Goal: Task Accomplishment & Management: Use online tool/utility

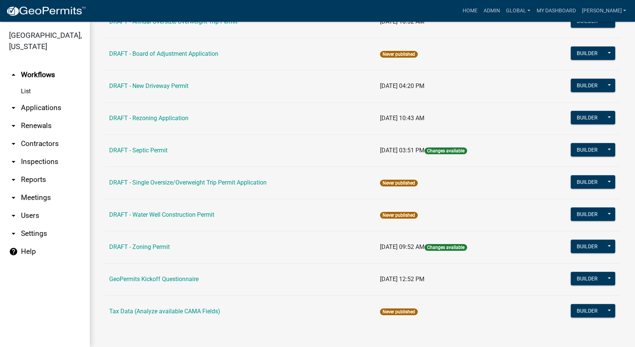
scroll to position [156, 0]
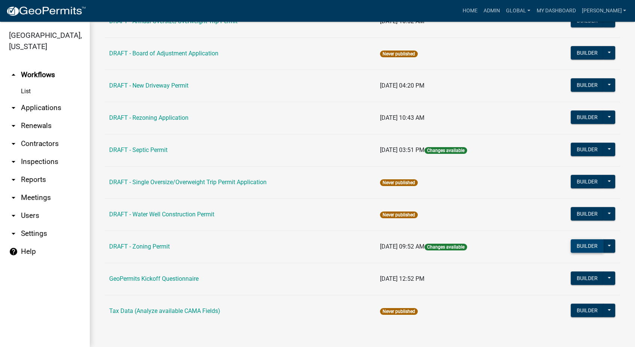
click at [572, 239] on button "Builder" at bounding box center [587, 245] width 33 height 13
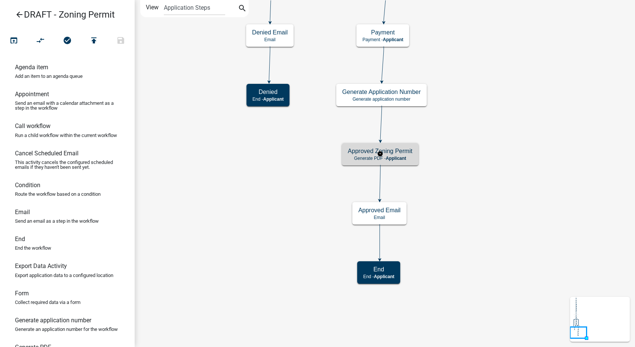
click at [402, 153] on h5 "Approved Zoning Permit" at bounding box center [380, 150] width 65 height 7
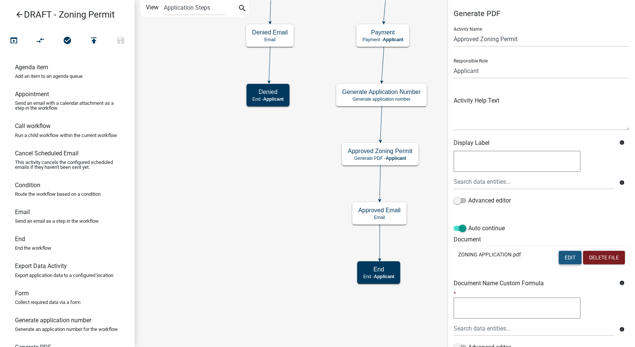
click at [560, 254] on button "Edit" at bounding box center [570, 257] width 23 height 13
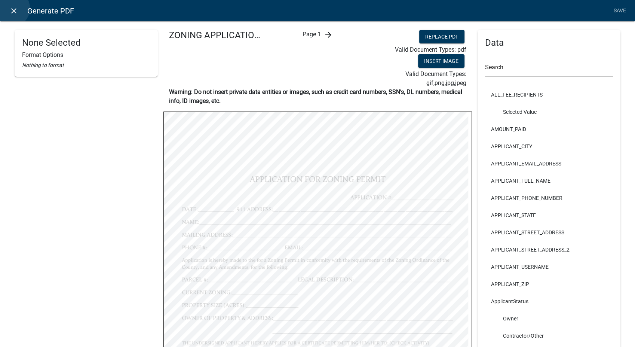
click at [11, 8] on icon "close" at bounding box center [13, 10] width 9 height 9
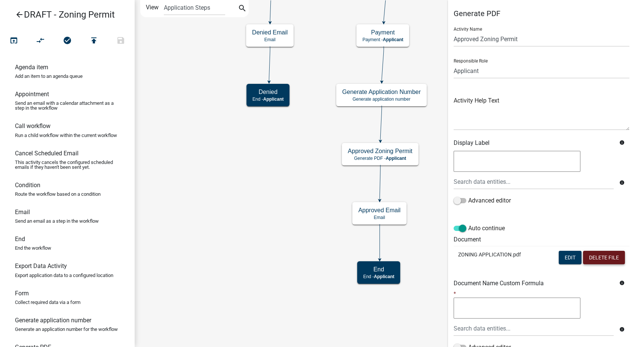
click at [593, 261] on button "Delete File" at bounding box center [604, 257] width 42 height 13
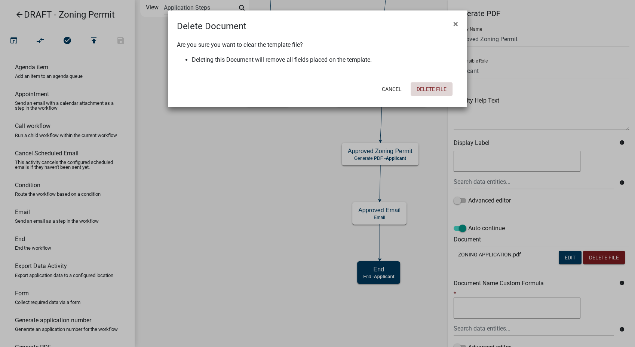
click at [427, 87] on button "Delete File" at bounding box center [432, 88] width 42 height 13
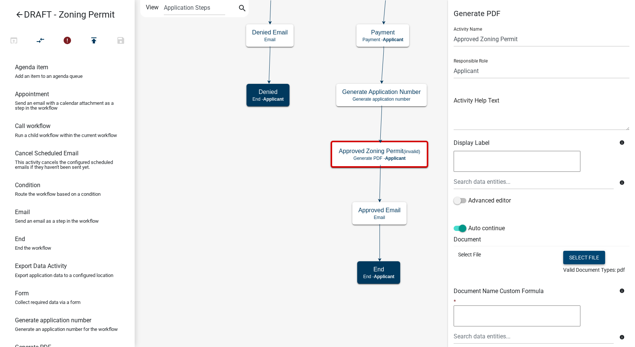
click at [576, 258] on button "Select file" at bounding box center [584, 257] width 42 height 13
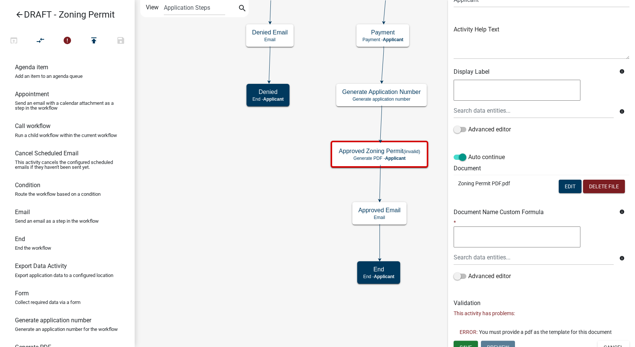
scroll to position [80, 0]
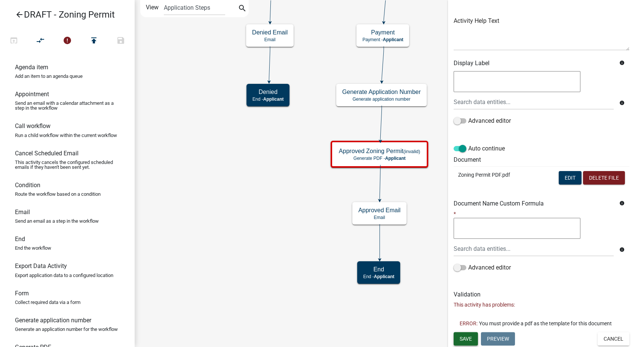
click at [462, 339] on span "Save" at bounding box center [466, 338] width 12 height 6
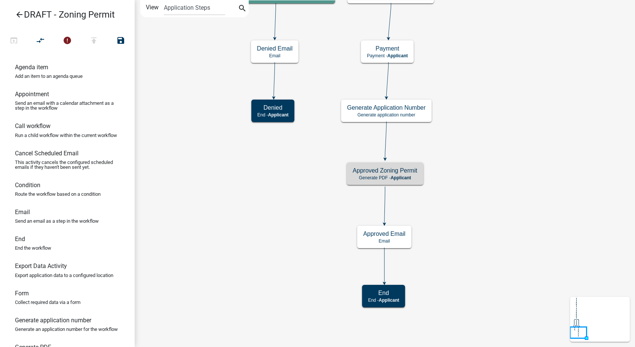
scroll to position [0, 0]
click at [401, 174] on div "Approved Zoning Permit Generate PDF - Applicant" at bounding box center [385, 173] width 77 height 22
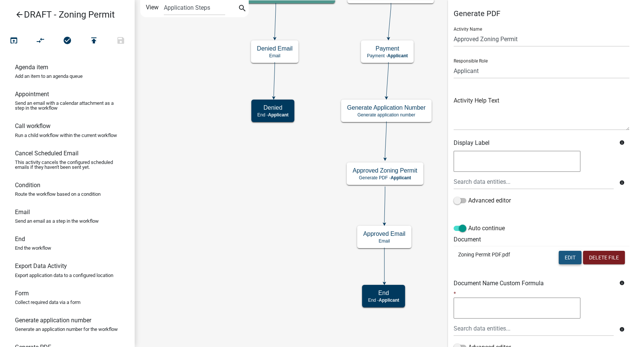
click at [559, 256] on button "Edit" at bounding box center [570, 257] width 23 height 13
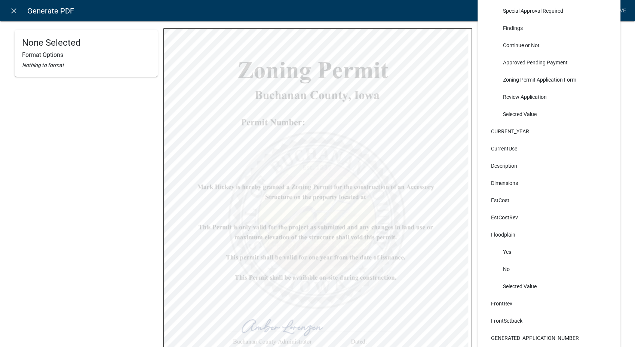
scroll to position [1205, 0]
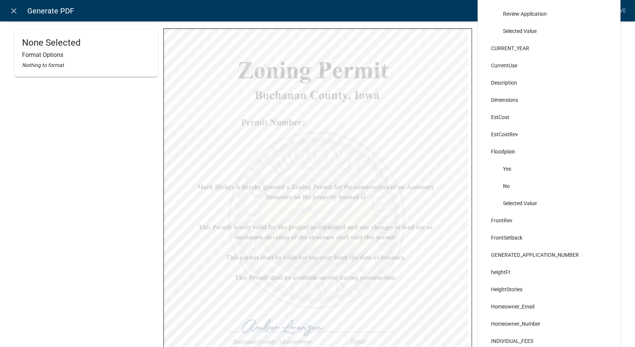
select select
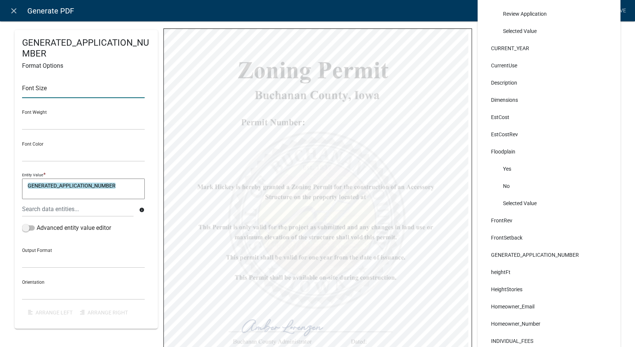
click at [31, 87] on input "text" at bounding box center [83, 90] width 123 height 15
type input "18"
click at [40, 124] on select "Normal Bold" at bounding box center [83, 121] width 123 height 15
select select "bold"
click at [22, 114] on select "Normal Bold" at bounding box center [83, 121] width 123 height 15
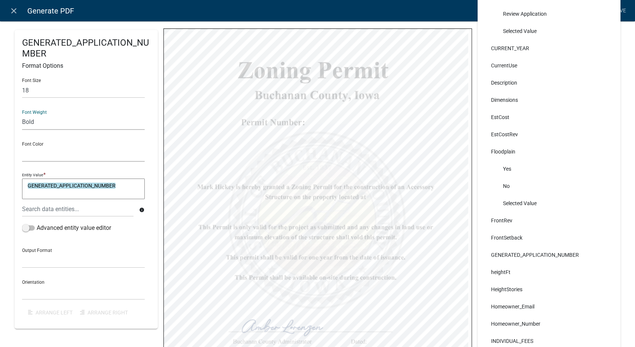
drag, startPoint x: 37, startPoint y: 154, endPoint x: 36, endPoint y: 162, distance: 8.0
click at [37, 154] on select "Black Red" at bounding box center [83, 153] width 123 height 15
select select "0,0,0"
click at [22, 146] on select "Black Red" at bounding box center [83, 153] width 123 height 15
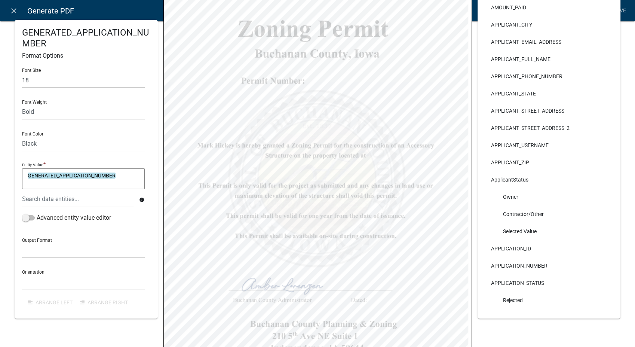
scroll to position [42, 0]
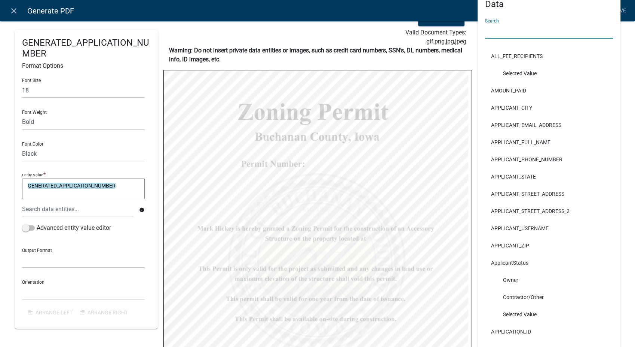
click at [505, 30] on input "text" at bounding box center [549, 30] width 128 height 15
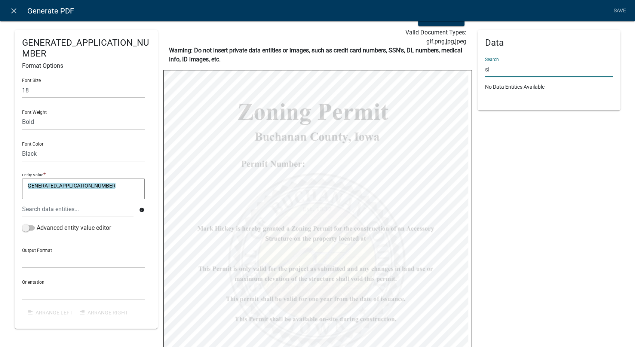
type input "s"
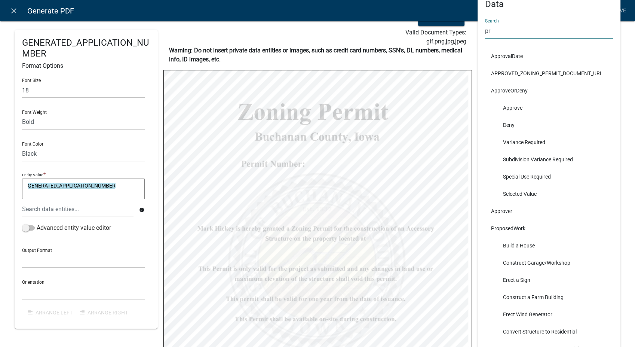
type input "p"
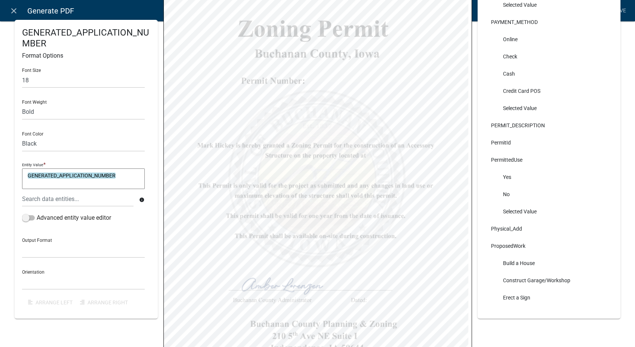
scroll to position [3199, 0]
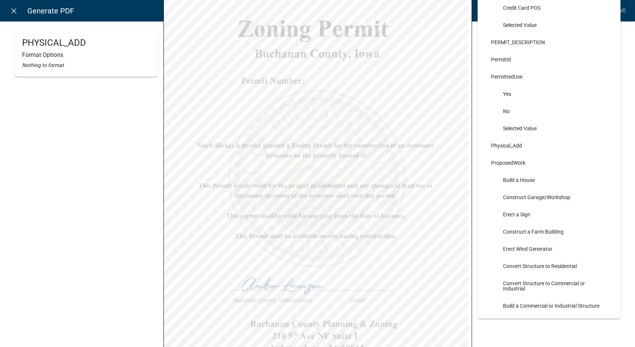
select select
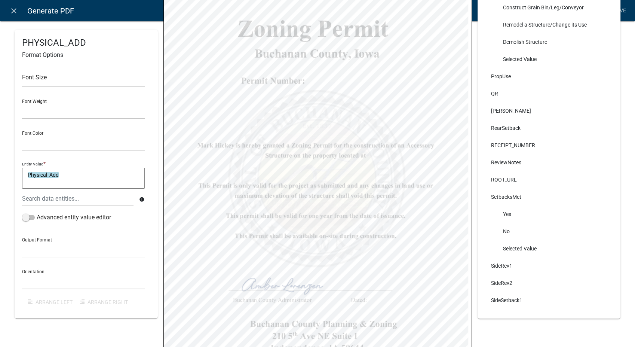
scroll to position [3614, 0]
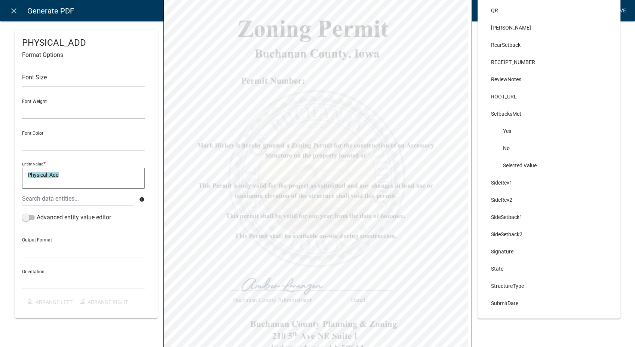
click at [621, 7] on link "Save" at bounding box center [619, 11] width 19 height 14
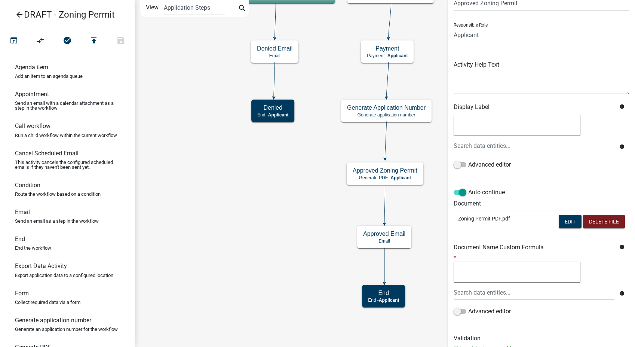
scroll to position [62, 0]
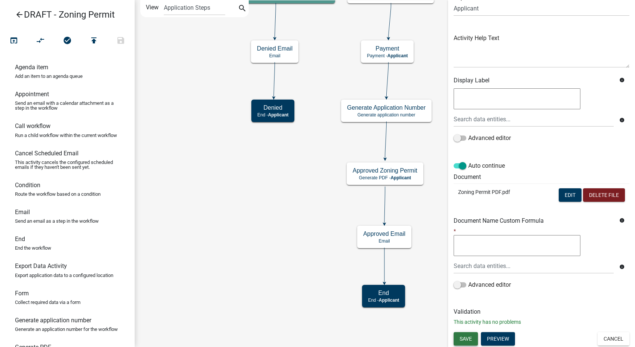
click at [458, 341] on button "Save" at bounding box center [466, 338] width 24 height 13
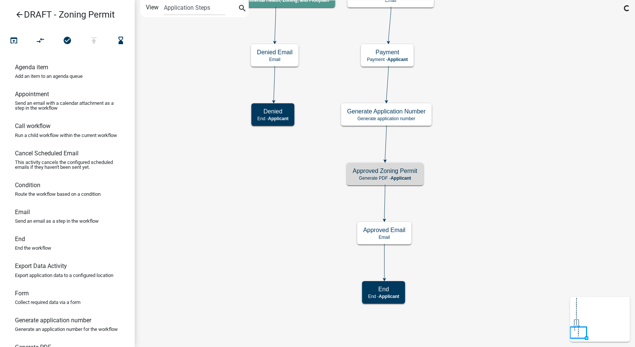
scroll to position [0, 0]
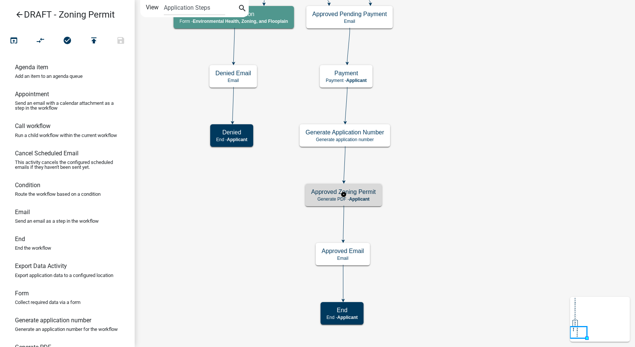
click at [360, 198] on span "Applicant" at bounding box center [359, 198] width 21 height 5
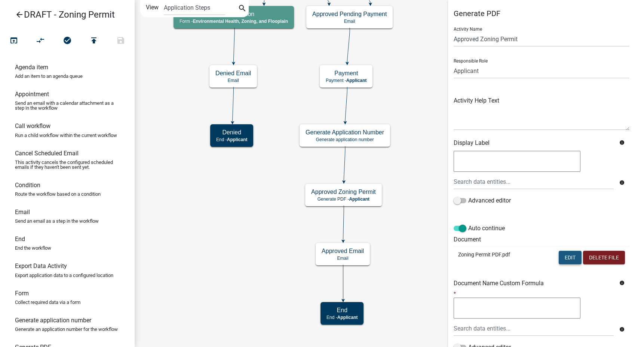
click at [560, 257] on button "Edit" at bounding box center [570, 257] width 23 height 13
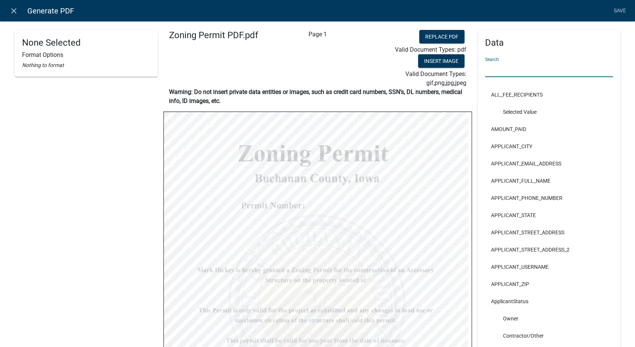
click at [496, 64] on input "text" at bounding box center [549, 69] width 128 height 15
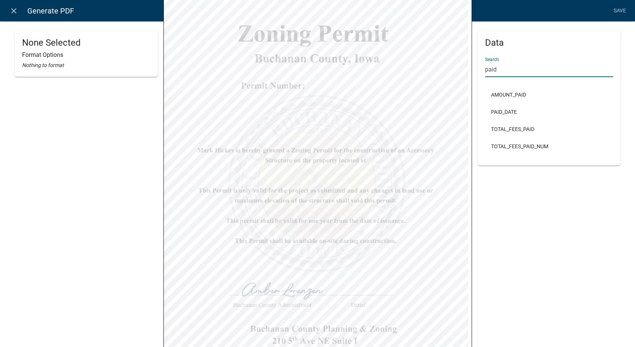
scroll to position [125, 0]
type input "paid"
select select
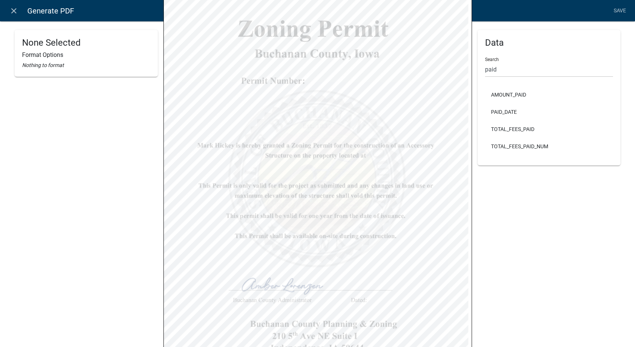
select select
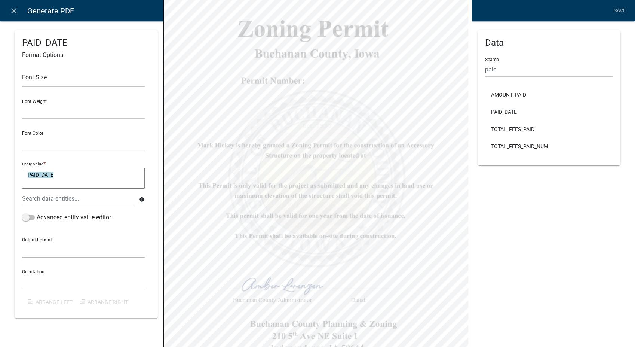
click at [44, 244] on select "General Text Number Decimal Date Date & Time" at bounding box center [83, 249] width 123 height 15
select select "4"
click at [22, 242] on select "General Text Number Decimal Date Date & Time" at bounding box center [83, 249] width 123 height 15
click at [34, 275] on select "Horizontal Vertical" at bounding box center [83, 281] width 123 height 15
select select "1"
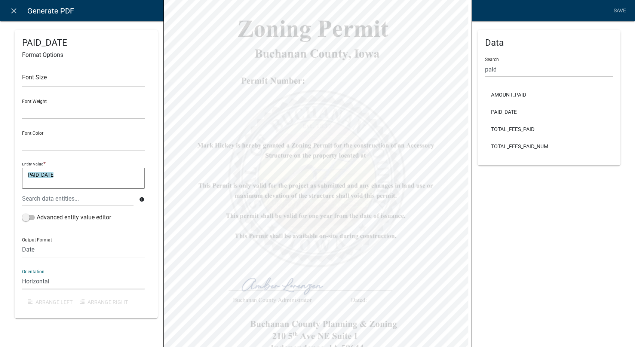
click at [22, 274] on select "Horizontal Vertical" at bounding box center [83, 281] width 123 height 15
click at [625, 7] on link "Save" at bounding box center [619, 11] width 19 height 14
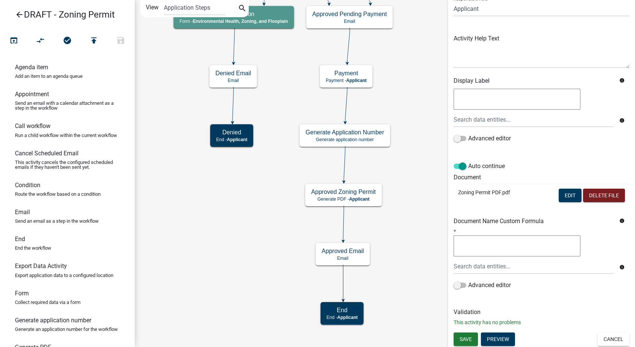
scroll to position [62, 0]
click at [464, 339] on span "Save" at bounding box center [466, 338] width 12 height 6
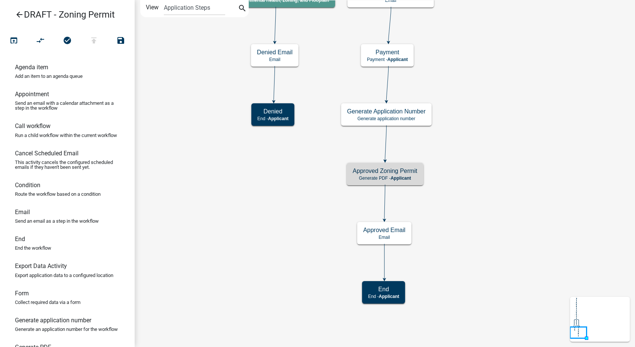
scroll to position [0, 0]
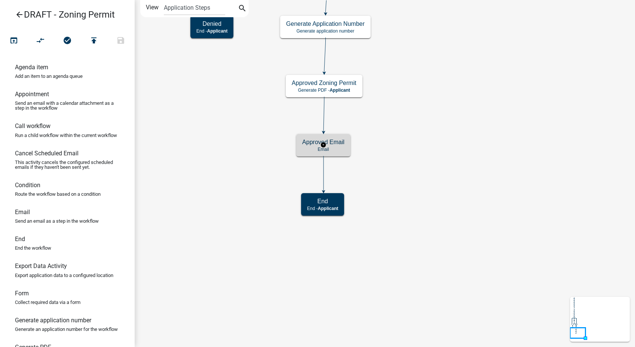
click at [348, 147] on div "Approved Email Email" at bounding box center [323, 145] width 54 height 22
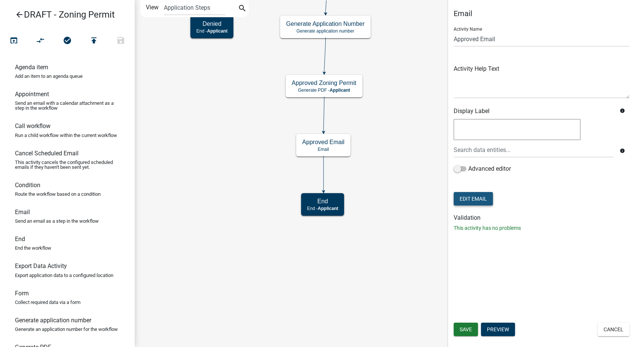
click at [476, 200] on button "Edit Email" at bounding box center [473, 198] width 39 height 13
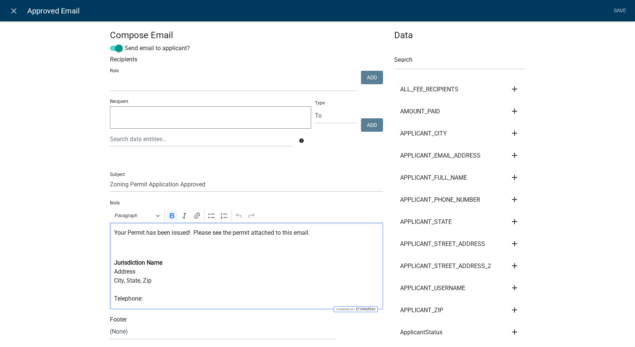
drag, startPoint x: 143, startPoint y: 300, endPoint x: 102, endPoint y: 261, distance: 57.1
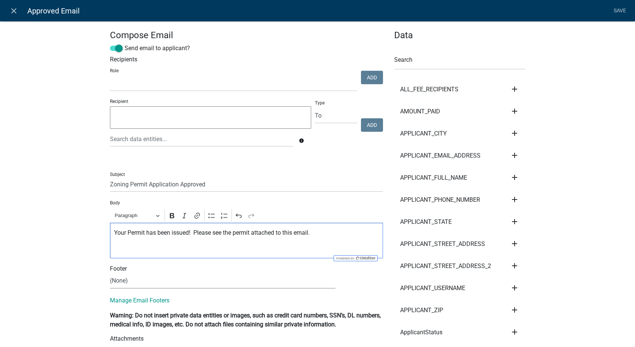
click at [116, 284] on select "(None) Planning & Zoning Secondary Roads" at bounding box center [222, 280] width 225 height 15
select select "d25eac50-9e33-4320-bcec-5f827307f14a"
click at [110, 273] on select "(None) Planning & Zoning Secondary Roads" at bounding box center [222, 280] width 225 height 15
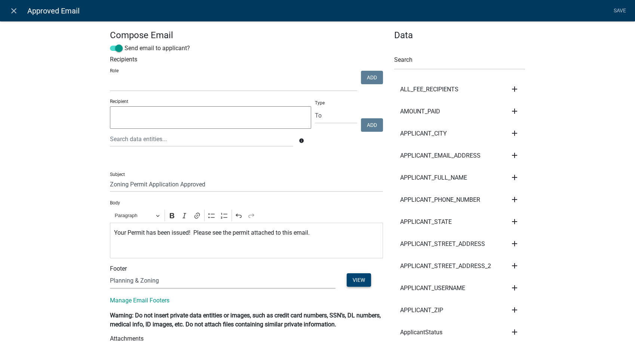
click at [350, 281] on button "View" at bounding box center [359, 279] width 24 height 13
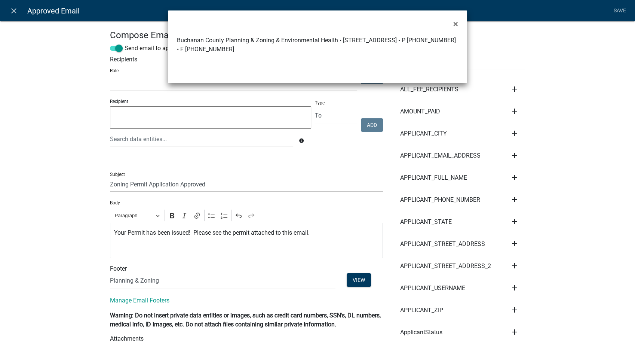
click at [87, 265] on ngb-modal-window "× Buchanan County Planning & Zoning & Environmental Health • 210 5th Ave NE Sui…" at bounding box center [317, 173] width 635 height 347
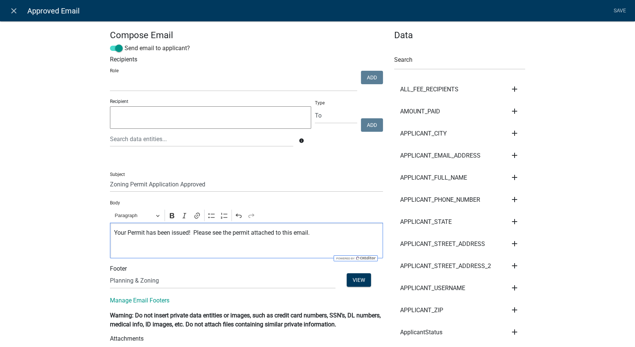
click at [326, 233] on p "Your Permit has been issued! Please see the permit attached to this email." at bounding box center [246, 232] width 265 height 9
click at [110, 250] on div "Your Permit has been issued! Please see the permit attached to this email." at bounding box center [246, 240] width 273 height 36
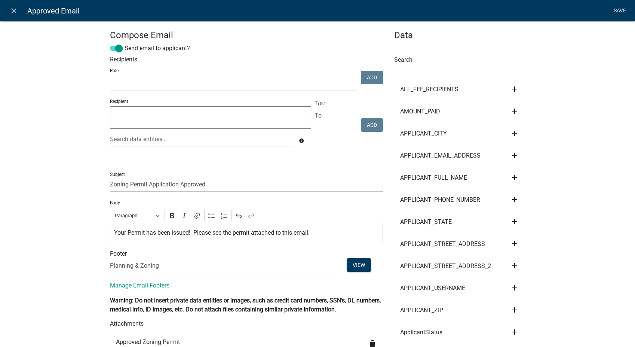
click at [618, 11] on link "Save" at bounding box center [619, 11] width 19 height 14
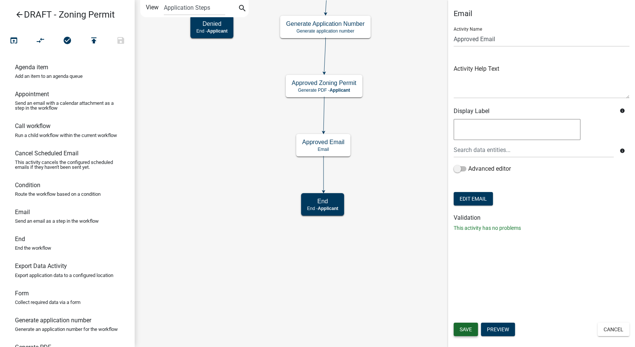
click at [461, 328] on span "Save" at bounding box center [466, 329] width 12 height 6
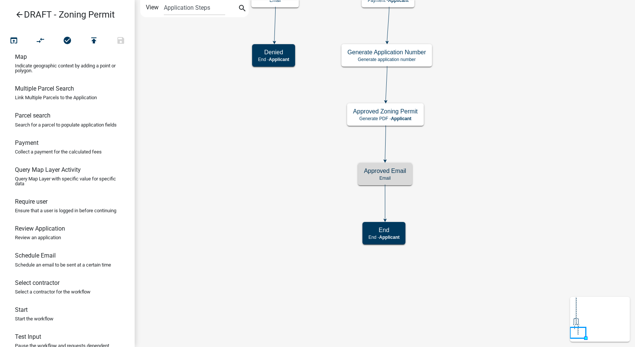
scroll to position [498, 0]
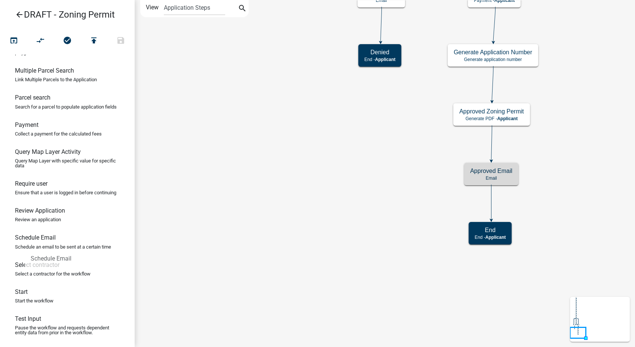
drag, startPoint x: 46, startPoint y: 250, endPoint x: 16, endPoint y: 241, distance: 30.9
click at [16, 241] on ul "Agenda item Add an item to an agenda queue Appointment Send an email with a cal…" at bounding box center [67, 201] width 135 height 292
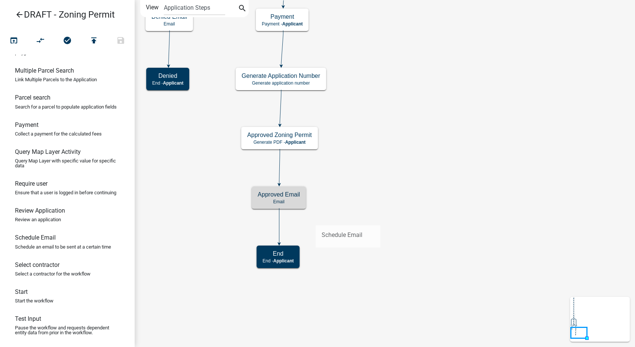
drag, startPoint x: 47, startPoint y: 247, endPoint x: 315, endPoint y: 219, distance: 269.5
click at [315, 219] on div "arrow_back DRAFT - Zoning Permit open_in_browser compare_arrows check_circle pu…" at bounding box center [317, 173] width 635 height 347
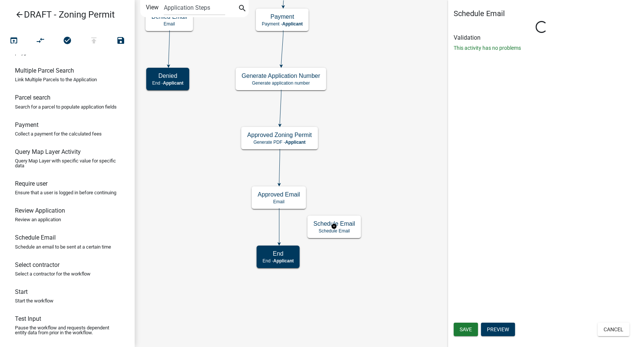
select select
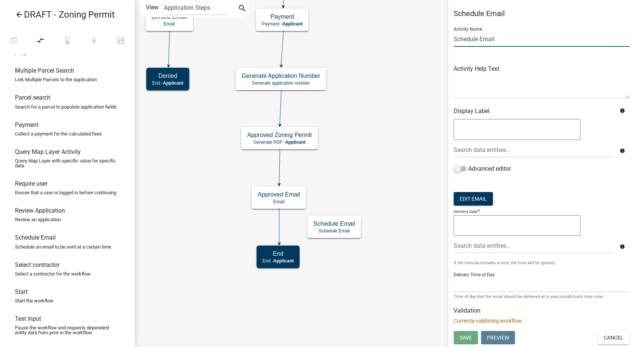
click at [454, 40] on input "Schedule Email" at bounding box center [542, 38] width 176 height 15
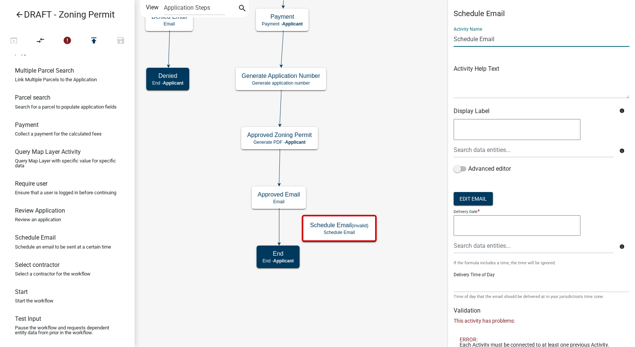
click at [477, 40] on input "Schedule Email" at bounding box center [542, 38] width 176 height 15
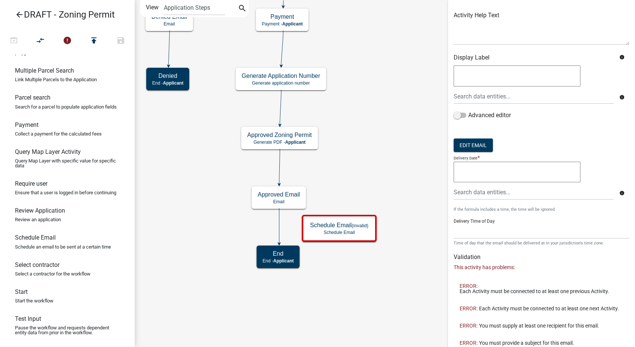
scroll to position [78, 0]
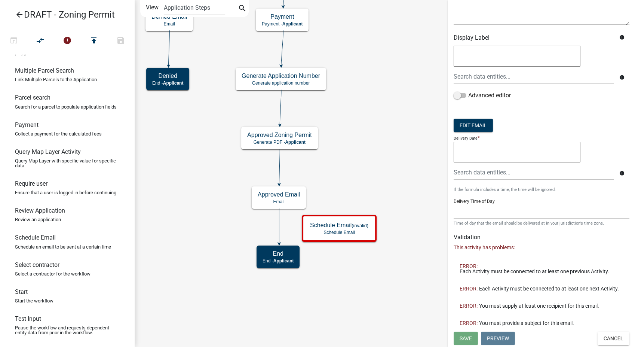
type input "Inspection Reminder Email"
click at [467, 169] on input "text" at bounding box center [534, 172] width 160 height 15
type input "p"
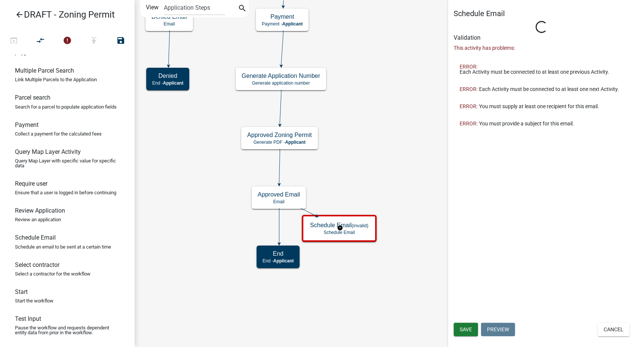
scroll to position [0, 0]
type input "Schedule Email"
select select
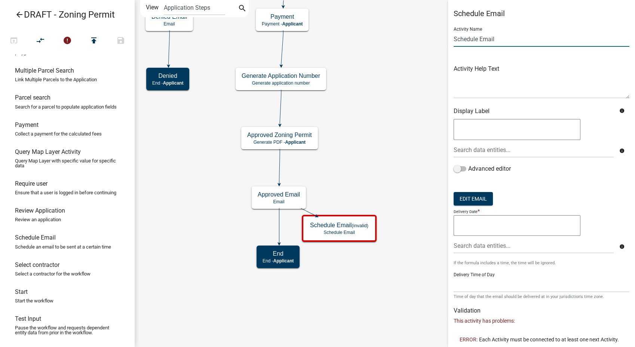
click at [477, 39] on input "Schedule Email" at bounding box center [542, 38] width 176 height 15
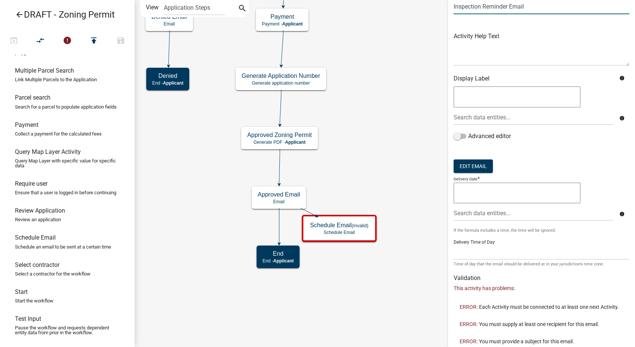
scroll to position [56, 0]
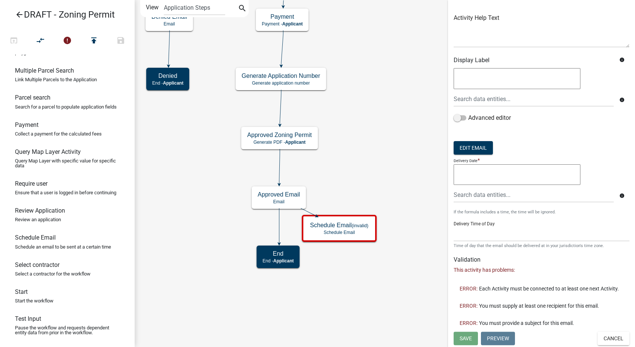
type input "Inspection Reminder Email"
click at [473, 193] on div "CreateDate" at bounding box center [533, 194] width 171 height 15
click at [572, 134] on form "Activity Name Inspection Reminder Email Activity Help Text Display Label info i…" at bounding box center [542, 109] width 176 height 279
click at [279, 225] on icon at bounding box center [279, 225] width 0 height 35
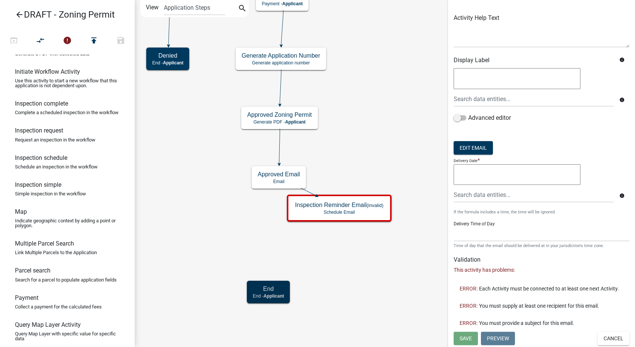
scroll to position [301, 0]
drag, startPoint x: 39, startPoint y: 181, endPoint x: 300, endPoint y: 221, distance: 263.6
click at [300, 221] on div "arrow_back DRAFT - Zoning Permit open_in_browser compare_arrows error publish s…" at bounding box center [317, 173] width 635 height 347
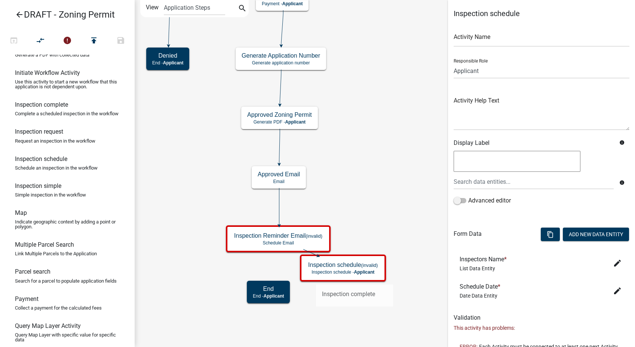
drag, startPoint x: 44, startPoint y: 123, endPoint x: 316, endPoint y: 278, distance: 312.7
click at [316, 278] on div "arrow_back DRAFT - Zoning Permit open_in_browser compare_arrows error publish s…" at bounding box center [317, 173] width 635 height 347
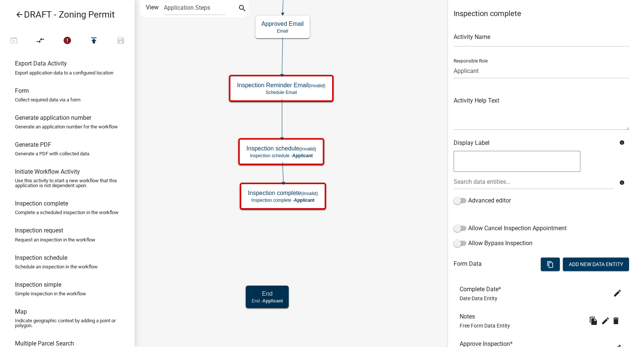
scroll to position [135, 0]
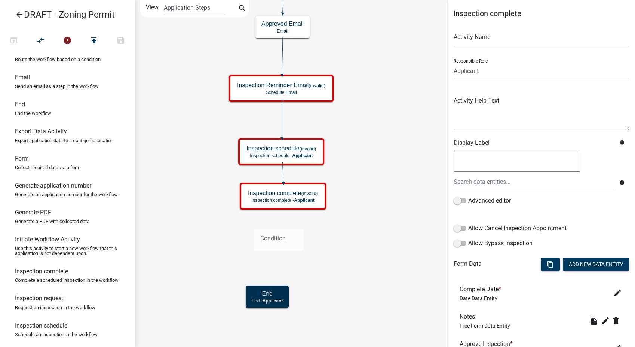
drag, startPoint x: 40, startPoint y: 66, endPoint x: 254, endPoint y: 222, distance: 265.5
click at [254, 222] on div "arrow_back DRAFT - Zoning Permit open_in_browser compare_arrows error publish s…" at bounding box center [317, 173] width 635 height 347
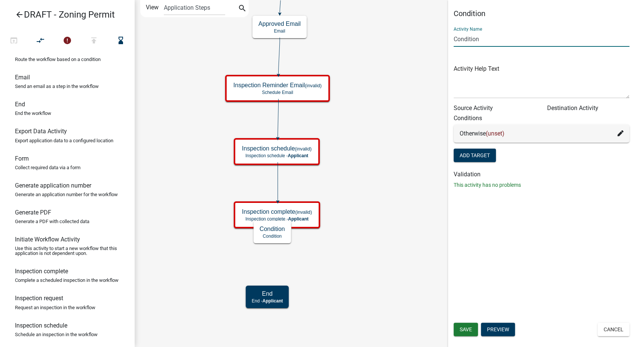
click at [455, 37] on input "Condition" at bounding box center [542, 38] width 176 height 15
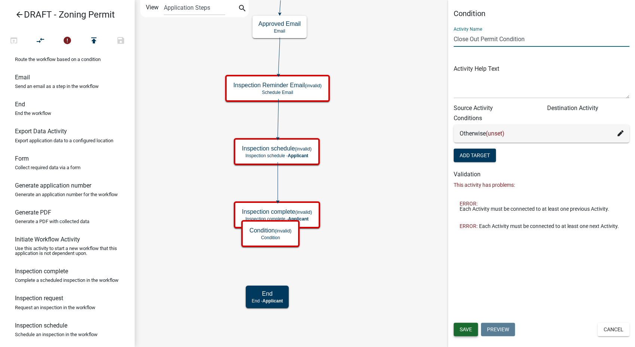
type input "Close Out Permit Condition"
click at [464, 325] on button "Save" at bounding box center [466, 328] width 24 height 13
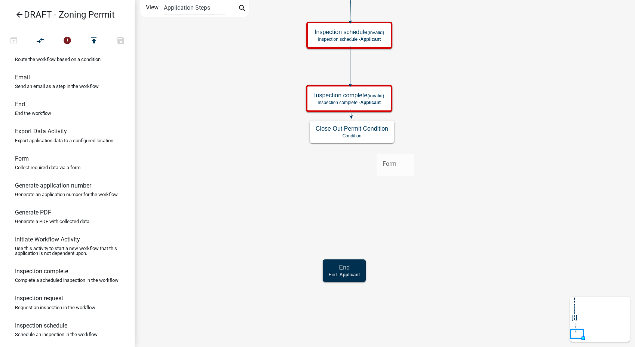
drag, startPoint x: 21, startPoint y: 172, endPoint x: 377, endPoint y: 148, distance: 356.4
click at [377, 148] on div "arrow_back DRAFT - Zoning Permit open_in_browser compare_arrows error publish s…" at bounding box center [317, 173] width 635 height 347
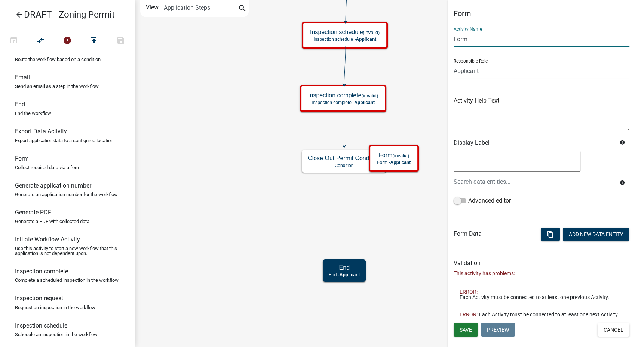
click at [469, 40] on input "Form" at bounding box center [542, 38] width 176 height 15
type input "F"
type input "Inspection Failed"
click at [465, 330] on span "Save" at bounding box center [466, 329] width 12 height 6
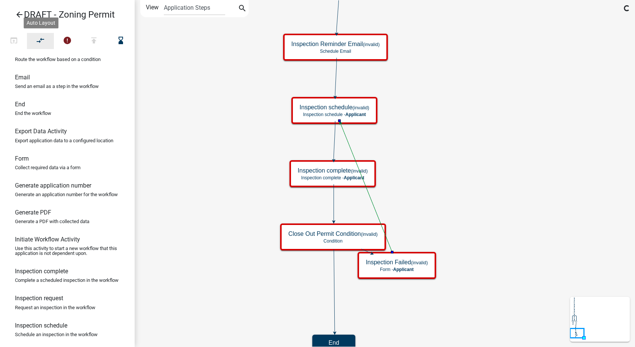
click at [38, 40] on icon "compare_arrows" at bounding box center [40, 41] width 9 height 10
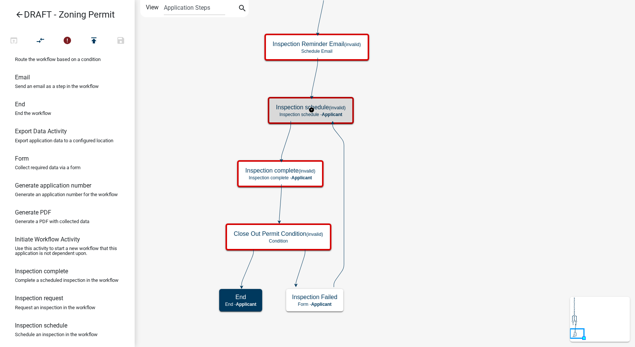
click at [351, 111] on div "Inspection schedule (invalid) Inspection schedule - Applicant" at bounding box center [311, 110] width 82 height 22
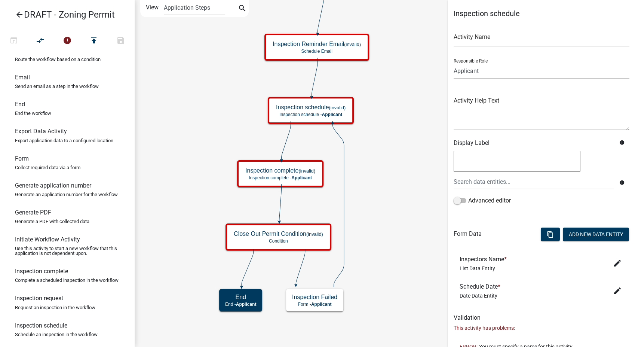
click at [500, 67] on select "Applicant GIS Mapping Division Secondary Roads Admin Environmental Health, Zoni…" at bounding box center [542, 70] width 176 height 15
select select "3A482E95-251E-4A38-AB9D-AB9F785FB168"
click at [454, 63] on select "Applicant GIS Mapping Division Secondary Roads Admin Environmental Health, Zoni…" at bounding box center [542, 70] width 176 height 15
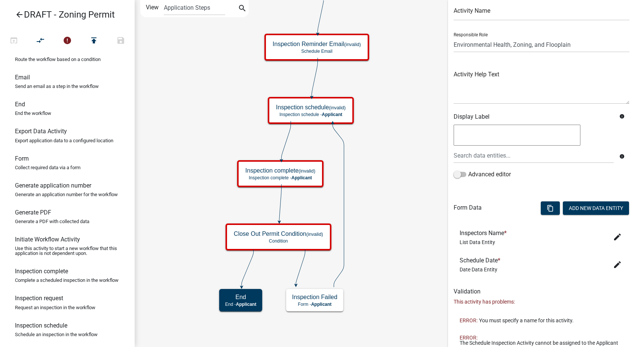
scroll to position [0, 0]
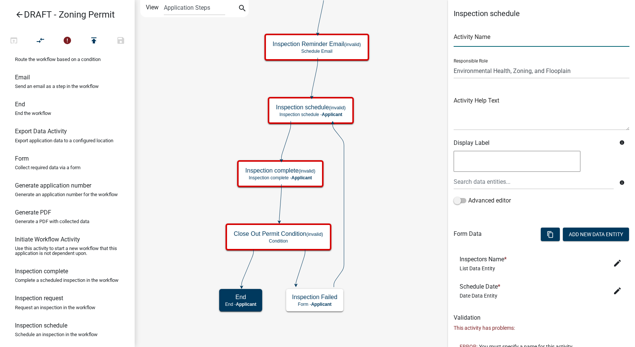
click at [469, 42] on input "text" at bounding box center [542, 38] width 176 height 15
type input "Schedule Inspection"
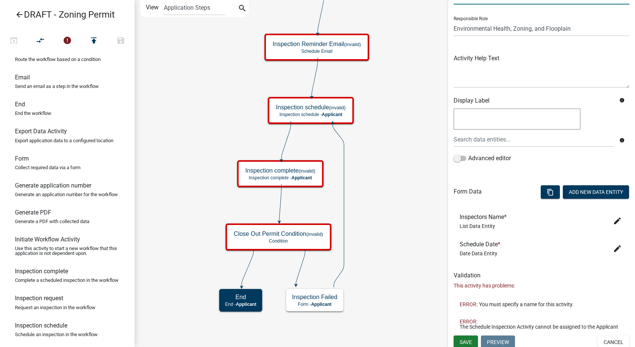
scroll to position [51, 0]
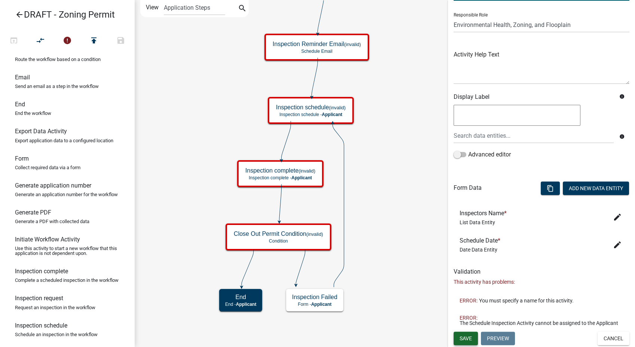
click at [462, 335] on span "Save" at bounding box center [466, 338] width 12 height 6
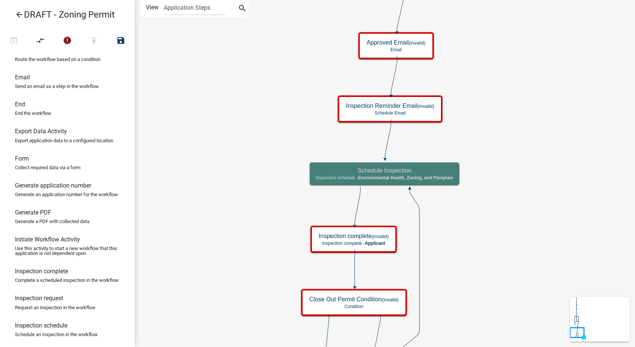
scroll to position [0, 0]
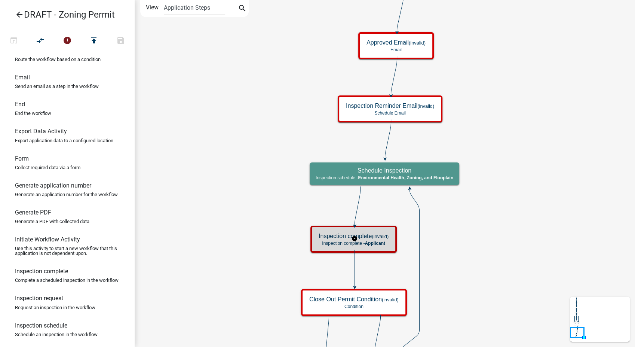
click at [374, 233] on small "(invalid)" at bounding box center [380, 236] width 17 height 6
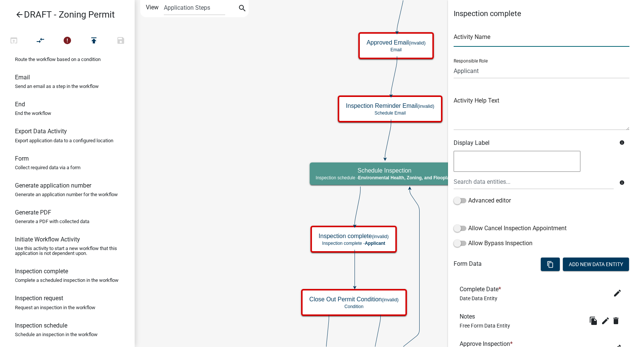
click at [493, 40] on input "text" at bounding box center [542, 38] width 176 height 15
type input "Inspection Results"
click at [457, 69] on select "Applicant GIS Mapping Division Secondary Roads Admin Environmental Health, Zoni…" at bounding box center [542, 70] width 176 height 15
select select "3A482E95-251E-4A38-AB9D-AB9F785FB168"
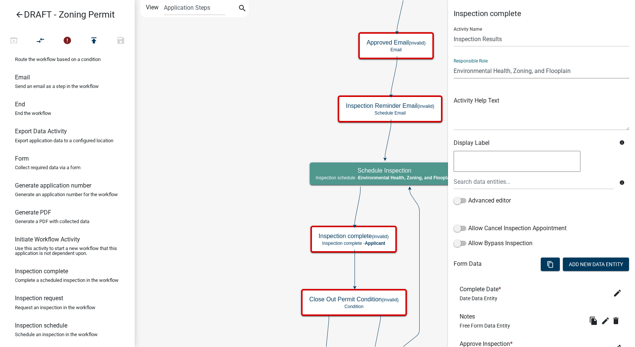
click at [454, 63] on select "Applicant GIS Mapping Division Secondary Roads Admin Environmental Health, Zoni…" at bounding box center [542, 70] width 176 height 15
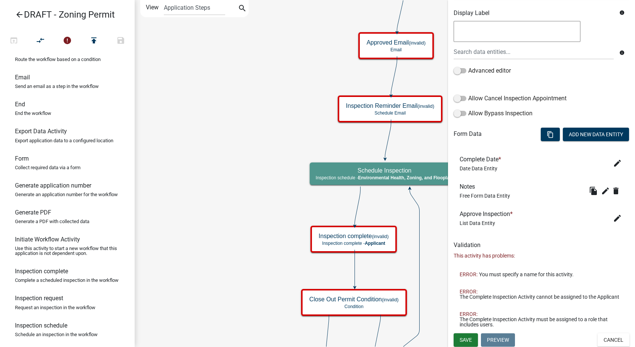
scroll to position [136, 0]
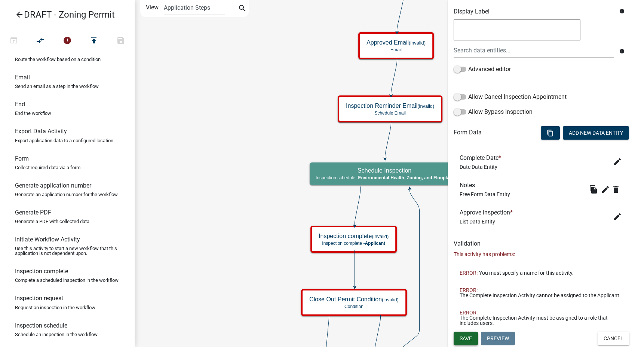
click at [469, 338] on span "Save" at bounding box center [466, 338] width 12 height 6
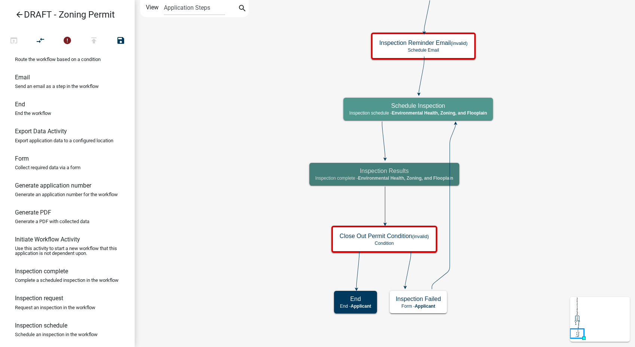
scroll to position [0, 0]
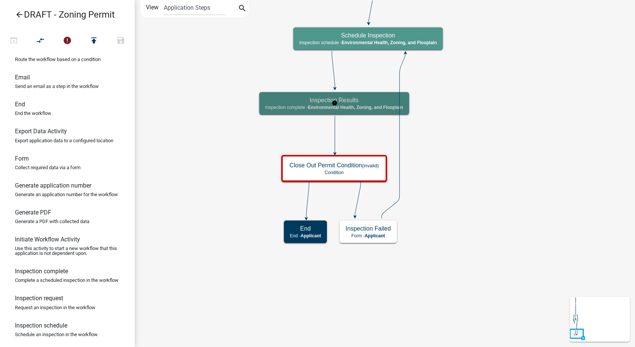
click at [361, 104] on div "Inspection Results Inspection complete - Environmental Health, Zoning, and Floo…" at bounding box center [334, 103] width 150 height 22
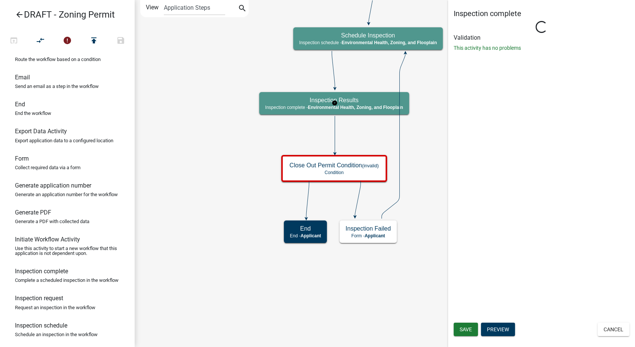
select select "3A482E95-251E-4A38-AB9D-AB9F785FB168"
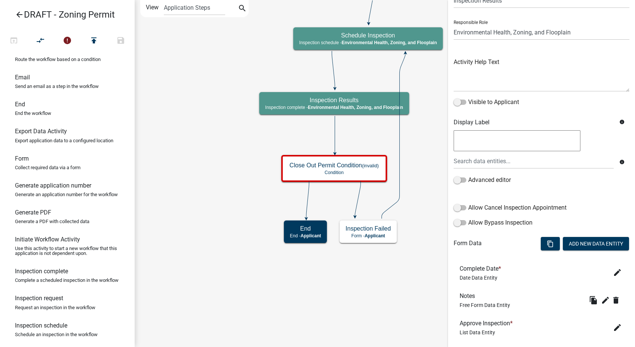
scroll to position [81, 0]
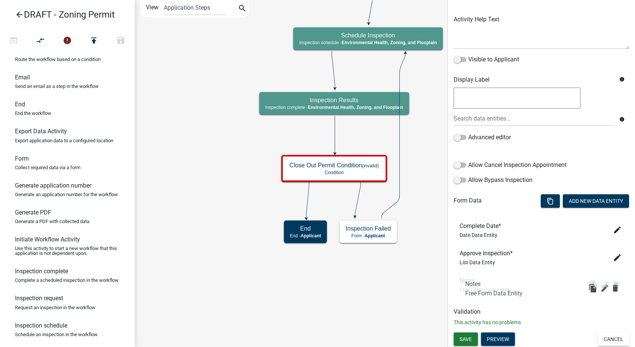
drag, startPoint x: 465, startPoint y: 252, endPoint x: 471, endPoint y: 285, distance: 34.2
click at [613, 256] on icon "edit" at bounding box center [617, 257] width 9 height 9
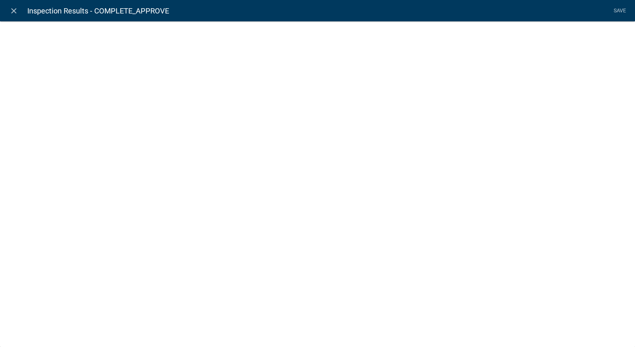
select select "list-data"
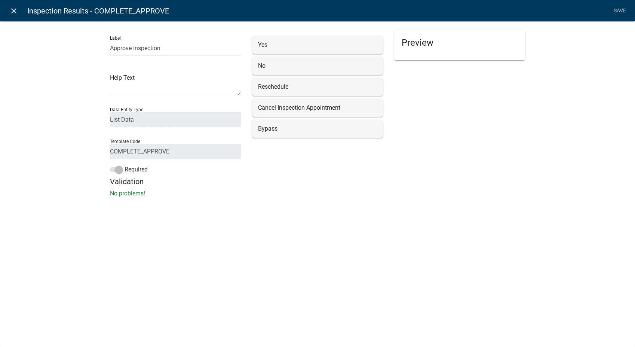
click at [17, 11] on icon "close" at bounding box center [13, 10] width 9 height 9
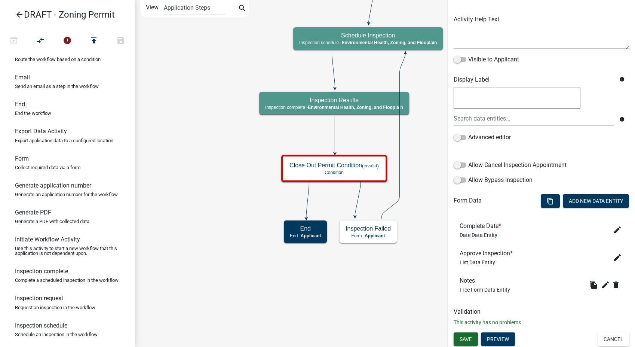
click at [466, 334] on button "Save" at bounding box center [466, 338] width 24 height 13
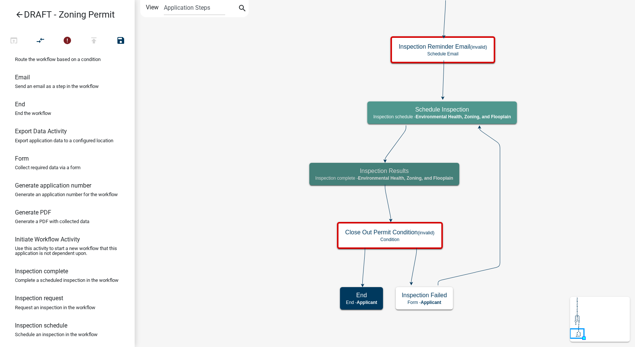
scroll to position [0, 0]
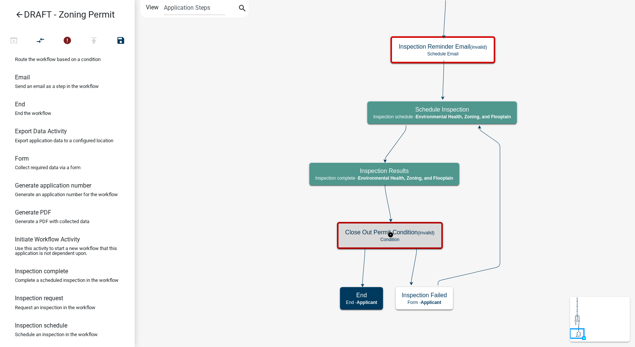
click at [422, 232] on small "(invalid)" at bounding box center [426, 233] width 17 height 6
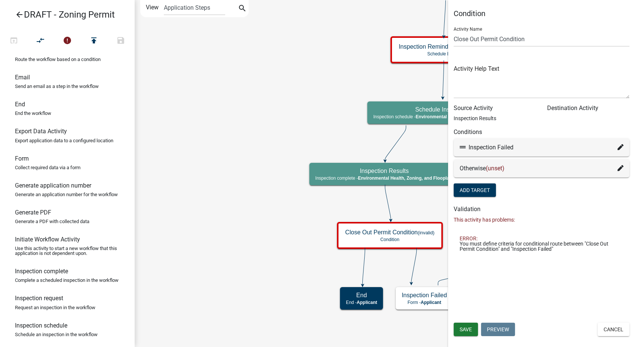
click at [617, 167] on div "Otherwise (unset)" at bounding box center [542, 168] width 164 height 9
click at [618, 167] on icon at bounding box center [620, 168] width 6 height 6
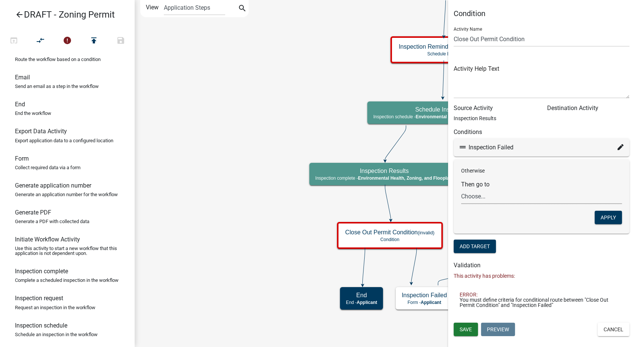
click at [467, 200] on select "Choose... Start Parcel search Require User Contact and Project Information Subm…" at bounding box center [541, 195] width 161 height 15
select select "7: 851d884d-ec16-43e7-a7d4-be0b0342853b"
click at [461, 188] on select "Choose... Start Parcel search Require User Contact and Project Information Subm…" at bounding box center [541, 195] width 161 height 15
click at [611, 216] on button "Apply" at bounding box center [607, 216] width 27 height 13
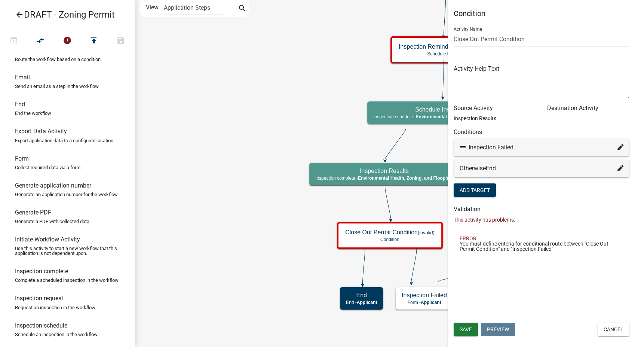
click at [620, 145] on icon at bounding box center [620, 147] width 6 height 6
select select "27: 5b8d6c77-2bf0-4d60-b0d6-fc8ec85348c1"
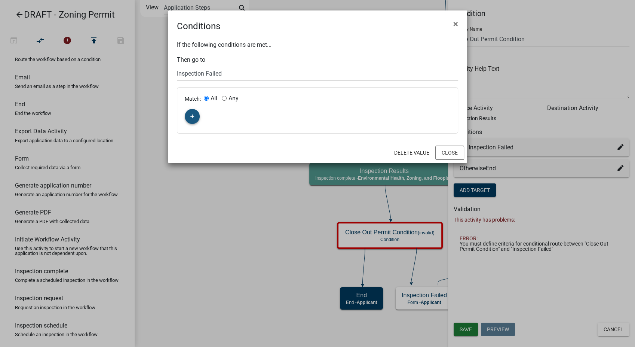
click at [192, 115] on icon "button" at bounding box center [192, 116] width 4 height 4
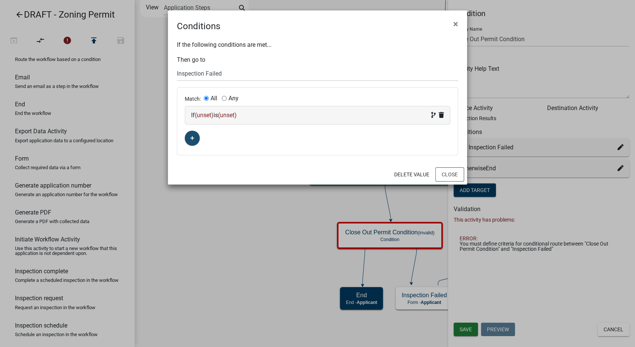
click at [286, 115] on div "If (unset) is (unset)" at bounding box center [317, 115] width 253 height 9
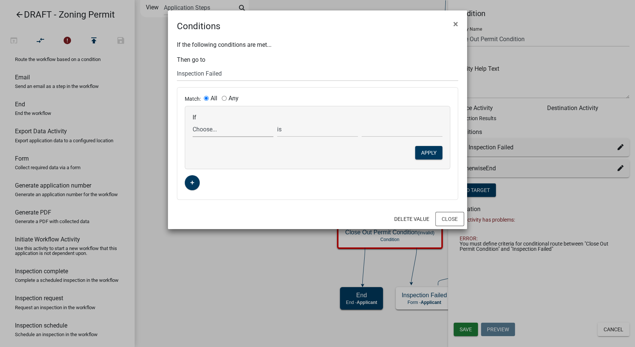
click at [221, 131] on select "Choose... ALL_FEE_RECIPIENTS AMOUNT_PAID APPLICANT_CITY APPLICANT_EMAIL_ADDRESS…" at bounding box center [233, 129] width 81 height 15
select select "49: INSPECTION_RESULTS_COMPLETE_APPROVE"
click at [193, 122] on select "Choose... ALL_FEE_RECIPIENTS AMOUNT_PAID APPLICANT_CITY APPLICANT_EMAIL_ADDRESS…" at bounding box center [233, 129] width 81 height 15
click at [381, 132] on select "Choose... Bypass No Yes" at bounding box center [402, 129] width 81 height 15
select select "2: No"
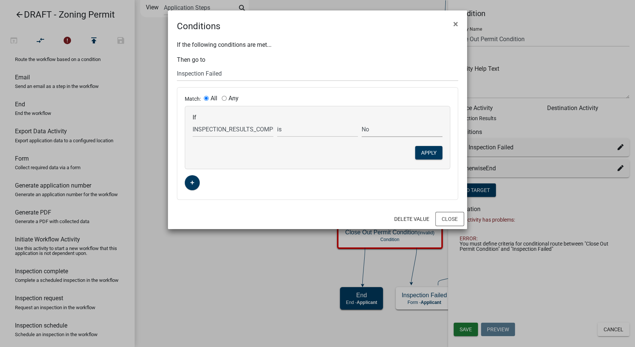
click at [362, 122] on select "Choose... Bypass No Yes" at bounding box center [402, 129] width 81 height 15
click at [421, 155] on button "Apply" at bounding box center [428, 152] width 27 height 13
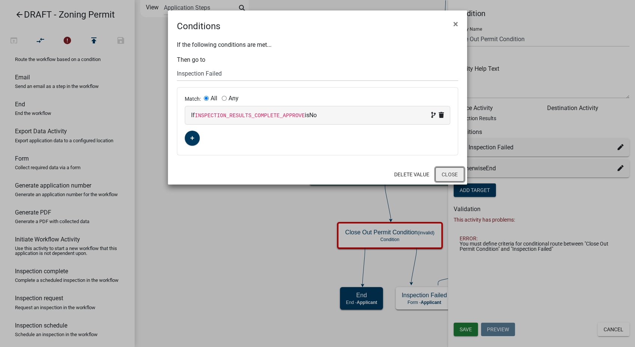
click at [443, 171] on button "Close" at bounding box center [449, 174] width 29 height 14
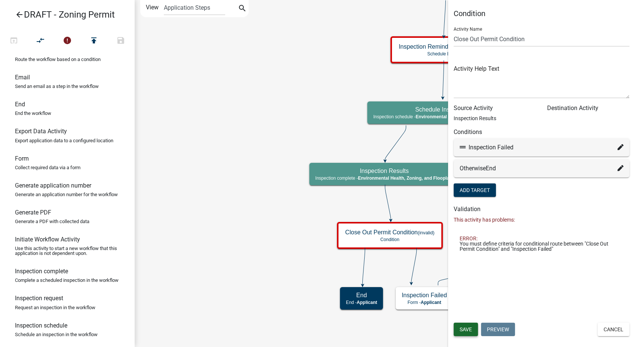
click at [468, 329] on span "Save" at bounding box center [466, 329] width 12 height 6
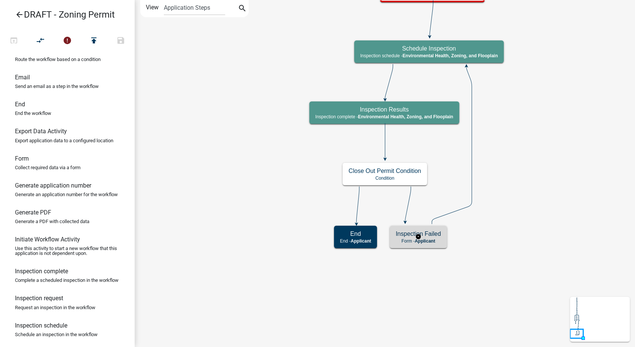
click at [437, 236] on h5 "Inspection Failed" at bounding box center [418, 233] width 45 height 7
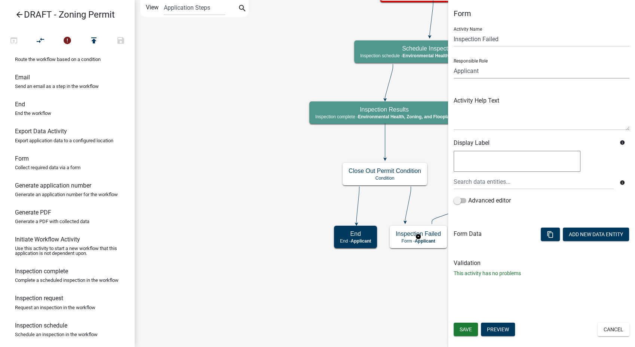
click at [484, 74] on select "Applicant GIS Mapping Division Secondary Roads Admin Environmental Health, Zoni…" at bounding box center [542, 70] width 176 height 15
select select "3A482E95-251E-4A38-AB9D-AB9F785FB168"
click at [454, 63] on select "Applicant GIS Mapping Division Secondary Roads Admin Environmental Health, Zoni…" at bounding box center [542, 70] width 176 height 15
click at [585, 233] on button "Add New Data Entity" at bounding box center [596, 233] width 66 height 13
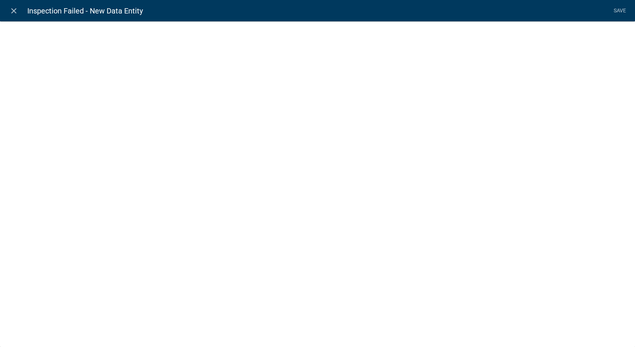
select select
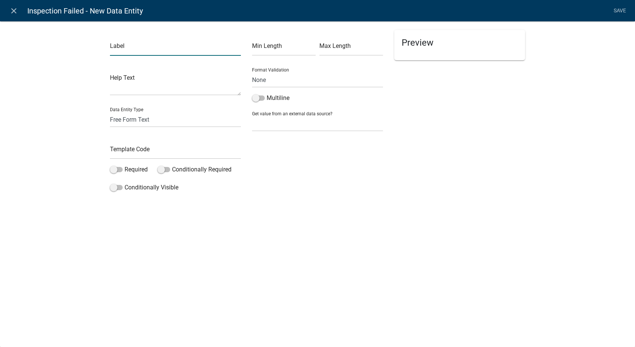
click at [132, 46] on input "text" at bounding box center [175, 47] width 131 height 15
type input "Describe the reason(s) and/or corrections needed for this inspection - This wil…"
click at [129, 150] on input "text" at bounding box center [175, 151] width 131 height 15
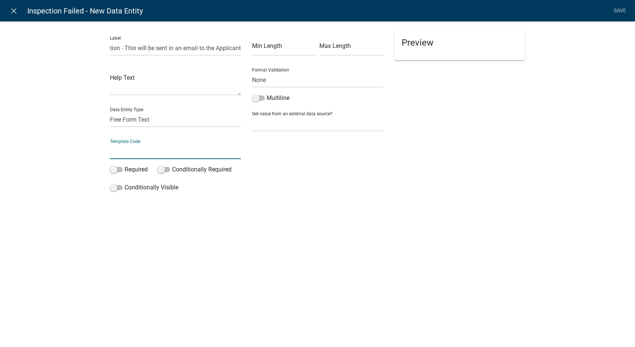
scroll to position [0, 0]
type input "I"
type input "CorrectionsList"
click at [255, 97] on span at bounding box center [258, 97] width 13 height 5
click at [267, 93] on input "Multiline" at bounding box center [267, 93] width 0 height 0
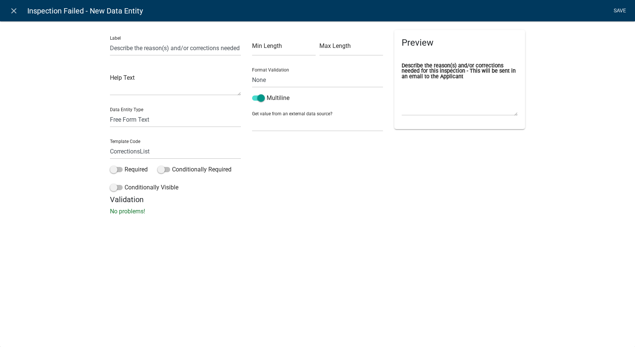
click at [622, 6] on link "Save" at bounding box center [619, 11] width 19 height 14
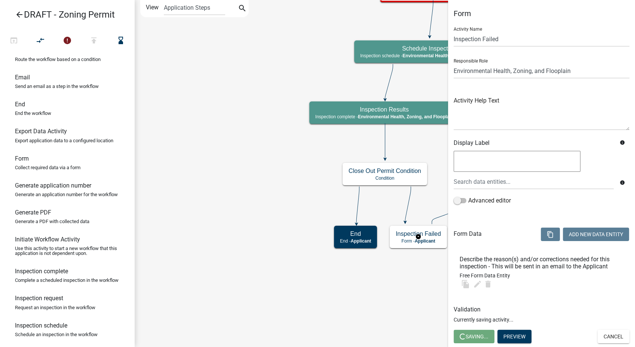
select select "3A482E95-251E-4A38-AB9D-AB9F785FB168"
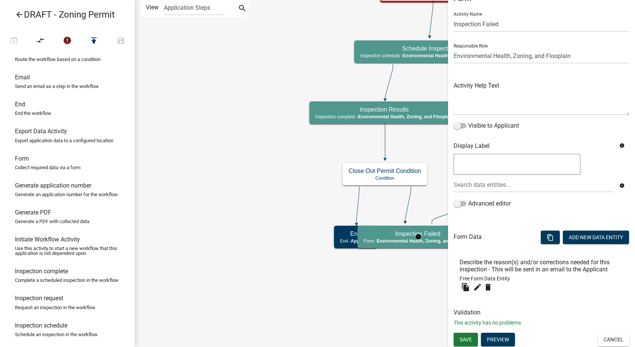
scroll to position [16, 0]
click at [464, 334] on button "Save" at bounding box center [466, 338] width 24 height 13
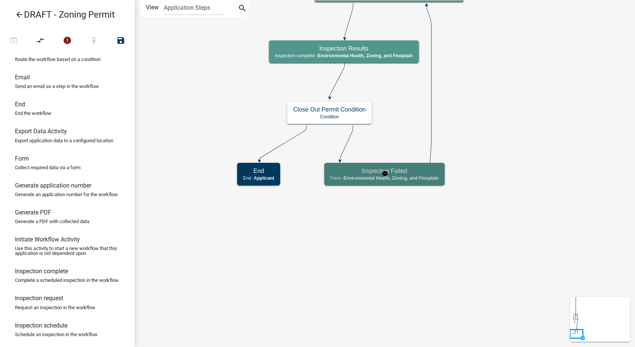
scroll to position [0, 0]
drag, startPoint x: 19, startPoint y: 83, endPoint x: 435, endPoint y: 199, distance: 431.8
click at [435, 199] on div "arrow_back DRAFT - Zoning Permit open_in_browser compare_arrows error publish s…" at bounding box center [317, 173] width 635 height 347
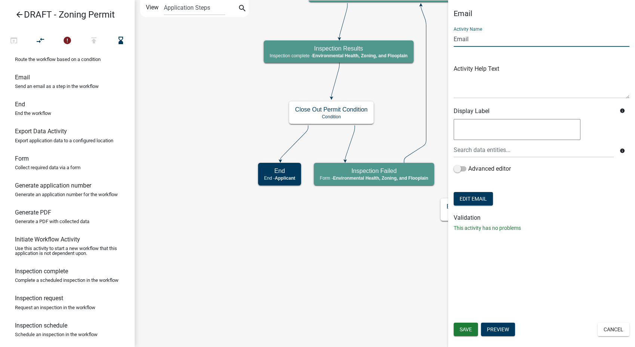
click at [454, 41] on input "Email" at bounding box center [542, 38] width 176 height 15
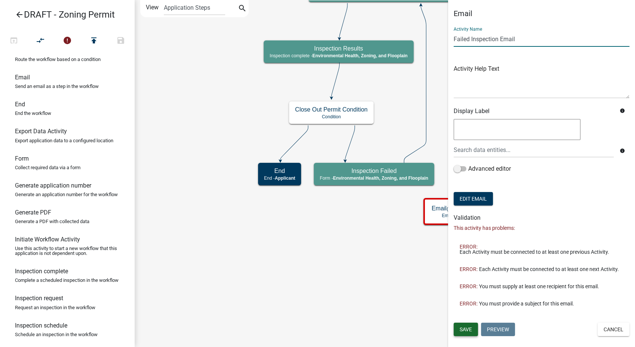
type input "Failed Inspection Email"
click at [464, 327] on span "Save" at bounding box center [466, 329] width 12 height 6
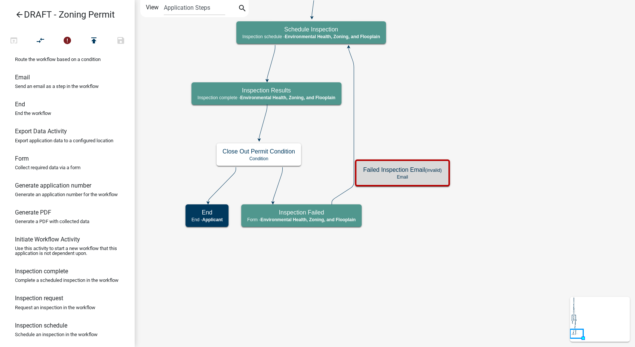
click at [354, 134] on icon at bounding box center [343, 125] width 22 height 157
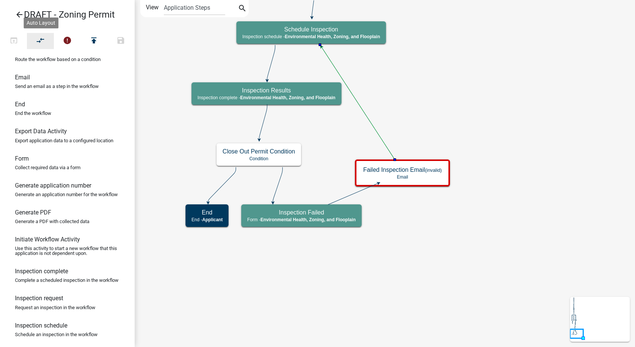
click at [42, 45] on icon "compare_arrows" at bounding box center [40, 41] width 9 height 10
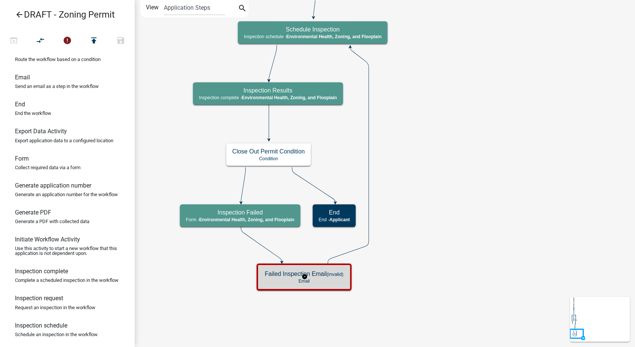
click at [345, 283] on div "Failed Inspection Email (invalid) Email" at bounding box center [304, 276] width 90 height 22
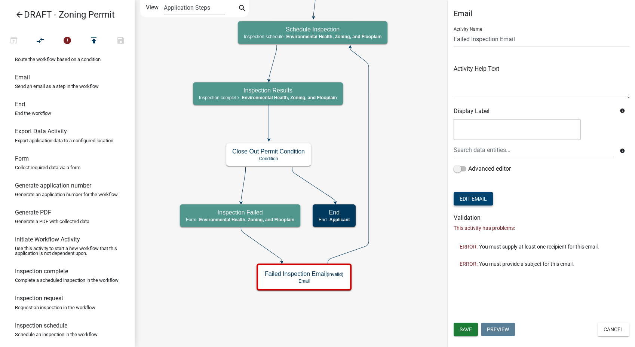
click at [461, 200] on button "Edit Email" at bounding box center [473, 198] width 39 height 13
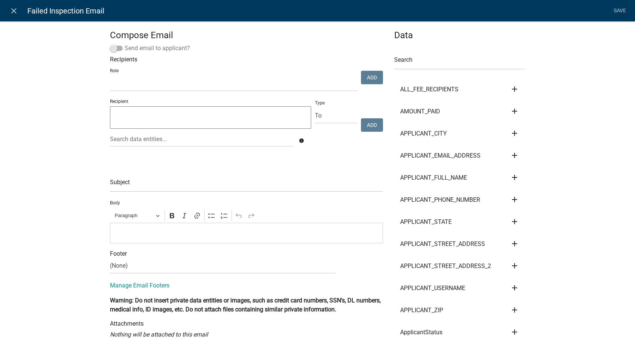
click at [112, 50] on span at bounding box center [116, 48] width 13 height 5
click at [125, 44] on input "Send email to applicant?" at bounding box center [125, 44] width 0 height 0
click at [125, 181] on input "text" at bounding box center [246, 183] width 273 height 15
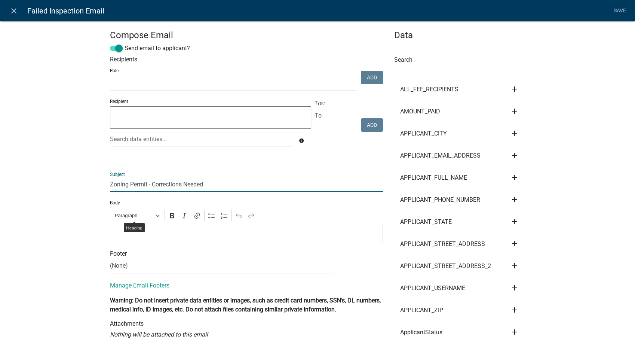
type input "Zoning Permit - Corrections Needed"
click at [118, 233] on p "Editor editing area: main. Press Alt+0 for help." at bounding box center [246, 232] width 265 height 9
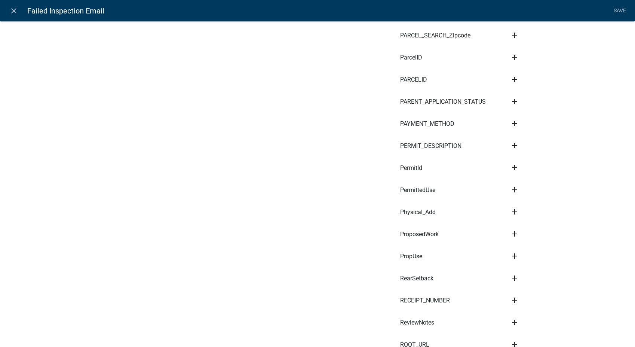
scroll to position [2991, 0]
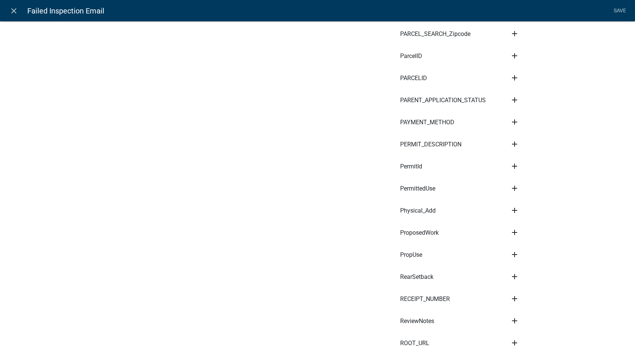
click at [511, 206] on icon "add" at bounding box center [514, 210] width 9 height 9
click at [524, 227] on button "Body" at bounding box center [540, 236] width 60 height 18
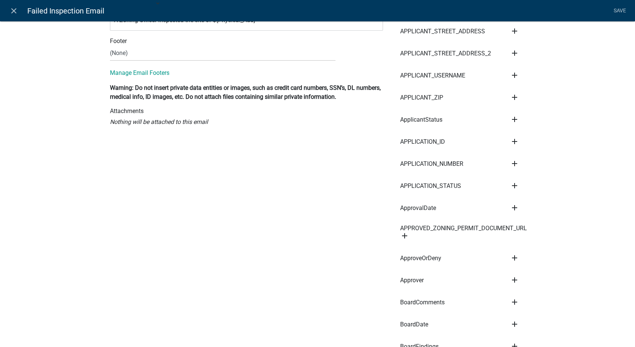
scroll to position [42, 0]
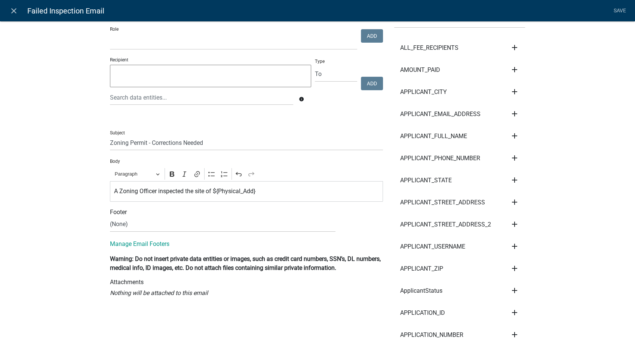
click at [267, 191] on p "A Zoning Officer inspected the site of ${Physical_Add}" at bounding box center [246, 191] width 265 height 9
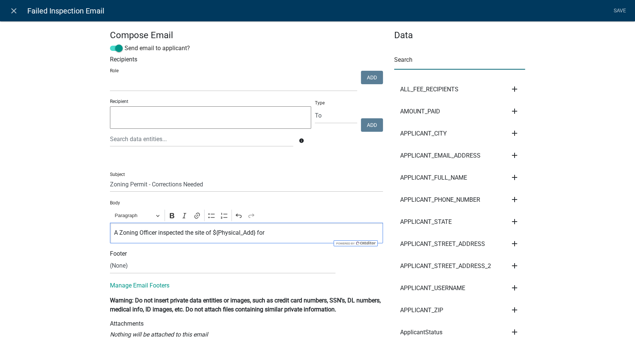
click at [446, 60] on input "text" at bounding box center [459, 61] width 131 height 15
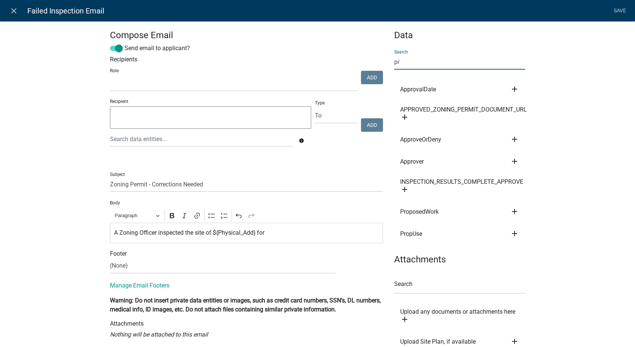
type input "p"
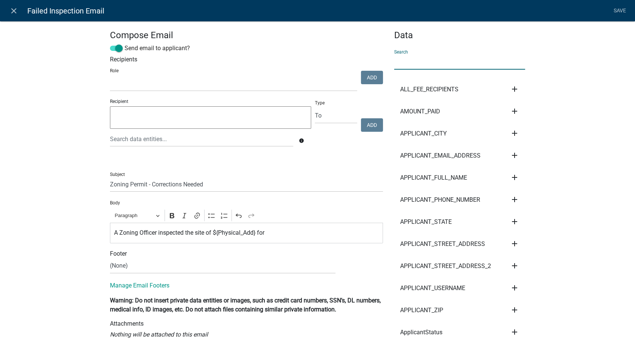
click at [282, 236] on p "A Zoning Officer inspected the site of ${Physical_Add} for" at bounding box center [246, 232] width 265 height 9
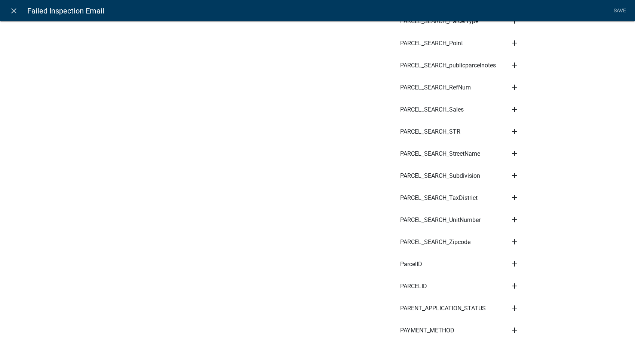
scroll to position [3116, 0]
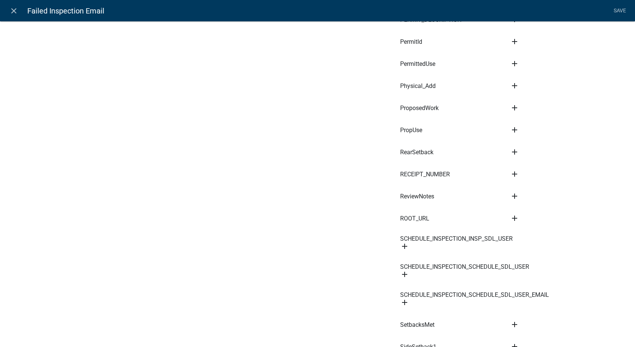
click at [511, 103] on icon "add" at bounding box center [514, 107] width 9 height 9
click at [517, 124] on button "Body" at bounding box center [540, 133] width 60 height 18
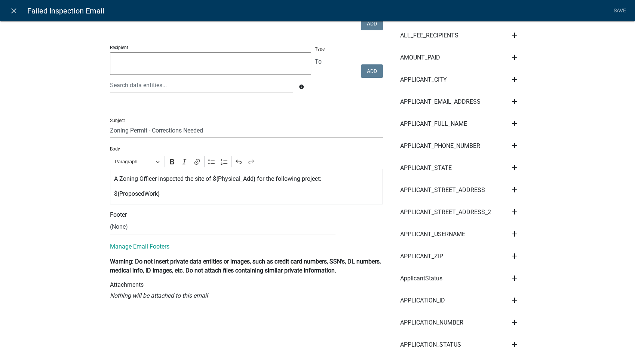
scroll to position [46, 0]
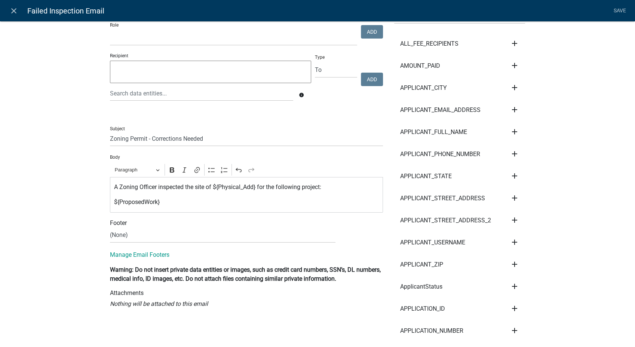
click at [159, 200] on p "${ProposedWork}" at bounding box center [246, 201] width 265 height 9
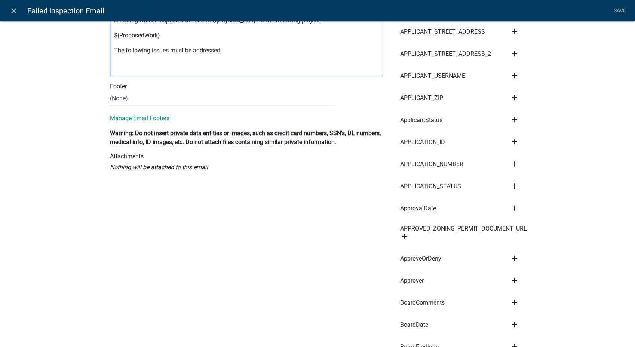
scroll to position [461, 0]
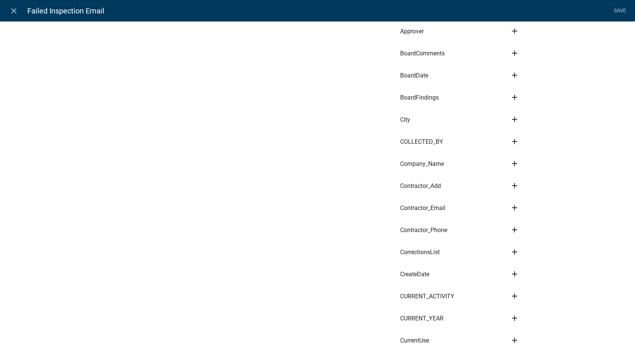
click at [510, 247] on icon "add" at bounding box center [514, 251] width 9 height 9
click at [517, 270] on button "Body" at bounding box center [540, 277] width 60 height 18
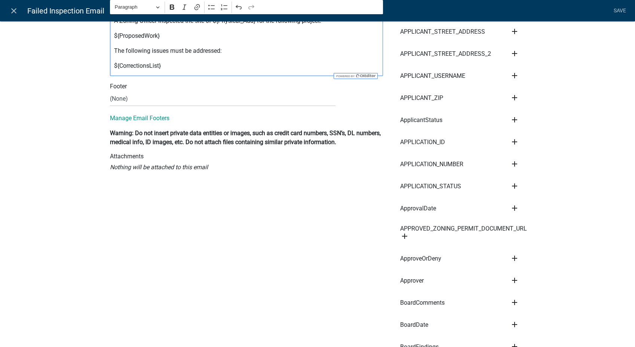
click at [173, 65] on p "${CorrectionsList}" at bounding box center [246, 65] width 265 height 9
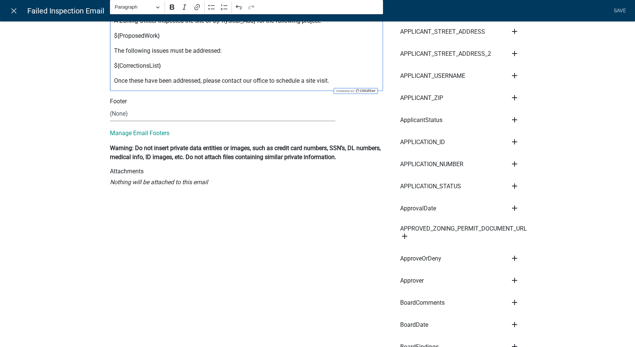
click at [132, 115] on select "(None) Planning & Zoning Secondary Roads" at bounding box center [222, 113] width 225 height 15
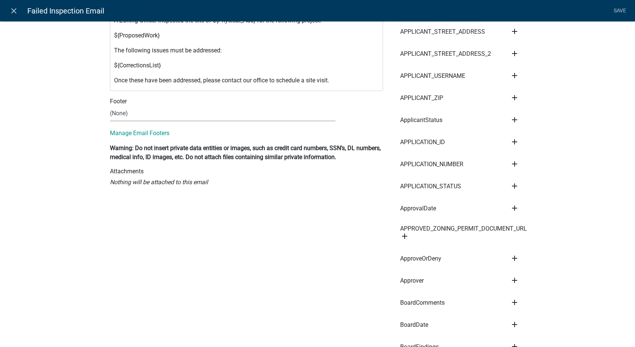
select select "d25eac50-9e33-4320-bcec-5f827307f14a"
click at [110, 106] on select "(None) Planning & Zoning Secondary Roads" at bounding box center [222, 113] width 225 height 15
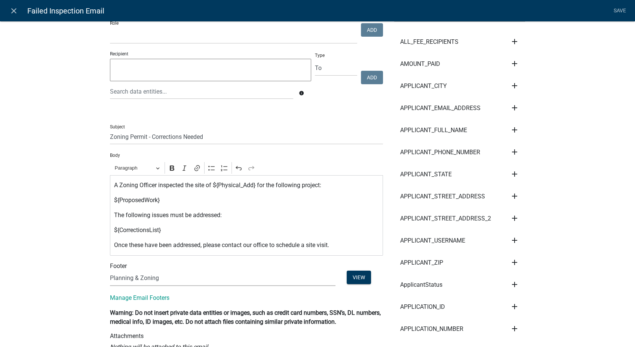
scroll to position [46, 0]
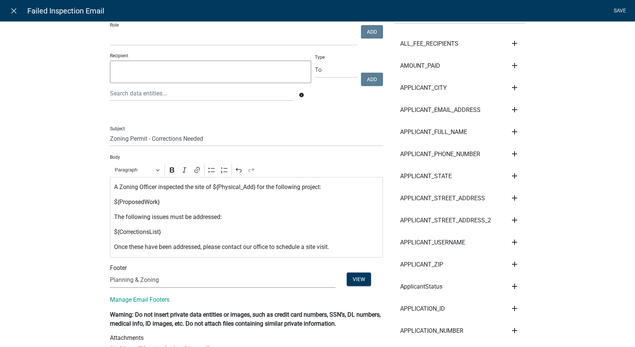
click at [616, 10] on link "Save" at bounding box center [619, 11] width 19 height 14
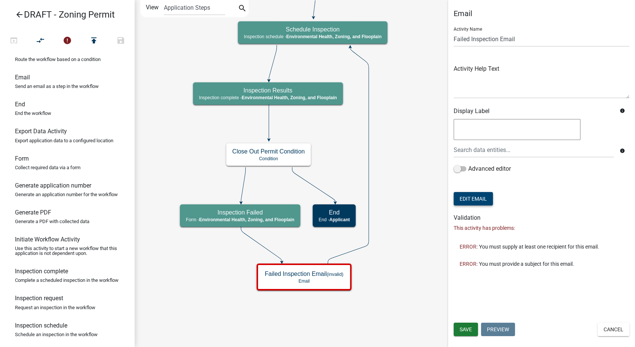
scroll to position [0, 0]
click at [465, 329] on span "Save" at bounding box center [466, 329] width 12 height 6
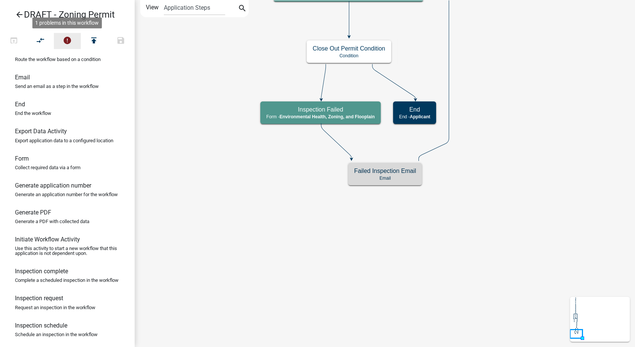
click at [69, 39] on icon "error" at bounding box center [67, 41] width 9 height 10
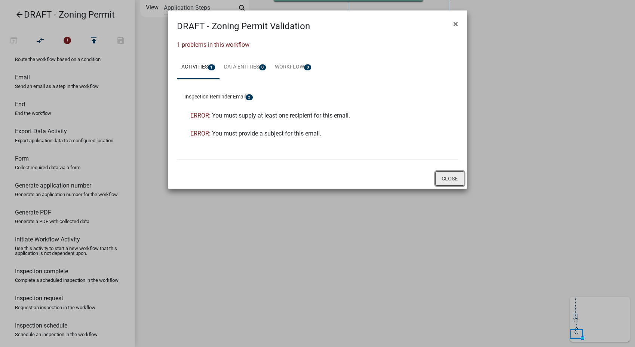
click at [446, 177] on button "Close" at bounding box center [449, 178] width 29 height 14
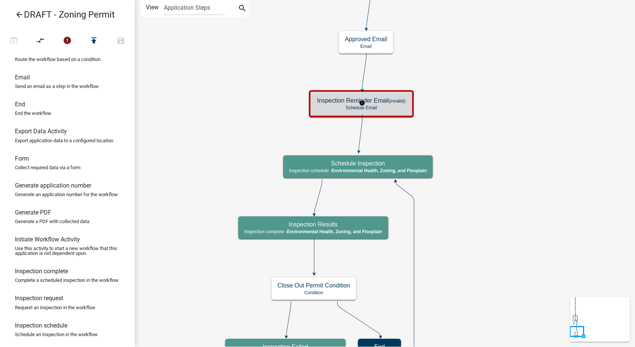
click at [391, 103] on h5 "Inspection Reminder Email (invalid)" at bounding box center [361, 100] width 88 height 7
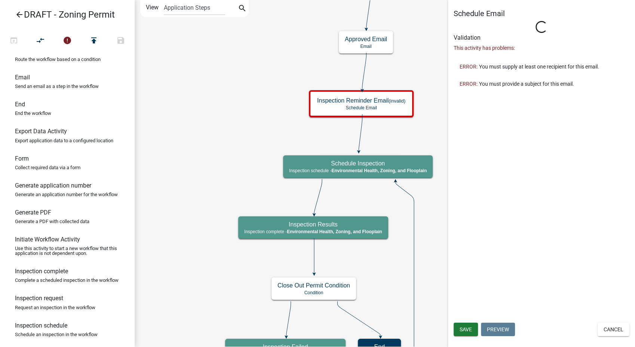
type input "Schedule Email"
select select
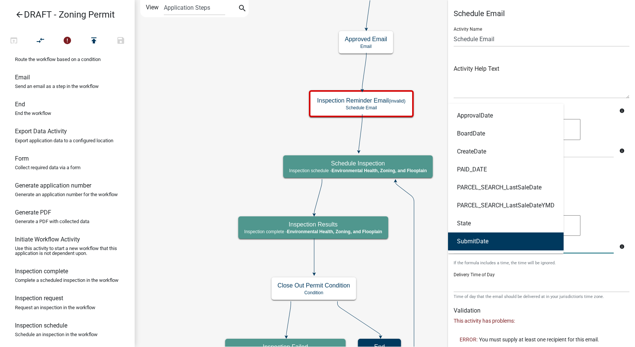
click at [470, 242] on div "ApprovalDate BoardDate CreateDate PAID_DATE PARCEL_SEARCH_LastSaleDate PARCEL_S…" at bounding box center [533, 245] width 171 height 15
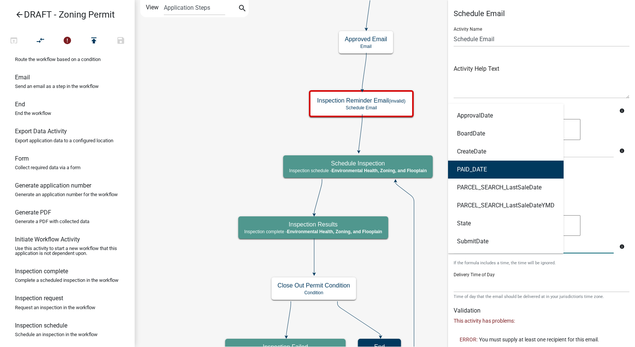
click at [473, 166] on ngb-highlight "PAID_DATE" at bounding box center [472, 169] width 30 height 6
type textarea "PAID_DATE"
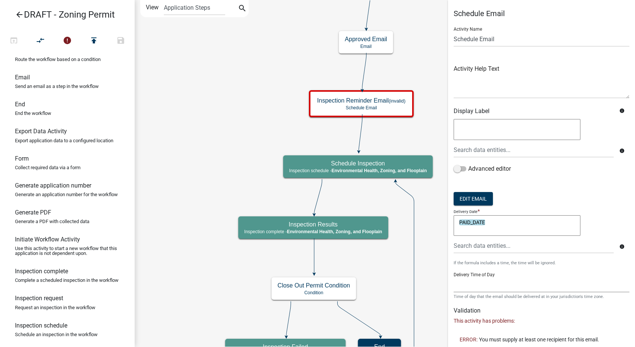
click at [464, 284] on select "12:00 AM 1:00 AM 2:00 AM 3:00 AM 4:00 AM 5:00 AM 6:00 AM 7:00 AM 8:00 AM 9:00 A…" at bounding box center [542, 284] width 176 height 15
select select "10: 10:00 AM"
click at [454, 277] on select "12:00 AM 1:00 AM 2:00 AM 3:00 AM 4:00 AM 5:00 AM 6:00 AM 7:00 AM 8:00 AM 9:00 A…" at bounding box center [542, 284] width 176 height 15
click at [478, 200] on button "Edit Email" at bounding box center [473, 198] width 39 height 13
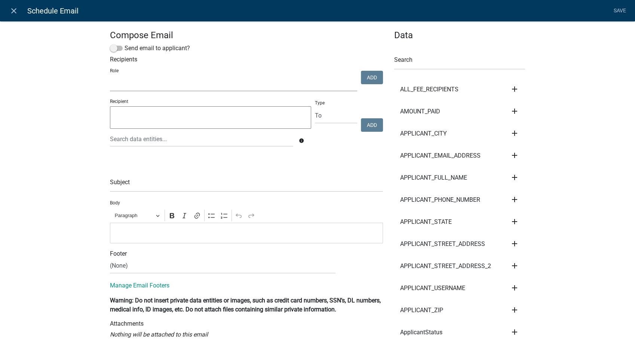
click at [150, 85] on select "GIS Mapping Division Secondary Roads Admin Environmental Health, Zoning, and Fl…" at bounding box center [233, 83] width 247 height 15
select select "3a482e95-251e-4a38-ab9d-ab9f785fb168"
click at [110, 76] on select "GIS Mapping Division Secondary Roads Admin Environmental Health, Zoning, and Fl…" at bounding box center [233, 83] width 247 height 15
click at [369, 73] on button "Add" at bounding box center [372, 77] width 22 height 13
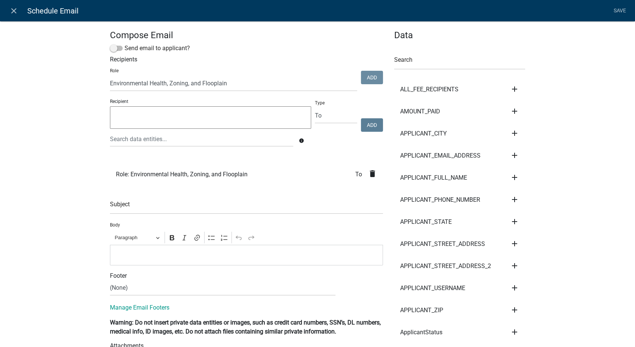
select select
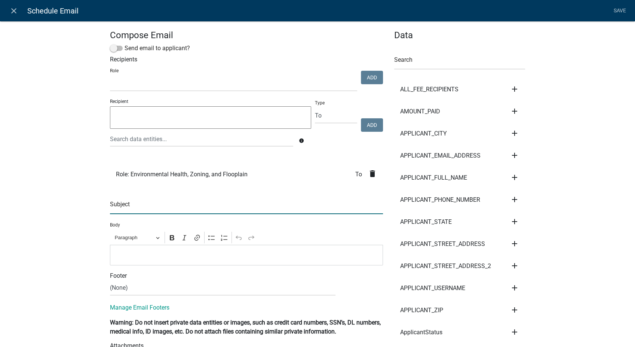
click at [123, 205] on input "text" at bounding box center [246, 206] width 273 height 15
type input "Zoning Permit - Schedule Inspection"
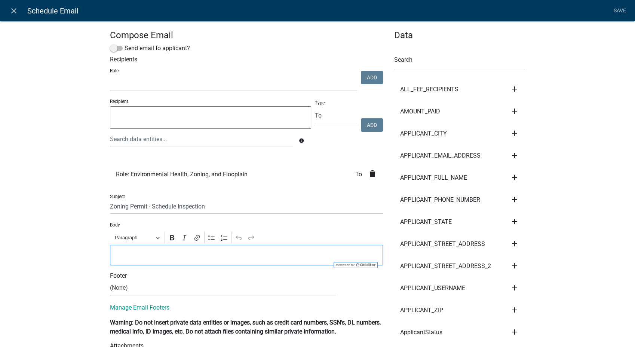
click at [119, 253] on p "Editor editing area: main. Press Alt+0 for help." at bounding box center [246, 254] width 265 height 9
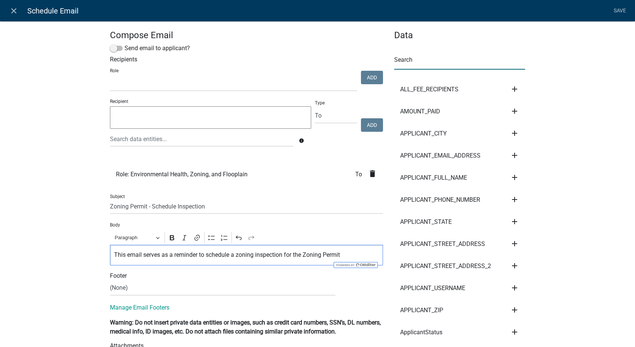
click at [441, 62] on input "text" at bounding box center [459, 61] width 131 height 15
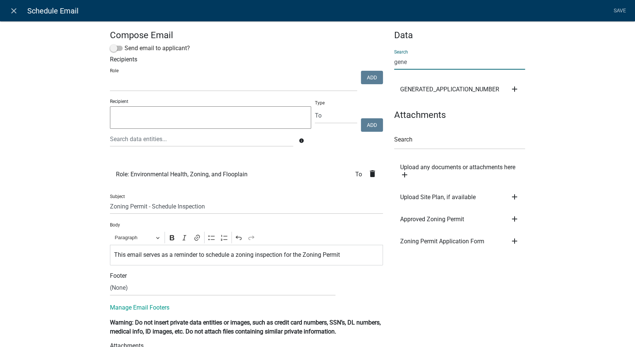
type input "gene"
click at [511, 86] on icon "add" at bounding box center [514, 88] width 9 height 9
click at [516, 108] on button "Body" at bounding box center [540, 114] width 60 height 18
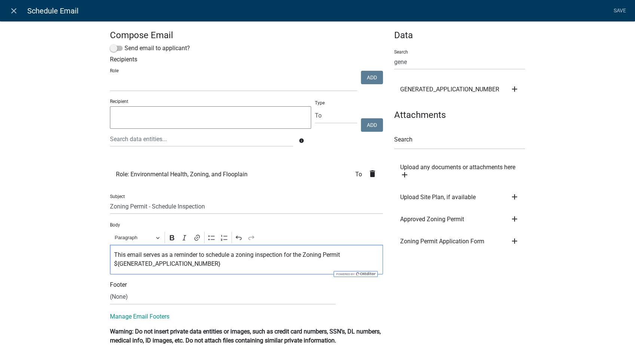
click at [237, 267] on p "This email serves as a reminder to schedule a zoning inspection for the Zoning …" at bounding box center [246, 259] width 265 height 18
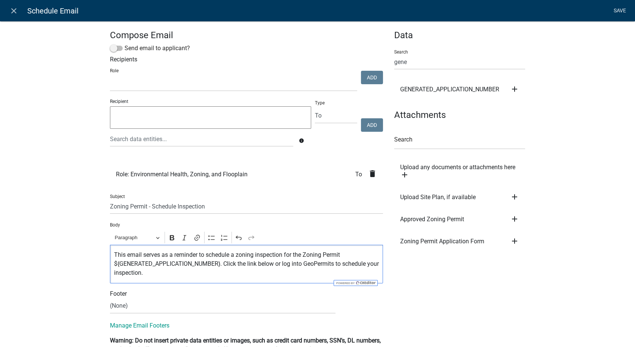
click at [623, 10] on link "Save" at bounding box center [619, 11] width 19 height 14
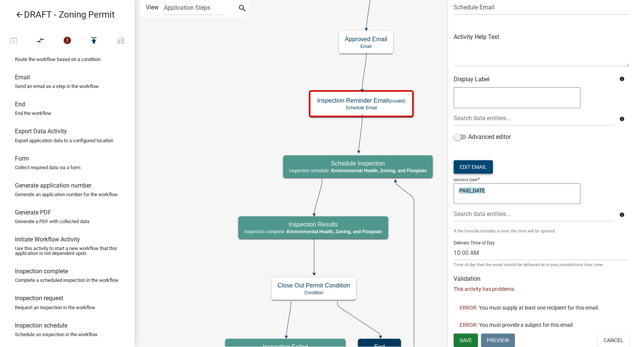
scroll to position [33, 0]
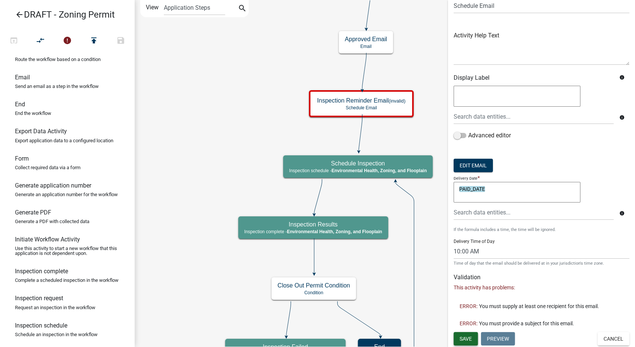
click at [463, 339] on span "Save" at bounding box center [466, 338] width 12 height 6
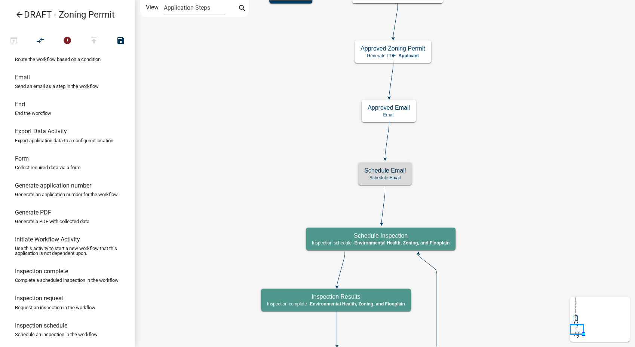
scroll to position [0, 0]
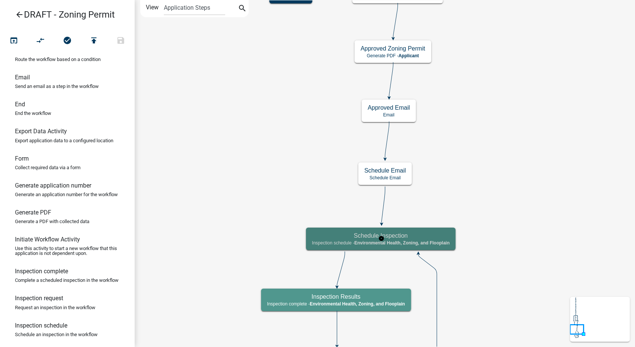
click at [396, 236] on h5 "Schedule Inspection" at bounding box center [381, 235] width 138 height 7
select select "3A482E95-251E-4A38-AB9D-AB9F785FB168"
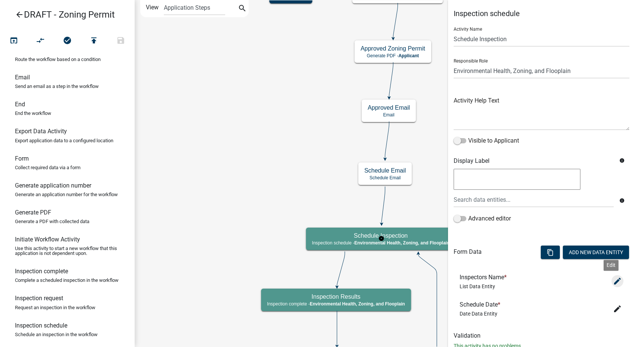
click at [613, 280] on icon "edit" at bounding box center [617, 280] width 9 height 9
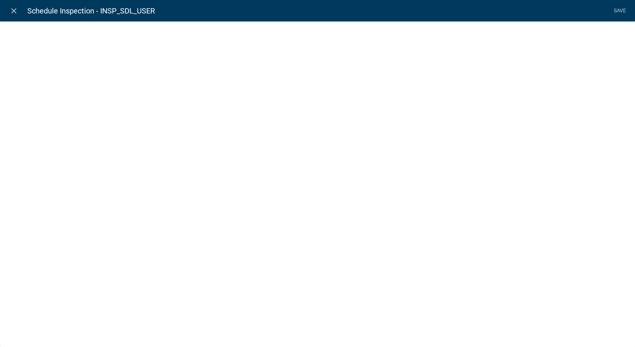
select select "list-data"
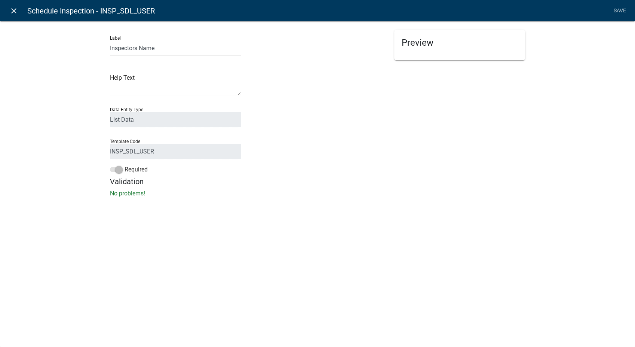
click at [14, 8] on icon "close" at bounding box center [13, 10] width 9 height 9
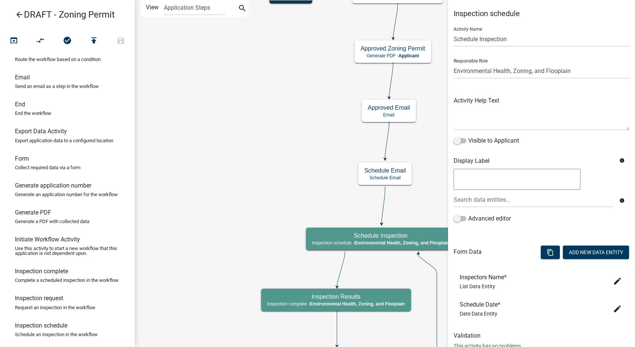
scroll to position [24, 0]
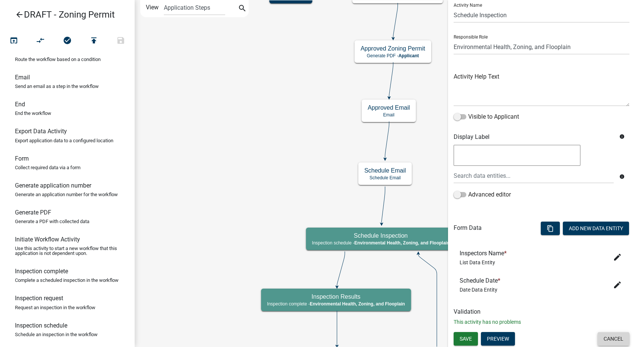
click at [603, 338] on button "Cancel" at bounding box center [613, 338] width 32 height 13
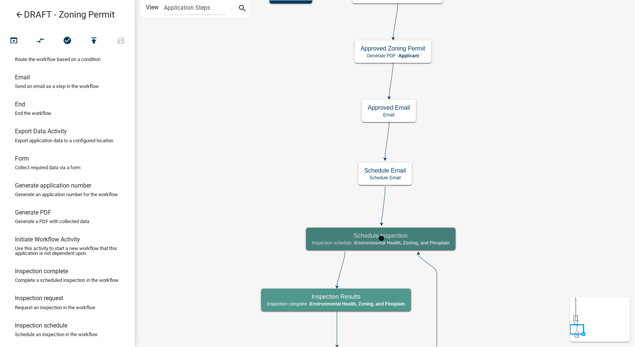
click at [428, 243] on span "Environmental Health, Zoning, and Flooplain" at bounding box center [401, 242] width 95 height 5
select select "3A482E95-251E-4A38-AB9D-AB9F785FB168"
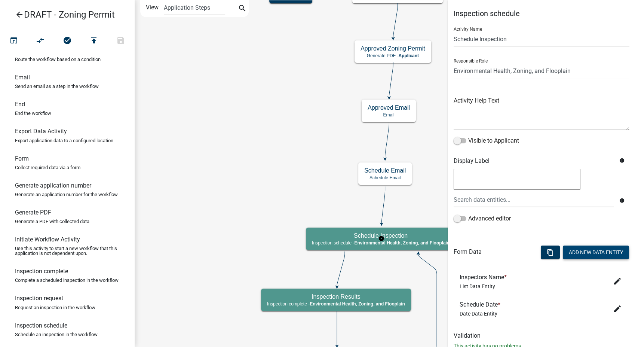
click at [581, 254] on button "Add New Data Entity" at bounding box center [596, 251] width 66 height 13
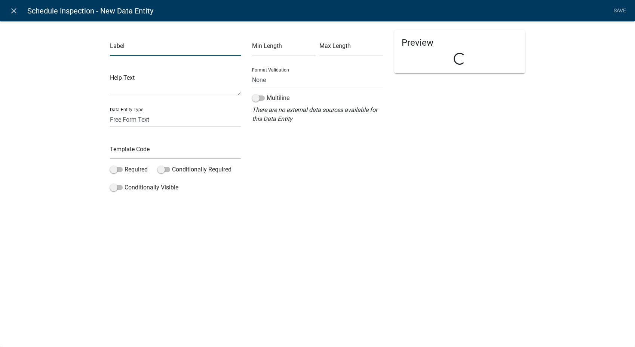
drag, startPoint x: 111, startPoint y: 51, endPoint x: 125, endPoint y: 51, distance: 13.5
click at [125, 51] on input "text" at bounding box center [175, 47] width 131 height 15
type input "Notes: Internal"
click at [132, 150] on input "text" at bounding box center [175, 151] width 131 height 15
type input "InspectionNotesInternal"
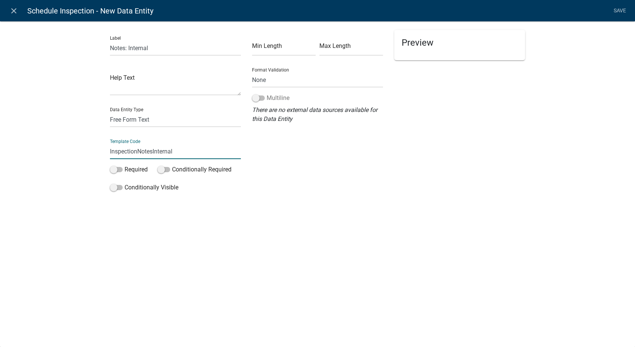
click at [256, 96] on span at bounding box center [258, 97] width 13 height 5
click at [267, 93] on input "Multiline" at bounding box center [267, 93] width 0 height 0
click at [616, 10] on link "Save" at bounding box center [619, 11] width 19 height 14
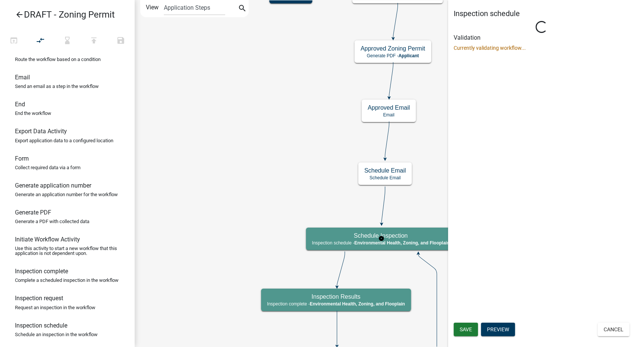
select select "3A482E95-251E-4A38-AB9D-AB9F785FB168"
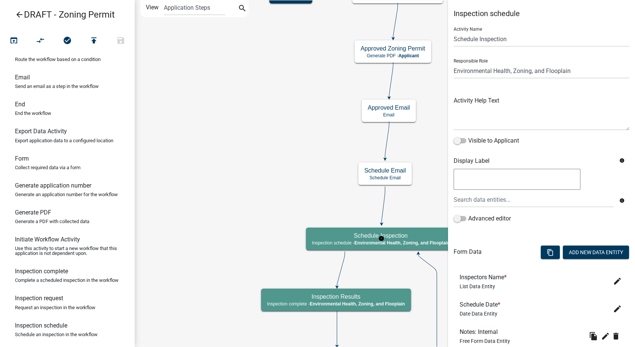
scroll to position [51, 0]
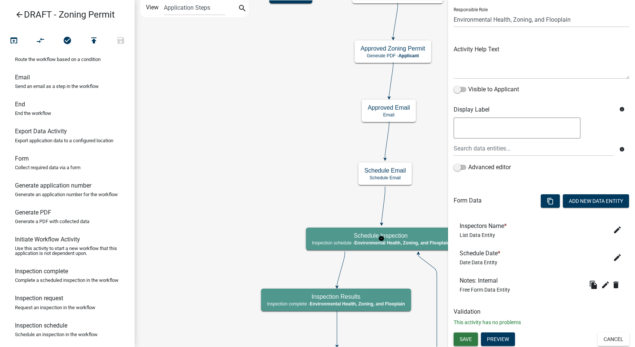
click at [465, 339] on span "Save" at bounding box center [466, 338] width 12 height 6
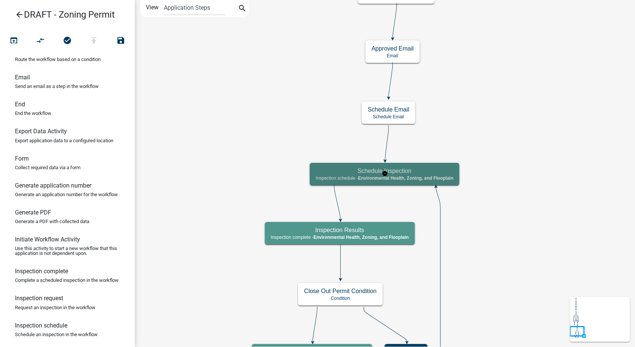
scroll to position [0, 0]
click at [90, 42] on icon "publish" at bounding box center [93, 41] width 9 height 10
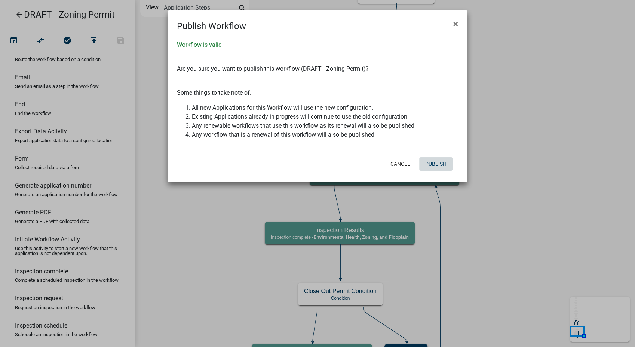
click at [444, 161] on button "Publish" at bounding box center [435, 163] width 33 height 13
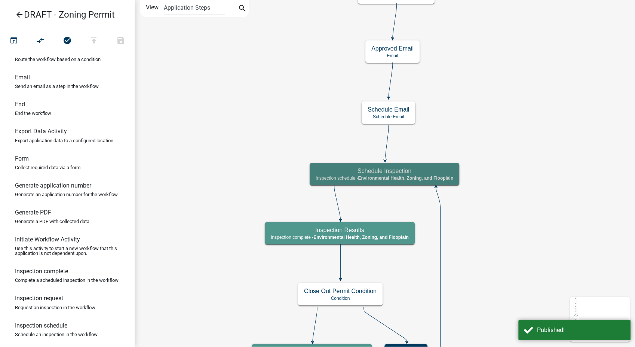
click at [18, 14] on icon "arrow_back" at bounding box center [19, 15] width 9 height 10
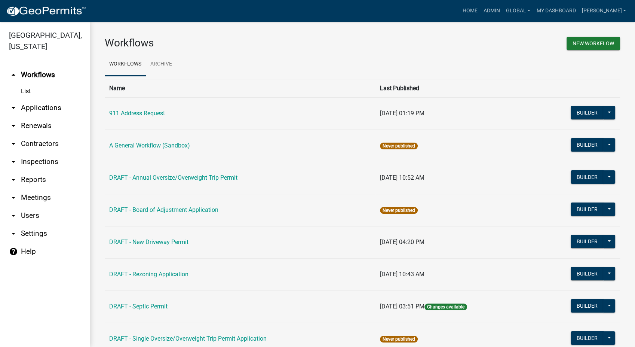
scroll to position [156, 0]
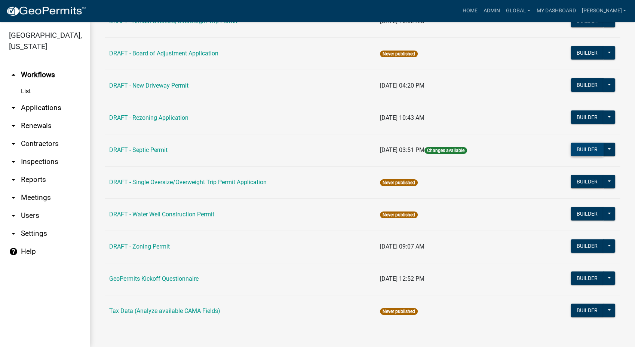
click at [589, 145] on button "Builder" at bounding box center [587, 148] width 33 height 13
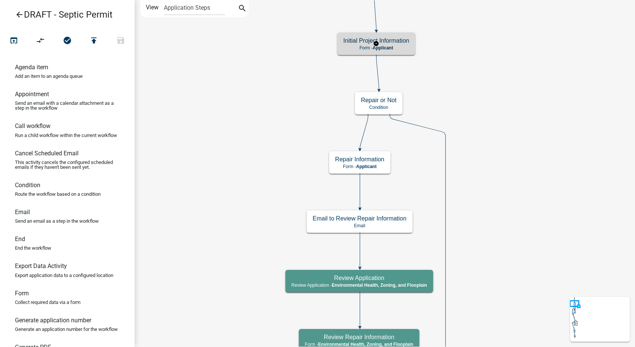
click at [411, 45] on div "Initial Project Information Form - Applicant" at bounding box center [376, 44] width 78 height 22
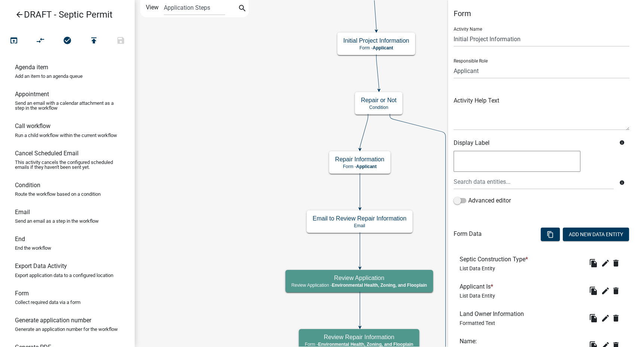
scroll to position [166, 0]
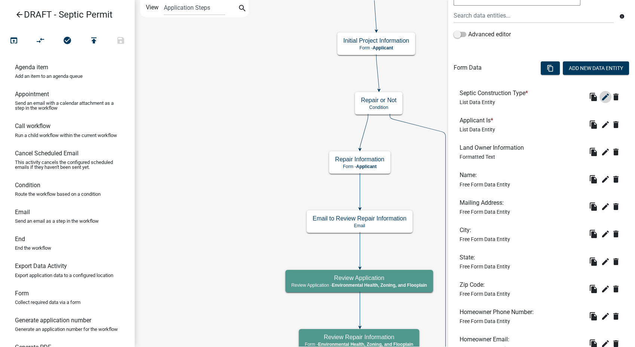
click at [601, 97] on icon "edit" at bounding box center [605, 96] width 9 height 9
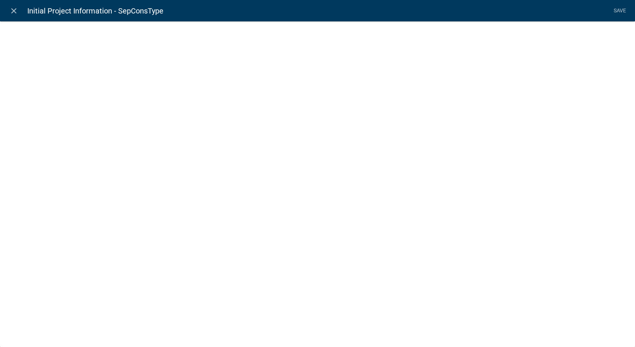
select select "list-data"
select select
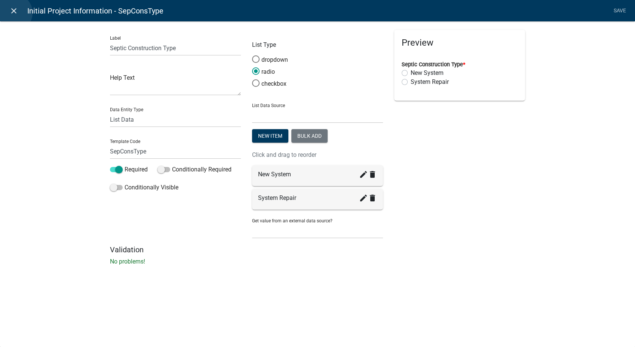
click at [13, 13] on icon "close" at bounding box center [13, 10] width 9 height 9
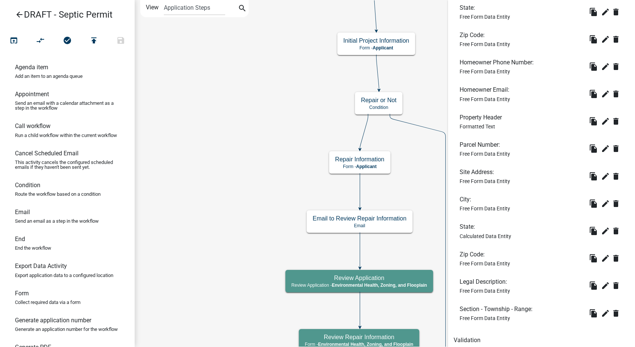
scroll to position [444, 0]
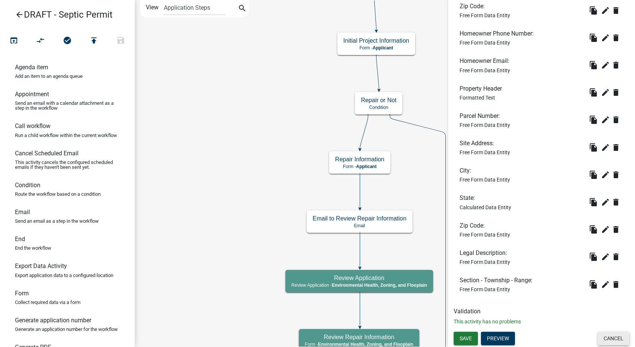
click at [601, 341] on button "Cancel" at bounding box center [613, 337] width 32 height 13
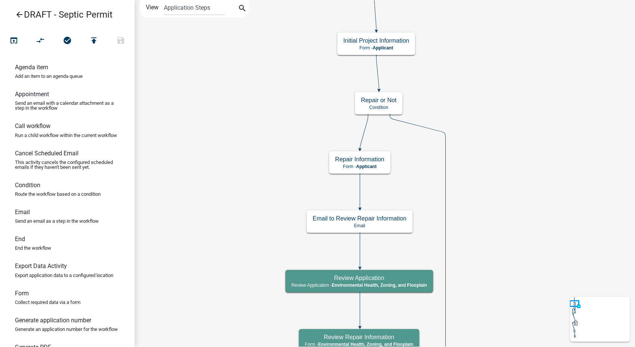
scroll to position [0, 0]
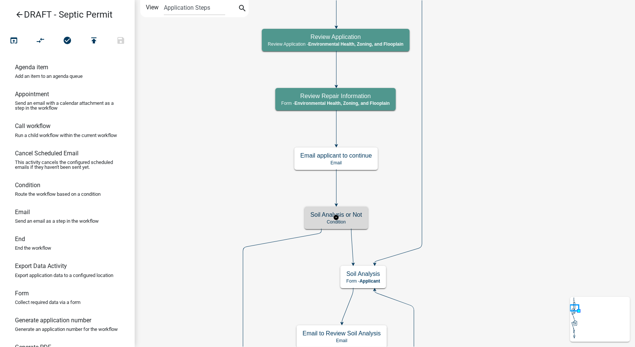
click at [351, 222] on p "Condition" at bounding box center [336, 221] width 52 height 5
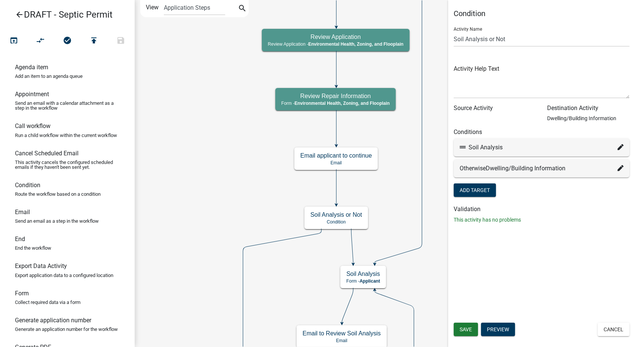
click at [619, 147] on icon at bounding box center [620, 147] width 6 height 6
select select "27: 5d39970d-3ecb-4e91-8d0a-041959a5c8da"
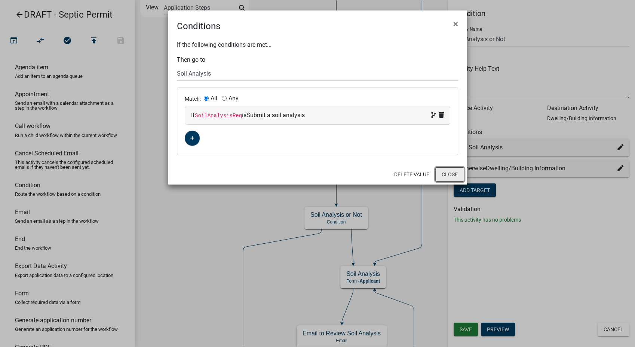
click at [447, 176] on button "Close" at bounding box center [449, 174] width 29 height 14
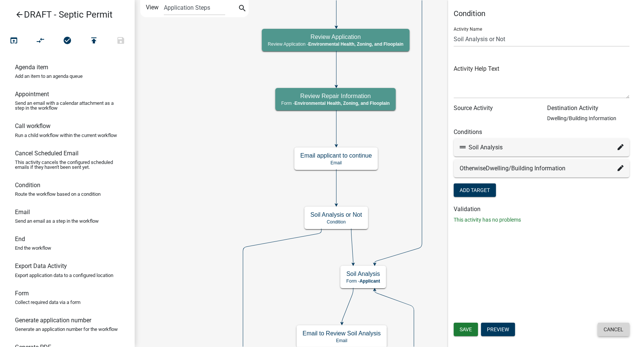
click at [614, 329] on button "Cancel" at bounding box center [613, 328] width 32 height 13
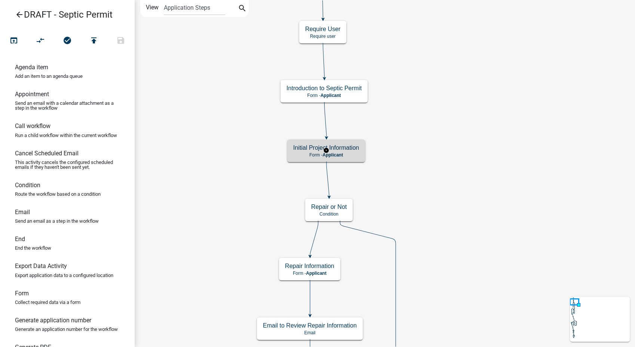
click at [354, 152] on p "Form - Applicant" at bounding box center [326, 154] width 66 height 5
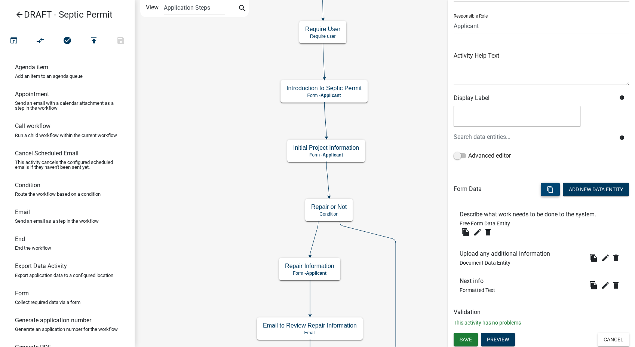
scroll to position [45, 0]
click at [597, 339] on button "Cancel" at bounding box center [613, 338] width 32 height 13
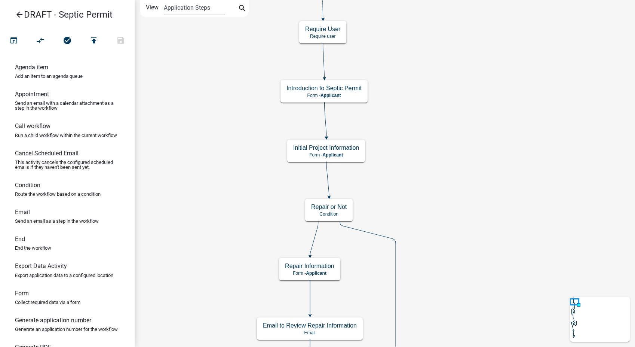
scroll to position [0, 0]
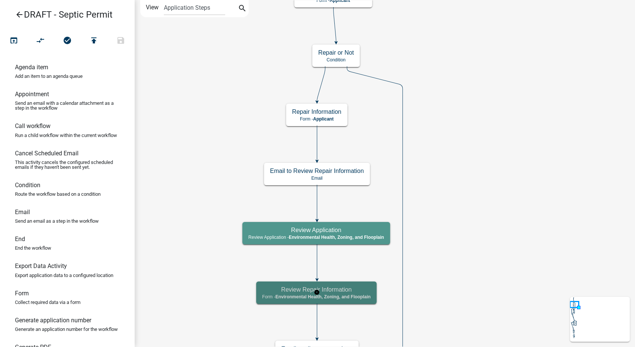
click at [351, 303] on div "Review Repair Information Form - Environmental Health, Zoning, and Flooplain" at bounding box center [316, 292] width 120 height 22
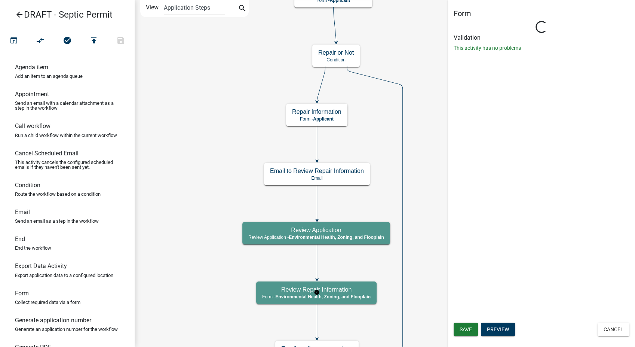
select select "3A482E95-251E-4A38-AB9D-AB9F785FB168"
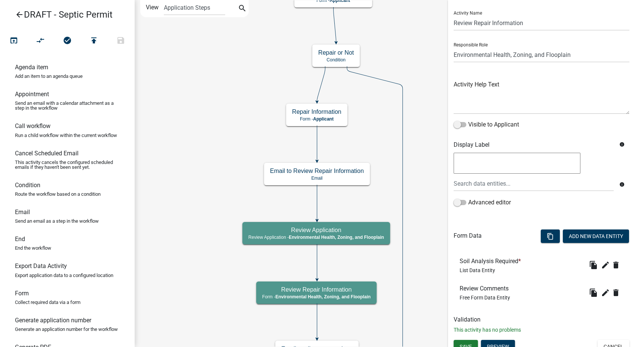
scroll to position [24, 0]
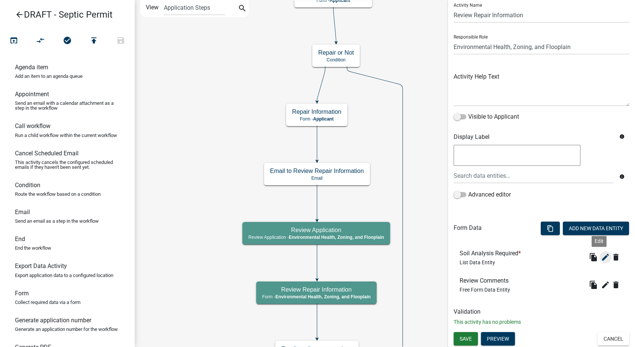
click at [601, 258] on icon "edit" at bounding box center [605, 256] width 9 height 9
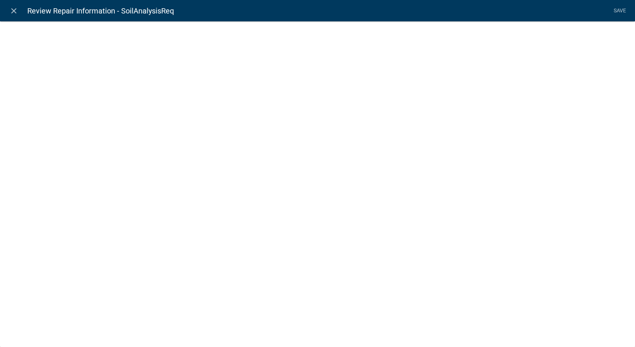
select select "list-data"
select select
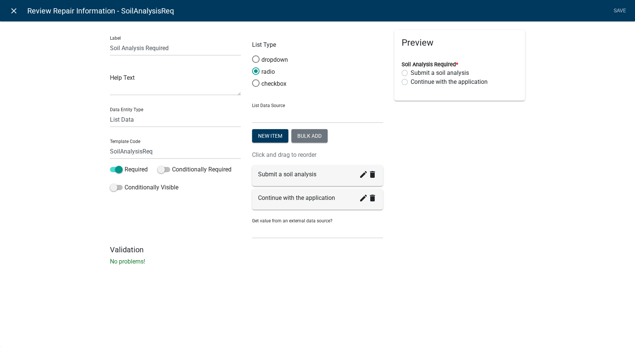
click at [12, 9] on icon "close" at bounding box center [13, 10] width 9 height 9
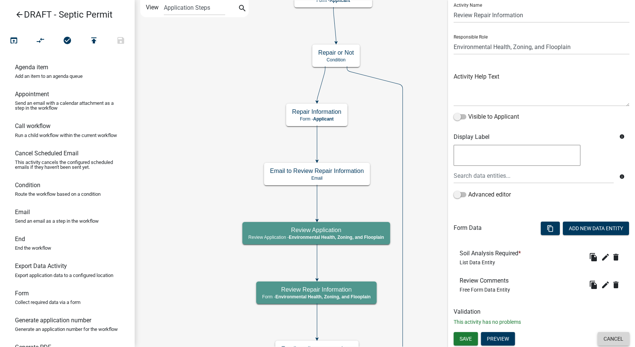
click at [598, 334] on button "Cancel" at bounding box center [613, 338] width 32 height 13
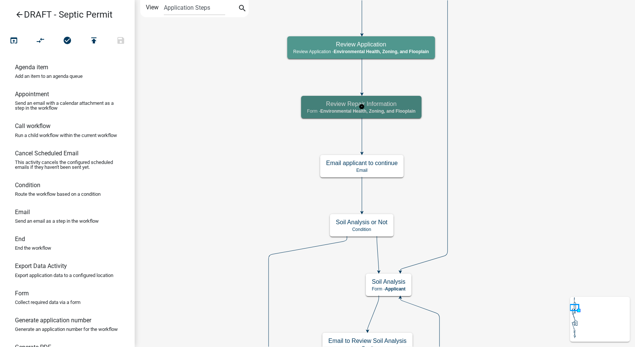
click at [398, 103] on h5 "Review Repair Information" at bounding box center [361, 103] width 108 height 7
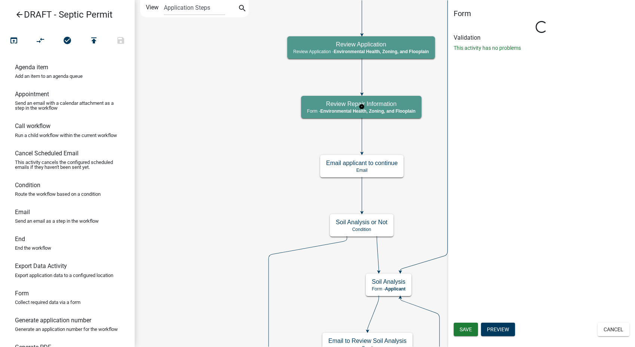
select select "3A482E95-251E-4A38-AB9D-AB9F785FB168"
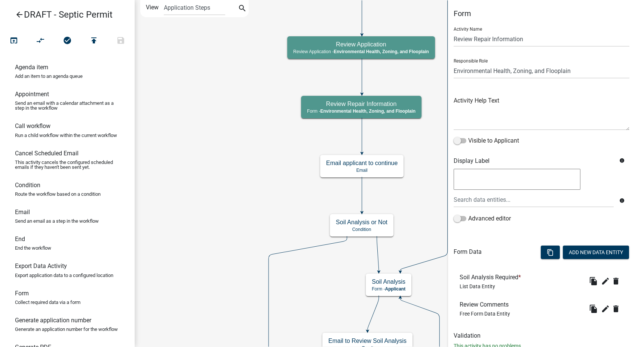
scroll to position [24, 0]
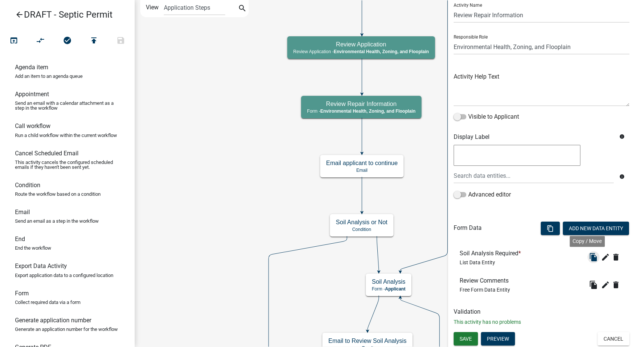
click at [589, 258] on icon "file_copy" at bounding box center [593, 256] width 9 height 9
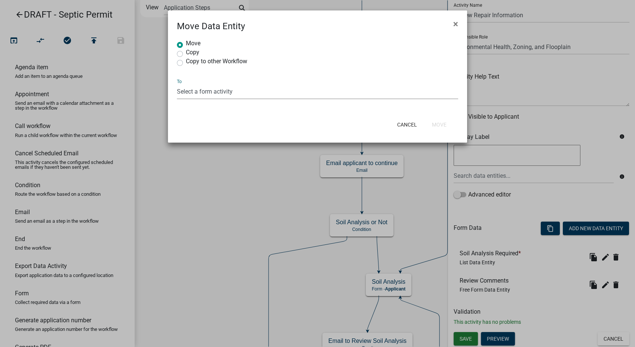
click at [181, 90] on select "Select a form activity Initial Project Information Dwelling/Building Informatio…" at bounding box center [317, 91] width 281 height 15
select select "7e9cbdb3-01c0-4af4-a7cd-787fb6d41772"
click at [177, 84] on select "Select a form activity Initial Project Information Dwelling/Building Informatio…" at bounding box center [317, 91] width 281 height 15
click at [436, 124] on button "Move" at bounding box center [439, 124] width 27 height 13
radio input "true"
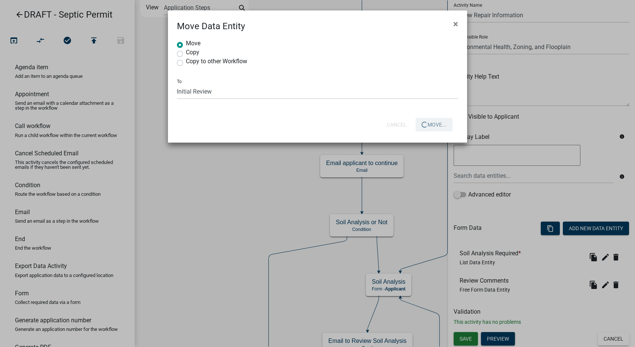
select select
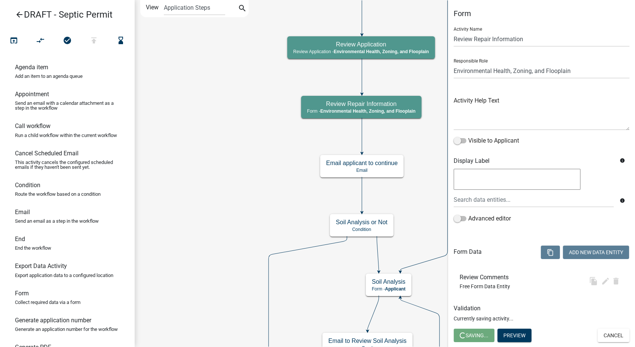
scroll to position [0, 0]
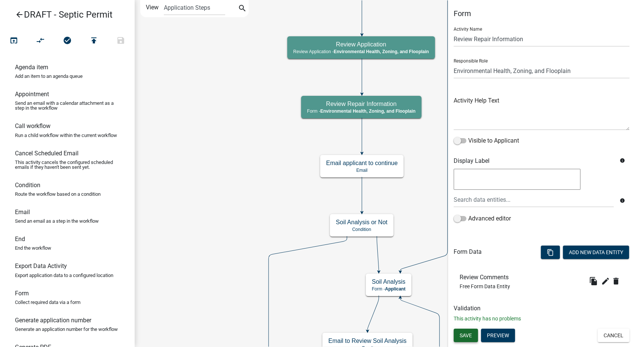
click at [467, 336] on span "Save" at bounding box center [466, 335] width 12 height 6
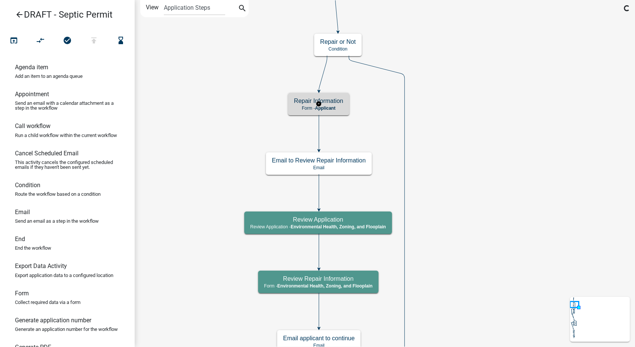
click at [348, 108] on div "Repair Information Form - Applicant" at bounding box center [318, 104] width 61 height 22
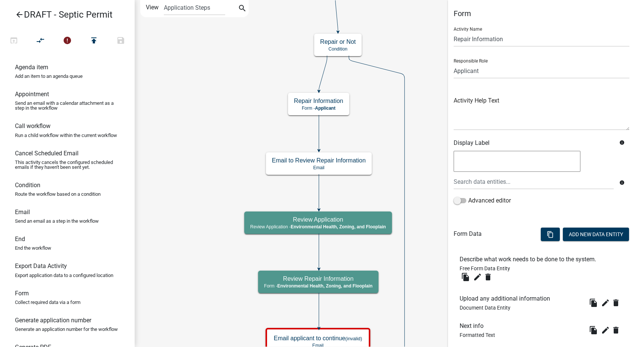
scroll to position [45, 0]
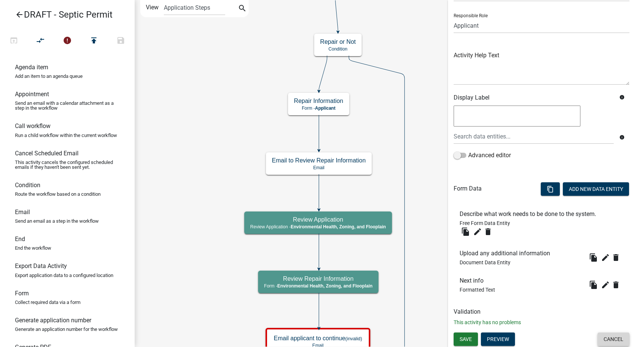
click at [608, 342] on button "Cancel" at bounding box center [613, 338] width 32 height 13
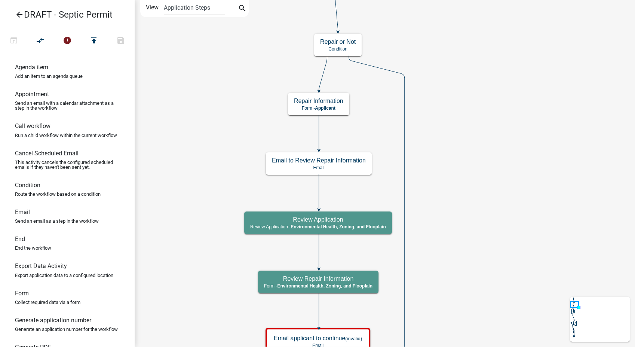
scroll to position [0, 0]
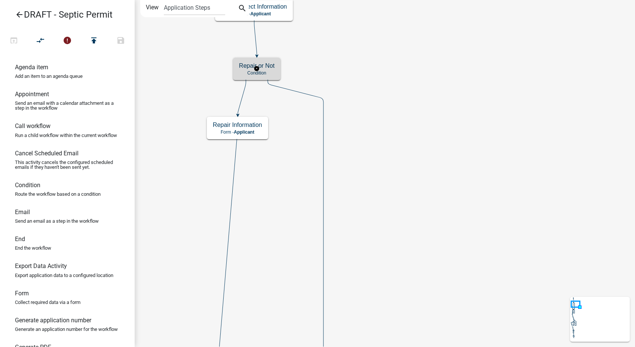
click at [276, 67] on div "Repair or Not Condition" at bounding box center [256, 69] width 47 height 22
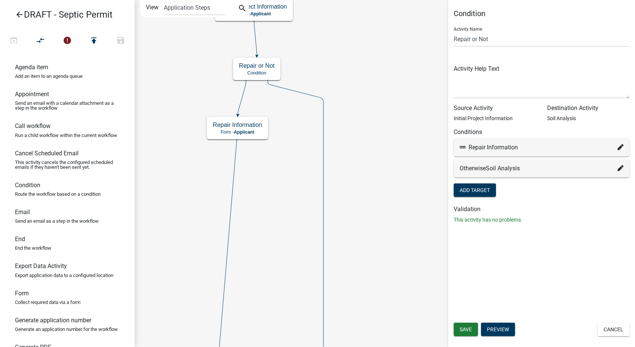
click at [618, 167] on icon at bounding box center [620, 168] width 6 height 6
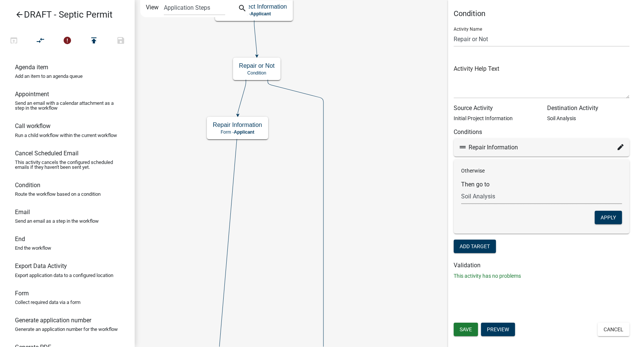
click at [531, 193] on select "Choose... Start Parcel search Require User Dwelling/Building Information Contra…" at bounding box center [541, 195] width 161 height 15
select select "4: 5af79d1e-9ed6-46e3-94e8-c51444d7d026"
click at [461, 188] on select "Choose... Start Parcel search Require User Dwelling/Building Information Contra…" at bounding box center [541, 195] width 161 height 15
click at [604, 220] on button "Apply" at bounding box center [607, 216] width 27 height 13
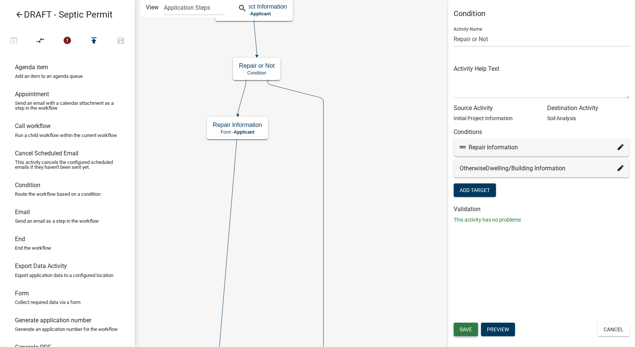
click at [467, 332] on button "Save" at bounding box center [466, 328] width 24 height 13
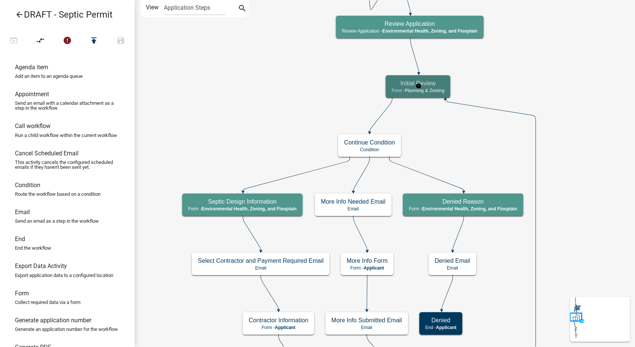
click at [432, 83] on h5 "Initial Review" at bounding box center [417, 83] width 53 height 7
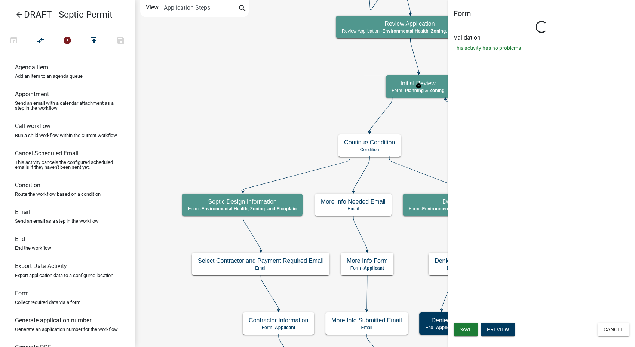
select select "3A482E95-251E-4A38-AB9D-AB9F785FB168"
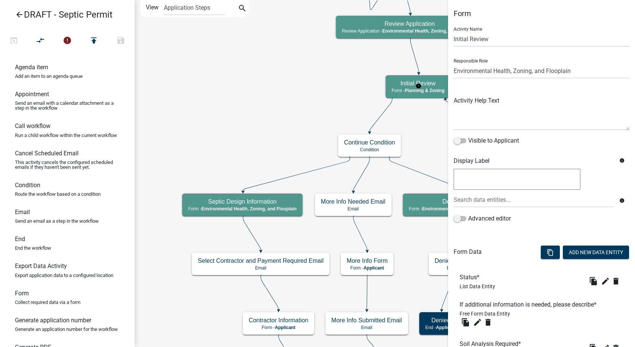
scroll to position [63, 0]
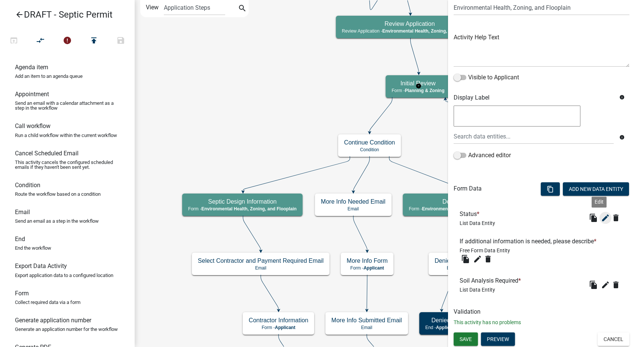
click at [601, 214] on icon "edit" at bounding box center [605, 217] width 9 height 9
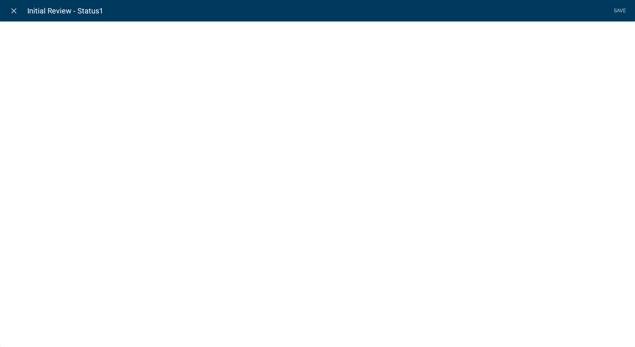
select select "list-data"
select select
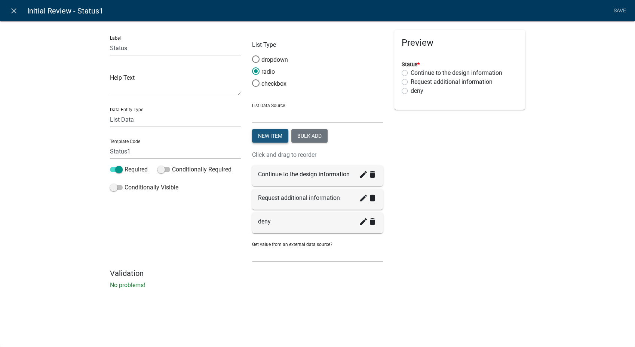
click at [271, 132] on button "New item" at bounding box center [270, 135] width 36 height 13
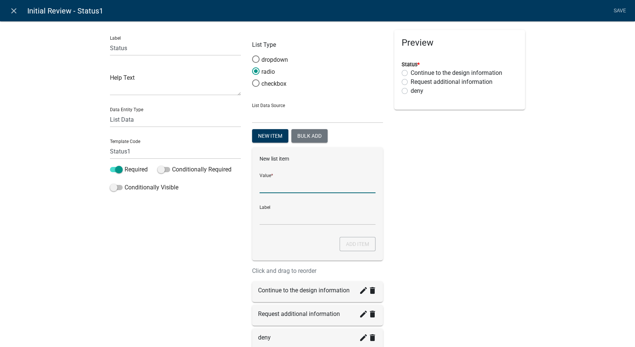
click at [266, 185] on input "List Data Source" at bounding box center [317, 185] width 116 height 15
type input "S"
type input "Soil Analysis Required"
click at [274, 218] on input "Soil Analysis Required" at bounding box center [317, 216] width 116 height 15
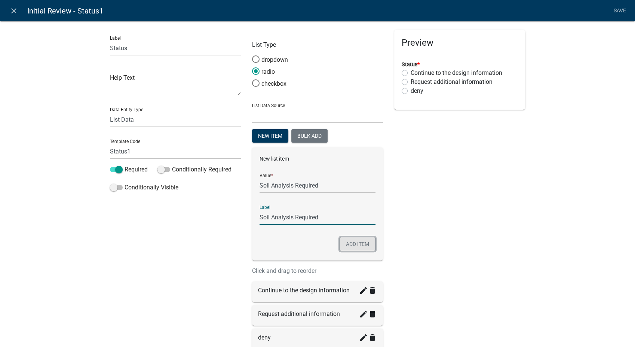
click at [352, 242] on button "Add item" at bounding box center [357, 244] width 36 height 14
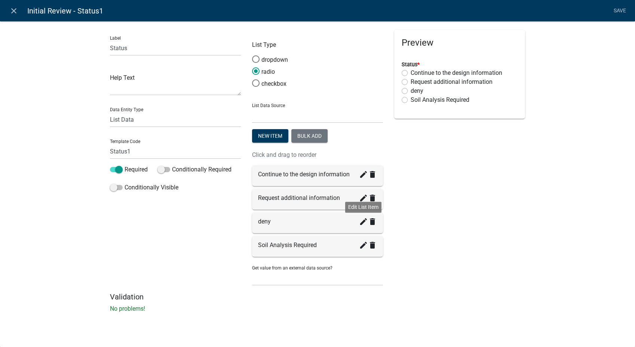
click at [359, 219] on icon "create" at bounding box center [363, 221] width 9 height 9
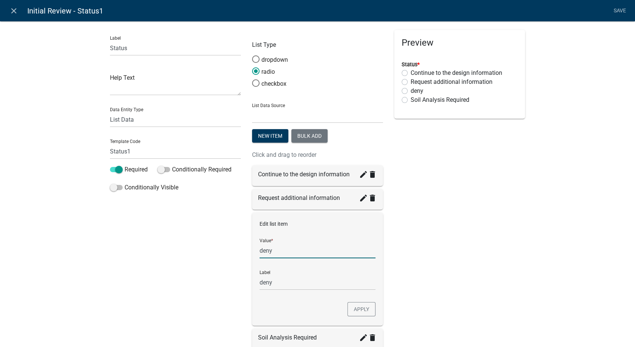
click at [270, 254] on input "deny" at bounding box center [317, 250] width 116 height 15
type input "d"
type input "Denied - Application Dismissed"
click at [363, 307] on button "Apply" at bounding box center [361, 309] width 28 height 14
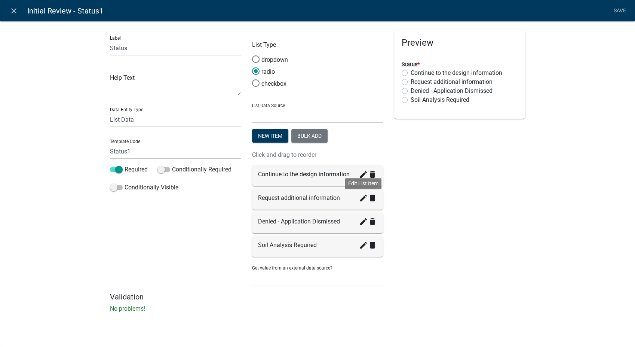
click at [361, 197] on icon "create" at bounding box center [363, 197] width 9 height 9
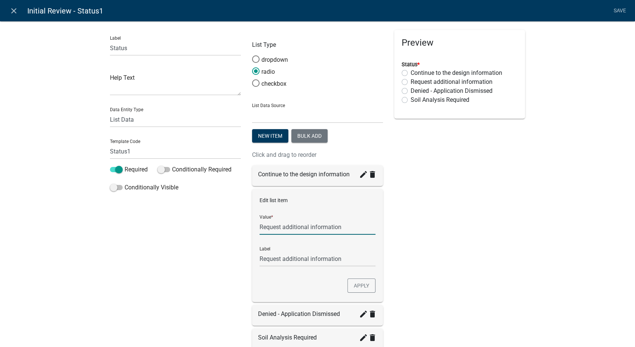
click at [282, 228] on input "Request additional information" at bounding box center [317, 226] width 116 height 15
click at [310, 225] on input "Request Additional information" at bounding box center [317, 226] width 116 height 15
type input "Request Additional Information"
click at [350, 259] on input "Request Additional Information" at bounding box center [317, 258] width 116 height 15
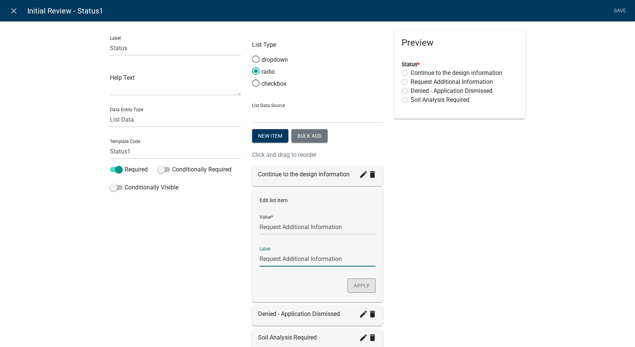
click at [357, 288] on button "Apply" at bounding box center [361, 285] width 28 height 14
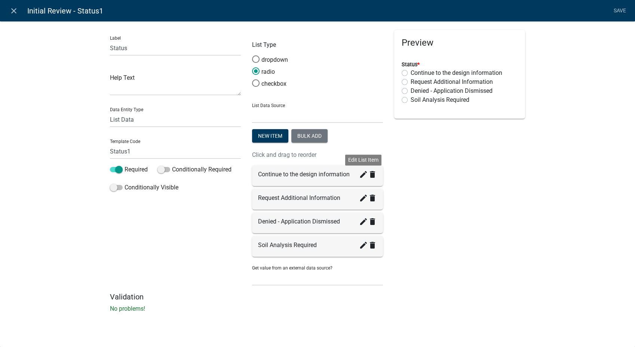
click at [362, 175] on icon "create" at bounding box center [363, 174] width 9 height 9
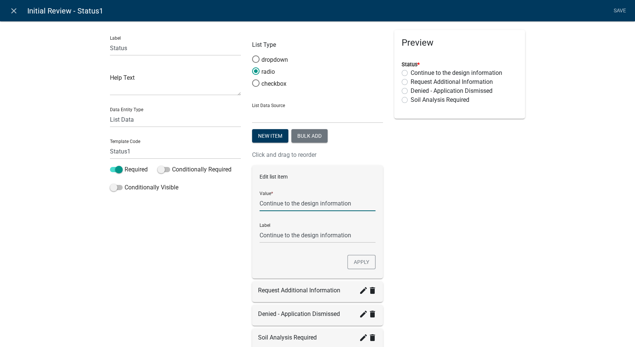
click at [302, 202] on input "Continue to the design information" at bounding box center [317, 203] width 116 height 15
click at [319, 205] on input "Continue to the Design information" at bounding box center [317, 203] width 116 height 15
type input "Continue to the Design Information"
click at [363, 263] on button "Apply" at bounding box center [361, 262] width 28 height 14
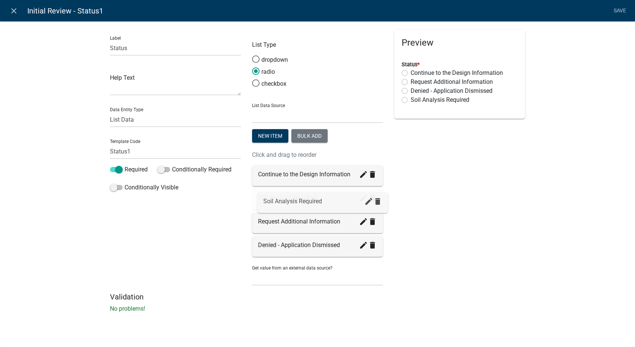
drag, startPoint x: 271, startPoint y: 246, endPoint x: 277, endPoint y: 197, distance: 48.9
click at [617, 7] on link "Save" at bounding box center [619, 11] width 19 height 14
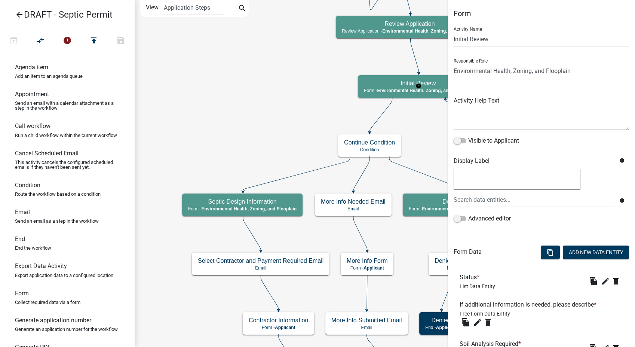
scroll to position [42, 0]
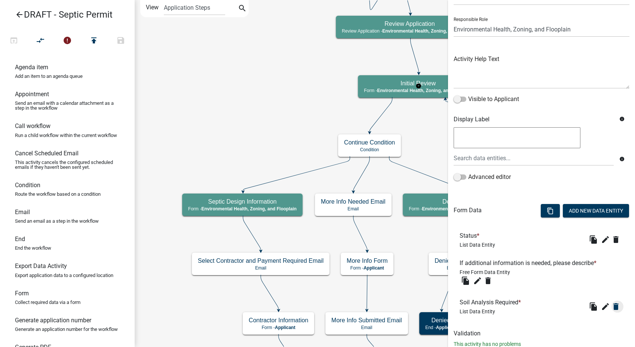
click at [611, 244] on icon "delete" at bounding box center [615, 239] width 9 height 9
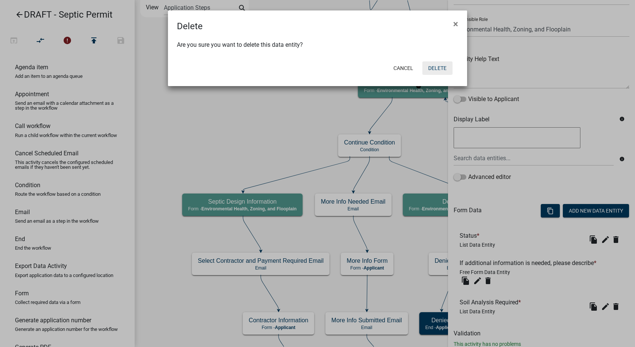
click at [440, 67] on button "Delete" at bounding box center [437, 67] width 30 height 13
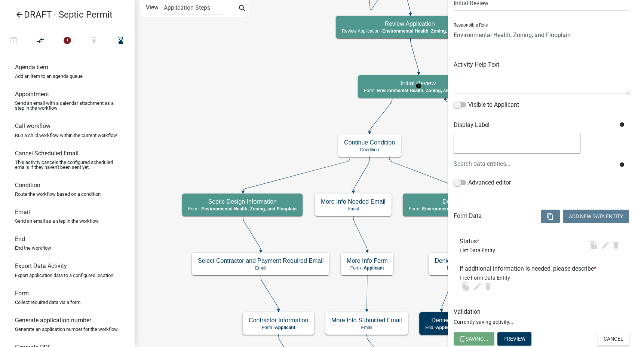
scroll to position [0, 0]
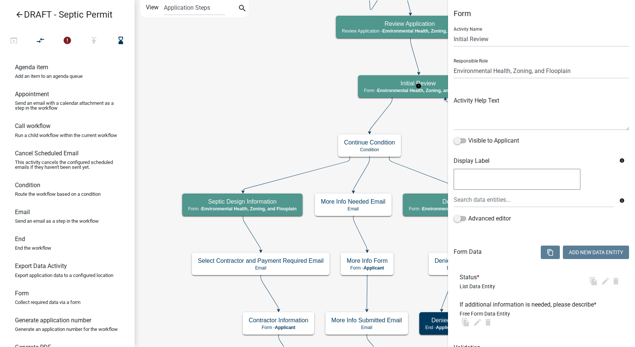
select select "3A482E95-251E-4A38-AB9D-AB9F785FB168"
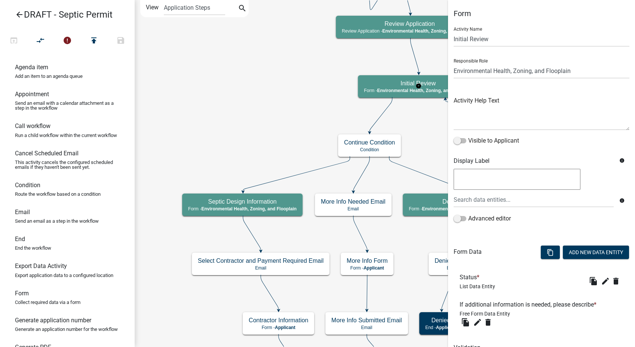
scroll to position [36, 0]
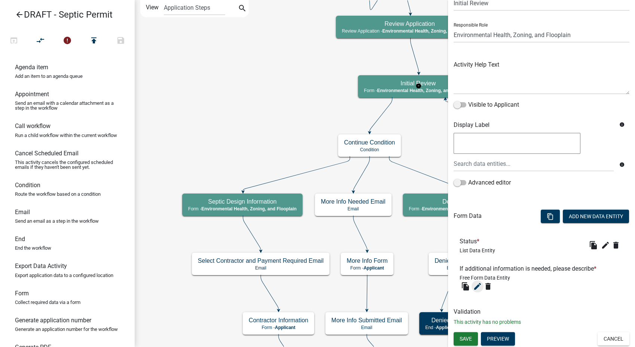
click at [477, 289] on icon "edit" at bounding box center [477, 286] width 9 height 9
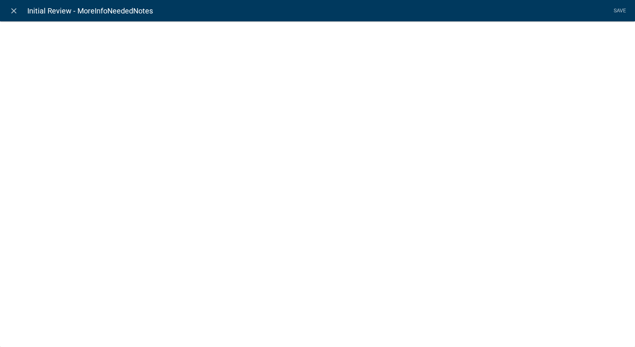
select select
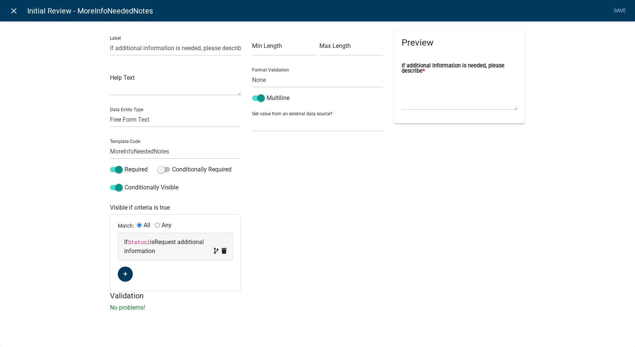
click at [13, 12] on icon "close" at bounding box center [13, 10] width 9 height 9
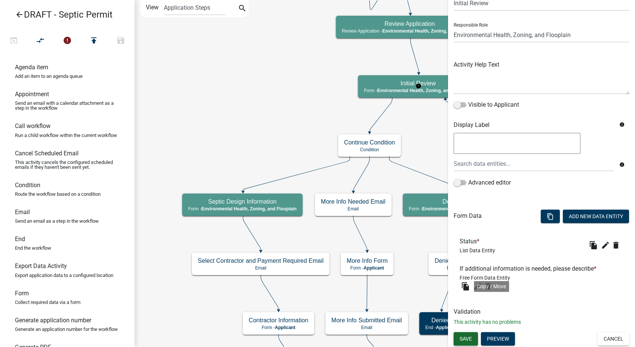
click at [473, 339] on button "Save" at bounding box center [466, 338] width 24 height 13
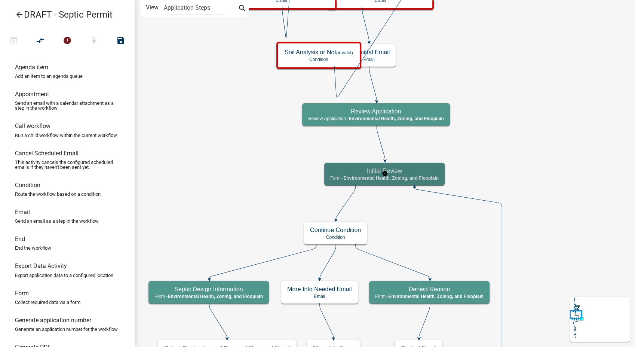
scroll to position [0, 0]
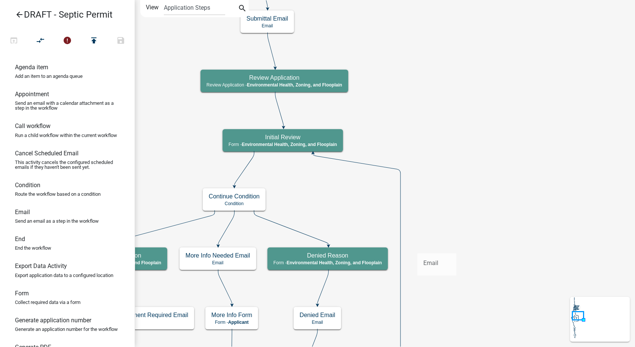
drag, startPoint x: 27, startPoint y: 222, endPoint x: 417, endPoint y: 247, distance: 390.4
click at [417, 247] on div "arrow_back DRAFT - Septic Permit open_in_browser compare_arrows error publish s…" at bounding box center [317, 173] width 635 height 347
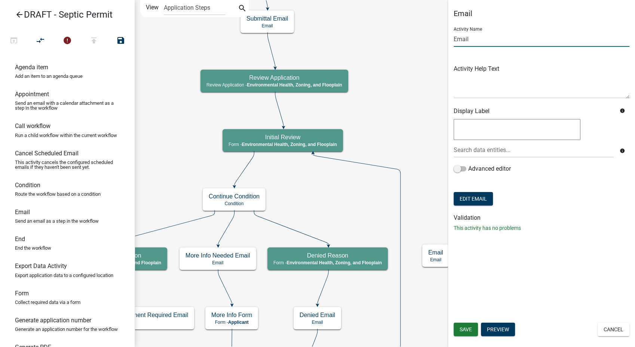
click at [457, 40] on input "Email" at bounding box center [542, 38] width 176 height 15
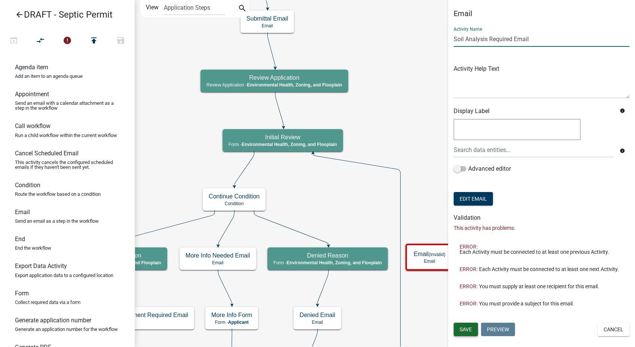
type input "Soil Analysis Required Email"
click at [465, 322] on button "Save" at bounding box center [466, 328] width 24 height 13
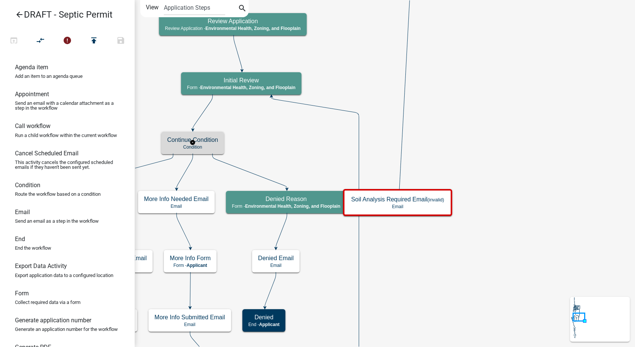
click at [210, 148] on p "Condition" at bounding box center [192, 146] width 51 height 5
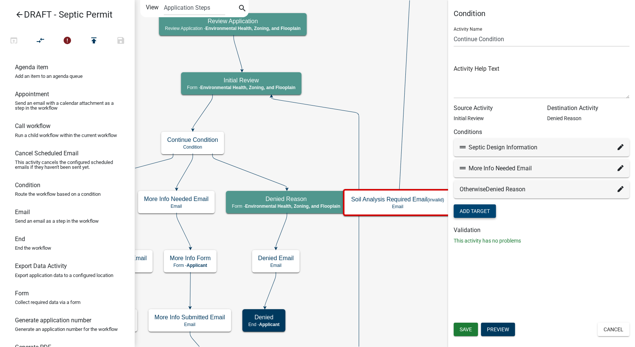
click at [479, 212] on button "Add Target" at bounding box center [475, 210] width 42 height 13
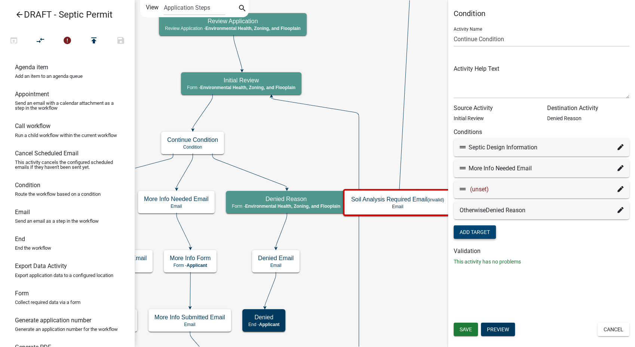
click at [619, 189] on icon at bounding box center [620, 189] width 6 height 6
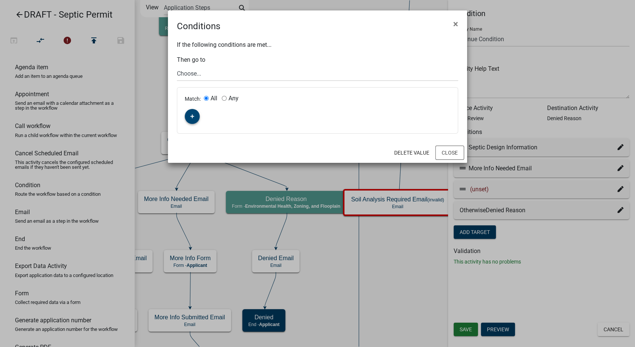
click at [194, 115] on button "button" at bounding box center [192, 116] width 15 height 15
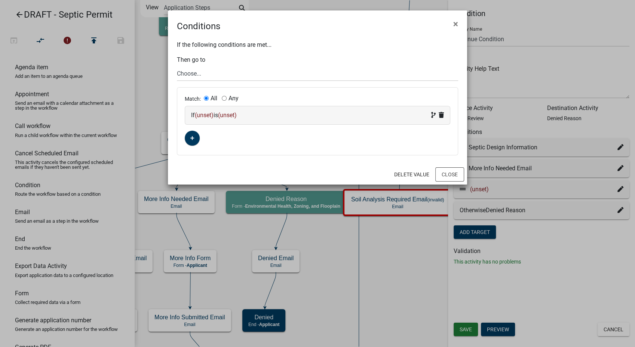
click at [254, 118] on div "If (unset) is (unset)" at bounding box center [317, 115] width 253 height 9
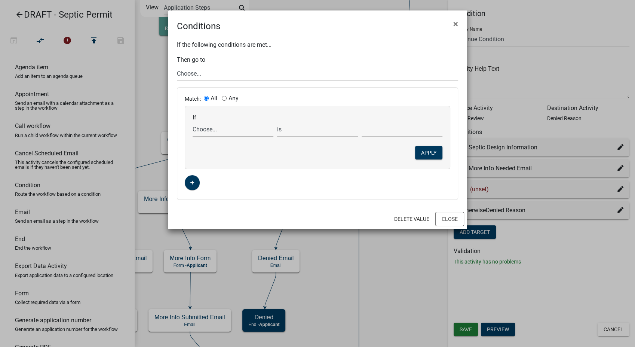
click at [207, 130] on select "Choose... ALL_FEE_RECIPIENTS AppIs APPLICANT_CITY APPLICANT_EMAIL_ADDRESS APPLI…" at bounding box center [233, 129] width 81 height 15
select select "152: Status1"
click at [193, 122] on select "Choose... ALL_FEE_RECIPIENTS AppIs APPLICANT_CITY APPLICANT_EMAIL_ADDRESS APPLI…" at bounding box center [233, 129] width 81 height 15
click at [374, 130] on select "Choose... Continue to the Design Information Denied - Application Dismissed Req…" at bounding box center [402, 129] width 81 height 15
select select "4: Soil Analysis Required"
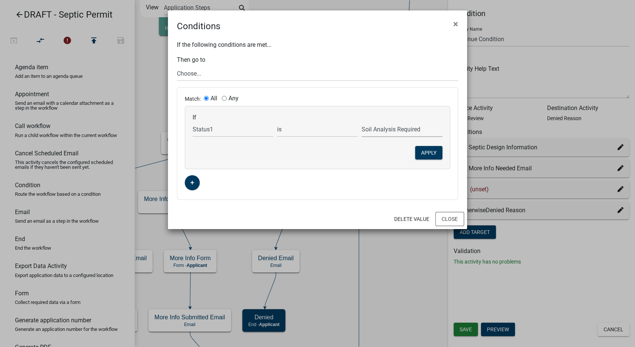
click at [362, 122] on select "Choose... Continue to the Design Information Denied - Application Dismissed Req…" at bounding box center [402, 129] width 81 height 15
click at [421, 154] on button "Apply" at bounding box center [428, 152] width 27 height 13
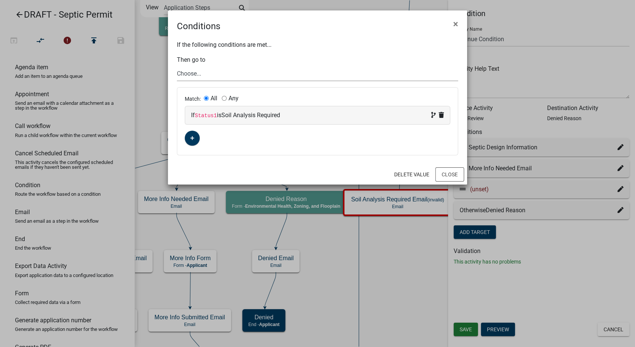
click at [185, 71] on select "Choose... Start Parcel search Require User Initial Project Information Dwelling…" at bounding box center [317, 73] width 281 height 15
select select "43: d27007f1-9bb5-49fe-b876-d6aeb9c9f332"
click at [177, 66] on select "Choose... Start Parcel search Require User Initial Project Information Dwelling…" at bounding box center [317, 73] width 281 height 15
click at [451, 173] on button "Close" at bounding box center [449, 174] width 29 height 14
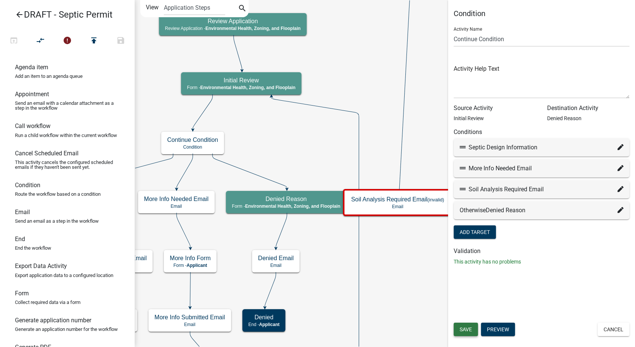
click at [476, 330] on button "Save" at bounding box center [466, 328] width 24 height 13
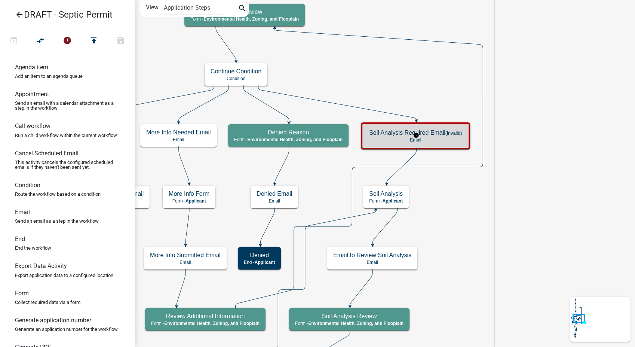
click at [446, 139] on p "Email" at bounding box center [415, 139] width 93 height 5
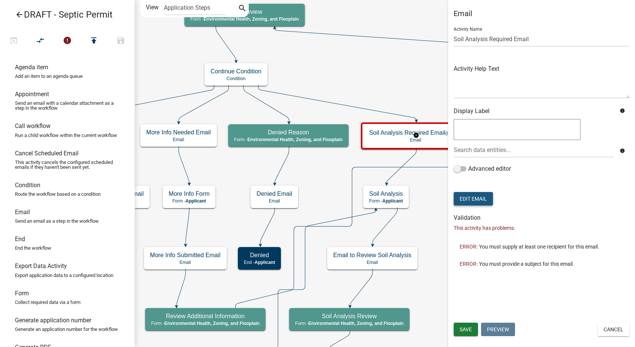
click at [476, 195] on button "Edit Email" at bounding box center [473, 198] width 39 height 13
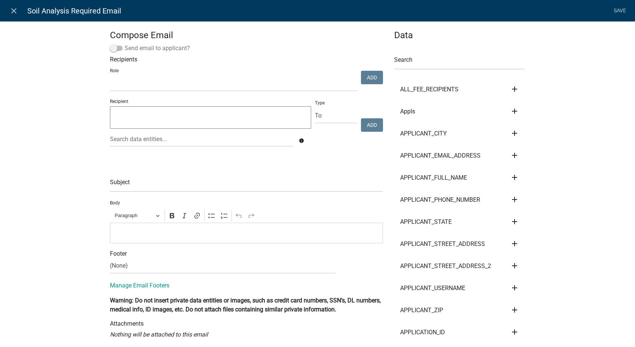
click at [110, 47] on span at bounding box center [116, 48] width 13 height 5
click at [125, 44] on input "Send email to applicant?" at bounding box center [125, 44] width 0 height 0
click at [118, 185] on input "text" at bounding box center [246, 183] width 273 height 15
type input "Septic Permit - Soil Analysis Required"
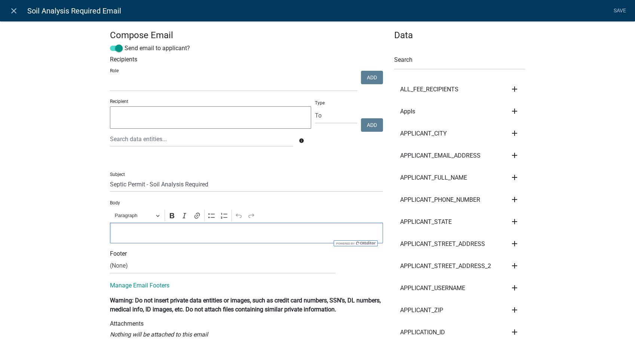
click at [124, 237] on p "Editor editing area: main. Press Alt+0 for help." at bounding box center [246, 232] width 265 height 9
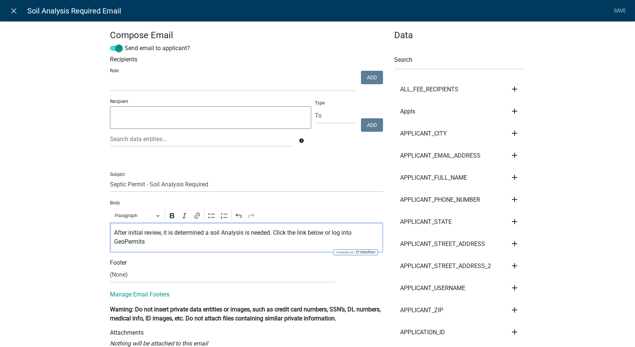
click at [146, 242] on p "After initial review, it is determined a soil Analysis is needed. Click the lin…" at bounding box center [246, 237] width 265 height 18
click at [221, 235] on p "After initial review, it is determined a soil Analysis is needed. Click the lin…" at bounding box center [246, 237] width 265 height 18
click at [191, 246] on div "After initial review, it is determined a soil analysis is needed. Click the lin…" at bounding box center [246, 237] width 273 height 30
click at [145, 273] on select "(None) Planning & Zoning Secondary Roads" at bounding box center [222, 274] width 225 height 15
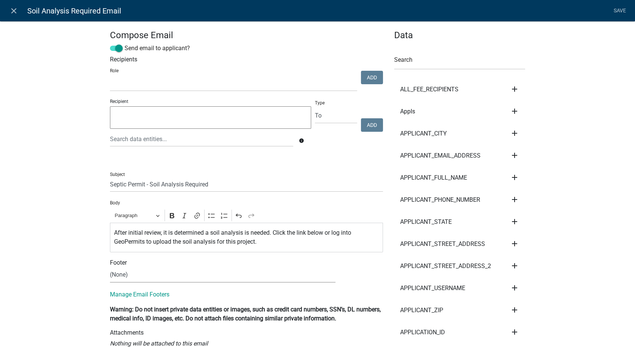
select select "d25eac50-9e33-4320-bcec-5f827307f14a"
click at [110, 267] on select "(None) Planning & Zoning Secondary Roads" at bounding box center [222, 274] width 225 height 15
click at [618, 9] on link "Save" at bounding box center [619, 11] width 19 height 14
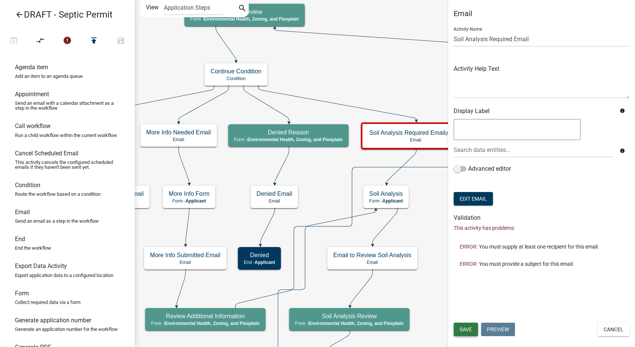
click at [461, 329] on span "Save" at bounding box center [466, 329] width 12 height 6
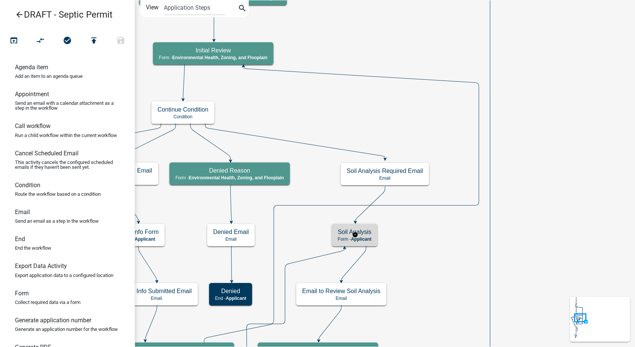
click at [374, 237] on div "Soil Analysis Form - Applicant" at bounding box center [355, 235] width 46 height 22
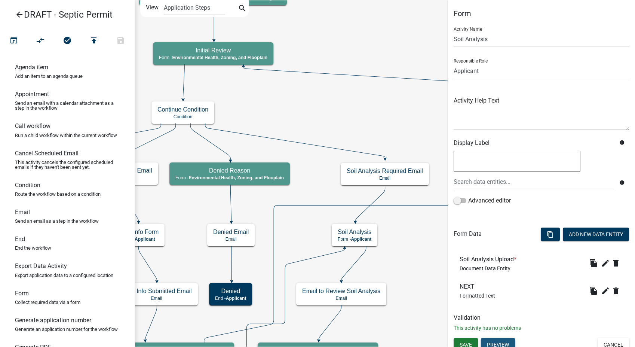
click at [497, 342] on button "Preview" at bounding box center [498, 344] width 34 height 13
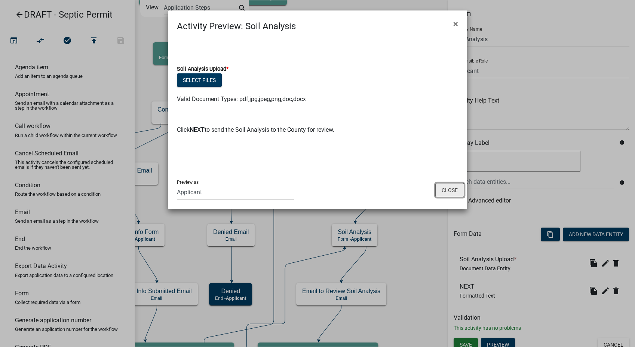
drag, startPoint x: 437, startPoint y: 190, endPoint x: 571, endPoint y: 249, distance: 146.3
click at [437, 190] on button "Close" at bounding box center [449, 190] width 29 height 14
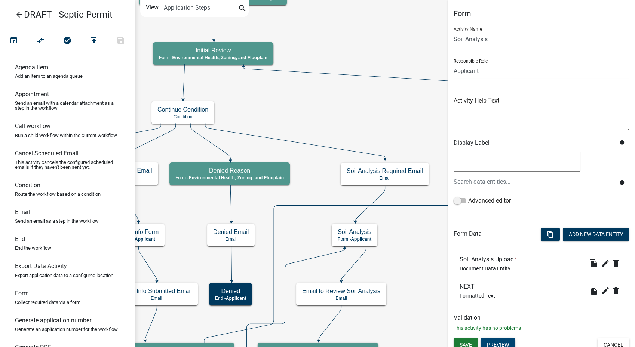
scroll to position [4, 0]
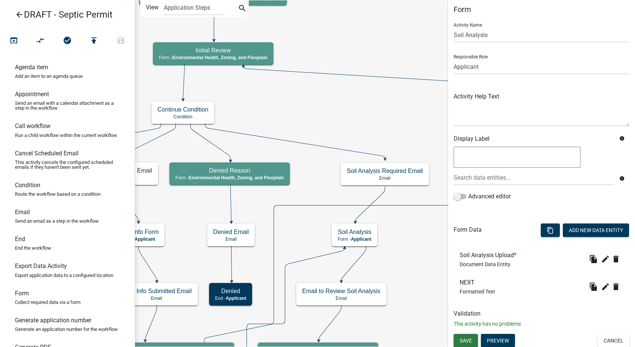
click at [461, 338] on span "Save" at bounding box center [466, 340] width 12 height 6
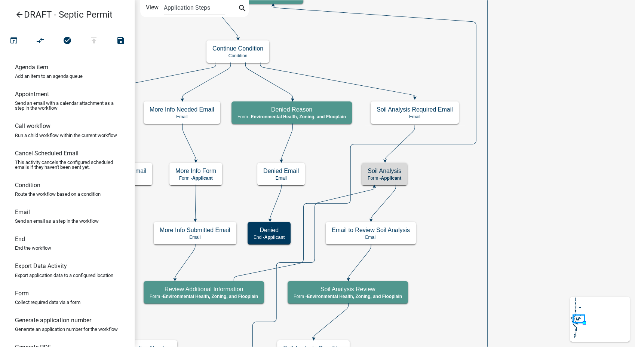
scroll to position [0, 0]
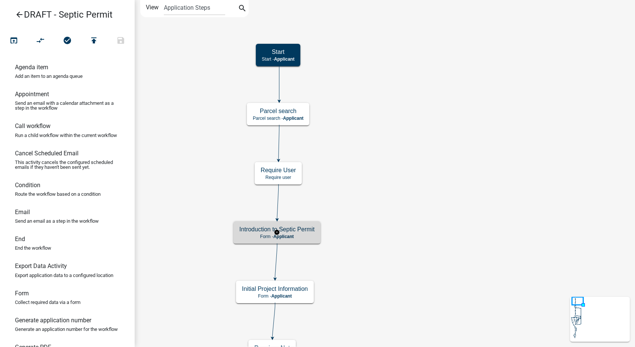
click at [296, 238] on p "Form - Applicant" at bounding box center [276, 236] width 75 height 5
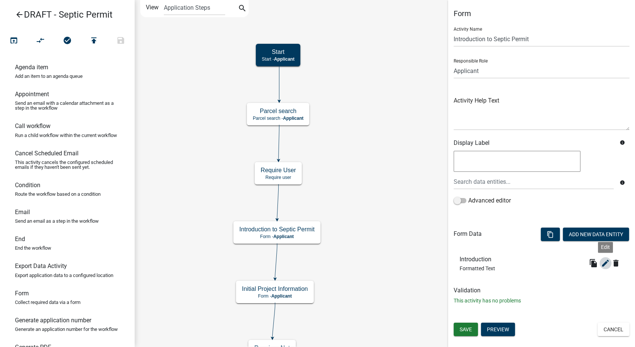
click at [601, 262] on icon "edit" at bounding box center [605, 262] width 9 height 9
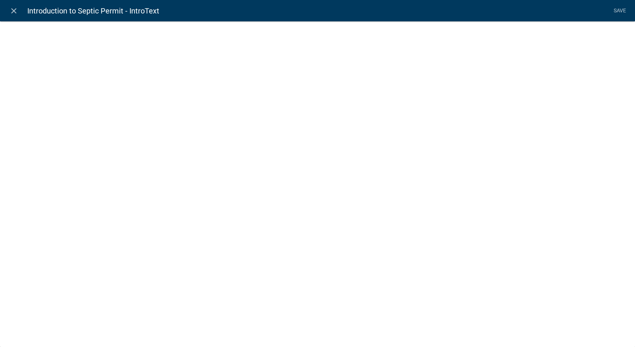
select select "rich-text"
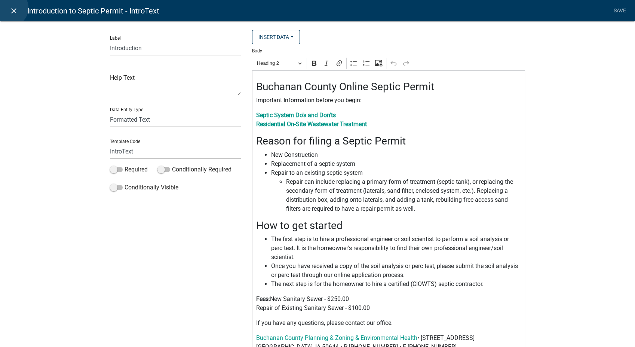
click at [9, 8] on icon "close" at bounding box center [13, 10] width 9 height 9
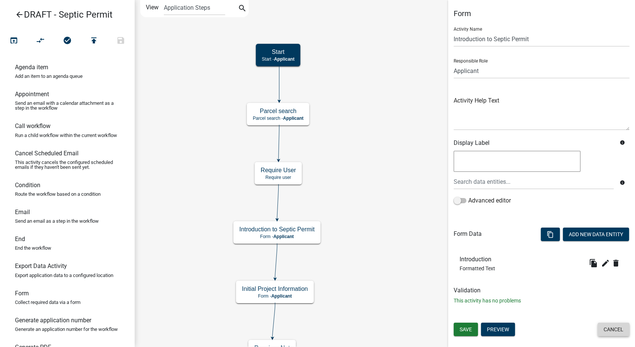
click at [609, 327] on button "Cancel" at bounding box center [613, 328] width 32 height 13
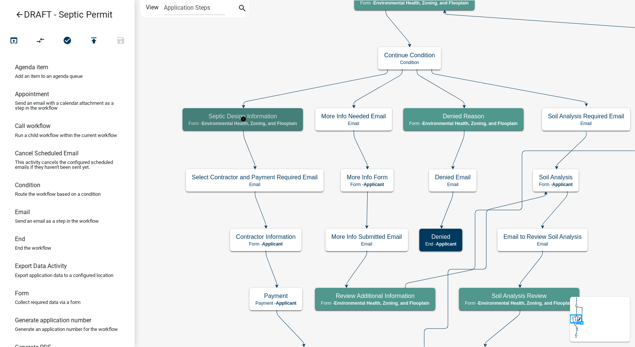
click at [233, 113] on h5 "Septic Design Information" at bounding box center [242, 116] width 108 height 7
select select "3A482E95-251E-4A38-AB9D-AB9F785FB168"
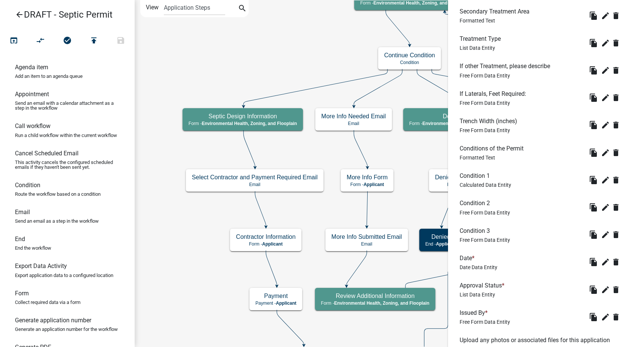
scroll to position [556, 0]
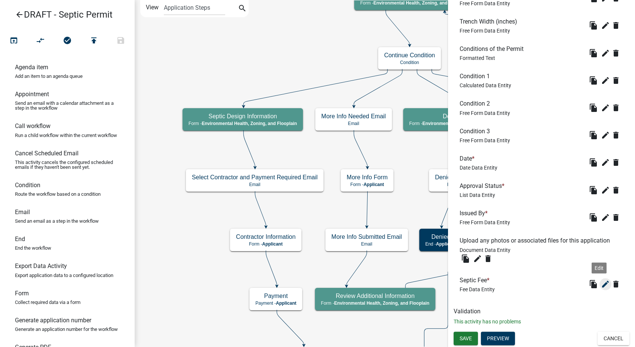
click at [601, 280] on icon "edit" at bounding box center [605, 283] width 9 height 9
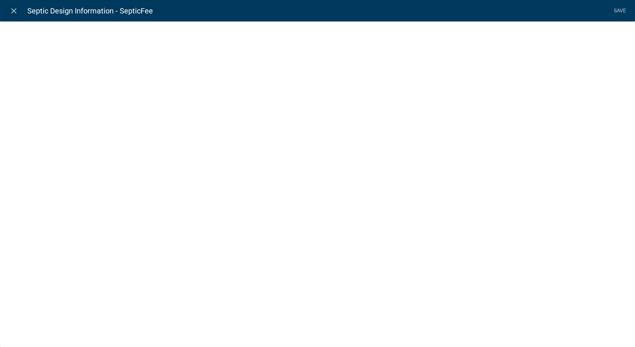
select select "fee"
select select "SepConsType"
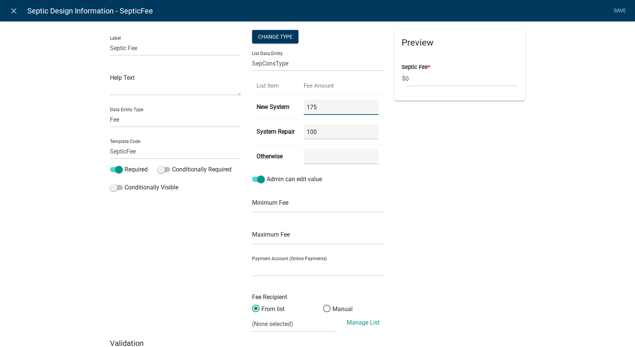
click at [314, 107] on System "175" at bounding box center [341, 106] width 75 height 15
type System "1"
type System "250"
click at [287, 273] on select at bounding box center [317, 268] width 131 height 15
click at [475, 273] on div "Preview Septic Fee * $ 0" at bounding box center [459, 184] width 142 height 308
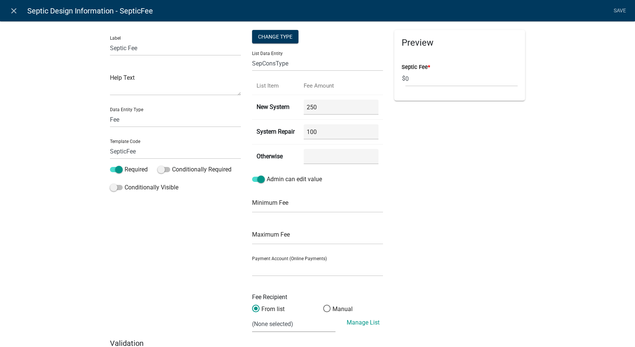
click at [288, 326] on select "(None selected)" at bounding box center [293, 323] width 83 height 15
click at [325, 307] on span at bounding box center [327, 308] width 16 height 16
click at [323, 304] on input "Manual" at bounding box center [323, 304] width 0 height 0
click at [251, 308] on span at bounding box center [256, 308] width 16 height 16
click at [252, 304] on input "From list" at bounding box center [252, 304] width 0 height 0
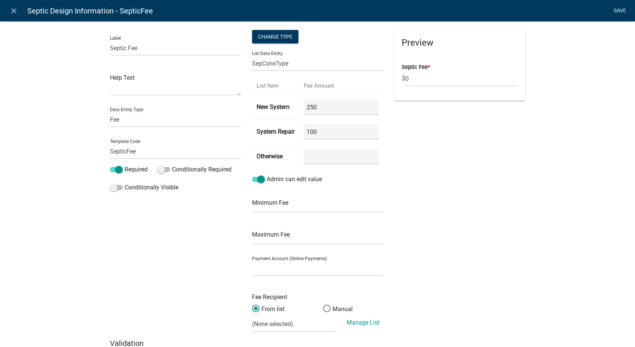
drag, startPoint x: 620, startPoint y: 11, endPoint x: 617, endPoint y: 16, distance: 5.7
click at [620, 10] on link "Save" at bounding box center [619, 11] width 19 height 14
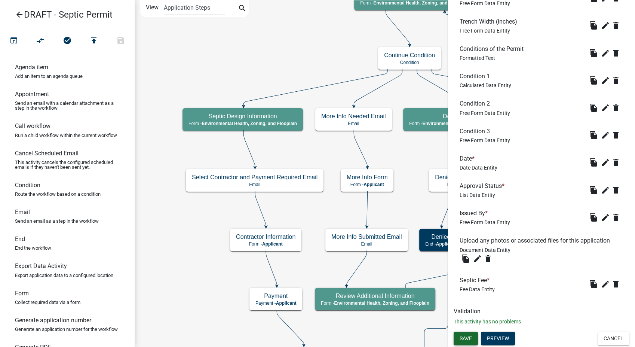
click at [461, 335] on span "Save" at bounding box center [466, 338] width 12 height 6
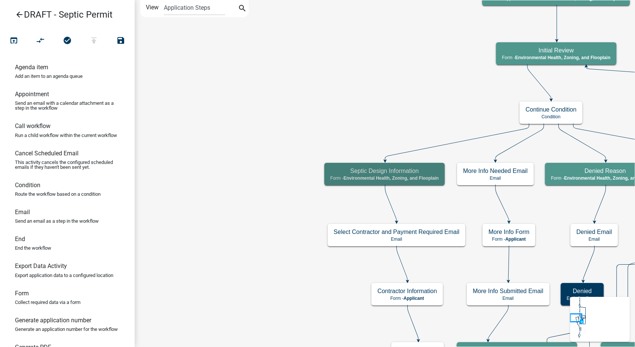
scroll to position [0, 0]
click at [92, 39] on icon "publish" at bounding box center [93, 41] width 9 height 10
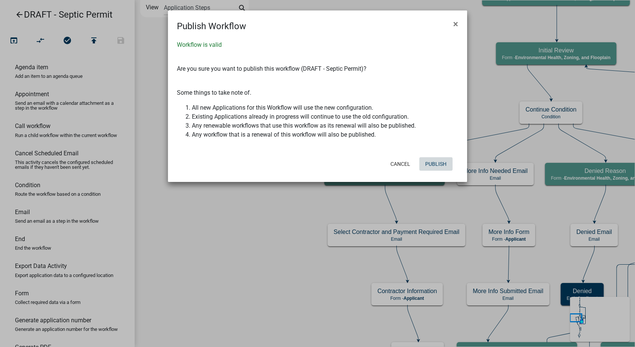
click at [437, 166] on button "Publish" at bounding box center [435, 163] width 33 height 13
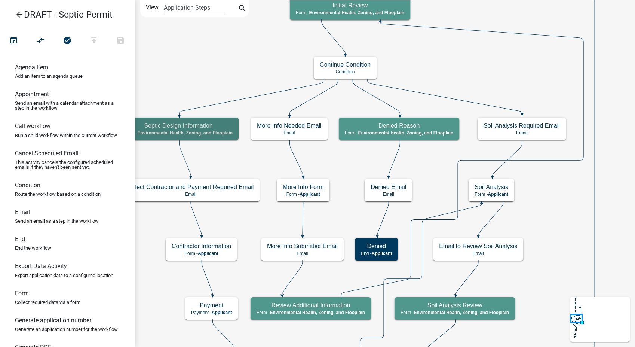
click at [20, 13] on icon "arrow_back" at bounding box center [19, 15] width 9 height 10
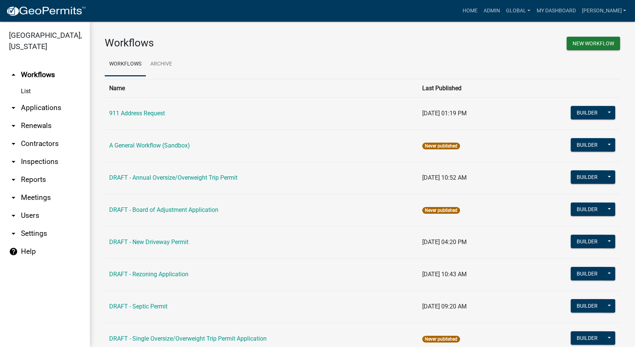
scroll to position [156, 0]
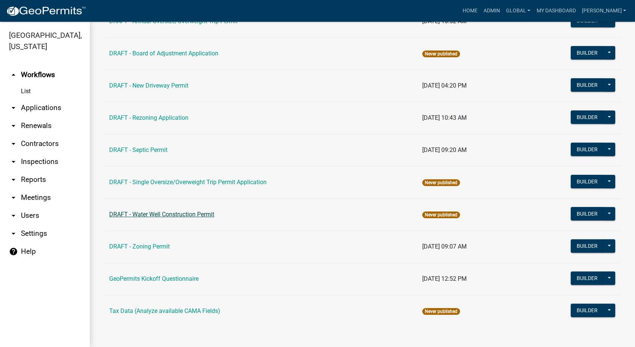
click at [165, 210] on link "DRAFT - Water Well Construction Permit" at bounding box center [161, 213] width 105 height 7
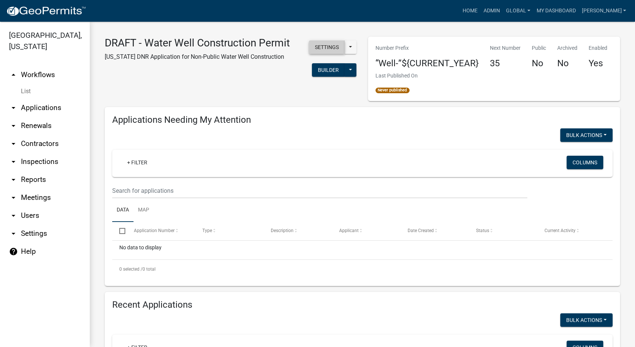
click at [325, 42] on button "Settings" at bounding box center [327, 46] width 36 height 13
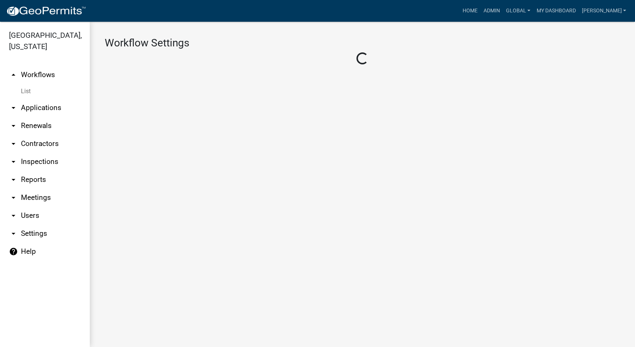
select select "8e8c8011-0d91-47c3-972c-731b40738ef4"
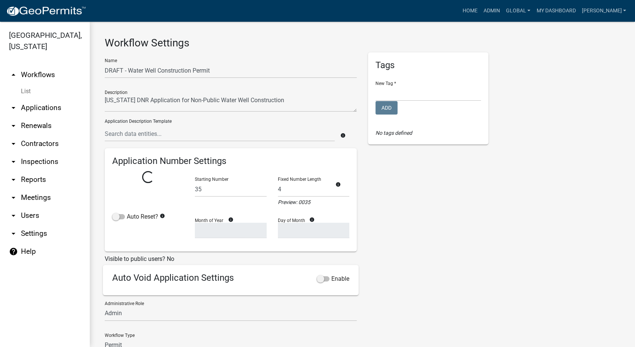
select select
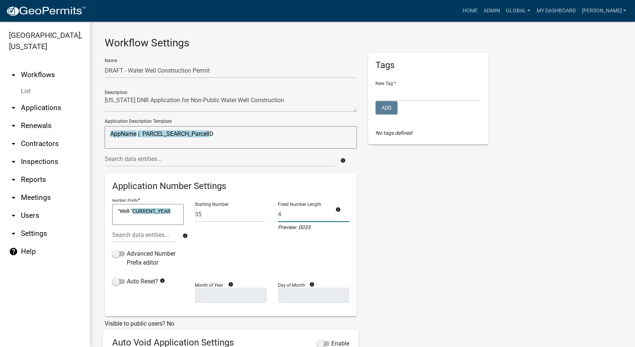
click at [284, 217] on input "4" at bounding box center [313, 213] width 71 height 15
click at [208, 214] on input "35" at bounding box center [230, 213] width 71 height 15
type input "3"
type input "01"
click at [118, 282] on span at bounding box center [118, 281] width 13 height 5
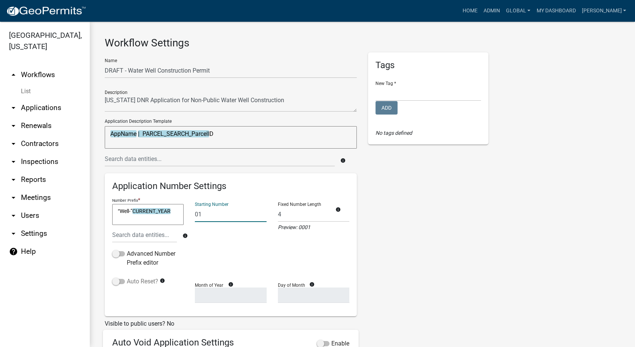
click at [127, 277] on input "Auto Reset?" at bounding box center [127, 277] width 0 height 0
select select
click at [199, 298] on select "January February March April May June July August September October November De…" at bounding box center [230, 294] width 71 height 15
select select "1"
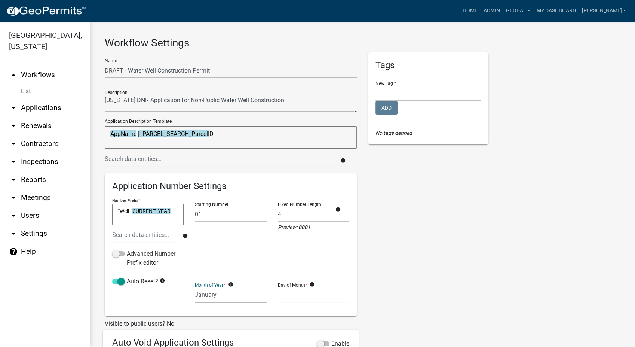
click at [195, 287] on select "January February March April May June July August September October November De…" at bounding box center [230, 294] width 71 height 15
click at [287, 301] on select "1 2 3 4 5 6 7 8 9 10 11 12 13 14 15 16 17 18 19 20 21 22 23 24 25 26 27 28" at bounding box center [313, 294] width 71 height 15
select select "1"
click at [278, 287] on select "1 2 3 4 5 6 7 8 9 10 11 12 13 14 15 16 17 18 19 20 21 22 23 24 25 26 27 28" at bounding box center [313, 294] width 71 height 15
click at [391, 91] on select "Planning and Zoning Secondary Roads" at bounding box center [427, 93] width 105 height 15
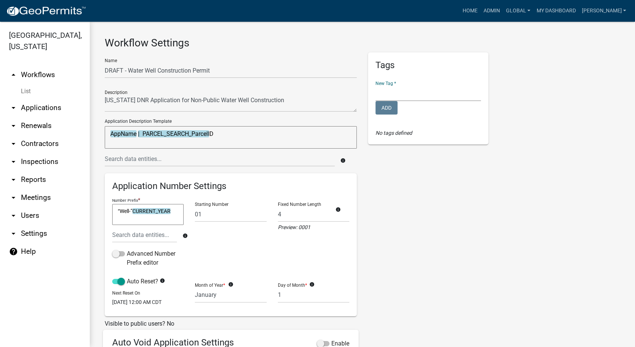
select select "a10ac8c7-5631-4973-9557-957b49be6283"
click at [375, 86] on select "Planning and Zoning Secondary Roads" at bounding box center [427, 93] width 105 height 15
click at [389, 107] on button "Add" at bounding box center [386, 107] width 22 height 13
select select
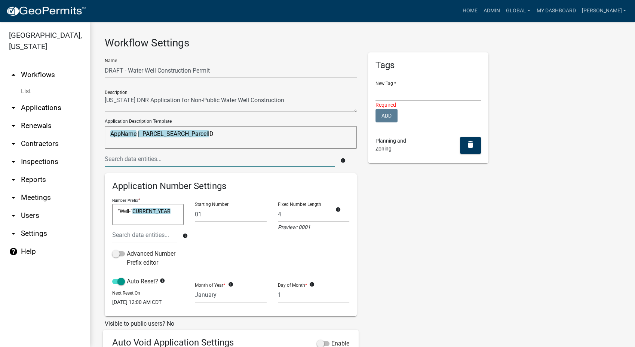
click at [162, 160] on input "text" at bounding box center [220, 158] width 230 height 15
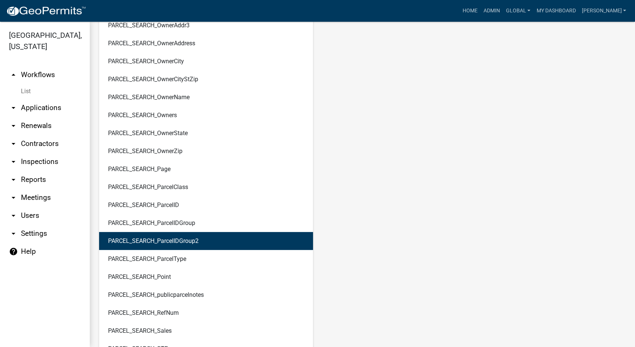
scroll to position [2409, 0]
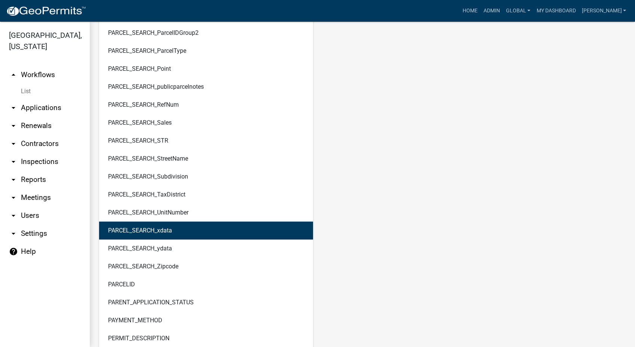
click at [375, 191] on main "Workflow Settings Name DRAFT - Water Well Construction Permit Description Appli…" at bounding box center [362, 184] width 545 height 325
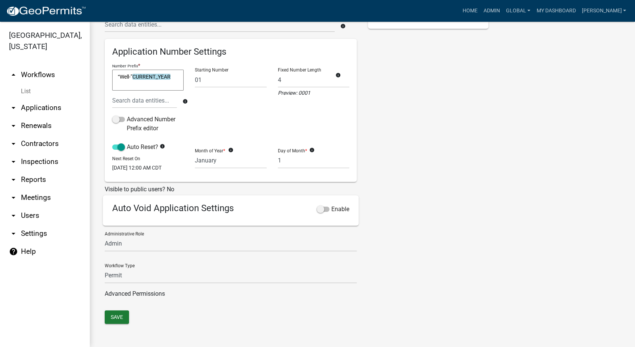
scroll to position [139, 0]
click at [118, 240] on select "Secondary Roads Admin" at bounding box center [231, 243] width 252 height 15
drag, startPoint x: 413, startPoint y: 247, endPoint x: 345, endPoint y: 228, distance: 70.7
click at [413, 247] on div "Tags New Tag * Planning and Zoning Secondary Roads Required Add Planning and Zo…" at bounding box center [428, 114] width 132 height 392
click at [317, 211] on span at bounding box center [323, 208] width 13 height 5
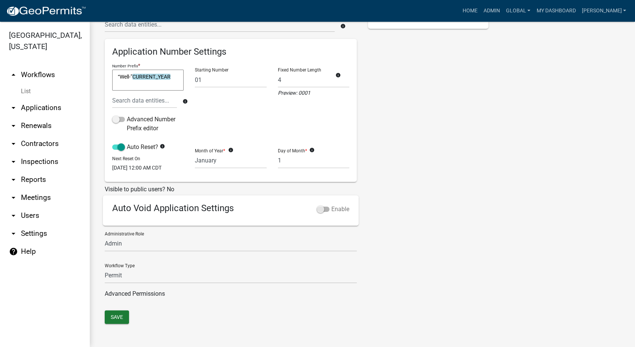
click at [331, 205] on input "Enable" at bounding box center [331, 205] width 0 height 0
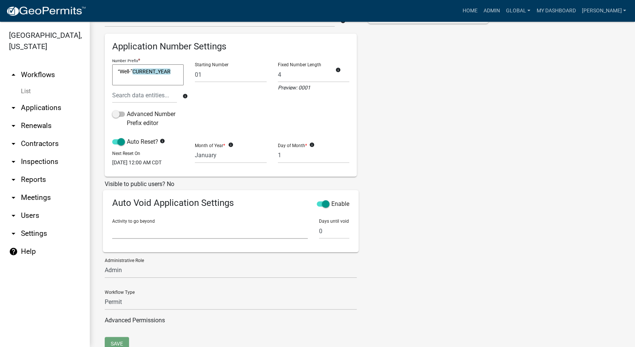
click at [119, 234] on select "Require User Parcel search Required Applicant Information Property Owner Inform…" at bounding box center [210, 230] width 196 height 15
select select "c0f74381-d32d-4571-b17b-72eb27b72376"
click at [112, 228] on select "Require User Parcel search Required Applicant Information Property Owner Inform…" at bounding box center [210, 230] width 196 height 15
click at [329, 238] on input "0" at bounding box center [334, 230] width 30 height 15
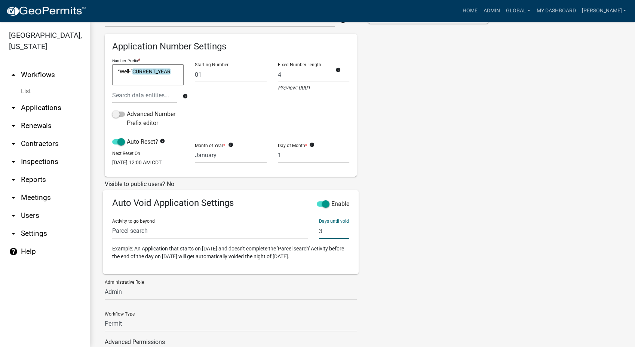
scroll to position [193, 0]
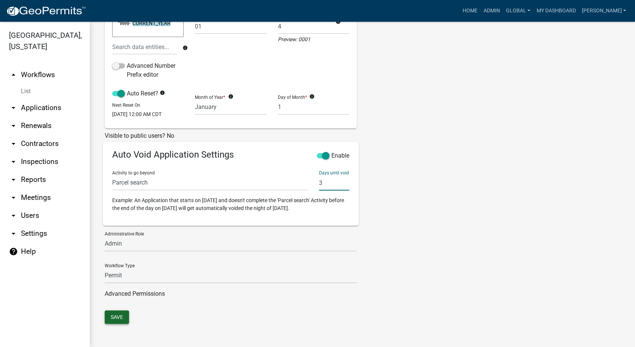
type input "3"
click at [115, 316] on button "Save" at bounding box center [117, 316] width 24 height 13
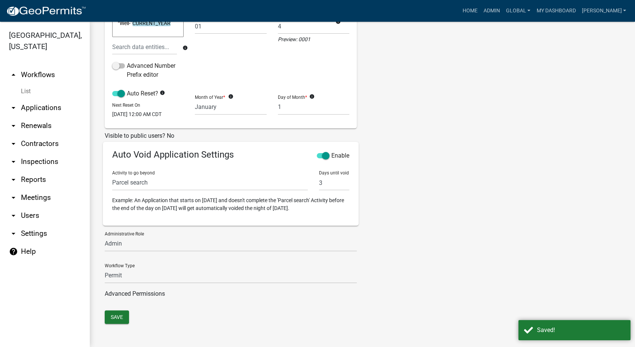
click at [25, 89] on link "List" at bounding box center [45, 91] width 90 height 15
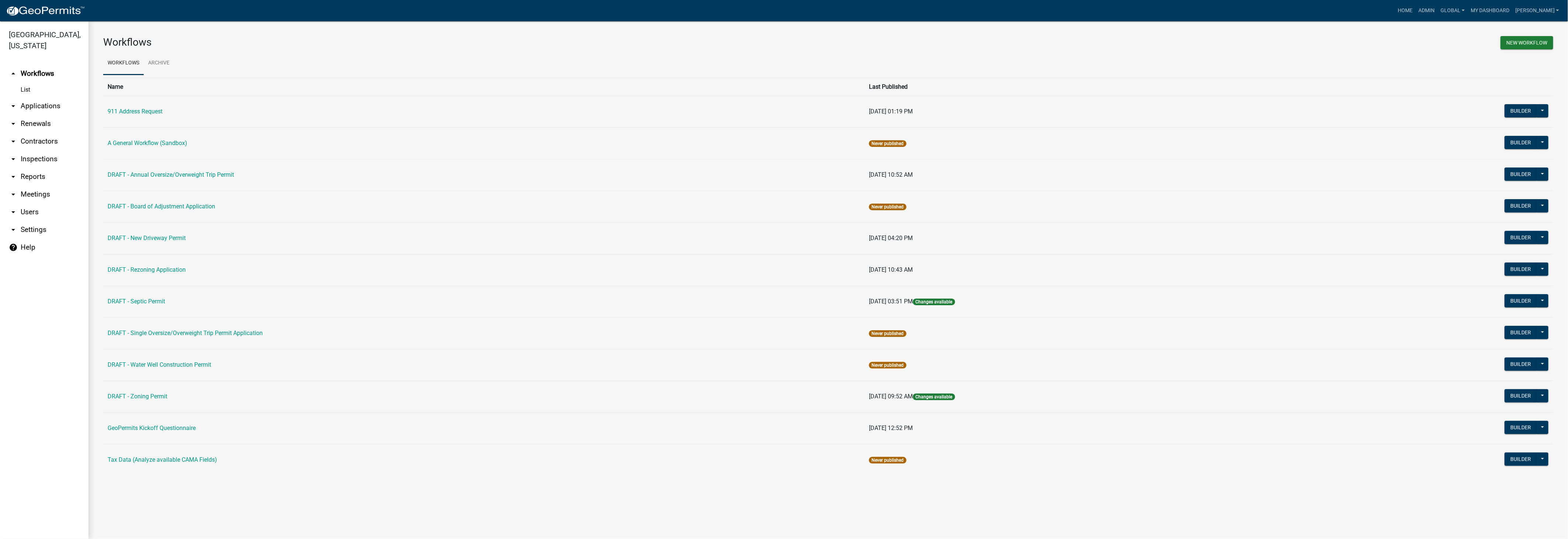
click at [175, 276] on td "DRAFT - Rezoning Application" at bounding box center [484, 270] width 761 height 32
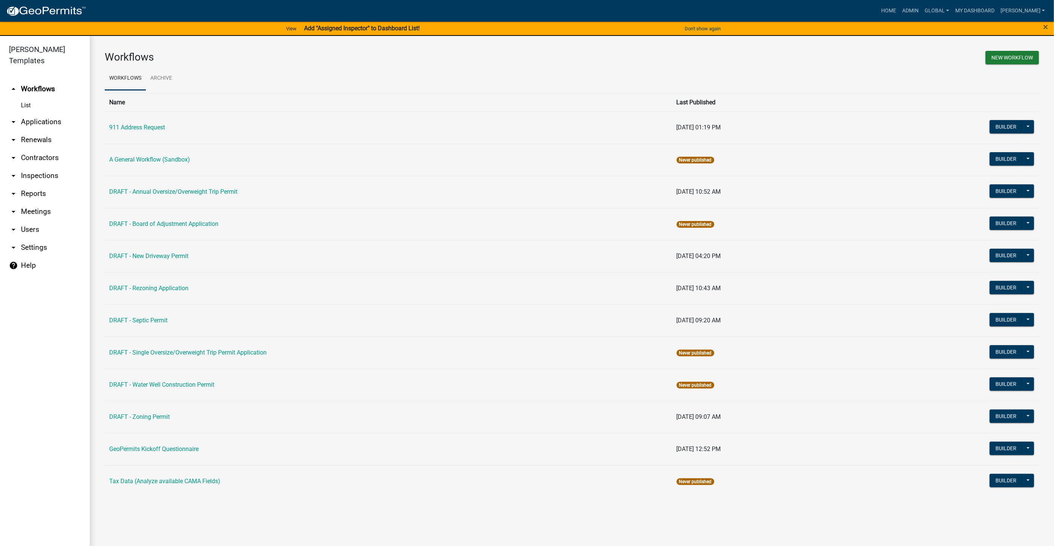
click at [22, 239] on link "arrow_drop_down Settings" at bounding box center [45, 248] width 90 height 18
select select "IA"
select select "Eastern Standard Time"
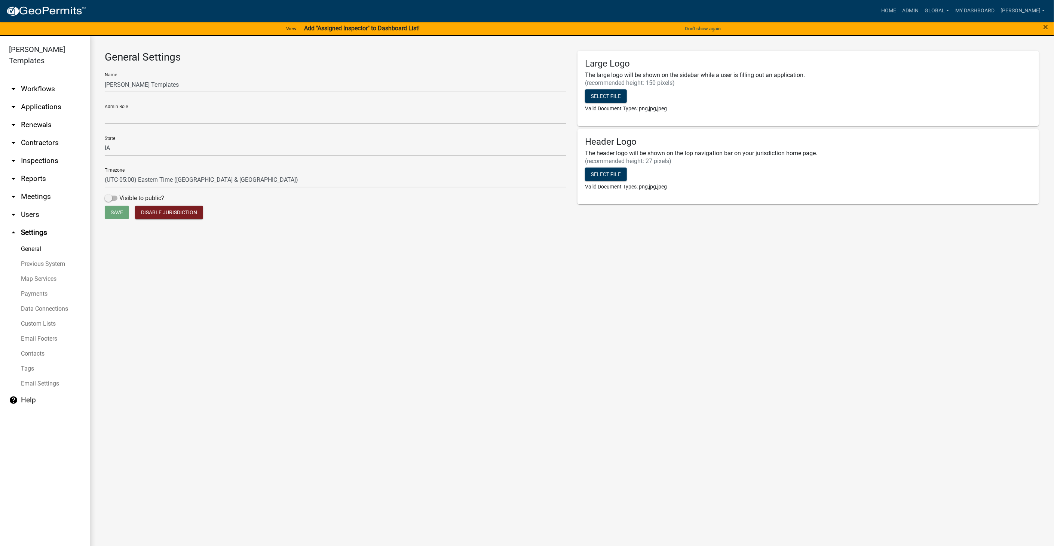
click at [34, 316] on link "Custom Lists" at bounding box center [45, 323] width 90 height 15
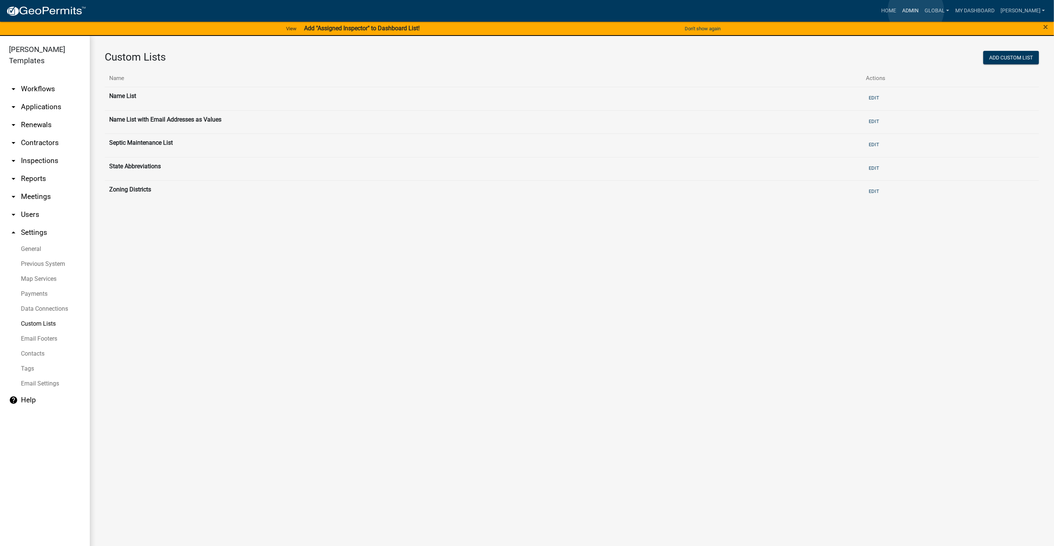
click at [916, 10] on link "Admin" at bounding box center [910, 11] width 22 height 14
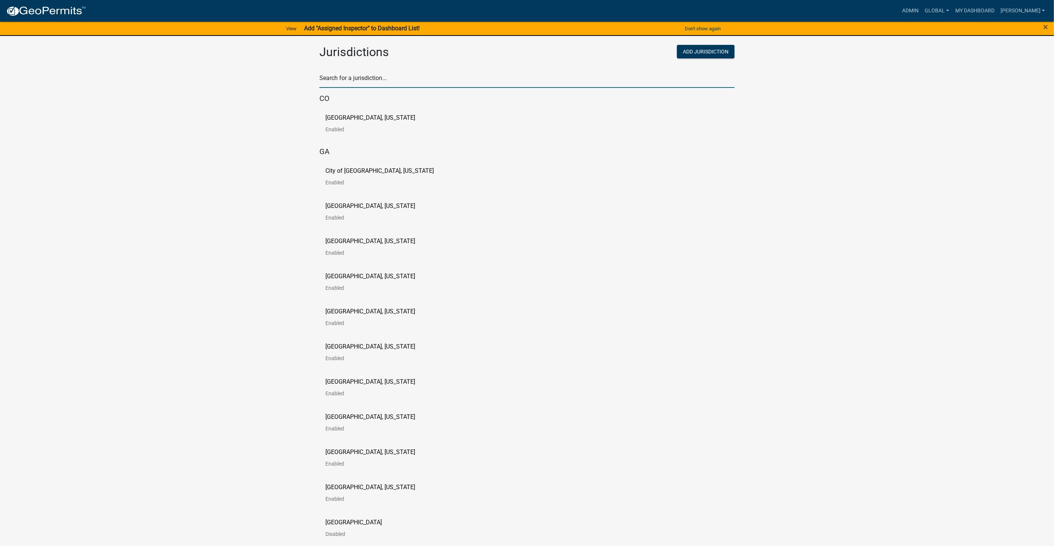
click at [346, 80] on input "text" at bounding box center [526, 80] width 415 height 15
type input "newton"
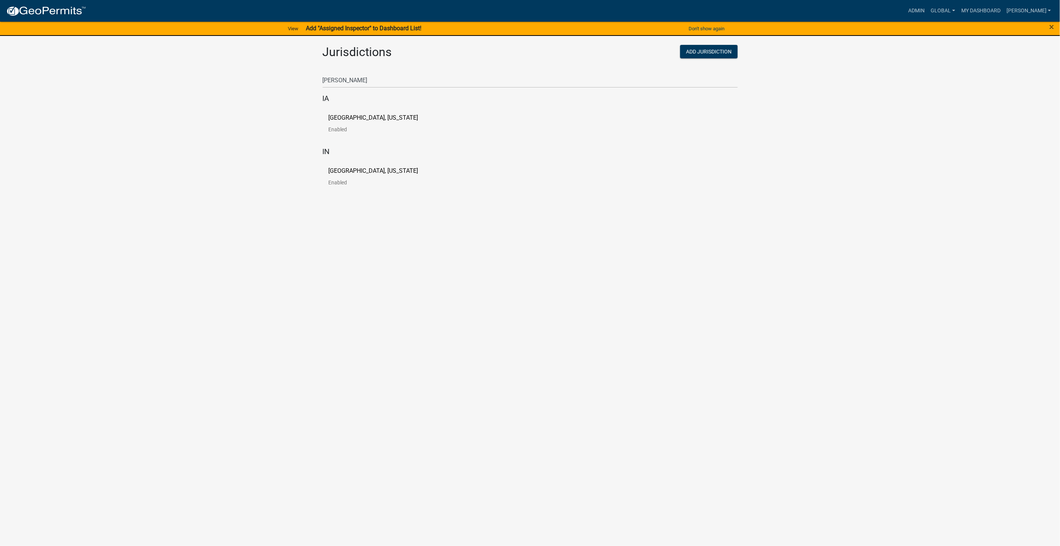
click at [349, 119] on p "[GEOGRAPHIC_DATA], [US_STATE]" at bounding box center [374, 118] width 90 height 6
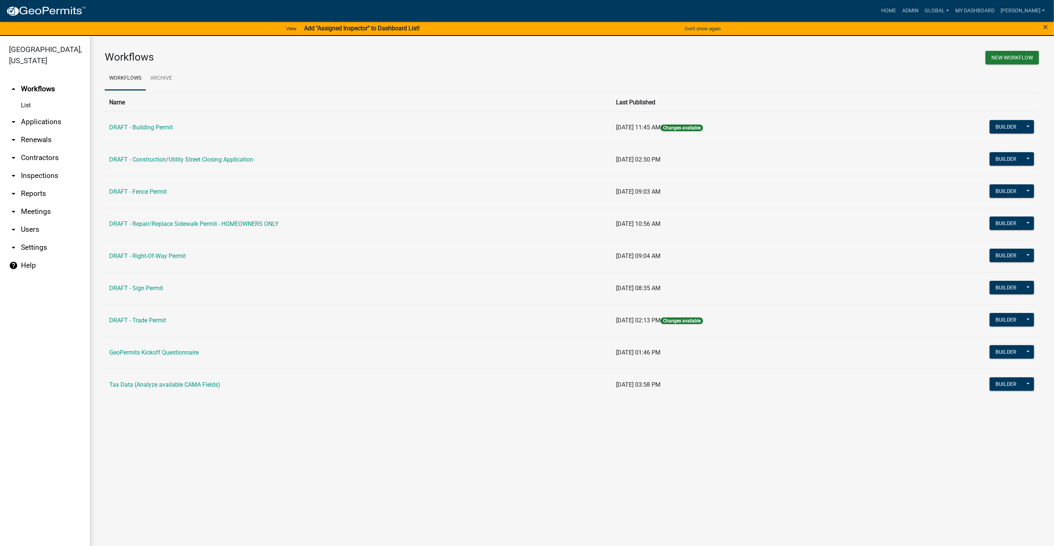
click at [24, 239] on link "arrow_drop_down Settings" at bounding box center [45, 248] width 90 height 18
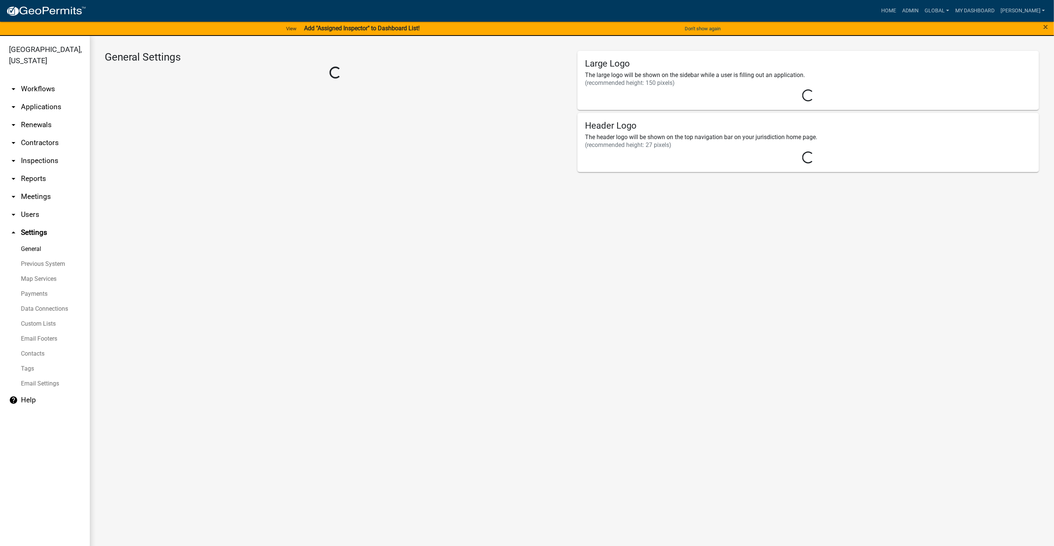
select select "5355c76e-d333-4ae7-ad4c-4a073e072dbd"
select select "IA"
select select "Central Standard Time"
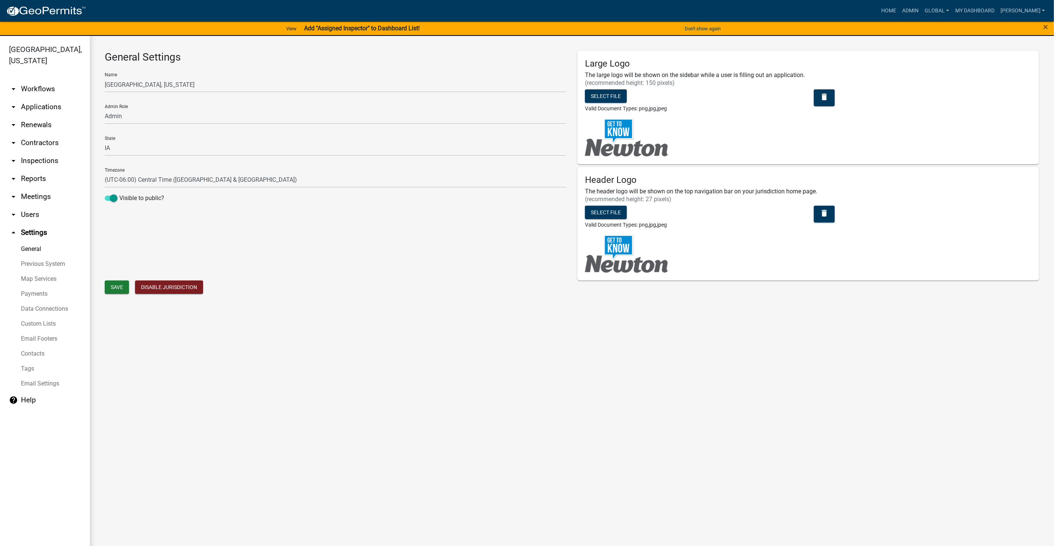
click at [39, 316] on link "Custom Lists" at bounding box center [45, 323] width 90 height 15
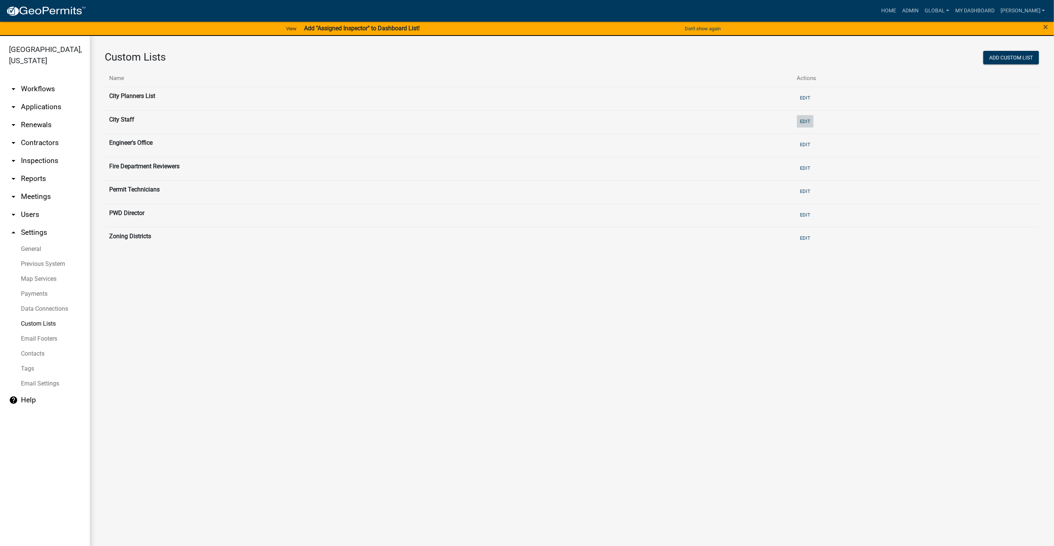
click at [808, 120] on button "Edit" at bounding box center [805, 121] width 16 height 12
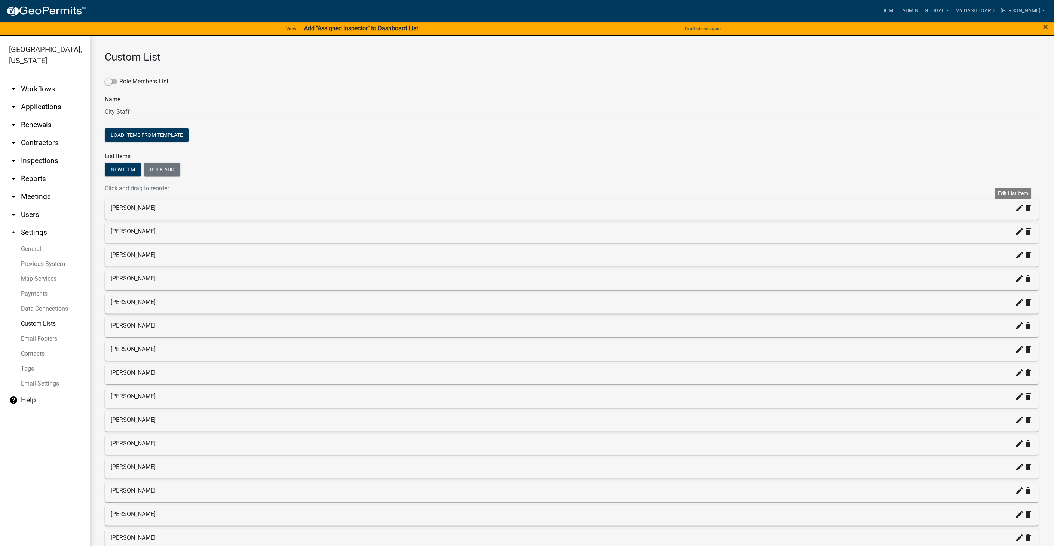
click at [1015, 207] on icon "create" at bounding box center [1019, 207] width 9 height 9
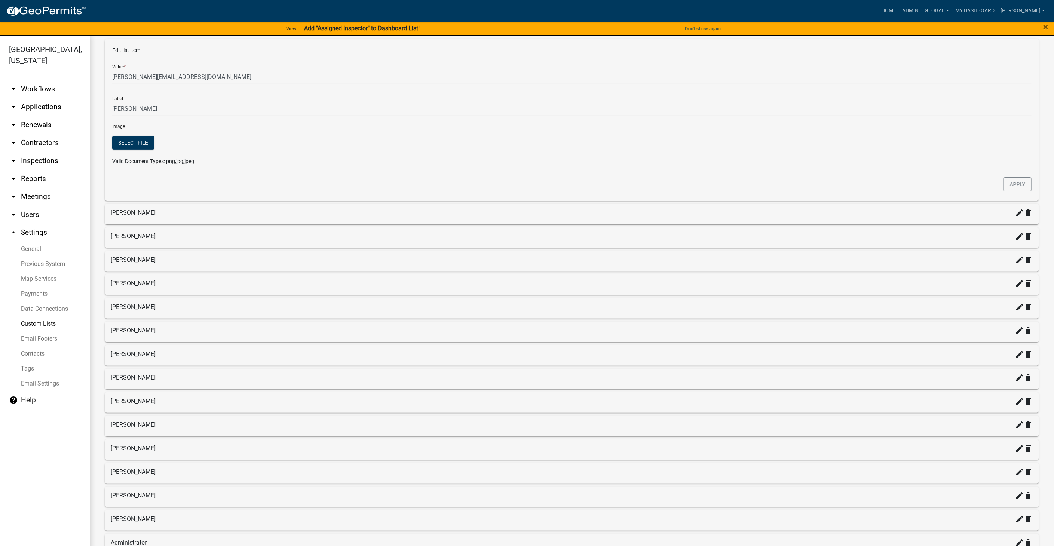
scroll to position [166, 0]
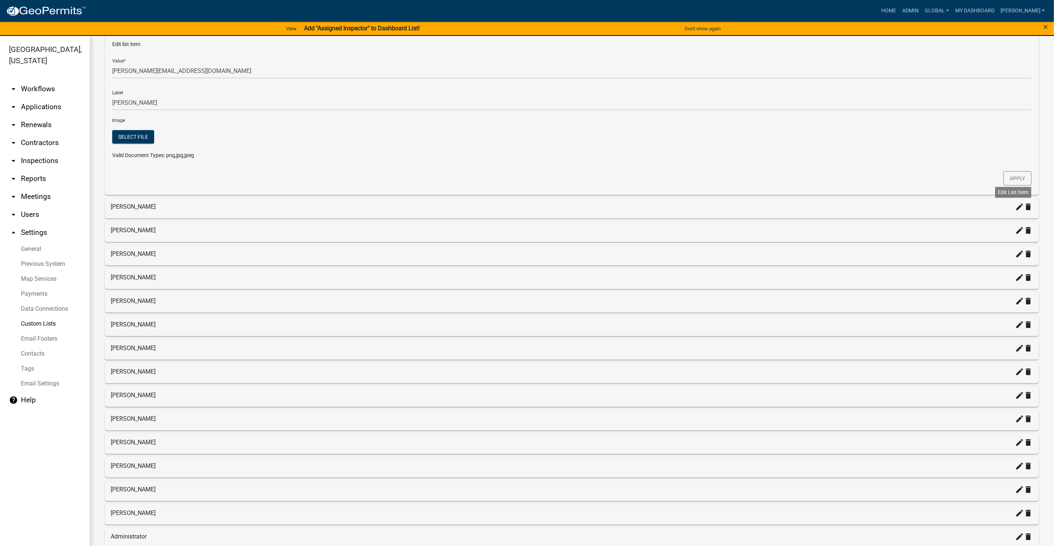
click at [1015, 205] on icon "create" at bounding box center [1019, 206] width 9 height 9
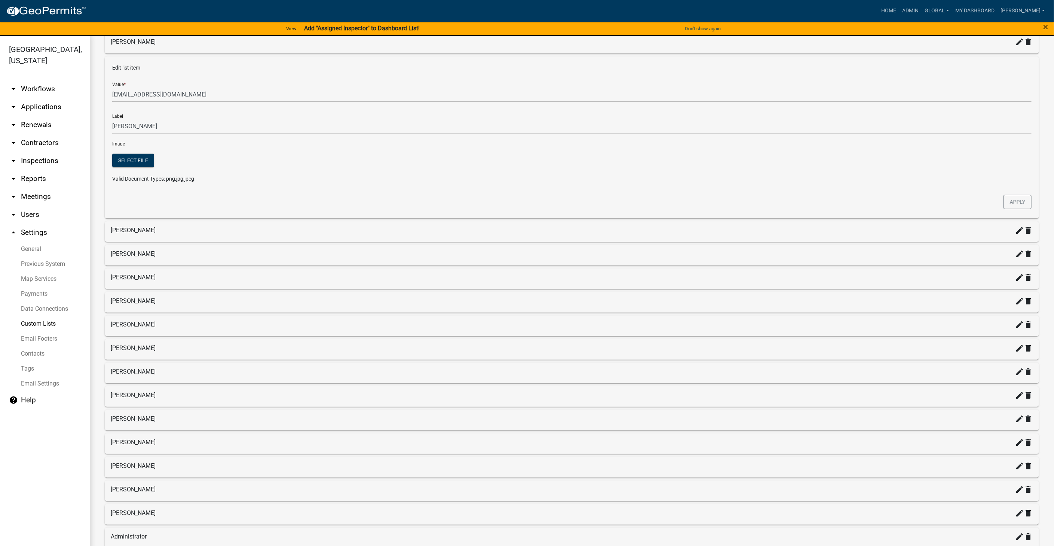
scroll to position [125, 0]
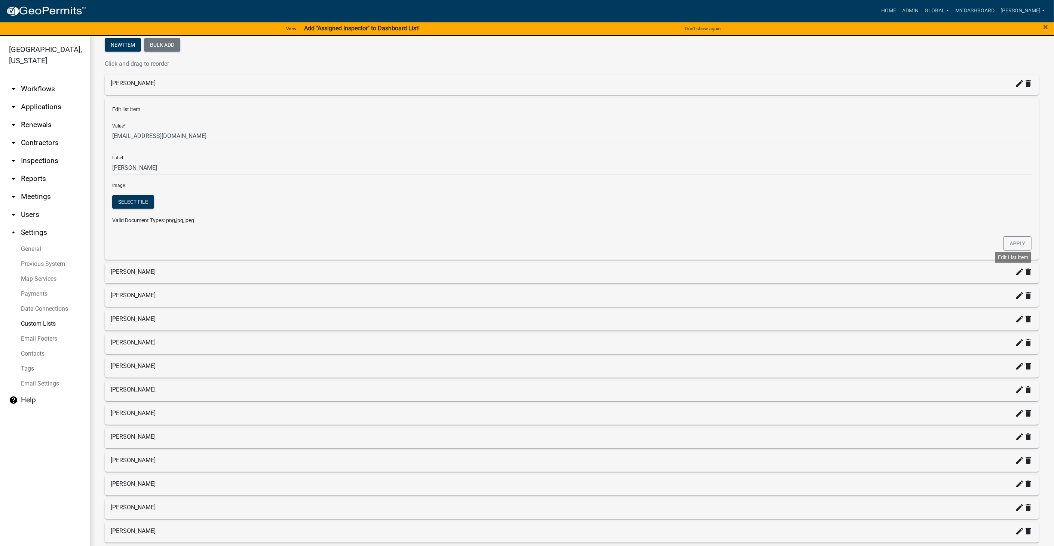
click at [1015, 269] on icon "create" at bounding box center [1019, 271] width 9 height 9
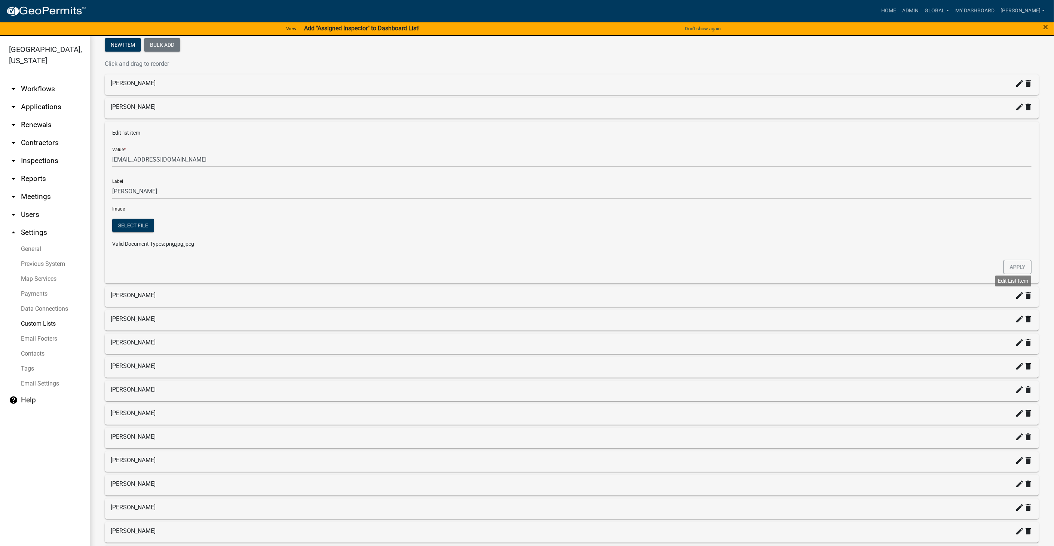
click at [1015, 292] on icon "create" at bounding box center [1019, 295] width 9 height 9
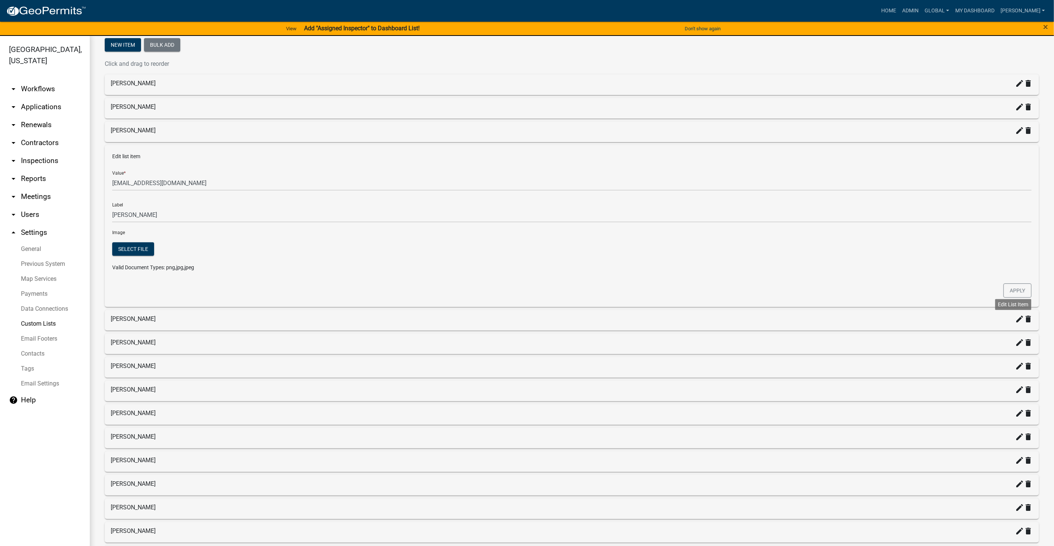
click at [1015, 319] on icon "create" at bounding box center [1019, 318] width 9 height 9
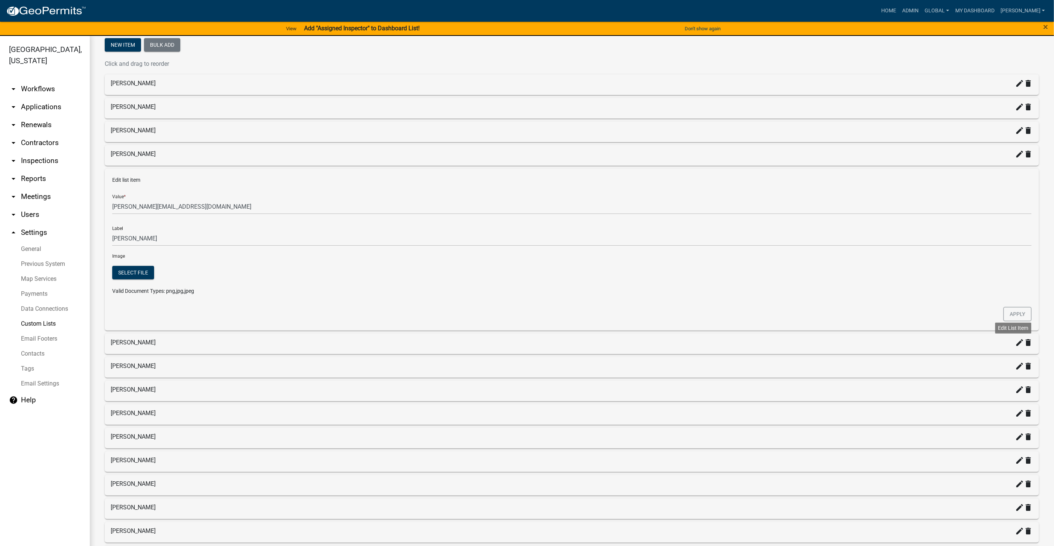
click at [1015, 338] on icon "create" at bounding box center [1019, 342] width 9 height 9
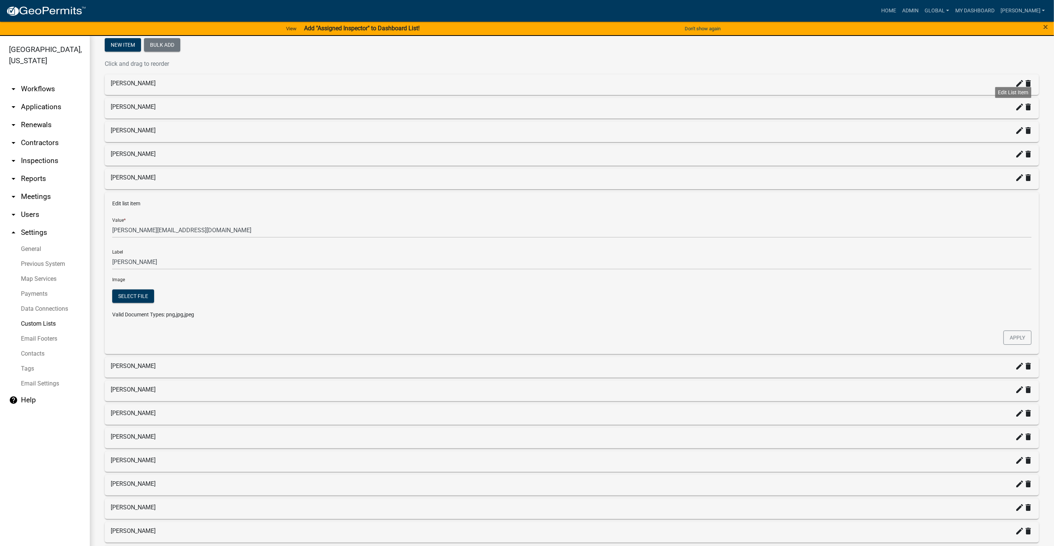
click at [1015, 105] on icon "create" at bounding box center [1019, 106] width 9 height 9
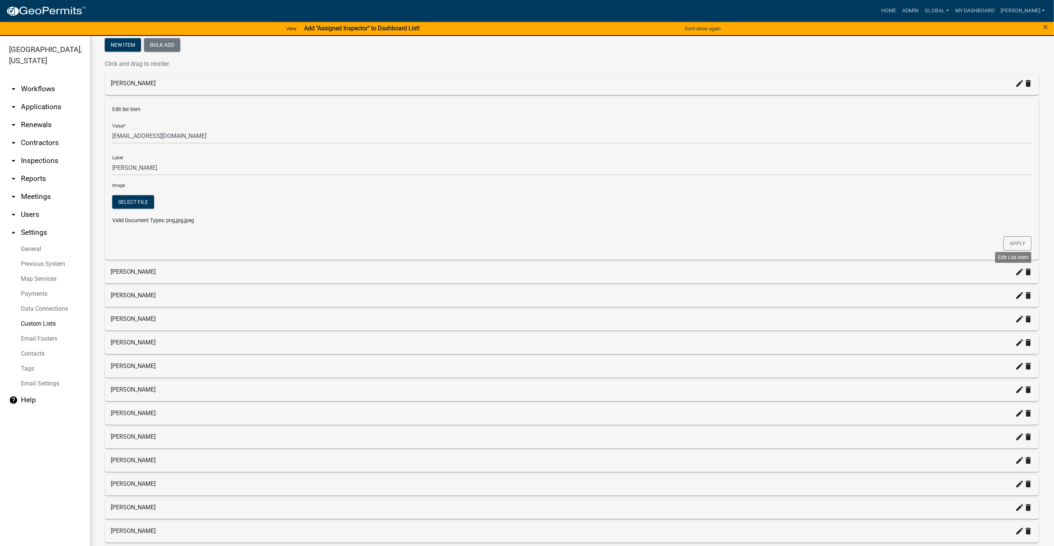
click at [1015, 274] on icon "create" at bounding box center [1019, 271] width 9 height 9
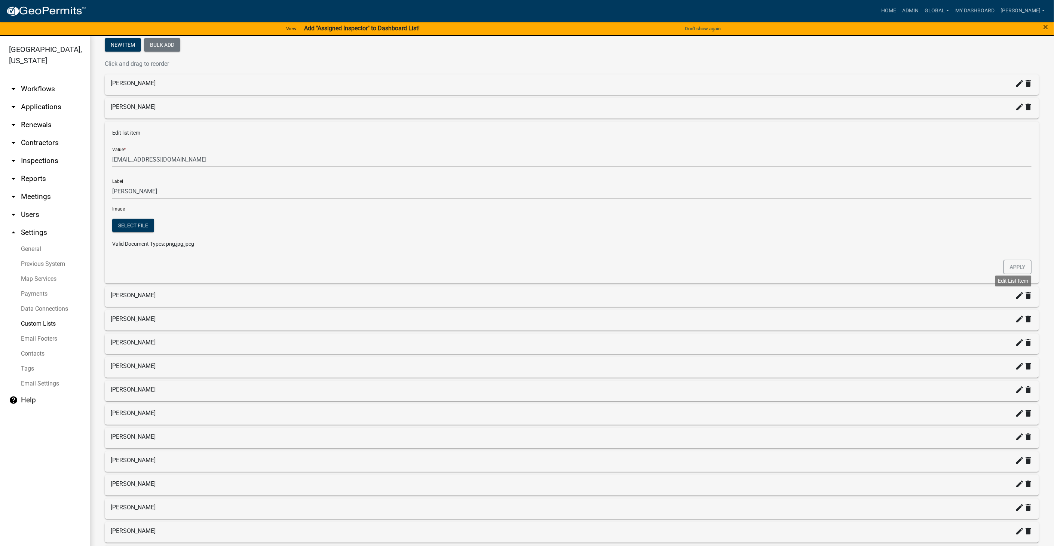
click at [1015, 294] on icon "create" at bounding box center [1019, 295] width 9 height 9
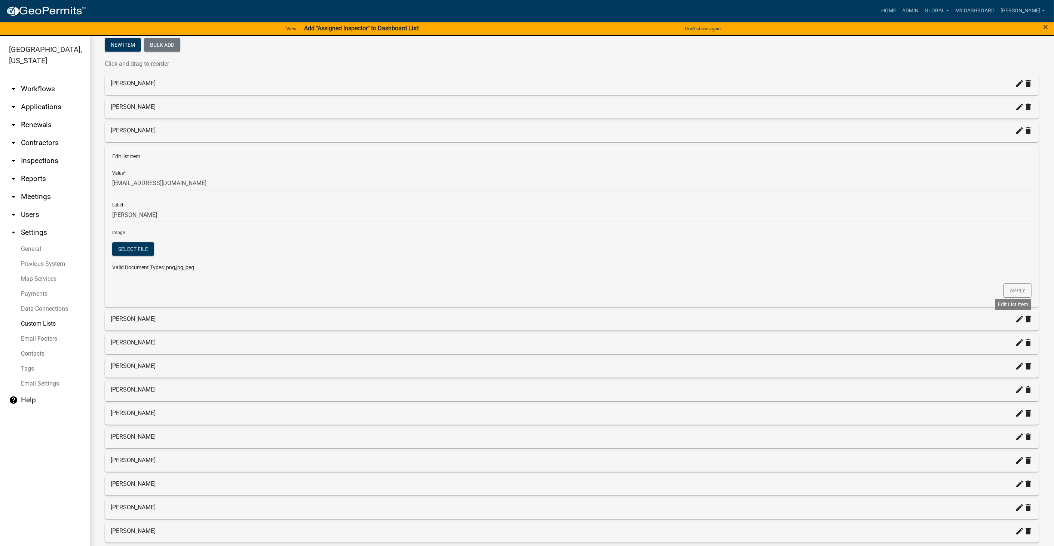
click at [1015, 314] on icon "create" at bounding box center [1019, 318] width 9 height 9
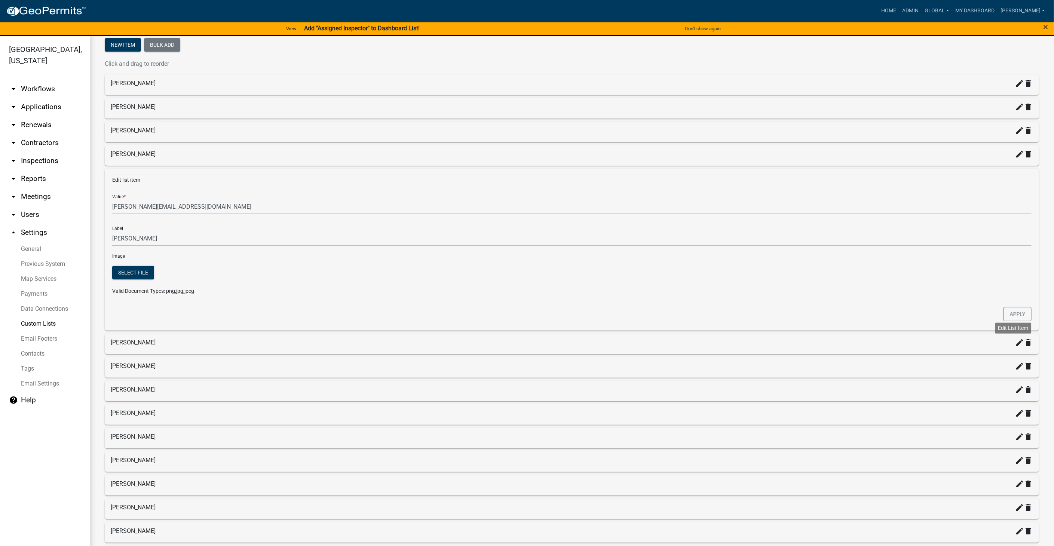
click at [1015, 339] on icon "create" at bounding box center [1019, 342] width 9 height 9
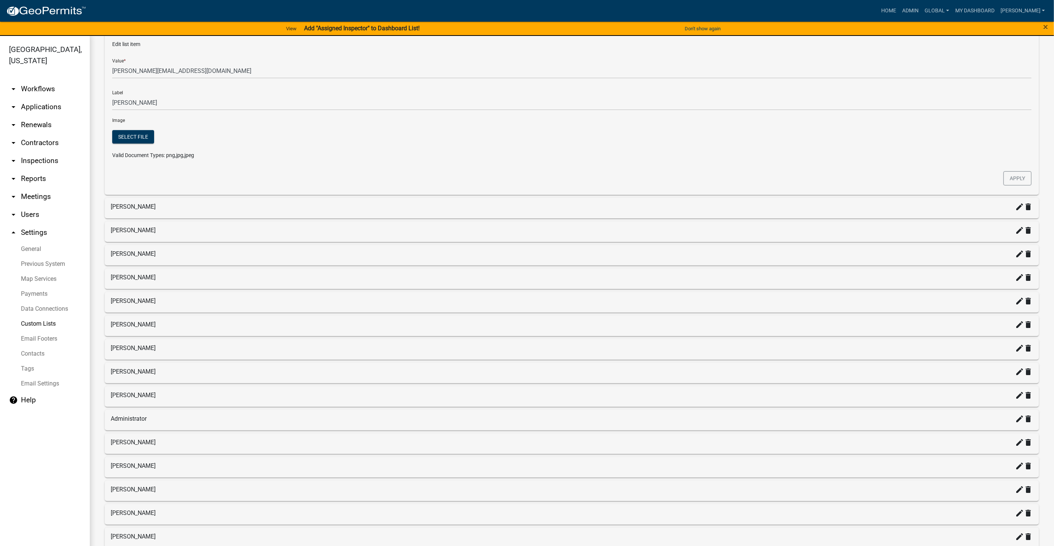
scroll to position [291, 0]
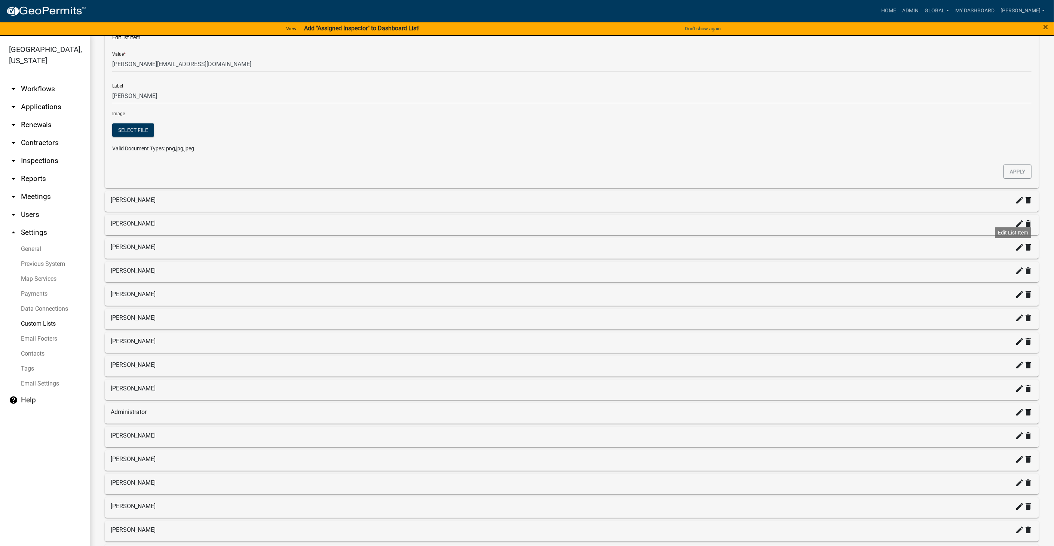
click at [1015, 243] on icon "create" at bounding box center [1019, 247] width 9 height 9
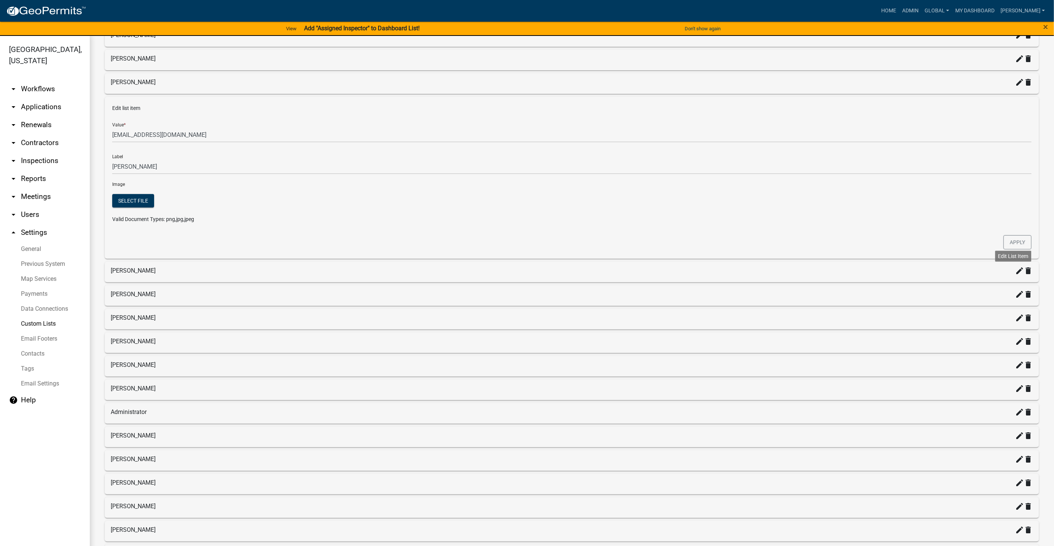
click at [1015, 266] on icon "create" at bounding box center [1019, 270] width 9 height 9
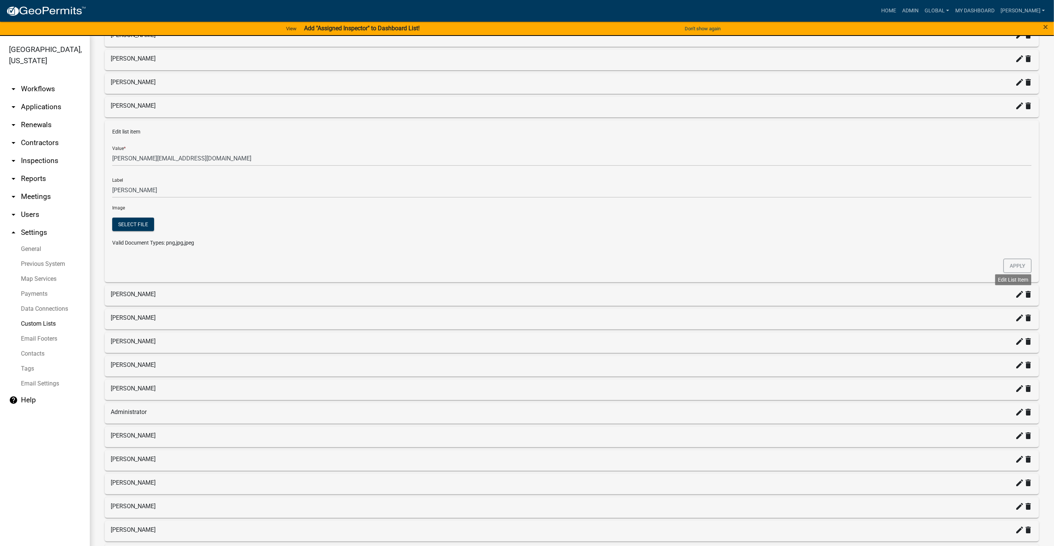
click at [1015, 290] on icon "create" at bounding box center [1019, 294] width 9 height 9
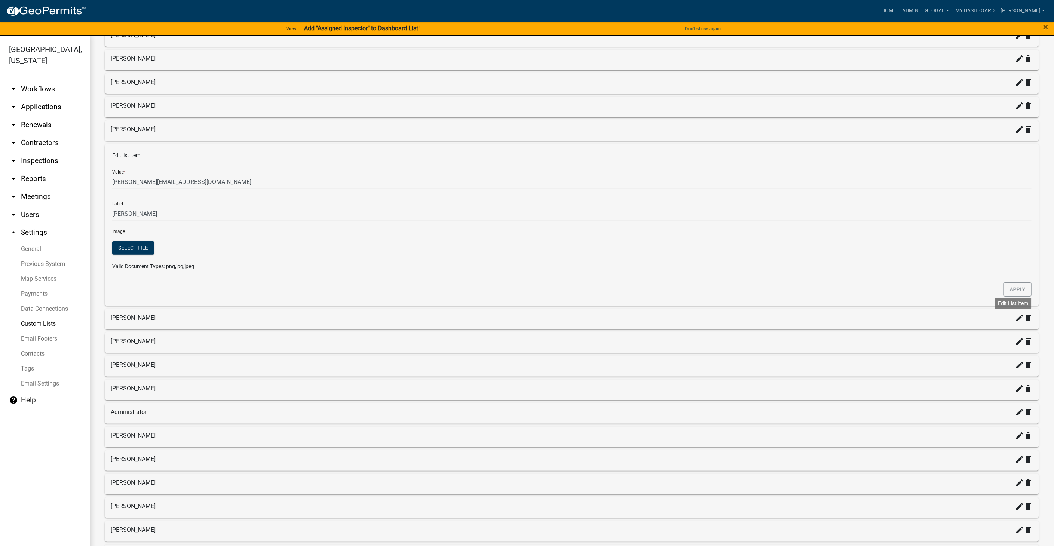
click at [1015, 313] on icon "create" at bounding box center [1019, 317] width 9 height 9
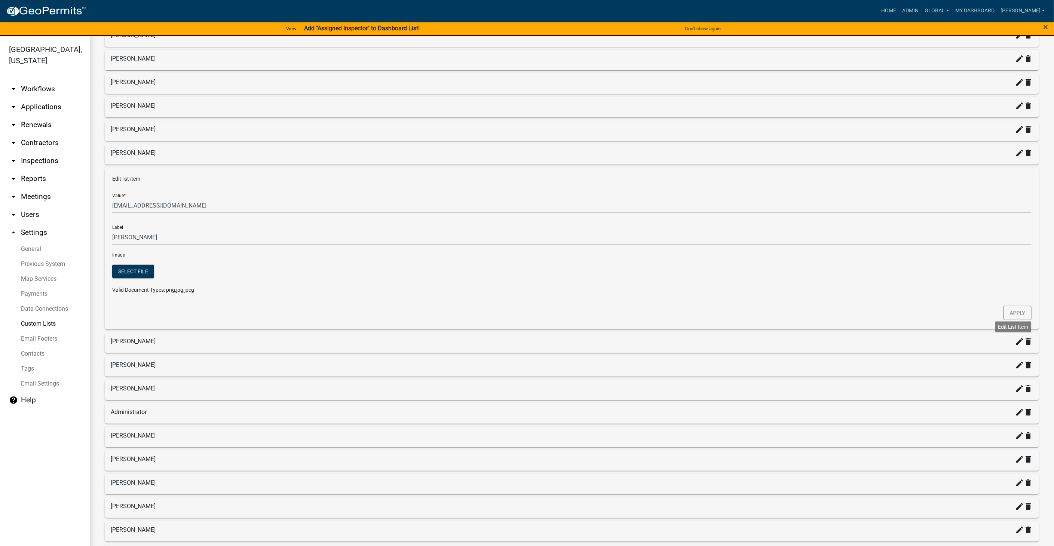
click at [1015, 337] on icon "create" at bounding box center [1019, 341] width 9 height 9
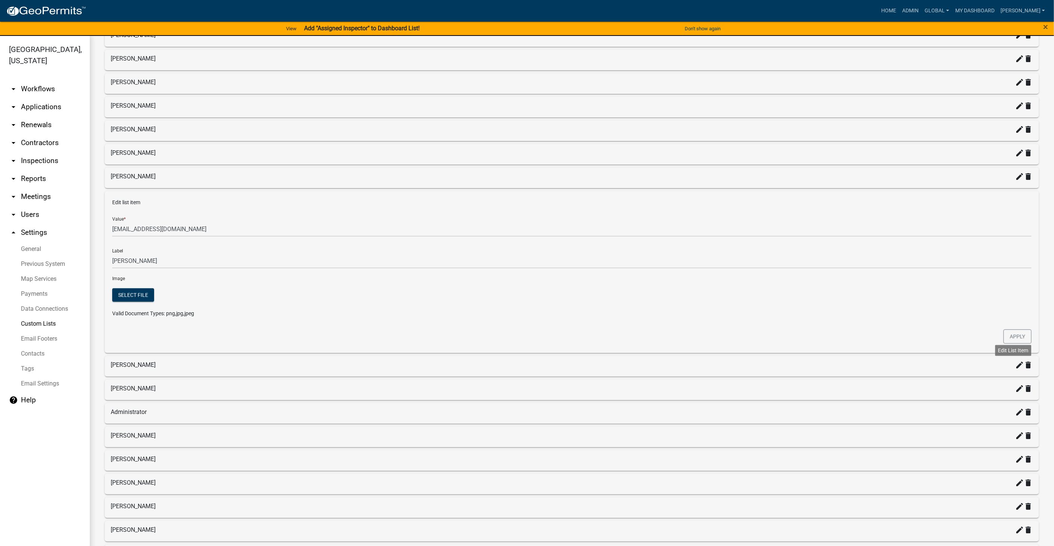
click at [1015, 360] on icon "create" at bounding box center [1019, 364] width 9 height 9
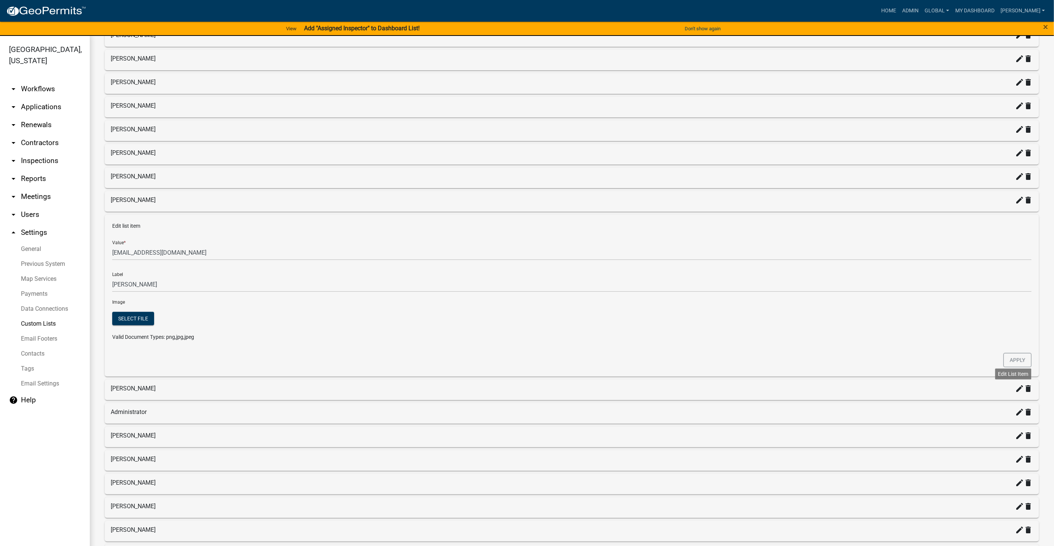
click at [1015, 384] on icon "create" at bounding box center [1019, 388] width 9 height 9
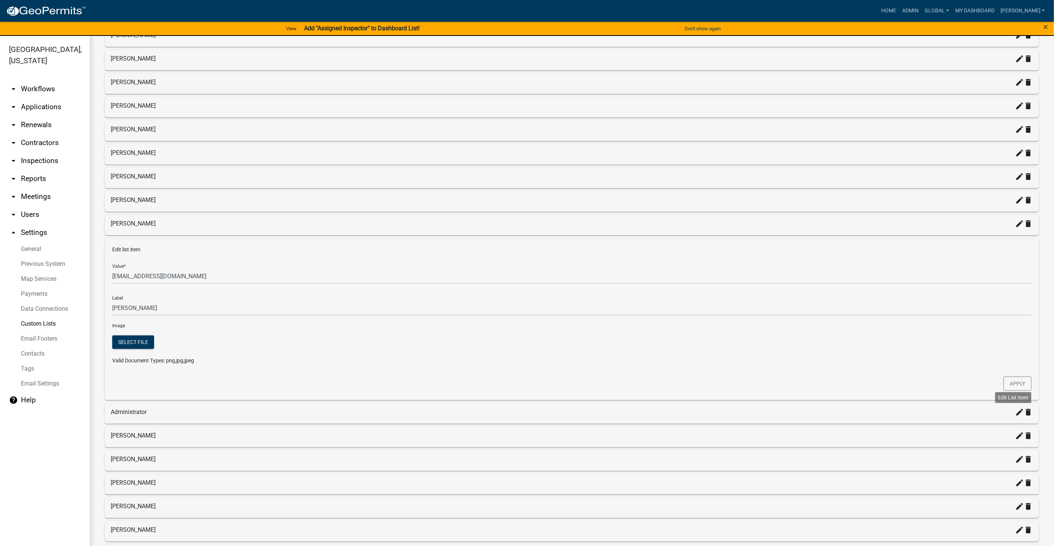
click at [1015, 408] on icon "create" at bounding box center [1019, 412] width 9 height 9
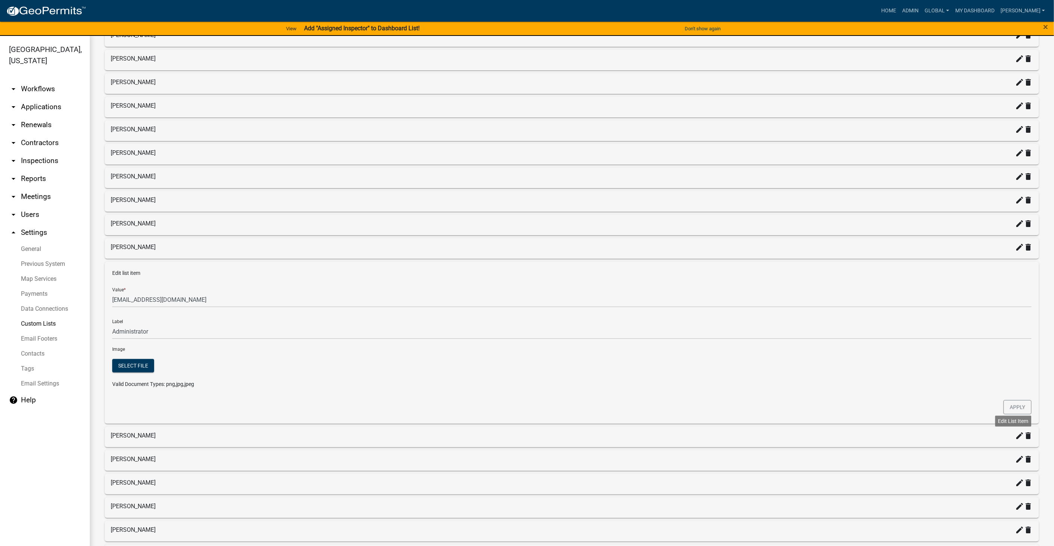
click at [1015, 431] on icon "create" at bounding box center [1019, 435] width 9 height 9
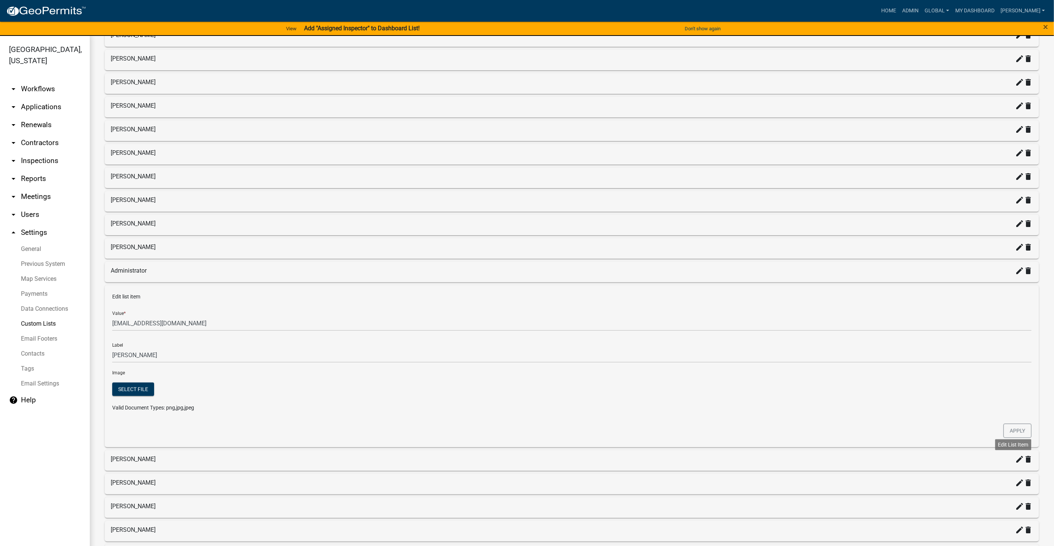
click at [1015, 455] on icon "create" at bounding box center [1019, 459] width 9 height 9
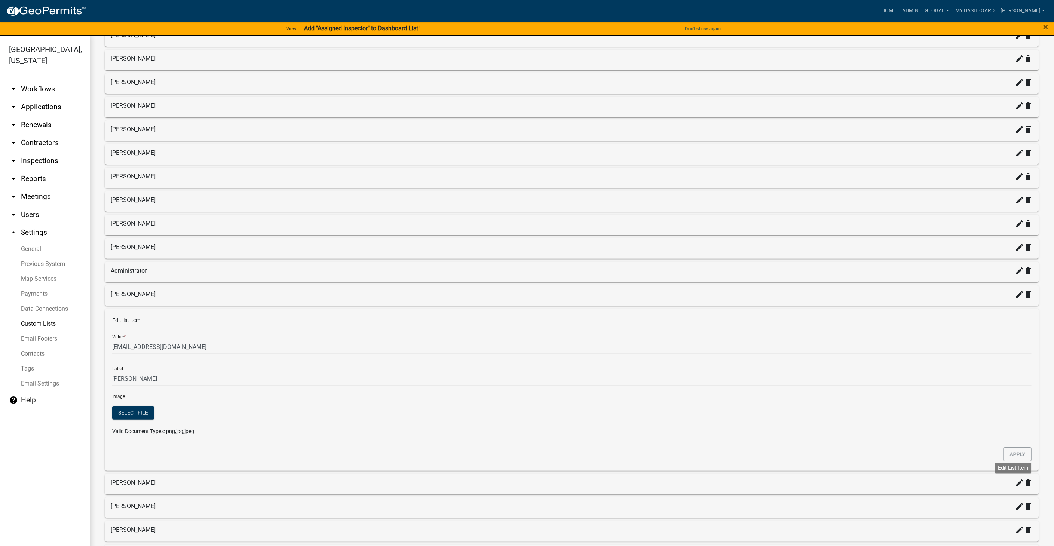
click at [1015, 478] on icon "create" at bounding box center [1019, 482] width 9 height 9
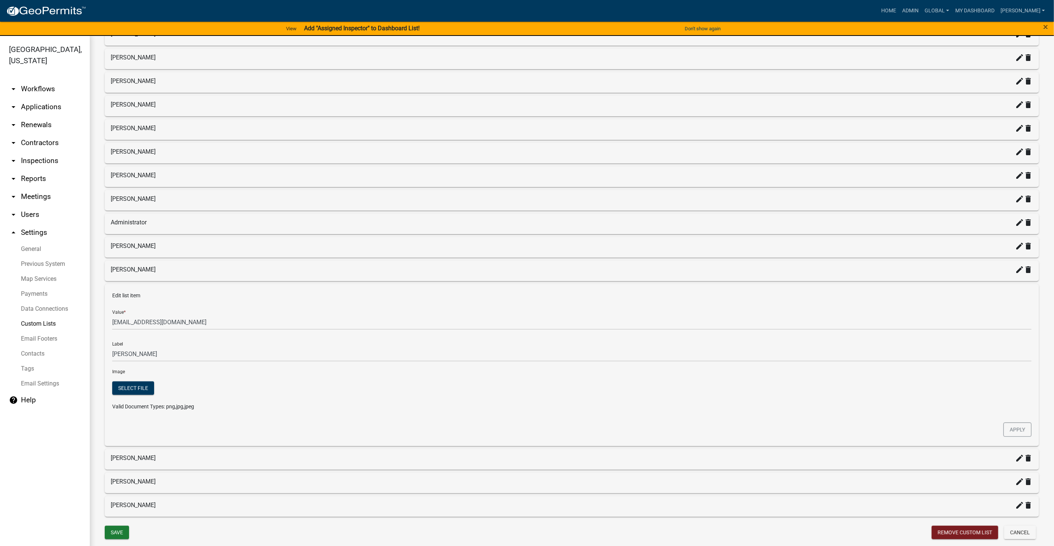
scroll to position [346, 0]
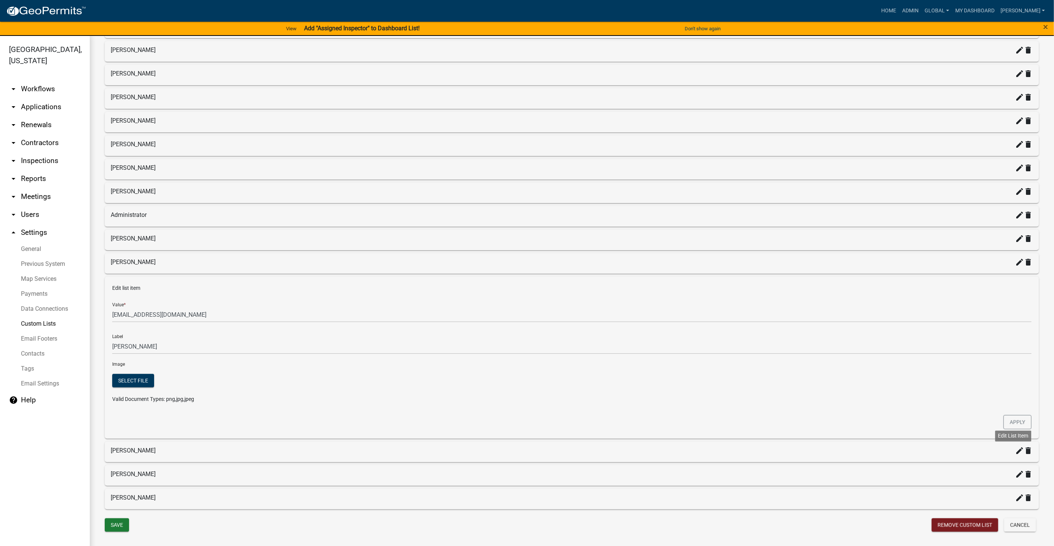
click at [1015, 446] on icon "create" at bounding box center [1019, 450] width 9 height 9
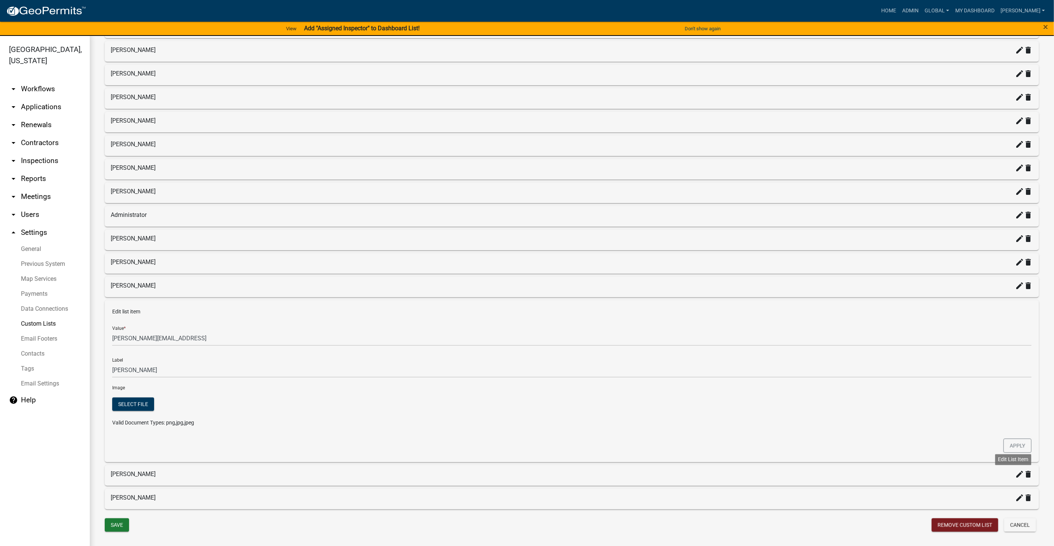
click at [1015, 470] on icon "create" at bounding box center [1019, 474] width 9 height 9
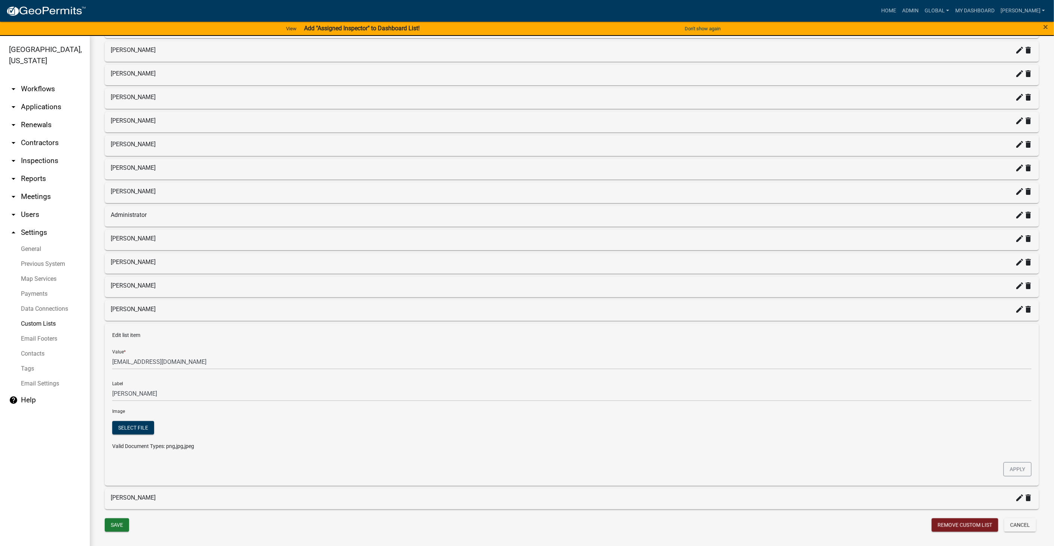
click at [21, 224] on link "arrow_drop_up Settings" at bounding box center [45, 233] width 90 height 18
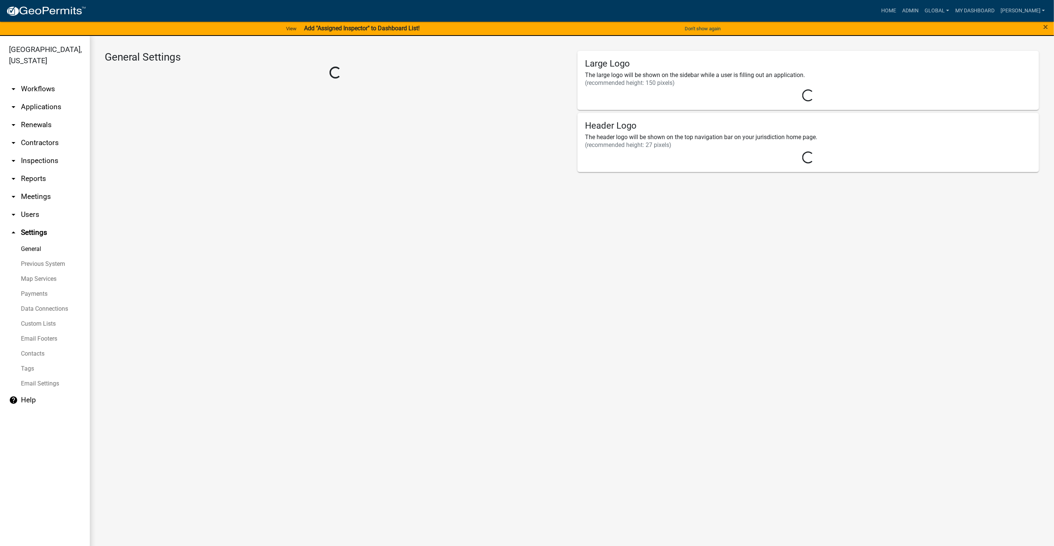
select select "5355c76e-d333-4ae7-ad4c-4a073e072dbd"
select select "IA"
select select "Central Standard Time"
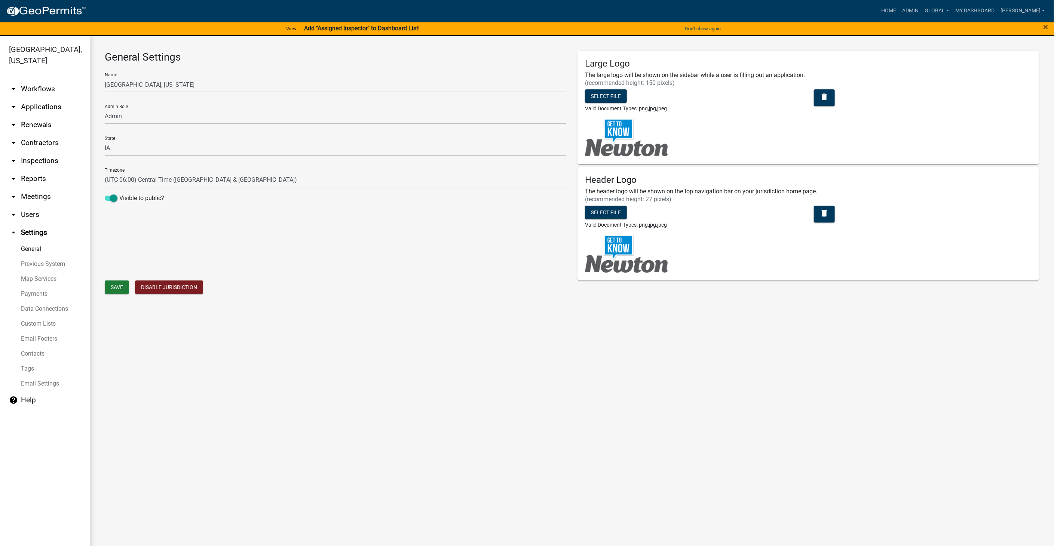
click at [30, 206] on link "arrow_drop_down Users" at bounding box center [45, 215] width 90 height 18
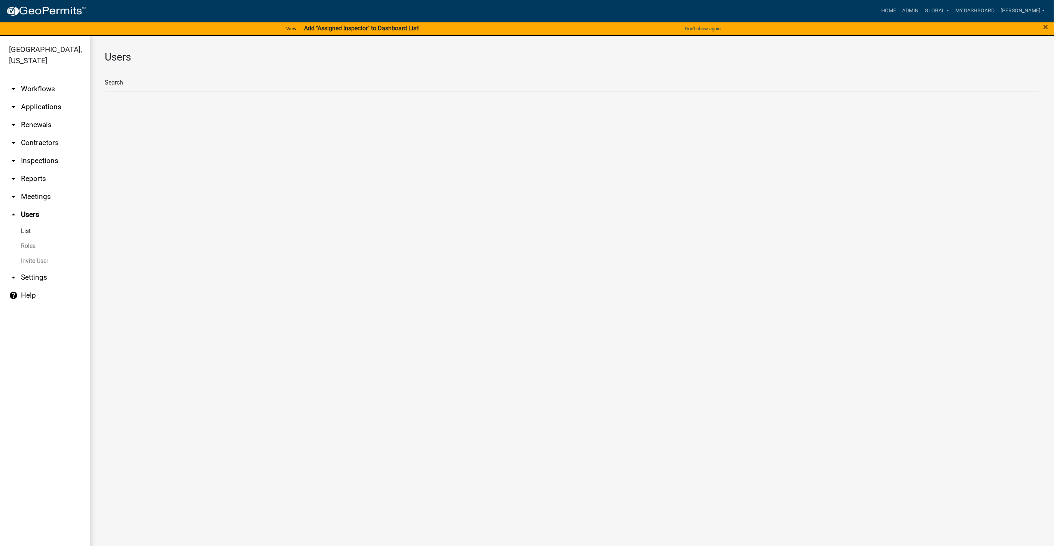
click at [25, 239] on link "Roles" at bounding box center [45, 246] width 90 height 15
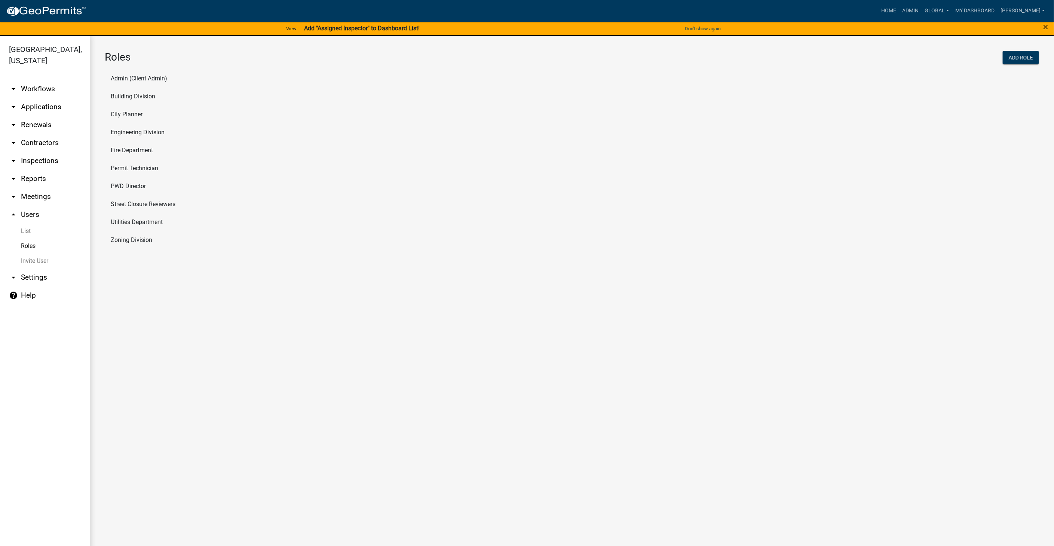
click at [143, 201] on li "Street Closure Reviewers" at bounding box center [572, 204] width 934 height 18
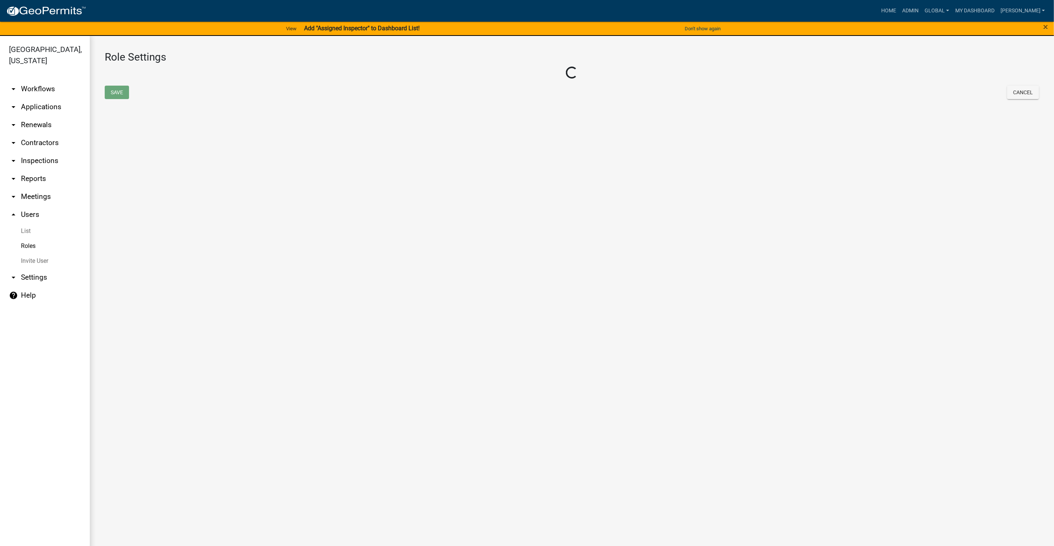
select select "3: orange"
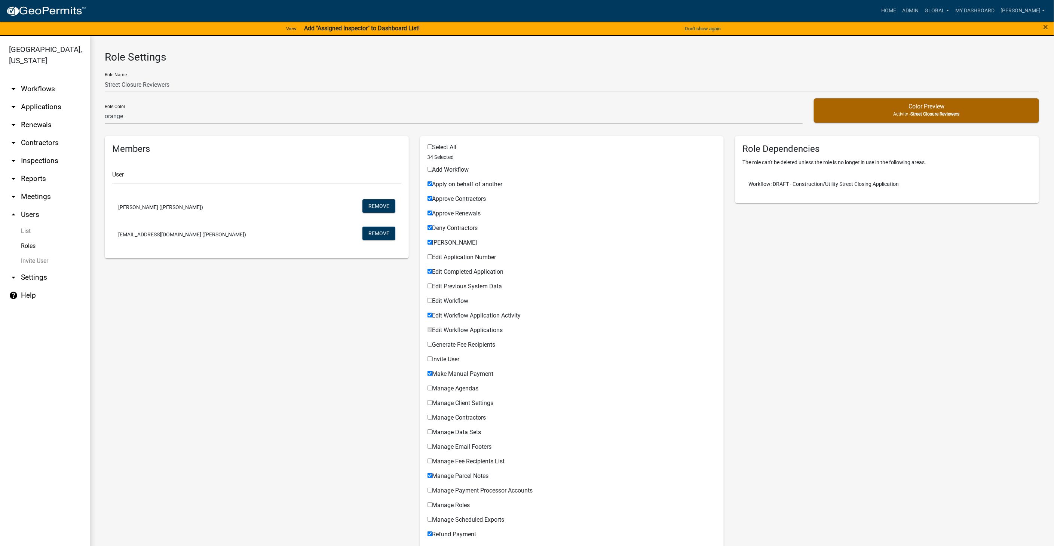
click at [24, 239] on link "Roles" at bounding box center [45, 246] width 90 height 15
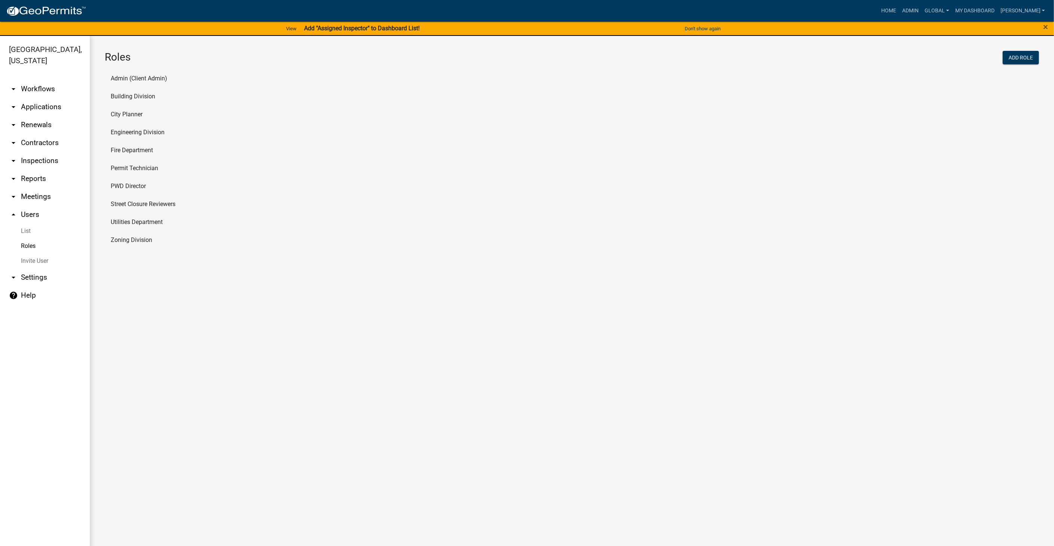
click at [132, 130] on li "Engineering Division" at bounding box center [572, 132] width 934 height 18
select select "6: light-blue"
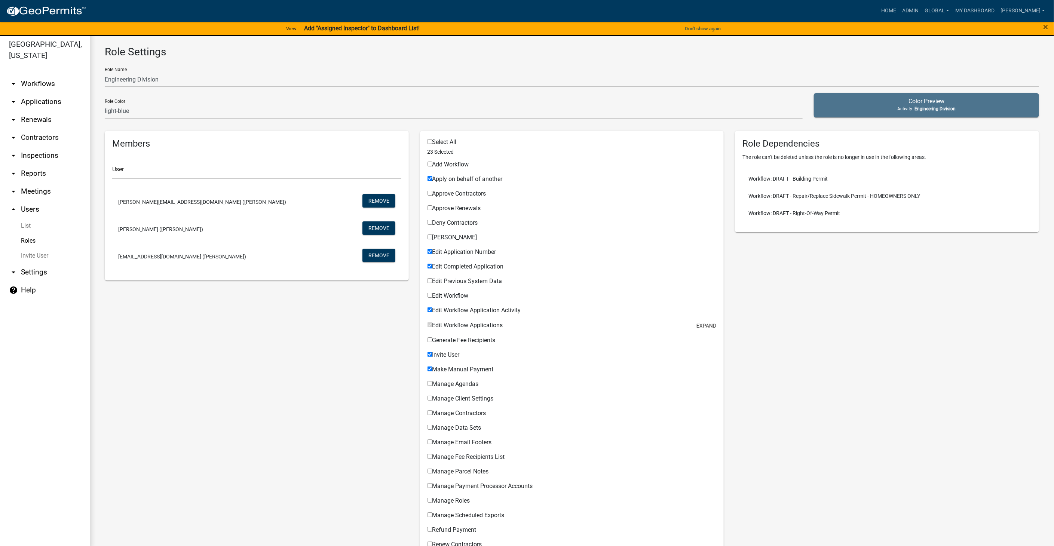
scroll to position [9, 0]
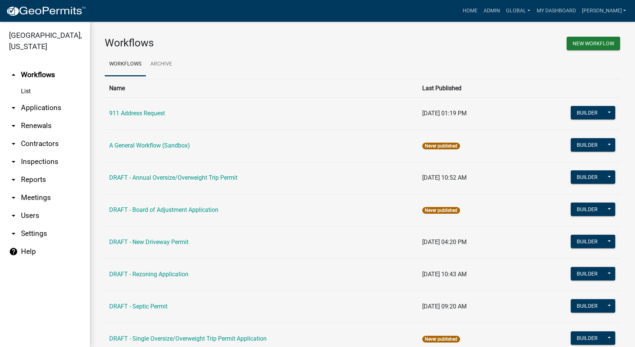
scroll to position [83, 0]
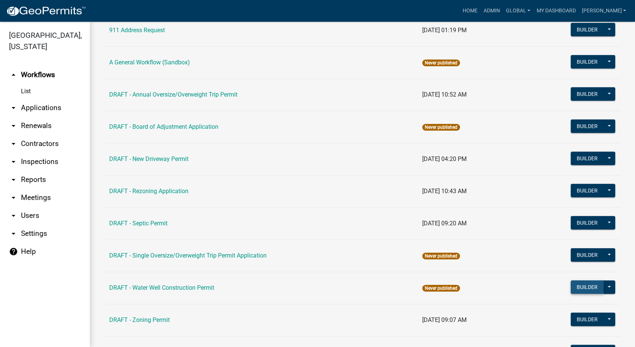
click at [572, 287] on button "Builder" at bounding box center [587, 286] width 33 height 13
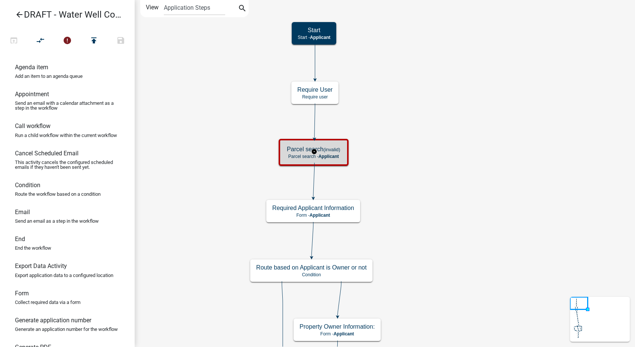
click at [328, 151] on small "(invalid)" at bounding box center [331, 150] width 17 height 6
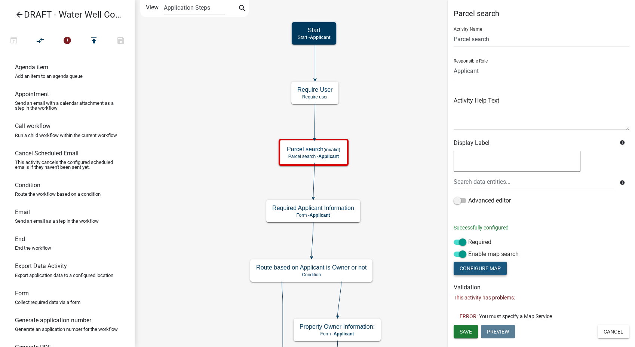
click at [488, 269] on button "Configure Map" at bounding box center [480, 267] width 53 height 13
select select
select select "satellite"
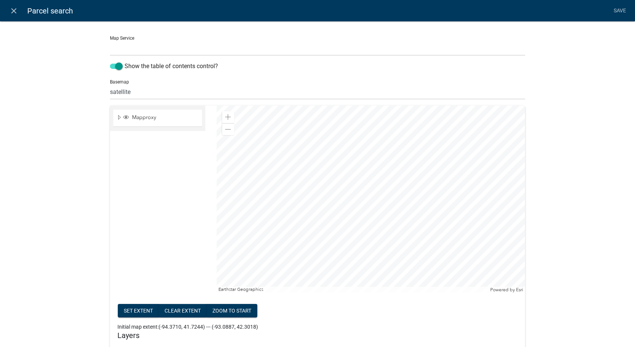
click at [135, 43] on select "Buchanan County IA Map Service ([URL])" at bounding box center [317, 47] width 415 height 15
select select "0: Object"
click at [110, 40] on select "Buchanan County IA Map Service ([URL])" at bounding box center [317, 47] width 415 height 15
click at [141, 91] on select "no basemap topo satellite hybrid gray terrain osm topo-vector streets-relief-ve…" at bounding box center [317, 91] width 415 height 15
select select "hybrid"
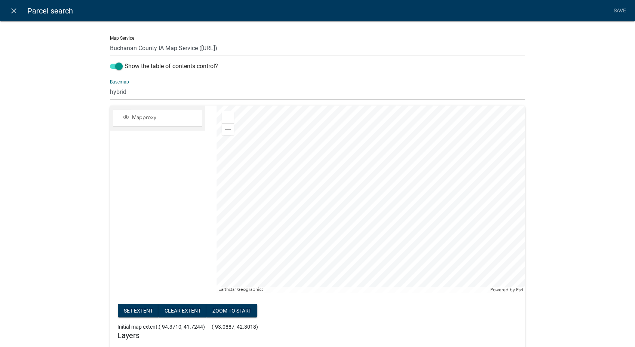
click at [110, 84] on select "no basemap topo satellite hybrid gray terrain osm topo-vector streets-relief-ve…" at bounding box center [317, 91] width 415 height 15
click at [216, 207] on div at bounding box center [370, 198] width 308 height 187
click at [413, 223] on div at bounding box center [370, 198] width 308 height 187
click at [405, 216] on div at bounding box center [370, 198] width 308 height 187
click at [444, 177] on div at bounding box center [370, 198] width 308 height 187
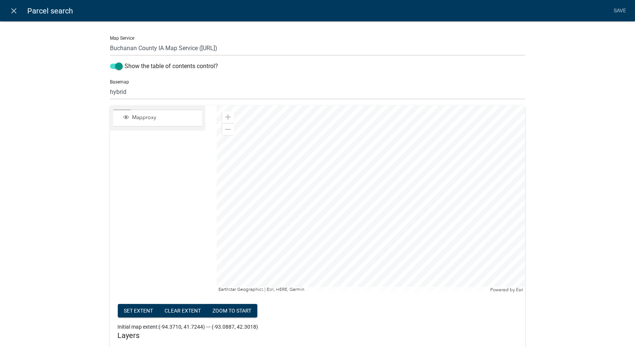
click at [430, 115] on div at bounding box center [370, 198] width 308 height 187
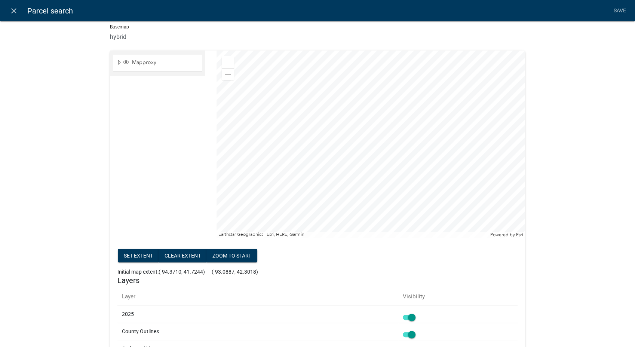
scroll to position [54, 0]
click at [402, 76] on div at bounding box center [370, 144] width 308 height 187
click at [391, 61] on div at bounding box center [370, 144] width 308 height 187
click at [216, 122] on div at bounding box center [370, 144] width 308 height 187
click at [341, 204] on div at bounding box center [370, 144] width 308 height 187
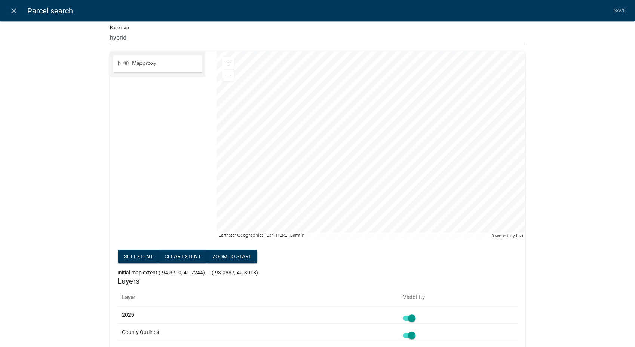
click at [275, 192] on div at bounding box center [370, 144] width 308 height 187
click at [401, 207] on div at bounding box center [370, 144] width 308 height 187
click at [399, 223] on div at bounding box center [370, 144] width 308 height 187
click at [356, 82] on div at bounding box center [370, 144] width 308 height 187
click at [461, 145] on div at bounding box center [370, 144] width 308 height 187
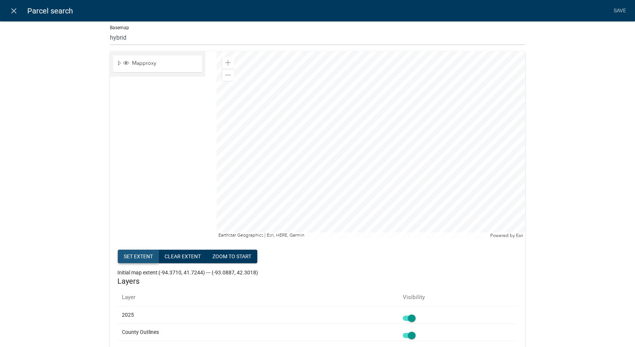
click at [133, 252] on button "Set extent" at bounding box center [138, 255] width 41 height 13
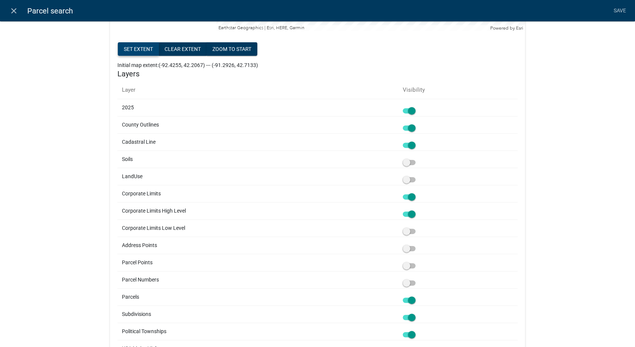
scroll to position [262, 0]
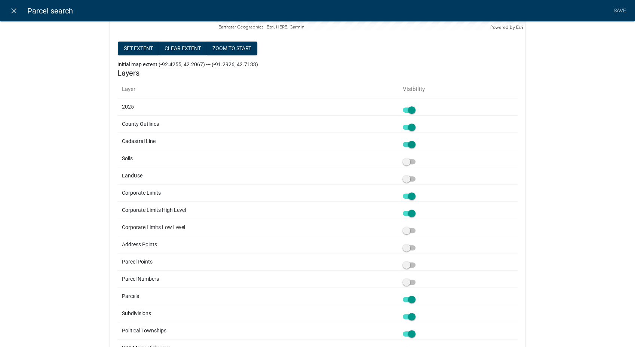
click at [410, 147] on span at bounding box center [409, 144] width 13 height 5
click at [417, 140] on input "checkbox" at bounding box center [417, 140] width 0 height 0
click at [412, 211] on span at bounding box center [409, 212] width 13 height 5
click at [417, 209] on input "checkbox" at bounding box center [417, 209] width 0 height 0
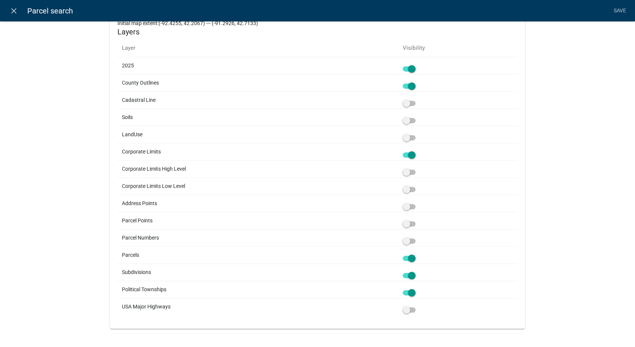
scroll to position [304, 0]
click at [403, 237] on div at bounding box center [458, 237] width 110 height 8
click at [404, 242] on span at bounding box center [409, 240] width 13 height 5
click at [417, 236] on input "checkbox" at bounding box center [417, 236] width 0 height 0
click at [410, 289] on span at bounding box center [409, 291] width 13 height 5
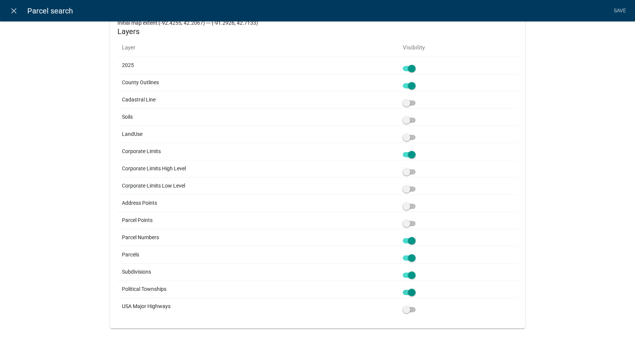
click at [417, 288] on input "checkbox" at bounding box center [417, 288] width 0 height 0
click at [412, 276] on span at bounding box center [409, 274] width 13 height 5
click at [417, 270] on input "checkbox" at bounding box center [417, 270] width 0 height 0
click at [407, 305] on div at bounding box center [458, 306] width 110 height 8
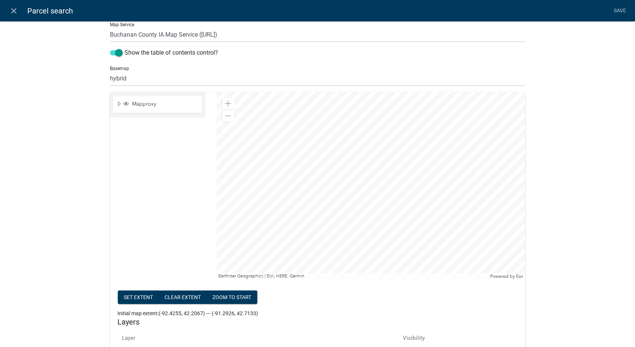
scroll to position [0, 0]
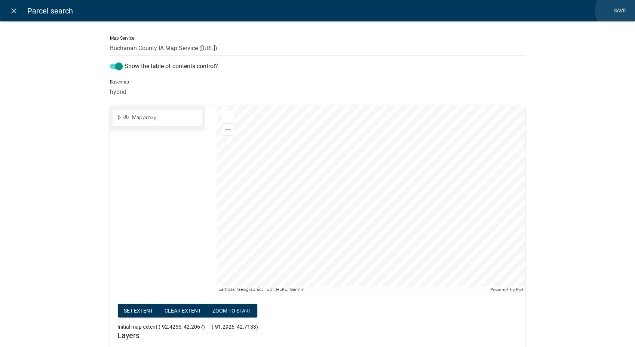
click at [618, 10] on link "Save" at bounding box center [619, 11] width 19 height 14
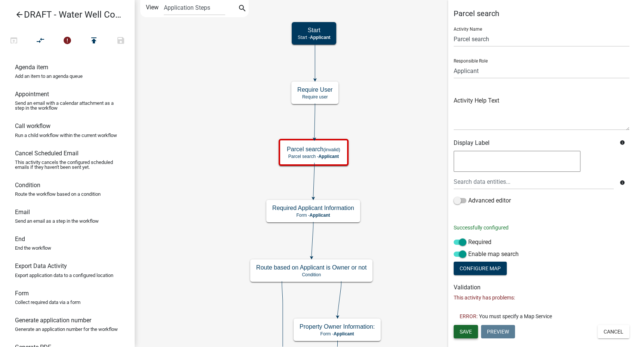
click at [464, 334] on span "Save" at bounding box center [466, 331] width 12 height 6
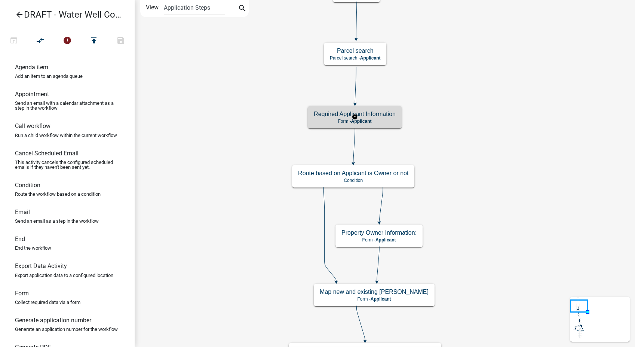
click at [389, 124] on div "Required Applicant Information Form - Applicant" at bounding box center [355, 117] width 94 height 22
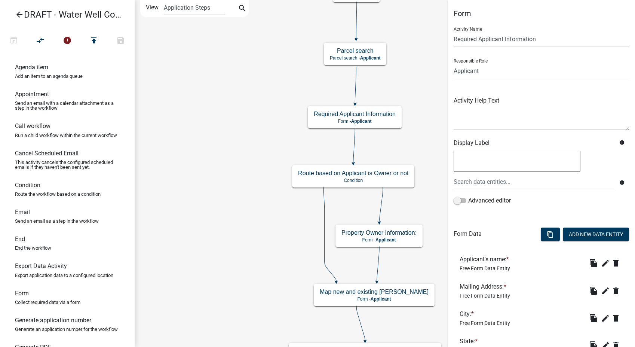
scroll to position [280, 0]
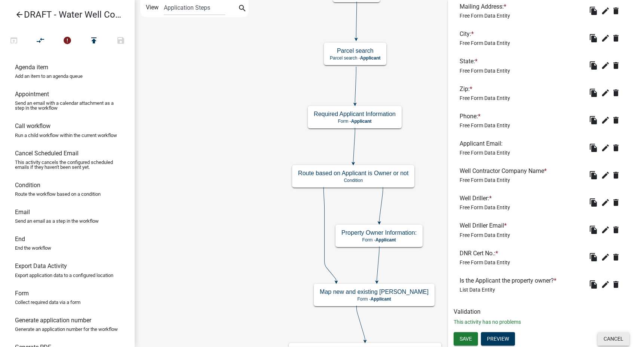
click at [600, 340] on button "Cancel" at bounding box center [613, 338] width 32 height 13
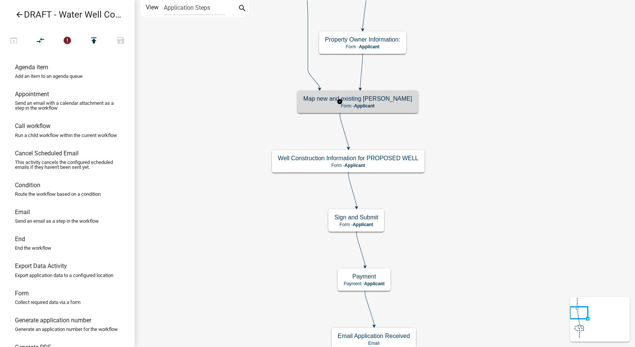
click at [371, 100] on h5 "Map new and existing wells" at bounding box center [357, 98] width 109 height 7
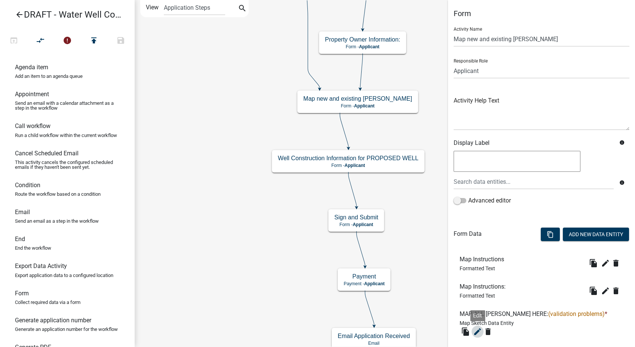
click at [477, 332] on icon "edit" at bounding box center [477, 331] width 9 height 9
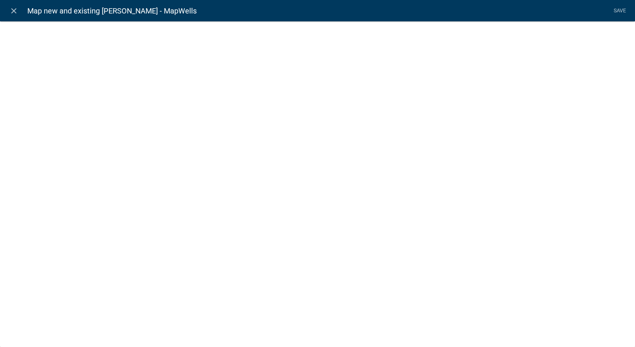
select select "mapsketch-data"
select select "hybrid"
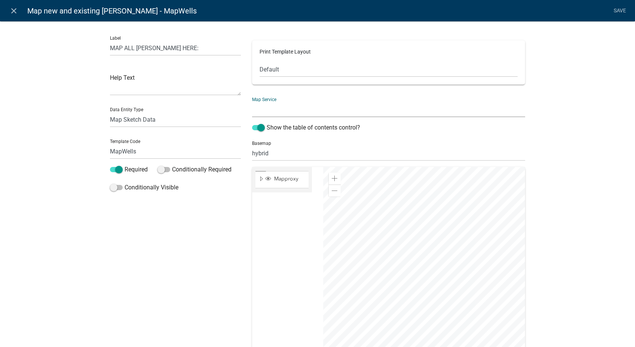
click at [294, 105] on select "Buchanan County IA Map Service (http://permits-map-01:6080/arcgis/rest/services…" at bounding box center [388, 109] width 273 height 15
select select "0: Object"
click at [252, 102] on select "Buchanan County IA Map Service (http://permits-map-01:6080/arcgis/rest/services…" at bounding box center [388, 109] width 273 height 15
click at [525, 253] on div at bounding box center [424, 260] width 202 height 187
click at [474, 264] on div at bounding box center [424, 260] width 202 height 187
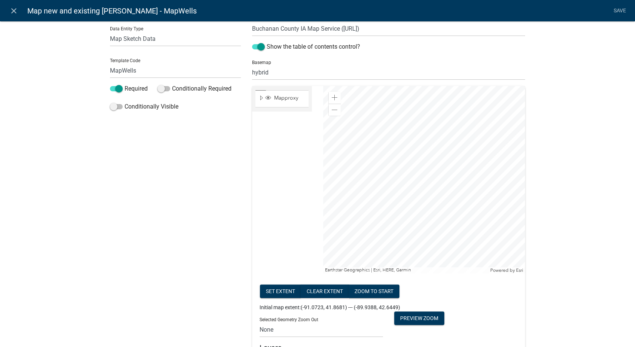
scroll to position [83, 0]
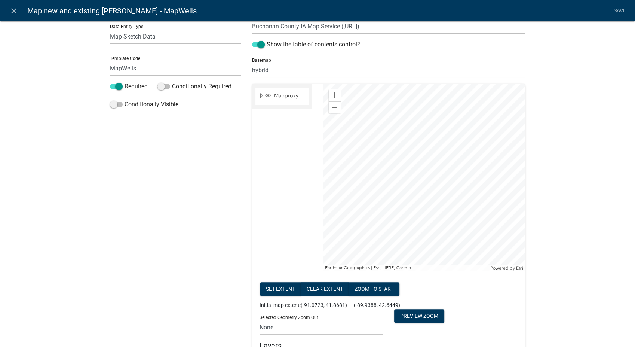
click at [525, 212] on div at bounding box center [424, 177] width 202 height 187
click at [276, 283] on button "Set extent" at bounding box center [280, 288] width 41 height 13
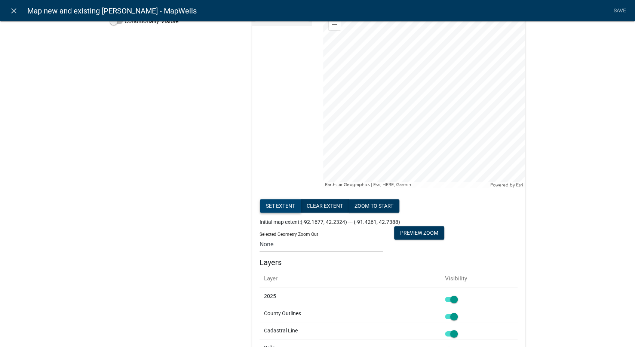
scroll to position [249, 0]
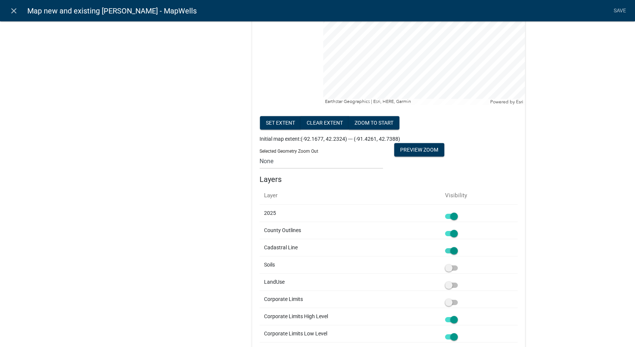
click at [450, 250] on span at bounding box center [451, 250] width 13 height 5
click at [460, 246] on input "checkbox" at bounding box center [460, 246] width 0 height 0
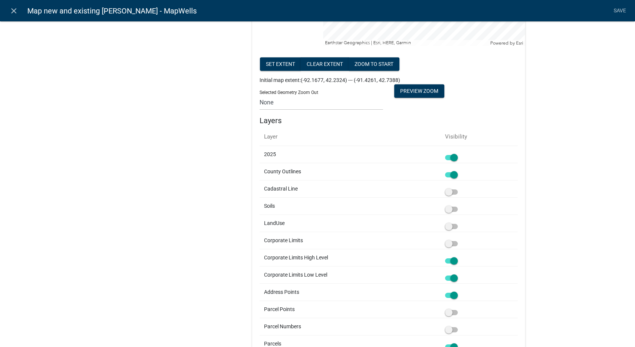
scroll to position [374, 0]
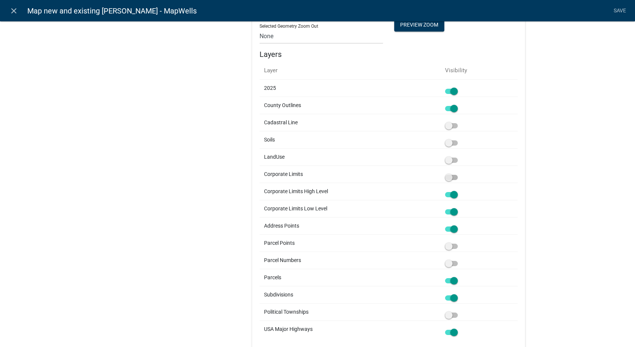
click at [448, 176] on span at bounding box center [451, 177] width 13 height 5
click at [460, 173] on input "checkbox" at bounding box center [460, 173] width 0 height 0
click at [453, 193] on span at bounding box center [451, 194] width 13 height 5
click at [460, 190] on input "checkbox" at bounding box center [460, 190] width 0 height 0
click at [453, 209] on span at bounding box center [451, 211] width 13 height 5
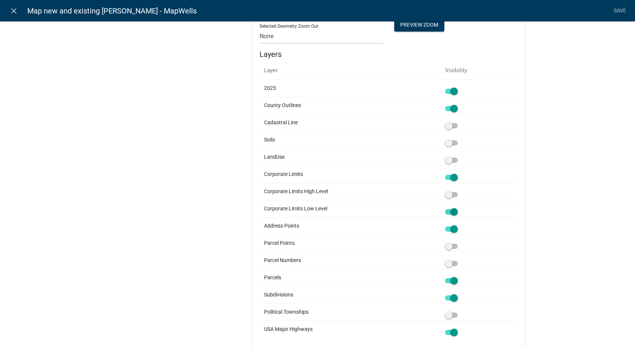
click at [460, 207] on input "checkbox" at bounding box center [460, 207] width 0 height 0
click at [452, 298] on span at bounding box center [451, 297] width 13 height 5
click at [460, 293] on input "checkbox" at bounding box center [460, 293] width 0 height 0
click at [615, 10] on link "Save" at bounding box center [619, 11] width 19 height 14
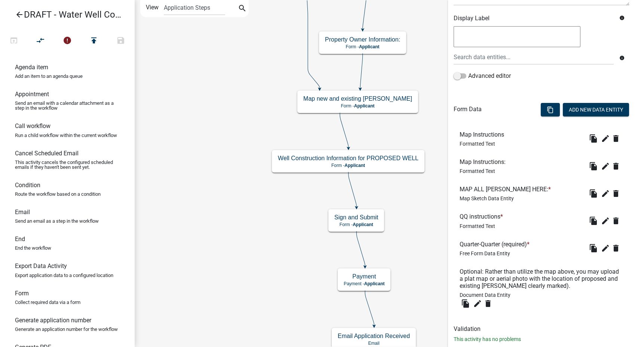
scroll to position [142, 0]
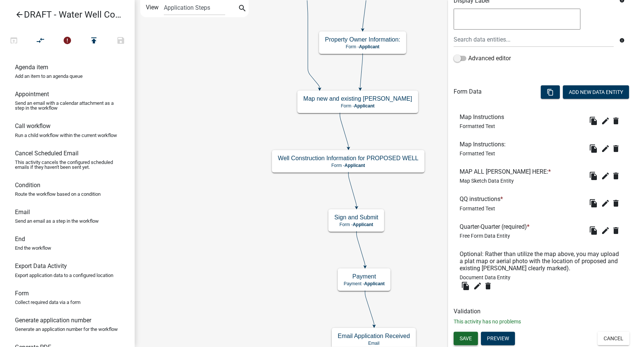
click at [468, 338] on span "Save" at bounding box center [466, 338] width 12 height 6
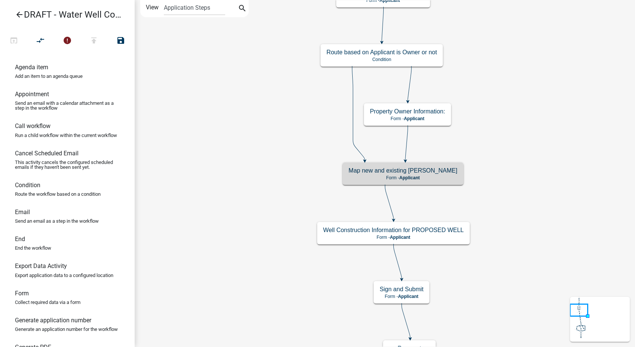
scroll to position [0, 0]
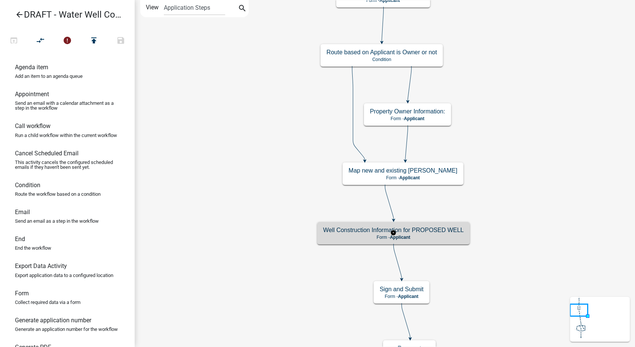
click at [449, 238] on p "Form - Applicant" at bounding box center [393, 236] width 141 height 5
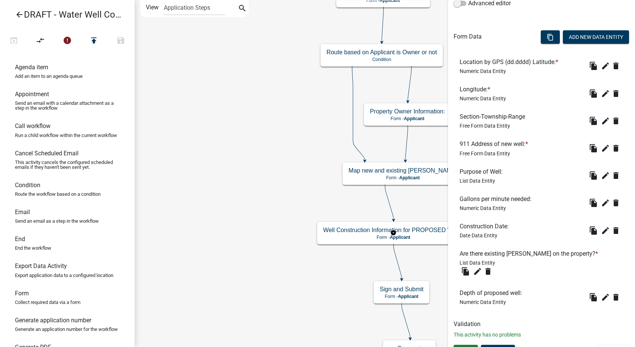
scroll to position [197, 0]
click at [500, 344] on button "Preview" at bounding box center [498, 350] width 34 height 13
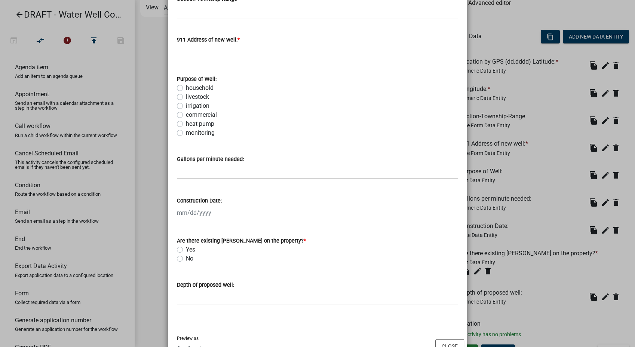
scroll to position [196, 0]
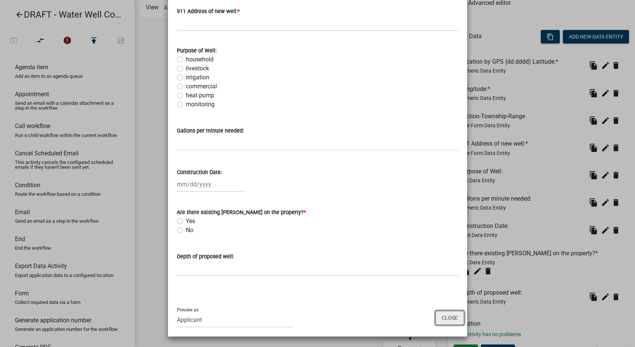
click at [435, 315] on button "Close" at bounding box center [449, 317] width 29 height 14
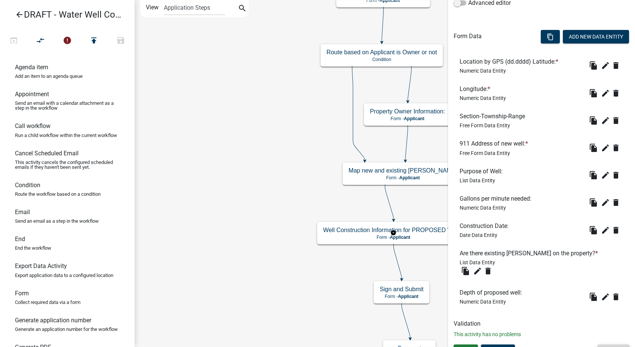
click at [599, 344] on button "Cancel" at bounding box center [613, 350] width 32 height 13
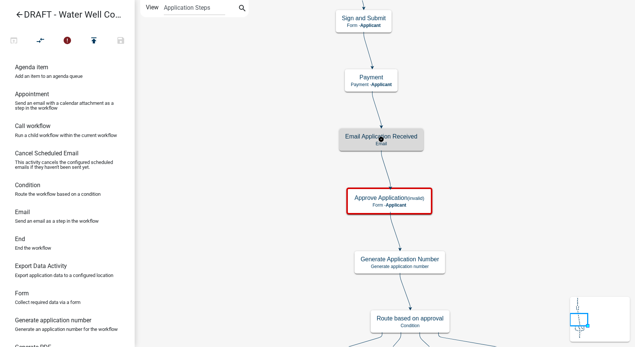
click at [403, 143] on p "Email" at bounding box center [381, 143] width 72 height 5
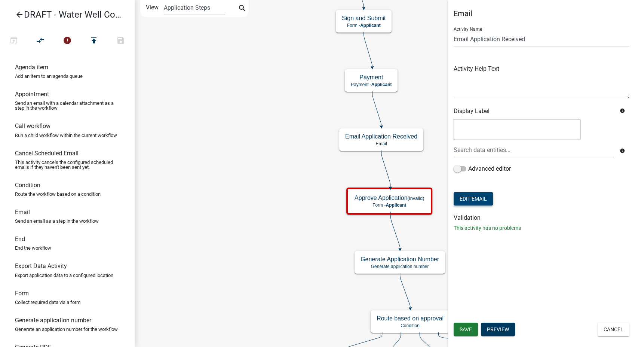
click at [481, 202] on button "Edit Email" at bounding box center [473, 198] width 39 height 13
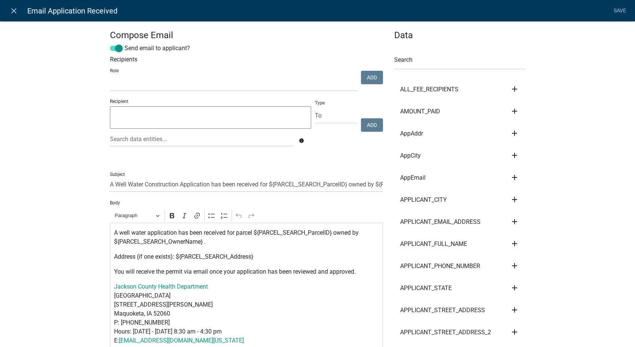
select select
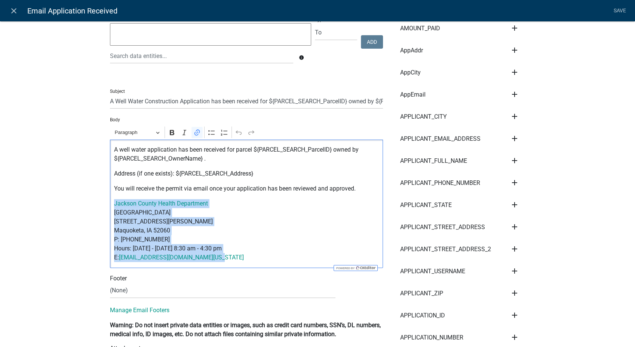
drag, startPoint x: 218, startPoint y: 258, endPoint x: 100, endPoint y: 200, distance: 131.6
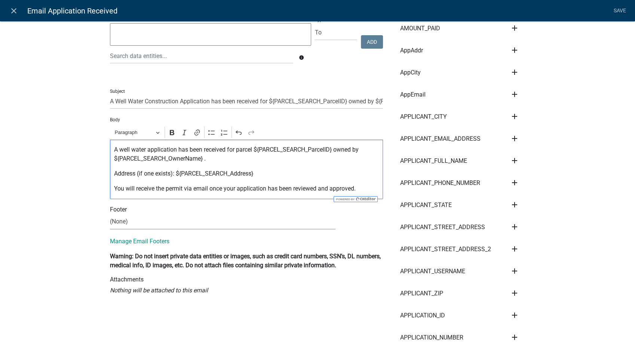
click at [133, 224] on select "(None) Planning & Zoning Secondary Roads" at bounding box center [222, 221] width 225 height 15
select select "d25eac50-9e33-4320-bcec-5f827307f14a"
click at [110, 214] on select "(None) Planning & Zoning Secondary Roads" at bounding box center [222, 221] width 225 height 15
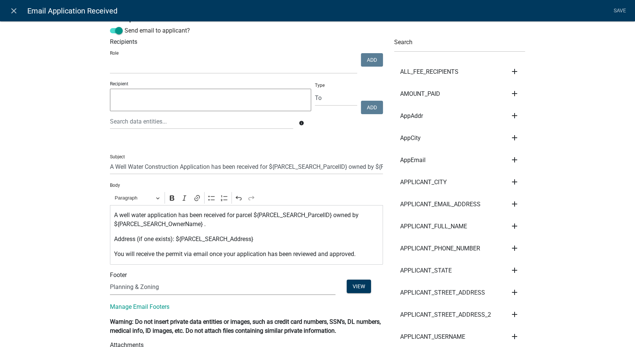
scroll to position [0, 0]
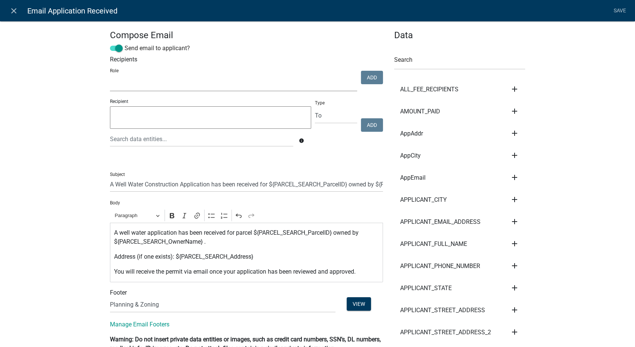
click at [162, 86] on select "GIS Mapping Division Secondary Roads Admin Environmental Health, Zoning, and Fl…" at bounding box center [233, 83] width 247 height 15
select select "3a482e95-251e-4a38-ab9d-ab9f785fb168"
click at [110, 76] on select "GIS Mapping Division Secondary Roads Admin Environmental Health, Zoning, and Fl…" at bounding box center [233, 83] width 247 height 15
click at [362, 79] on button "Add" at bounding box center [372, 77] width 22 height 13
select select
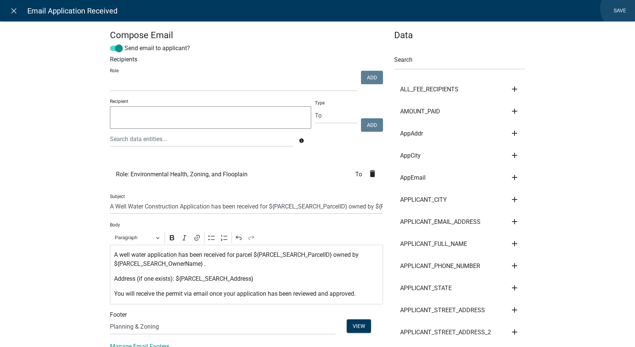
click at [624, 8] on link "Save" at bounding box center [619, 11] width 19 height 14
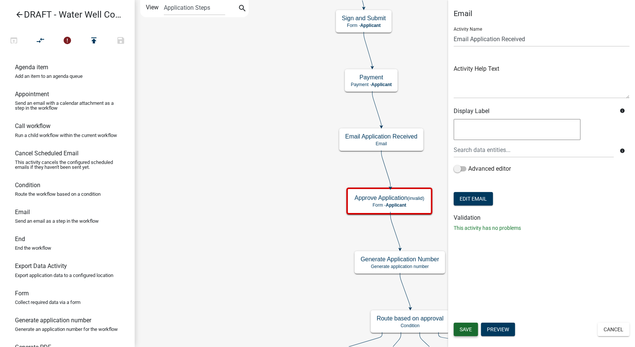
click at [462, 330] on span "Save" at bounding box center [466, 329] width 12 height 6
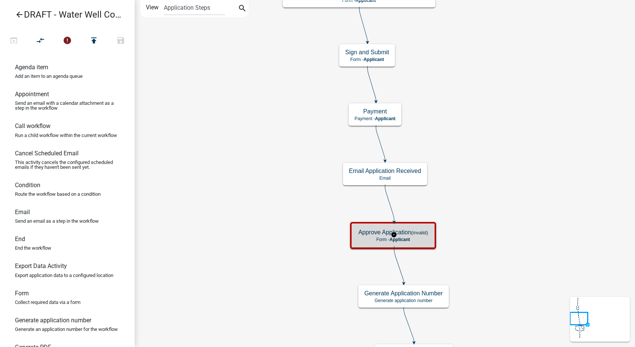
click at [430, 232] on div "Approve Application (invalid) Form - Applicant" at bounding box center [393, 235] width 82 height 22
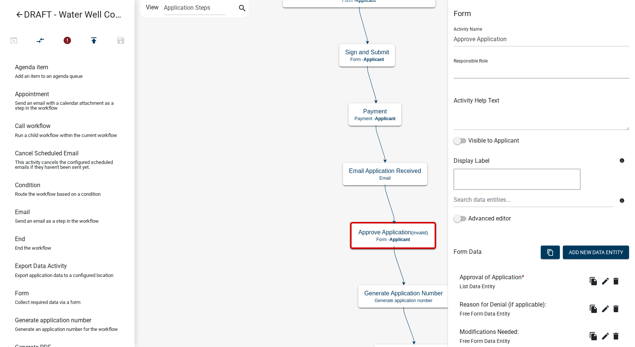
click at [495, 70] on select "Applicant GIS Mapping Division Secondary Roads Admin Environmental Health, Zoni…" at bounding box center [542, 70] width 176 height 15
select select "3A482E95-251E-4A38-AB9D-AB9F785FB168"
click at [454, 63] on select "Applicant GIS Mapping Division Secondary Roads Admin Environmental Health, Zoni…" at bounding box center [542, 70] width 176 height 15
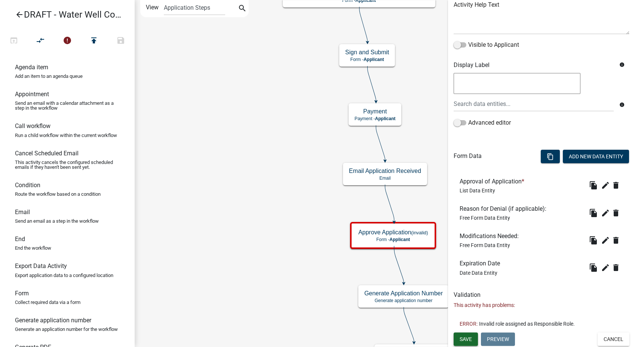
click at [468, 332] on button "Save" at bounding box center [466, 338] width 24 height 13
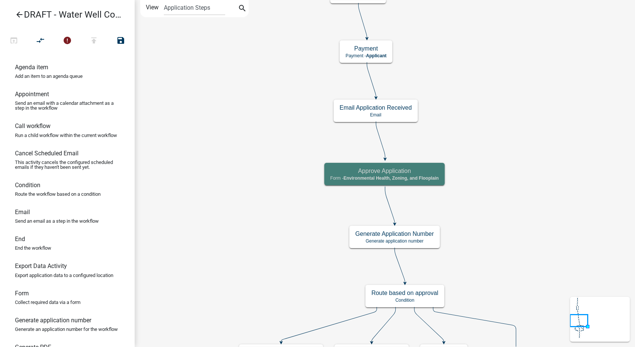
scroll to position [0, 0]
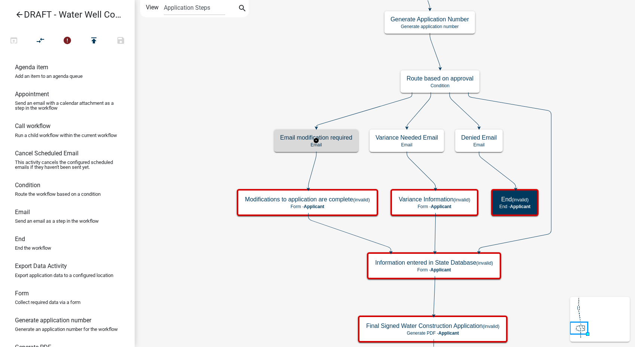
click at [336, 136] on h5 "Email modification required" at bounding box center [316, 137] width 72 height 7
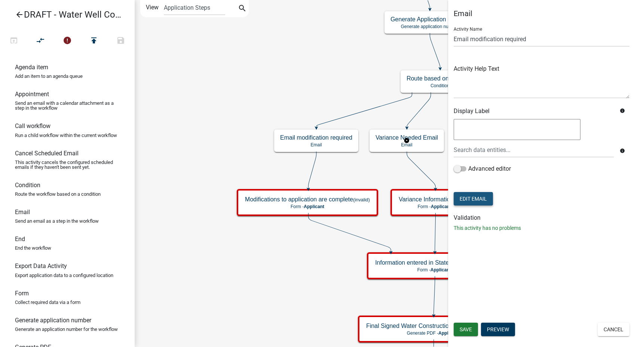
click at [473, 196] on button "Edit Email" at bounding box center [473, 198] width 39 height 13
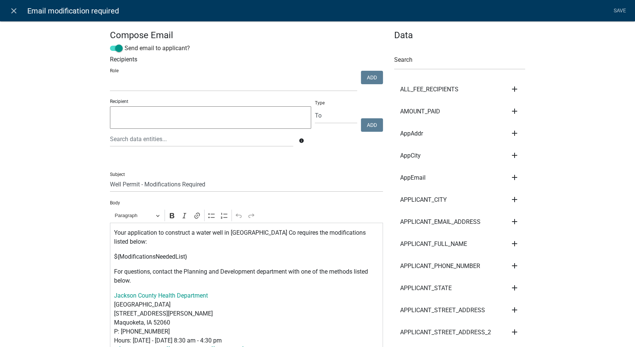
scroll to position [83, 0]
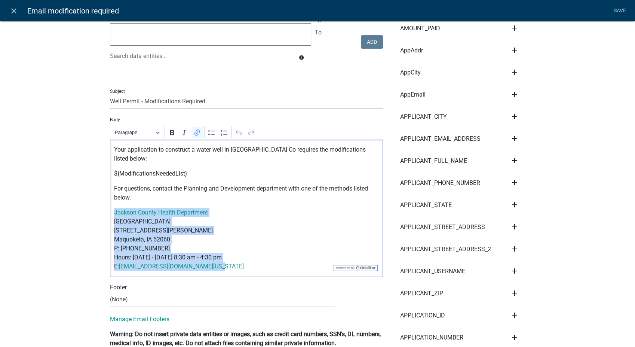
drag, startPoint x: 218, startPoint y: 259, endPoint x: 106, endPoint y: 209, distance: 122.5
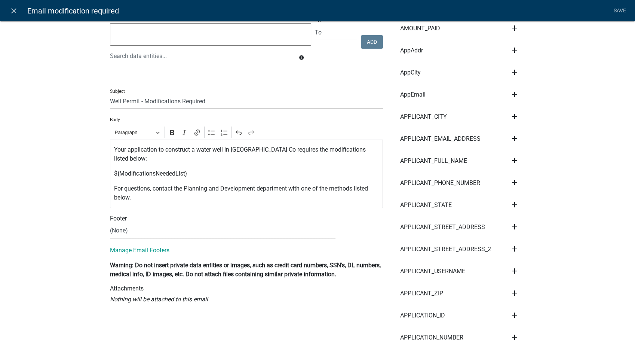
click at [143, 223] on select "(None) Planning & Zoning Secondary Roads" at bounding box center [222, 230] width 225 height 15
select select "d25eac50-9e33-4320-bcec-5f827307f14a"
click at [110, 223] on select "(None) Planning & Zoning Secondary Roads" at bounding box center [222, 230] width 225 height 15
click at [248, 151] on p "Your application to construct a water well in Jackson Co requires the modificat…" at bounding box center [246, 154] width 265 height 18
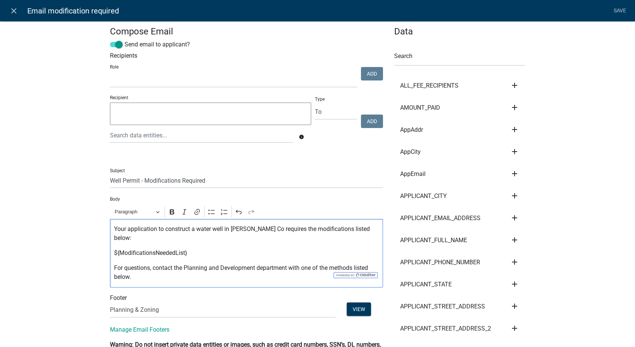
scroll to position [0, 0]
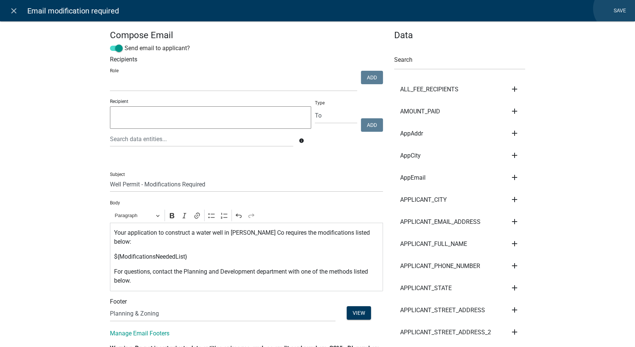
click at [617, 9] on link "Save" at bounding box center [619, 11] width 19 height 14
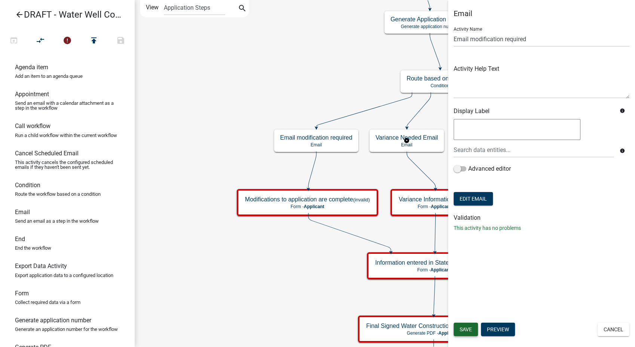
click at [473, 329] on button "Save" at bounding box center [466, 328] width 24 height 13
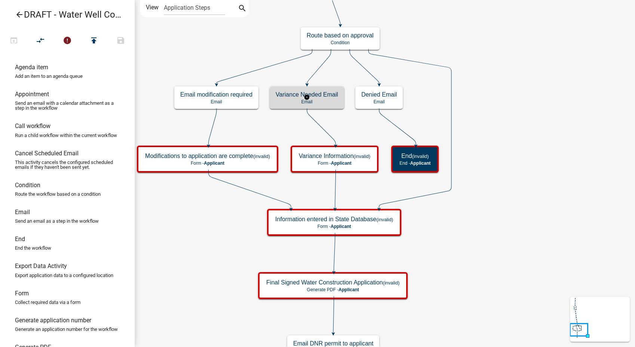
click at [326, 96] on h5 "Variance Needed Email" at bounding box center [307, 94] width 62 height 7
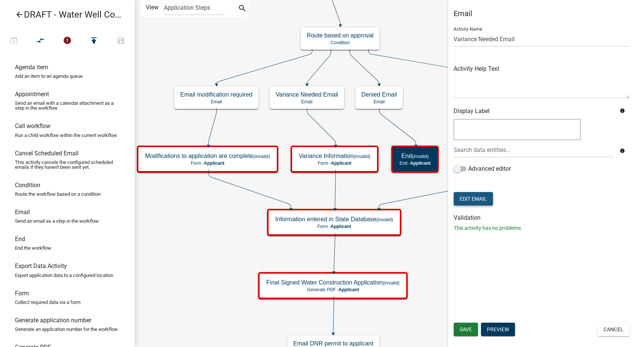
click at [473, 202] on button "Edit Email" at bounding box center [473, 198] width 39 height 13
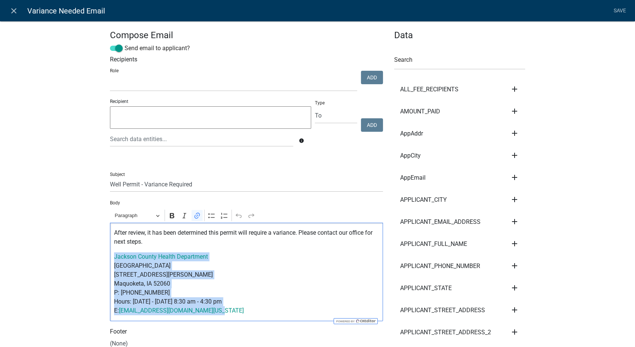
drag, startPoint x: 217, startPoint y: 311, endPoint x: 100, endPoint y: 256, distance: 129.6
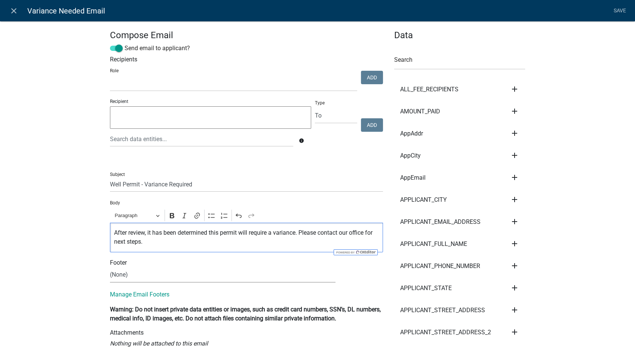
click at [143, 277] on select "(None) Planning & Zoning Secondary Roads" at bounding box center [222, 274] width 225 height 15
select select "d25eac50-9e33-4320-bcec-5f827307f14a"
click at [110, 267] on select "(None) Planning & Zoning Secondary Roads" at bounding box center [222, 274] width 225 height 15
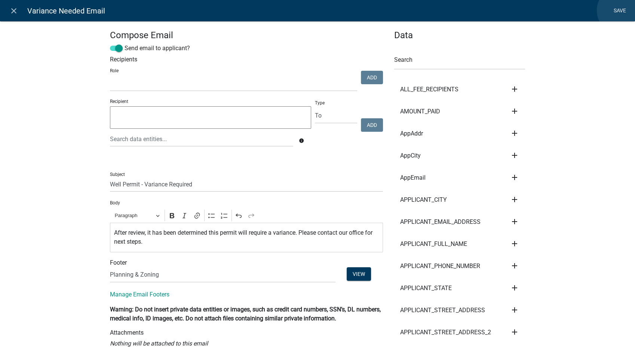
click at [620, 10] on link "Save" at bounding box center [619, 11] width 19 height 14
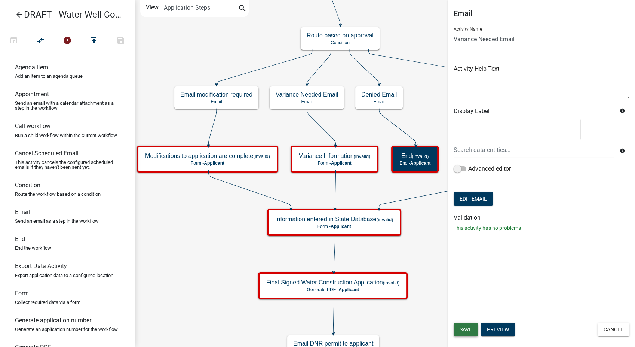
click at [462, 323] on button "Save" at bounding box center [466, 328] width 24 height 13
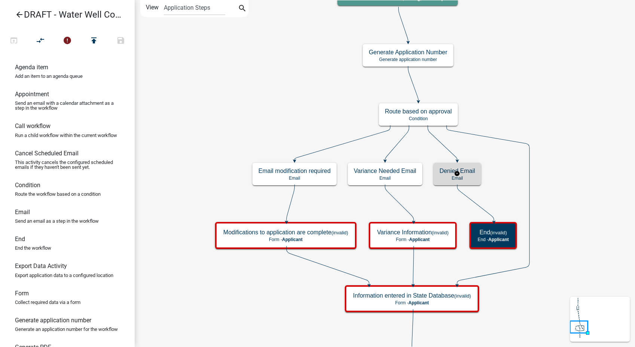
click at [472, 180] on p "Email" at bounding box center [457, 177] width 36 height 5
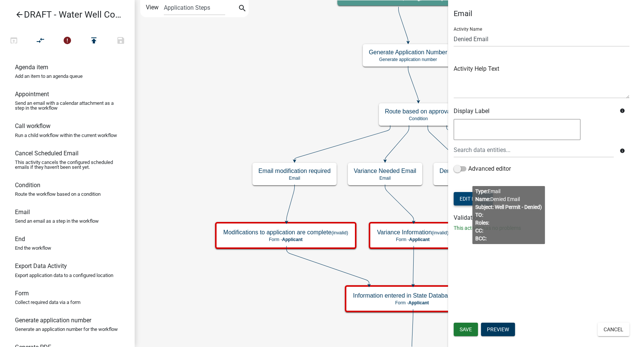
click at [462, 196] on button "Edit Email" at bounding box center [473, 198] width 39 height 13
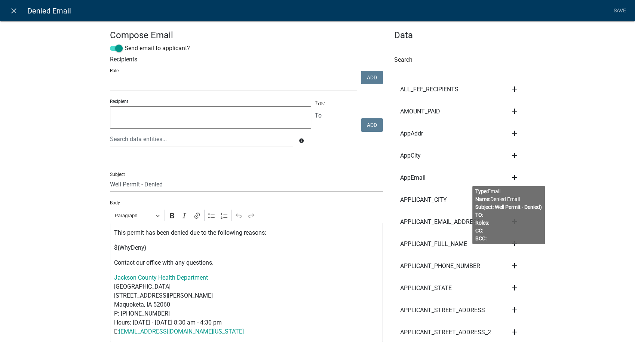
select select
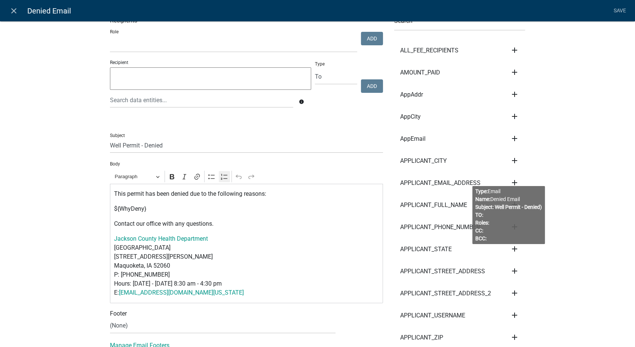
scroll to position [83, 0]
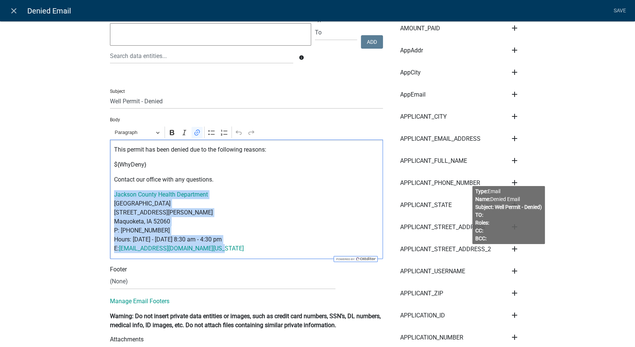
drag, startPoint x: 219, startPoint y: 250, endPoint x: 99, endPoint y: 197, distance: 131.1
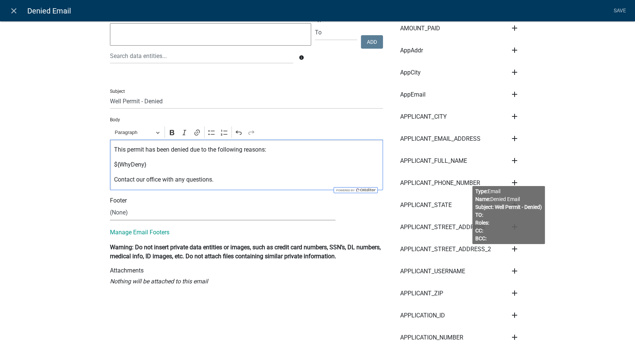
click at [130, 209] on select "(None) Planning & Zoning Secondary Roads" at bounding box center [222, 212] width 225 height 15
select select "d25eac50-9e33-4320-bcec-5f827307f14a"
click at [110, 205] on select "(None) Planning & Zoning Secondary Roads" at bounding box center [222, 212] width 225 height 15
drag, startPoint x: 615, startPoint y: 11, endPoint x: 607, endPoint y: 18, distance: 10.3
click at [615, 11] on link "Save" at bounding box center [619, 11] width 19 height 14
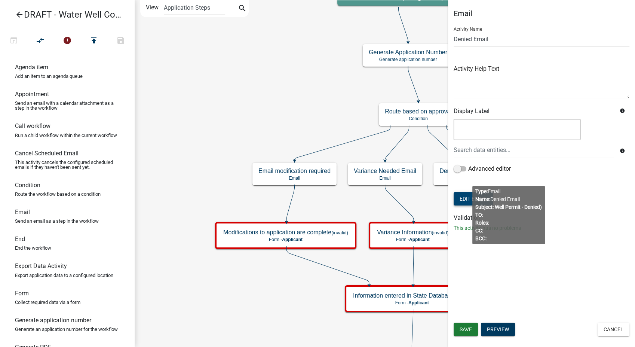
scroll to position [0, 0]
click at [468, 327] on span "Save" at bounding box center [466, 329] width 12 height 6
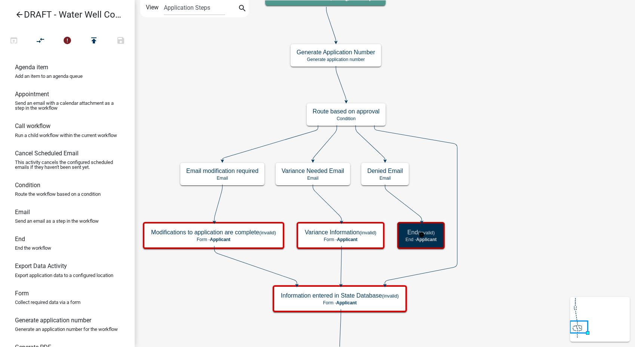
click at [428, 240] on span "Applicant" at bounding box center [426, 239] width 21 height 5
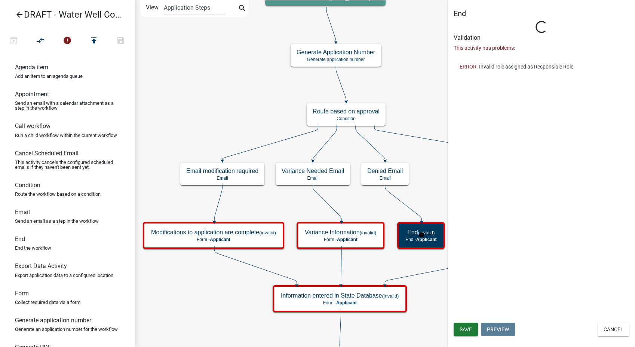
select select
select select "Rejected"
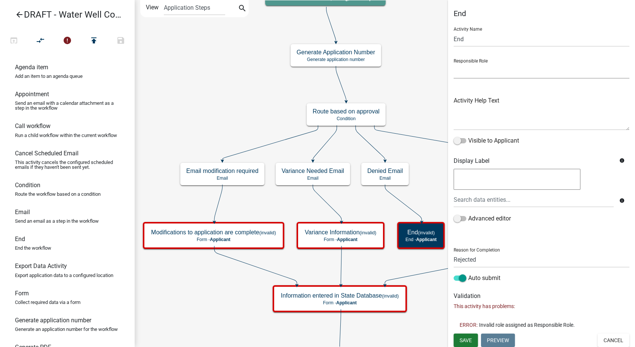
click at [478, 73] on select "Applicant GIS Mapping Division Secondary Roads Admin Environmental Health, Zoni…" at bounding box center [542, 70] width 176 height 15
select select "3A482E95-251E-4A38-AB9D-AB9F785FB168"
click at [454, 63] on select "Applicant GIS Mapping Division Secondary Roads Admin Environmental Health, Zoni…" at bounding box center [542, 70] width 176 height 15
click at [458, 338] on button "Save" at bounding box center [466, 339] width 24 height 13
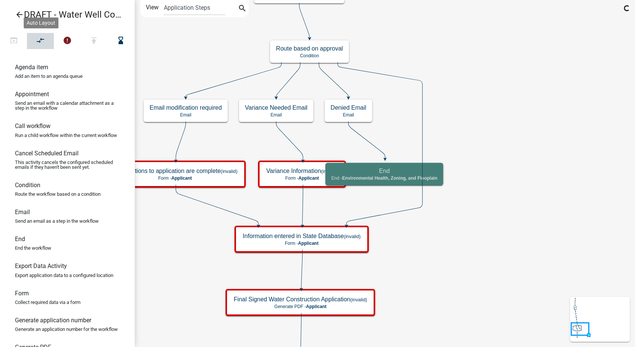
click at [34, 40] on button "compare_arrows" at bounding box center [40, 41] width 27 height 16
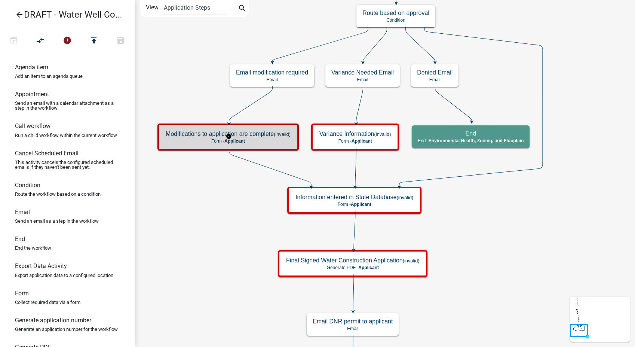
click at [185, 138] on p "Form - Applicant" at bounding box center [228, 140] width 125 height 5
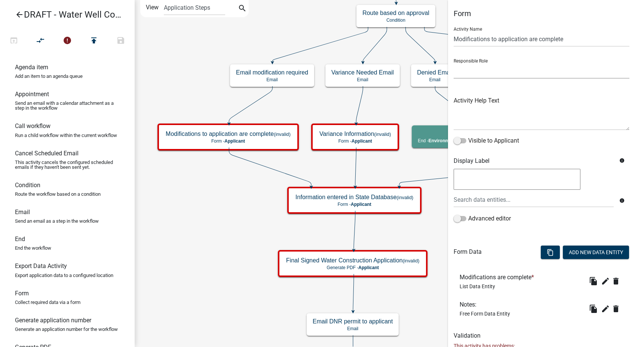
click at [484, 75] on select "Applicant GIS Mapping Division Secondary Roads Admin Environmental Health, Zoni…" at bounding box center [542, 70] width 176 height 15
select select "46F061D0-CA05-4526-87AD-BAE6256F3E47"
click at [454, 63] on select "Applicant GIS Mapping Division Secondary Roads Admin Environmental Health, Zoni…" at bounding box center [542, 70] width 176 height 15
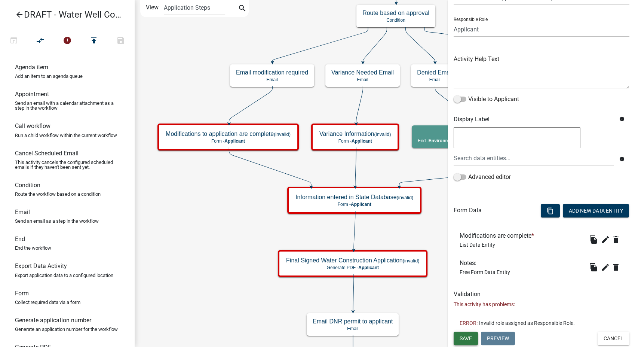
click at [470, 335] on span "Save" at bounding box center [466, 338] width 12 height 6
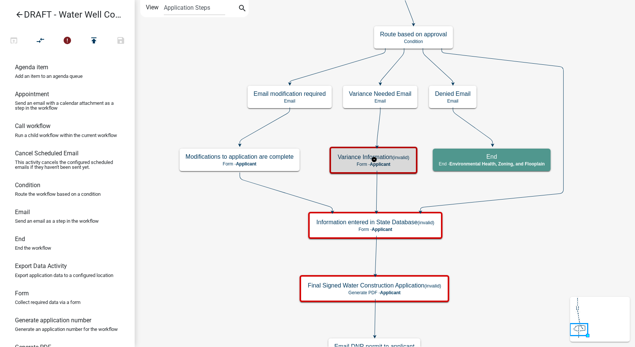
click at [394, 160] on div "Variance Information (invalid) Form - Applicant" at bounding box center [373, 160] width 83 height 22
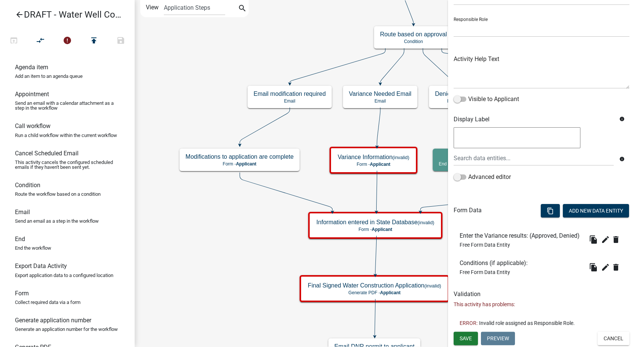
scroll to position [53, 0]
click at [485, 22] on select "Applicant GIS Mapping Division Secondary Roads Admin Environmental Health, Zoni…" at bounding box center [542, 29] width 176 height 15
select select "3A482E95-251E-4A38-AB9D-AB9F785FB168"
click at [454, 22] on select "Applicant GIS Mapping Division Secondary Roads Admin Environmental Health, Zoni…" at bounding box center [542, 29] width 176 height 15
click at [462, 333] on button "Save" at bounding box center [466, 337] width 24 height 13
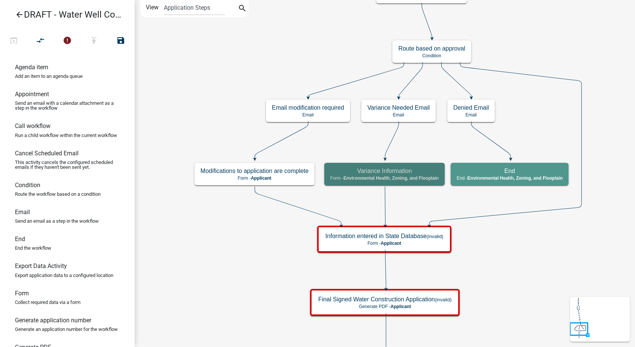
scroll to position [0, 0]
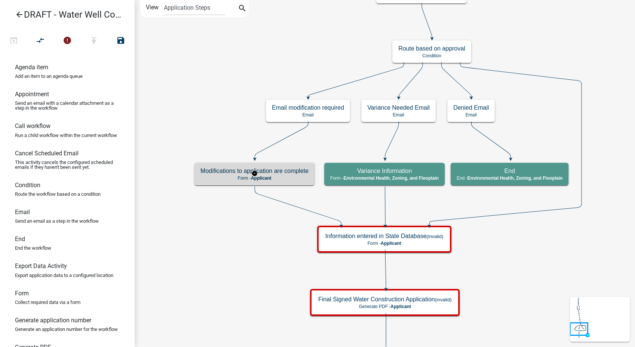
click at [293, 180] on p "Form - Applicant" at bounding box center [254, 177] width 108 height 5
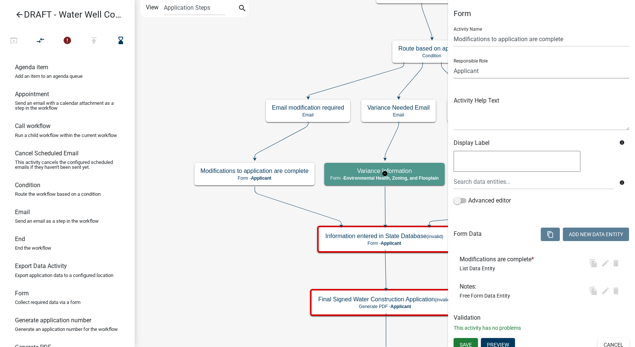
click at [496, 70] on select "Applicant GIS Mapping Division Secondary Roads Admin Environmental Health, Zoni…" at bounding box center [542, 70] width 176 height 15
select select "3A482E95-251E-4A38-AB9D-AB9F785FB168"
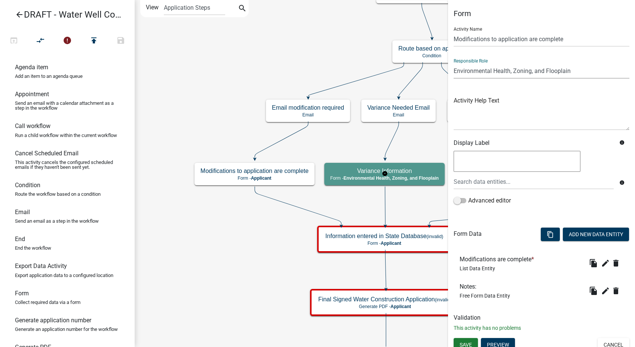
click at [454, 63] on select "Applicant GIS Mapping Division Secondary Roads Admin Environmental Health, Zoni…" at bounding box center [542, 70] width 176 height 15
click at [474, 344] on button "Save" at bounding box center [466, 344] width 24 height 13
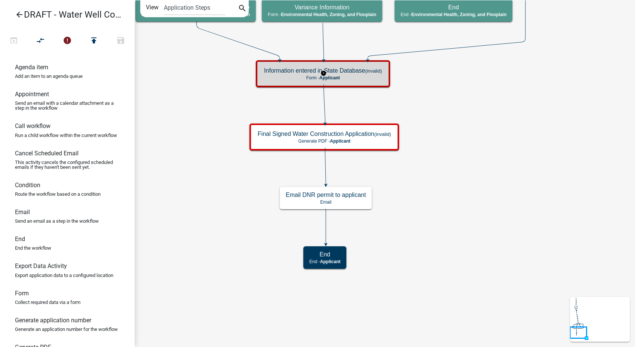
click at [352, 73] on h5 "Information entered in State Database (invalid)" at bounding box center [323, 70] width 118 height 7
click at [342, 76] on p "Form - Applicant" at bounding box center [323, 77] width 118 height 5
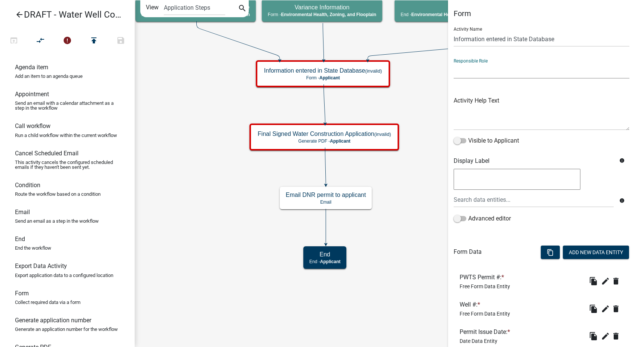
click at [485, 68] on select "Applicant GIS Mapping Division Secondary Roads Admin Environmental Health, Zoni…" at bounding box center [542, 70] width 176 height 15
select select "3A482E95-251E-4A38-AB9D-AB9F785FB168"
click at [454, 63] on select "Applicant GIS Mapping Division Secondary Roads Admin Environmental Health, Zoni…" at bounding box center [542, 70] width 176 height 15
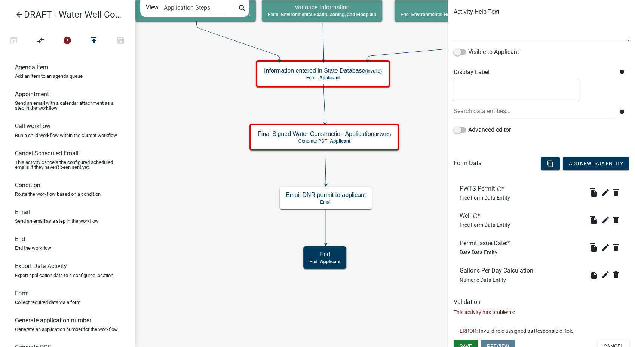
scroll to position [96, 0]
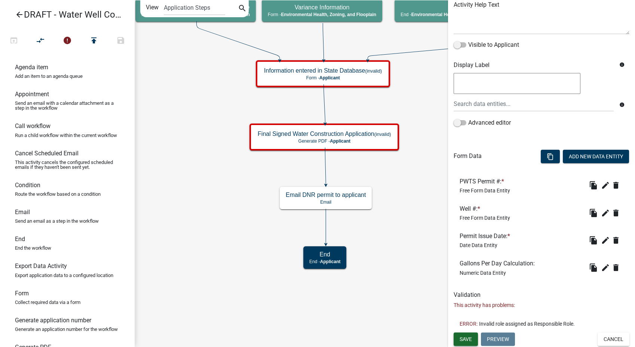
click at [471, 337] on span "Save" at bounding box center [466, 338] width 12 height 6
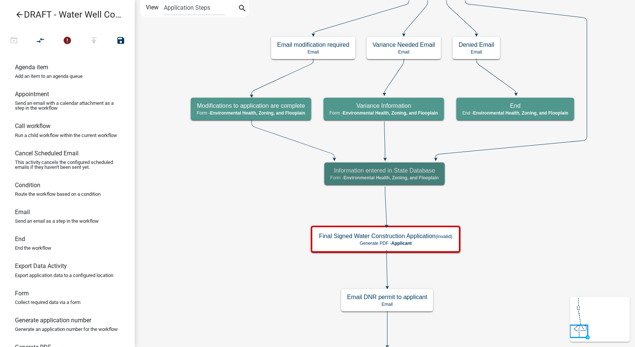
scroll to position [0, 0]
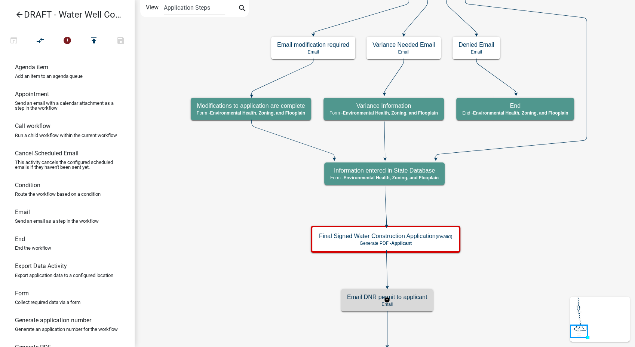
click at [408, 304] on p "Email" at bounding box center [387, 303] width 80 height 5
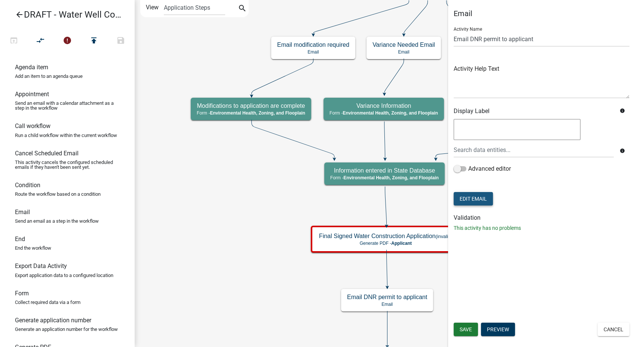
click at [472, 200] on button "Edit Email" at bounding box center [473, 198] width 39 height 13
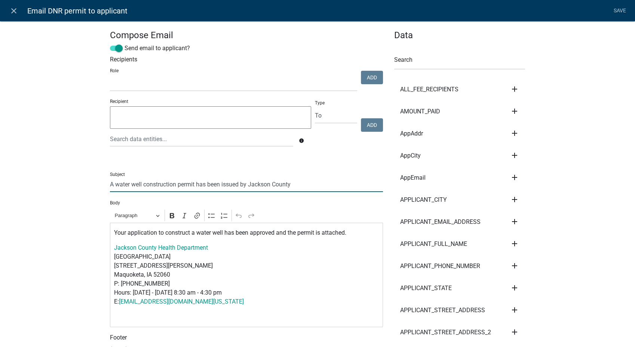
click at [268, 183] on input "A water well construction permit has been issued by Jackson County" at bounding box center [246, 183] width 273 height 15
click at [311, 182] on input "A water well construction permit has been issued by Buchanan County" at bounding box center [246, 183] width 273 height 15
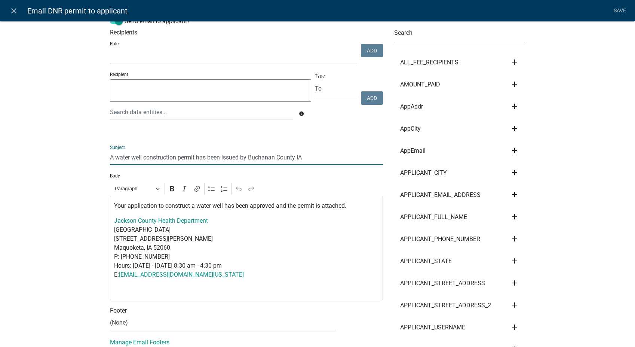
scroll to position [42, 0]
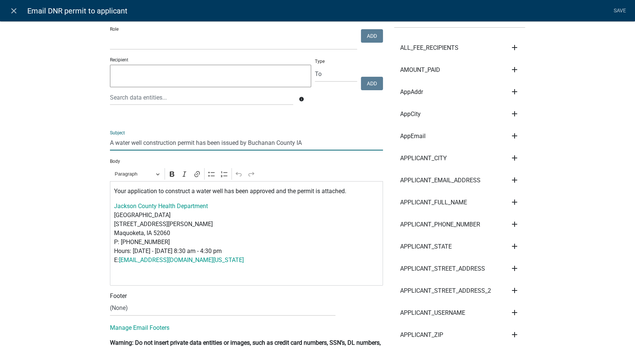
type input "A water well construction permit has been issued by Buchanan County IA"
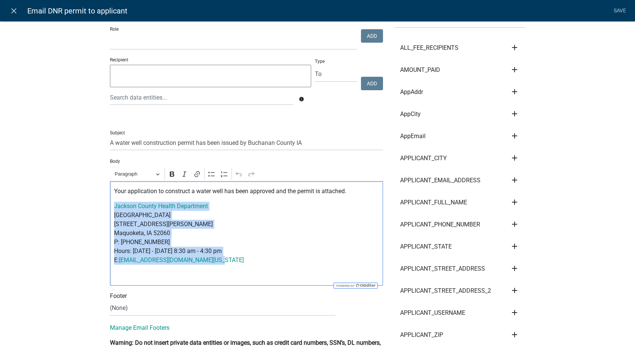
drag, startPoint x: 223, startPoint y: 263, endPoint x: 110, endPoint y: 212, distance: 123.7
click at [110, 212] on div "Your application to construct a water well has been approved and the permit is …" at bounding box center [246, 233] width 273 height 104
click at [259, 235] on p "Jackson County Health Department Jackson County Courthouse 201 West Platt Stree…" at bounding box center [246, 233] width 265 height 63
drag, startPoint x: 227, startPoint y: 259, endPoint x: 107, endPoint y: 202, distance: 133.5
click at [110, 202] on div "Your application to construct a water well has been approved and the permit is …" at bounding box center [246, 233] width 273 height 104
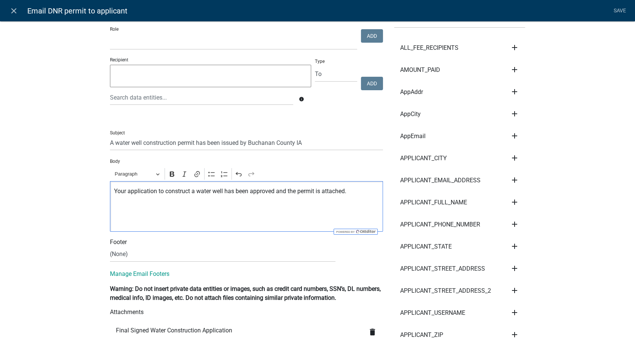
click at [114, 224] on p "Editor editing area: main. Press Alt+0 for help." at bounding box center [246, 220] width 265 height 9
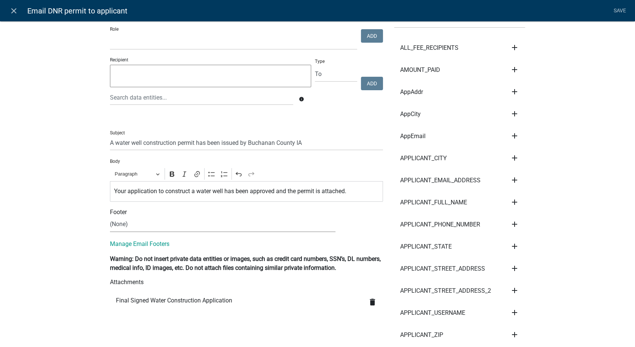
click at [121, 222] on select "(None) Planning & Zoning Secondary Roads" at bounding box center [222, 223] width 225 height 15
select select "d25eac50-9e33-4320-bcec-5f827307f14a"
click at [110, 216] on select "(None) Planning & Zoning Secondary Roads" at bounding box center [222, 223] width 225 height 15
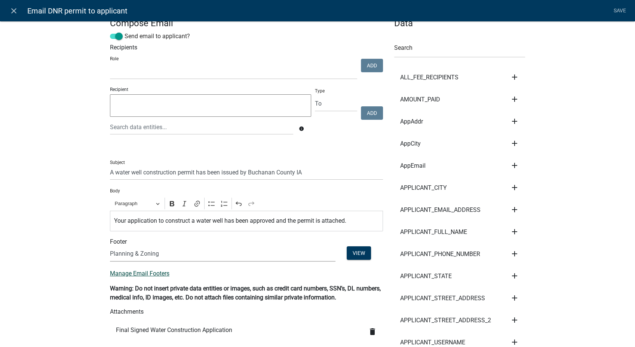
scroll to position [0, 0]
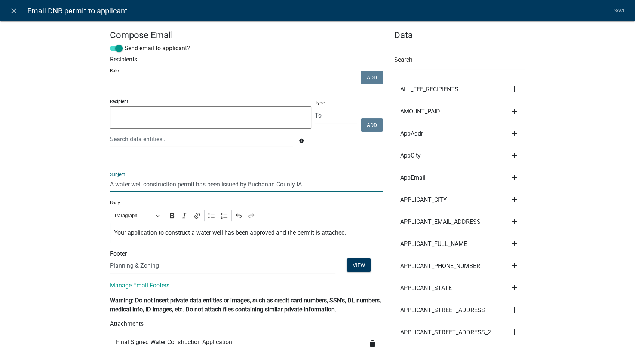
click at [116, 185] on input "A water well construction permit has been issued by Buchanan County IA" at bounding box center [246, 183] width 273 height 15
click at [133, 183] on input "A Water well construction permit has been issued by Buchanan County IA" at bounding box center [246, 183] width 273 height 15
click at [145, 184] on input "A Water Well construction permit has been issued by Buchanan County IA" at bounding box center [246, 183] width 273 height 15
click at [179, 187] on input "A Water Well Construction permit has been issued by Buchanan County IA" at bounding box center [246, 183] width 273 height 15
click at [225, 187] on input "A Water Well Construction Permit has been issued by Buchanan County IA" at bounding box center [246, 183] width 273 height 15
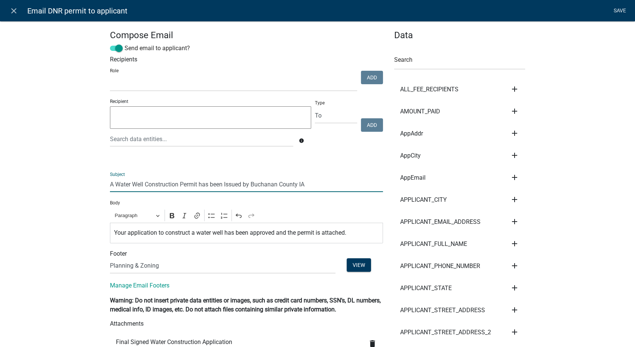
type input "A Water Well Construction Permit has been Issued by Buchanan County IA"
click at [623, 7] on link "Save" at bounding box center [619, 11] width 19 height 14
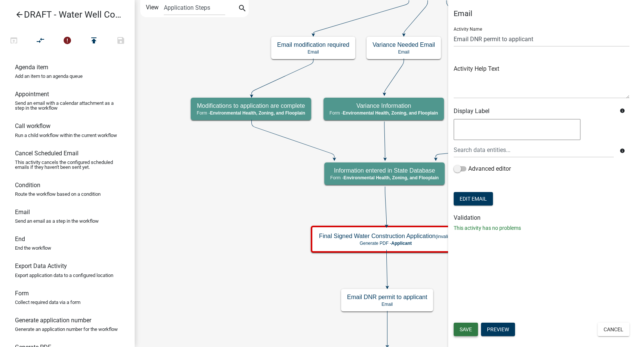
click at [467, 327] on span "Save" at bounding box center [466, 329] width 12 height 6
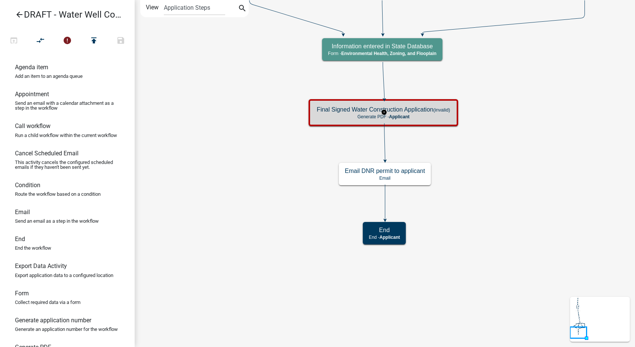
click at [416, 103] on div "Final Signed Water Construction Application (invalid) Generate PDF - Applicant" at bounding box center [383, 112] width 145 height 22
select select
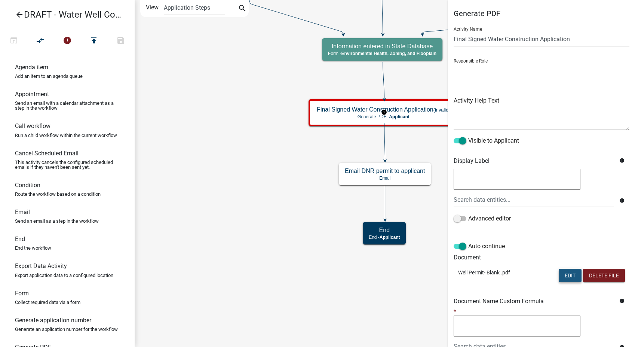
click at [574, 275] on button "Edit" at bounding box center [570, 274] width 23 height 13
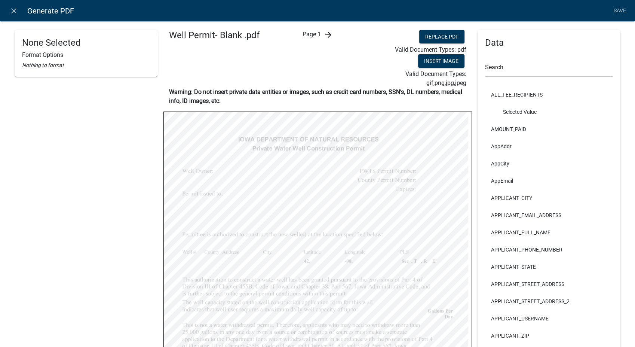
click at [323, 32] on icon "arrow_forward" at bounding box center [327, 34] width 9 height 9
click at [626, 11] on link "Save" at bounding box center [619, 11] width 19 height 14
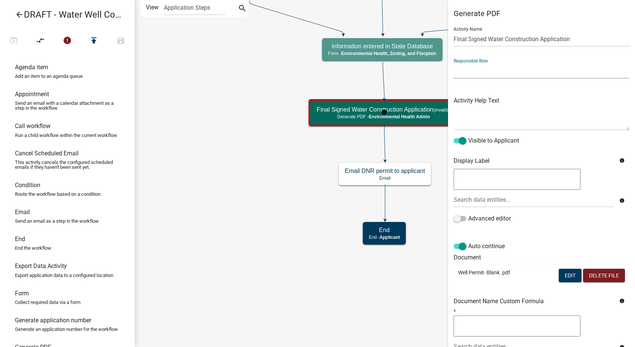
click at [507, 64] on select "Applicant GIS Mapping Division Secondary Roads Admin Environmental Health, Zoni…" at bounding box center [542, 70] width 176 height 15
select select "3A482E95-251E-4A38-AB9D-AB9F785FB168"
click at [454, 63] on select "Applicant GIS Mapping Division Secondary Roads Admin Environmental Health, Zoni…" at bounding box center [542, 70] width 176 height 15
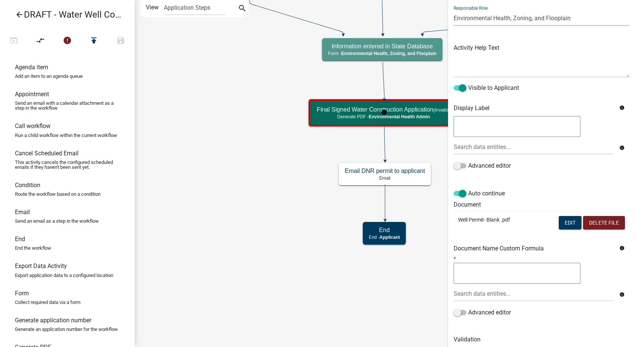
scroll to position [98, 0]
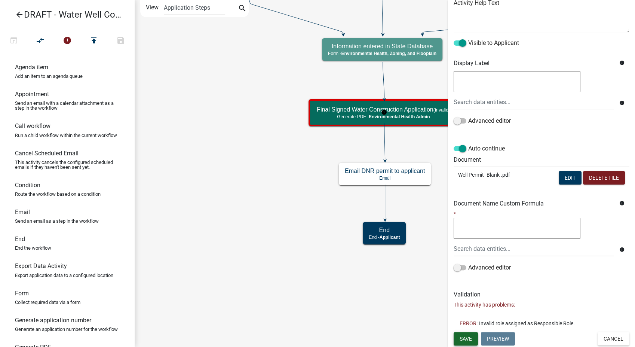
click at [468, 337] on span "Save" at bounding box center [466, 338] width 12 height 6
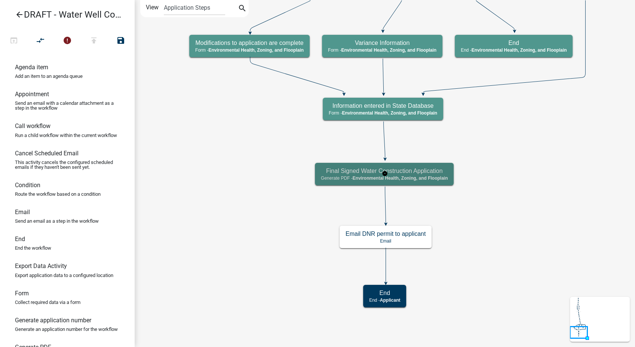
scroll to position [0, 0]
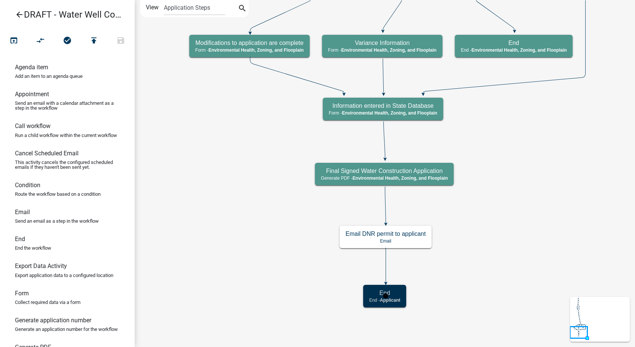
click at [395, 302] on p "End - Applicant" at bounding box center [384, 299] width 31 height 5
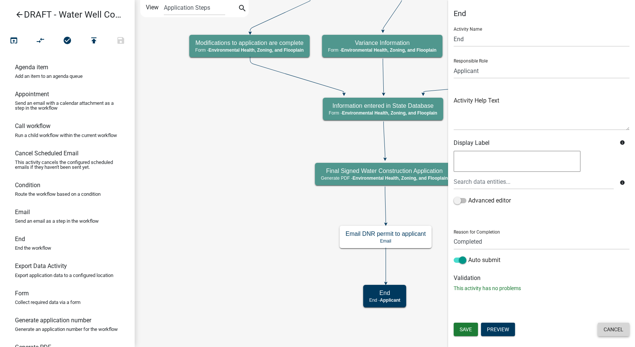
click at [621, 328] on button "Cancel" at bounding box center [613, 328] width 32 height 13
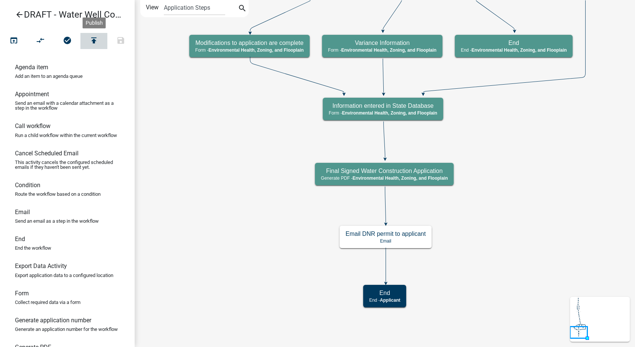
click at [88, 43] on button "publish" at bounding box center [93, 41] width 27 height 16
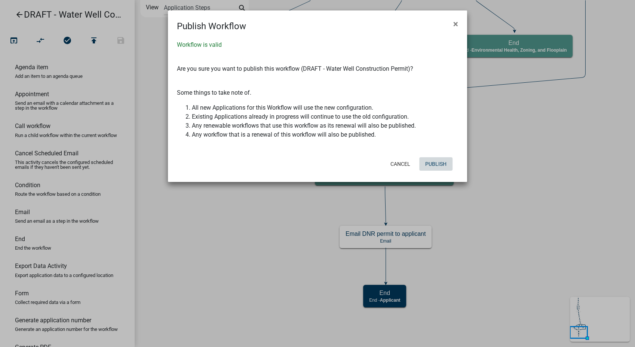
click at [447, 159] on button "Publish" at bounding box center [435, 163] width 33 height 13
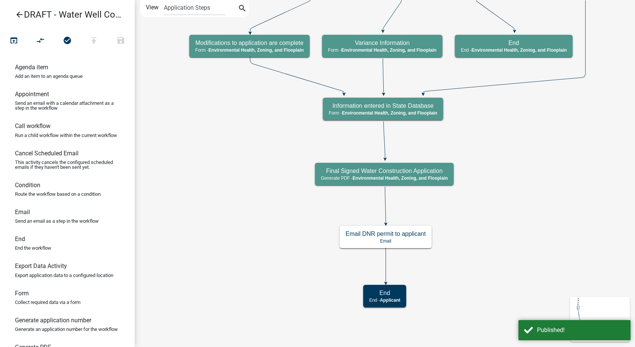
click at [19, 16] on icon "arrow_back" at bounding box center [19, 15] width 9 height 10
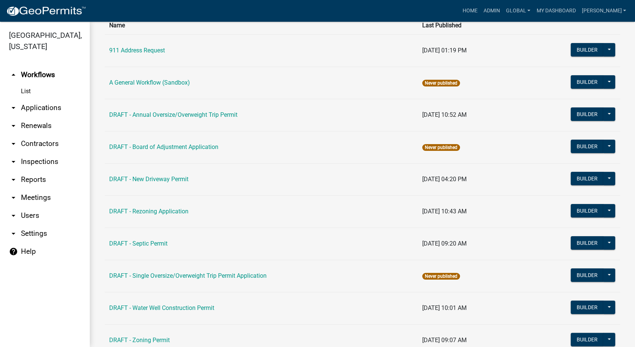
scroll to position [83, 0]
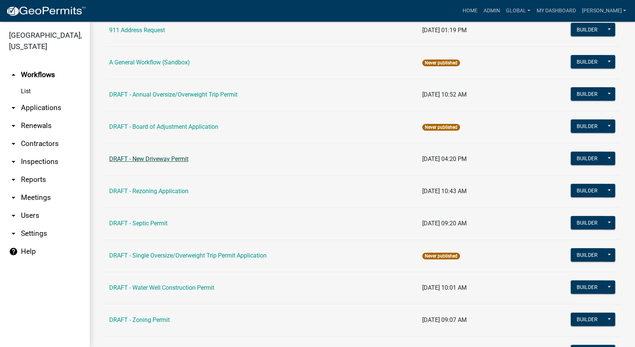
click at [155, 157] on link "DRAFT - New Driveway Permit" at bounding box center [148, 158] width 79 height 7
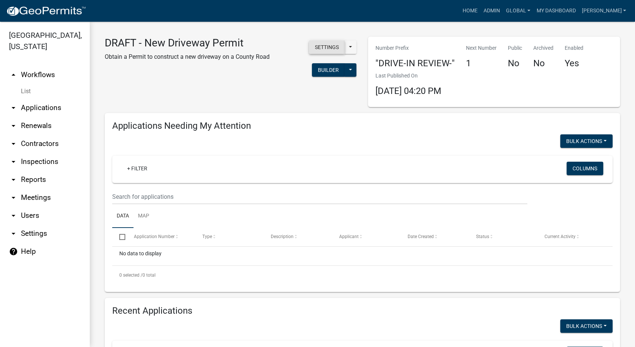
click at [315, 50] on button "Settings" at bounding box center [327, 46] width 36 height 13
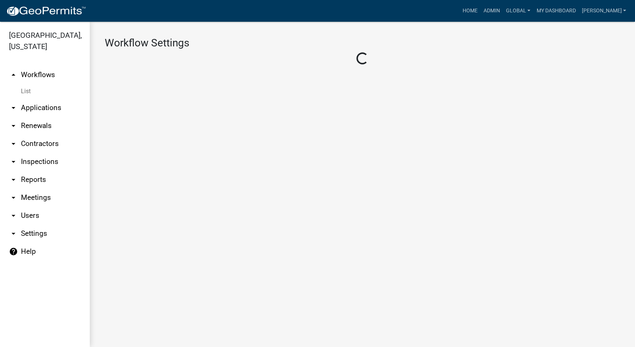
select select "1"
select select "e73e78e4-2bca-416c-a1a1-789630736ce4"
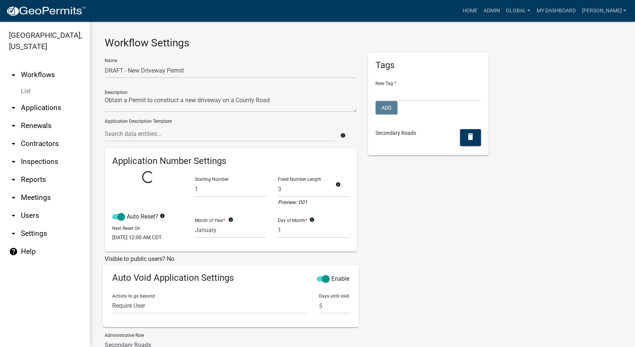
select select
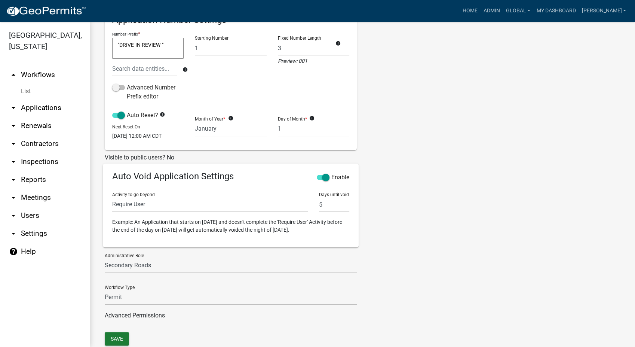
scroll to position [193, 0]
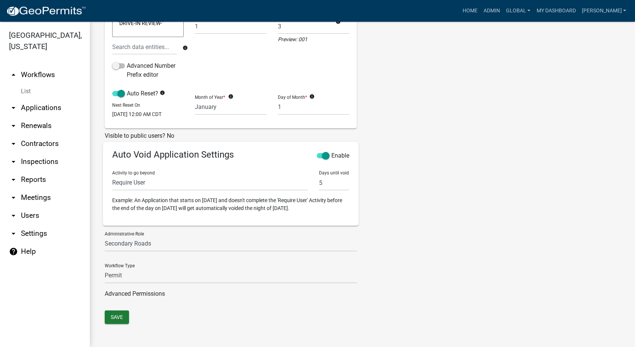
click at [22, 93] on link "List" at bounding box center [45, 91] width 90 height 15
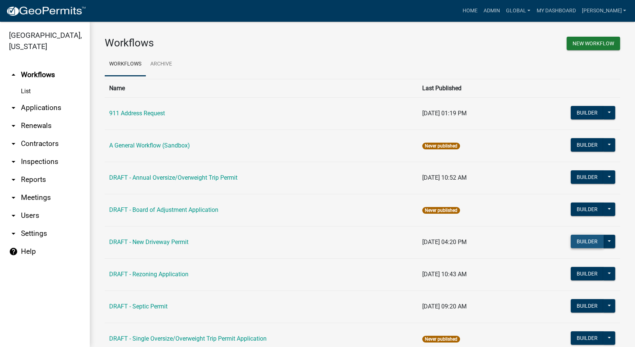
click at [575, 244] on button "Builder" at bounding box center [587, 240] width 33 height 13
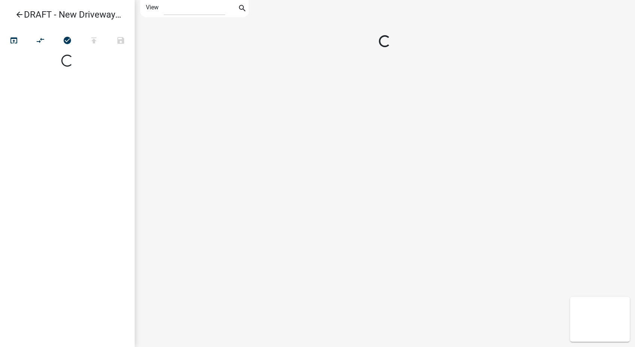
select select "1"
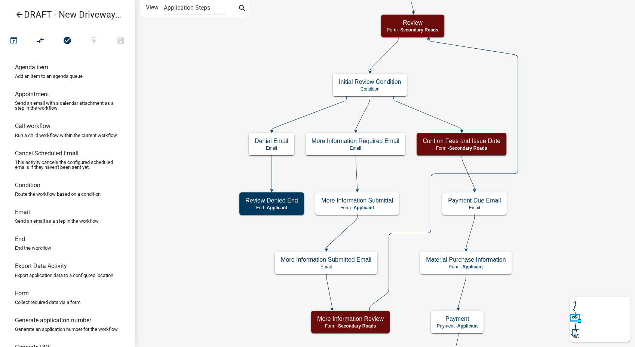
click at [21, 13] on icon "arrow_back" at bounding box center [19, 15] width 9 height 10
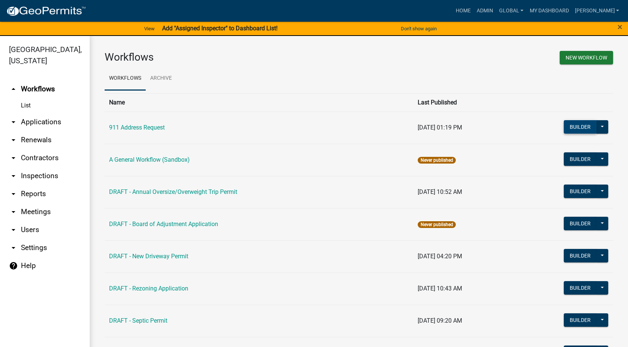
click at [577, 129] on button "Builder" at bounding box center [580, 126] width 33 height 13
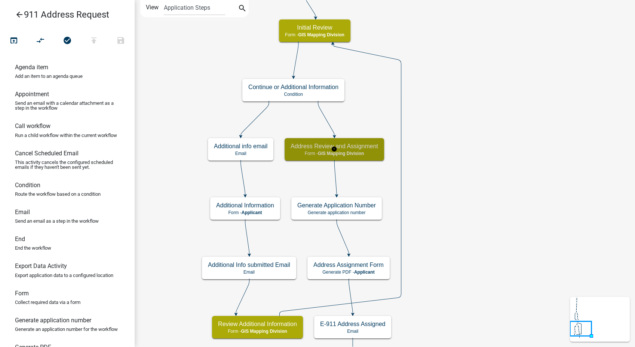
click at [339, 154] on span "GIS Mapping Division" at bounding box center [341, 153] width 46 height 5
select select "54FD1F05-F7C4-43D8-80E4-05E86E2BA726"
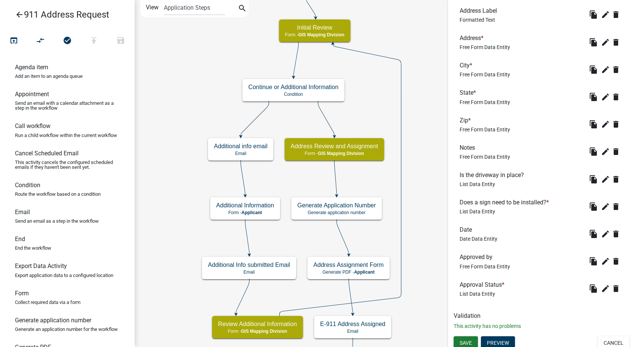
scroll to position [270, 0]
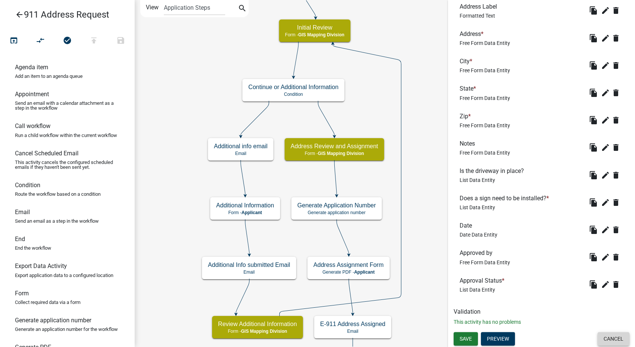
click at [602, 337] on button "Cancel" at bounding box center [613, 338] width 32 height 13
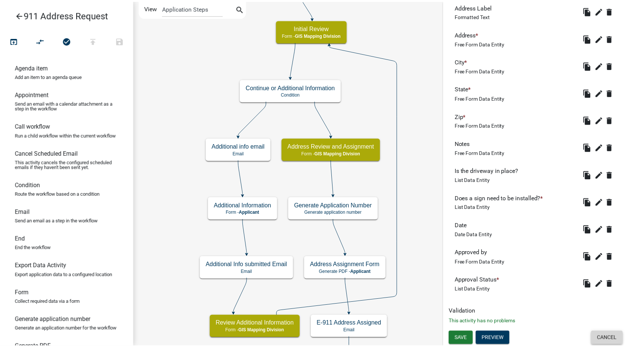
scroll to position [0, 0]
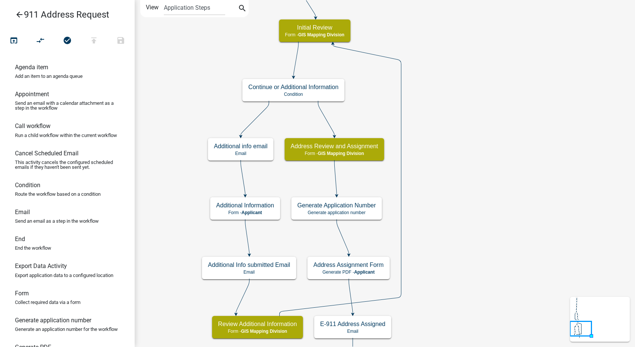
click at [19, 17] on icon "arrow_back" at bounding box center [19, 15] width 9 height 10
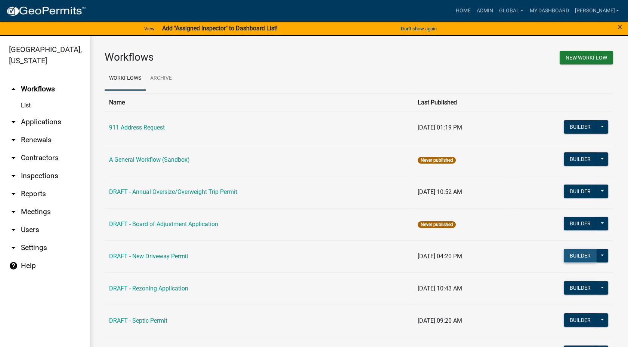
click at [574, 254] on button "Builder" at bounding box center [580, 255] width 33 height 13
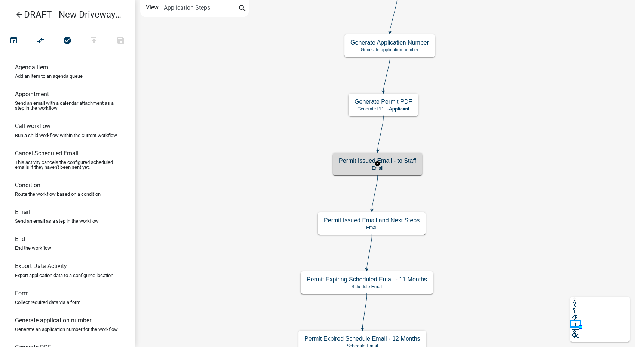
click at [402, 172] on div "Permit Issued Email - to Staff Email" at bounding box center [377, 164] width 89 height 22
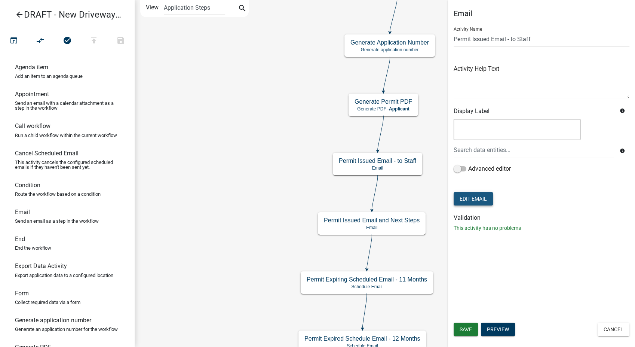
click at [474, 199] on button "Edit Email" at bounding box center [473, 198] width 39 height 13
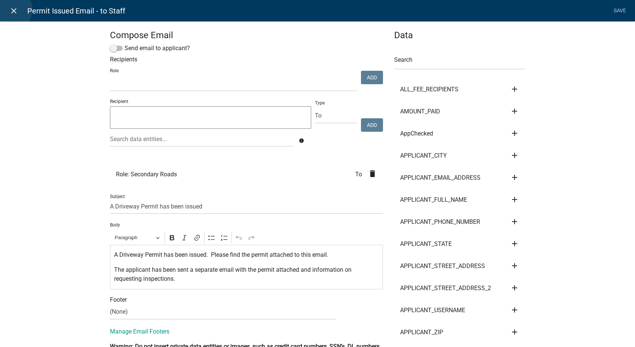
click at [13, 10] on icon "close" at bounding box center [13, 10] width 9 height 9
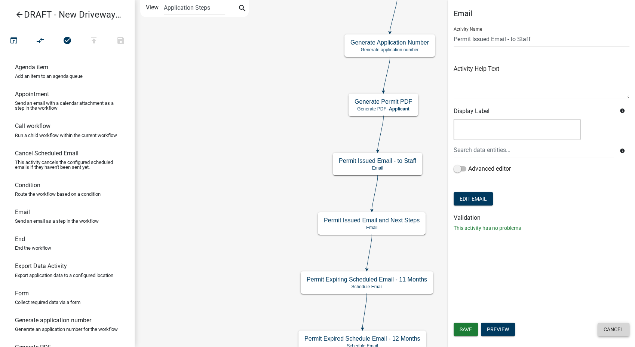
click at [605, 332] on button "Cancel" at bounding box center [613, 328] width 32 height 13
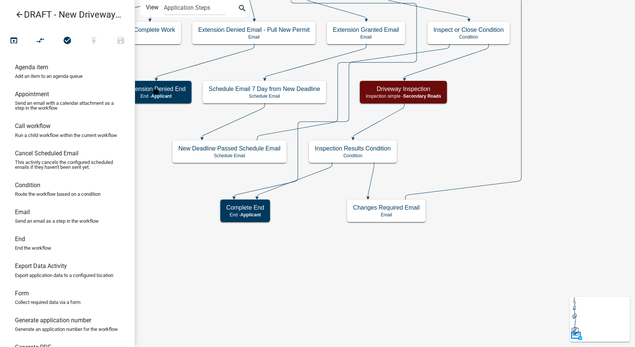
click at [15, 12] on icon "arrow_back" at bounding box center [19, 15] width 9 height 10
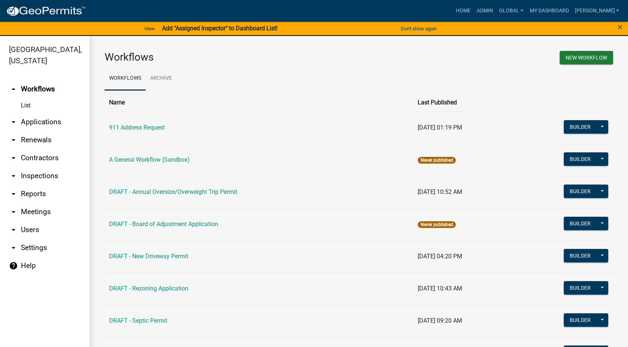
click at [37, 242] on link "arrow_drop_down Settings" at bounding box center [45, 248] width 90 height 18
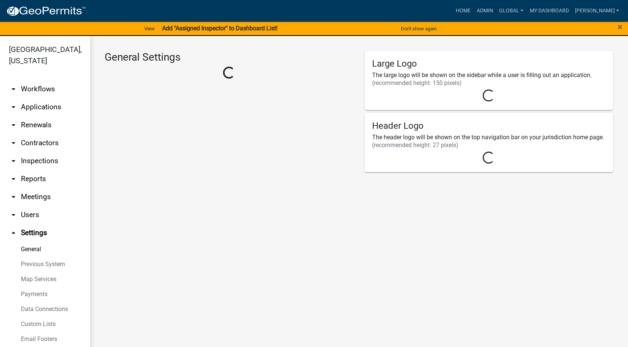
select select "8e8c8011-0d91-47c3-972c-731b40738ef4"
select select "IA"
select select "Central Standard Time"
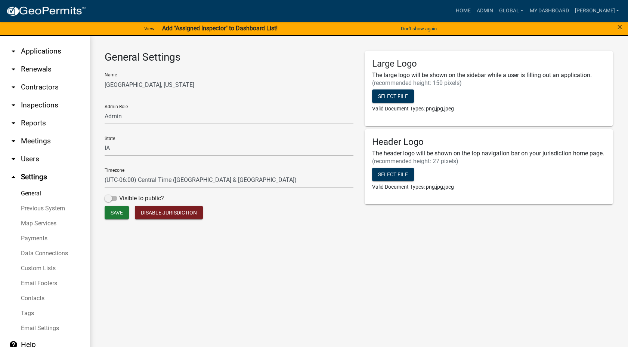
scroll to position [56, 0]
click at [32, 261] on link "Custom Lists" at bounding box center [45, 267] width 90 height 15
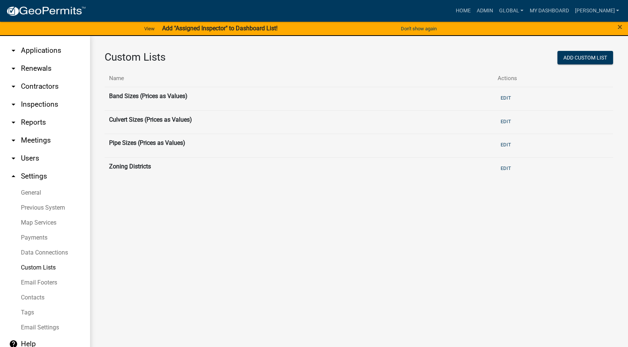
click at [38, 46] on link "arrow_drop_down Applications" at bounding box center [45, 51] width 90 height 18
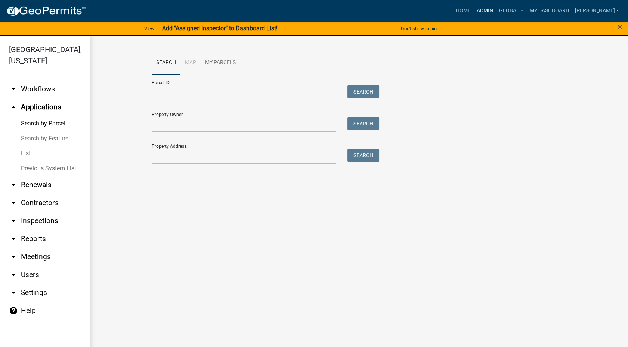
click at [497, 10] on link "Admin" at bounding box center [485, 11] width 22 height 14
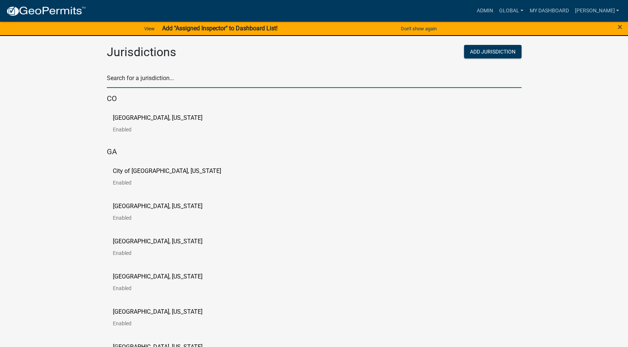
click at [135, 78] on input "text" at bounding box center [314, 80] width 415 height 15
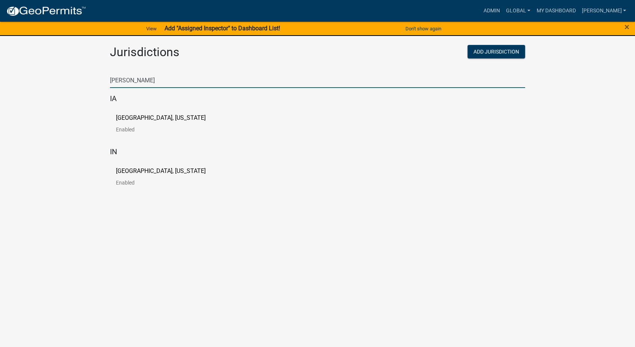
type input "newton"
click at [116, 119] on p "[GEOGRAPHIC_DATA], [US_STATE]" at bounding box center [161, 118] width 90 height 6
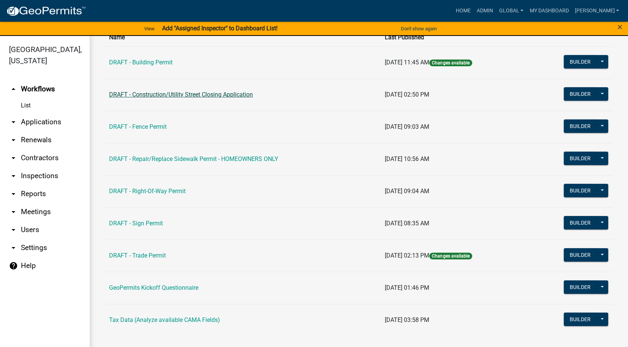
scroll to position [65, 0]
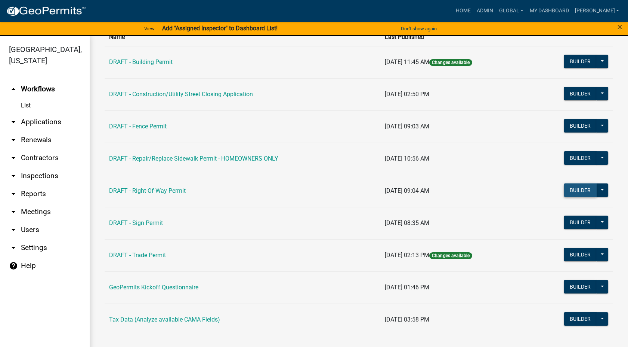
click at [578, 190] on button "Builder" at bounding box center [580, 189] width 33 height 13
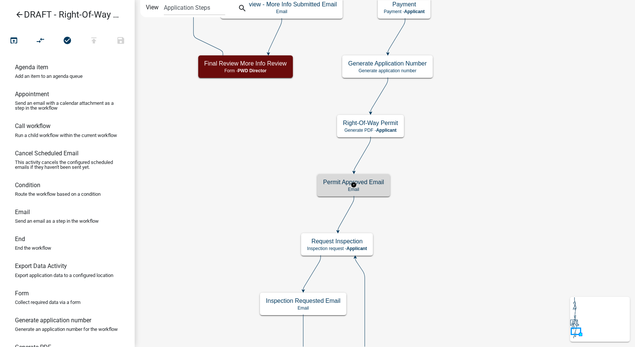
click at [374, 193] on div "Permit Approved Email Email" at bounding box center [353, 185] width 73 height 22
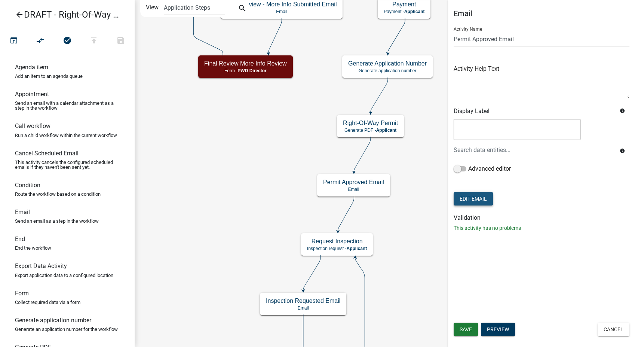
click at [474, 196] on button "Edit Email" at bounding box center [473, 198] width 39 height 13
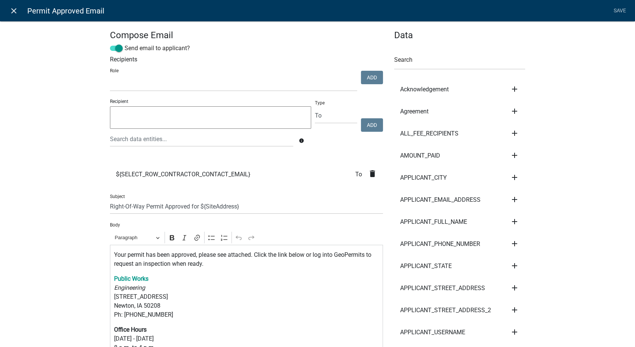
click at [15, 13] on icon "close" at bounding box center [13, 10] width 9 height 9
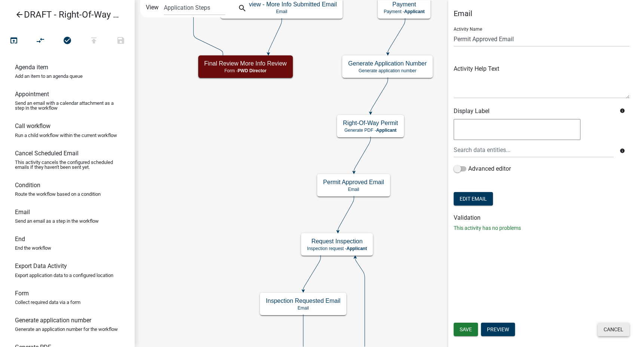
click at [616, 330] on button "Cancel" at bounding box center [613, 328] width 32 height 13
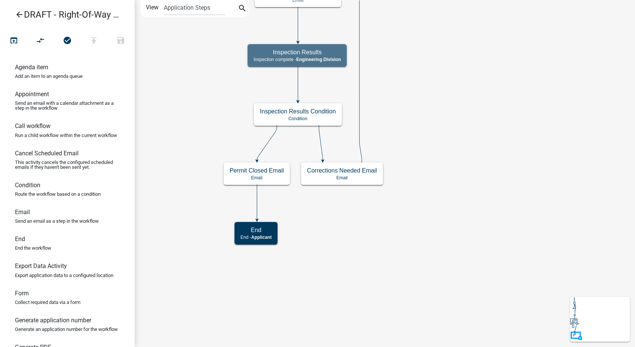
click at [20, 13] on icon "arrow_back" at bounding box center [19, 15] width 9 height 10
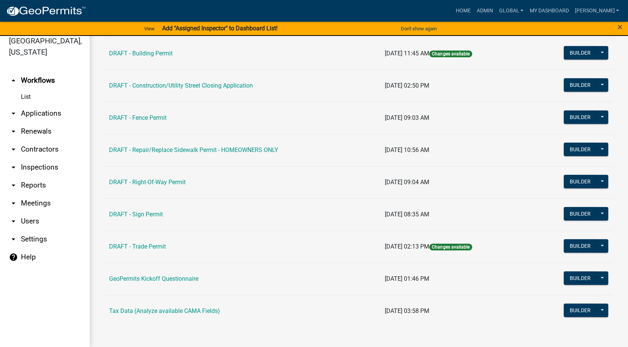
scroll to position [9, 0]
click at [27, 230] on link "arrow_drop_down Settings" at bounding box center [45, 239] width 90 height 18
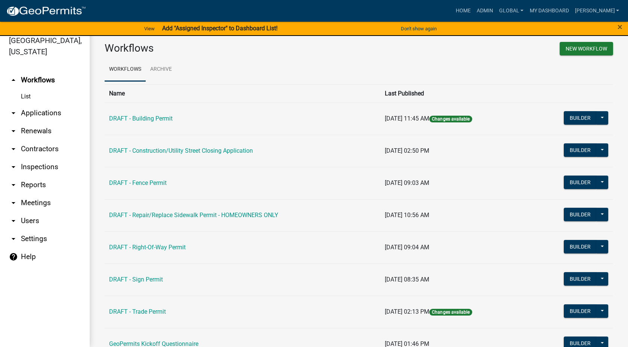
select select "IA"
select select "Central Standard Time"
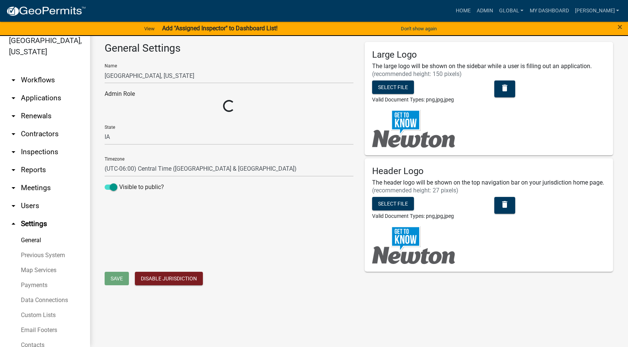
select select "5355c76e-d333-4ae7-ad4c-4a073e072dbd"
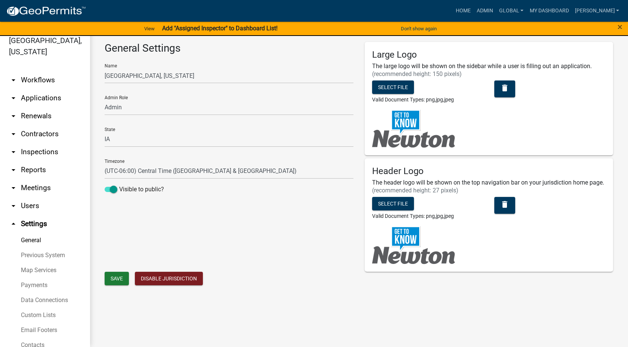
click at [33, 307] on link "Custom Lists" at bounding box center [45, 314] width 90 height 15
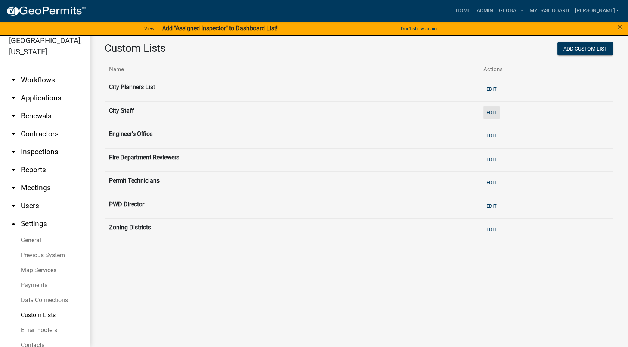
click at [491, 112] on button "Edit" at bounding box center [492, 112] width 16 height 12
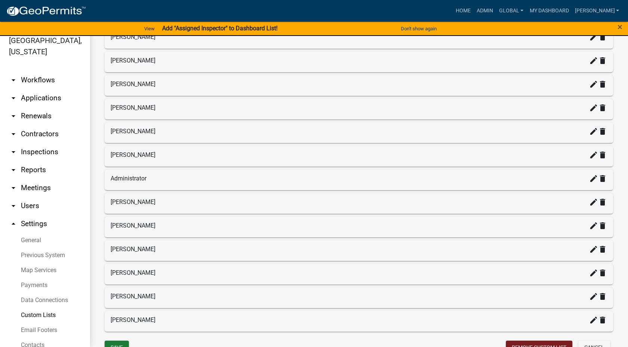
scroll to position [414, 0]
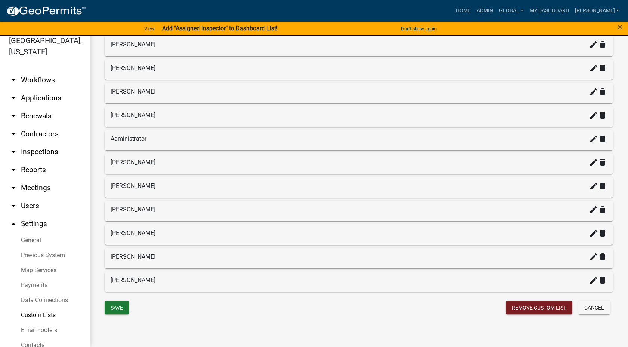
click at [47, 71] on link "arrow_drop_down Workflows" at bounding box center [45, 80] width 90 height 18
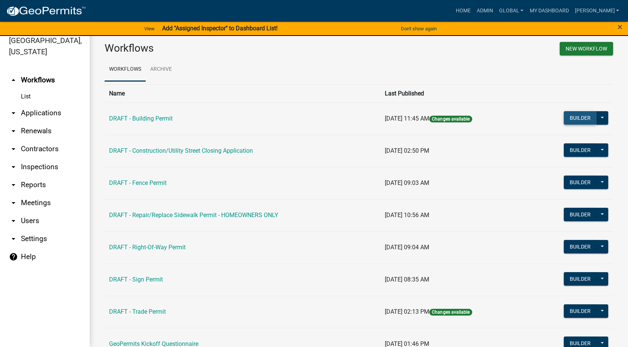
click at [574, 116] on button "Builder" at bounding box center [580, 117] width 33 height 13
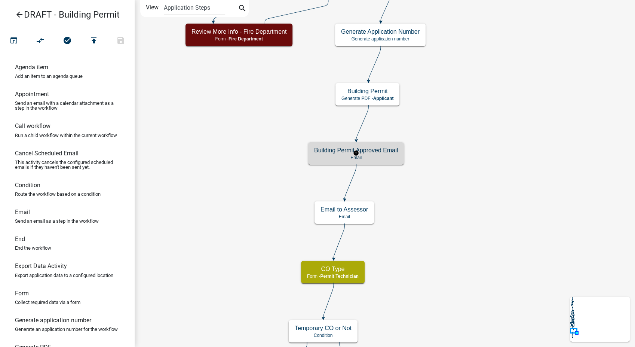
click at [397, 162] on div "Building Permit Approved Email Email" at bounding box center [356, 153] width 96 height 22
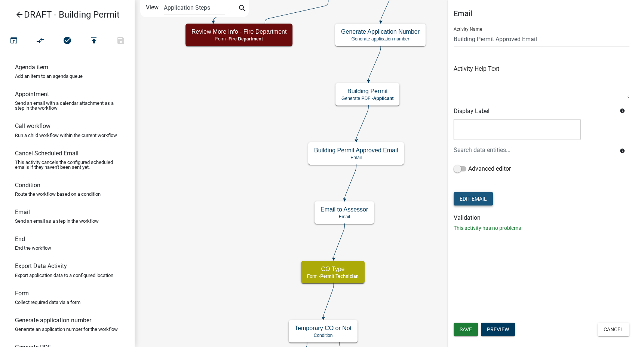
click at [474, 193] on button "Edit Email" at bounding box center [473, 198] width 39 height 13
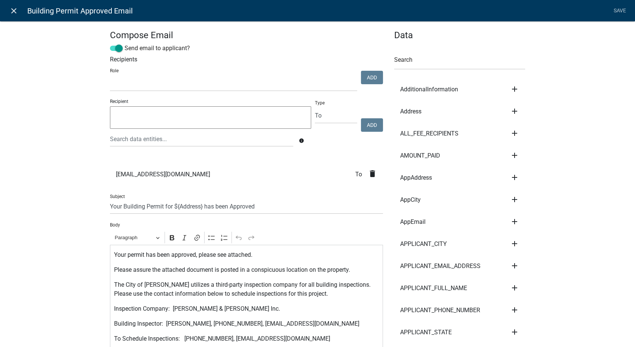
click at [12, 9] on icon "close" at bounding box center [13, 10] width 9 height 9
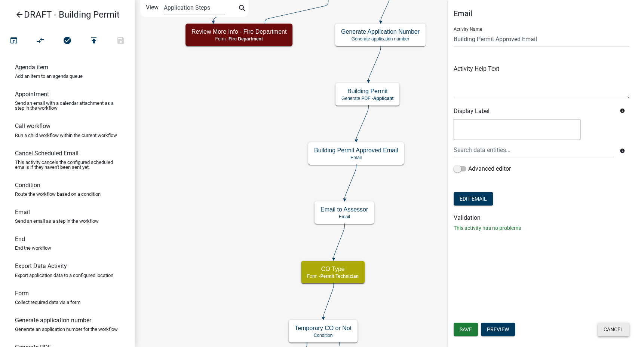
click at [608, 330] on button "Cancel" at bounding box center [613, 328] width 32 height 13
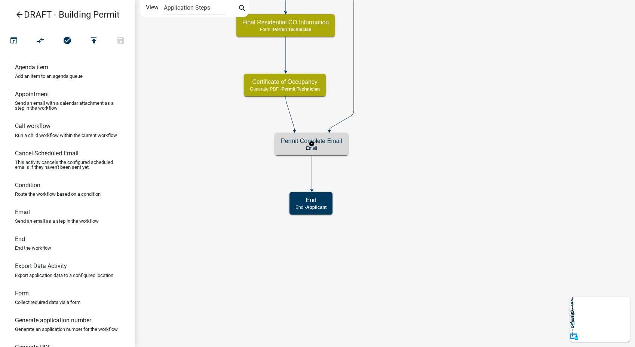
click at [324, 144] on div "Permit Complete Email Email" at bounding box center [311, 144] width 73 height 22
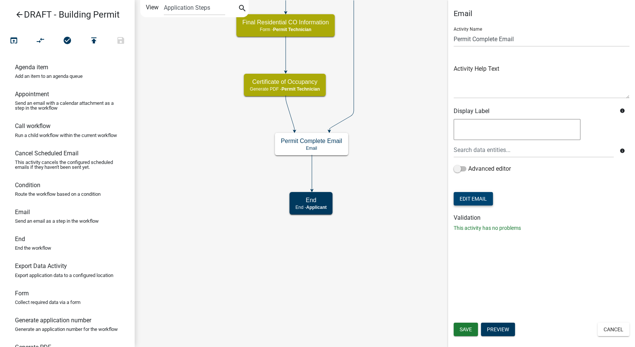
click at [470, 198] on button "Edit Email" at bounding box center [473, 198] width 39 height 13
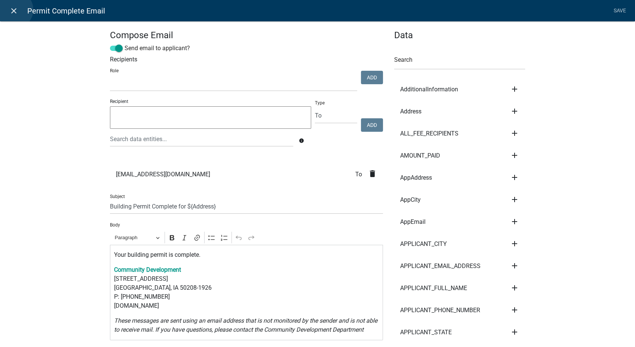
click at [14, 10] on icon "close" at bounding box center [13, 10] width 9 height 9
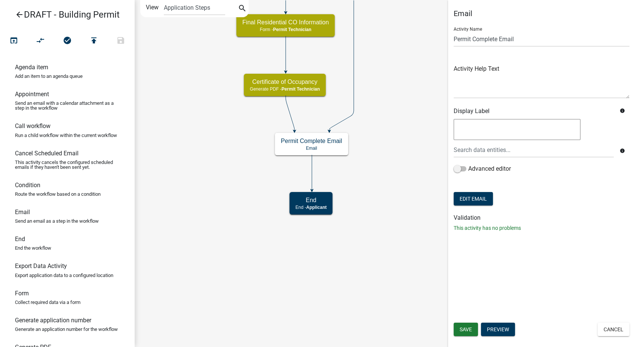
click at [20, 14] on icon "arrow_back" at bounding box center [19, 15] width 9 height 10
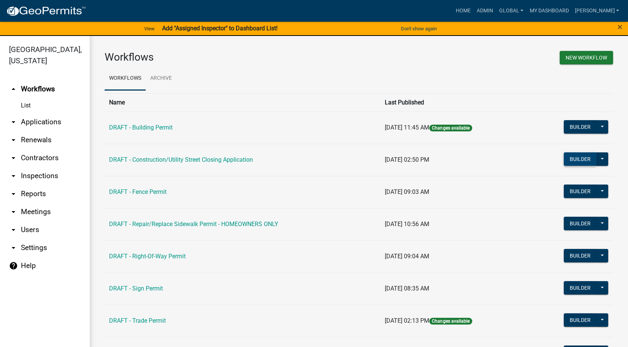
click at [581, 157] on button "Builder" at bounding box center [580, 158] width 33 height 13
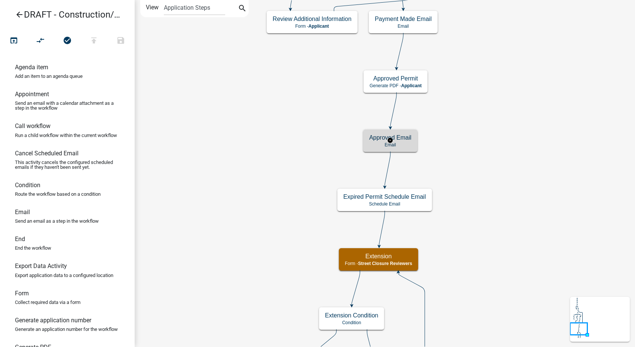
click at [414, 143] on div "Approved Email Email" at bounding box center [390, 140] width 54 height 22
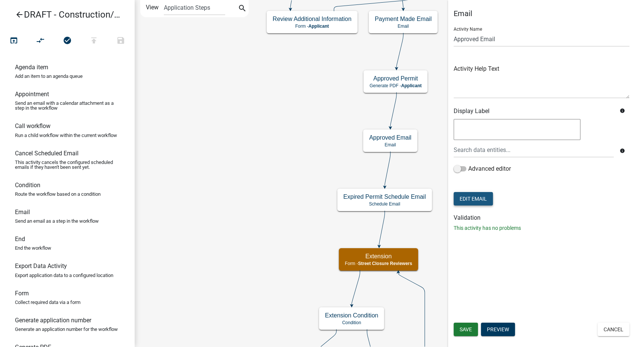
click at [477, 201] on button "Edit Email" at bounding box center [473, 198] width 39 height 13
select select "61e258e5-db64-4740-999e-677e1390fc72"
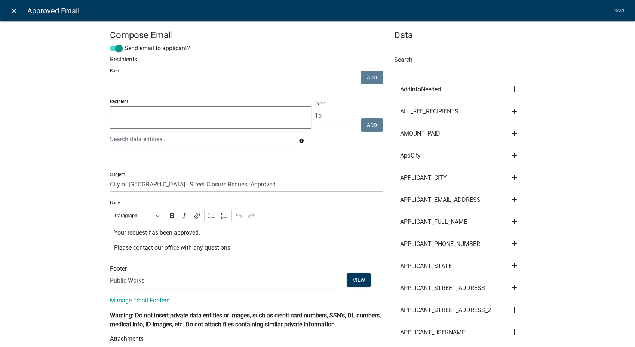
click at [12, 10] on icon "close" at bounding box center [13, 10] width 9 height 9
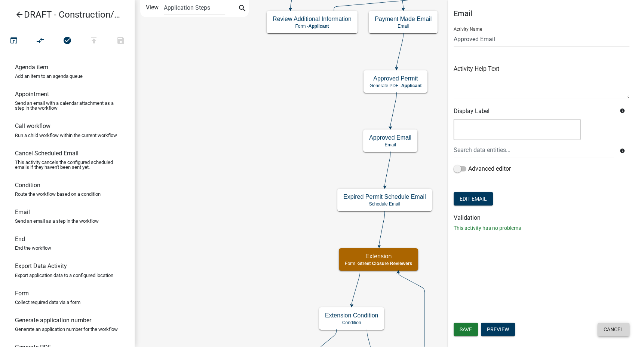
click at [624, 328] on button "Cancel" at bounding box center [613, 328] width 32 height 13
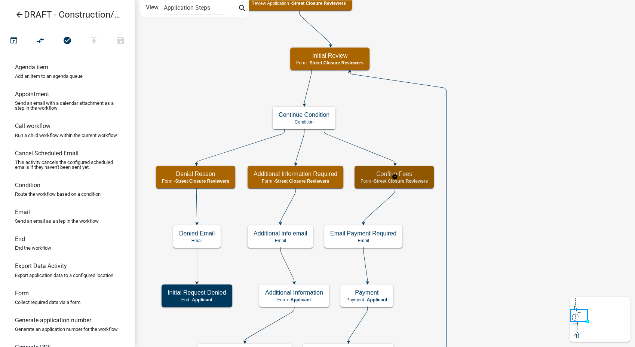
click at [424, 180] on span "Street Closure Reviewers" at bounding box center [401, 180] width 54 height 5
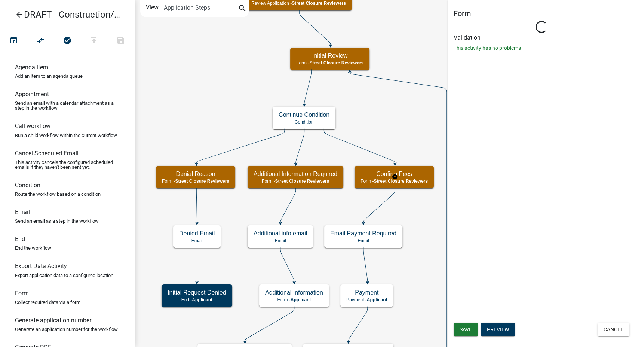
select select "855090EB-C4A8-4C8C-A5DC-9F2083B40E6B"
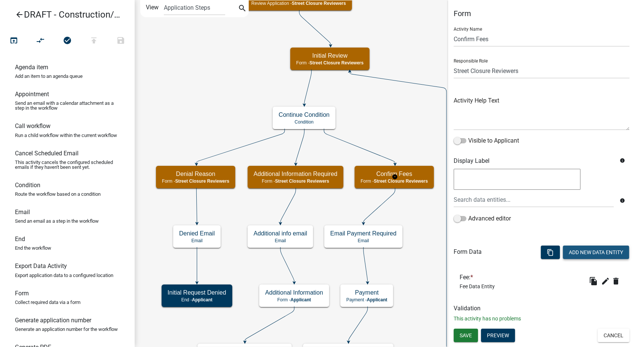
click at [583, 253] on button "Add New Data Entity" at bounding box center [596, 251] width 66 height 13
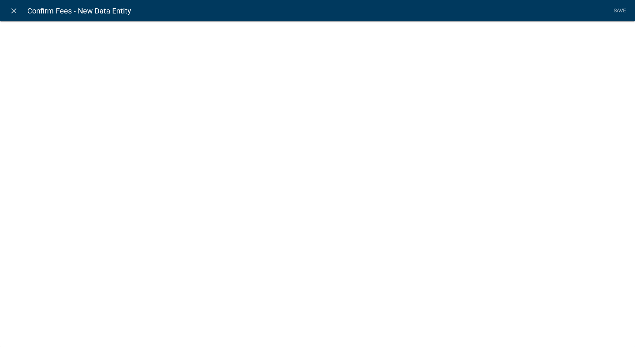
select select
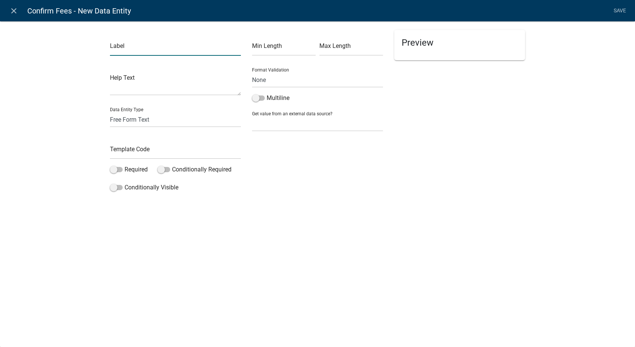
click at [155, 46] on input "text" at bounding box center [175, 47] width 131 height 15
type input "City Staff Emails - To be added to Approved Permit Email"
click at [113, 124] on select "Free Form Text Document Display Entity Value Fee Numeric Data Date Map Sketch D…" at bounding box center [175, 119] width 131 height 15
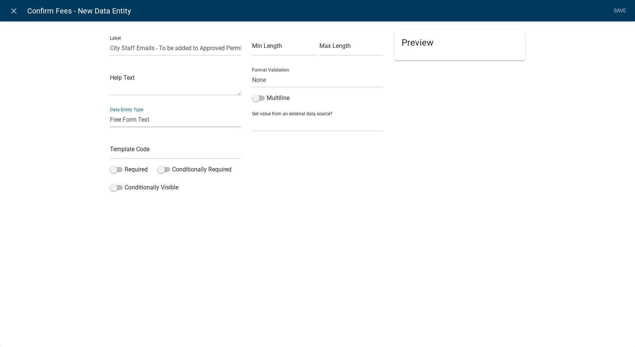
select select "calculated-value"
click at [110, 112] on select "Free Form Text Document Display Entity Value Fee Numeric Data Date Map Sketch D…" at bounding box center [175, 119] width 131 height 15
select select "calculated-value"
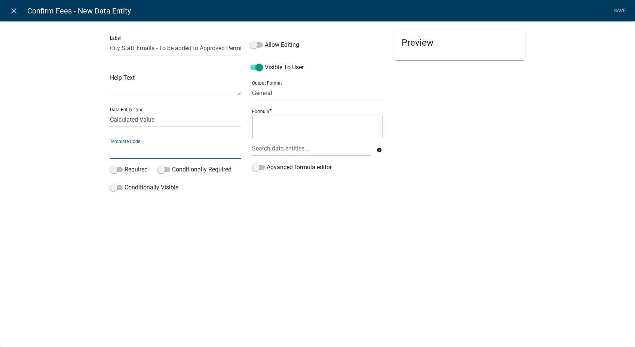
click at [135, 155] on input "text" at bounding box center [175, 151] width 131 height 15
type input "CityStaffEmails"
click at [251, 44] on span at bounding box center [256, 44] width 13 height 5
click at [265, 40] on input "Allow Editing" at bounding box center [265, 40] width 0 height 0
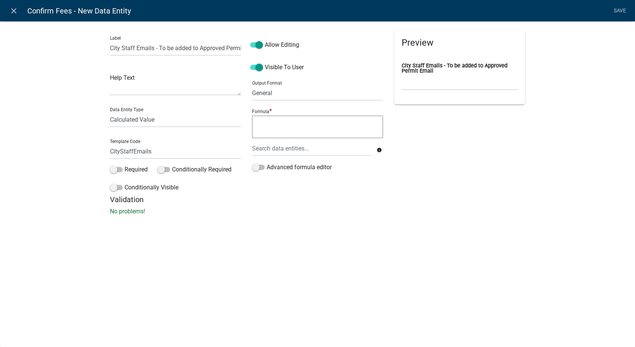
click at [257, 121] on textarea at bounding box center [317, 127] width 131 height 22
click at [268, 121] on textarea """ at bounding box center [317, 127] width 131 height 22
click at [261, 122] on textarea """ at bounding box center [317, 127] width 131 height 22
click at [328, 124] on textarea ""robb@newtongov.org," at bounding box center [317, 127] width 131 height 22
click at [272, 132] on textarea ""robb@newtongov.org,jarrodw@newtongov.org," at bounding box center [317, 127] width 131 height 22
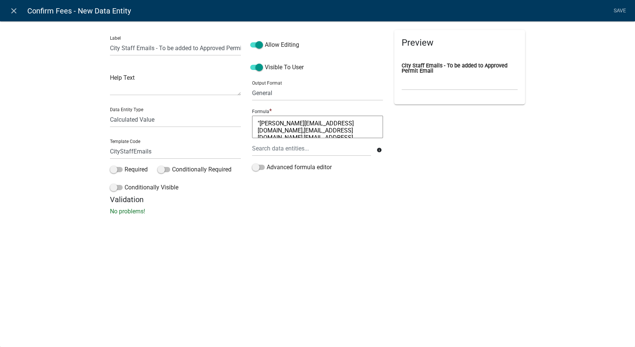
click at [329, 134] on textarea ""robb@newtongov.org,jarrodw@newtongov.org,mikew@newtongov.org," at bounding box center [317, 127] width 131 height 22
click at [290, 136] on textarea ""robb@newtongov.org,jarrodw@newtongov.org,mikew@newtongov.org,paulm@newtongov.o…" at bounding box center [317, 127] width 131 height 22
click at [357, 133] on textarea ""robb@newtongov.org,jarrodw@newtongov.org,mikew@newtongov.org,paulm@newtongov.o…" at bounding box center [317, 127] width 131 height 22
click at [356, 135] on textarea ""robb@newtongov.org,jarrodw@newtongov.org,mikew@newtongov.org,paulm@newtongov.o…" at bounding box center [317, 127] width 131 height 22
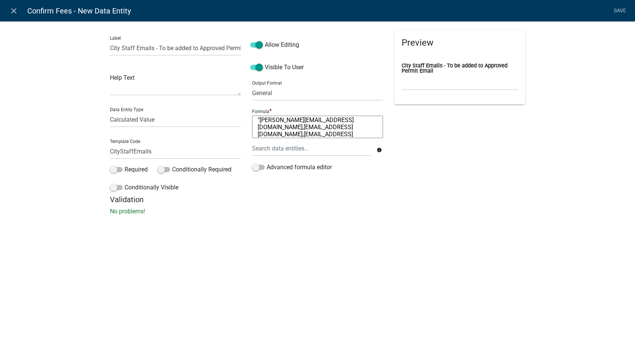
scroll to position [10, 0]
click at [320, 133] on textarea ""robb@newtongov.org,jarrodw@newtongov.org,mikew@newtongov.org,paulm@newtongov.o…" at bounding box center [317, 127] width 131 height 22
click at [269, 136] on textarea ""robb@newtongov.org,jarrodw@newtongov.org,mikew@newtongov.org,paulm@newtongov.o…" at bounding box center [317, 127] width 131 height 22
click at [334, 135] on textarea ""robb@newtongov.org,jarrodw@newtongov.org,mikew@newtongov.org,paulm@newtongov.o…" at bounding box center [317, 127] width 131 height 22
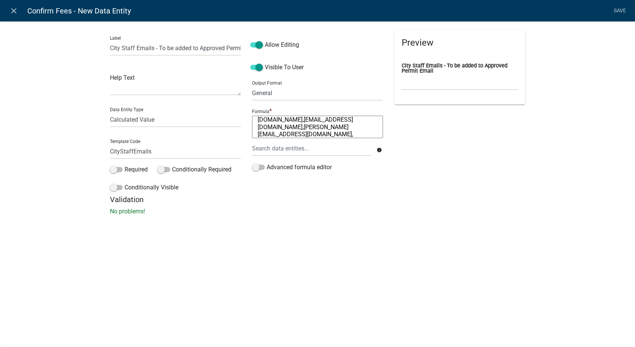
scroll to position [25, 0]
click at [296, 134] on textarea ""robb@newtongov.org,jarrodw@newtongov.org,mikew@newtongov.org,paulm@newtongov.o…" at bounding box center [317, 127] width 131 height 22
click at [348, 134] on textarea ""robb@newtongov.org,jarrodw@newtongov.org,mikew@newtongov.org,paulm@newtongov.o…" at bounding box center [317, 127] width 131 height 22
click at [296, 131] on textarea ""robb@newtongov.org,jarrodw@newtongov.org,mikew@newtongov.org,paulm@newtongov.o…" at bounding box center [317, 127] width 131 height 22
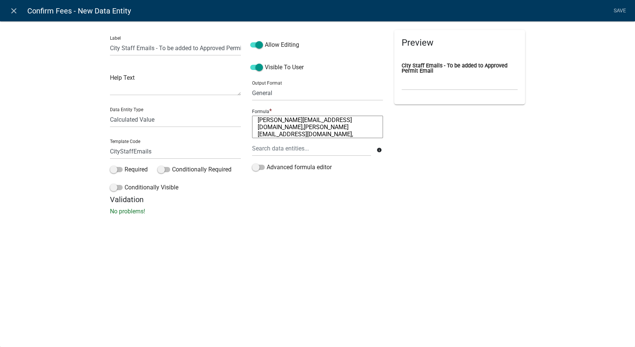
click at [365, 133] on textarea ""robb@newtongov.org,jarrodw@newtongov.org,mikew@newtongov.org,paulm@newtongov.o…" at bounding box center [317, 127] width 131 height 22
click at [341, 133] on textarea ""robb@newtongov.org,jarrodw@newtongov.org,mikew@newtongov.org,paulm@newtongov.o…" at bounding box center [317, 127] width 131 height 22
click at [279, 132] on textarea ""robb@newtongov.org,jarrodw@newtongov.org,mikew@newtongov.org,paulm@newtongov.o…" at bounding box center [317, 127] width 131 height 22
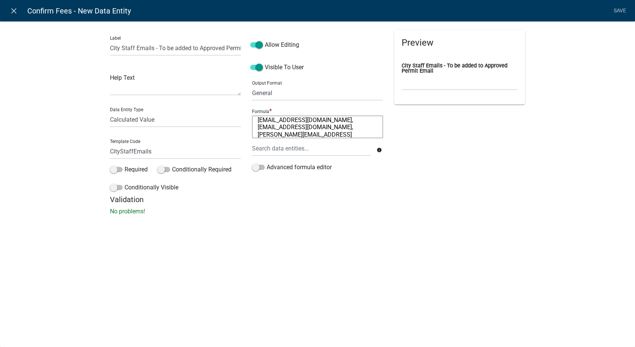
click at [347, 135] on textarea ""robb@newtongov.org,jarrodw@newtongov.org,mikew@newtongov.org,paulm@newtongov.o…" at bounding box center [317, 127] width 131 height 22
click at [292, 133] on textarea ""robb@newtongov.org,jarrodw@newtongov.org,mikew@newtongov.org,paulm@newtongov.o…" at bounding box center [317, 127] width 131 height 22
click at [351, 134] on textarea ""robb@newtongov.org,jarrodw@newtongov.org,mikew@newtongov.org,paulm@newtongov.o…" at bounding box center [317, 127] width 131 height 22
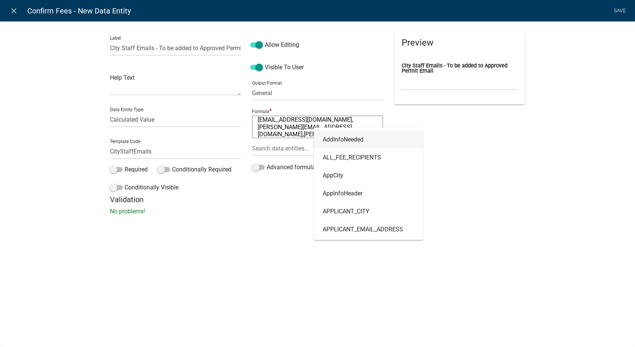
scroll to position [61, 0]
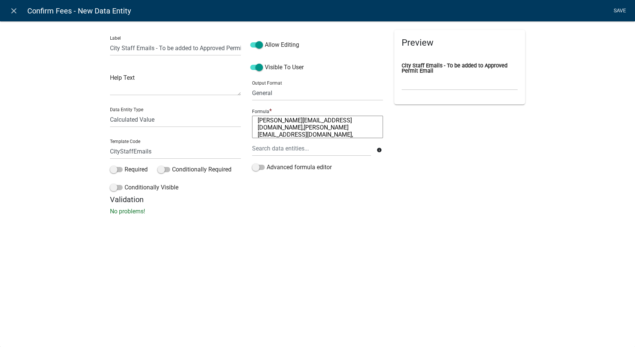
type textarea ""robb@newtongov.org,jarrodw@newtongov.org,mikew@newtongov.org,paulm@newtongov.o…"
click at [616, 11] on link "Save" at bounding box center [619, 11] width 19 height 14
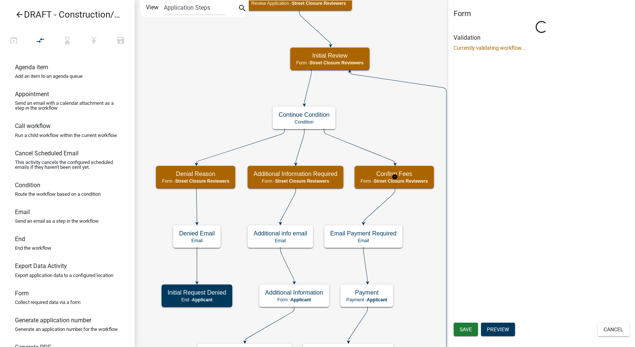
select select "855090EB-C4A8-4C8C-A5DC-9F2083B40E6B"
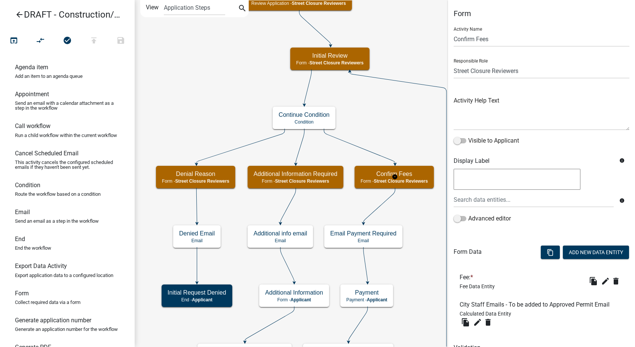
scroll to position [36, 0]
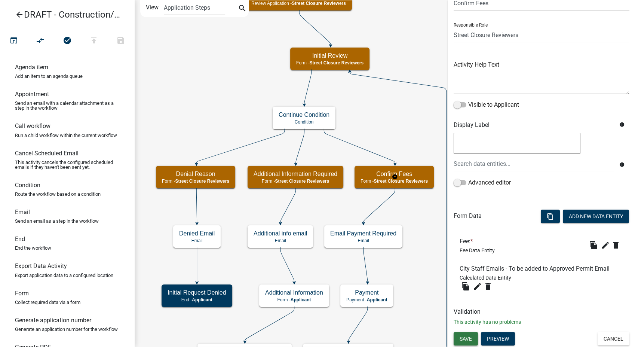
click at [466, 339] on span "Save" at bounding box center [466, 338] width 12 height 6
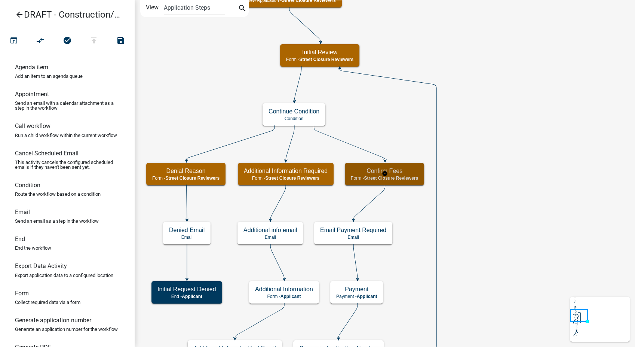
scroll to position [0, 0]
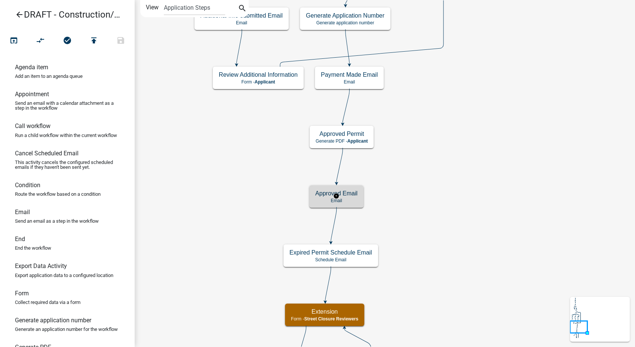
click at [340, 195] on h5 "Approved Email" at bounding box center [336, 193] width 42 height 7
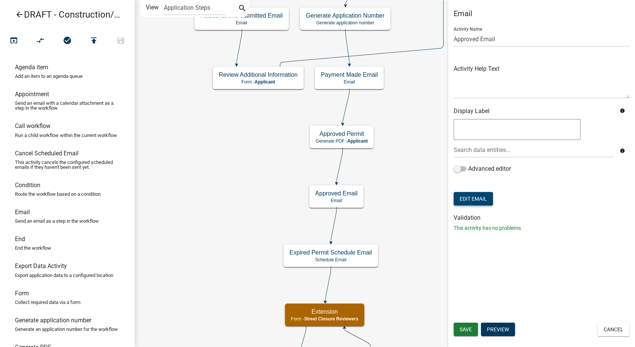
click at [476, 199] on button "Edit Email" at bounding box center [473, 198] width 39 height 13
select select "61e258e5-db64-4740-999e-677e1390fc72"
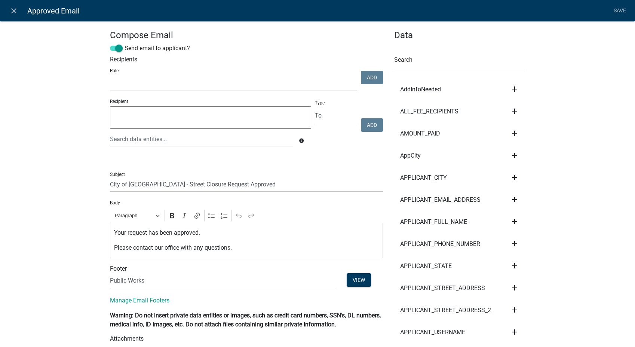
select select
click at [132, 138] on div at bounding box center [201, 138] width 194 height 15
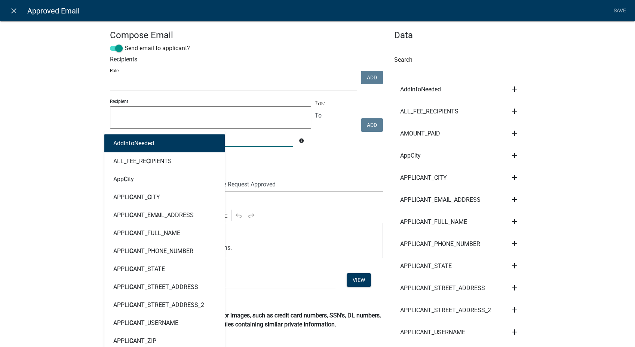
type input "c"
click at [119, 142] on div "c AddInfoNeeded ALL_FEE_RE C IPIENTS App C ity APPLI C ANT_ C ITY APPLI C ANT_E…" at bounding box center [201, 138] width 194 height 15
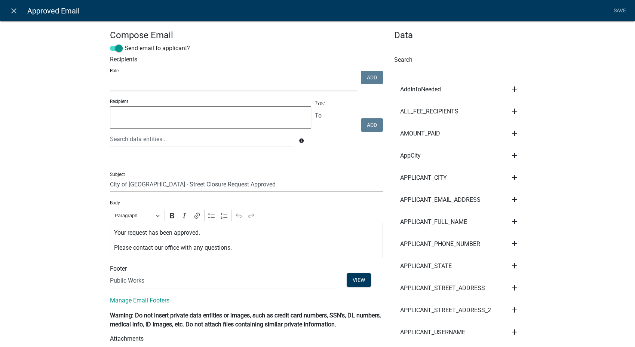
click at [121, 80] on select "PWD Director Permit Technician Fire Department Admin City Planner Engineering D…" at bounding box center [233, 83] width 247 height 15
select select "6f1dab81-19c3-45c3-a7b8-0ac3b0bbd312"
click at [110, 76] on select "PWD Director Permit Technician Fire Department Admin City Planner Engineering D…" at bounding box center [233, 83] width 247 height 15
click at [374, 79] on button "Add" at bounding box center [372, 77] width 22 height 13
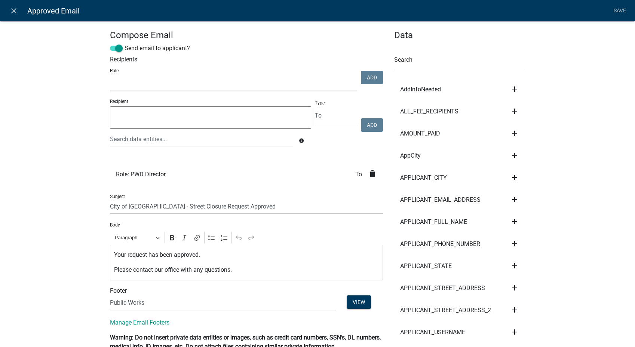
click at [159, 85] on select "PWD Director Permit Technician Fire Department Admin City Planner Engineering D…" at bounding box center [233, 83] width 247 height 15
click at [368, 174] on icon "delete" at bounding box center [372, 173] width 9 height 9
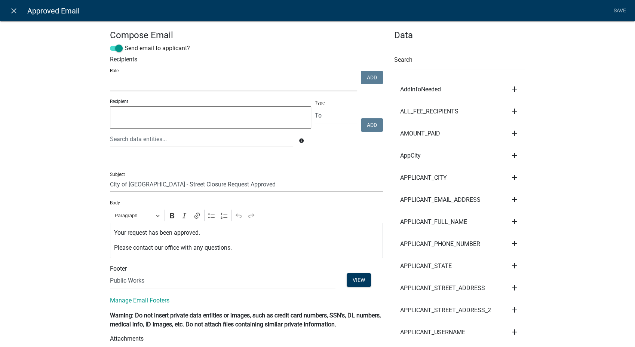
click at [128, 85] on select "PWD Director Permit Technician Fire Department Admin City Planner Engineering D…" at bounding box center [233, 83] width 247 height 15
select select "2eabd35e-ce6d-461f-ba3b-875f04b0d107"
click at [110, 76] on select "PWD Director Permit Technician Fire Department Admin City Planner Engineering D…" at bounding box center [233, 83] width 247 height 15
click at [366, 74] on button "Add" at bounding box center [372, 77] width 22 height 13
select select
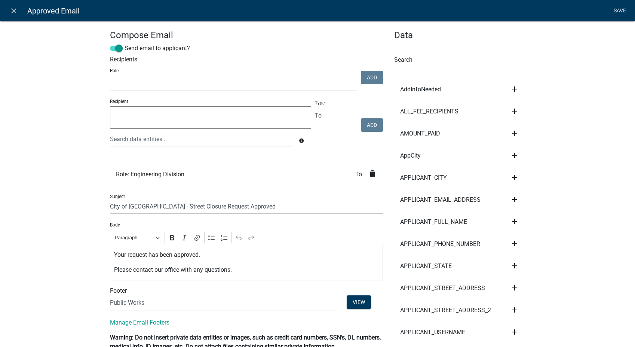
click at [616, 11] on link "Save" at bounding box center [619, 11] width 19 height 14
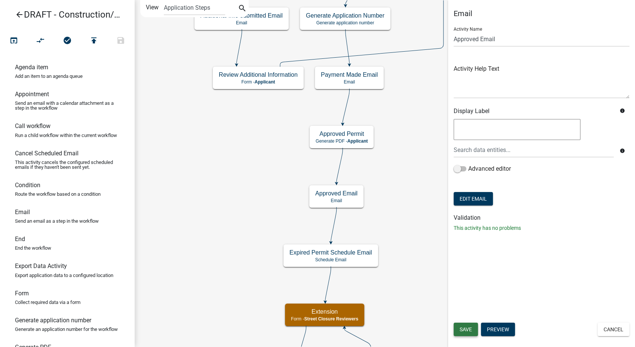
click at [464, 332] on span "Save" at bounding box center [466, 329] width 12 height 6
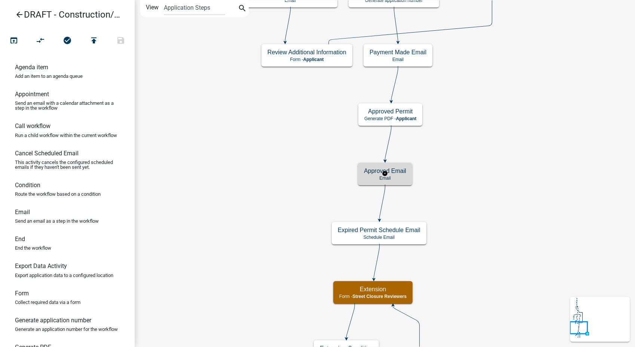
click at [393, 172] on h5 "Approved Email" at bounding box center [385, 170] width 42 height 7
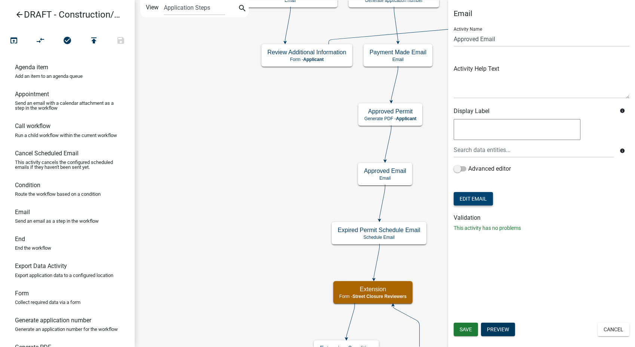
click at [476, 193] on button "Edit Email" at bounding box center [473, 198] width 39 height 13
select select "61e258e5-db64-4740-999e-677e1390fc72"
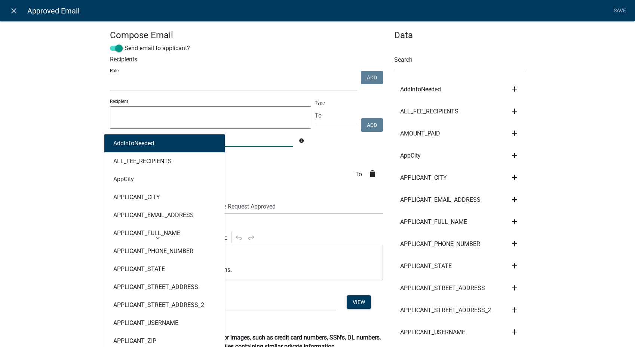
click at [127, 144] on div "AddInfoNeeded ALL_FEE_RECIPIENTS AppCity APPLICANT_CITY APPLICANT_EMAIL_ADDRESS…" at bounding box center [201, 138] width 194 height 15
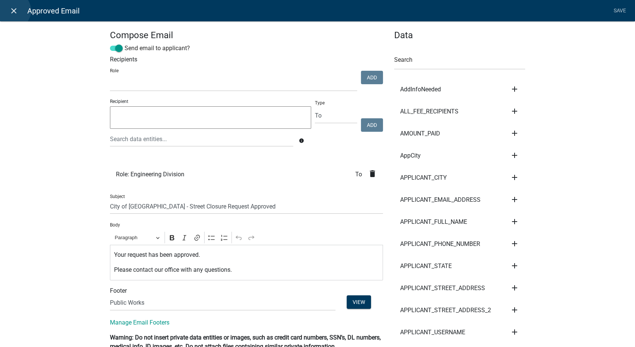
click at [12, 10] on icon "close" at bounding box center [13, 10] width 9 height 9
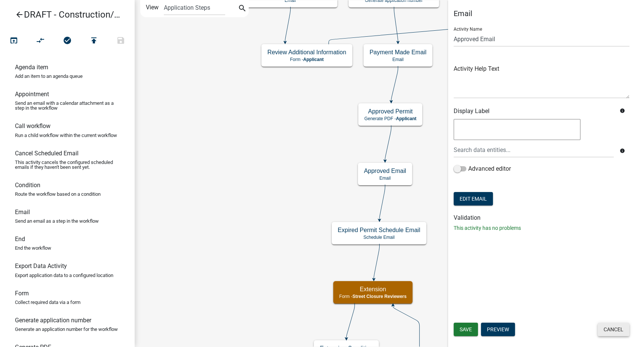
drag, startPoint x: 613, startPoint y: 329, endPoint x: 601, endPoint y: 309, distance: 23.1
click at [613, 329] on button "Cancel" at bounding box center [613, 328] width 32 height 13
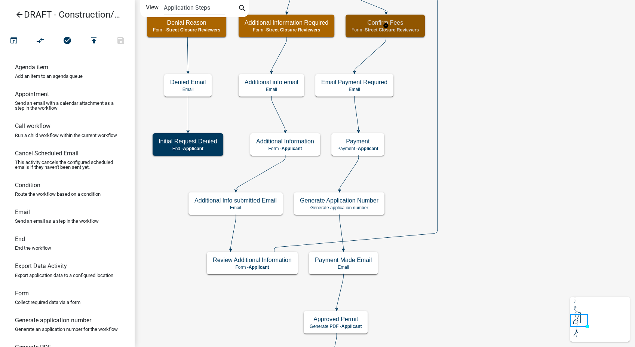
click at [401, 32] on p "Form - Street Closure Reviewers" at bounding box center [384, 29] width 67 height 5
select select "855090EB-C4A8-4C8C-A5DC-9F2083B40E6B"
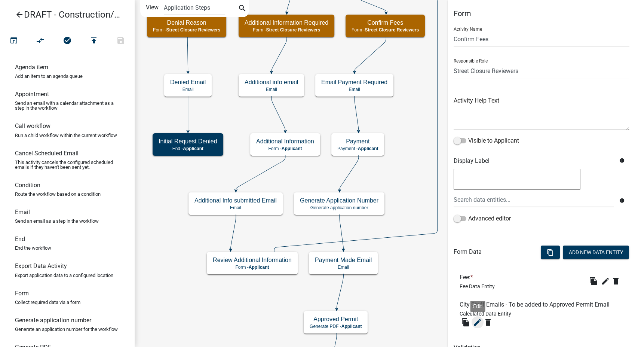
click at [477, 322] on icon "edit" at bounding box center [477, 321] width 9 height 9
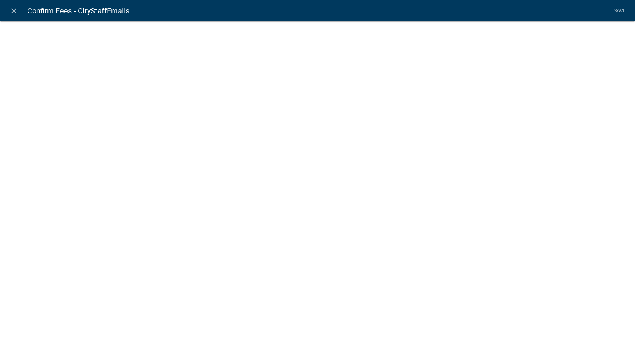
select select "calculated-value"
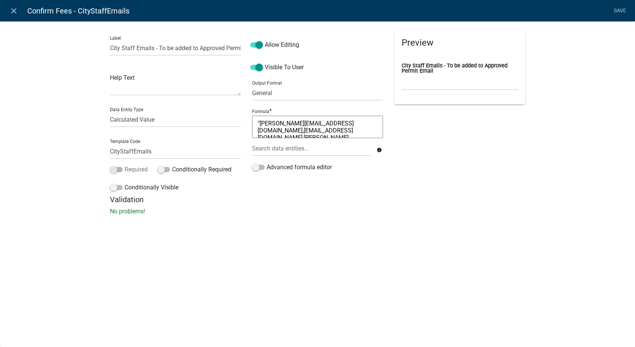
click at [111, 170] on span at bounding box center [116, 169] width 13 height 5
click at [125, 165] on input "Required" at bounding box center [125, 165] width 0 height 0
click at [616, 12] on link "Save" at bounding box center [619, 11] width 19 height 14
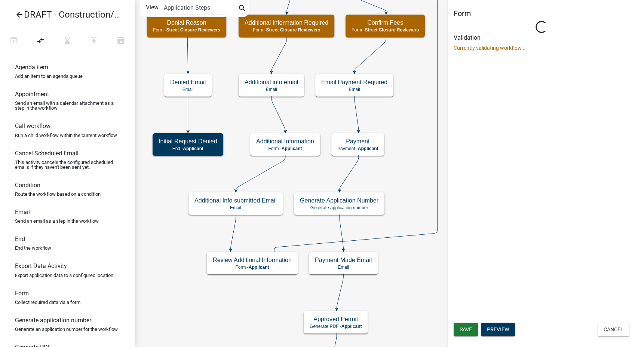
select select "855090EB-C4A8-4C8C-A5DC-9F2083B40E6B"
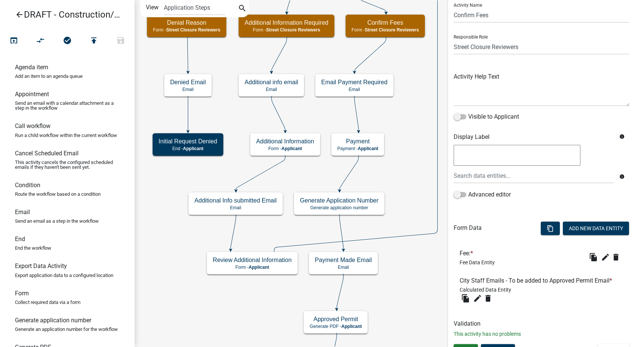
scroll to position [36, 0]
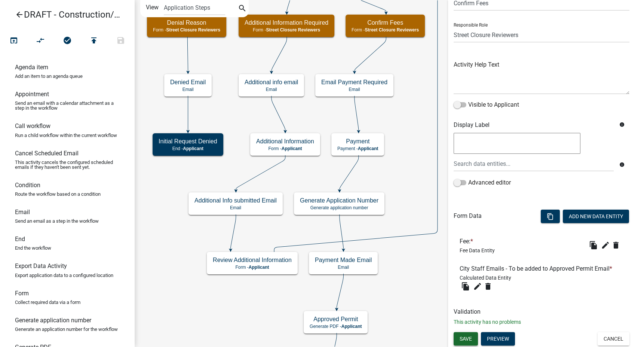
click at [458, 338] on button "Save" at bounding box center [466, 338] width 24 height 13
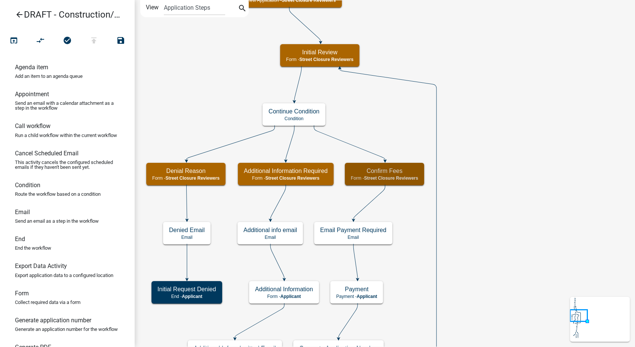
scroll to position [0, 0]
click at [93, 39] on icon "publish" at bounding box center [93, 41] width 9 height 10
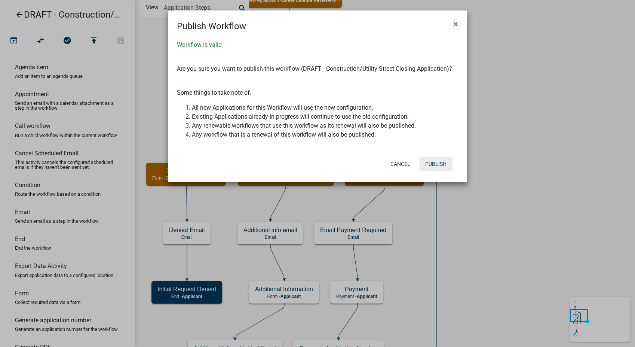
click at [433, 164] on button "Publish" at bounding box center [435, 163] width 33 height 13
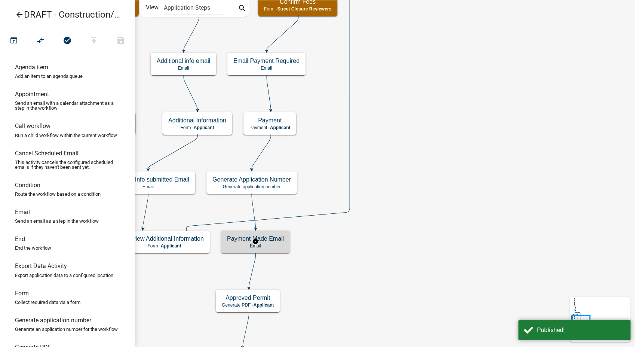
click at [277, 249] on div "Payment Made Email Email" at bounding box center [255, 241] width 69 height 22
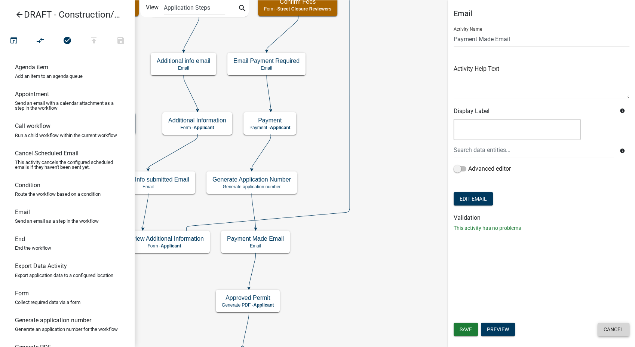
click at [607, 327] on button "Cancel" at bounding box center [613, 328] width 32 height 13
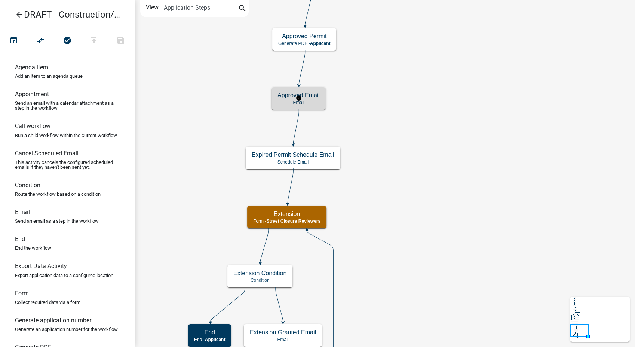
click at [308, 106] on div "Approved Email Email" at bounding box center [298, 98] width 54 height 22
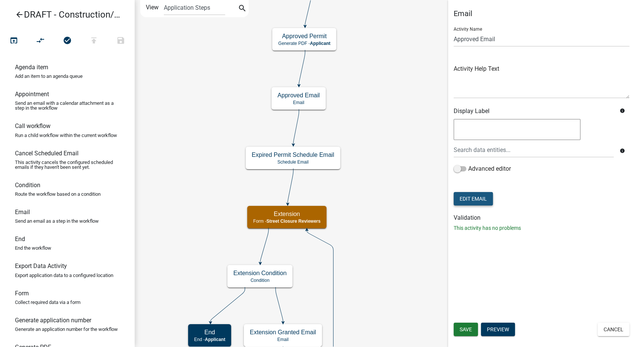
click at [468, 196] on button "Edit Email" at bounding box center [473, 198] width 39 height 13
select select "61e258e5-db64-4740-999e-677e1390fc72"
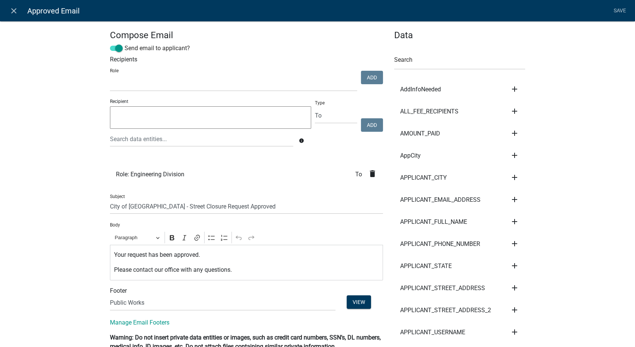
select select
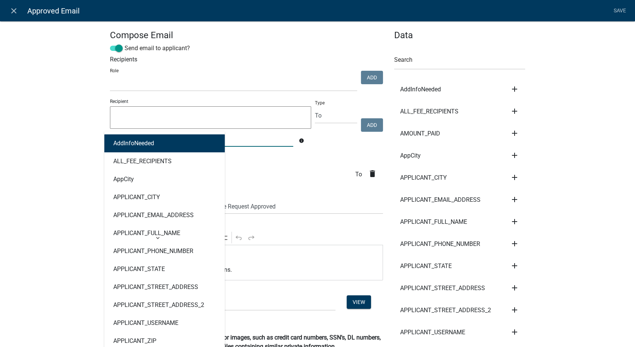
click at [128, 137] on div "AddInfoNeeded ALL_FEE_RECIPIENTS AppCity APPLICANT_CITY APPLICANT_EMAIL_ADDRESS…" at bounding box center [201, 138] width 194 height 15
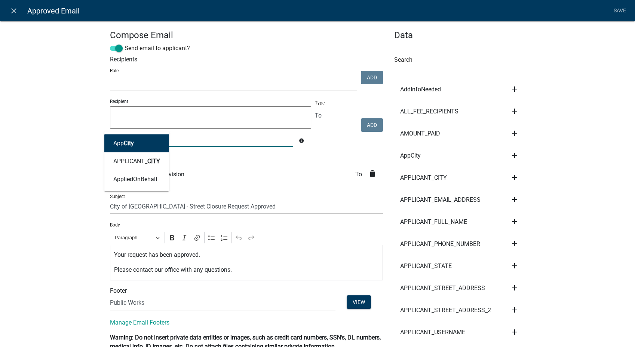
type input "city"
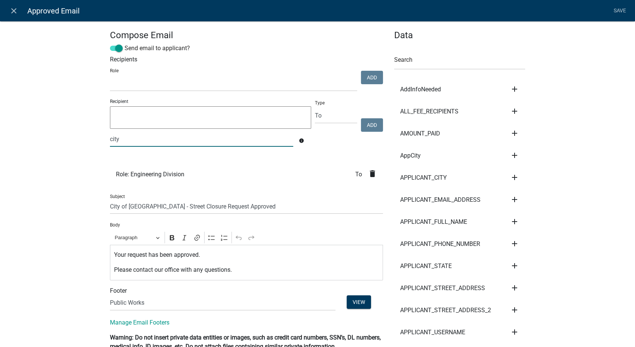
click at [121, 141] on div "city" at bounding box center [201, 138] width 194 height 15
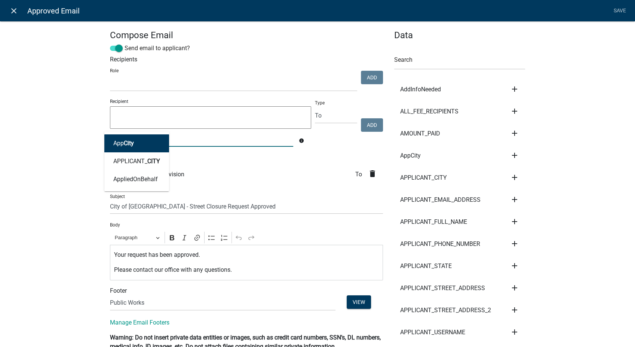
click at [16, 9] on icon "close" at bounding box center [13, 10] width 9 height 9
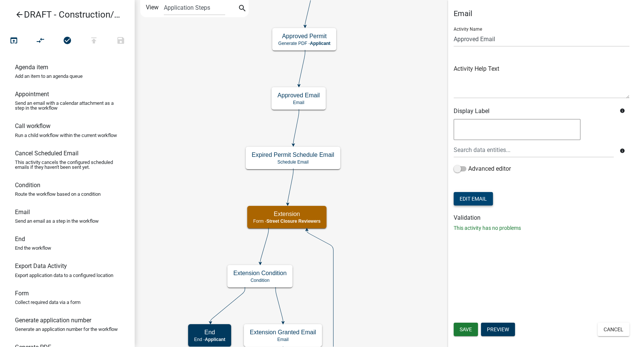
click at [473, 198] on button "Edit Email" at bounding box center [473, 198] width 39 height 13
select select "61e258e5-db64-4740-999e-677e1390fc72"
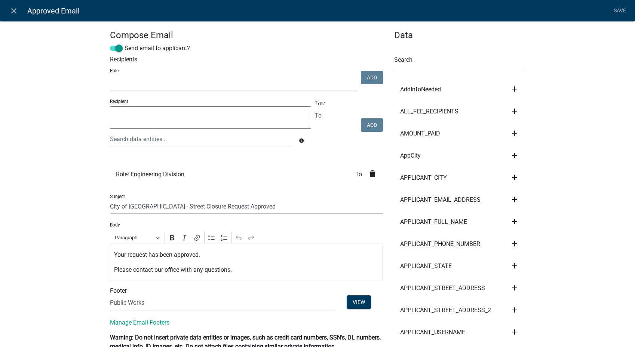
click at [144, 85] on select "PWD Director Permit Technician Fire Department Admin City Planner Engineering D…" at bounding box center [233, 83] width 247 height 15
click at [208, 121] on textarea at bounding box center [210, 117] width 201 height 22
click at [189, 139] on div at bounding box center [201, 138] width 194 height 15
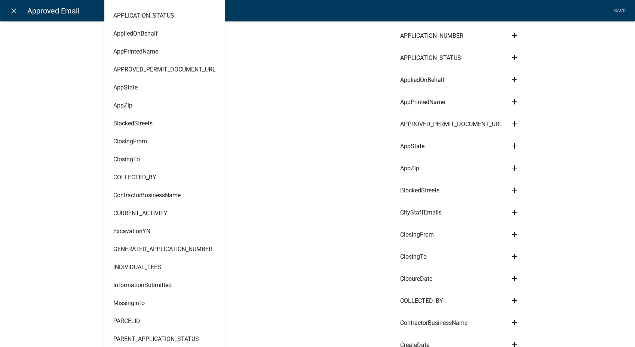
scroll to position [457, 0]
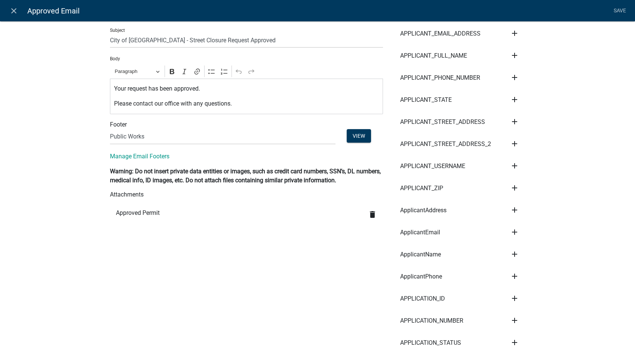
scroll to position [0, 0]
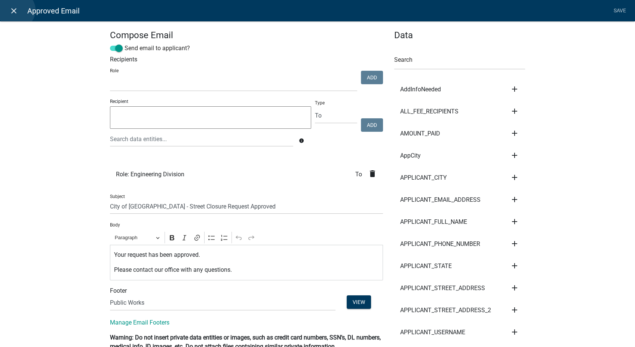
click at [17, 10] on icon "close" at bounding box center [13, 10] width 9 height 9
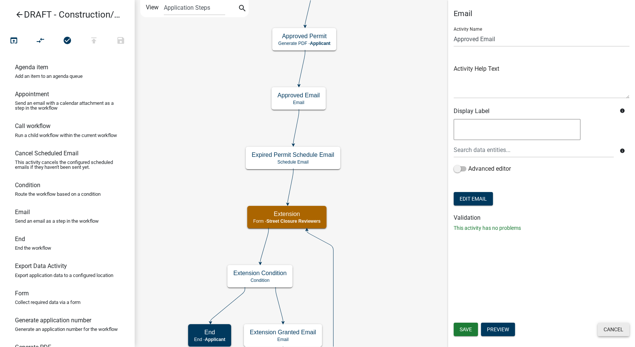
click at [604, 332] on button "Cancel" at bounding box center [613, 328] width 32 height 13
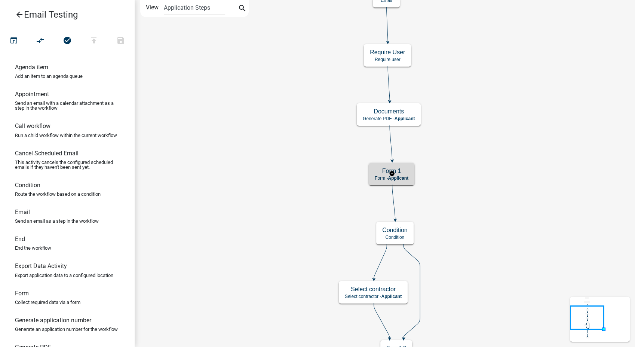
click at [405, 174] on div "Form 1 Form - Applicant" at bounding box center [392, 174] width 46 height 22
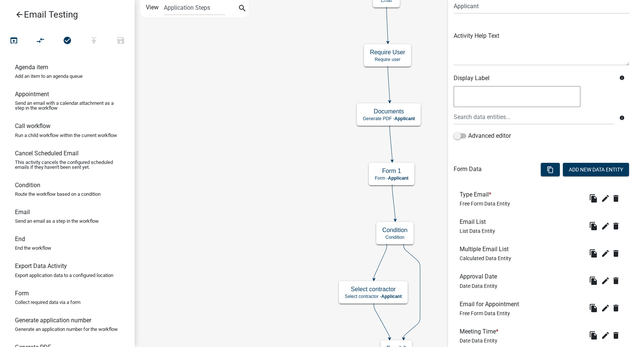
scroll to position [166, 0]
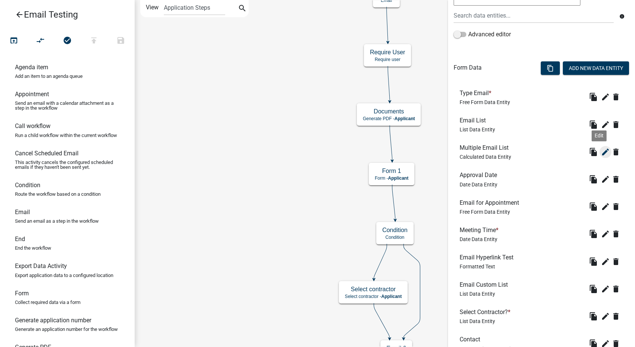
click at [601, 149] on icon "edit" at bounding box center [605, 151] width 9 height 9
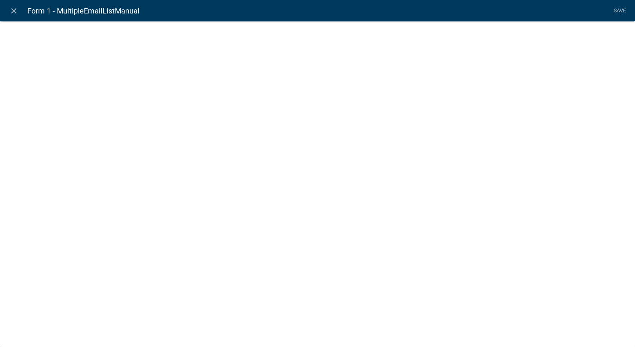
select select "calculated-value"
select select "1"
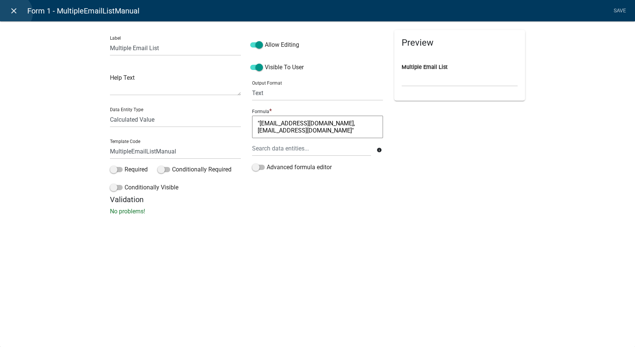
click at [14, 13] on icon "close" at bounding box center [13, 10] width 9 height 9
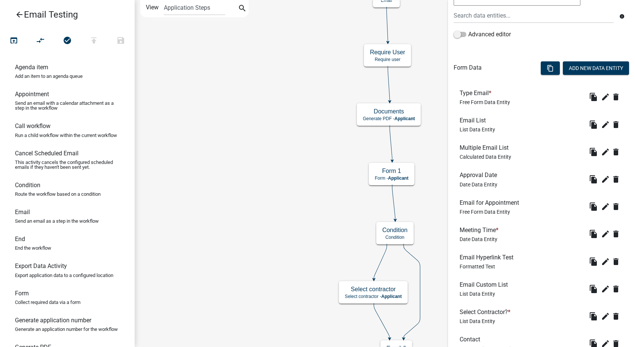
click at [18, 16] on icon "arrow_back" at bounding box center [19, 15] width 9 height 10
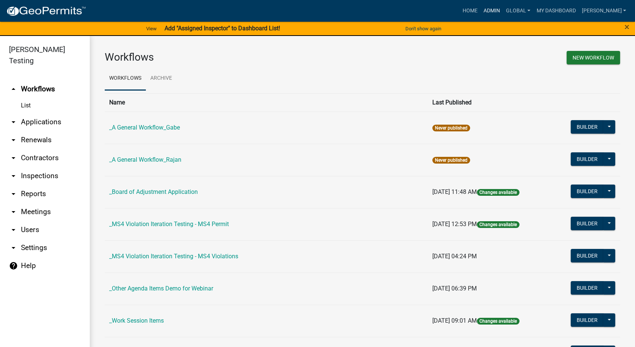
click at [494, 9] on link "Admin" at bounding box center [491, 11] width 22 height 14
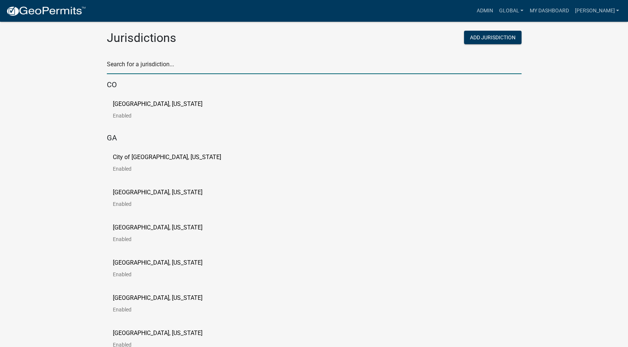
click at [161, 67] on input "text" at bounding box center [314, 66] width 415 height 15
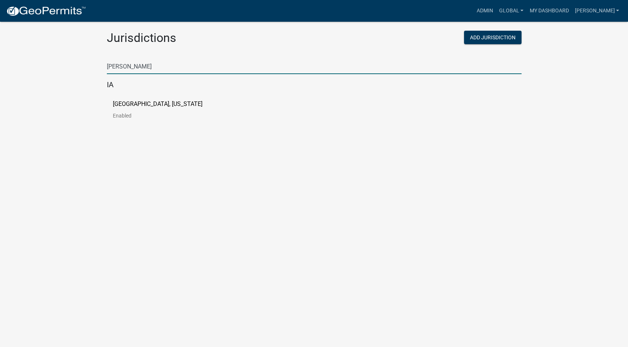
type input "jackson"
click at [150, 101] on p "[GEOGRAPHIC_DATA], [US_STATE]" at bounding box center [158, 104] width 90 height 6
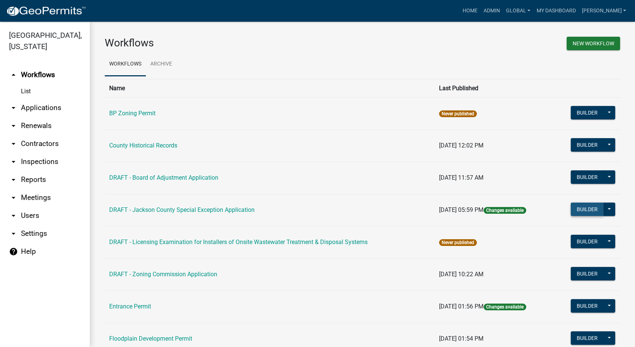
click at [583, 207] on button "Builder" at bounding box center [587, 208] width 33 height 13
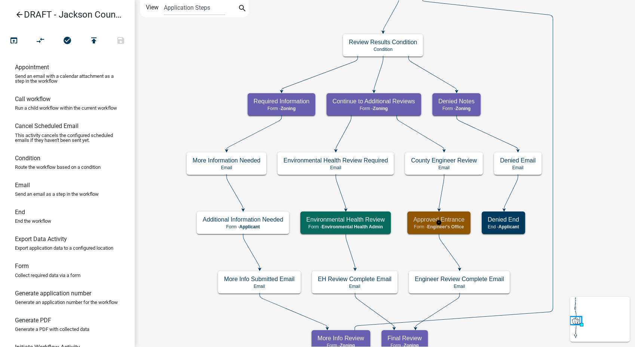
click at [427, 222] on h5 "Approved Entrance" at bounding box center [438, 219] width 51 height 7
select select "00CF75E6-E590-495C-8034-7BA8BEEA77C2"
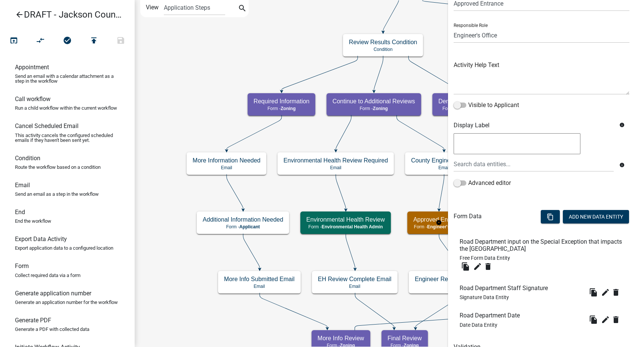
scroll to position [71, 0]
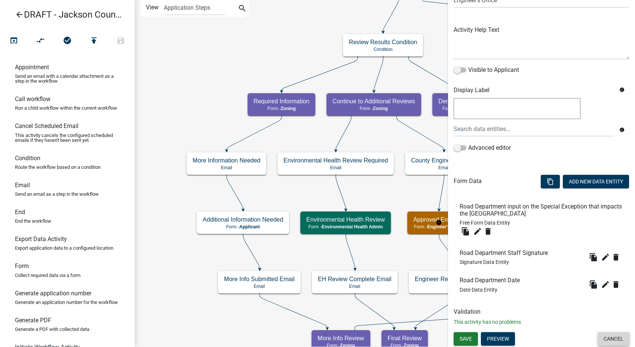
click at [605, 337] on button "Cancel" at bounding box center [613, 338] width 32 height 13
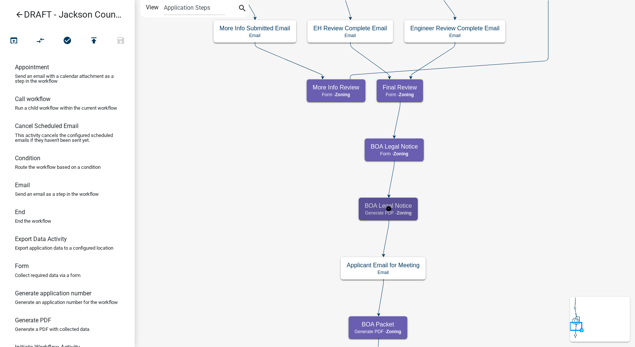
click at [407, 214] on span "Zoning" at bounding box center [404, 212] width 15 height 5
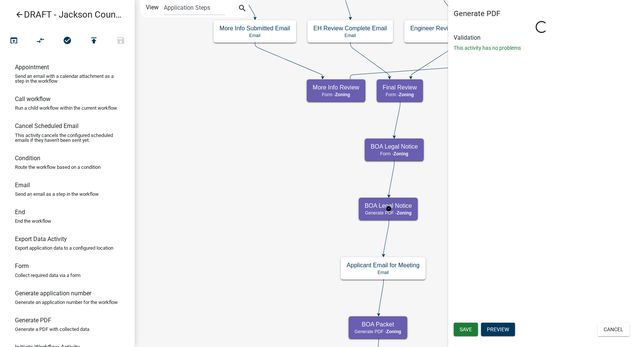
select select "A8148ACC-5858-49B2-8A59-EA54C070B024"
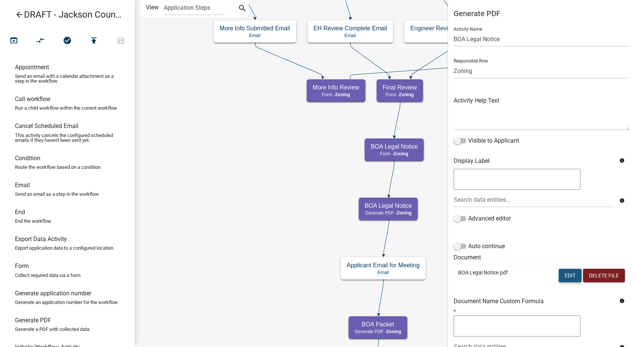
click at [572, 274] on button "Edit" at bounding box center [570, 274] width 23 height 13
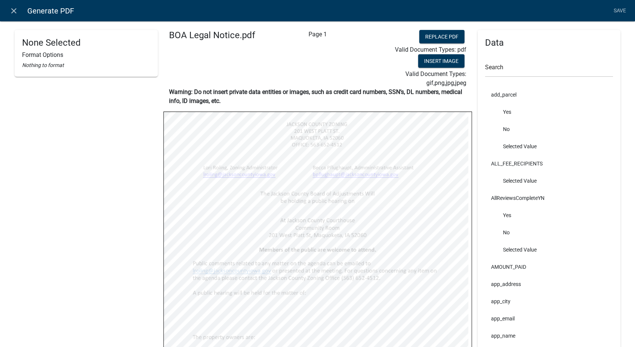
scroll to position [166, 0]
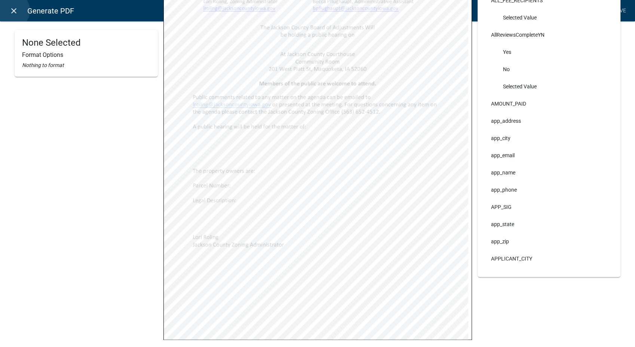
click at [11, 10] on icon "close" at bounding box center [13, 10] width 9 height 9
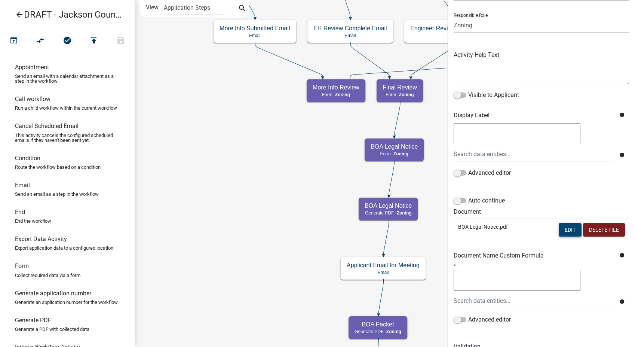
scroll to position [80, 0]
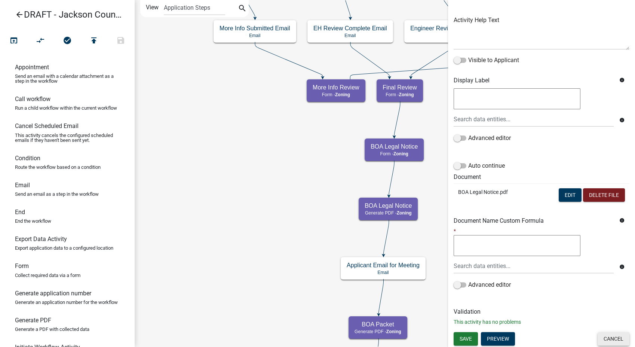
click at [617, 340] on button "Cancel" at bounding box center [613, 338] width 32 height 13
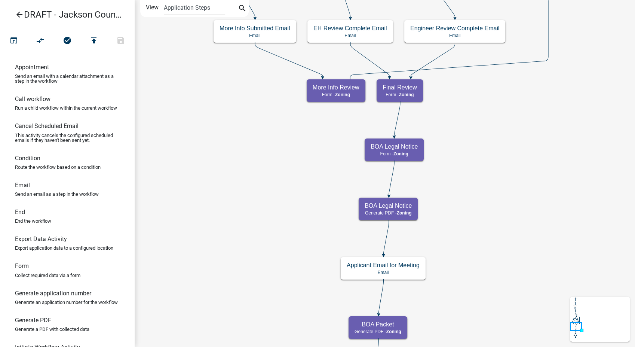
scroll to position [0, 0]
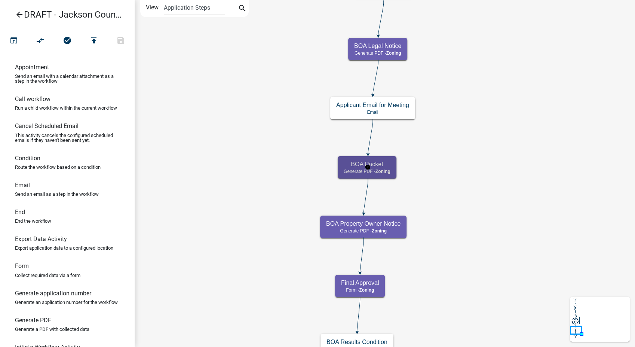
click at [391, 175] on div "BOA Packet Generate PDF - Zoning" at bounding box center [367, 167] width 59 height 22
select select "A8148ACC-5858-49B2-8A59-EA54C070B024"
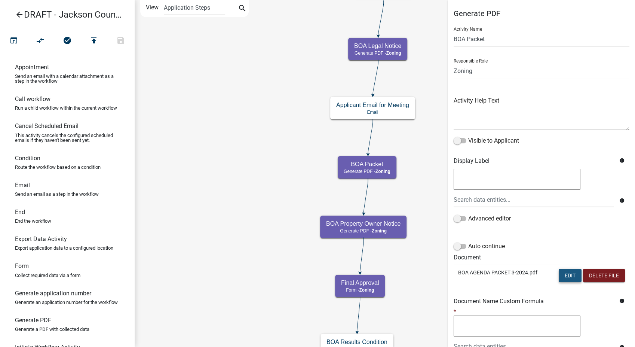
click at [567, 274] on button "Edit" at bounding box center [570, 274] width 23 height 13
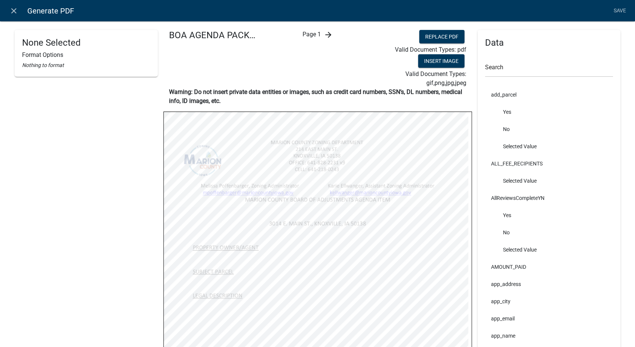
click at [324, 34] on icon "arrow_forward" at bounding box center [327, 34] width 9 height 9
click at [324, 34] on div "arrow_back Page 2 arrow_forward" at bounding box center [317, 59] width 103 height 58
click at [331, 33] on icon "arrow_forward" at bounding box center [333, 34] width 9 height 9
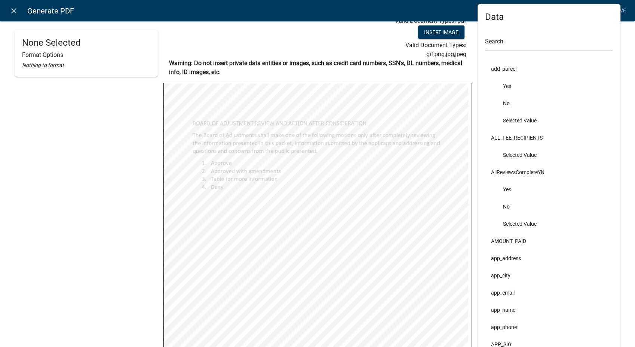
scroll to position [42, 0]
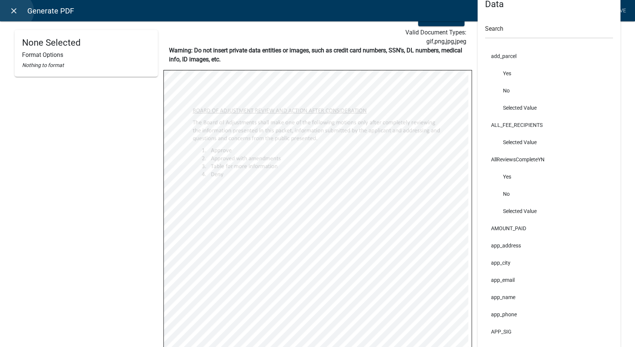
click at [15, 11] on icon "close" at bounding box center [13, 10] width 9 height 9
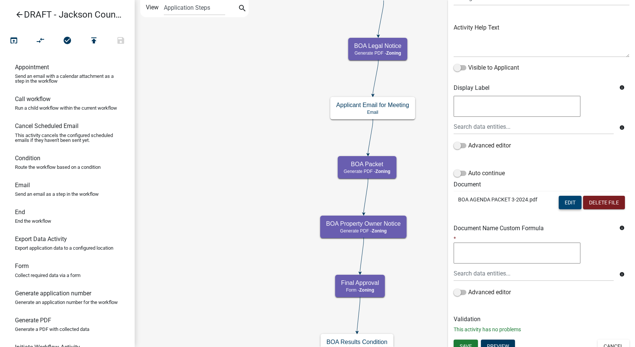
scroll to position [80, 0]
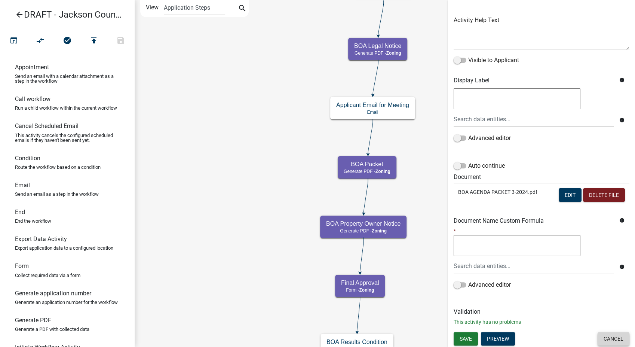
click at [602, 334] on button "Cancel" at bounding box center [613, 338] width 32 height 13
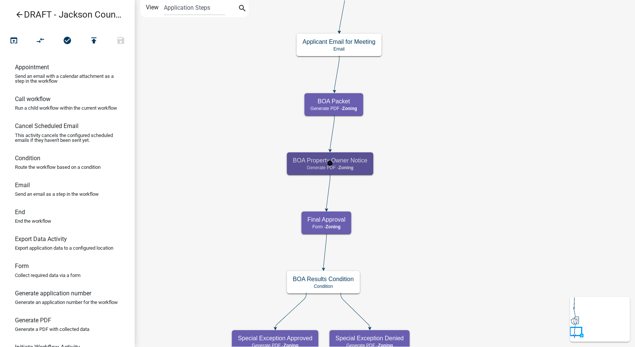
click at [357, 167] on p "Generate PDF - Zoning" at bounding box center [330, 167] width 74 height 5
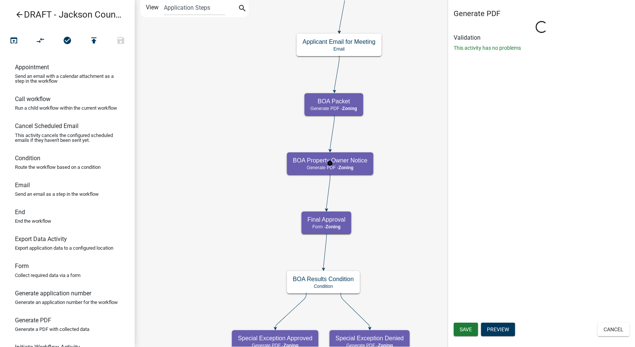
select select "A8148ACC-5858-49B2-8A59-EA54C070B024"
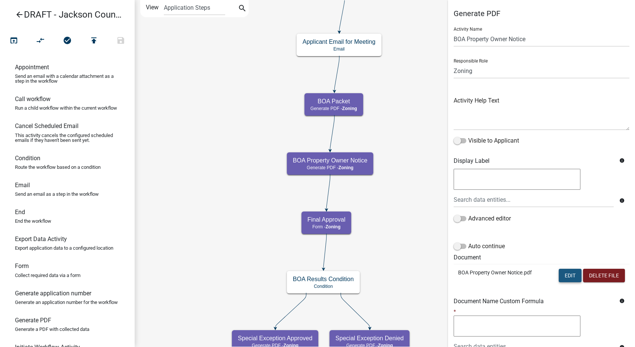
click at [569, 278] on button "Edit" at bounding box center [570, 274] width 23 height 13
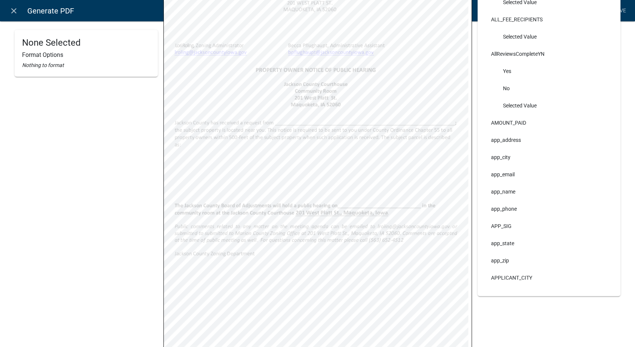
scroll to position [166, 0]
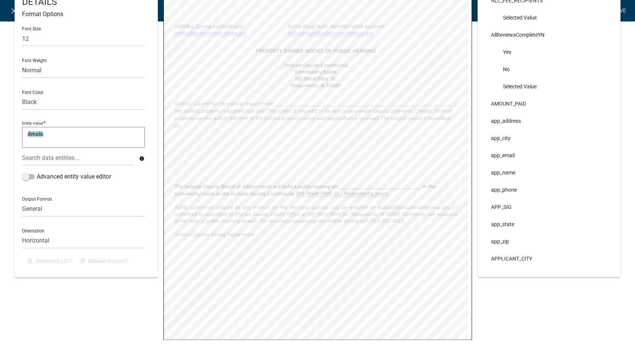
click at [622, 12] on link "Save" at bounding box center [619, 11] width 19 height 14
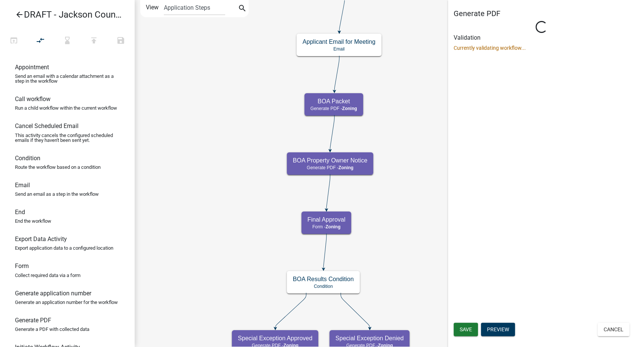
select select "A8148ACC-5858-49B2-8A59-EA54C070B024"
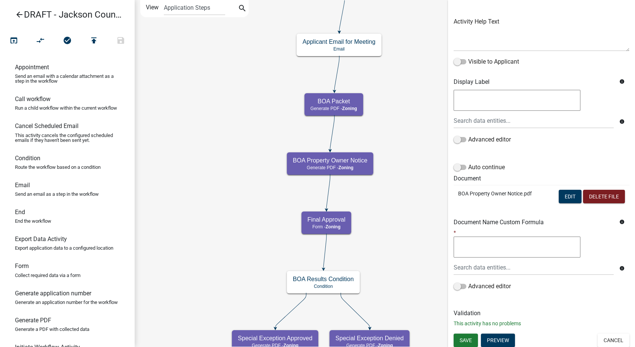
scroll to position [80, 0]
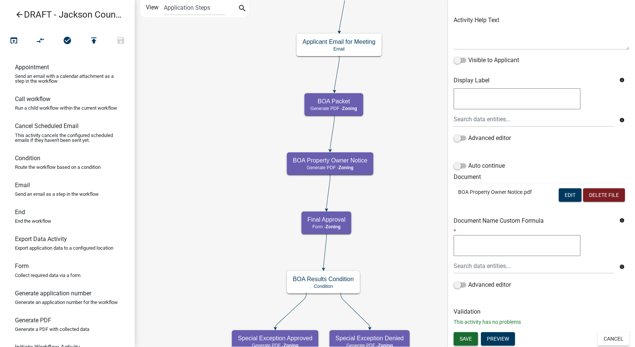
click at [464, 335] on span "Save" at bounding box center [466, 338] width 12 height 6
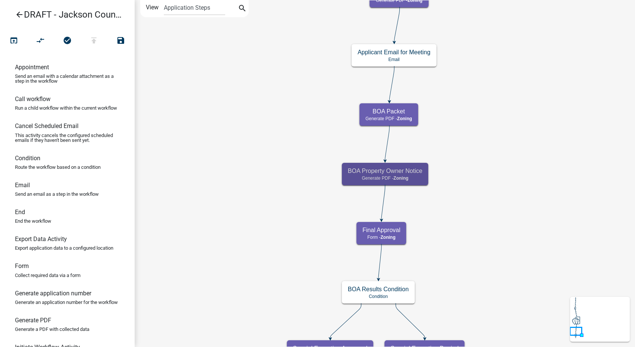
scroll to position [0, 0]
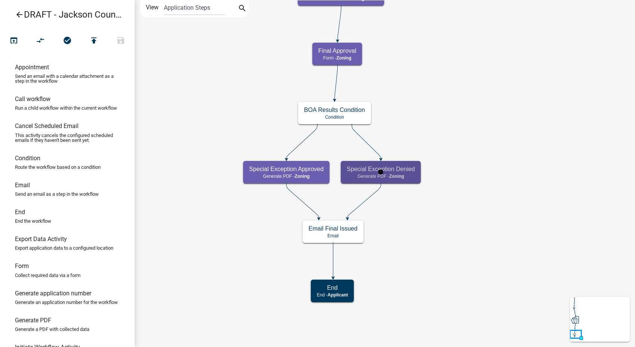
click at [400, 171] on h5 "Special Exception Denied" at bounding box center [381, 168] width 68 height 7
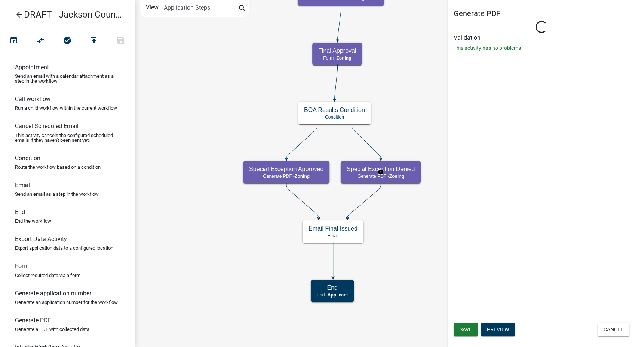
select select "A8148ACC-5858-49B2-8A59-EA54C070B024"
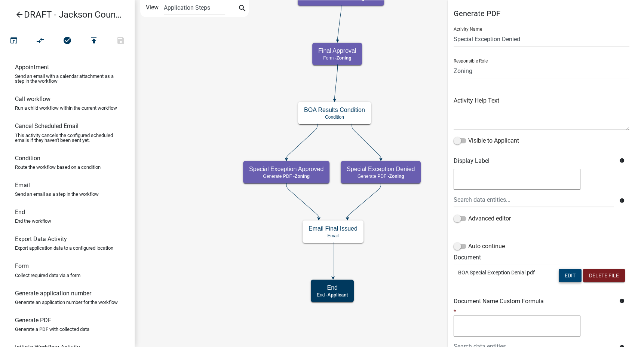
click at [559, 277] on button "Edit" at bounding box center [570, 274] width 23 height 13
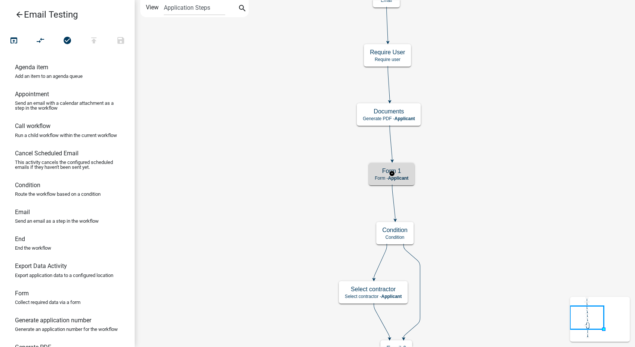
click at [401, 169] on h5 "Form 1" at bounding box center [392, 170] width 34 height 7
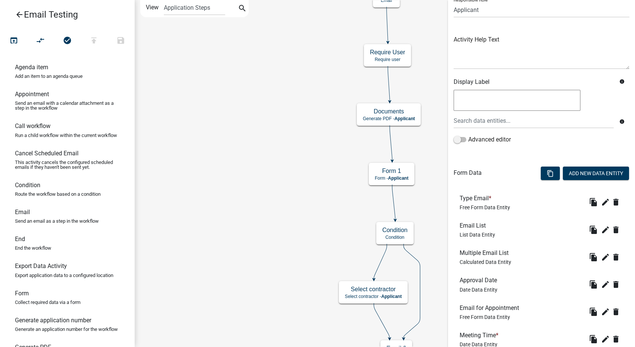
scroll to position [83, 0]
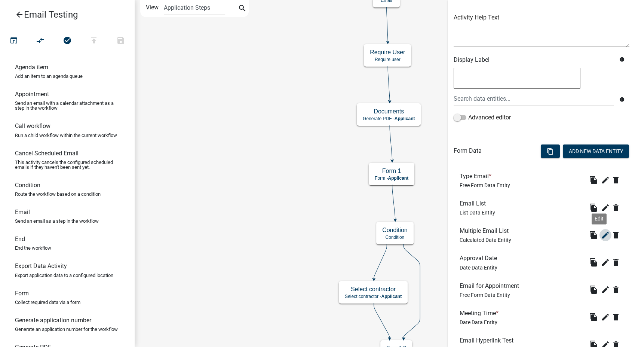
click at [601, 233] on icon "edit" at bounding box center [605, 234] width 9 height 9
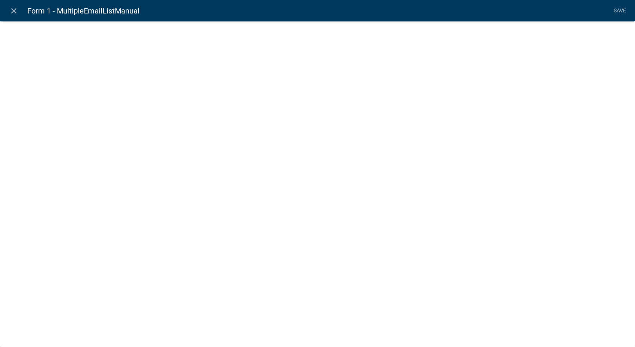
select select "calculated-value"
select select "1"
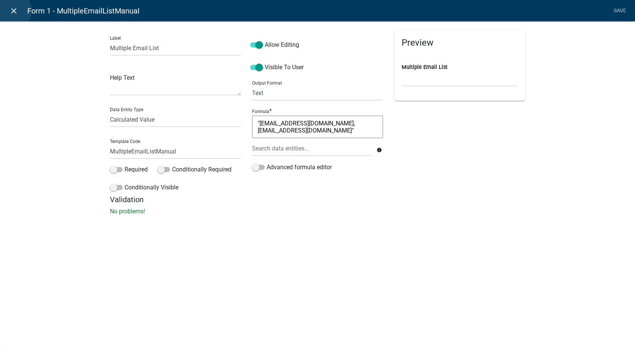
click at [13, 10] on icon "close" at bounding box center [13, 10] width 9 height 9
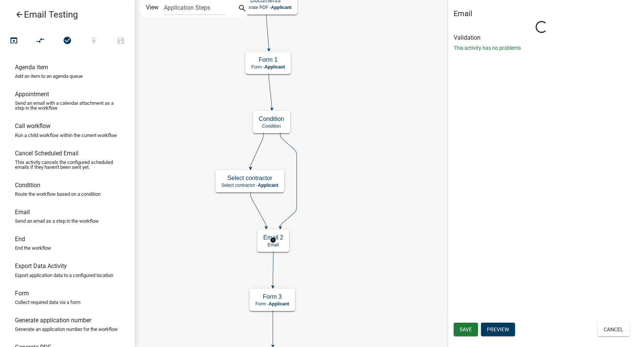
scroll to position [0, 0]
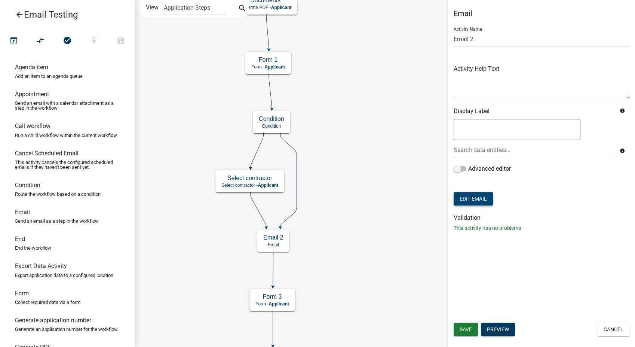
click at [485, 196] on button "Edit Email" at bounding box center [473, 198] width 39 height 13
select select "a84c310f-428d-487f-96d1-0cbd360dc142"
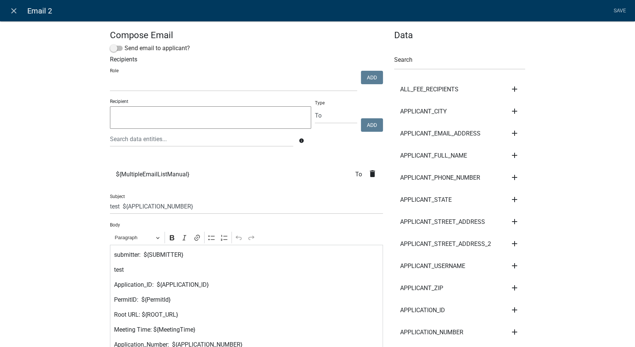
select select
click at [13, 14] on icon "close" at bounding box center [13, 10] width 9 height 9
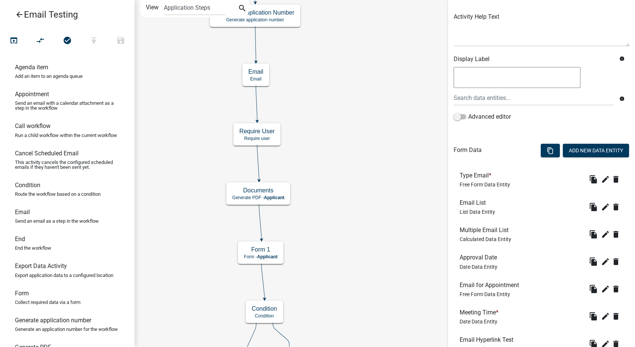
scroll to position [208, 0]
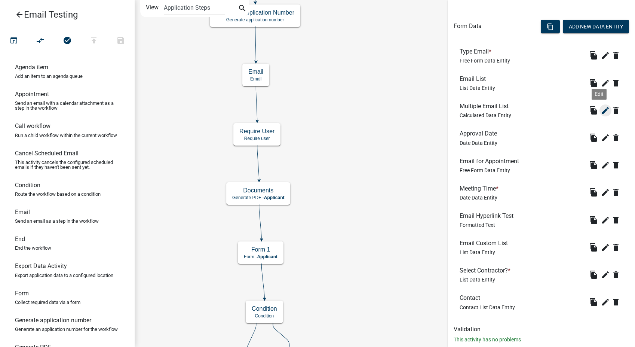
click at [601, 107] on icon "edit" at bounding box center [605, 110] width 9 height 9
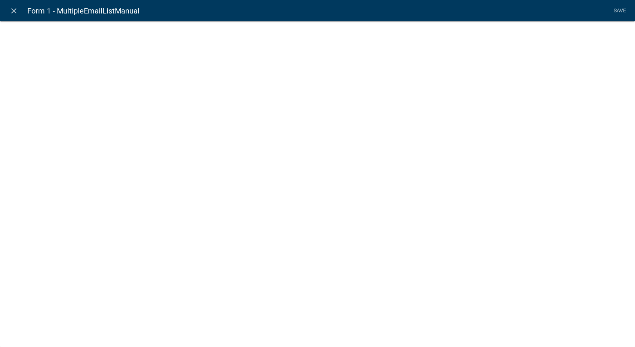
select select "calculated-value"
select select "1"
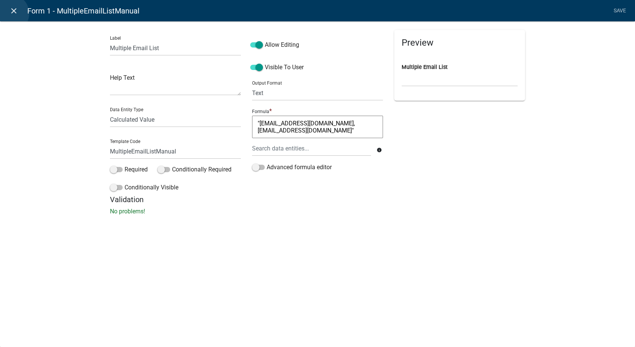
click at [10, 13] on icon "close" at bounding box center [13, 10] width 9 height 9
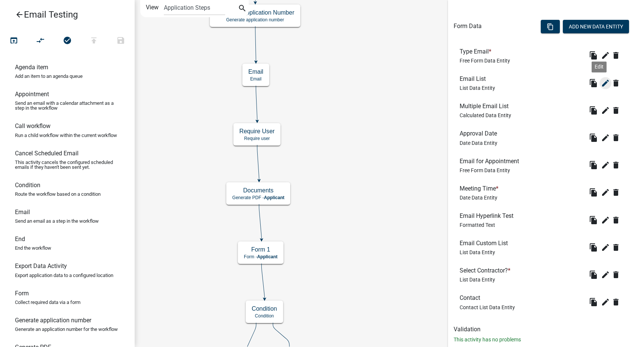
click at [601, 83] on icon "edit" at bounding box center [605, 83] width 9 height 9
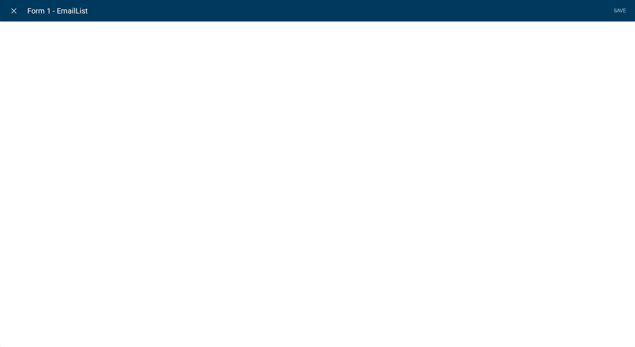
select select "list-data"
select select
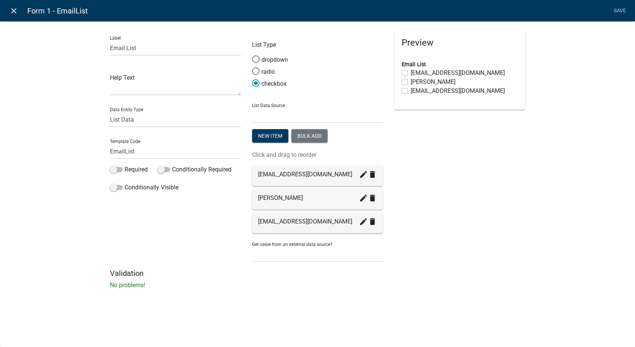
click at [13, 6] on icon "close" at bounding box center [13, 10] width 9 height 9
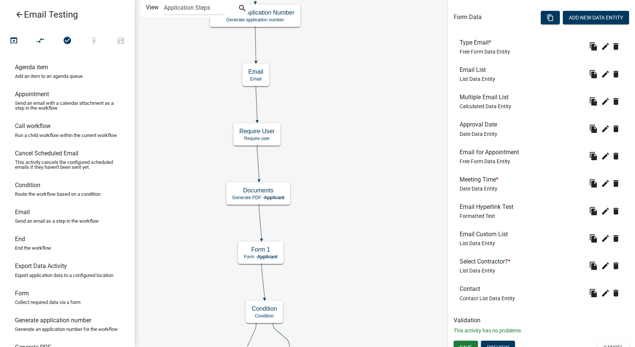
scroll to position [225, 0]
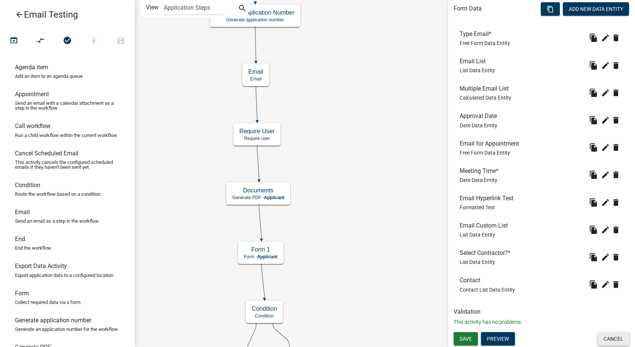
click at [608, 332] on button "Cancel" at bounding box center [613, 338] width 32 height 13
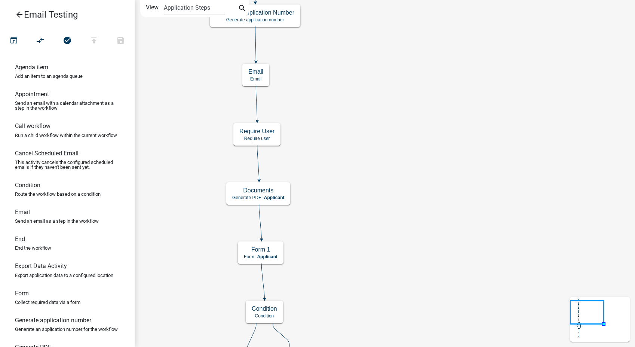
scroll to position [0, 0]
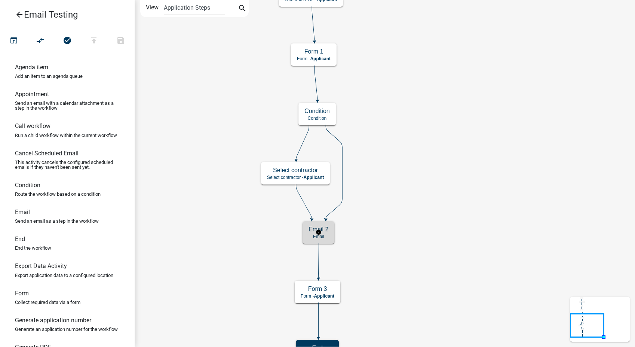
click at [326, 239] on div "Email 2 Email" at bounding box center [318, 232] width 32 height 22
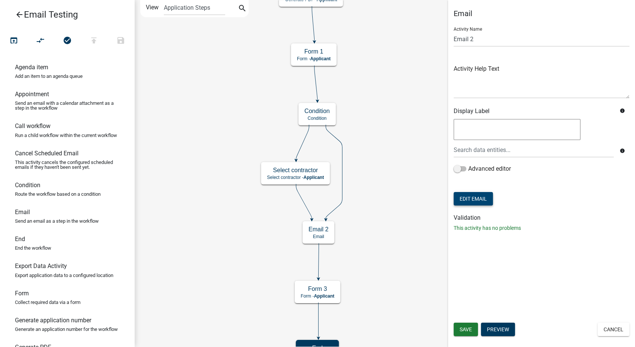
click at [465, 198] on button "Edit Email" at bounding box center [473, 198] width 39 height 13
select select "a84c310f-428d-487f-96d1-0cbd360dc142"
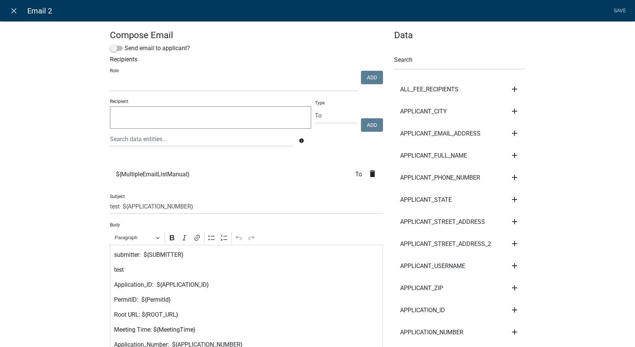
select select
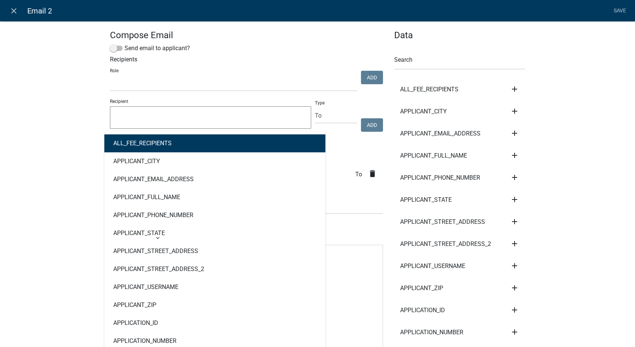
click at [122, 143] on div "ALL_FEE_RECIPIENTS APPLICANT_CITY APPLICANT_EMAIL_ADDRESS APPLICANT_FULL_NAME A…" at bounding box center [201, 138] width 194 height 15
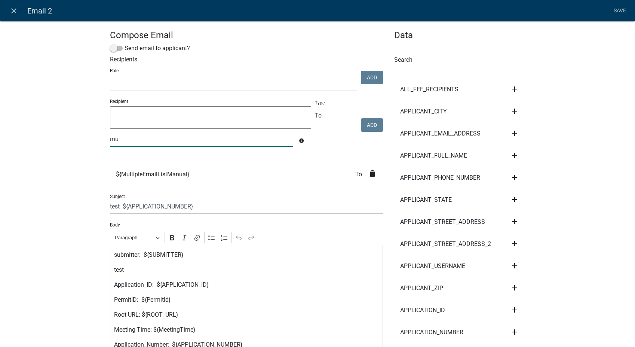
type input "m"
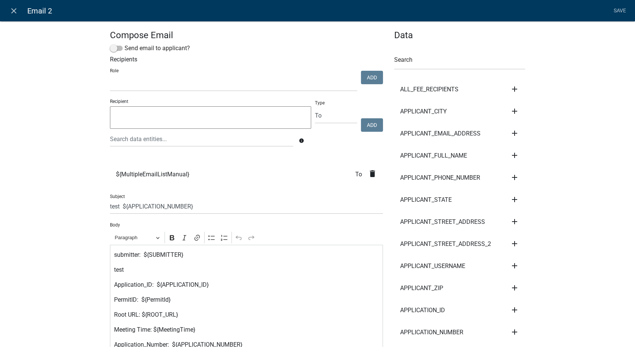
click at [123, 121] on textarea at bounding box center [210, 117] width 201 height 22
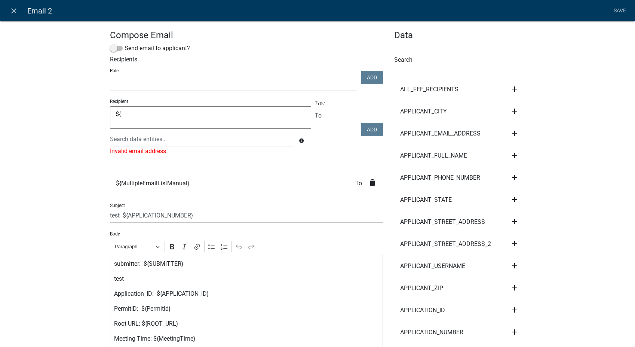
type textarea "$"
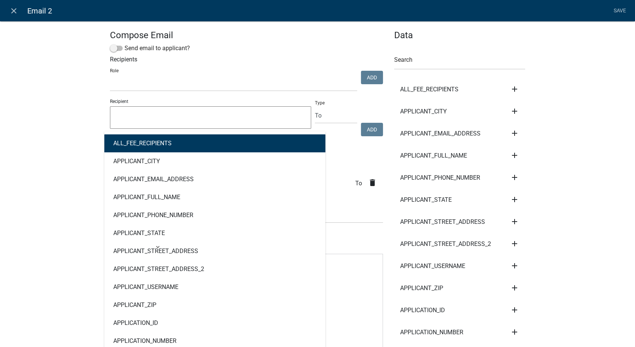
click at [141, 144] on div "ALL_FEE_RECIPIENTS APPLICANT_CITY APPLICANT_EMAIL_ADDRESS APPLICANT_FULL_NAME A…" at bounding box center [201, 138] width 194 height 15
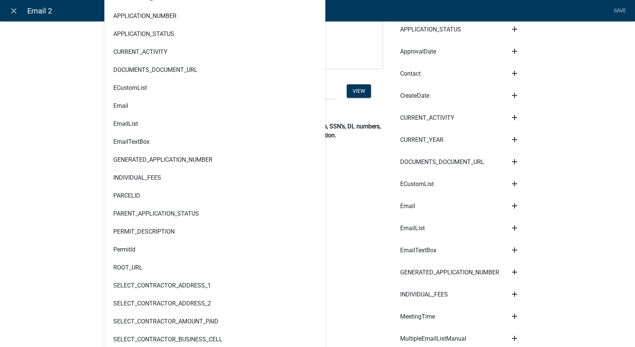
scroll to position [415, 0]
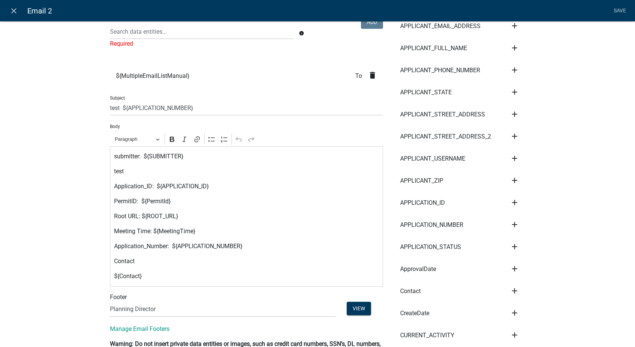
scroll to position [0, 0]
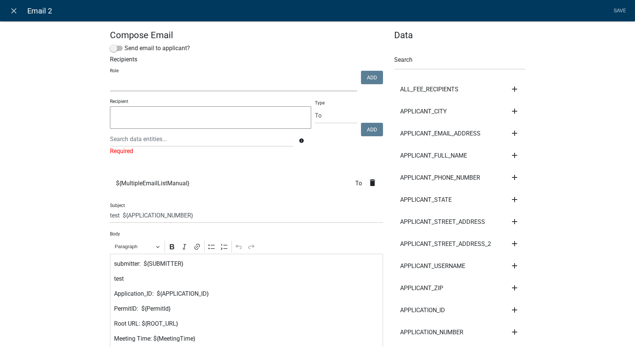
click at [113, 86] on select "Stacia Inspector STR Code Enforcement Admin Planning Support Training Role Test…" at bounding box center [233, 83] width 247 height 15
click at [426, 60] on input "text" at bounding box center [459, 61] width 131 height 15
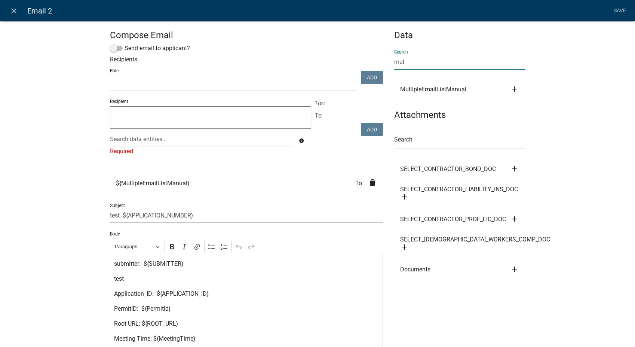
type input "mul"
click at [511, 91] on icon "add" at bounding box center [514, 88] width 9 height 9
click at [592, 86] on div "Compose Email Send email to applicant? Recipients Role Stacia Inspector STR Cod…" at bounding box center [317, 260] width 635 height 502
click at [169, 181] on span "${MultipleEmailListManual}" at bounding box center [152, 183] width 73 height 6
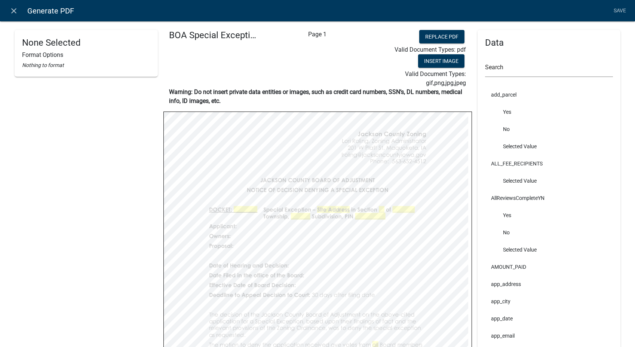
select select "A8148ACC-5858-49B2-8A59-EA54C070B024"
click at [15, 9] on icon "close" at bounding box center [13, 10] width 9 height 9
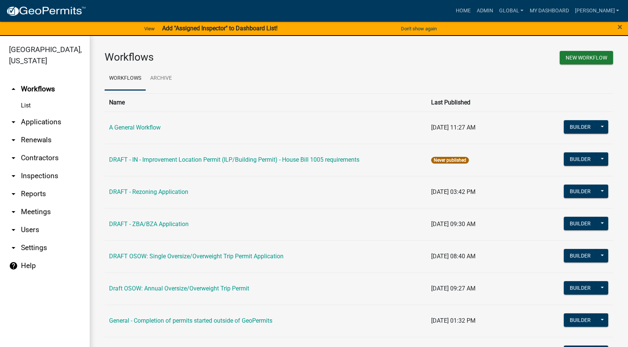
click at [240, 28] on strong "Add "Assigned Inspector" to Dashboard List!" at bounding box center [220, 28] width 116 height 7
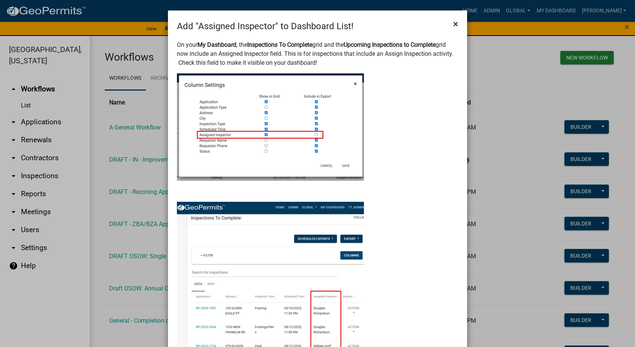
click at [453, 25] on span "×" at bounding box center [455, 24] width 5 height 10
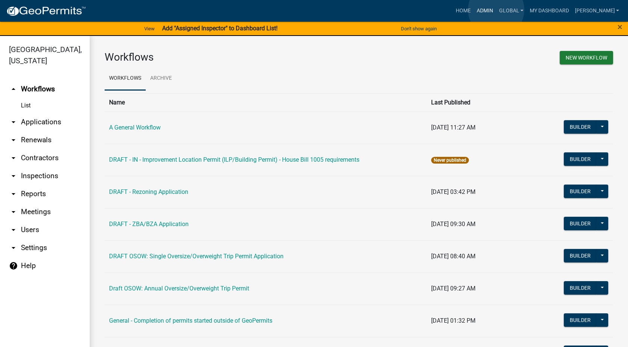
click at [497, 10] on link "Admin" at bounding box center [485, 11] width 22 height 14
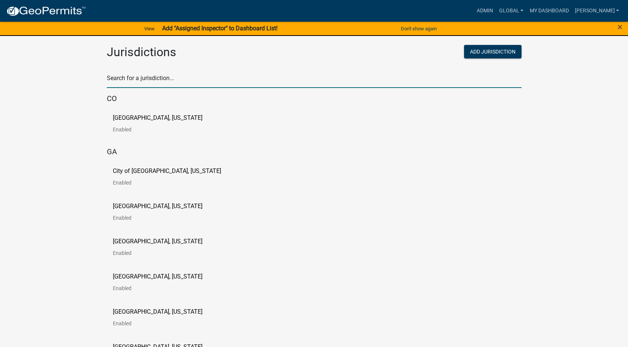
click at [116, 80] on input "text" at bounding box center [314, 80] width 415 height 15
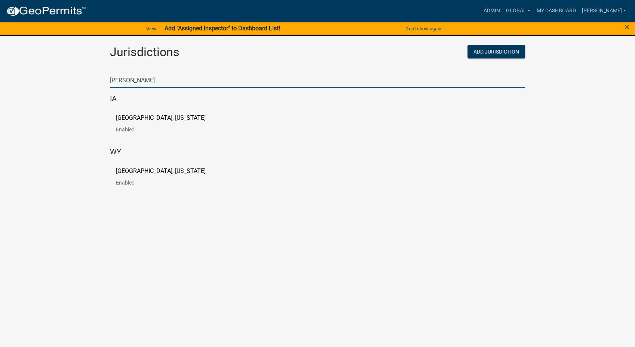
type input "[PERSON_NAME]"
click at [119, 118] on p "[GEOGRAPHIC_DATA], [US_STATE]" at bounding box center [161, 118] width 90 height 6
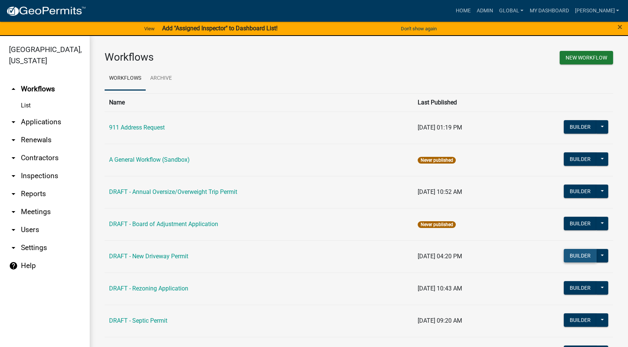
click at [564, 256] on button "Builder" at bounding box center [580, 255] width 33 height 13
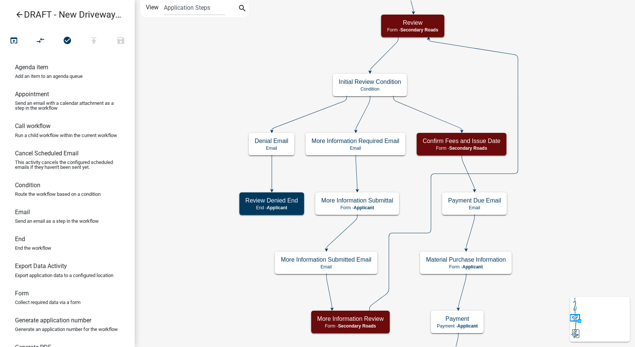
click at [21, 13] on icon "arrow_back" at bounding box center [19, 15] width 9 height 10
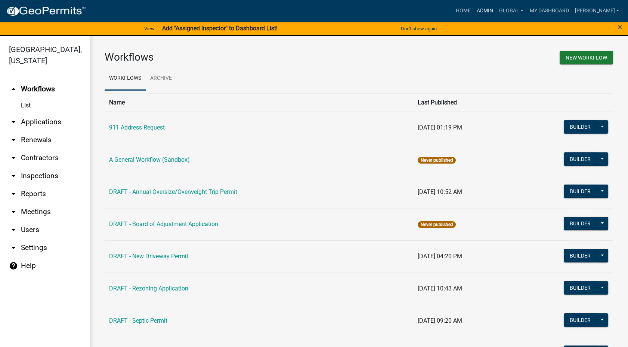
click at [496, 12] on link "Admin" at bounding box center [485, 11] width 22 height 14
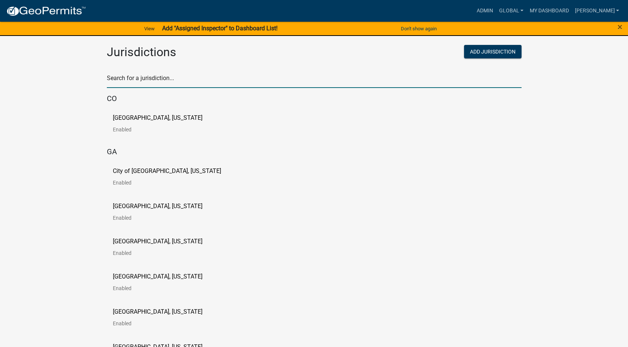
click at [175, 83] on input "text" at bounding box center [314, 80] width 415 height 15
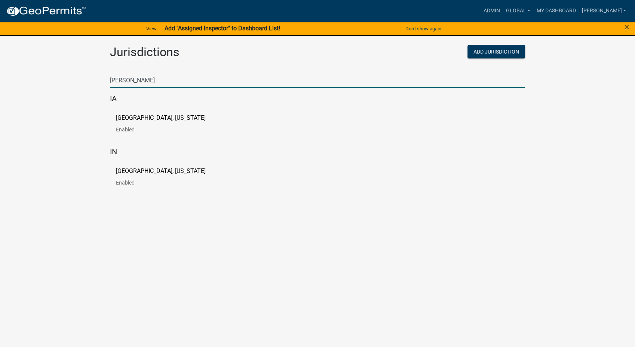
type input "newton"
click at [117, 116] on p "[GEOGRAPHIC_DATA], [US_STATE]" at bounding box center [161, 118] width 90 height 6
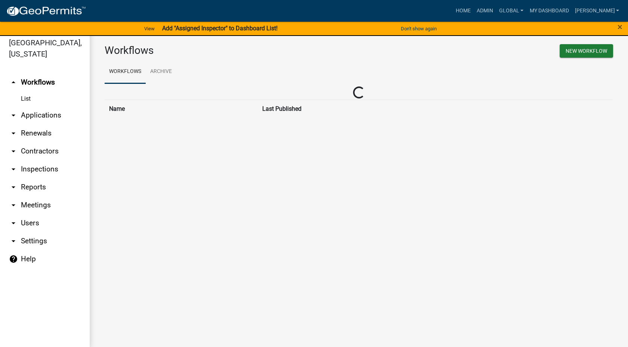
scroll to position [9, 0]
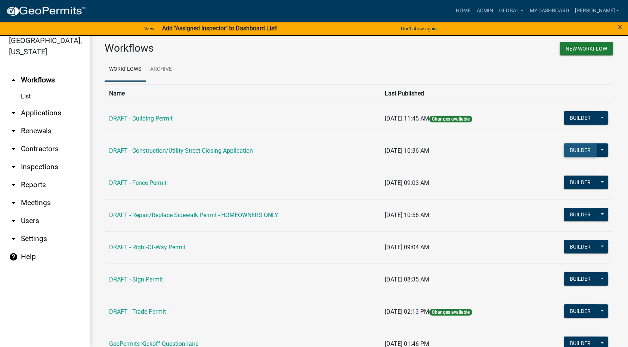
click at [572, 151] on button "Builder" at bounding box center [580, 149] width 33 height 13
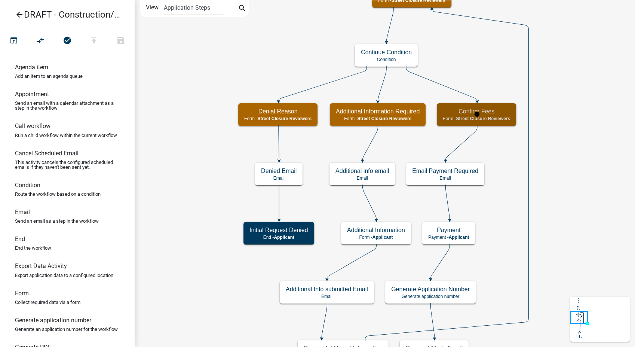
click at [488, 116] on span "Street Closure Reviewers" at bounding box center [483, 118] width 54 height 5
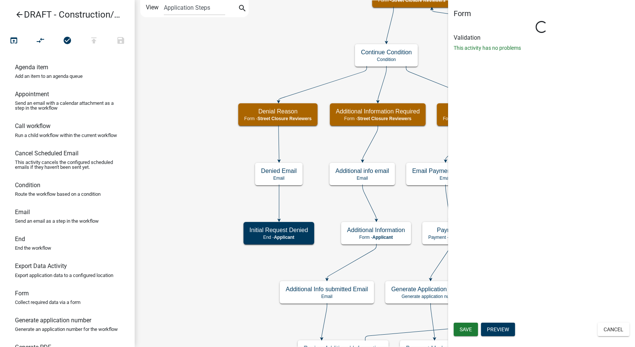
select select "855090EB-C4A8-4C8C-A5DC-9F2083B40E6B"
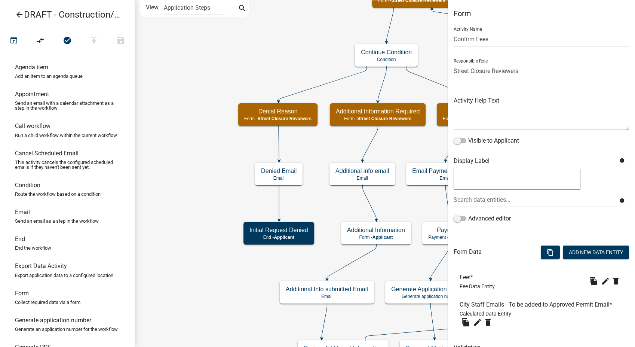
drag, startPoint x: 494, startPoint y: 243, endPoint x: 431, endPoint y: 118, distance: 139.4
click at [431, 118] on main "Start Start - Applicant Application Information Form - Applicant Require User R…" at bounding box center [385, 173] width 500 height 347
click at [477, 324] on icon "edit" at bounding box center [477, 321] width 9 height 9
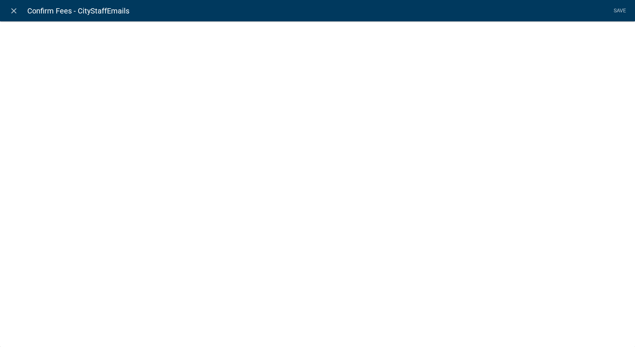
select select "calculated-value"
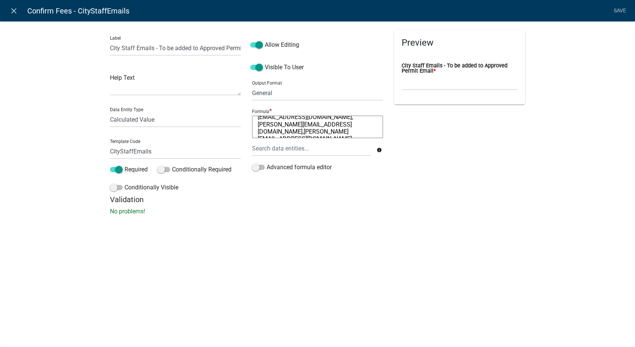
scroll to position [64, 0]
click at [15, 13] on icon "close" at bounding box center [13, 10] width 9 height 9
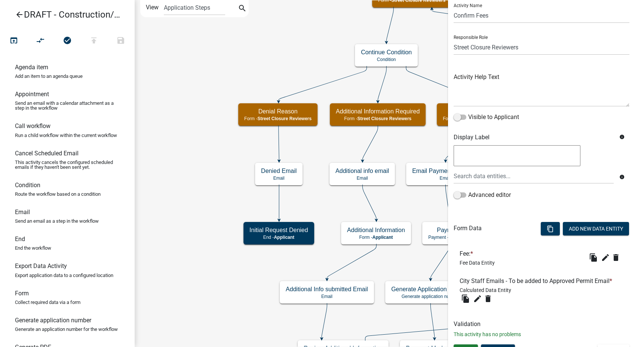
scroll to position [36, 0]
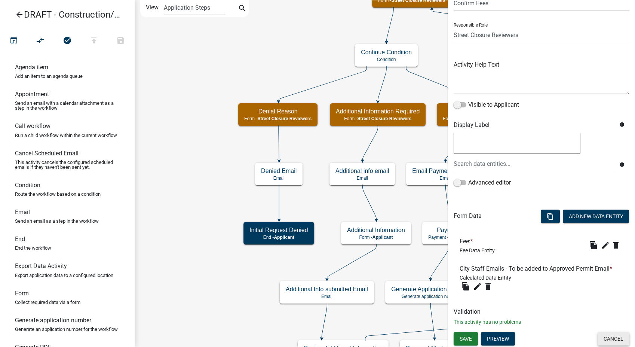
click at [607, 335] on button "Cancel" at bounding box center [613, 338] width 32 height 13
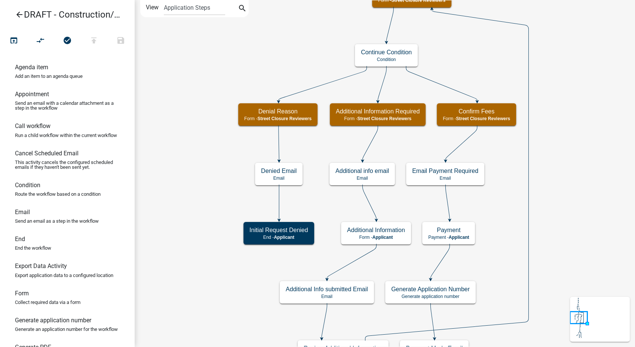
scroll to position [0, 0]
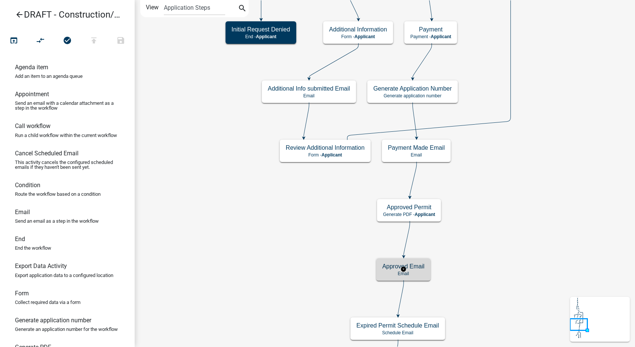
click at [426, 265] on div "Approved Email Email" at bounding box center [403, 269] width 54 height 22
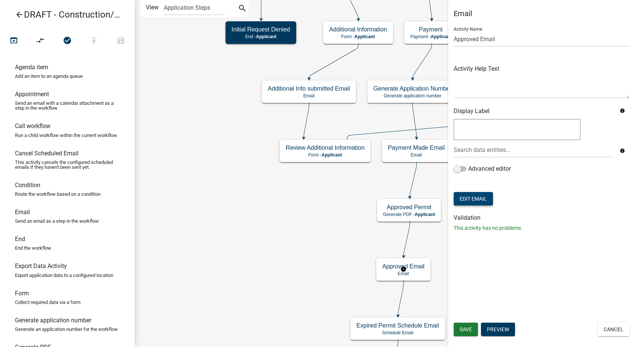
click at [482, 199] on button "Edit Email" at bounding box center [473, 198] width 39 height 13
select select "61e258e5-db64-4740-999e-677e1390fc72"
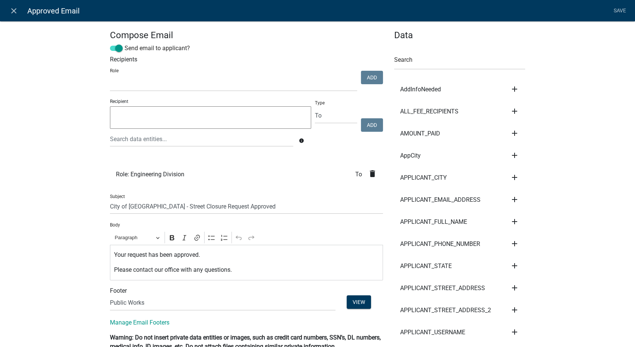
select select
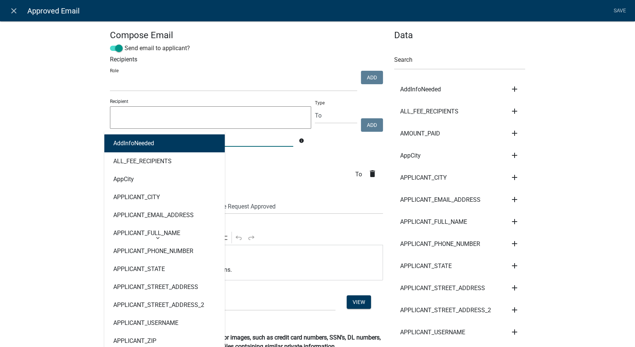
click at [127, 136] on div "AddInfoNeeded ALL_FEE_RECIPIENTS AppCity APPLICANT_CITY APPLICANT_EMAIL_ADDRESS…" at bounding box center [201, 138] width 194 height 15
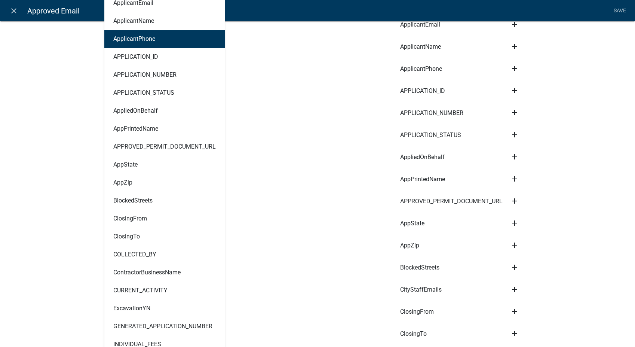
scroll to position [374, 0]
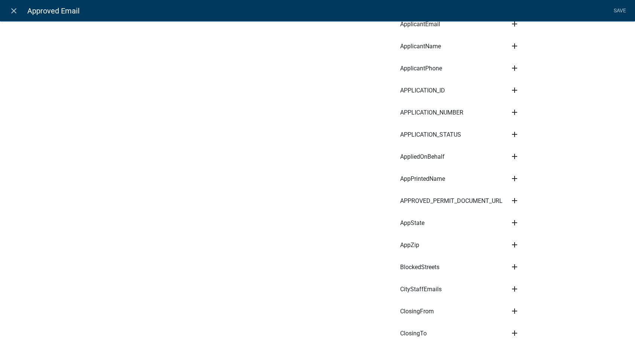
scroll to position [415, 0]
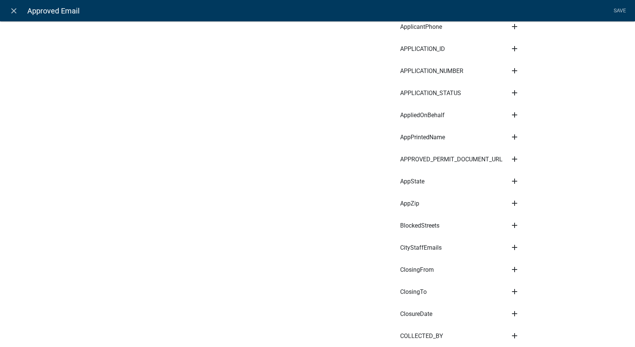
click at [511, 243] on icon "add" at bounding box center [514, 247] width 9 height 9
click at [527, 286] on button "Recipient" at bounding box center [540, 291] width 60 height 18
type textarea "CityStaffEmails"
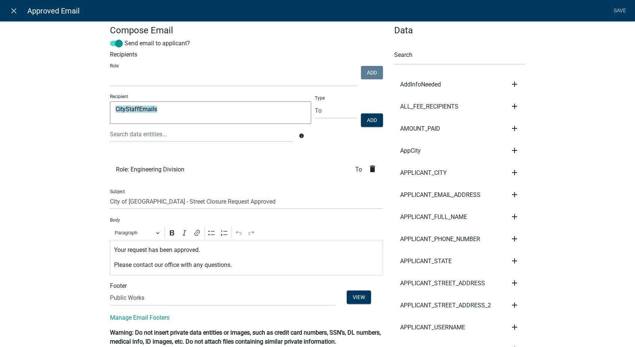
scroll to position [0, 0]
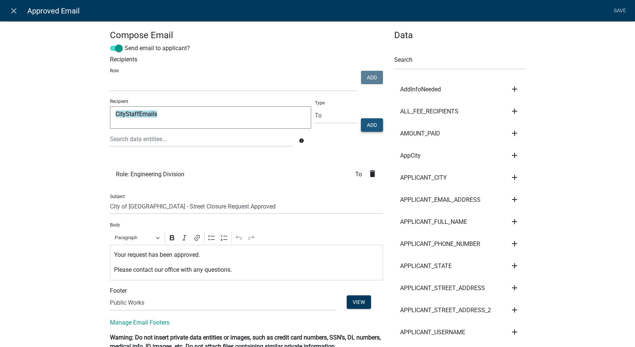
click at [367, 124] on button "Add" at bounding box center [372, 124] width 22 height 13
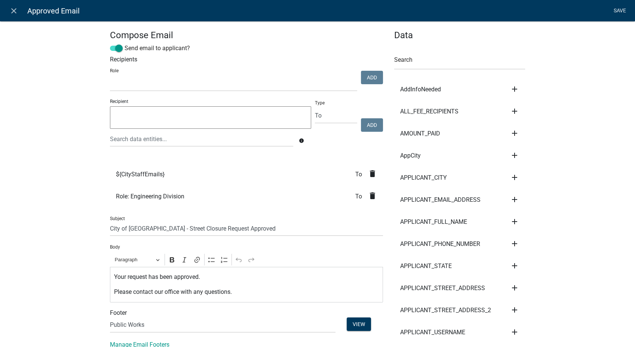
drag, startPoint x: 621, startPoint y: 13, endPoint x: 612, endPoint y: 7, distance: 10.1
click at [621, 13] on link "Save" at bounding box center [619, 11] width 19 height 14
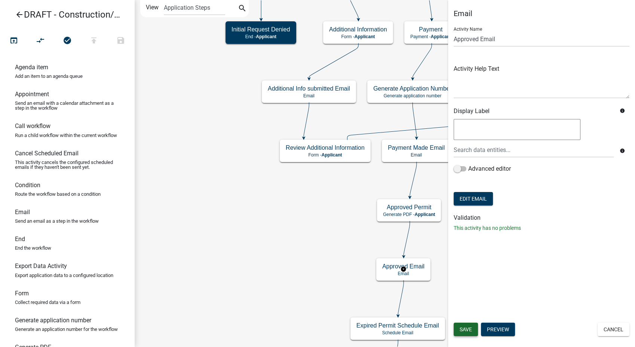
click at [464, 326] on span "Save" at bounding box center [466, 329] width 12 height 6
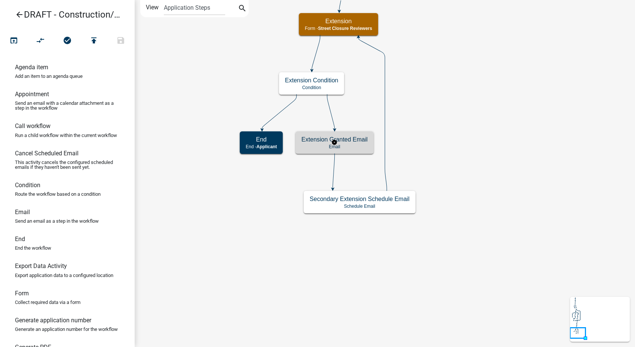
click at [364, 149] on div "Extension Granted Email Email" at bounding box center [334, 142] width 78 height 22
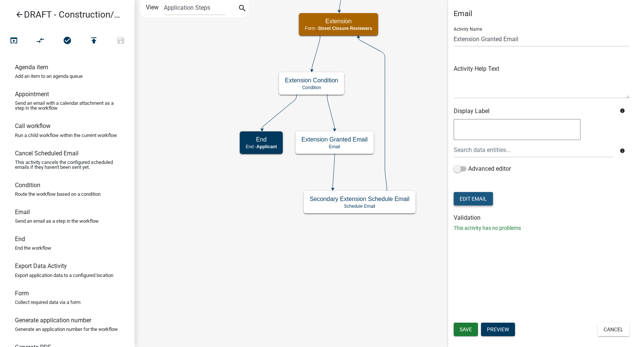
click at [471, 197] on button "Edit Email" at bounding box center [473, 198] width 39 height 13
select select "61e258e5-db64-4740-999e-677e1390fc72"
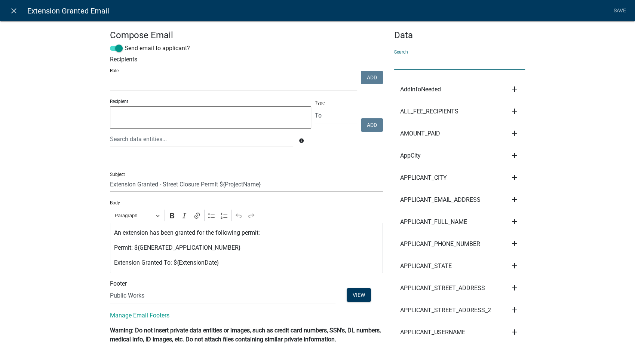
click at [414, 62] on input "text" at bounding box center [459, 61] width 131 height 15
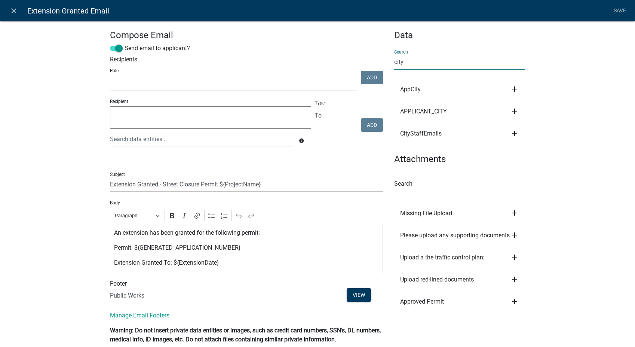
type input "city"
click at [512, 132] on icon "add" at bounding box center [514, 133] width 9 height 9
click at [522, 172] on button "Recipient" at bounding box center [540, 176] width 60 height 18
type textarea "CityStaffEmails"
click at [376, 124] on button "Add" at bounding box center [372, 124] width 22 height 13
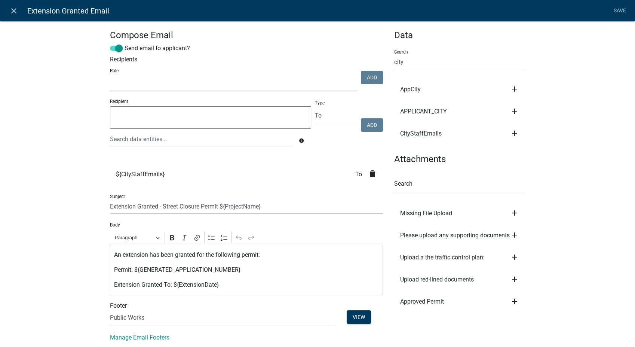
click at [181, 83] on select "PWD Director Permit Technician Fire Department Admin City Planner Engineering D…" at bounding box center [233, 83] width 247 height 15
select select "2eabd35e-ce6d-461f-ba3b-875f04b0d107"
click at [110, 76] on select "PWD Director Permit Technician Fire Department Admin City Planner Engineering D…" at bounding box center [233, 83] width 247 height 15
click at [369, 80] on button "Add" at bounding box center [372, 77] width 22 height 13
select select
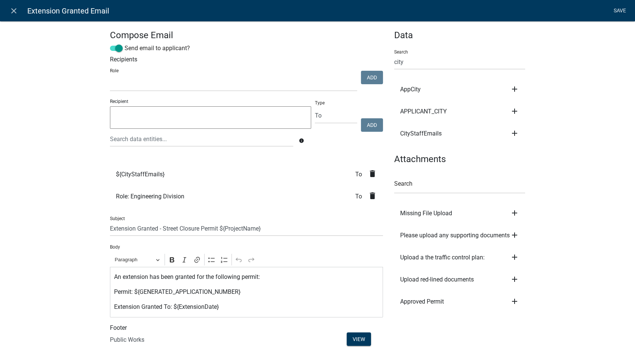
click at [624, 4] on link "Save" at bounding box center [619, 11] width 19 height 14
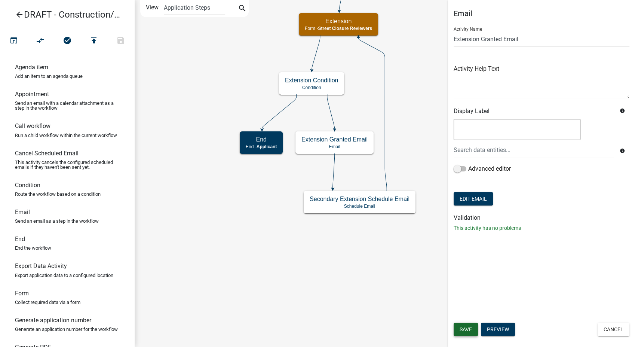
click at [460, 328] on span "Save" at bounding box center [466, 329] width 12 height 6
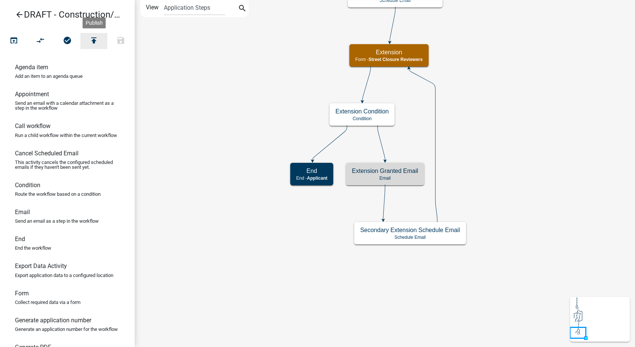
click at [89, 43] on button "publish" at bounding box center [93, 41] width 27 height 16
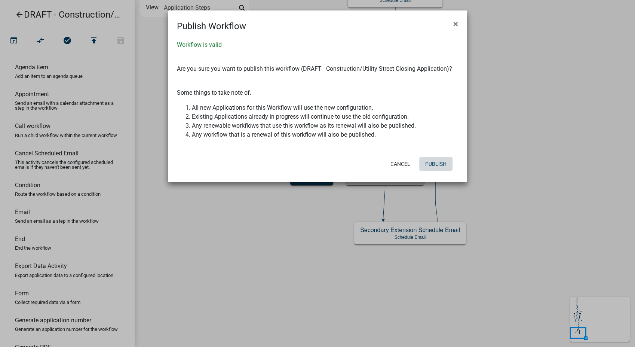
click at [428, 161] on button "Publish" at bounding box center [435, 163] width 33 height 13
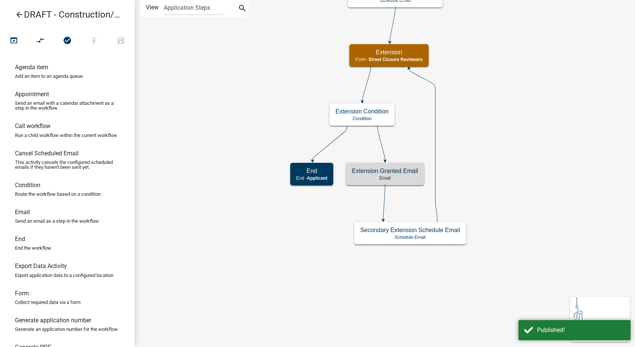
click at [20, 15] on icon "arrow_back" at bounding box center [19, 15] width 9 height 10
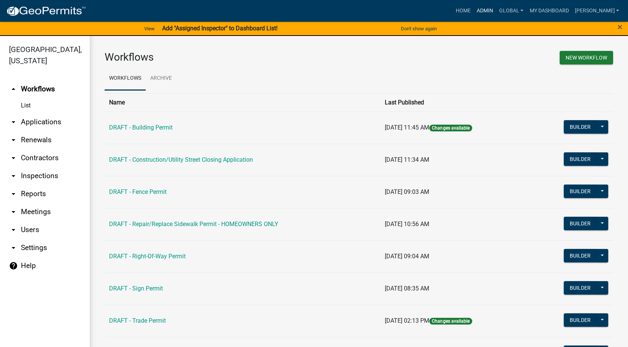
click at [497, 10] on link "Admin" at bounding box center [485, 11] width 22 height 14
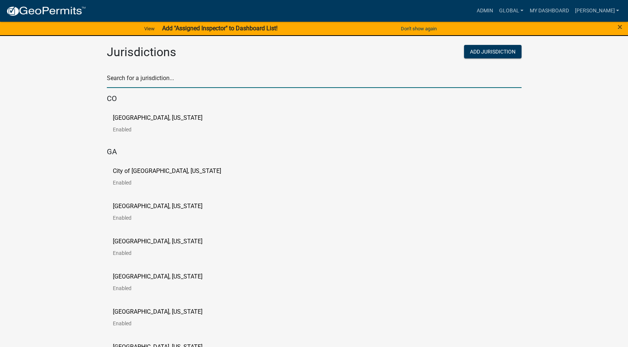
click at [137, 80] on input "text" at bounding box center [314, 80] width 415 height 15
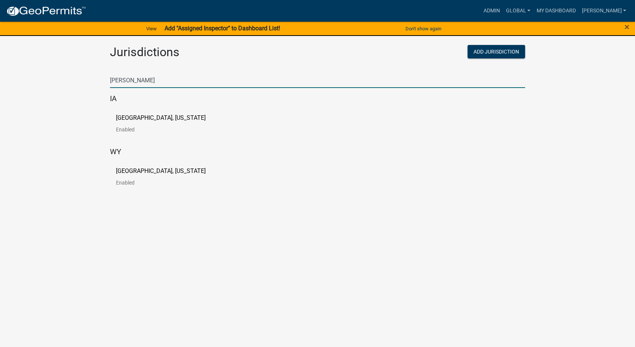
type input "buchanan"
click at [141, 119] on p "[GEOGRAPHIC_DATA], [US_STATE]" at bounding box center [161, 118] width 90 height 6
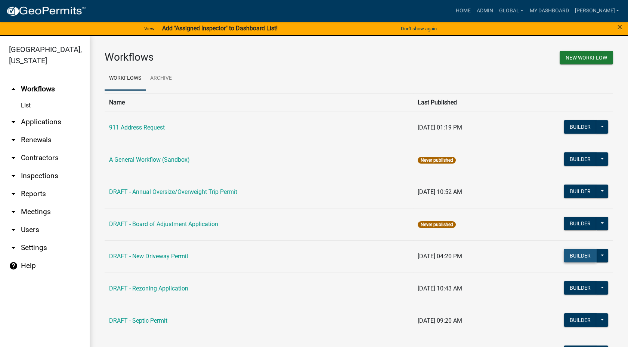
click at [570, 256] on button "Builder" at bounding box center [580, 255] width 33 height 13
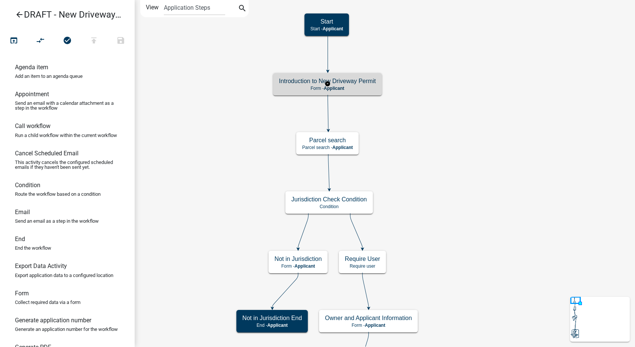
click at [366, 86] on p "Form - Applicant" at bounding box center [327, 88] width 97 height 5
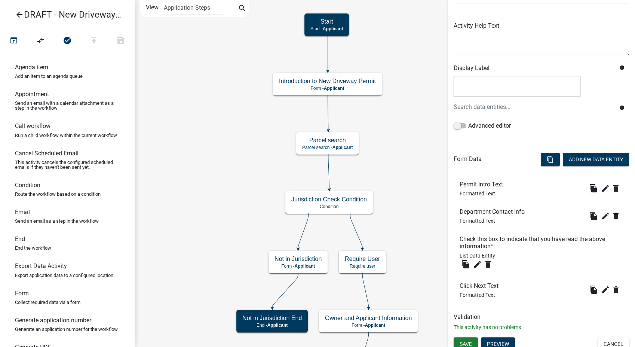
scroll to position [80, 0]
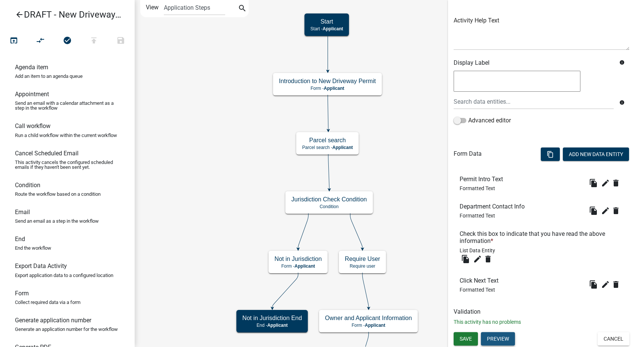
click at [491, 335] on button "Preview" at bounding box center [498, 338] width 34 height 13
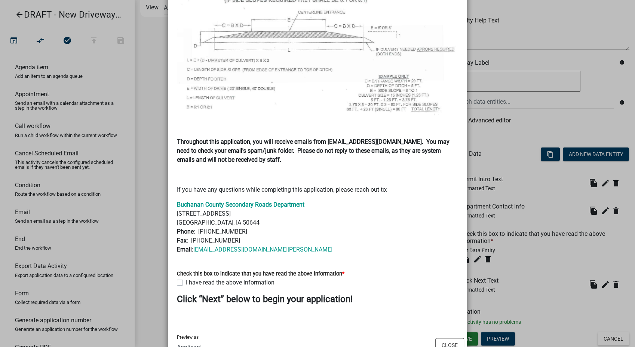
scroll to position [609, 0]
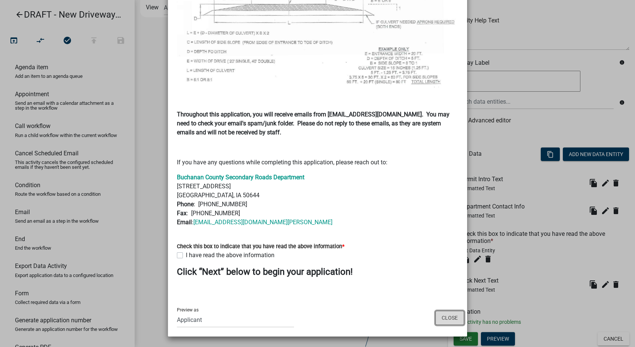
click at [453, 320] on button "Close" at bounding box center [449, 317] width 29 height 14
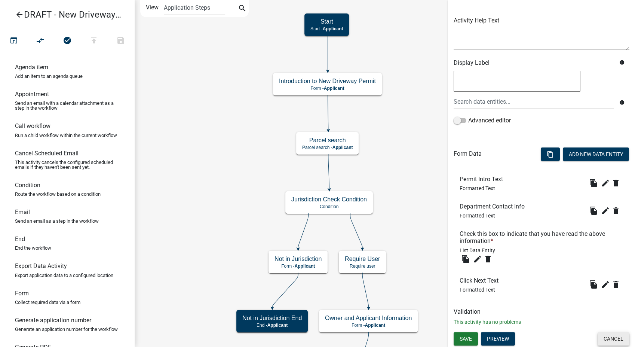
click at [606, 335] on button "Cancel" at bounding box center [613, 338] width 32 height 13
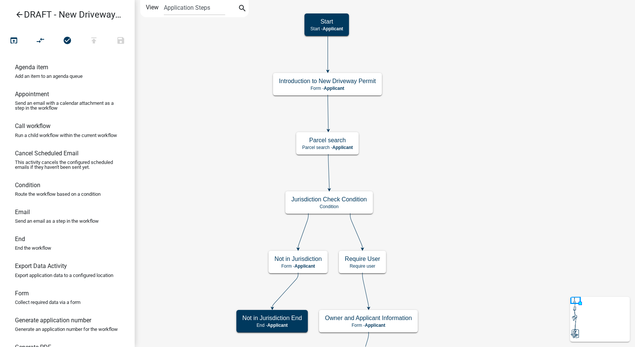
scroll to position [0, 0]
click at [347, 147] on span "Applicant" at bounding box center [342, 147] width 21 height 5
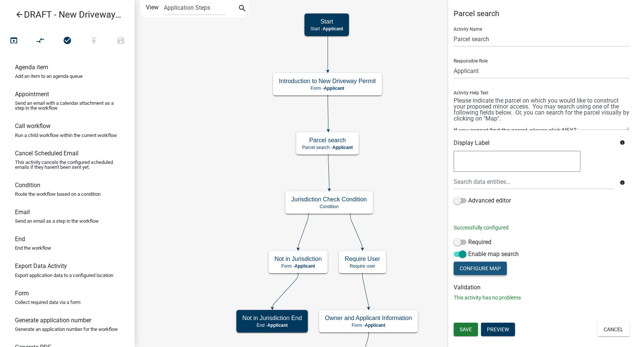
click at [474, 268] on button "Configure Map" at bounding box center [480, 267] width 53 height 13
select select "hybrid"
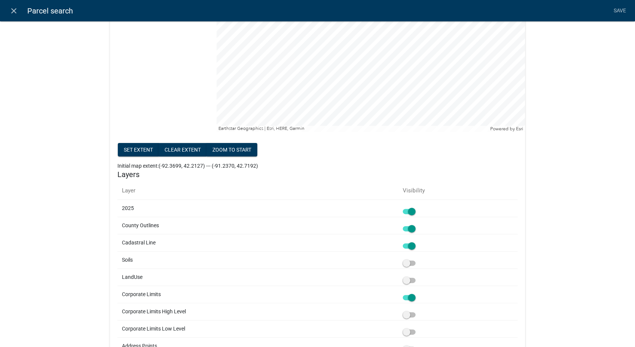
scroll to position [291, 0]
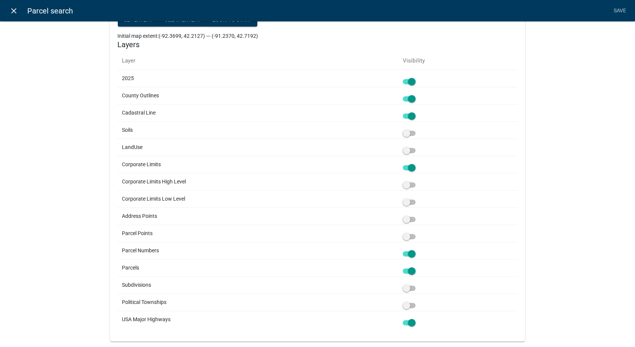
click at [16, 9] on icon "close" at bounding box center [13, 10] width 9 height 9
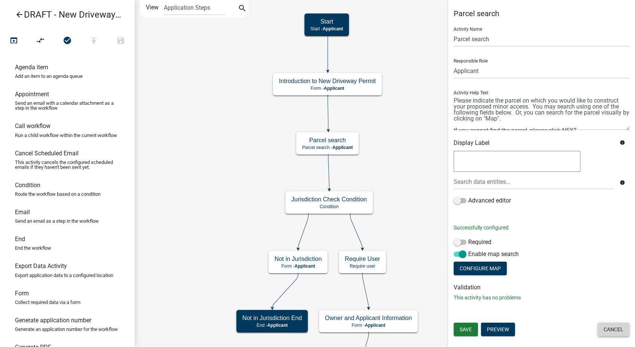
click at [614, 332] on button "Cancel" at bounding box center [613, 328] width 32 height 13
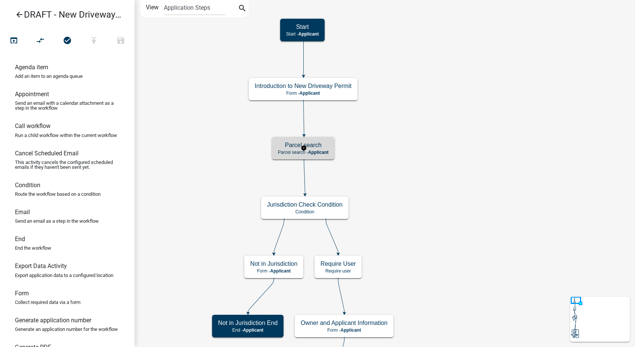
click at [321, 141] on h5 "Parcel search" at bounding box center [303, 144] width 50 height 7
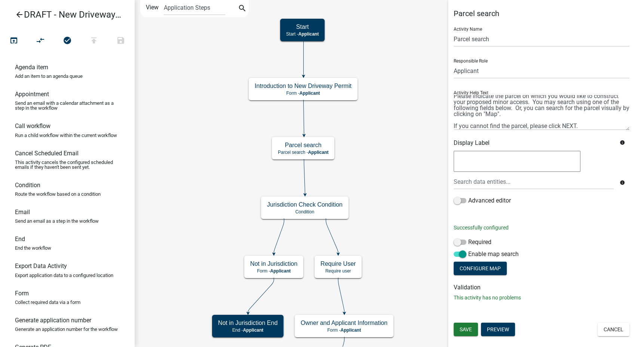
scroll to position [6, 0]
click at [610, 335] on button "Cancel" at bounding box center [613, 328] width 32 height 13
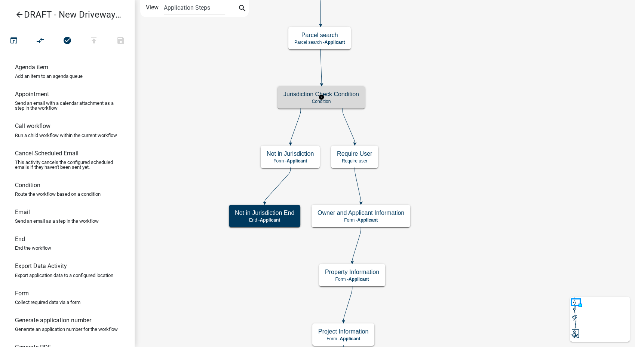
click at [344, 94] on h5 "Jurisdiction Check Condition" at bounding box center [321, 93] width 76 height 7
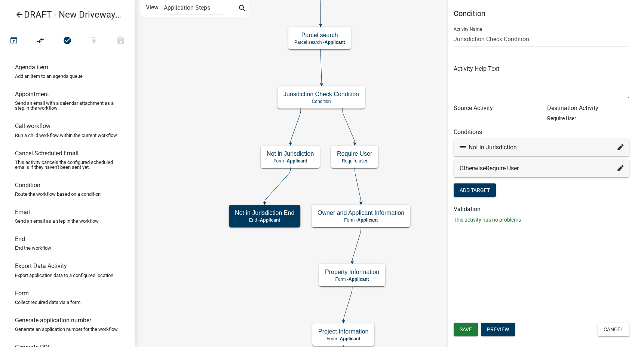
click at [620, 147] on icon at bounding box center [620, 147] width 6 height 6
select select "4: 05904aa2-3b81-4e86-af12-0c67723db313"
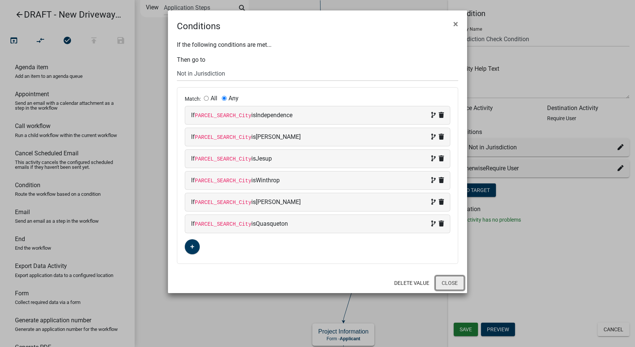
click at [457, 285] on button "Close" at bounding box center [449, 283] width 29 height 14
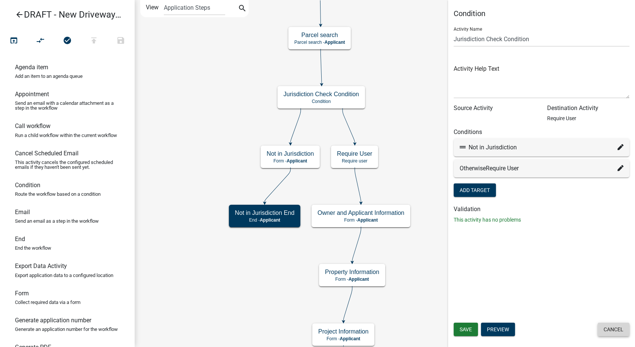
click at [615, 331] on button "Cancel" at bounding box center [613, 328] width 32 height 13
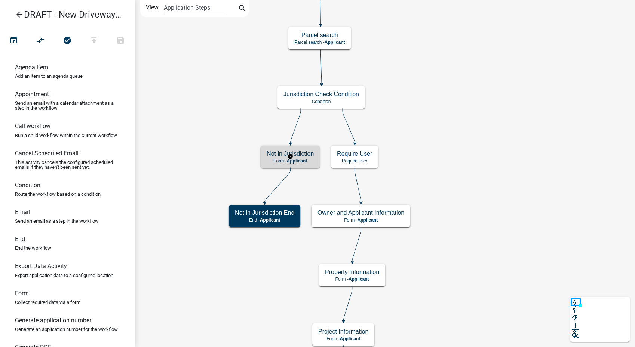
click at [314, 148] on div "Not in Jurisdiction Form - Applicant" at bounding box center [290, 156] width 59 height 22
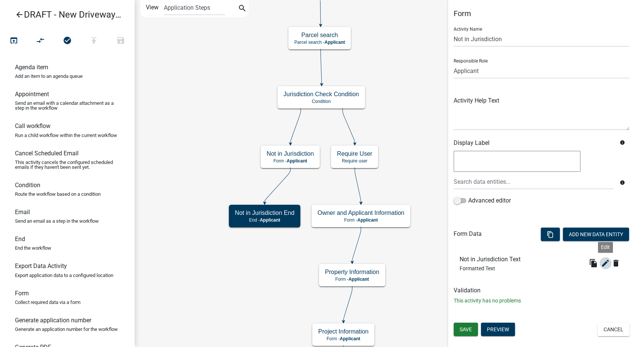
click at [601, 265] on icon "edit" at bounding box center [605, 262] width 9 height 9
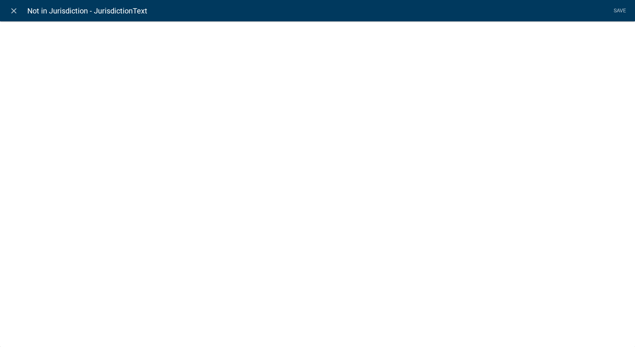
select select "rich-text"
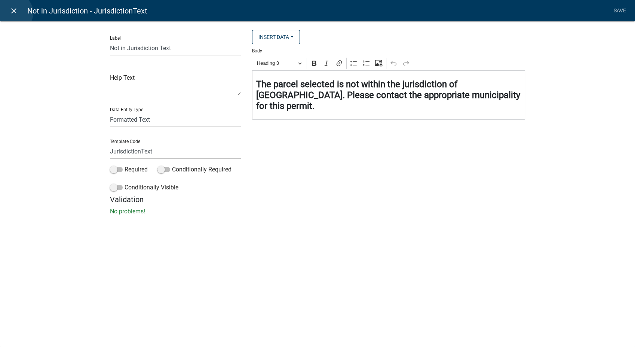
click at [14, 13] on icon "close" at bounding box center [13, 10] width 9 height 9
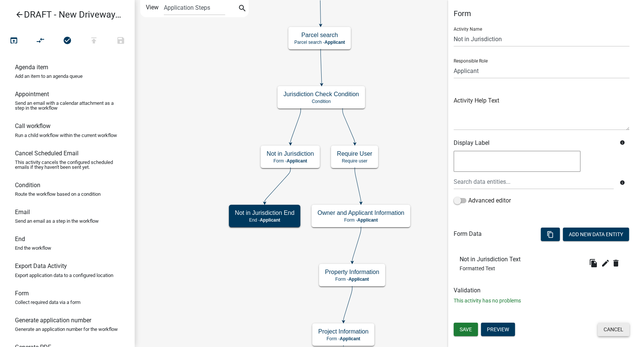
click at [617, 332] on button "Cancel" at bounding box center [613, 328] width 32 height 13
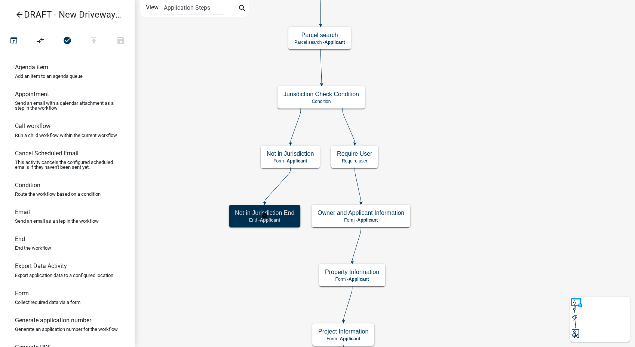
click at [267, 220] on span "Applicant" at bounding box center [270, 219] width 21 height 5
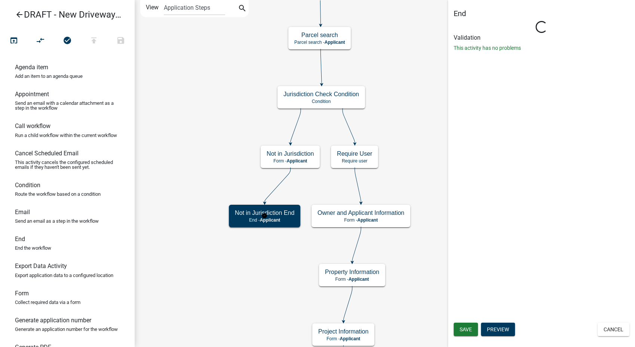
select select "Rejected"
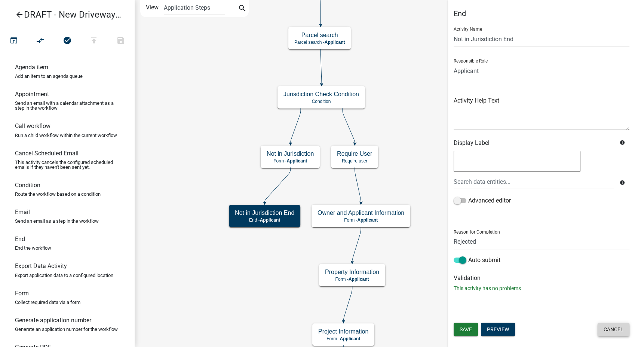
click at [611, 331] on button "Cancel" at bounding box center [613, 328] width 32 height 13
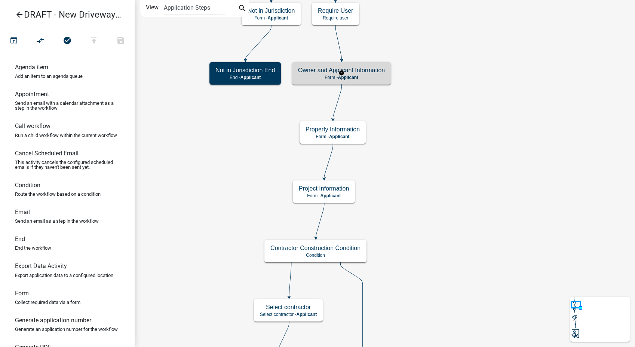
click at [375, 76] on p "Form - Applicant" at bounding box center [341, 77] width 87 height 5
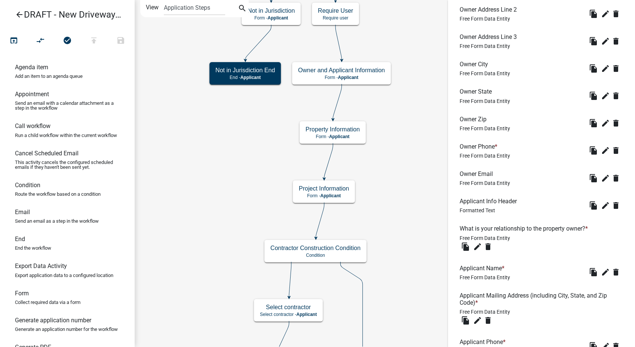
scroll to position [494, 0]
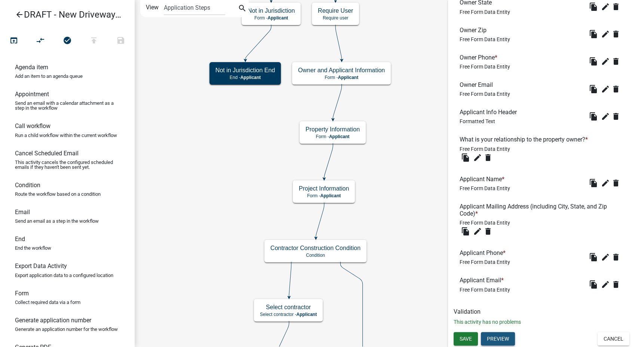
click at [497, 342] on button "Preview" at bounding box center [498, 338] width 34 height 13
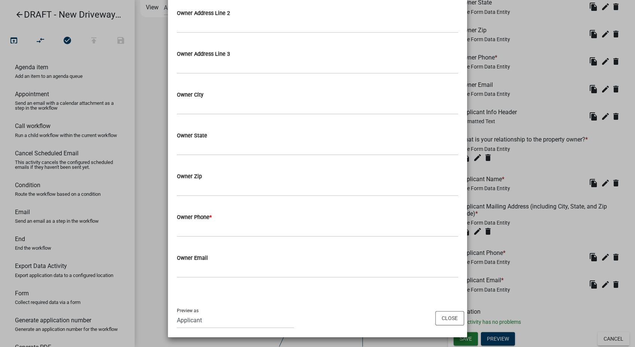
scroll to position [241, 0]
click at [446, 325] on div "Preview as Applicant GIS Mapping Division Secondary Roads Admin Environmental H…" at bounding box center [317, 318] width 299 height 38
click at [445, 315] on button "Close" at bounding box center [449, 317] width 29 height 14
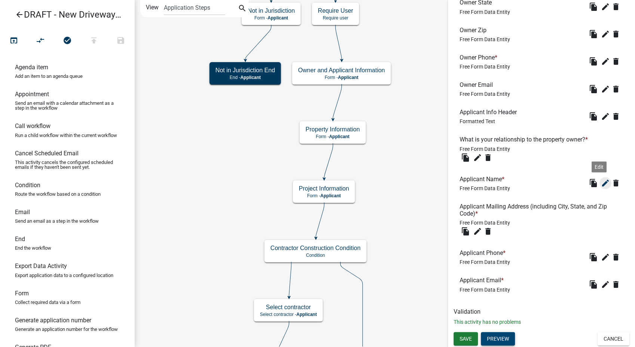
click at [601, 184] on icon "edit" at bounding box center [605, 182] width 9 height 9
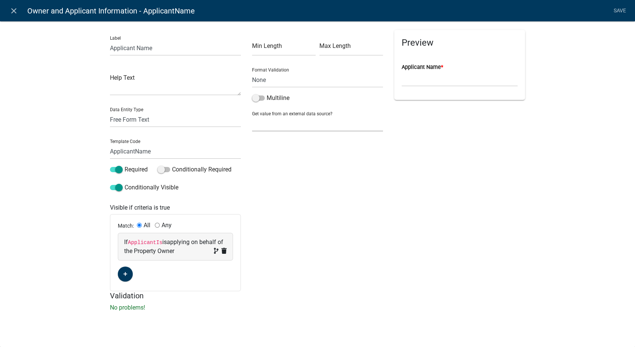
click at [262, 128] on select "None Parcel search Applicant Data" at bounding box center [317, 123] width 131 height 15
select select "2: Object"
click at [252, 116] on select "None Parcel search Applicant Data" at bounding box center [317, 123] width 131 height 15
click at [264, 159] on select "Full Name Username Email Address Street Address Street Address 2 City State Zip…" at bounding box center [317, 155] width 125 height 15
select select "0: Object"
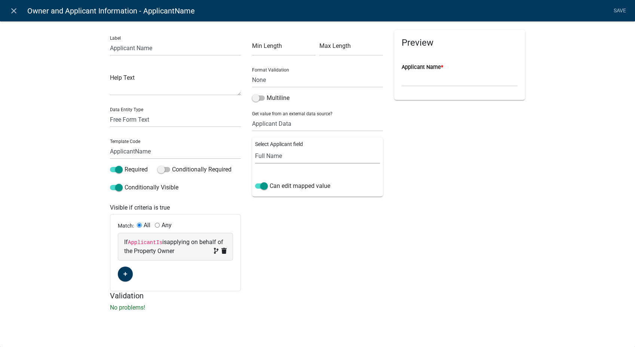
click at [255, 148] on select "Full Name Username Email Address Street Address Street Address 2 City State Zip…" at bounding box center [317, 155] width 125 height 15
click at [619, 8] on link "Save" at bounding box center [619, 11] width 19 height 14
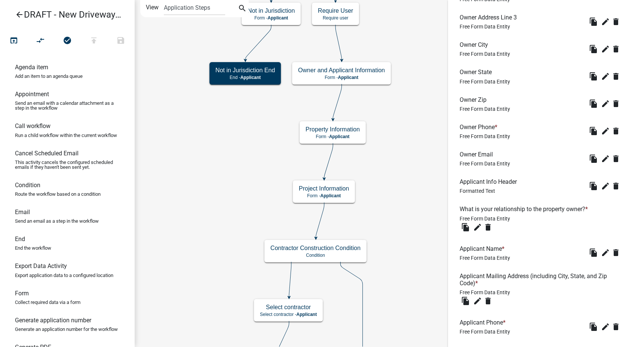
scroll to position [461, 0]
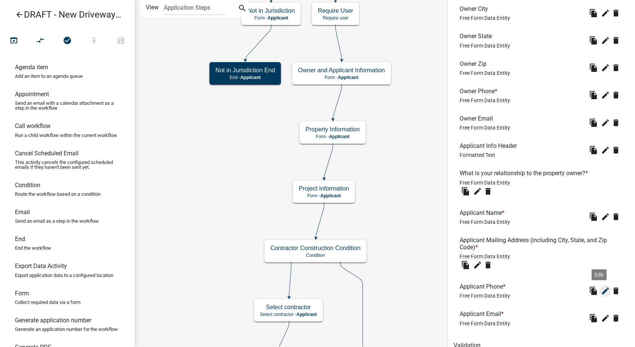
click at [601, 286] on icon "edit" at bounding box center [605, 290] width 9 height 9
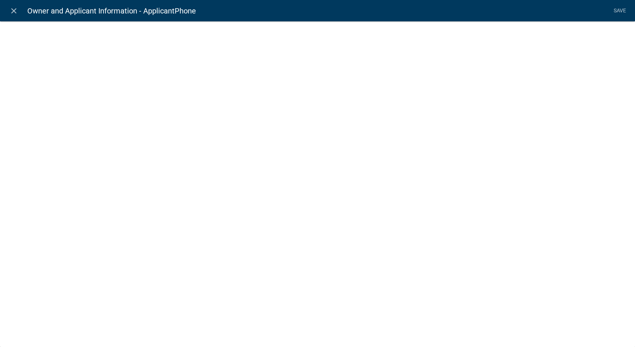
select select "1"
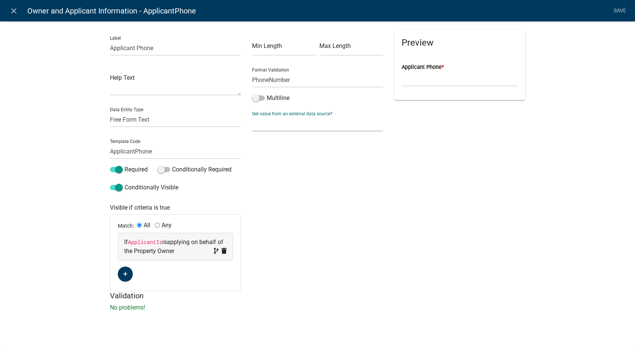
click at [273, 124] on select "None Parcel search Applicant Data" at bounding box center [317, 123] width 131 height 15
select select "2: Object"
click at [252, 116] on select "None Parcel search Applicant Data" at bounding box center [317, 123] width 131 height 15
drag, startPoint x: 273, startPoint y: 132, endPoint x: 271, endPoint y: 159, distance: 27.0
click at [271, 159] on select "Full Name Username Email Address Street Address Street Address 2 City State Zip…" at bounding box center [317, 155] width 125 height 15
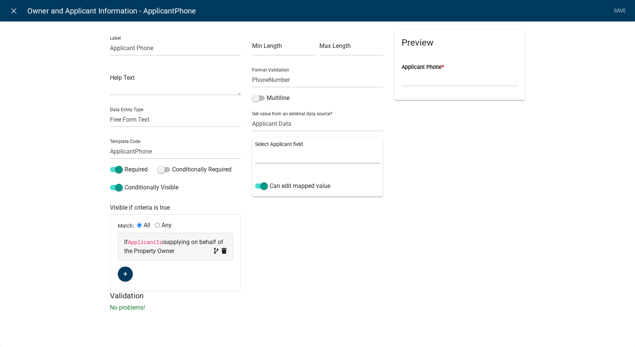
select select "8: Object"
click at [255, 148] on select "Full Name Username Email Address Street Address Street Address 2 City State Zip…" at bounding box center [317, 155] width 125 height 15
click at [616, 8] on link "Save" at bounding box center [619, 11] width 19 height 14
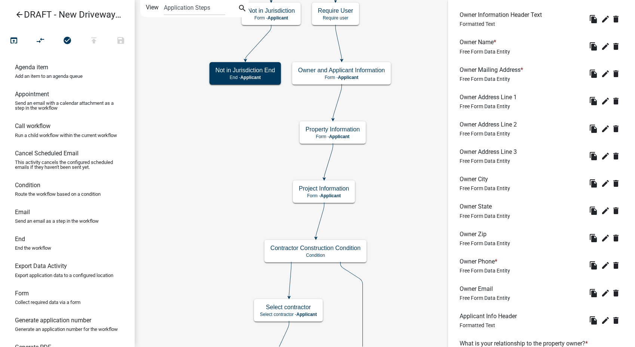
scroll to position [494, 0]
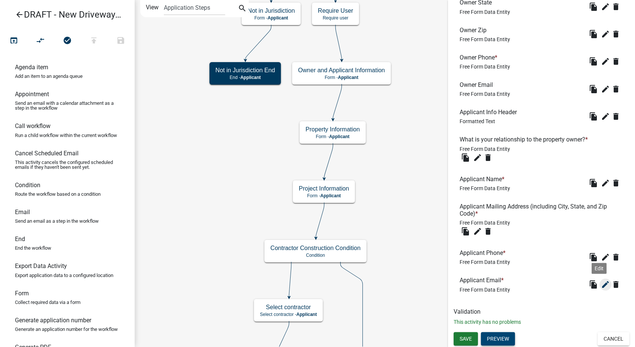
click at [601, 284] on icon "edit" at bounding box center [605, 284] width 9 height 9
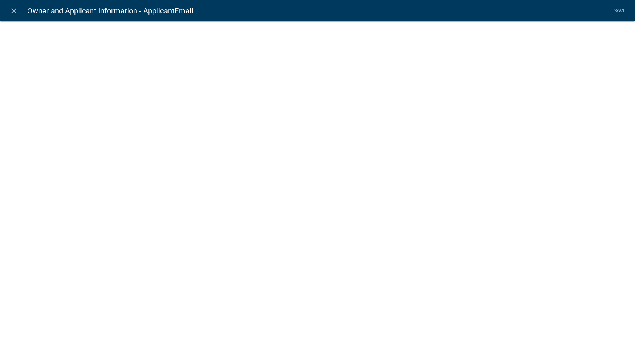
select select "0"
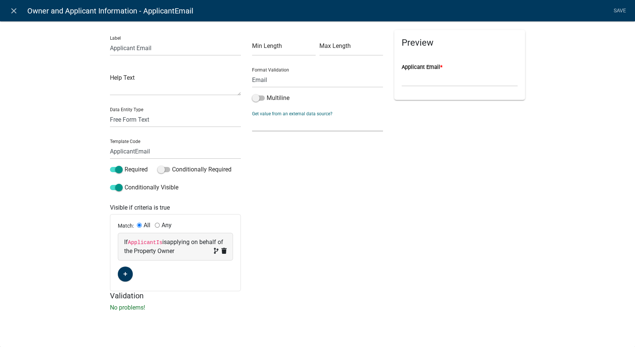
click at [262, 123] on select "None Parcel search Applicant Data" at bounding box center [317, 123] width 131 height 15
select select "2: Object"
click at [252, 116] on select "None Parcel search Applicant Data" at bounding box center [317, 123] width 131 height 15
click at [267, 156] on select "Full Name Username Email Address Street Address Street Address 2 City State Zip…" at bounding box center [317, 155] width 125 height 15
select select "2: Object"
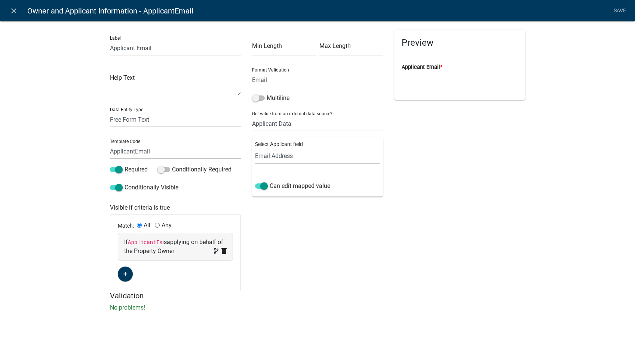
click at [255, 148] on select "Full Name Username Email Address Street Address Street Address 2 City State Zip…" at bounding box center [317, 155] width 125 height 15
click at [622, 10] on link "Save" at bounding box center [619, 11] width 19 height 14
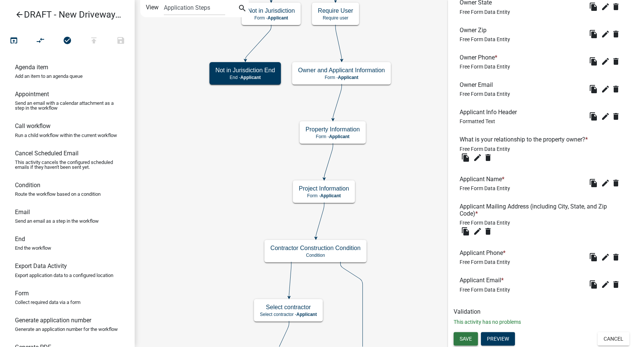
click at [468, 337] on span "Save" at bounding box center [466, 338] width 12 height 6
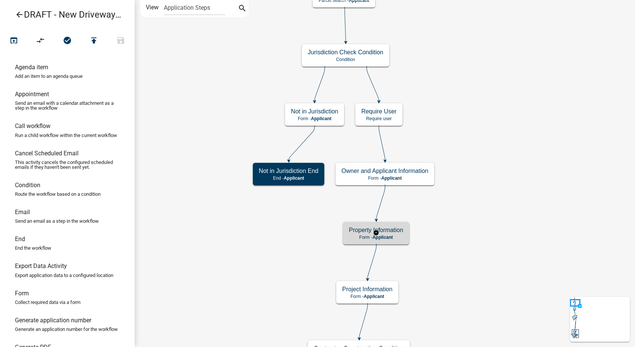
click at [400, 241] on div "Property Information Form - Applicant" at bounding box center [376, 233] width 66 height 22
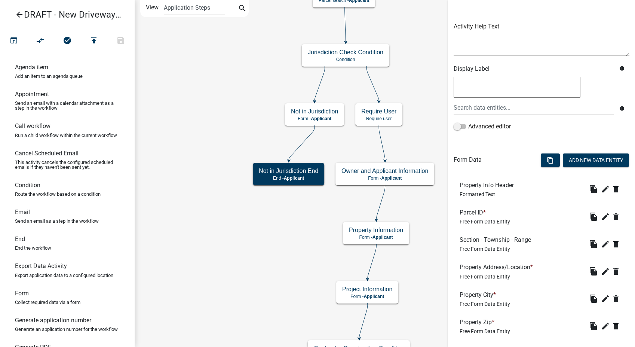
scroll to position [116, 0]
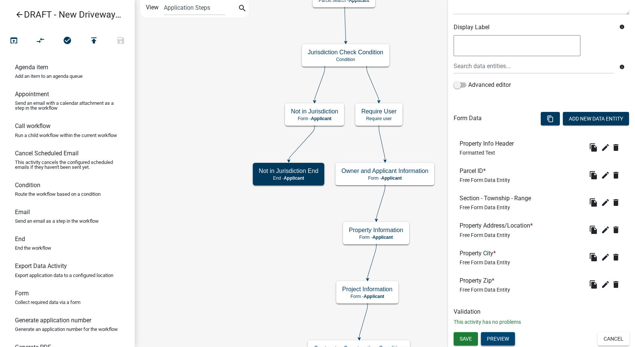
click at [501, 342] on button "Preview" at bounding box center [498, 338] width 34 height 13
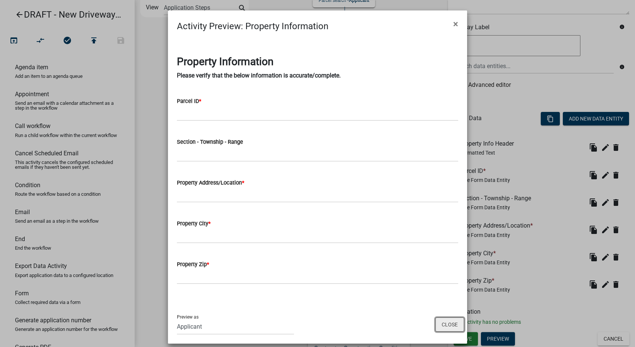
click at [449, 323] on button "Close" at bounding box center [449, 324] width 29 height 14
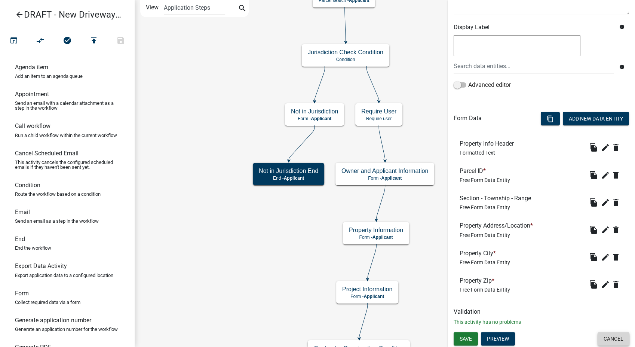
click at [597, 336] on button "Cancel" at bounding box center [613, 338] width 32 height 13
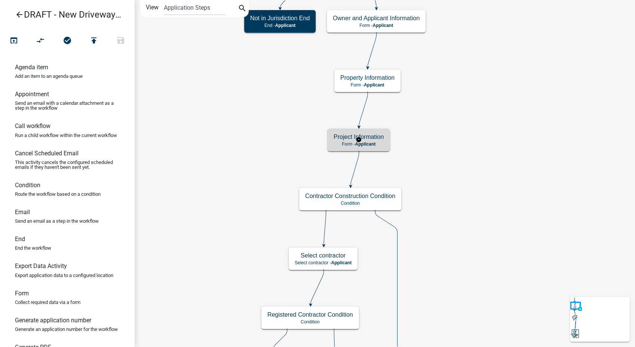
click at [380, 148] on div "Project Information Form - Applicant" at bounding box center [359, 140] width 62 height 22
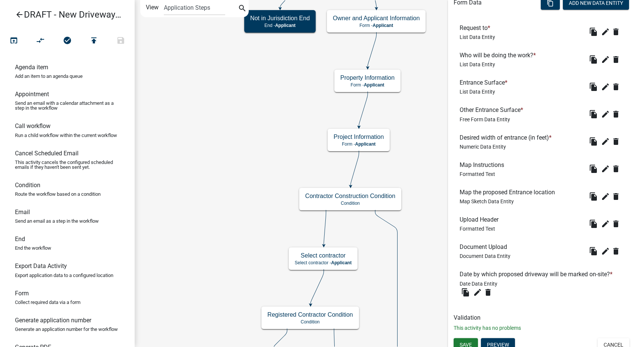
scroll to position [244, 0]
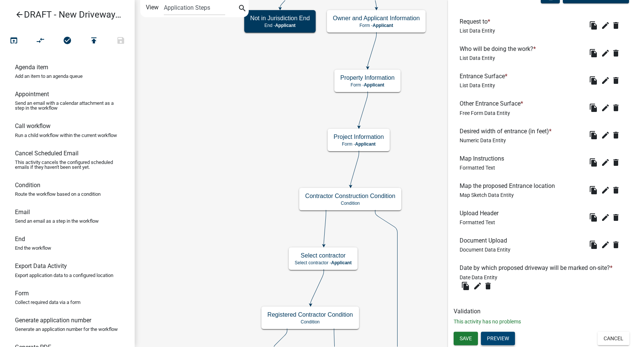
click at [494, 339] on button "Preview" at bounding box center [498, 337] width 34 height 13
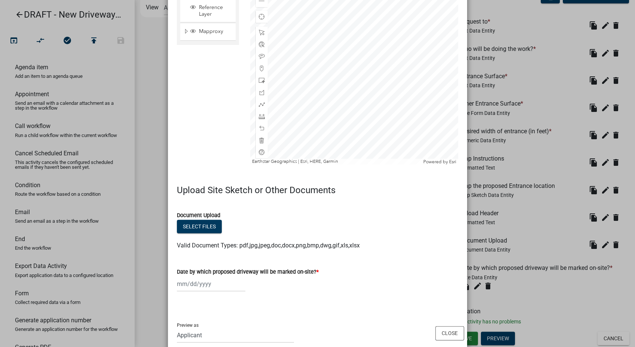
scroll to position [776, 0]
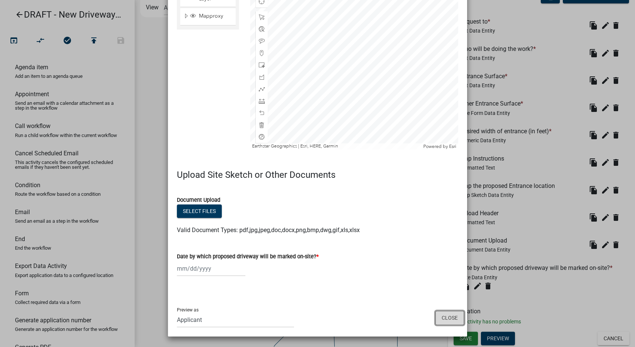
click at [445, 314] on button "Close" at bounding box center [449, 317] width 29 height 14
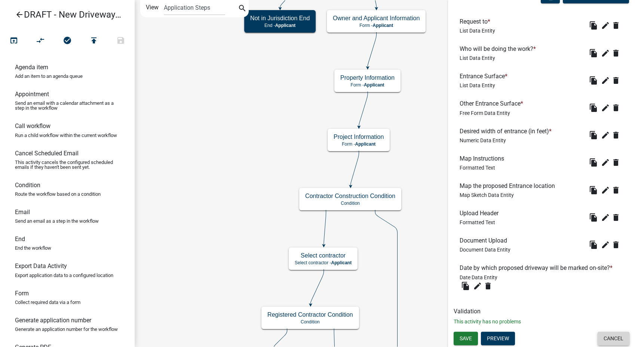
click at [606, 335] on button "Cancel" at bounding box center [613, 337] width 32 height 13
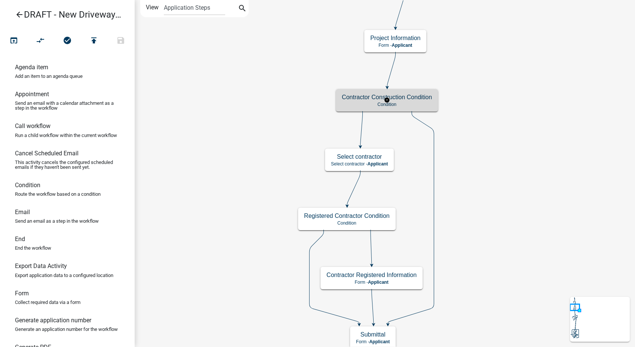
click at [428, 99] on h5 "Contractor Construction Condition" at bounding box center [387, 96] width 90 height 7
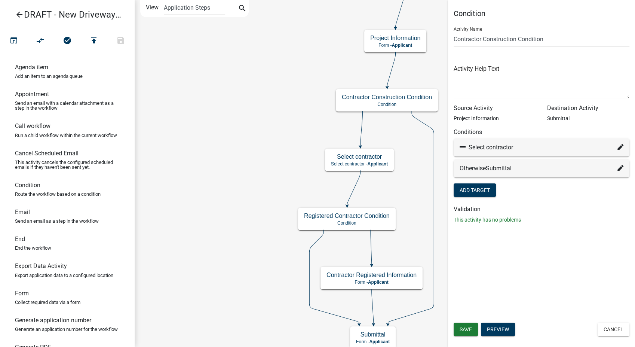
click at [618, 145] on icon at bounding box center [620, 147] width 6 height 6
select select "11: 6f5a9288-61cd-4ec1-90bb-139b5d1248e0"
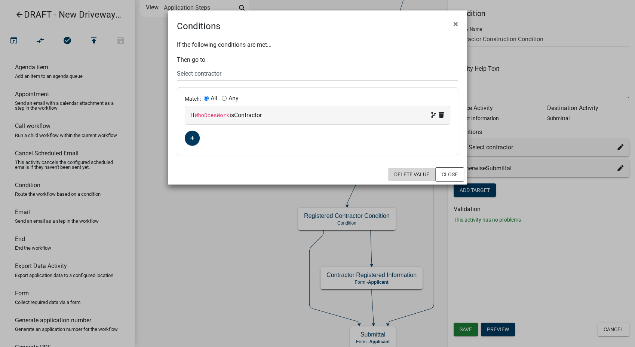
click at [435, 172] on button "Delete Value" at bounding box center [411, 173] width 47 height 13
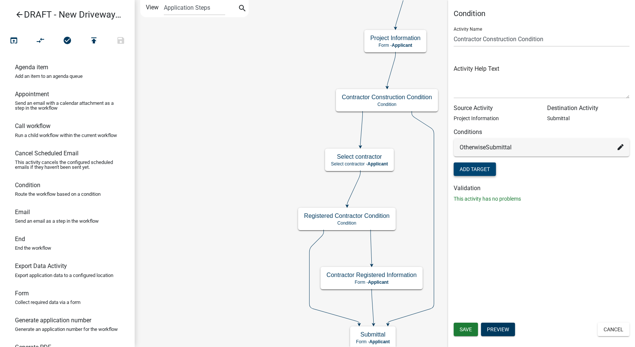
click at [489, 169] on button "Add Target" at bounding box center [475, 168] width 42 height 13
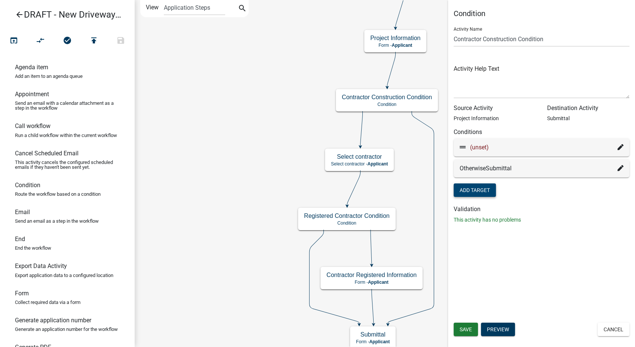
click at [622, 145] on icon at bounding box center [620, 147] width 6 height 6
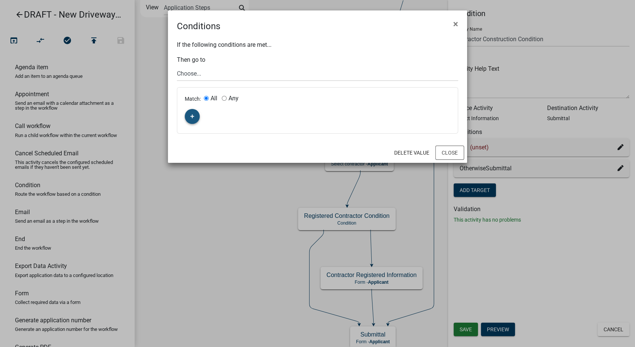
click at [194, 118] on button "button" at bounding box center [192, 116] width 15 height 15
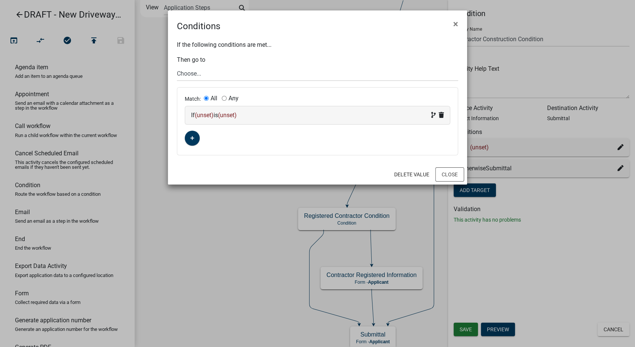
click at [260, 116] on div "If (unset) is (unset)" at bounding box center [317, 115] width 253 height 9
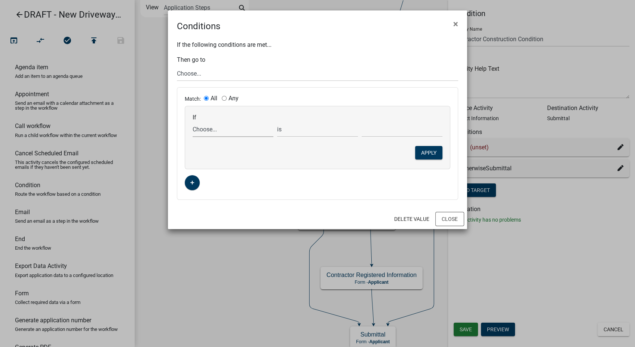
click at [217, 130] on select "Choose... ALL_FEE_RECIPIENTS APPLICANT_CITY APPLICANT_EMAIL_ADDRESS APPLICANT_F…" at bounding box center [233, 129] width 81 height 15
select select "151: WhoDoesWork"
click at [193, 122] on select "Choose... ALL_FEE_RECIPIENTS APPLICANT_CITY APPLICANT_EMAIL_ADDRESS APPLICANT_F…" at bounding box center [233, 129] width 81 height 15
click at [385, 127] on select "Choose... Contractor Property Owner" at bounding box center [402, 129] width 81 height 15
select select "1: Contractor"
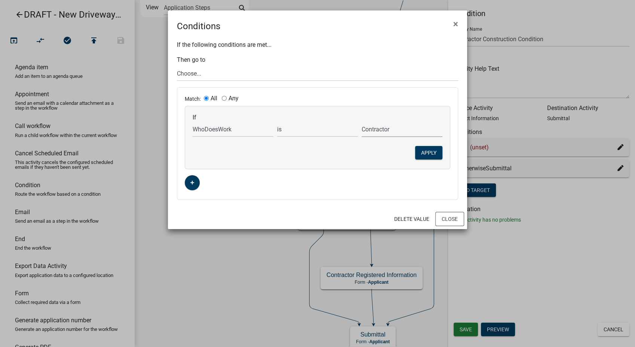
click at [362, 122] on select "Choose... Contractor Property Owner" at bounding box center [402, 129] width 81 height 15
click at [425, 151] on button "Apply" at bounding box center [428, 152] width 27 height 13
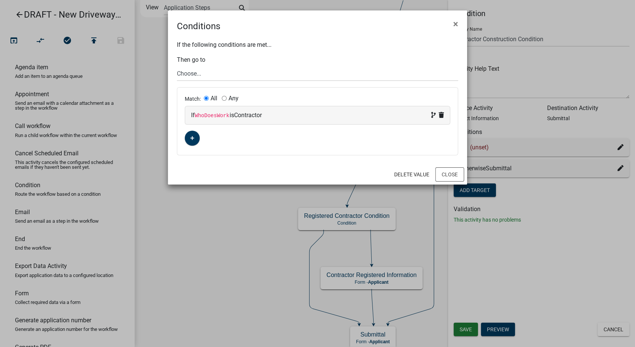
click at [365, 28] on div "Conditions ×" at bounding box center [317, 21] width 299 height 22
click at [203, 74] on select "Choose... Start Introduction to New Driveway Permit Parcel search Jurisdiction …" at bounding box center [317, 73] width 281 height 15
select select "12: a715c844-cb6b-4ed4-bb77-4eafd05fa960"
click at [177, 66] on select "Choose... Start Introduction to New Driveway Permit Parcel search Jurisdiction …" at bounding box center [317, 73] width 281 height 15
click at [445, 173] on button "Close" at bounding box center [449, 174] width 29 height 14
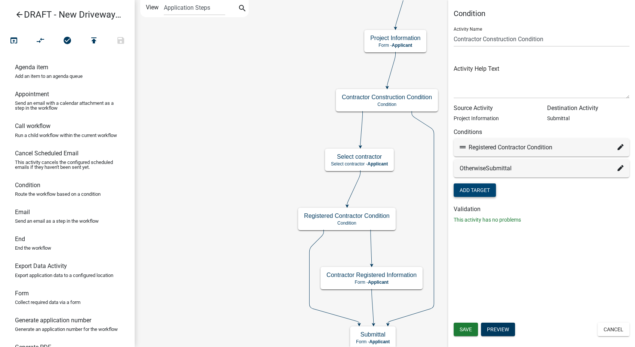
click at [618, 145] on icon at bounding box center [620, 147] width 6 height 6
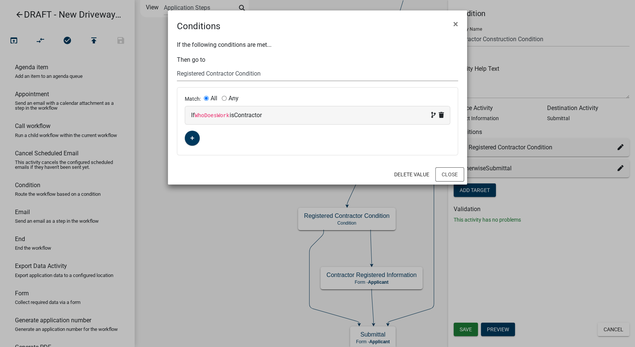
click at [221, 71] on select "Choose... Start Introduction to New Driveway Permit Parcel search Jurisdiction …" at bounding box center [317, 73] width 281 height 15
select select "11: 6f5a9288-61cd-4ec1-90bb-139b5d1248e0"
click at [177, 66] on select "Choose... Start Introduction to New Driveway Permit Parcel search Jurisdiction …" at bounding box center [317, 73] width 281 height 15
click at [459, 173] on button "Close" at bounding box center [449, 174] width 29 height 14
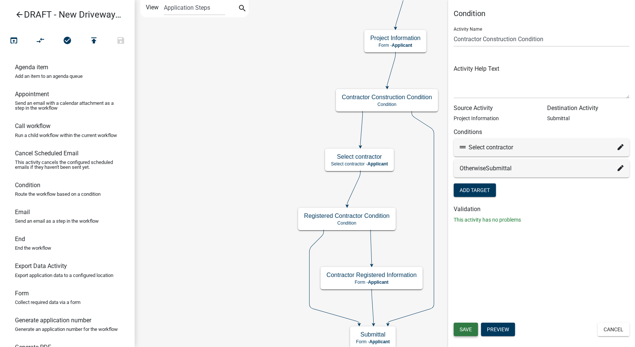
click at [464, 323] on button "Save" at bounding box center [466, 328] width 24 height 13
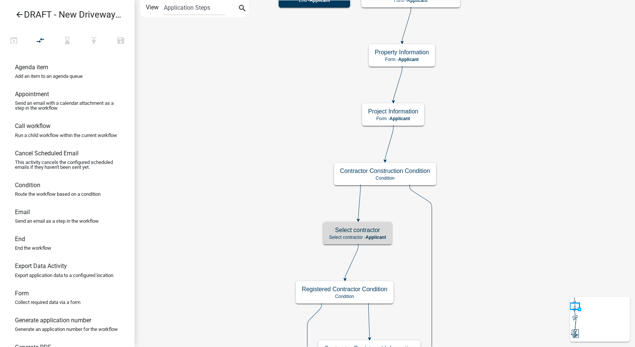
click at [360, 235] on p "Select contractor - Applicant" at bounding box center [357, 236] width 57 height 5
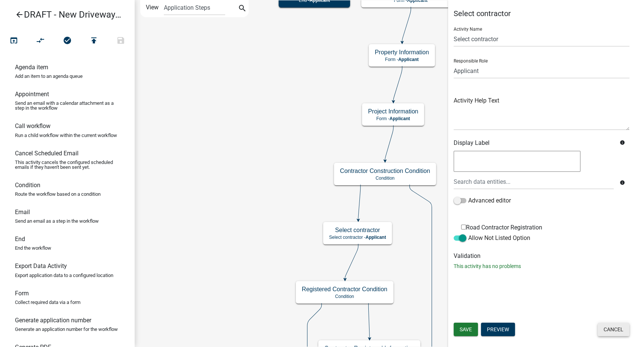
click at [624, 331] on button "Cancel" at bounding box center [613, 328] width 32 height 13
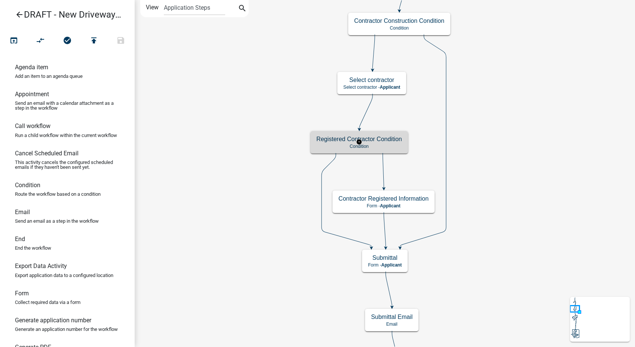
click at [374, 145] on p "Condition" at bounding box center [359, 146] width 86 height 5
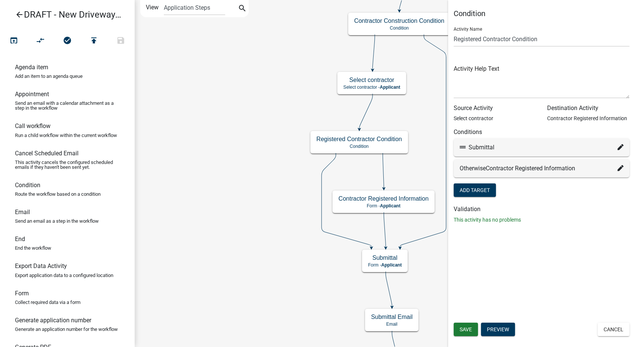
click at [617, 147] on div "Submittal" at bounding box center [542, 147] width 164 height 9
click at [618, 147] on icon at bounding box center [620, 147] width 6 height 6
select select "13: 423eca1f-c3a7-4464-8e8a-07f2316a699c"
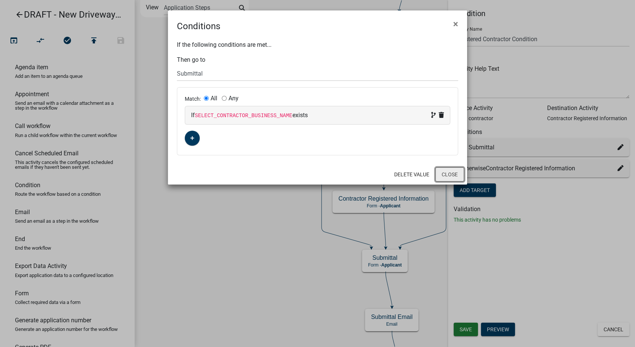
click at [451, 176] on button "Close" at bounding box center [449, 174] width 29 height 14
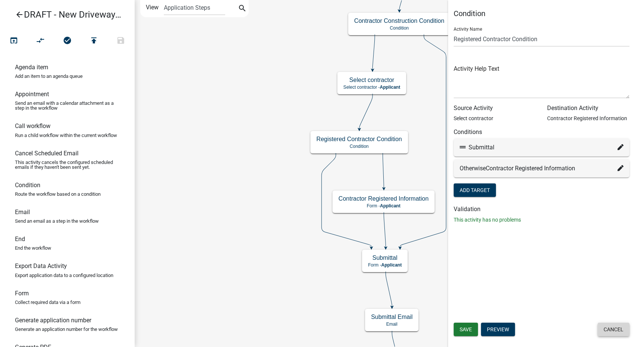
click at [602, 330] on button "Cancel" at bounding box center [613, 328] width 32 height 13
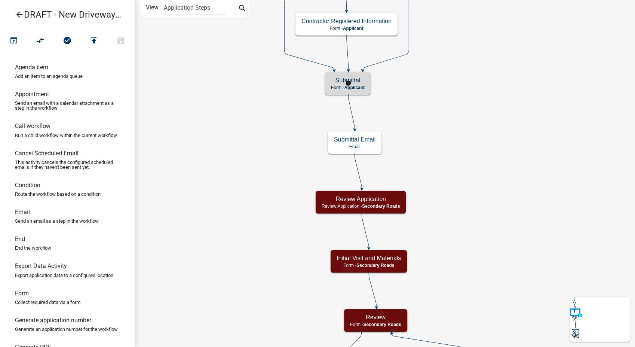
click at [362, 92] on div "Submittal Form - Applicant" at bounding box center [348, 83] width 46 height 22
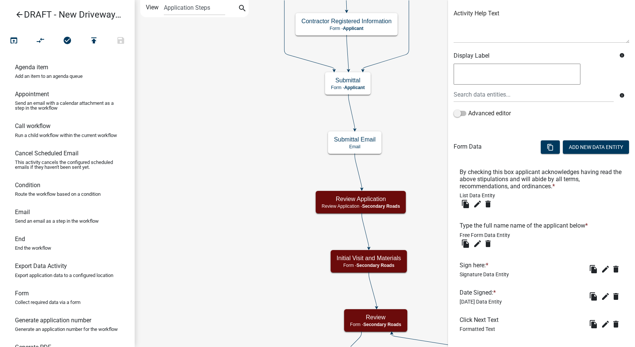
scroll to position [126, 0]
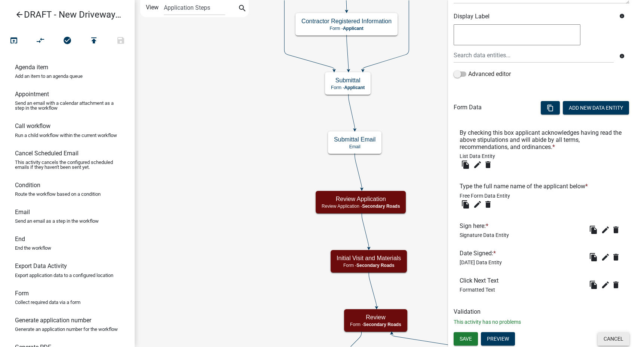
click at [600, 339] on button "Cancel" at bounding box center [613, 338] width 32 height 13
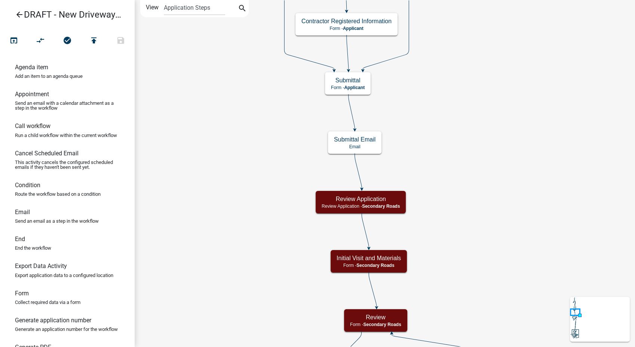
scroll to position [0, 0]
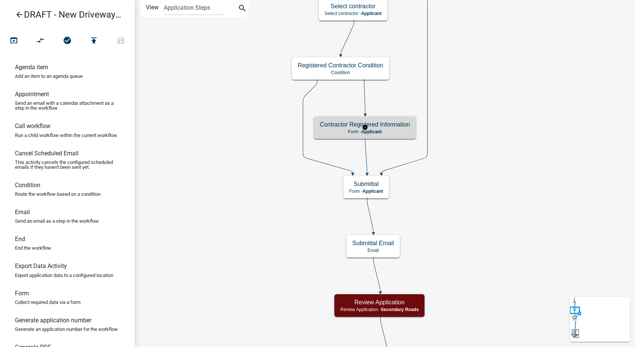
click at [406, 132] on p "Form - Applicant" at bounding box center [365, 131] width 90 height 5
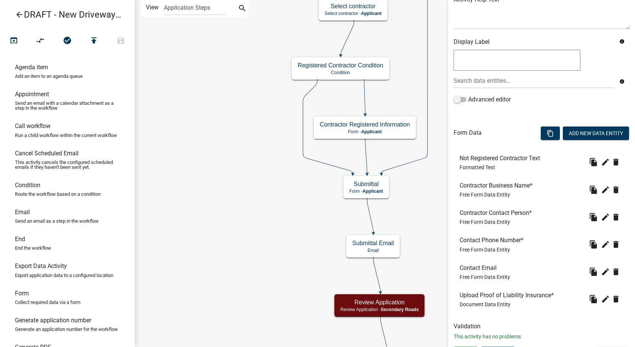
scroll to position [116, 0]
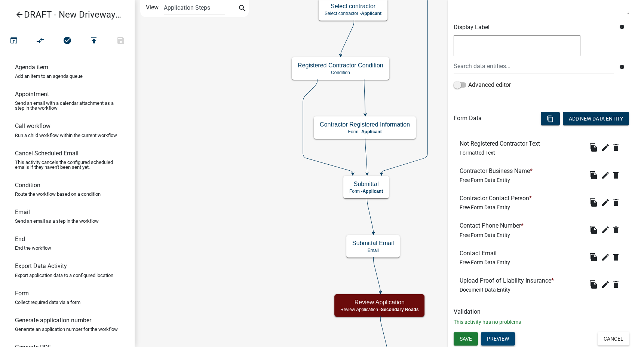
click at [506, 337] on button "Preview" at bounding box center [498, 338] width 34 height 13
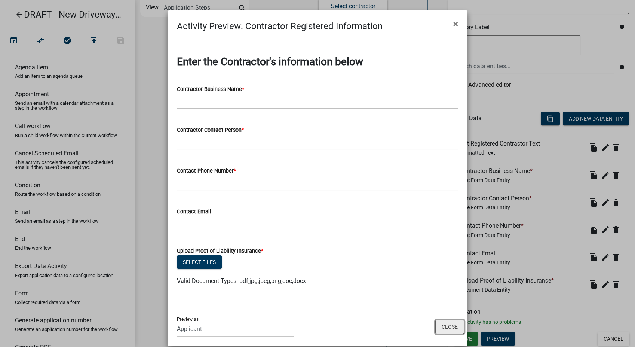
click at [438, 331] on button "Close" at bounding box center [449, 326] width 29 height 14
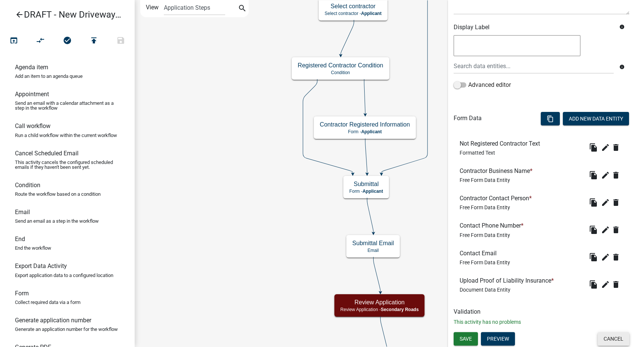
click at [598, 336] on button "Cancel" at bounding box center [613, 338] width 32 height 13
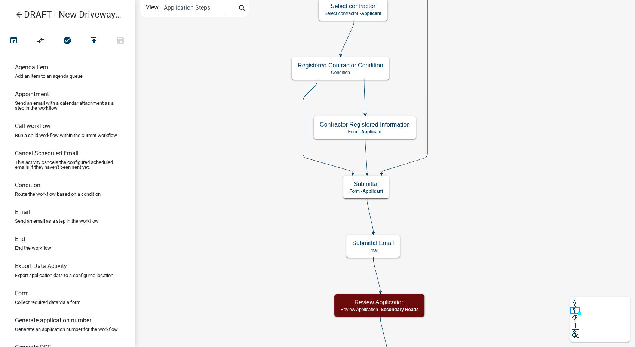
scroll to position [0, 0]
click at [385, 242] on h5 "Submittal Email" at bounding box center [373, 242] width 42 height 7
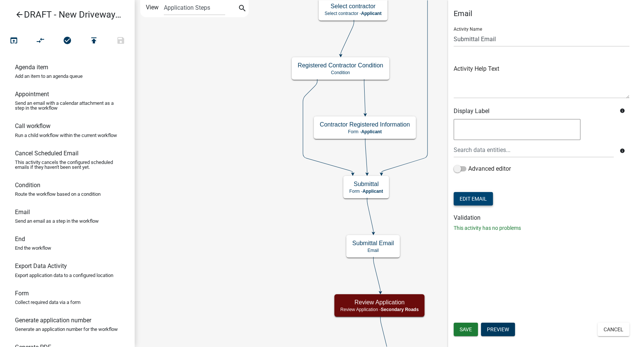
drag, startPoint x: 471, startPoint y: 189, endPoint x: 469, endPoint y: 196, distance: 7.1
click at [469, 195] on form "Activity Name Submittal Email Activity Help Text Display Label info info Advanc…" at bounding box center [542, 114] width 176 height 186
click at [469, 196] on button "Edit Email" at bounding box center [473, 198] width 39 height 13
select select "af937625-4716-422d-9dec-b0b4a857efd0"
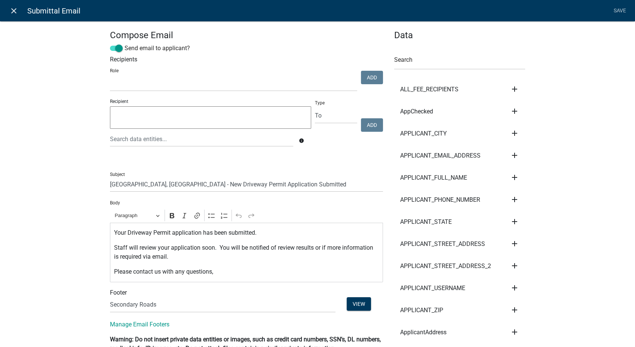
click at [13, 11] on icon "close" at bounding box center [13, 10] width 9 height 9
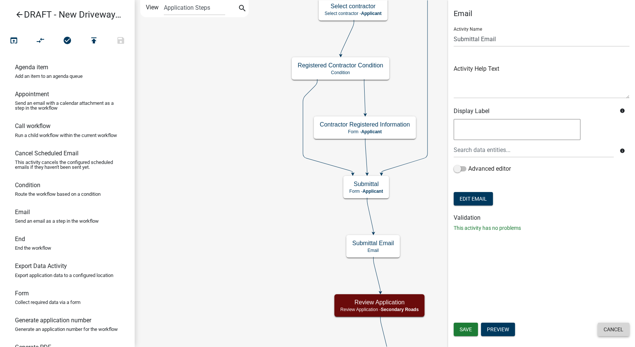
click at [614, 325] on button "Cancel" at bounding box center [613, 328] width 32 height 13
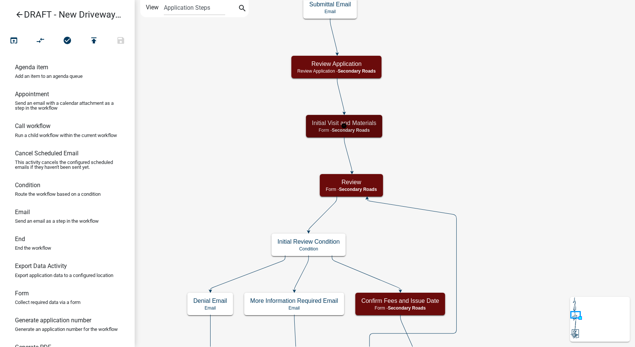
click at [370, 127] on div "Initial Visit and Materials Form - Secondary Roads" at bounding box center [344, 126] width 76 height 22
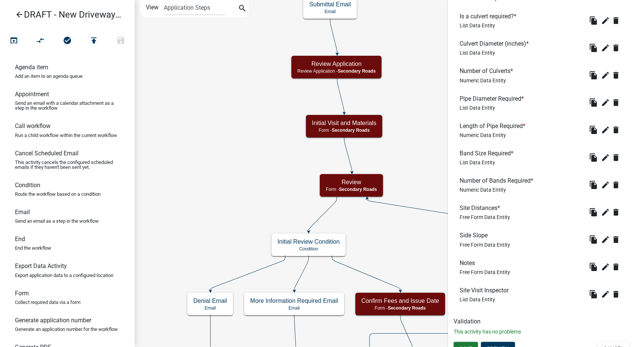
scroll to position [298, 0]
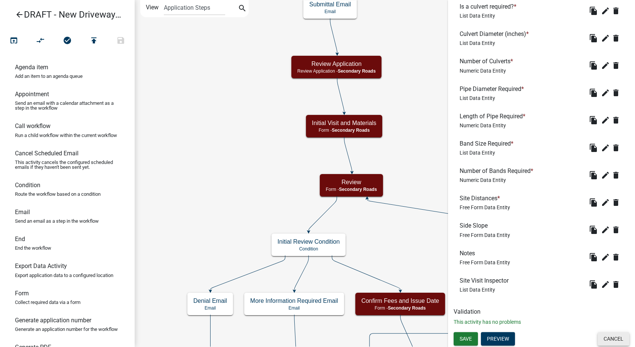
click at [607, 336] on button "Cancel" at bounding box center [613, 338] width 32 height 13
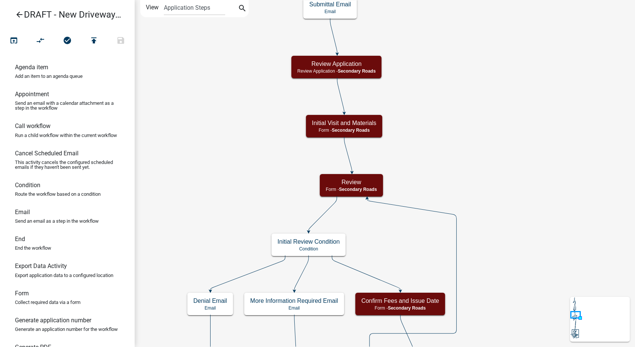
scroll to position [0, 0]
click at [380, 185] on div "Review Form - Secondary Roads" at bounding box center [351, 185] width 63 height 22
select select "0557C259-9306-4102-B35B-3B386A3E7B44"
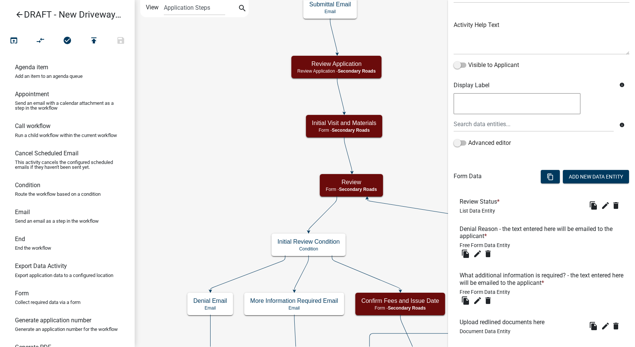
scroll to position [117, 0]
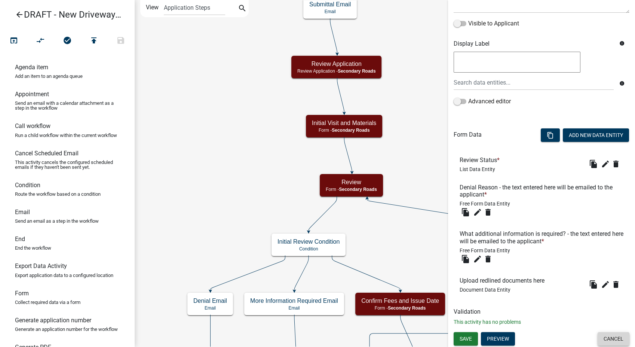
click at [611, 344] on button "Cancel" at bounding box center [613, 338] width 32 height 13
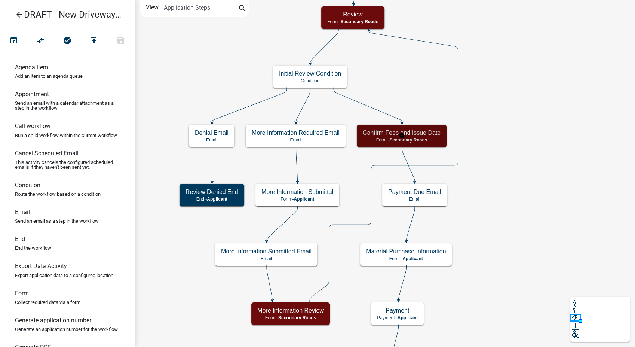
click at [419, 137] on span "Secondary Roads" at bounding box center [408, 139] width 38 height 5
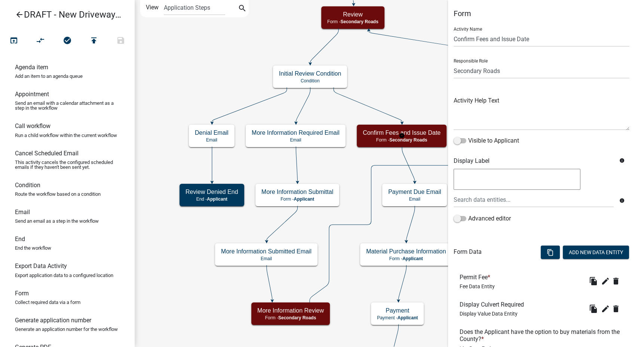
scroll to position [208, 0]
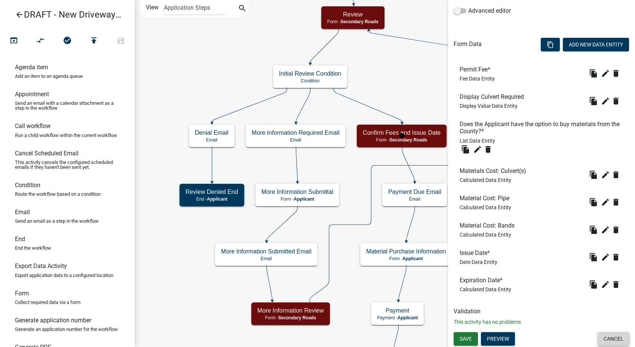
click at [610, 335] on button "Cancel" at bounding box center [613, 338] width 32 height 13
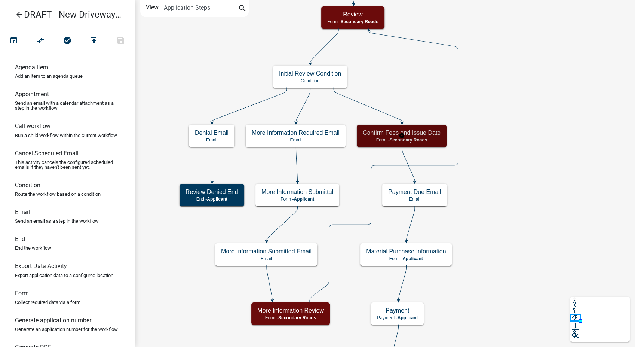
click at [420, 130] on h5 "Confirm Fees and Issue Date" at bounding box center [402, 132] width 78 height 7
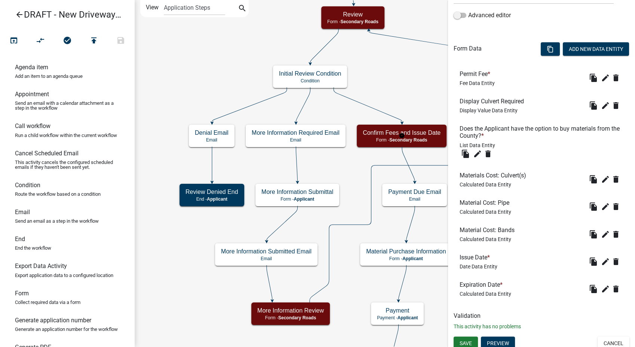
scroll to position [208, 0]
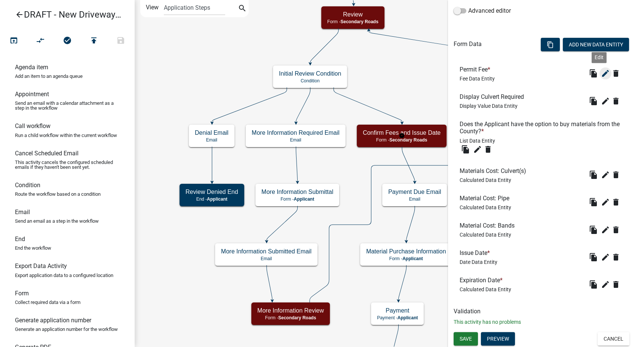
click at [601, 71] on icon "edit" at bounding box center [605, 73] width 9 height 9
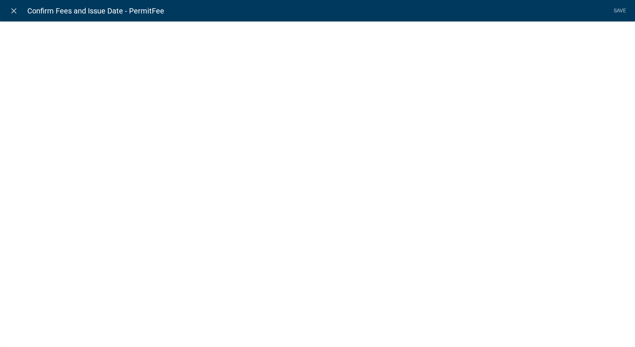
select select "fee"
select select "RequestTo"
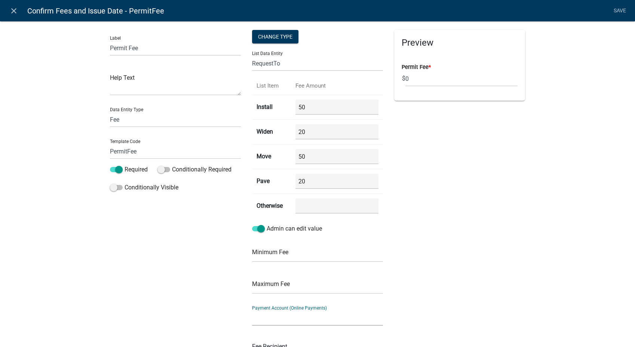
click at [257, 314] on select at bounding box center [317, 317] width 131 height 15
click at [14, 10] on icon "close" at bounding box center [13, 10] width 9 height 9
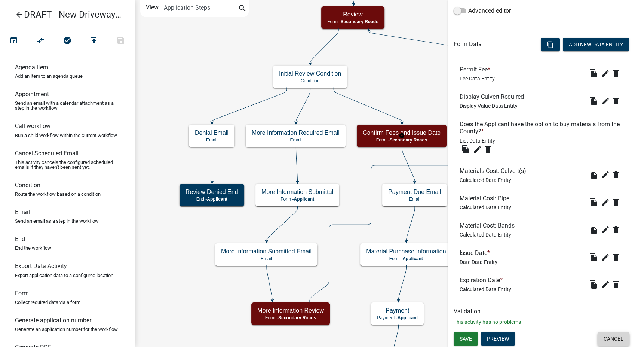
click at [620, 339] on button "Cancel" at bounding box center [613, 338] width 32 height 13
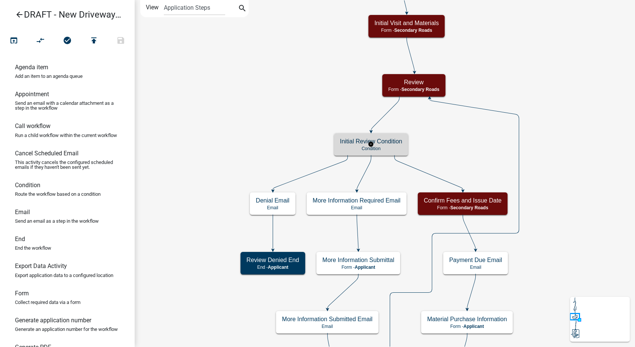
click at [365, 145] on div "Initial Review Condition Condition" at bounding box center [371, 144] width 74 height 22
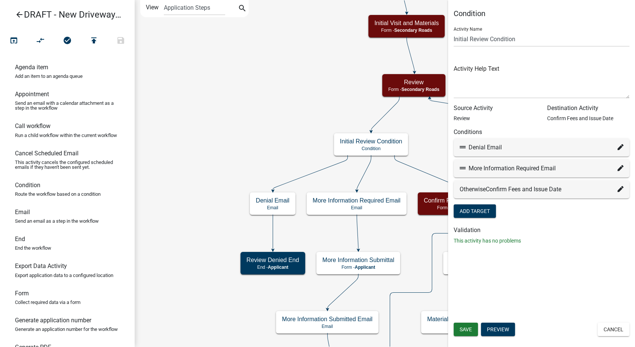
click at [619, 143] on fa-icon at bounding box center [620, 147] width 6 height 9
select select "18: 9551238a-5838-4a30-a8ff-d641e756bc25"
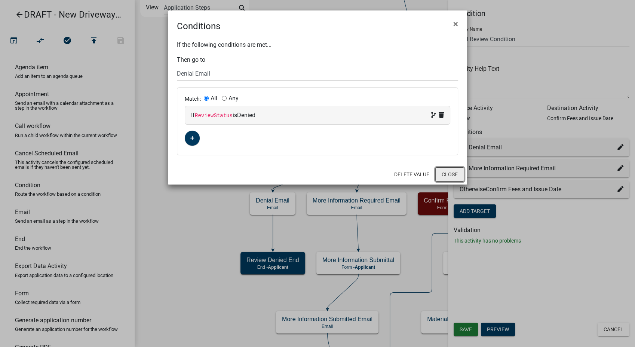
drag, startPoint x: 456, startPoint y: 175, endPoint x: 489, endPoint y: 170, distance: 32.8
click at [457, 175] on button "Close" at bounding box center [449, 174] width 29 height 14
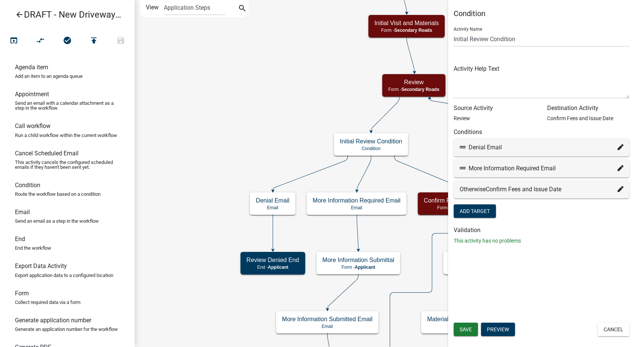
click at [620, 166] on icon at bounding box center [620, 168] width 6 height 6
select select "20: 7a9ed1f3-7e53-442b-b5c4-e7f5717681ec"
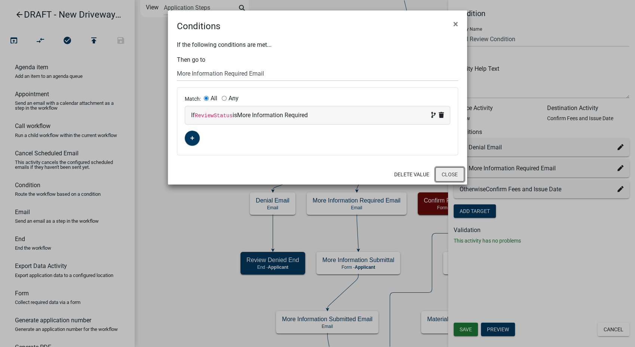
click at [451, 169] on button "Close" at bounding box center [449, 174] width 29 height 14
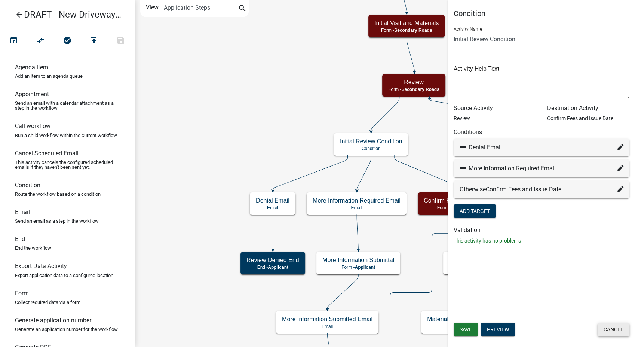
click at [612, 328] on button "Cancel" at bounding box center [613, 328] width 32 height 13
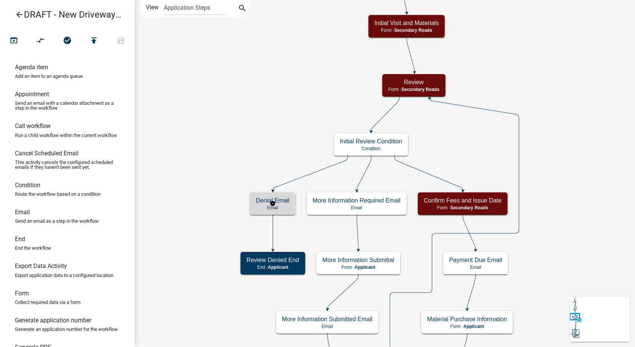
click at [289, 200] on div "Denial Email Email" at bounding box center [273, 203] width 46 height 22
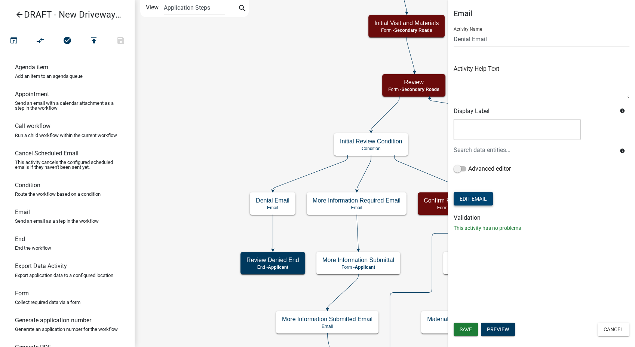
click at [457, 200] on button "Edit Email" at bounding box center [473, 198] width 39 height 13
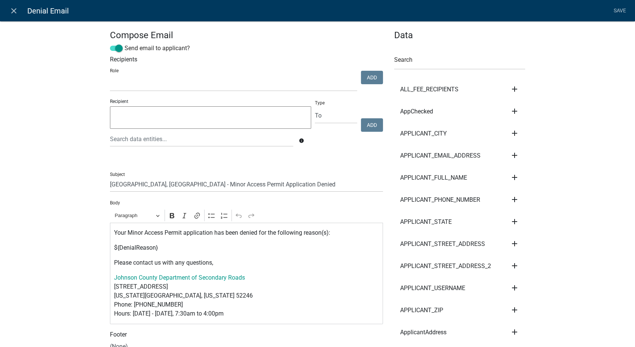
select select
click at [129, 182] on input "Johnson County, IA - Minor Access Permit Application Denied" at bounding box center [246, 183] width 273 height 15
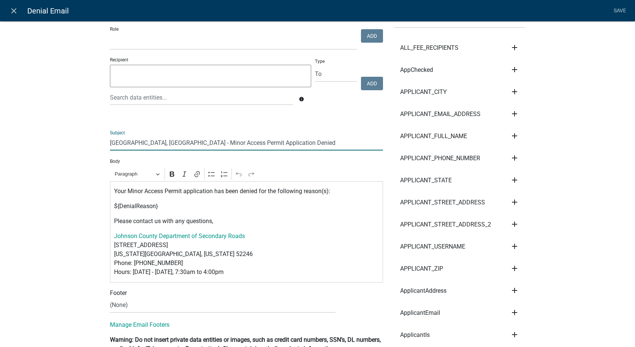
type input "Buchanan County, IA - Minor Access Permit Application Denied"
click at [141, 310] on select "(None) Planning & Zoning Secondary Roads" at bounding box center [222, 304] width 225 height 15
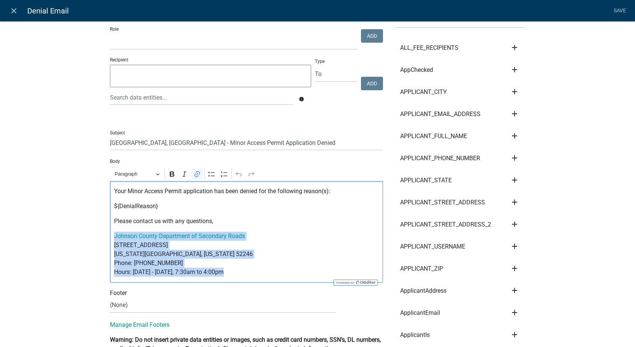
drag, startPoint x: 222, startPoint y: 274, endPoint x: 94, endPoint y: 235, distance: 134.4
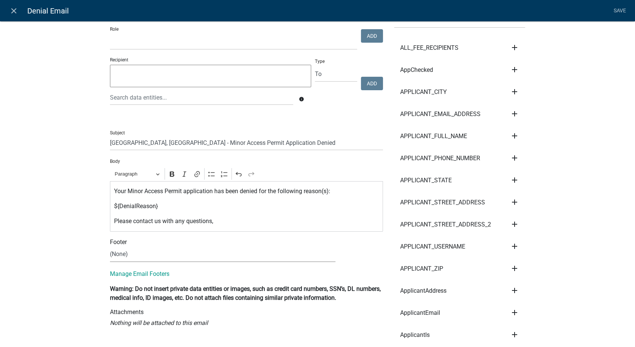
click at [123, 255] on select "(None) Planning & Zoning Secondary Roads" at bounding box center [222, 253] width 225 height 15
click at [110, 246] on select "(None) Planning & Zoning Secondary Roads" at bounding box center [222, 253] width 225 height 15
click at [164, 259] on select "(None) Planning & Zoning Secondary Roads" at bounding box center [222, 253] width 225 height 15
select select "af937625-4716-422d-9dec-b0b4a857efd0"
click at [110, 246] on select "(None) Planning & Zoning Secondary Roads" at bounding box center [222, 253] width 225 height 15
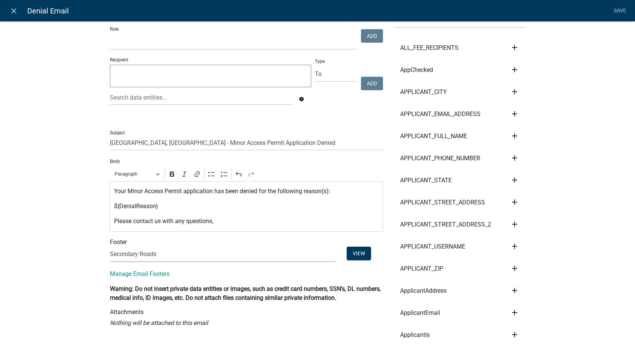
scroll to position [0, 0]
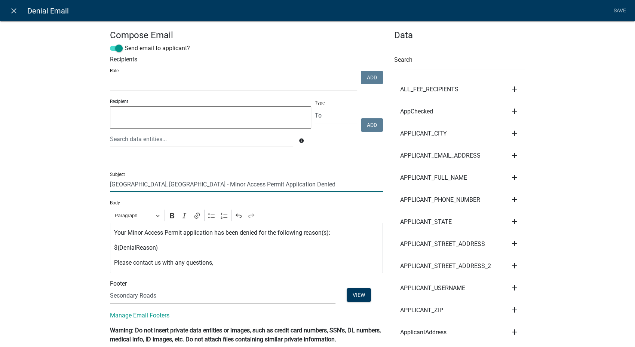
click at [203, 185] on input "Buchanan County, IA - Minor Access Permit Application Denied" at bounding box center [246, 183] width 273 height 15
type input "Buchanan County, IA - New Driveway Permit Application Denied"
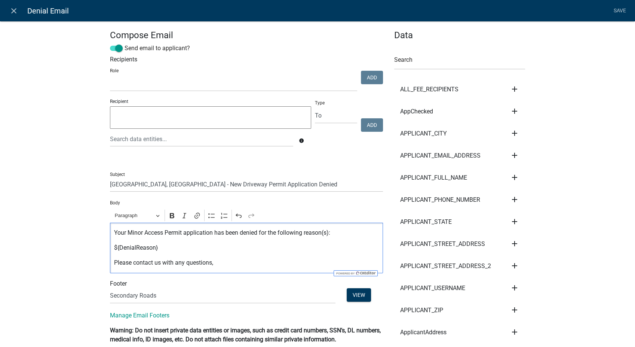
click at [160, 235] on p "Your Minor Access Permit application has been denied for the following reason(s…" at bounding box center [246, 232] width 265 height 9
click at [626, 7] on link "Save" at bounding box center [619, 11] width 19 height 14
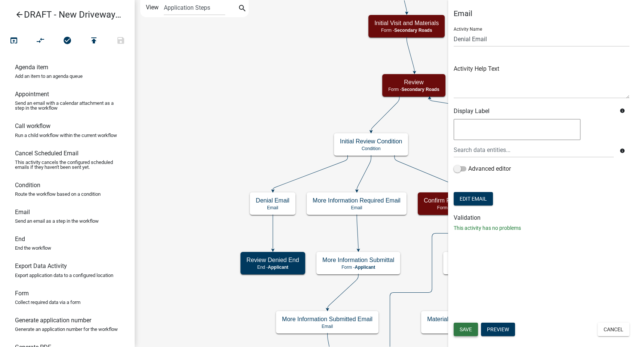
click at [466, 326] on span "Save" at bounding box center [466, 329] width 12 height 6
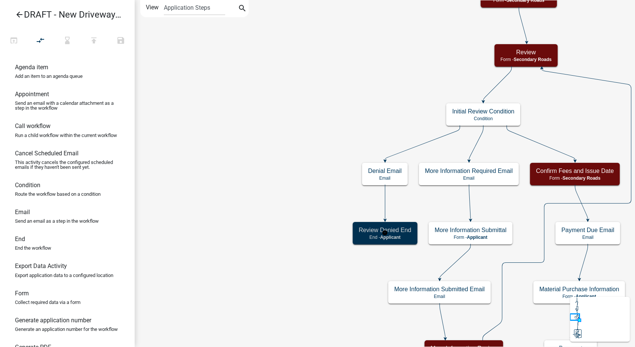
click at [364, 232] on h5 "Review Denied End" at bounding box center [385, 229] width 53 height 7
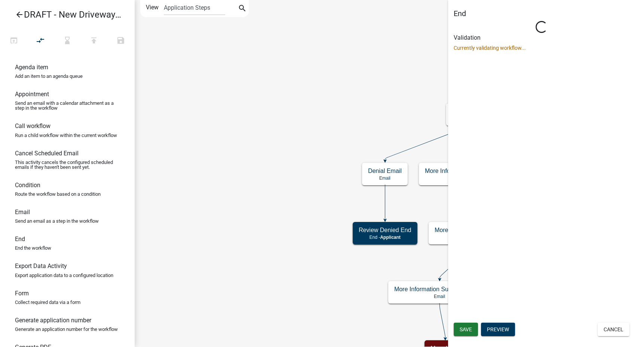
select select "Rejected"
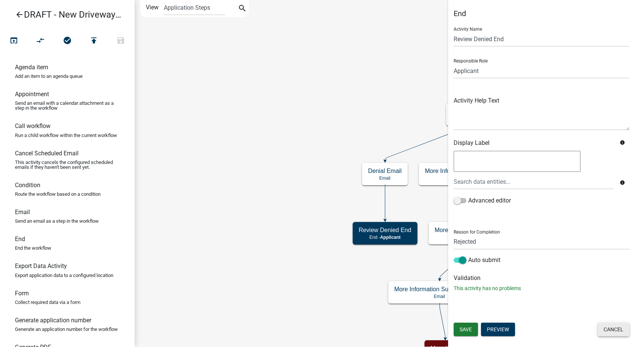
click at [613, 328] on button "Cancel" at bounding box center [613, 328] width 32 height 13
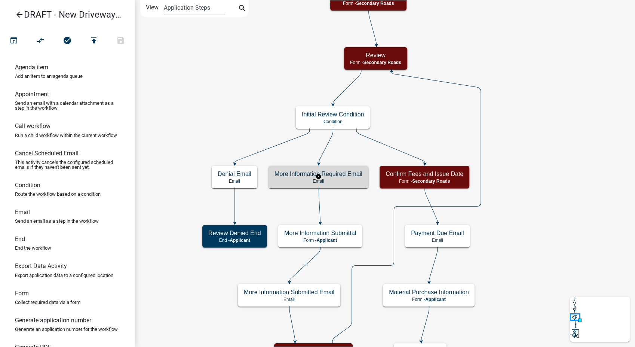
click at [350, 184] on div "More Information Required Email Email" at bounding box center [318, 177] width 100 height 22
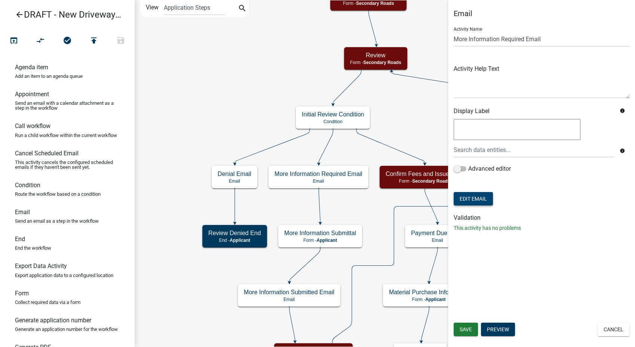
click at [467, 199] on button "Edit Email" at bounding box center [473, 198] width 39 height 13
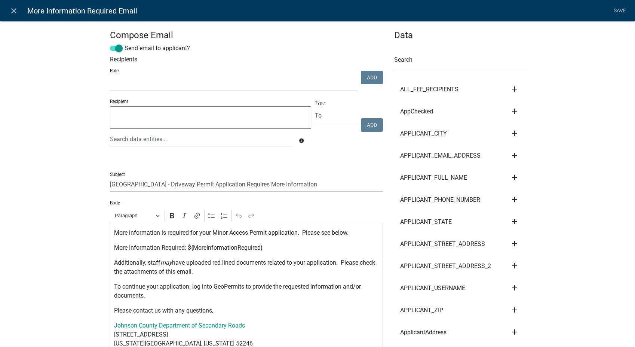
scroll to position [42, 0]
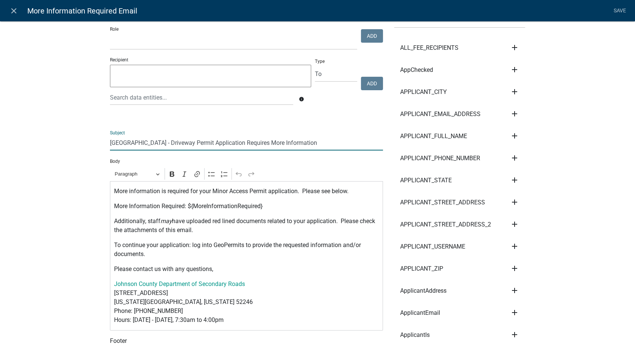
click at [130, 142] on input "Johnson County, IA - Driveway Permit Application Requires More Information" at bounding box center [246, 142] width 273 height 15
type input "Buchanan County, IA - Driveway Permit Application Requires More Information"
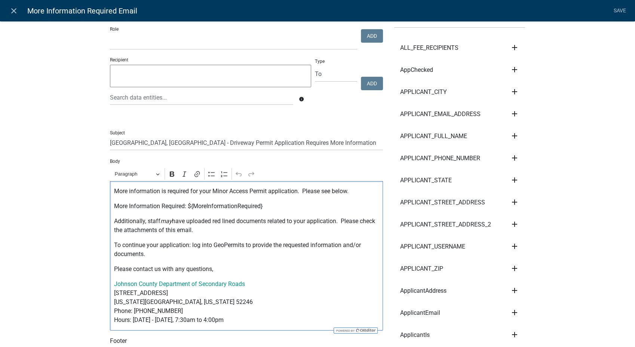
click at [246, 191] on p "More information is required for your Minor Access Permit application. Please s…" at bounding box center [246, 191] width 265 height 9
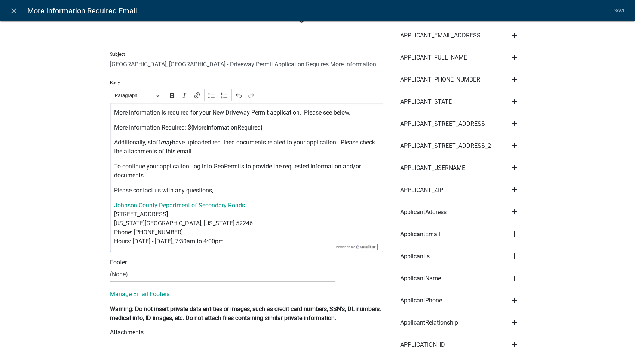
scroll to position [125, 0]
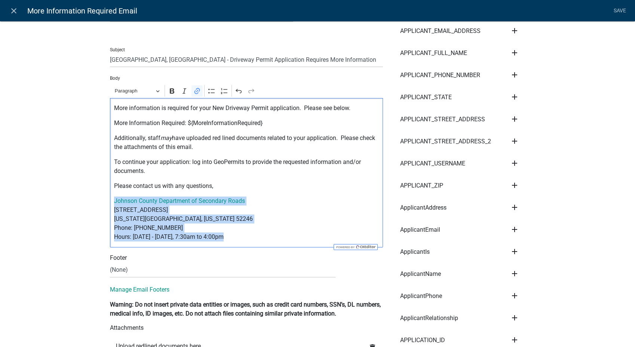
drag, startPoint x: 223, startPoint y: 236, endPoint x: 108, endPoint y: 199, distance: 121.2
click at [110, 199] on div "More information is required for your New Driveway Permit application. Please s…" at bounding box center [246, 172] width 273 height 149
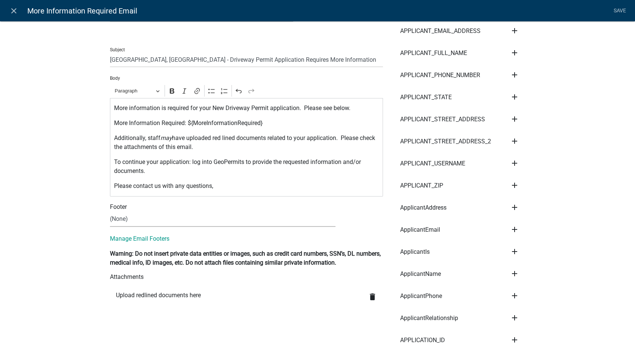
click at [127, 222] on select "(None) Planning & Zoning Secondary Roads" at bounding box center [222, 218] width 225 height 15
select select "af937625-4716-422d-9dec-b0b4a857efd0"
click at [110, 211] on select "(None) Planning & Zoning Secondary Roads" at bounding box center [222, 218] width 225 height 15
click at [618, 4] on link "Save" at bounding box center [619, 11] width 19 height 14
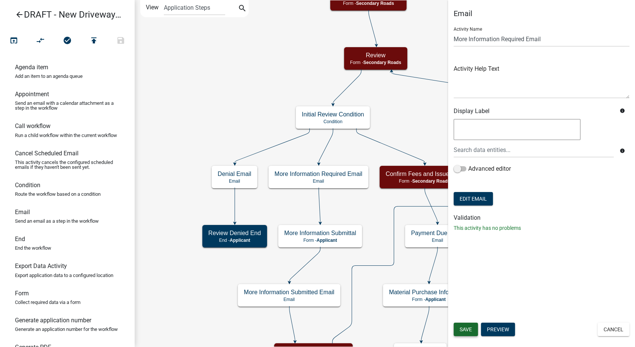
click at [462, 331] on span "Save" at bounding box center [466, 329] width 12 height 6
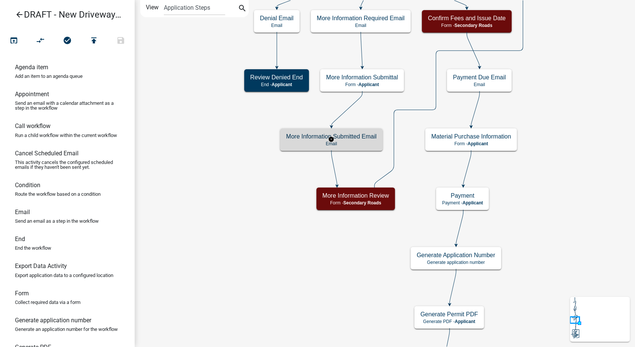
click at [367, 145] on p "Email" at bounding box center [331, 143] width 90 height 5
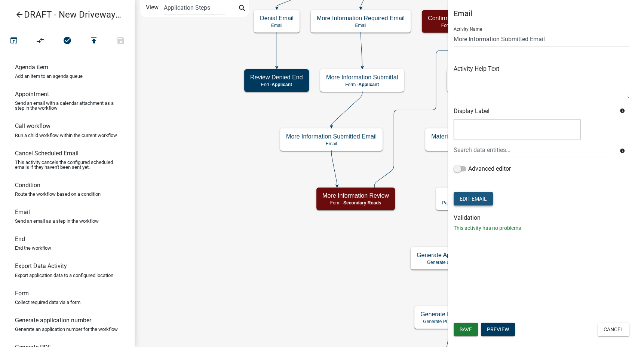
click at [466, 200] on button "Edit Email" at bounding box center [473, 198] width 39 height 13
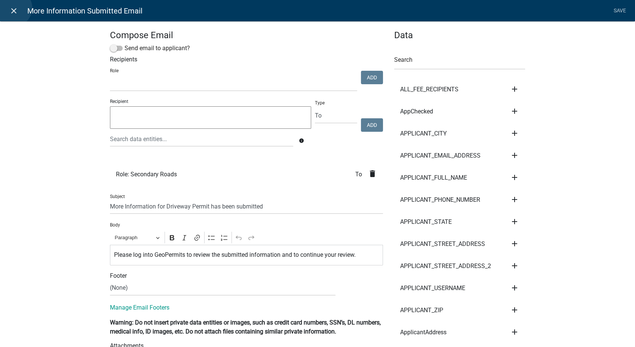
click at [13, 8] on icon "close" at bounding box center [13, 10] width 9 height 9
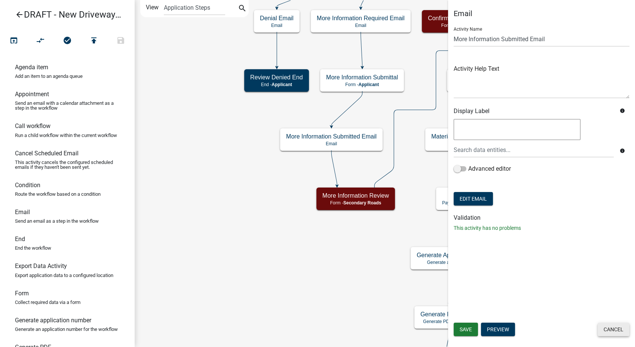
click at [610, 326] on button "Cancel" at bounding box center [613, 328] width 32 height 13
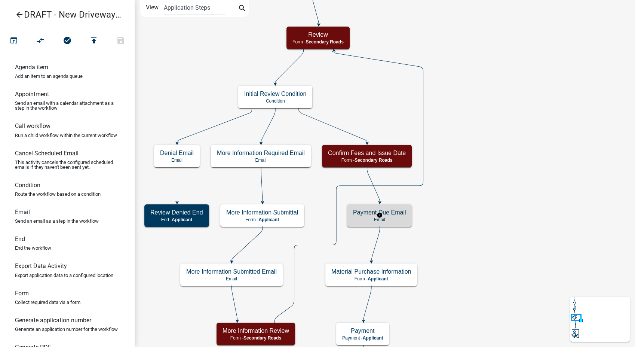
click at [405, 219] on p "Email" at bounding box center [379, 219] width 53 height 5
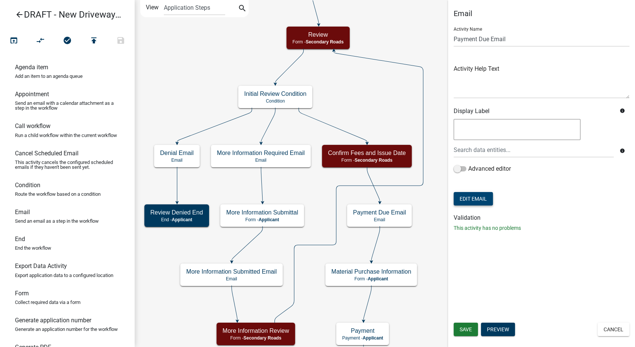
click at [470, 204] on button "Edit Email" at bounding box center [473, 198] width 39 height 13
select select "af937625-4716-422d-9dec-b0b4a857efd0"
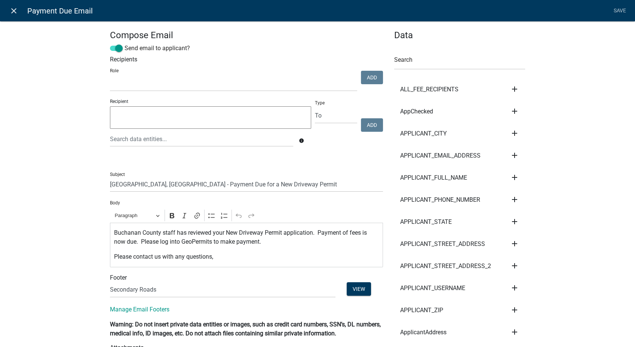
click at [14, 11] on icon "close" at bounding box center [13, 10] width 9 height 9
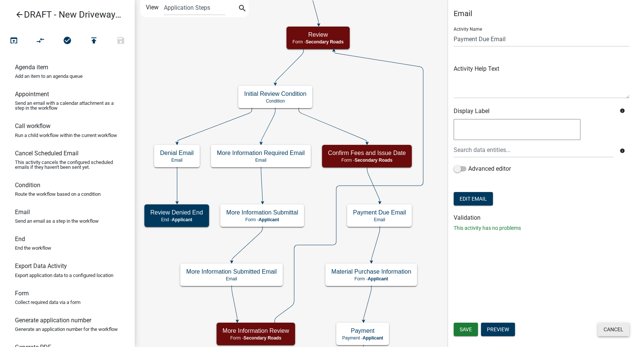
click at [612, 331] on button "Cancel" at bounding box center [613, 328] width 32 height 13
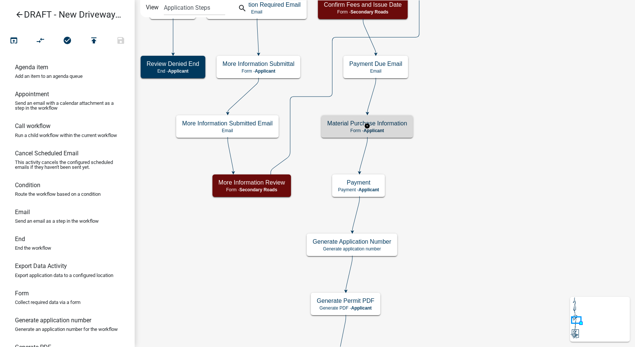
click at [387, 124] on h5 "Material Purchase Information" at bounding box center [367, 123] width 80 height 7
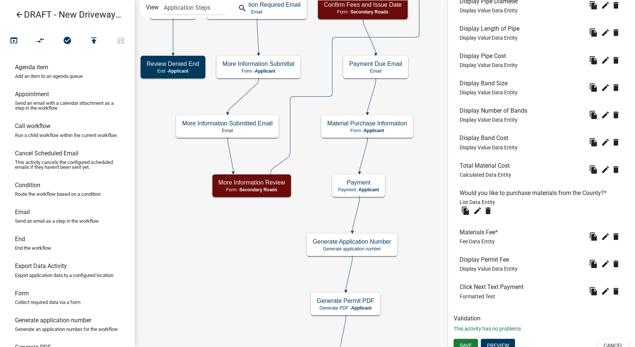
scroll to position [374, 0]
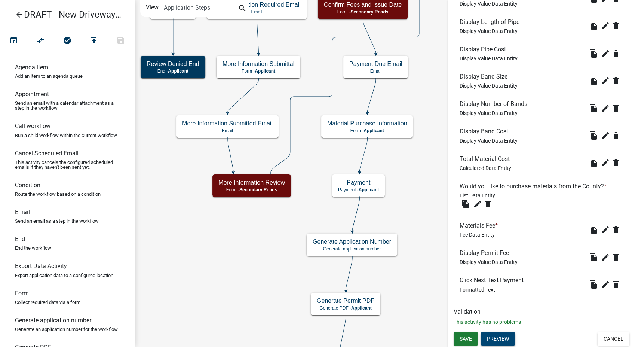
click at [511, 339] on button "Preview" at bounding box center [498, 338] width 34 height 13
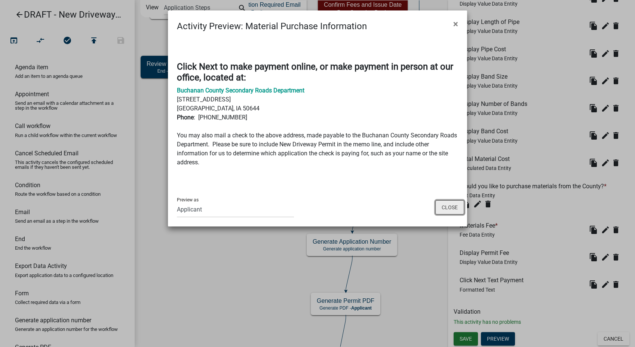
click at [454, 206] on button "Close" at bounding box center [449, 207] width 29 height 14
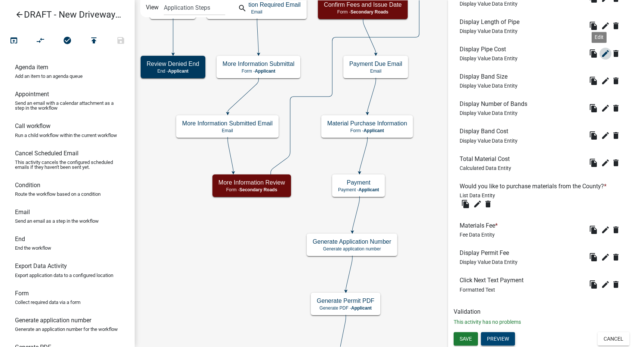
click at [601, 55] on icon "edit" at bounding box center [605, 53] width 9 height 9
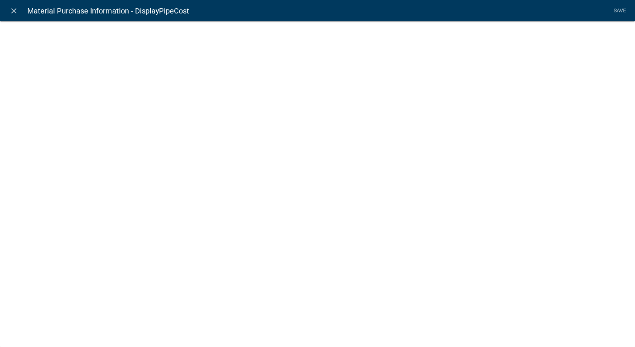
select select "display-entity-value"
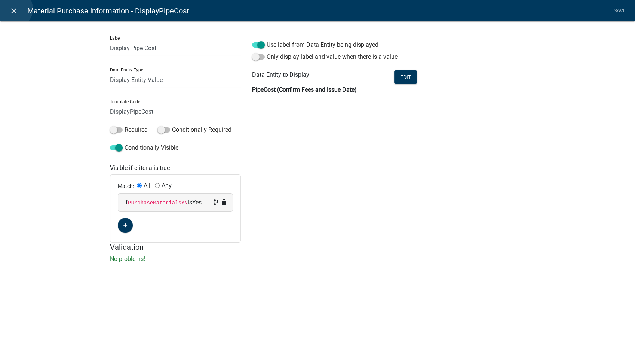
click at [14, 9] on icon "close" at bounding box center [13, 10] width 9 height 9
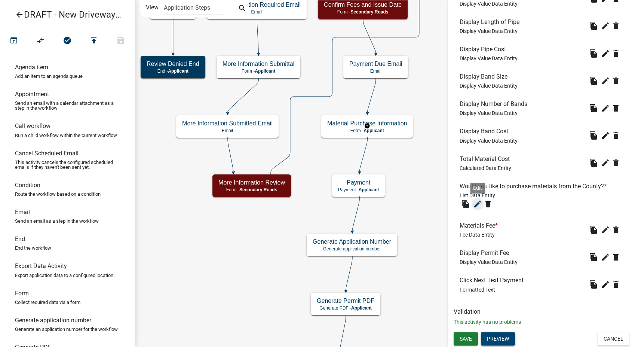
click at [477, 205] on icon "edit" at bounding box center [477, 203] width 9 height 9
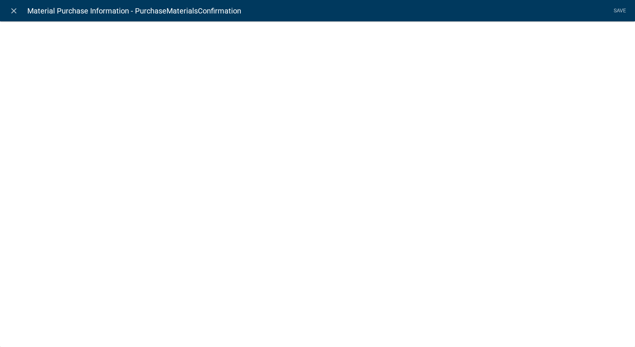
select select "list-data"
select select
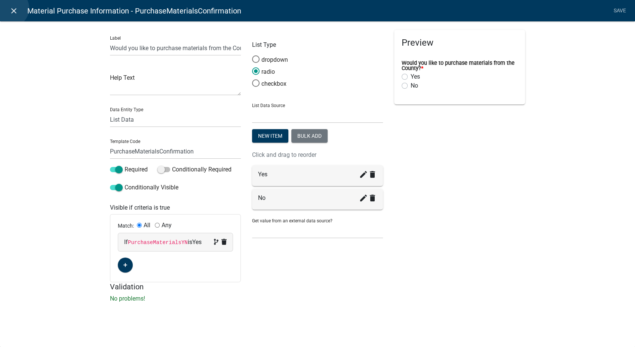
click at [10, 8] on icon "close" at bounding box center [13, 10] width 9 height 9
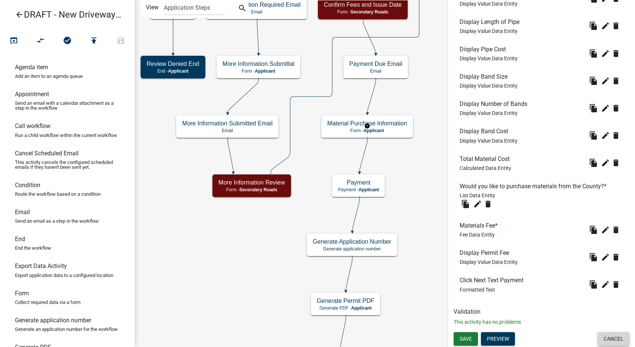
click at [602, 342] on button "Cancel" at bounding box center [613, 338] width 32 height 13
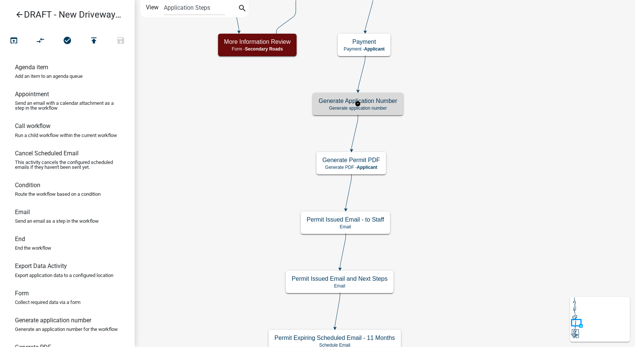
click at [377, 110] on p "Generate application number" at bounding box center [358, 107] width 79 height 5
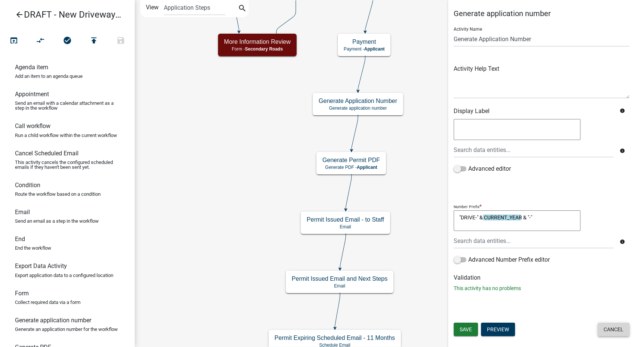
click at [606, 332] on button "Cancel" at bounding box center [613, 328] width 32 height 13
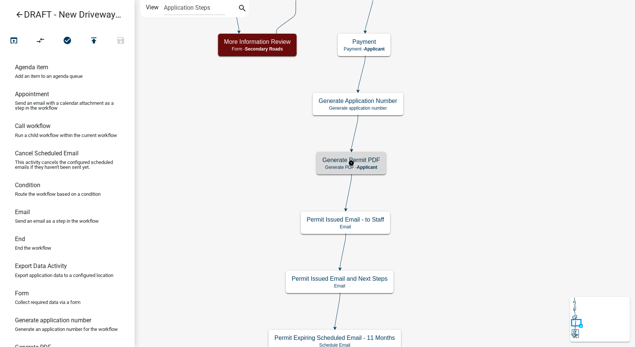
click at [377, 160] on h5 "Generate Permit PDF" at bounding box center [351, 159] width 58 height 7
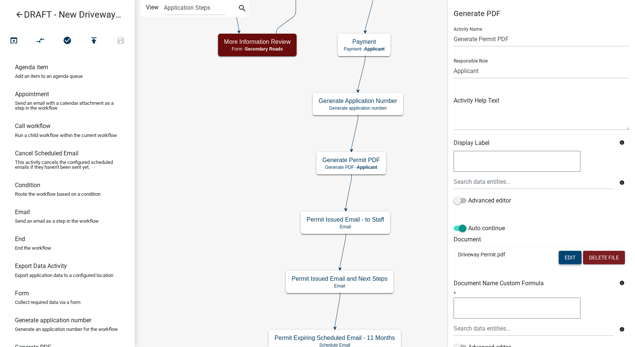
click at [565, 259] on button "Edit" at bounding box center [570, 257] width 23 height 13
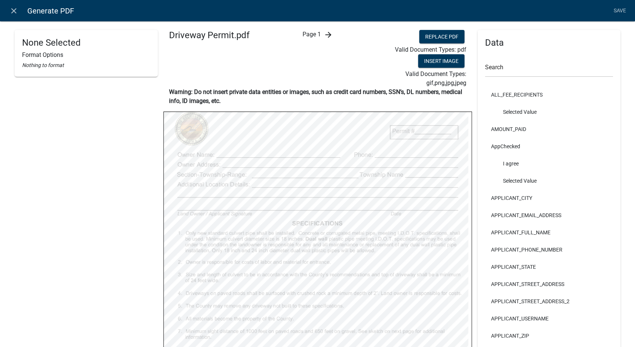
click at [325, 31] on icon "arrow_forward" at bounding box center [327, 34] width 9 height 9
click at [331, 37] on icon "arrow_forward" at bounding box center [333, 34] width 9 height 9
click at [305, 34] on icon "arrow_back" at bounding box center [306, 34] width 9 height 9
click at [299, 34] on icon "arrow_back" at bounding box center [300, 34] width 9 height 9
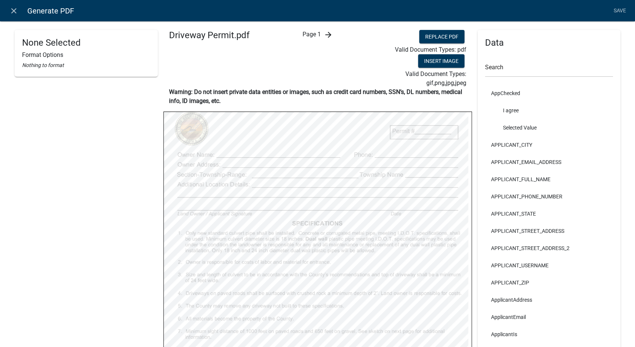
scroll to position [42, 0]
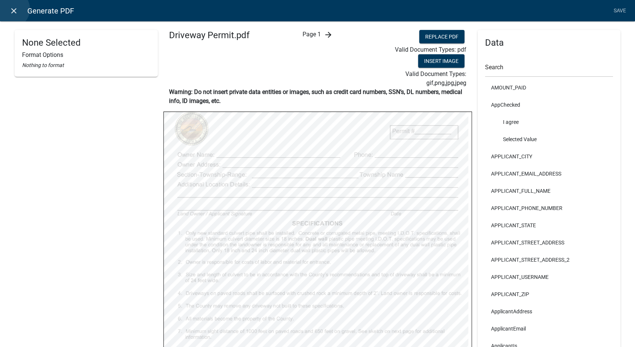
click at [11, 9] on icon "close" at bounding box center [13, 10] width 9 height 9
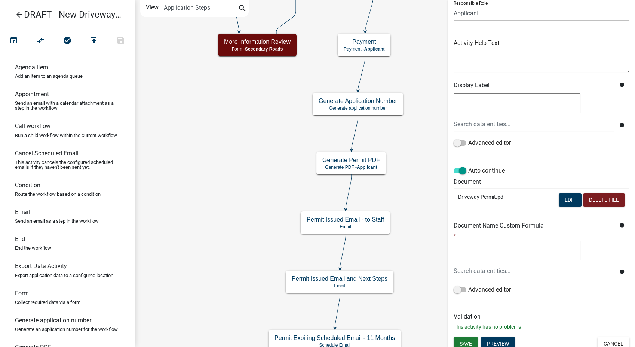
scroll to position [62, 0]
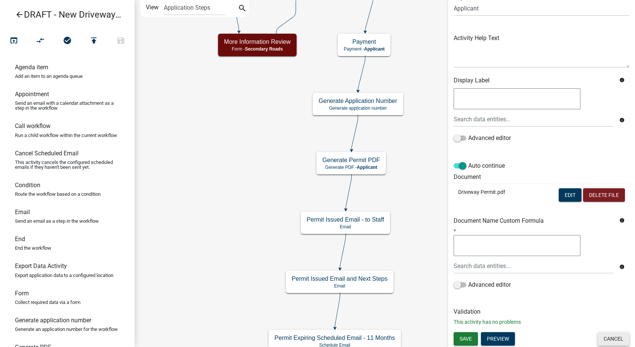
click at [615, 338] on button "Cancel" at bounding box center [613, 338] width 32 height 13
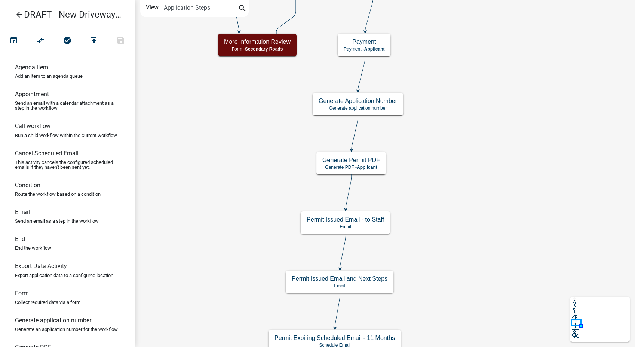
scroll to position [0, 0]
click at [360, 227] on p "Email" at bounding box center [345, 226] width 77 height 5
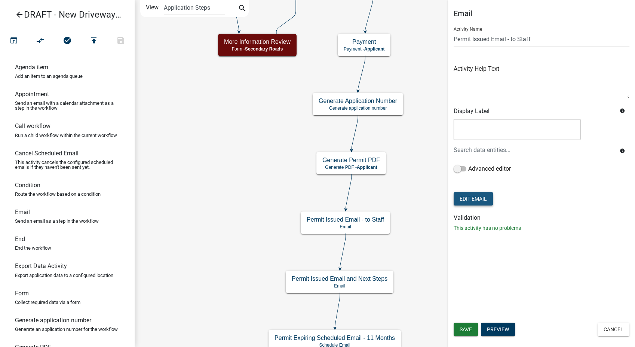
click at [482, 153] on form "Activity Name Permit Issued Email - to Staff Activity Help Text Display Label i…" at bounding box center [542, 114] width 176 height 186
click at [488, 197] on button "Edit Email" at bounding box center [473, 198] width 39 height 13
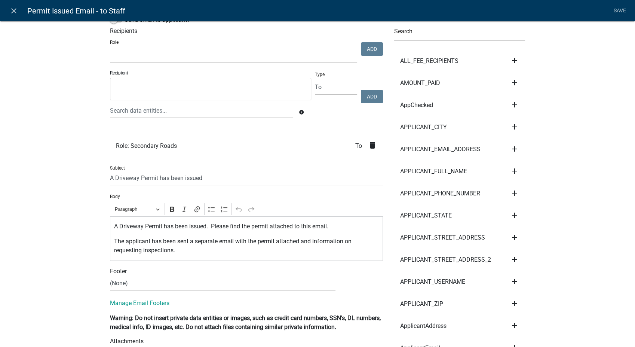
scroll to position [42, 0]
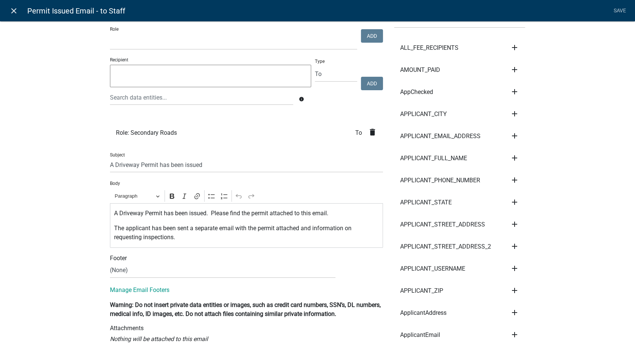
click at [11, 13] on icon "close" at bounding box center [13, 10] width 9 height 9
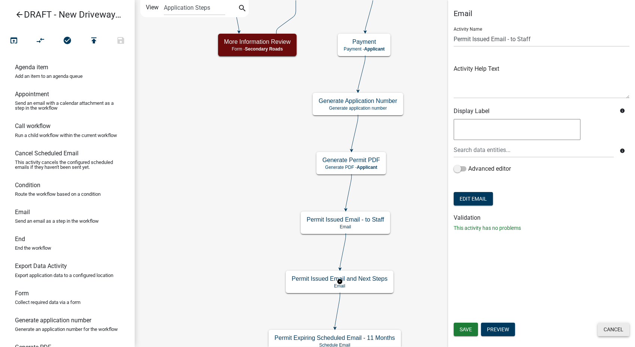
click at [609, 334] on button "Cancel" at bounding box center [613, 328] width 32 height 13
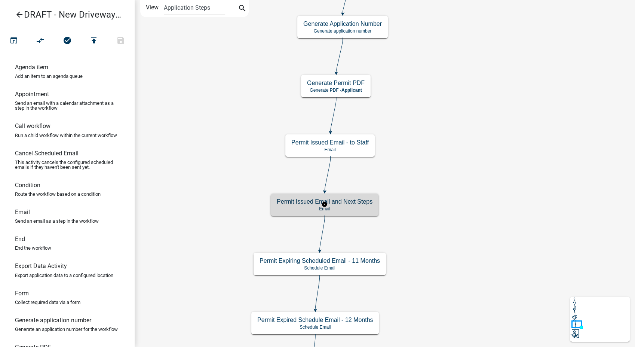
click at [362, 212] on div "Permit Issued Email and Next Steps Email" at bounding box center [325, 204] width 108 height 22
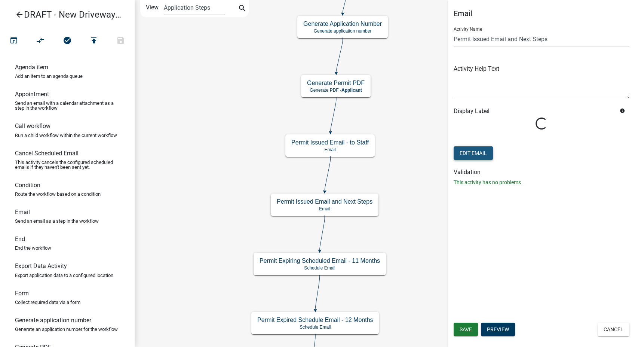
click at [476, 154] on button "Edit Email" at bounding box center [473, 152] width 39 height 13
select select "af937625-4716-422d-9dec-b0b4a857efd0"
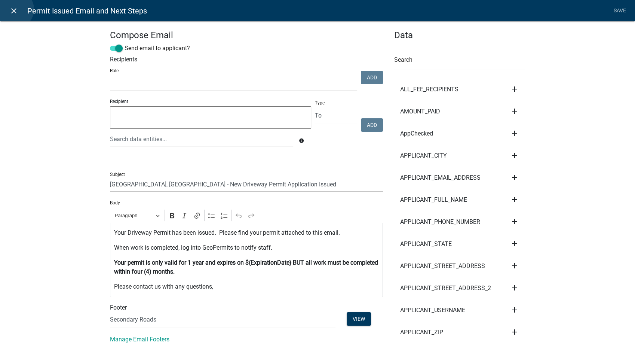
click at [15, 9] on icon "close" at bounding box center [13, 10] width 9 height 9
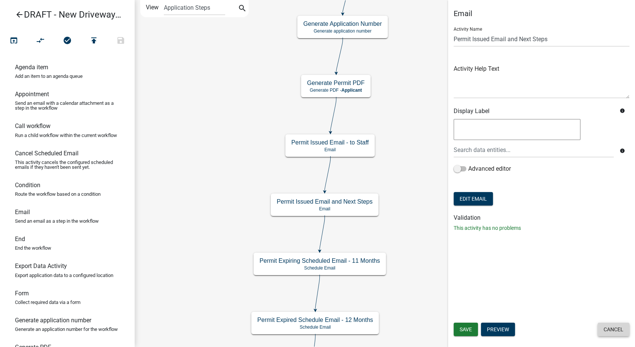
click at [609, 324] on button "Cancel" at bounding box center [613, 328] width 32 height 13
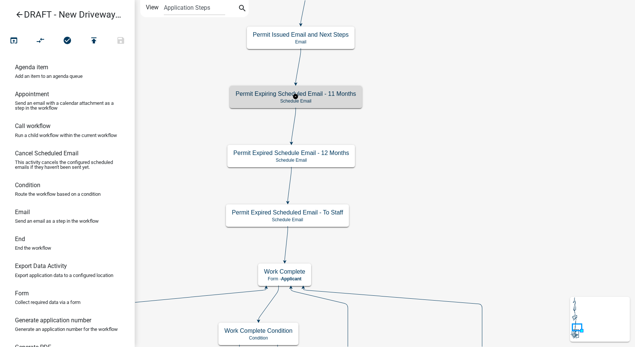
click at [333, 99] on p "Schedule Email" at bounding box center [296, 100] width 120 height 5
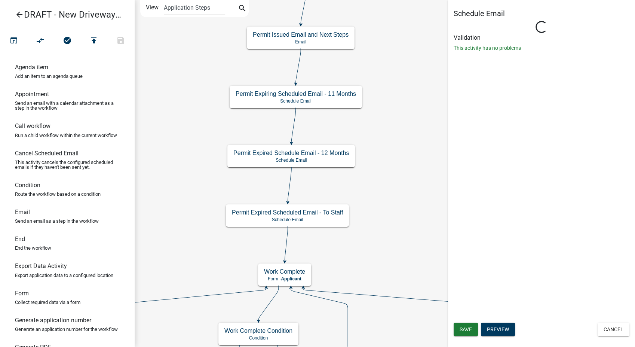
select select "10: 10:00 AM"
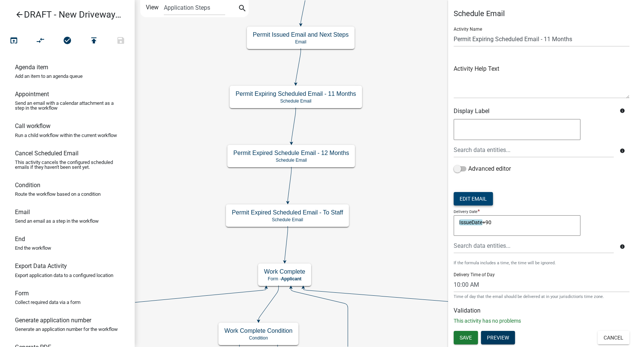
click at [486, 193] on button "Edit Email" at bounding box center [473, 198] width 39 height 13
select select "af937625-4716-422d-9dec-b0b4a857efd0"
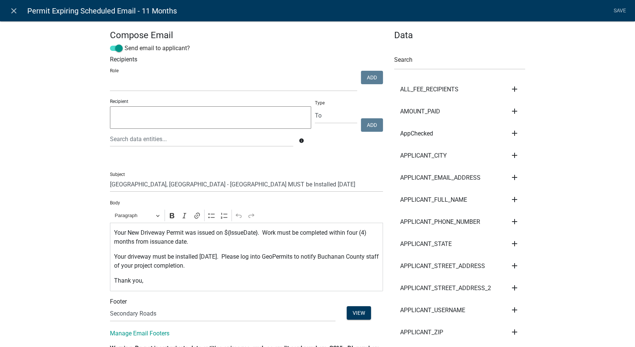
select select
click at [13, 10] on icon "close" at bounding box center [13, 10] width 9 height 9
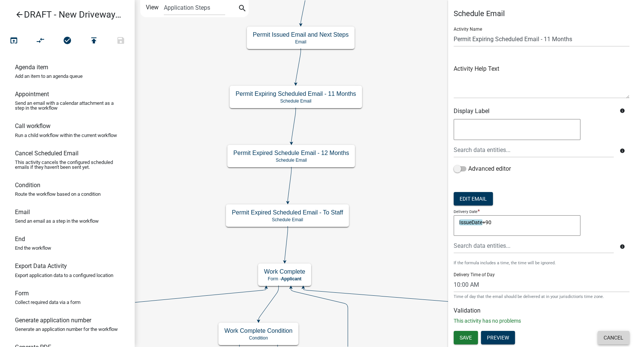
click at [607, 334] on button "Cancel" at bounding box center [613, 337] width 32 height 13
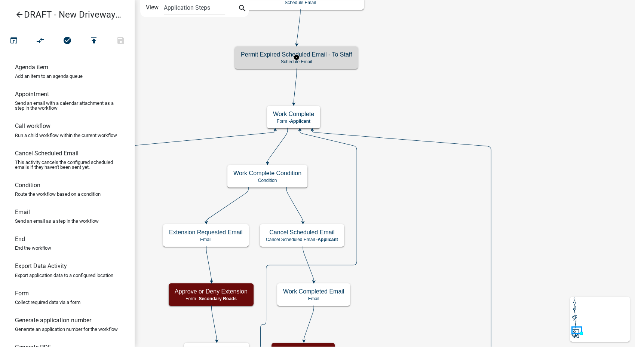
click at [327, 61] on p "Schedule Email" at bounding box center [296, 61] width 111 height 5
click at [316, 47] on div "Permit Expired Scheduled Email - To Staff Schedule Email" at bounding box center [296, 57] width 123 height 22
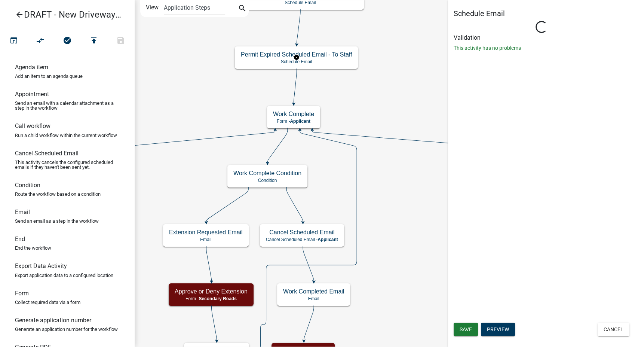
select select "8: 8:00 AM"
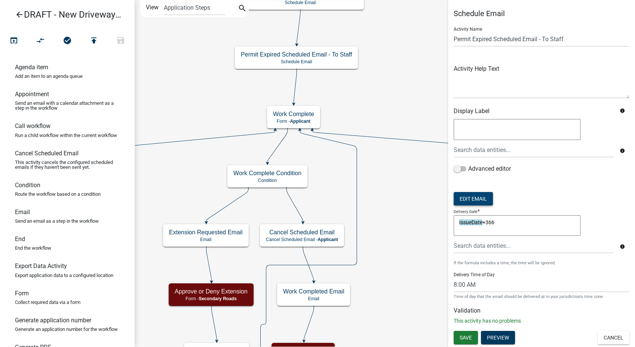
click at [482, 200] on button "Edit Email" at bounding box center [473, 198] width 39 height 13
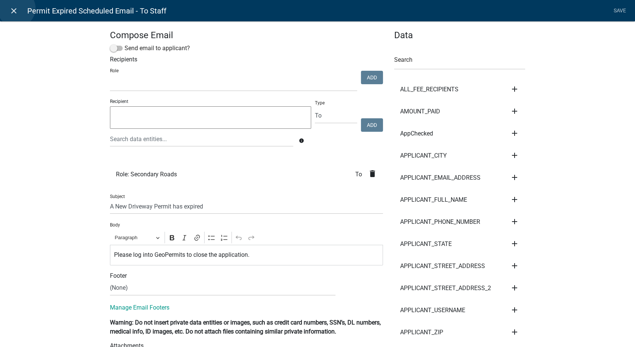
click at [16, 8] on icon "close" at bounding box center [13, 10] width 9 height 9
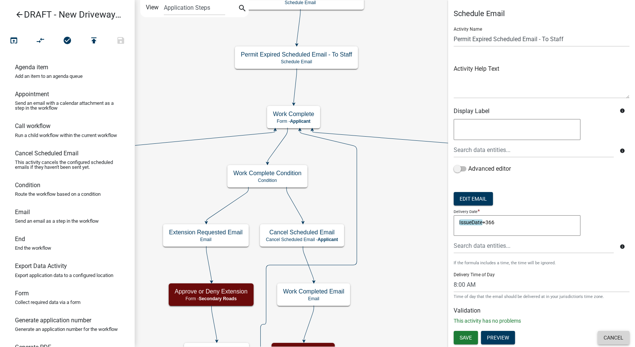
click at [615, 338] on button "Cancel" at bounding box center [613, 337] width 32 height 13
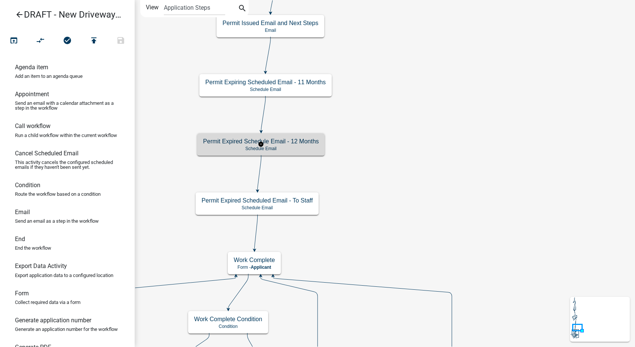
click at [299, 148] on p "Schedule Email" at bounding box center [261, 148] width 116 height 5
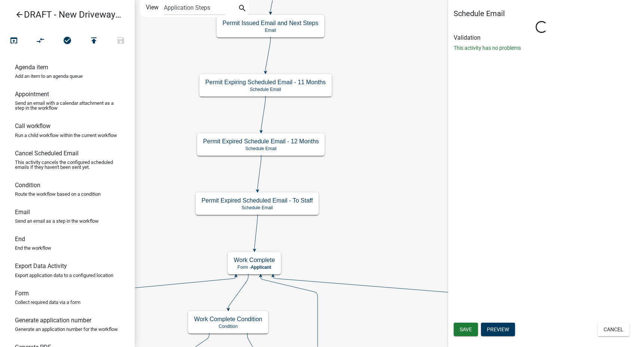
select select "10: 10:00 AM"
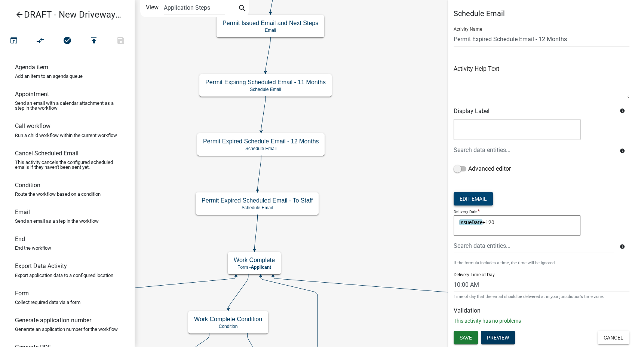
click at [465, 200] on button "Edit Email" at bounding box center [473, 198] width 39 height 13
select select "af937625-4716-422d-9dec-b0b4a857efd0"
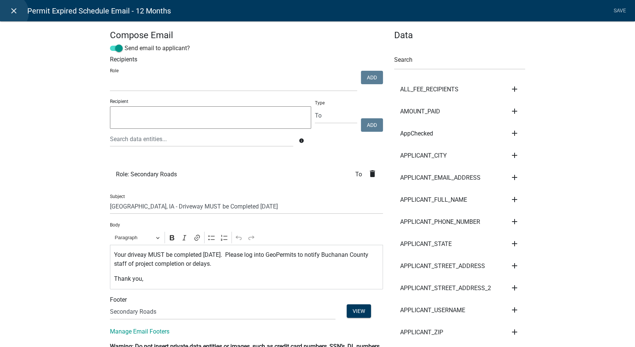
click at [10, 13] on icon "close" at bounding box center [13, 10] width 9 height 9
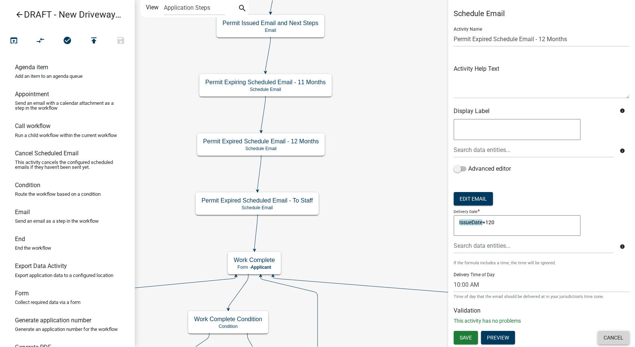
click at [613, 339] on button "Cancel" at bounding box center [613, 337] width 32 height 13
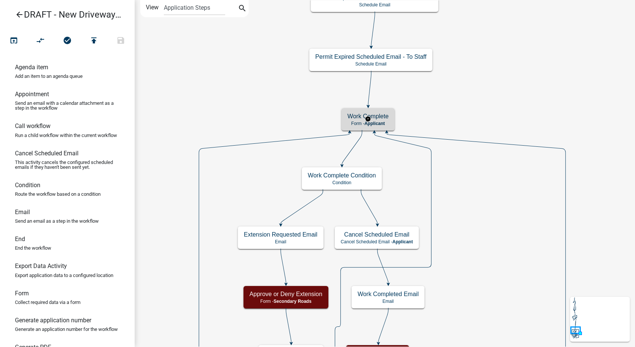
click at [380, 116] on h5 "Work Complete" at bounding box center [367, 116] width 41 height 7
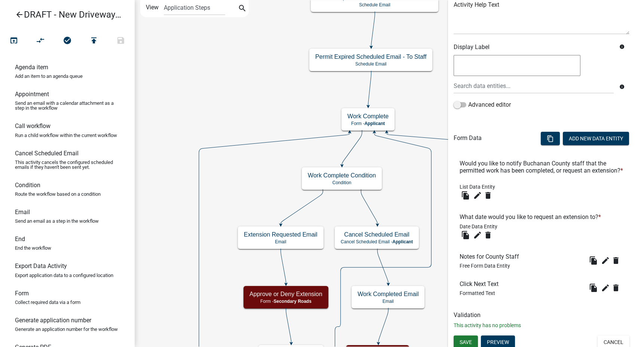
scroll to position [99, 0]
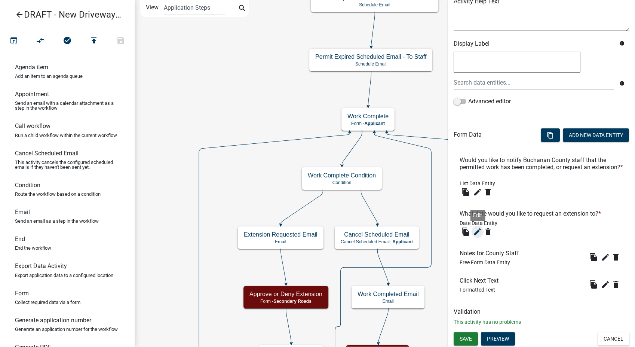
click at [472, 230] on button "edit" at bounding box center [477, 231] width 12 height 12
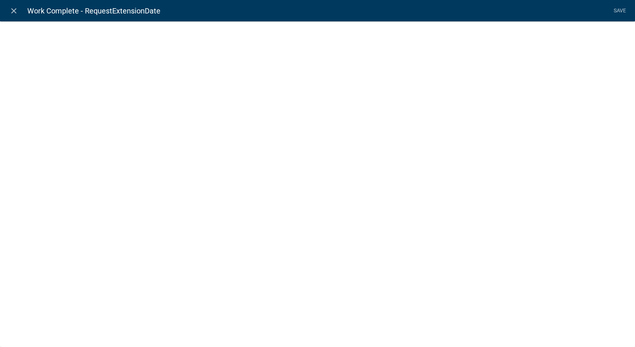
select select "date"
select select
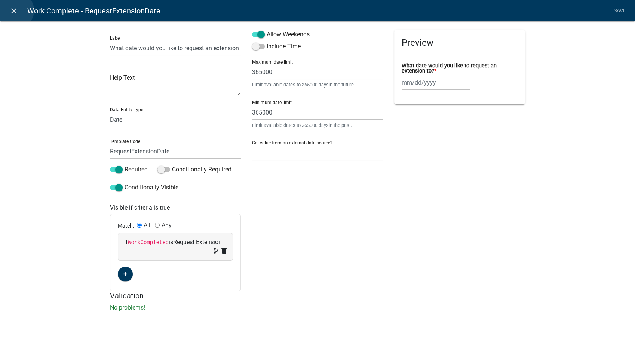
click at [15, 10] on icon "close" at bounding box center [13, 10] width 9 height 9
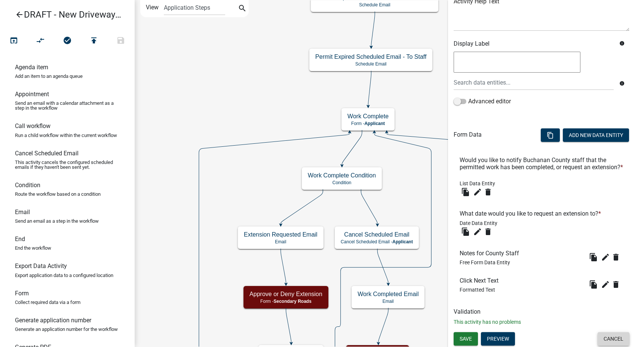
click at [600, 332] on button "Cancel" at bounding box center [613, 338] width 32 height 13
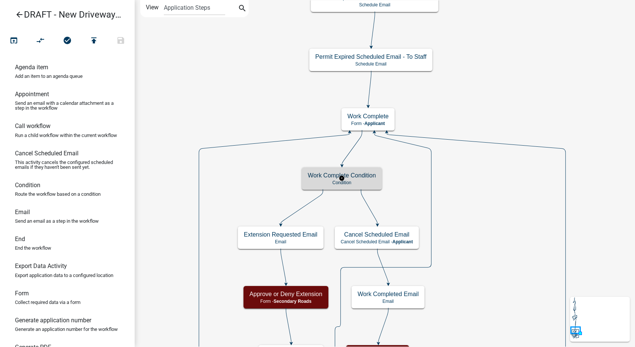
click at [354, 173] on h5 "Work Complete Condition" at bounding box center [342, 175] width 68 height 7
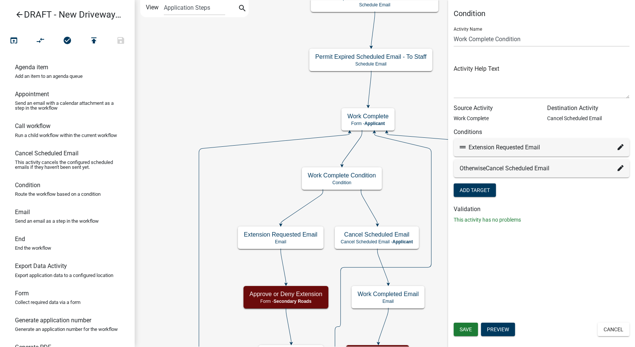
click at [619, 146] on icon at bounding box center [620, 147] width 6 height 6
select select "43: 39f02155-41a3-407d-a2d2-3993b2f41dab"
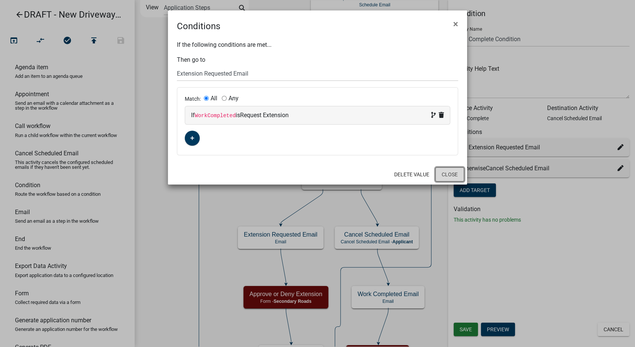
click at [451, 177] on button "Close" at bounding box center [449, 174] width 29 height 14
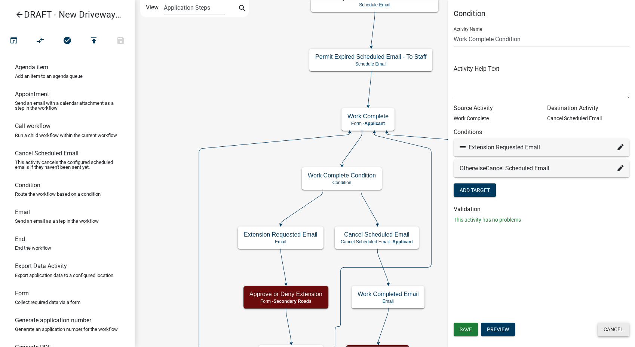
click at [614, 328] on button "Cancel" at bounding box center [613, 328] width 32 height 13
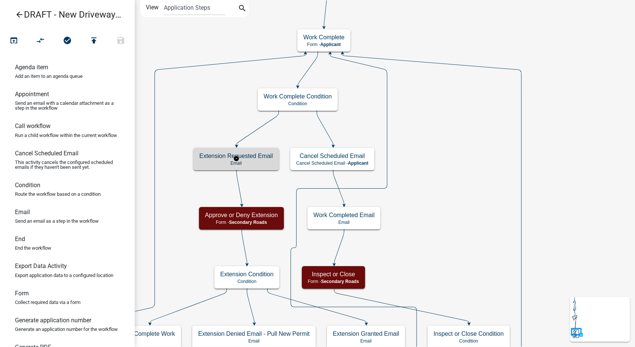
click at [269, 163] on p "Email" at bounding box center [236, 162] width 74 height 5
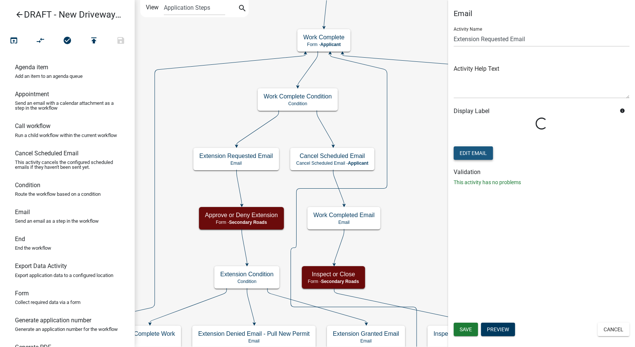
click at [473, 151] on button "Edit Email" at bounding box center [473, 152] width 39 height 13
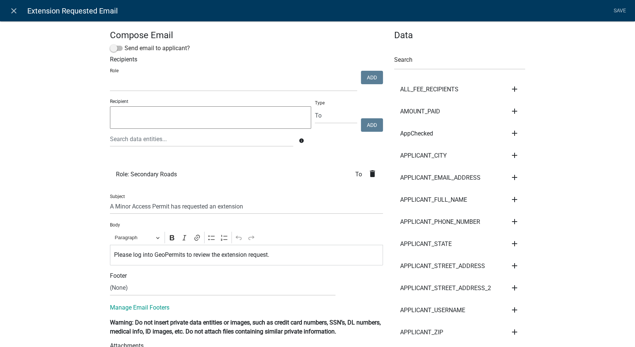
select select
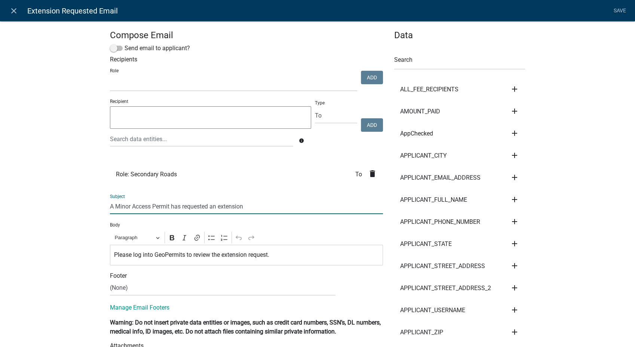
click at [150, 207] on input "A Minor Access Permit has requested an extension" at bounding box center [246, 206] width 273 height 15
type input "A New Driveway Permit has requested an extension"
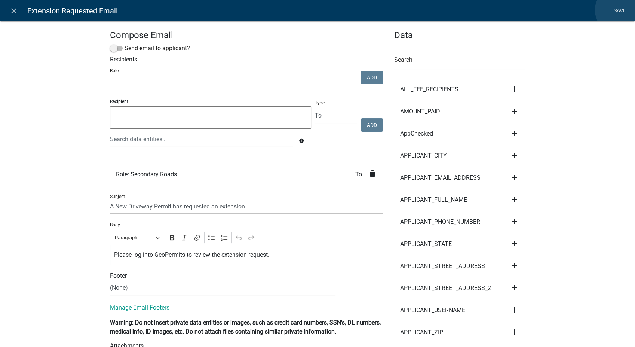
click at [618, 10] on link "Save" at bounding box center [619, 11] width 19 height 14
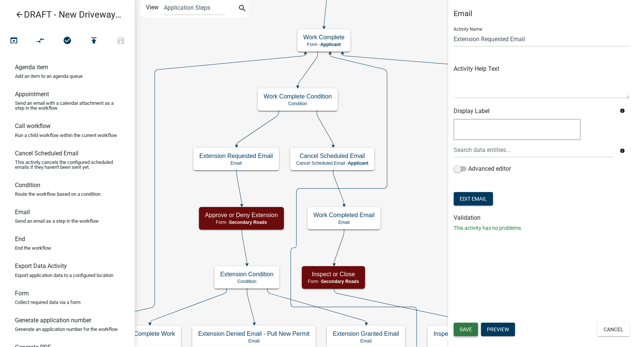
click at [471, 326] on span "Save" at bounding box center [466, 329] width 12 height 6
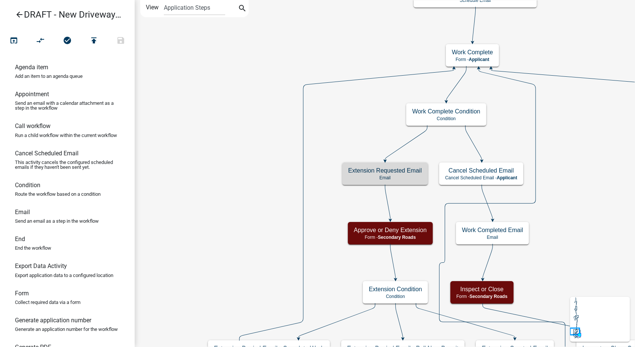
click at [606, 215] on icon "Start Start - Applicant Introduction to New Driveway Permit Form - Applicant Pa…" at bounding box center [404, 270] width 538 height 540
click at [19, 16] on icon "arrow_back" at bounding box center [19, 15] width 9 height 10
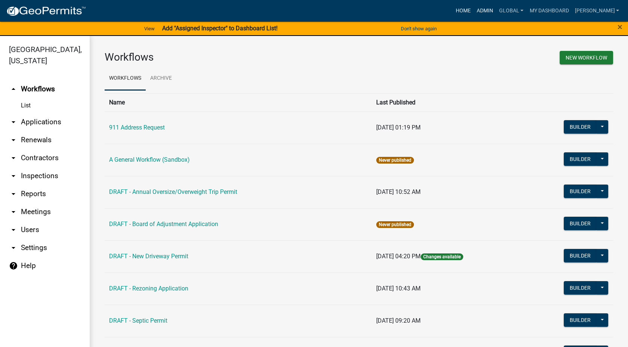
drag, startPoint x: 494, startPoint y: 9, endPoint x: 481, endPoint y: 15, distance: 13.9
click at [494, 9] on link "Admin" at bounding box center [485, 11] width 22 height 14
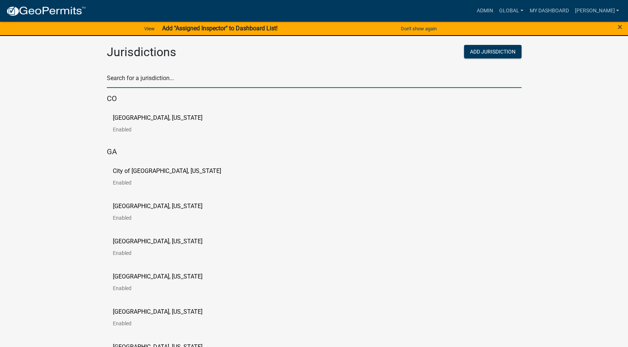
click at [127, 82] on input "text" at bounding box center [314, 80] width 415 height 15
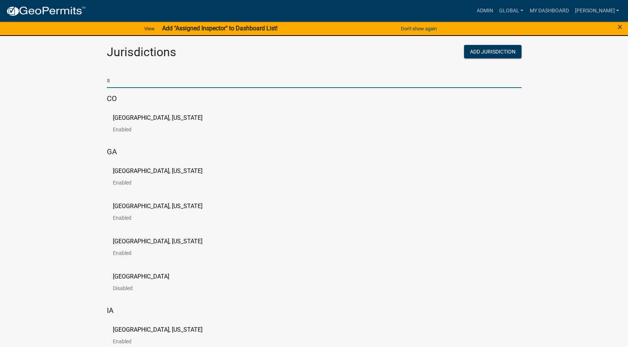
type input "story"
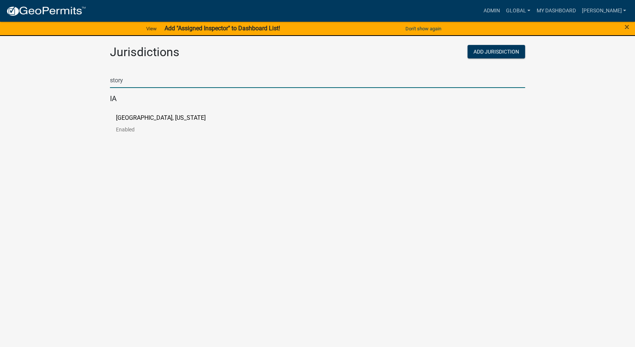
click at [131, 117] on p "[GEOGRAPHIC_DATA], [US_STATE]" at bounding box center [161, 118] width 90 height 6
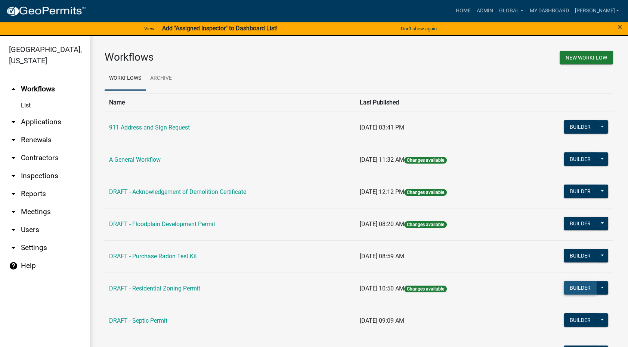
click at [575, 290] on button "Builder" at bounding box center [580, 287] width 33 height 13
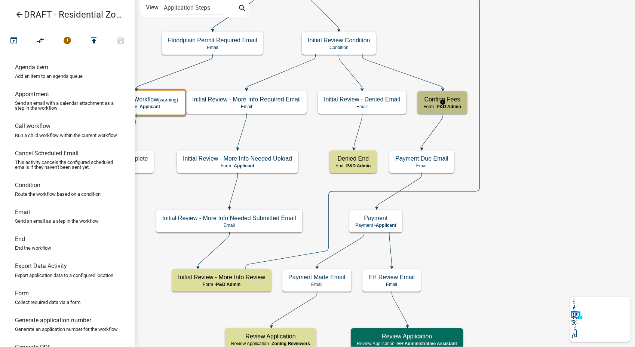
click at [449, 104] on span "P&D Admin" at bounding box center [448, 106] width 25 height 5
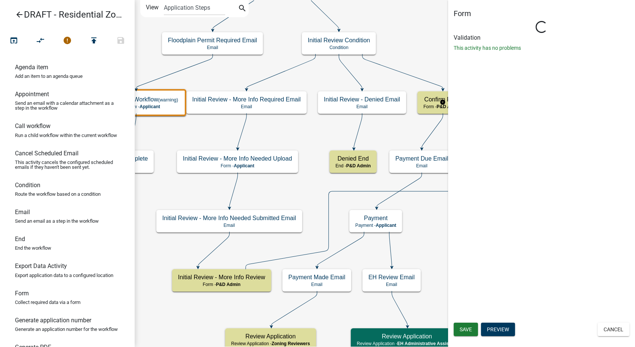
select select "1D7849C7-47D0-45C1-BB15-B11DE66EF8E1"
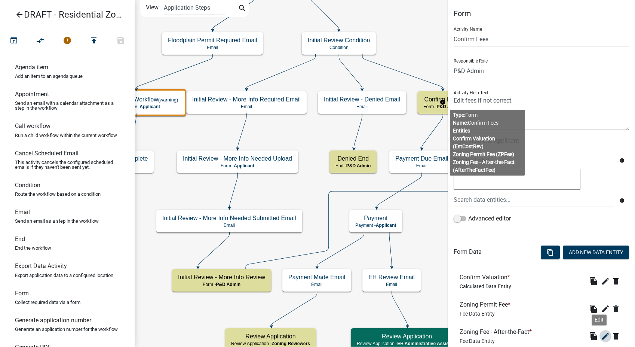
click at [601, 332] on icon "edit" at bounding box center [605, 335] width 9 height 9
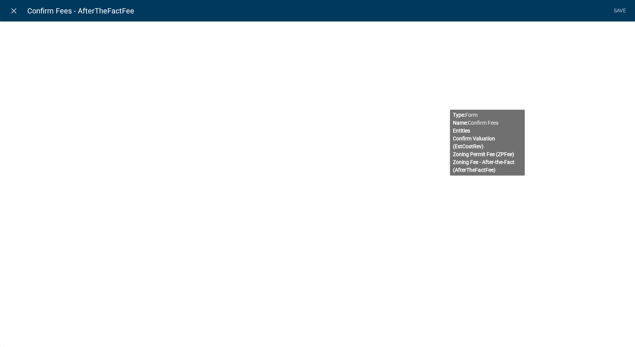
select select "fee"
select select "2258b105-9abf-4188-9d75-b31b2b73f601"
select select "10: d3deb5b4-996e-4ea4-b93b-3c66b7c401b7"
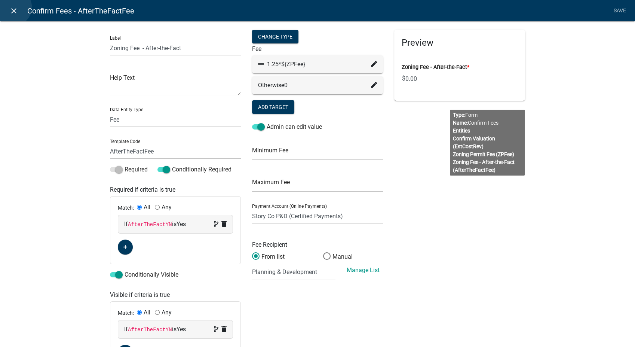
click at [13, 7] on icon "close" at bounding box center [13, 10] width 9 height 9
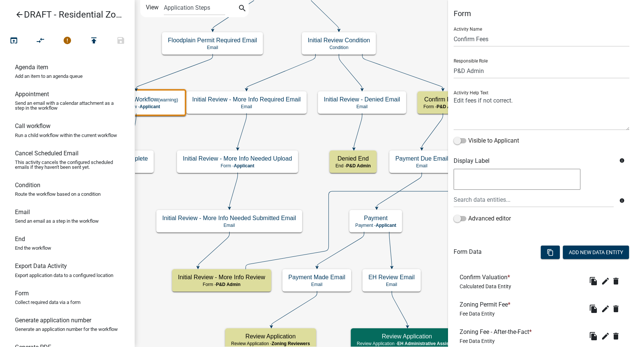
click at [16, 13] on icon "arrow_back" at bounding box center [19, 15] width 9 height 10
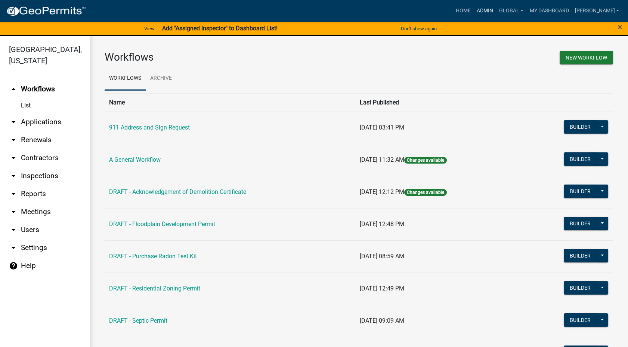
drag, startPoint x: 489, startPoint y: 8, endPoint x: 431, endPoint y: 16, distance: 58.6
click at [489, 8] on link "Admin" at bounding box center [485, 11] width 22 height 14
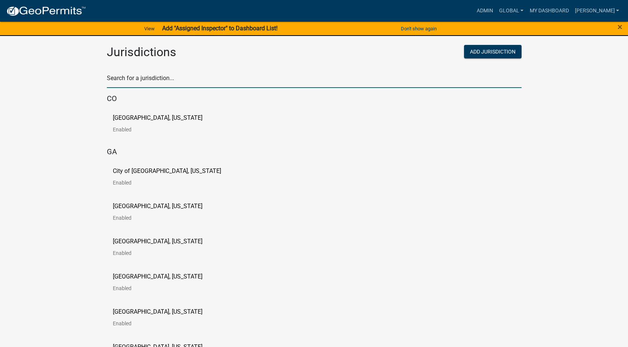
click at [144, 73] on input "text" at bounding box center [314, 80] width 415 height 15
type input "buchanan"
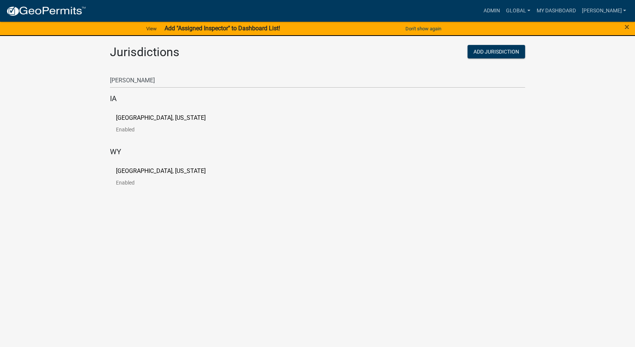
click at [147, 119] on p "[GEOGRAPHIC_DATA], [US_STATE]" at bounding box center [161, 118] width 90 height 6
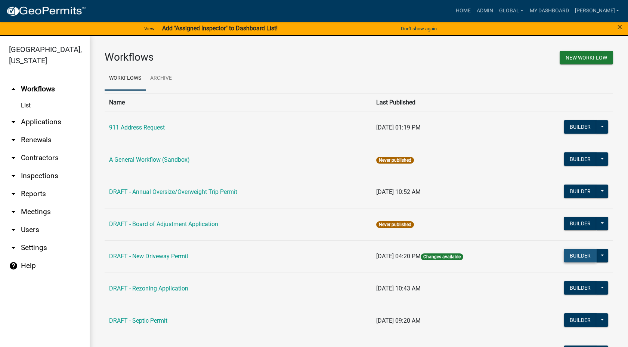
click at [579, 256] on button "Builder" at bounding box center [580, 255] width 33 height 13
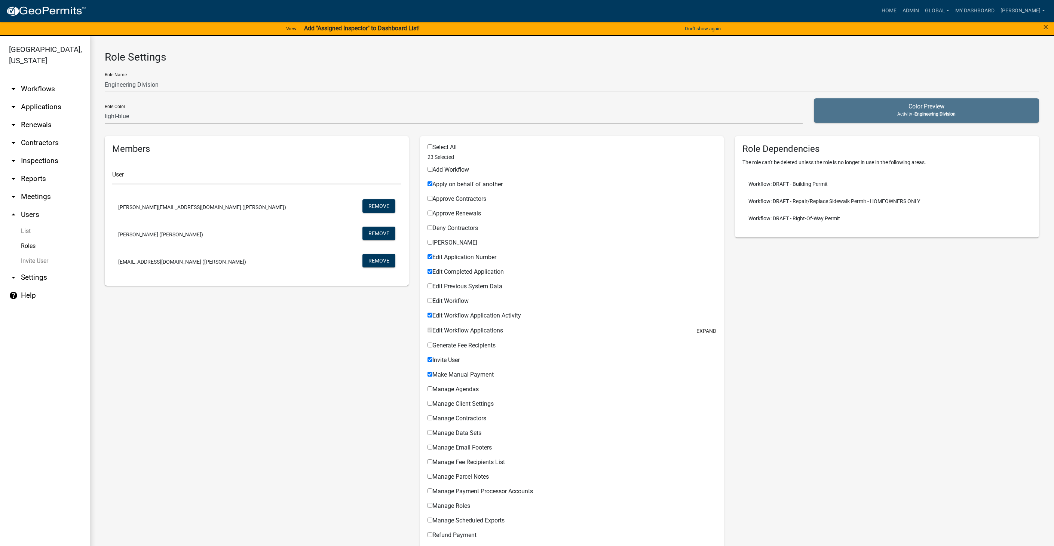
select select "6: light-blue"
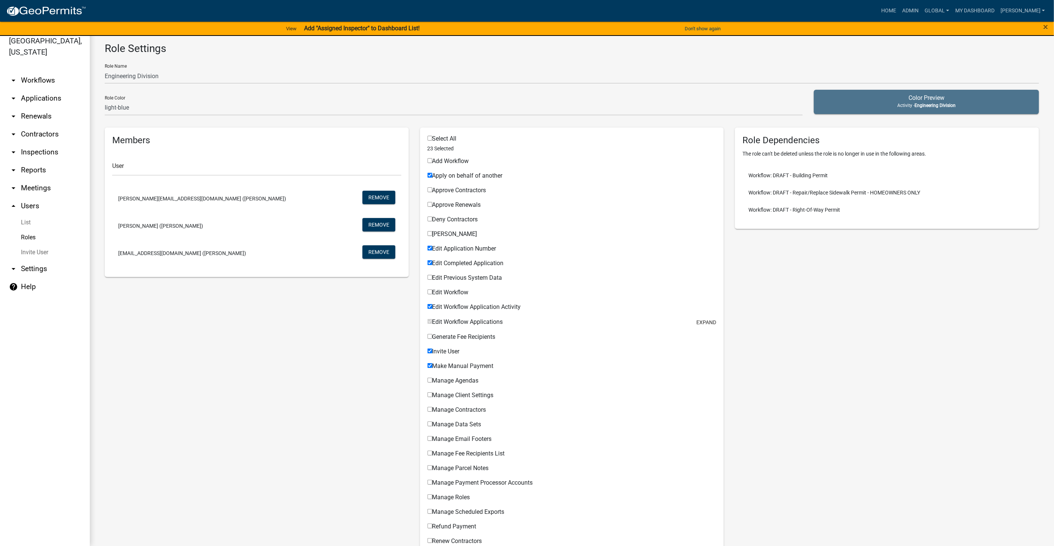
click at [25, 72] on link "arrow_drop_down Workflows" at bounding box center [45, 80] width 90 height 18
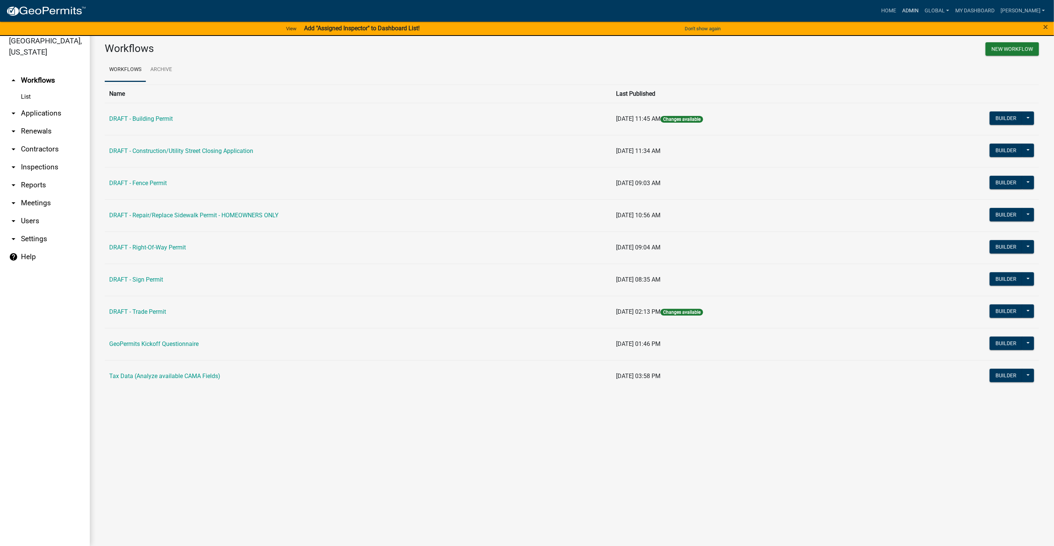
click at [922, 12] on link "Admin" at bounding box center [910, 11] width 22 height 14
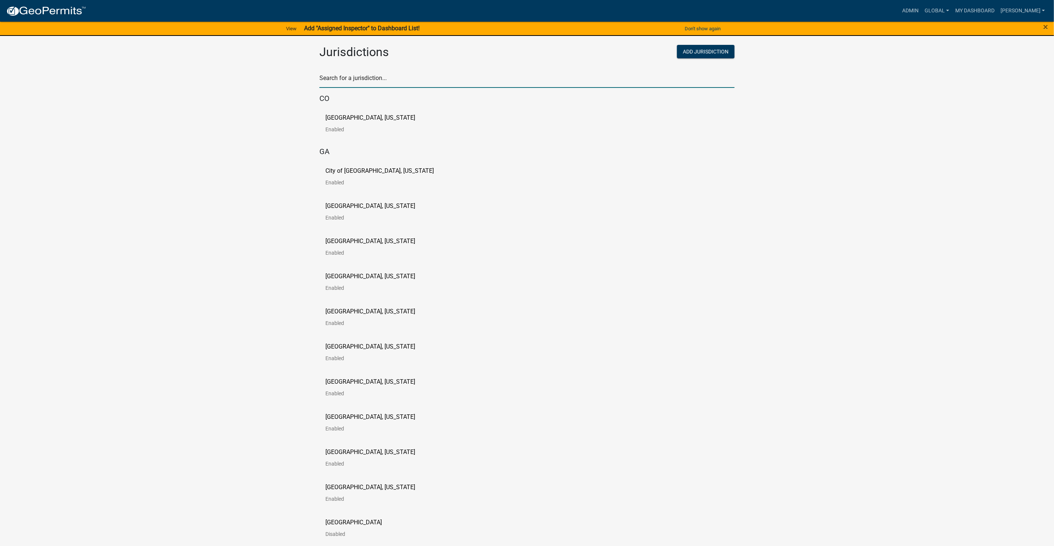
click at [361, 84] on input "text" at bounding box center [526, 80] width 415 height 15
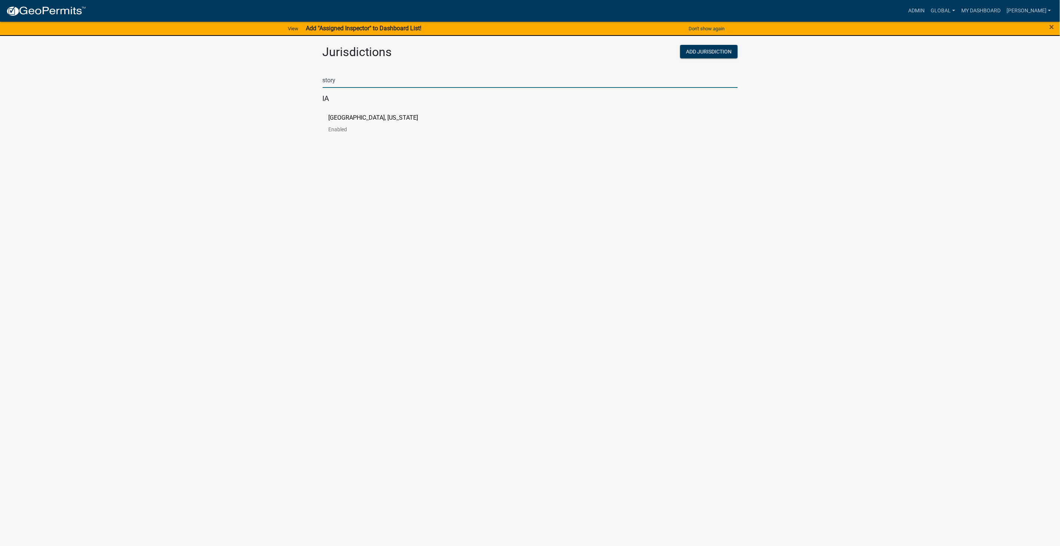
type input "story"
click at [335, 112] on div "[GEOGRAPHIC_DATA], [US_STATE] Enabled" at bounding box center [530, 126] width 415 height 35
click at [333, 116] on p "[GEOGRAPHIC_DATA], [US_STATE]" at bounding box center [374, 118] width 90 height 6
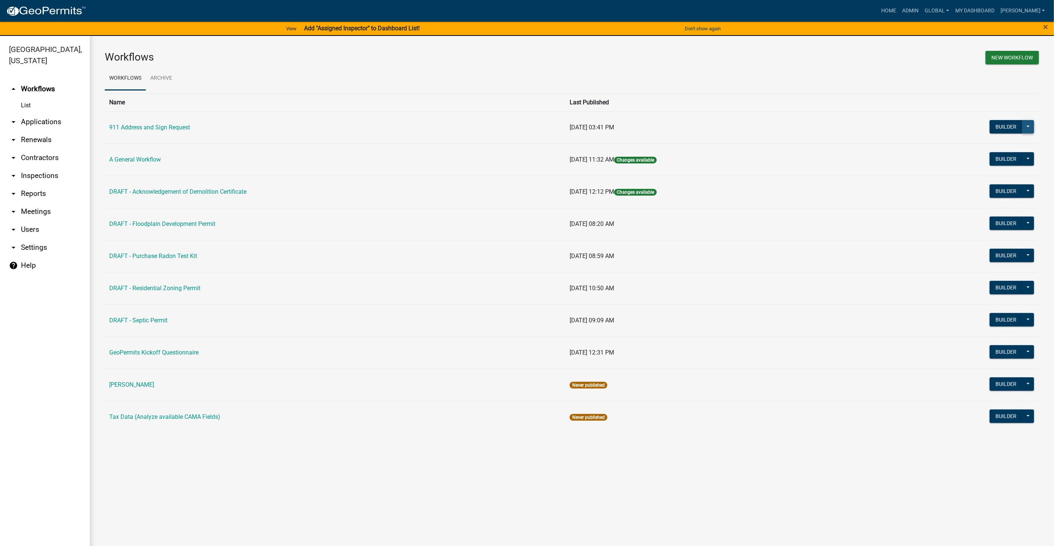
click at [1029, 125] on button at bounding box center [1028, 126] width 12 height 13
click at [935, 127] on td "Builder Published Disable Archive History Copy Make Public Start Application" at bounding box center [953, 127] width 171 height 32
click at [1008, 287] on button "Builder" at bounding box center [1005, 287] width 33 height 13
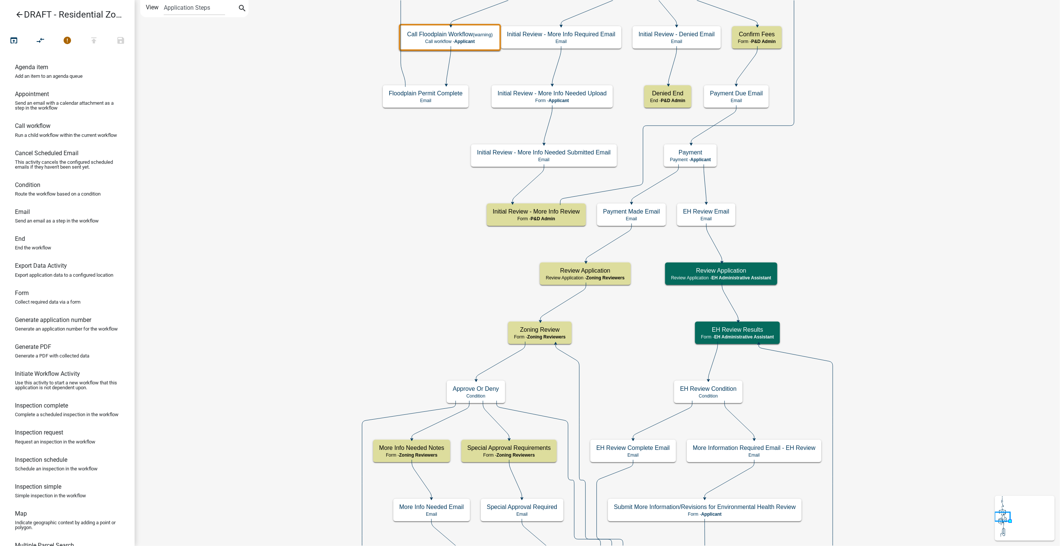
click at [18, 13] on icon "arrow_back" at bounding box center [19, 15] width 9 height 10
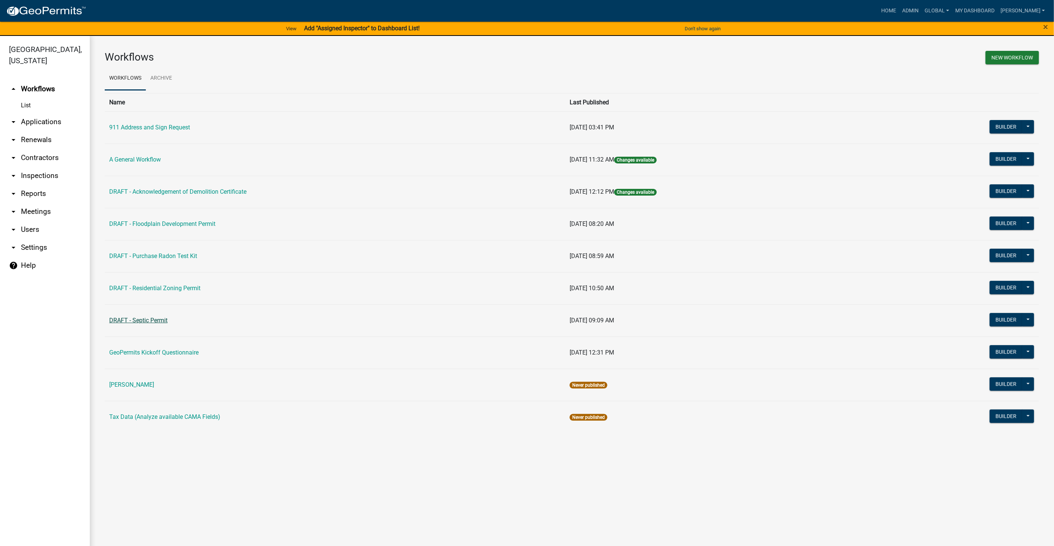
click at [158, 317] on link "DRAFT - Septic Permit" at bounding box center [138, 320] width 58 height 7
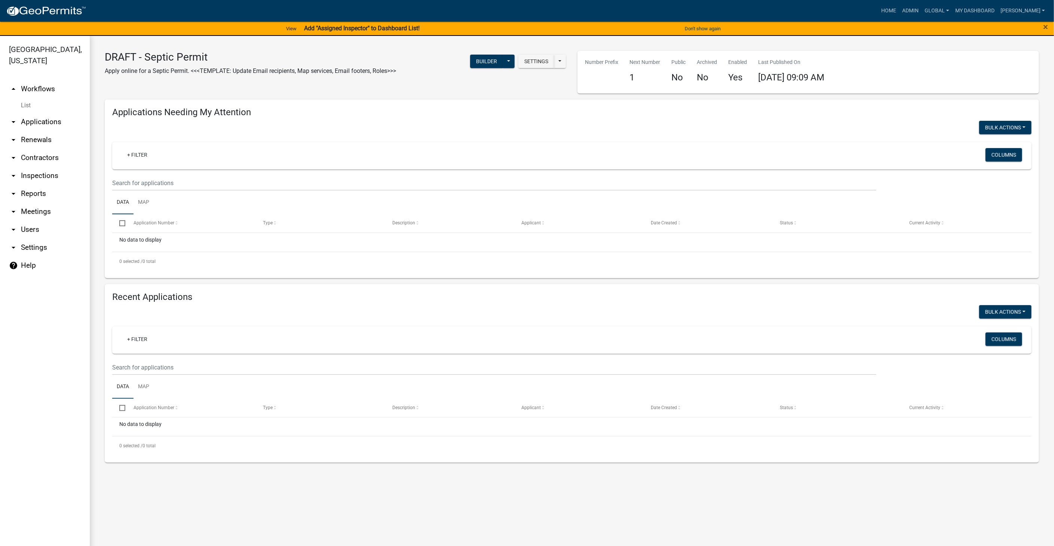
click at [28, 98] on link "List" at bounding box center [45, 105] width 90 height 15
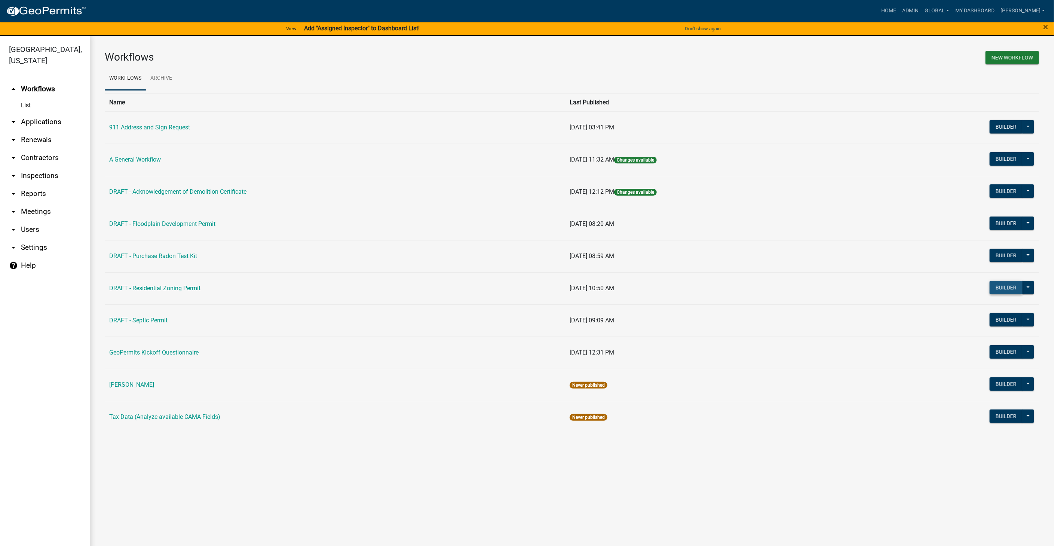
click at [998, 282] on button "Builder" at bounding box center [1005, 287] width 33 height 13
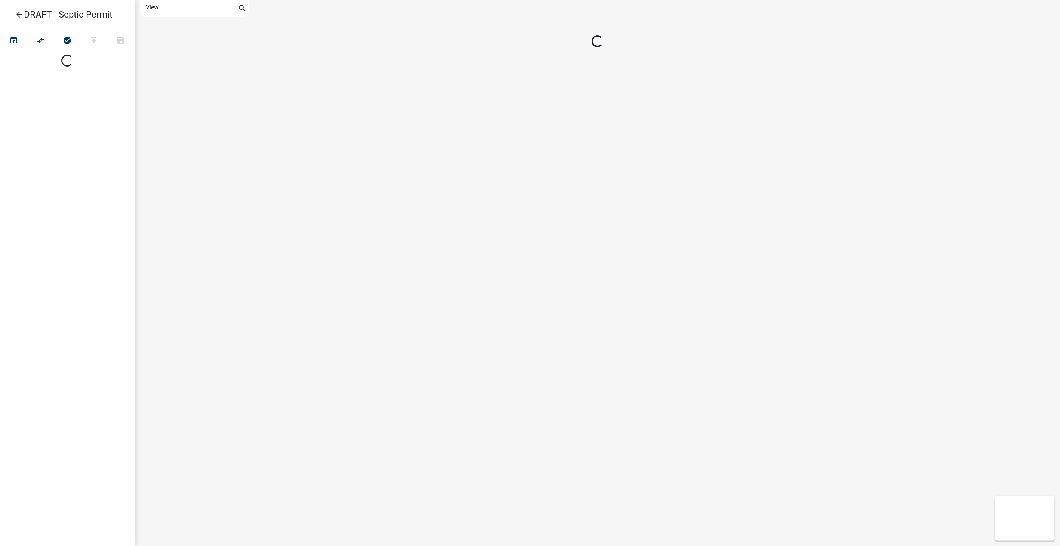
select select "1"
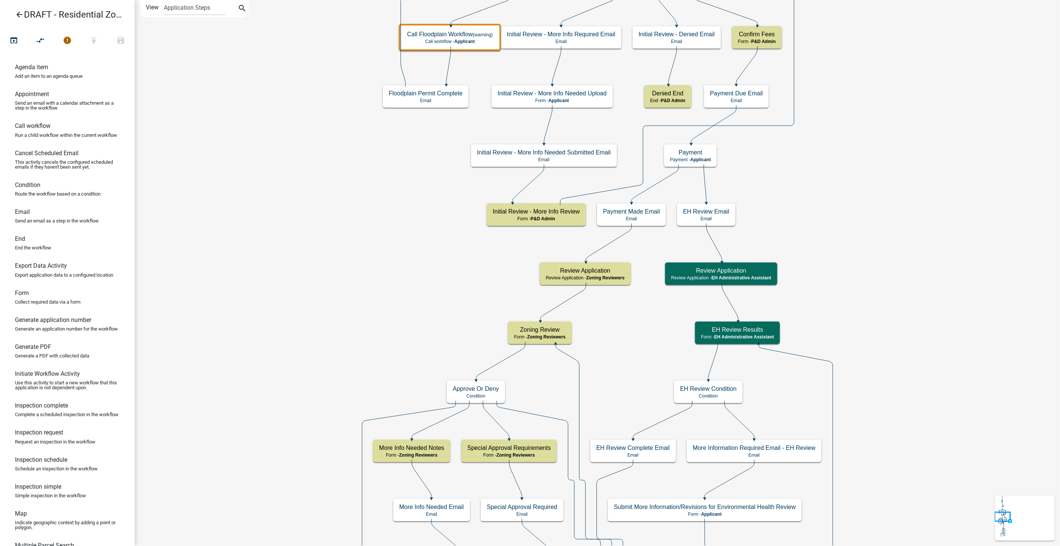
click at [20, 15] on icon "arrow_back" at bounding box center [19, 15] width 9 height 10
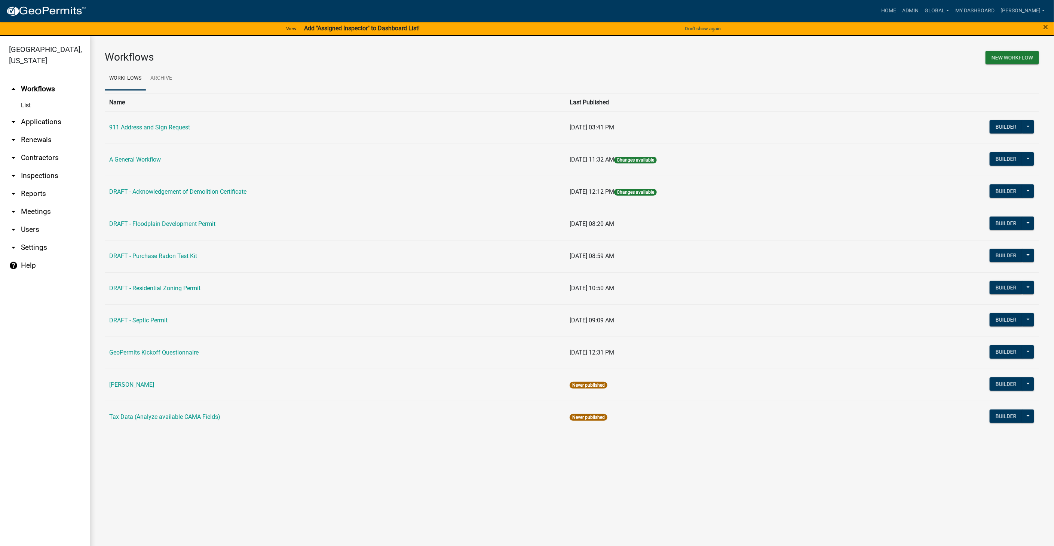
click at [31, 149] on link "arrow_drop_down Contractors" at bounding box center [45, 158] width 90 height 18
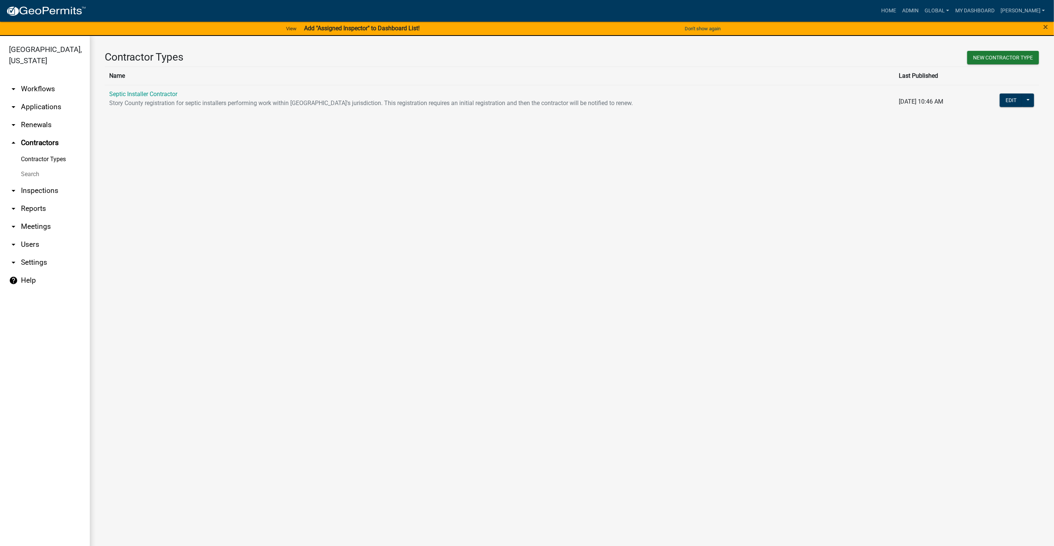
click at [34, 80] on link "arrow_drop_down Workflows" at bounding box center [45, 89] width 90 height 18
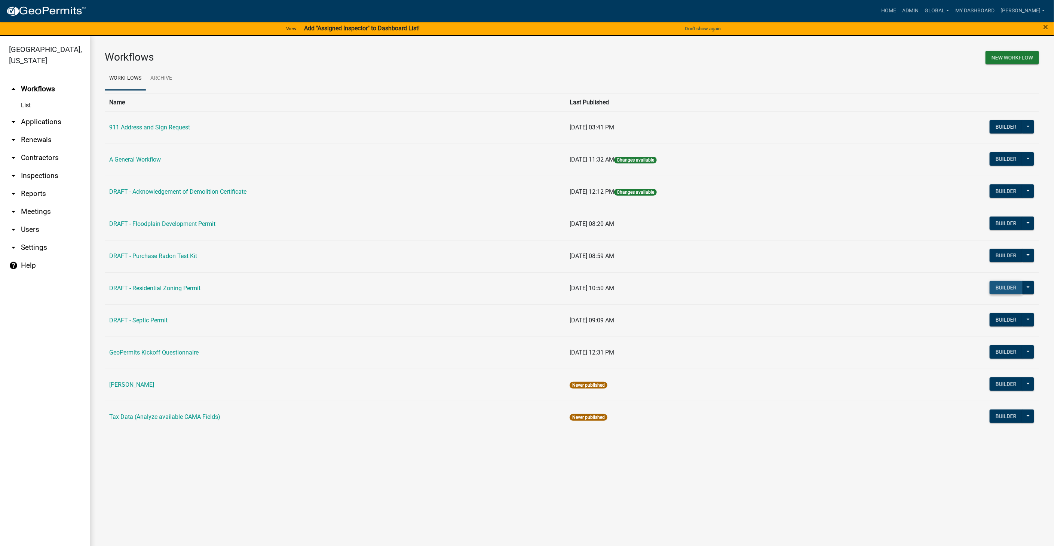
click at [1005, 283] on button "Builder" at bounding box center [1005, 287] width 33 height 13
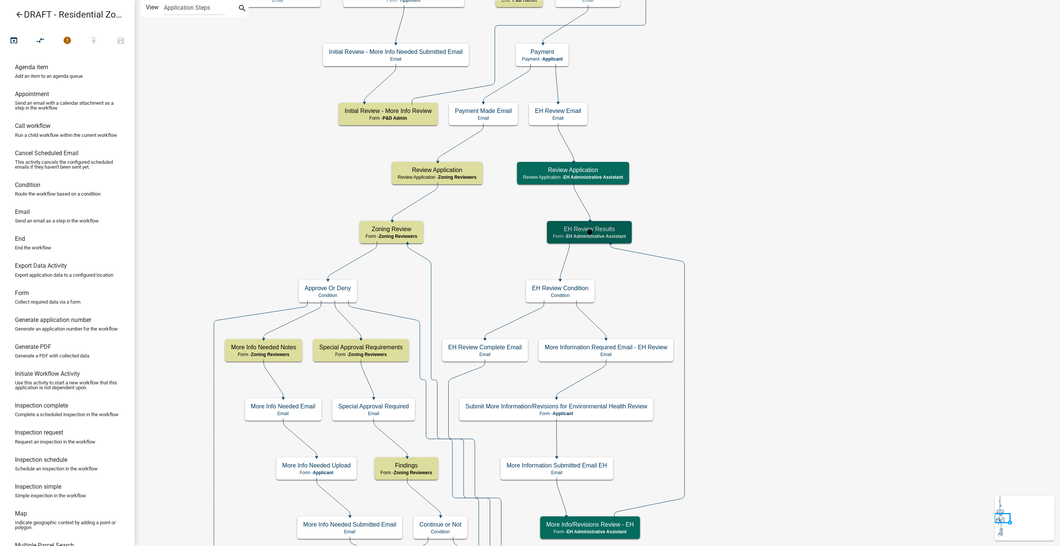
click at [610, 237] on span "EH Administrative Assistant" at bounding box center [596, 236] width 60 height 5
select select "DA3E3E5F-670D-4329-B60C-5CC8A4B2B679"
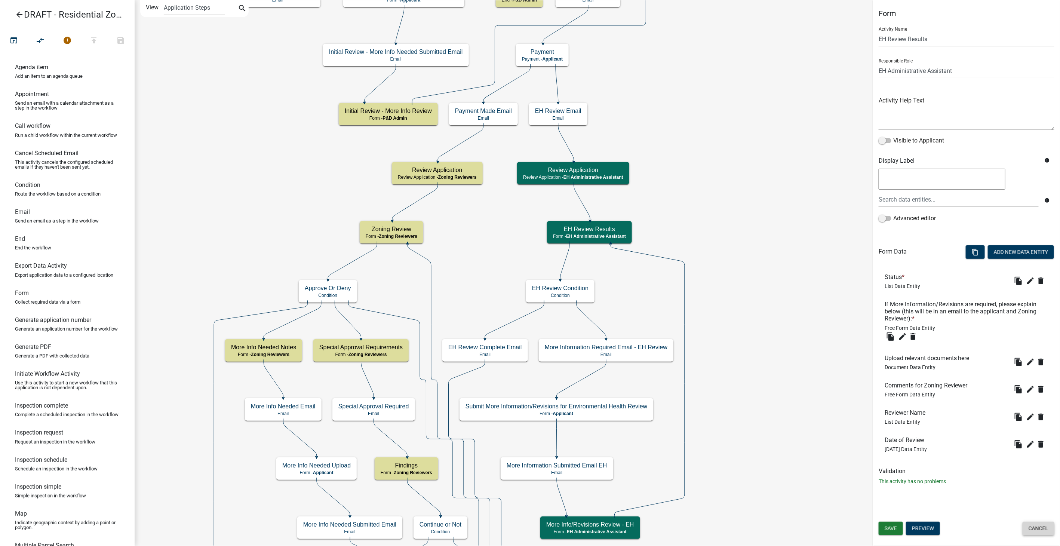
click at [1034, 530] on button "Cancel" at bounding box center [1039, 528] width 32 height 13
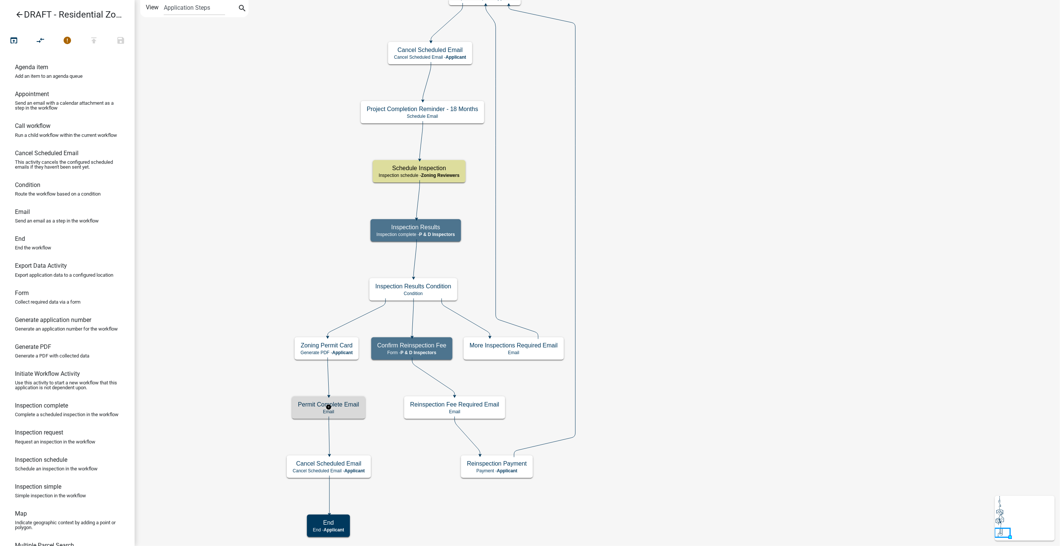
click at [348, 404] on h5 "Permit Complete Email" at bounding box center [328, 404] width 61 height 7
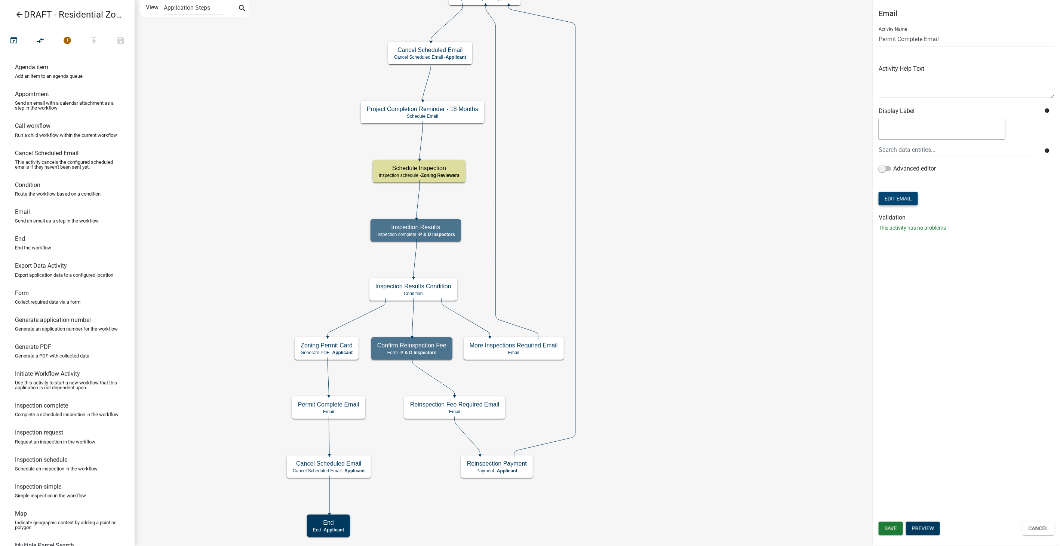
click at [897, 200] on button "Edit Email" at bounding box center [898, 198] width 39 height 13
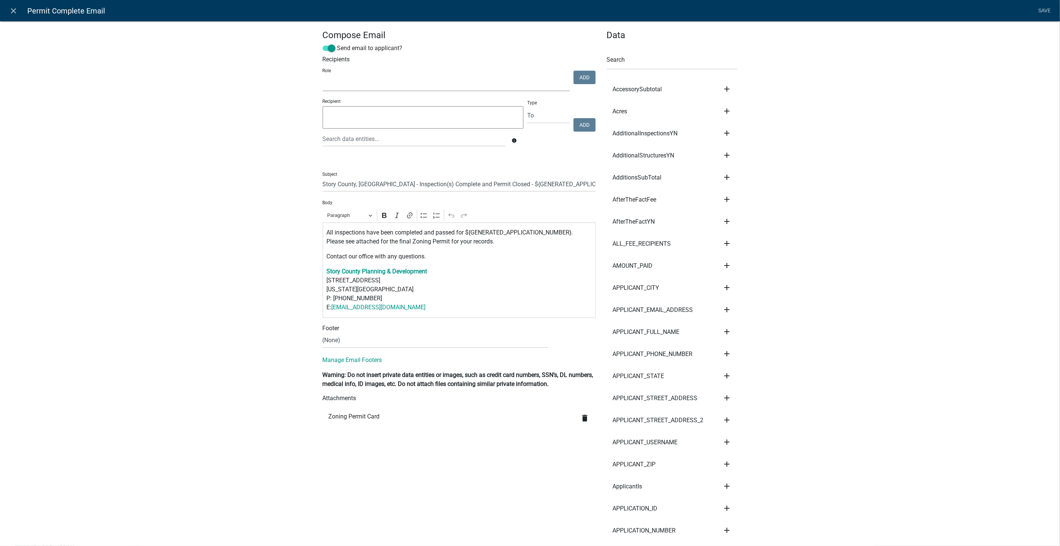
click at [382, 84] on select "Admin P & D Inspectors EH Administrative Assistant Zoning Reviewers EH Inspecti…" at bounding box center [446, 83] width 247 height 15
select select "c4b649d9-189a-419c-8924-ec4ef352e102"
click at [323, 76] on select "Admin P & D Inspectors EH Administrative Assistant Zoning Reviewers EH Inspecti…" at bounding box center [446, 83] width 247 height 15
click at [580, 77] on button "Add" at bounding box center [585, 77] width 22 height 13
select select
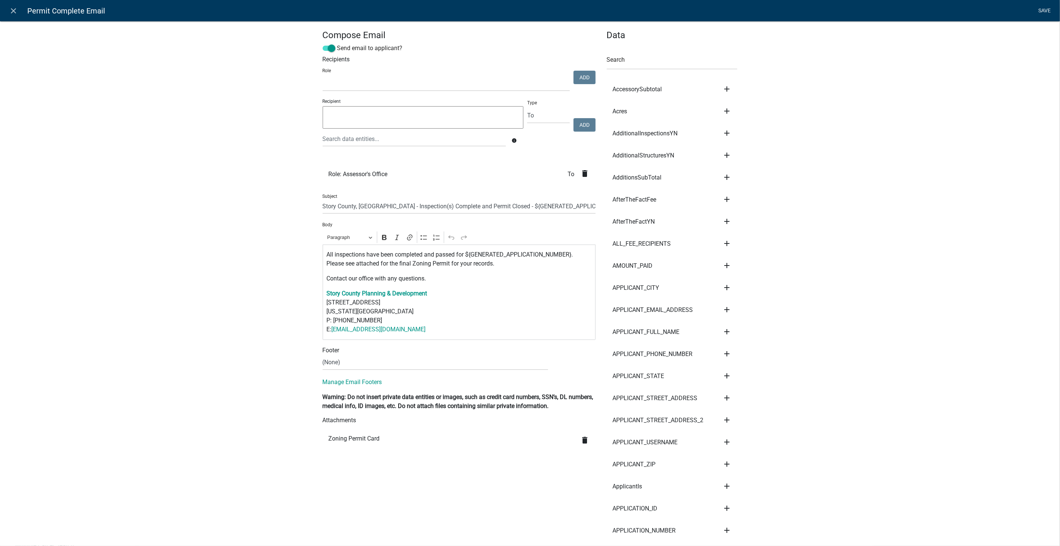
click at [1044, 9] on link "Save" at bounding box center [1044, 11] width 19 height 14
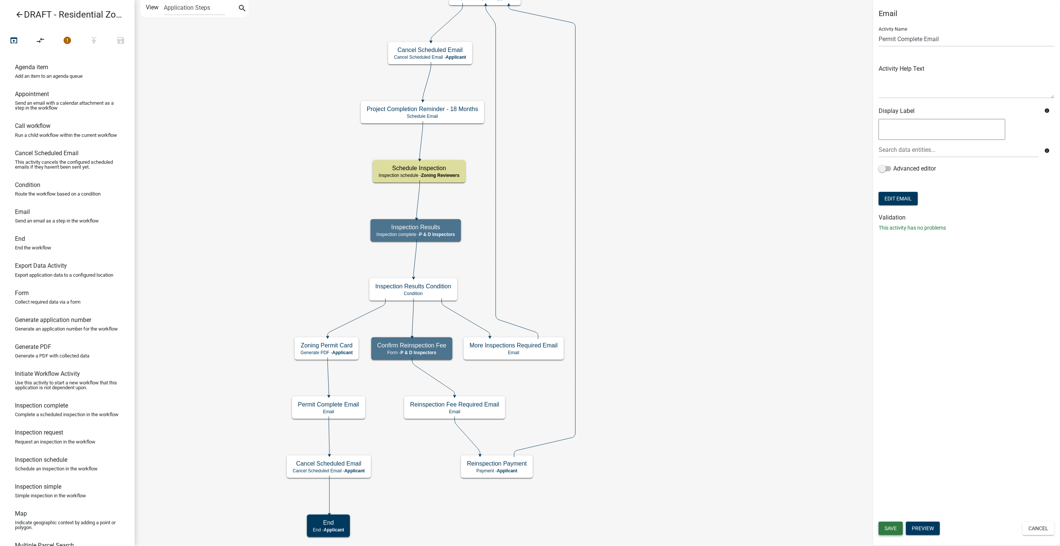
click at [886, 532] on button "Save" at bounding box center [891, 528] width 24 height 13
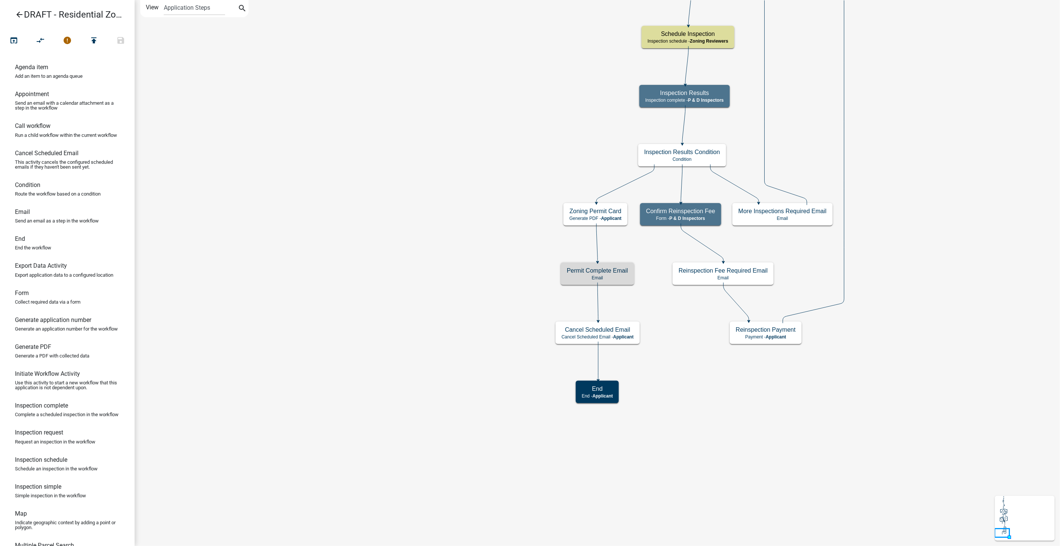
click at [19, 13] on icon "arrow_back" at bounding box center [19, 15] width 9 height 10
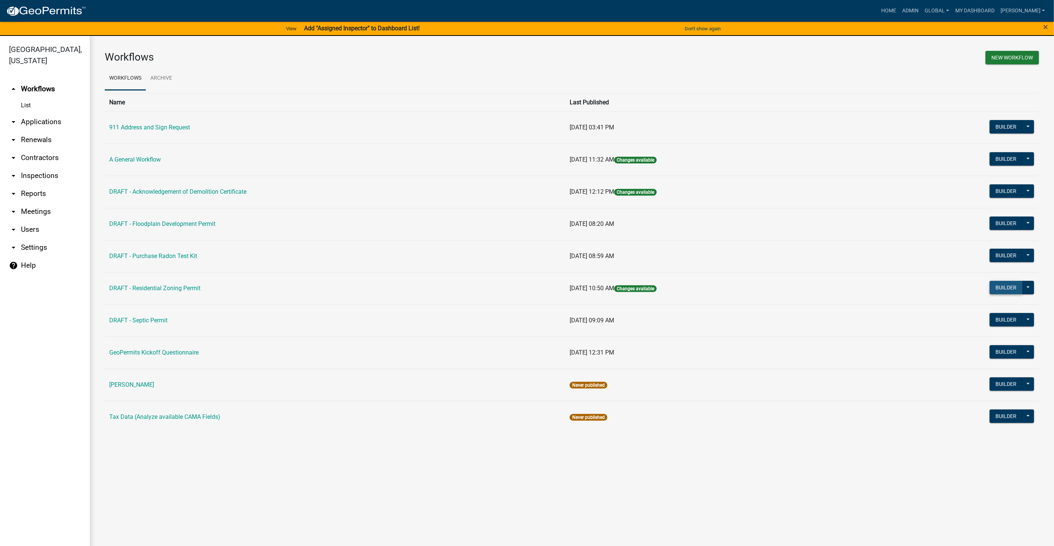
click at [1003, 285] on button "Builder" at bounding box center [1005, 287] width 33 height 13
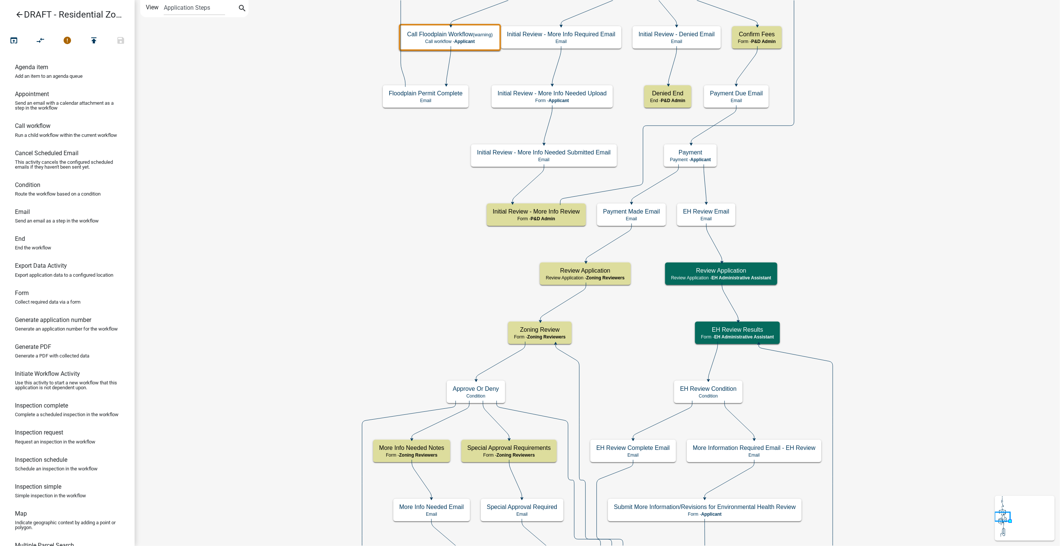
click at [18, 13] on icon "arrow_back" at bounding box center [19, 15] width 9 height 10
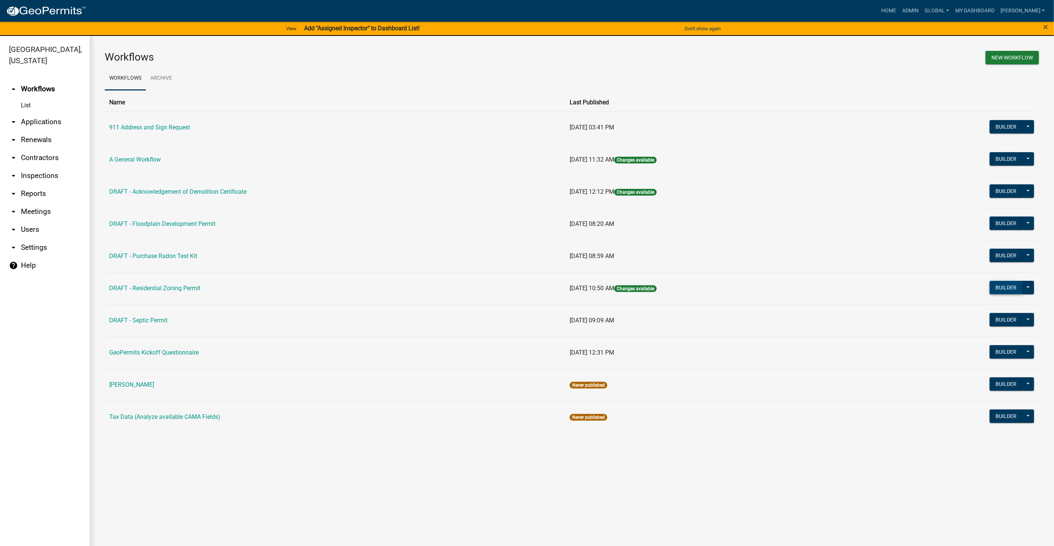
click at [1001, 285] on button "Builder" at bounding box center [1005, 287] width 33 height 13
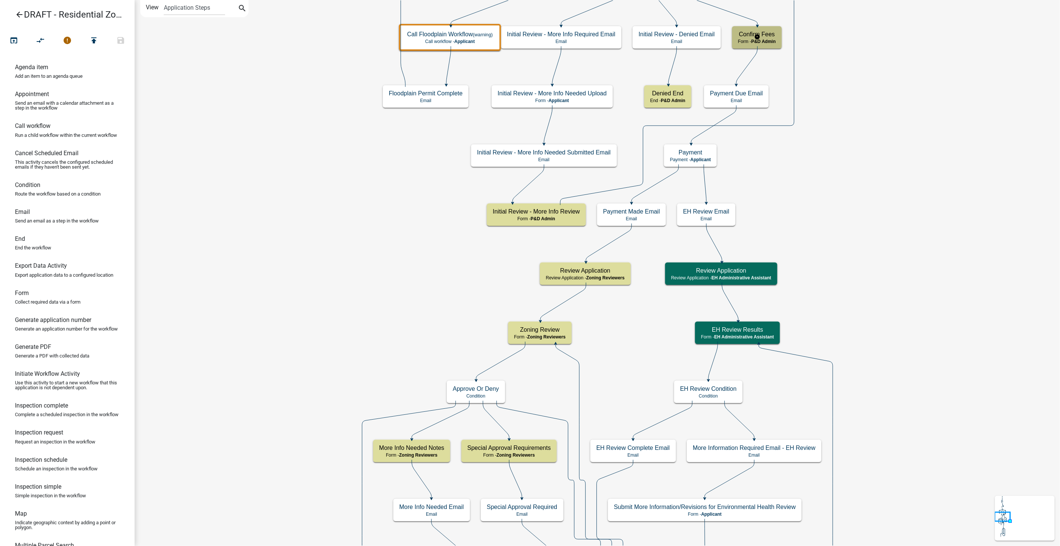
click at [766, 39] on span "P&D Admin" at bounding box center [763, 41] width 25 height 5
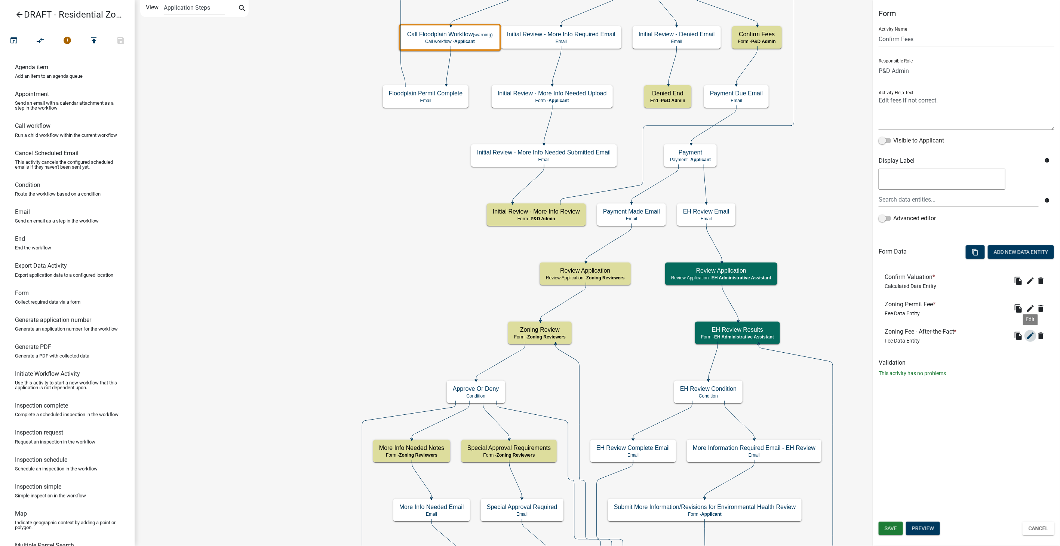
click at [1027, 333] on icon "edit" at bounding box center [1030, 335] width 9 height 9
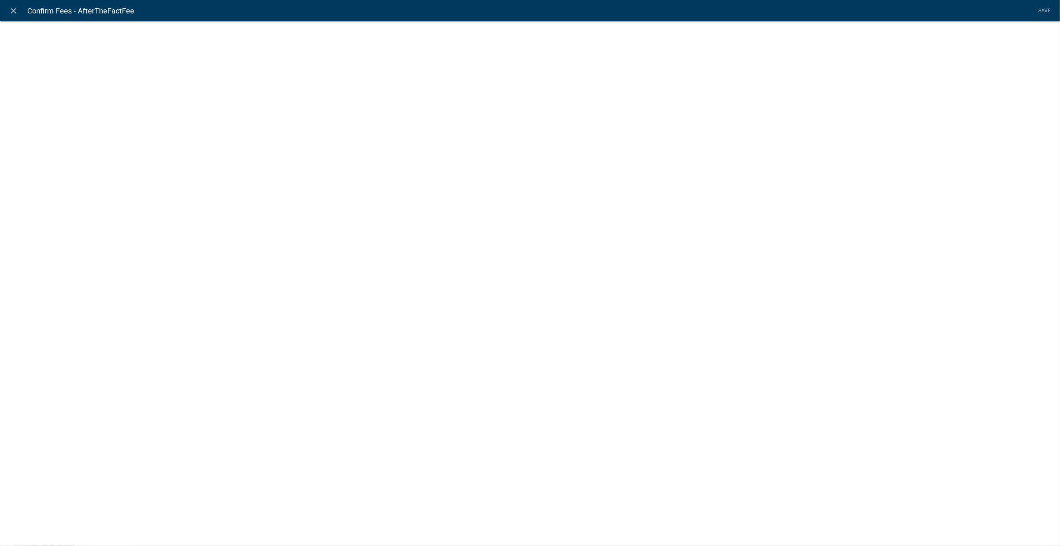
select select "fee"
select select "10: d3deb5b4-996e-4ea4-b93b-3c66b7c401b7"
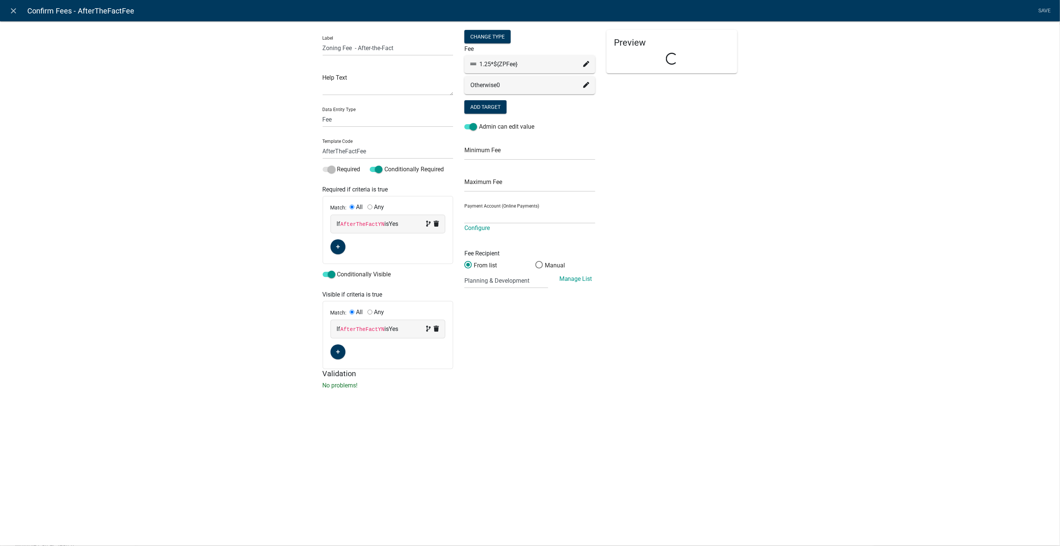
select select "2258b105-9abf-4188-9d75-b31b2b73f601"
click at [584, 63] on icon at bounding box center [586, 64] width 6 height 6
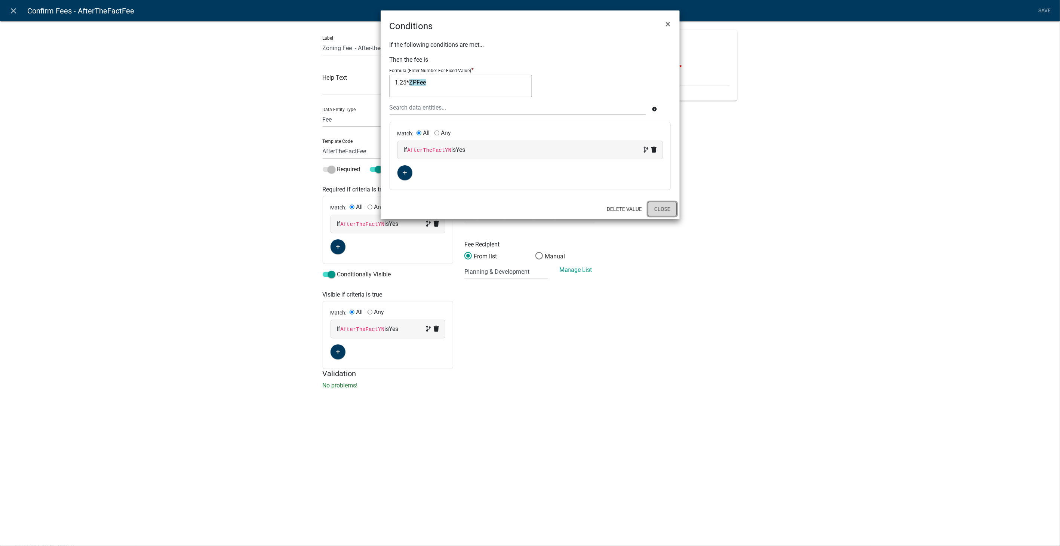
click at [659, 209] on button "Close" at bounding box center [662, 209] width 29 height 14
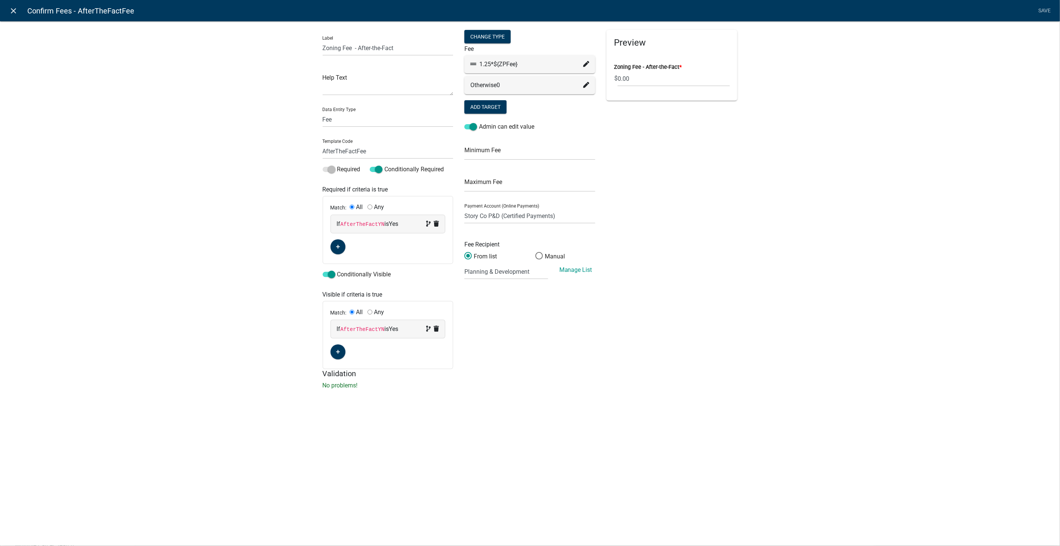
click at [17, 10] on icon "close" at bounding box center [13, 10] width 9 height 9
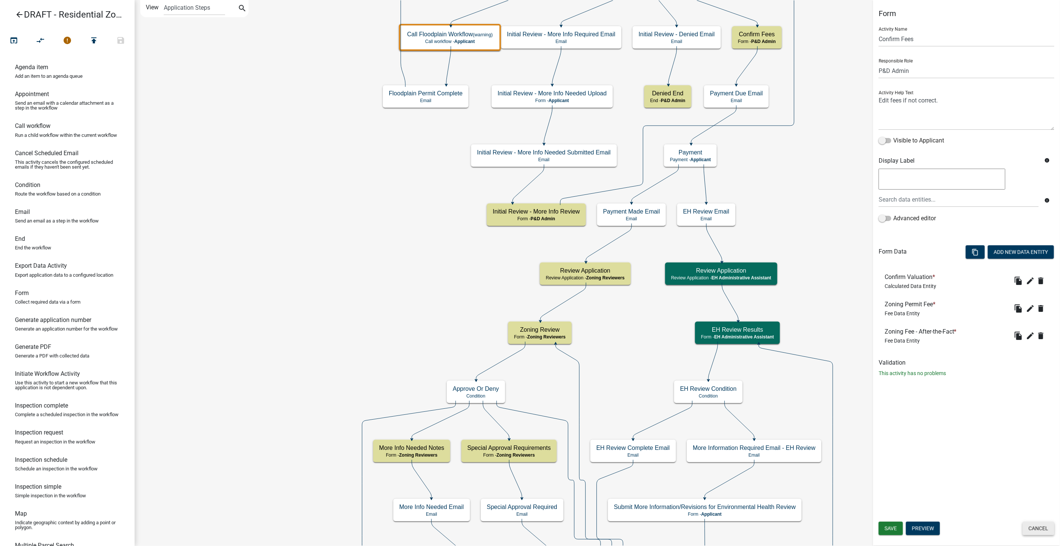
click at [1034, 530] on button "Cancel" at bounding box center [1039, 528] width 32 height 13
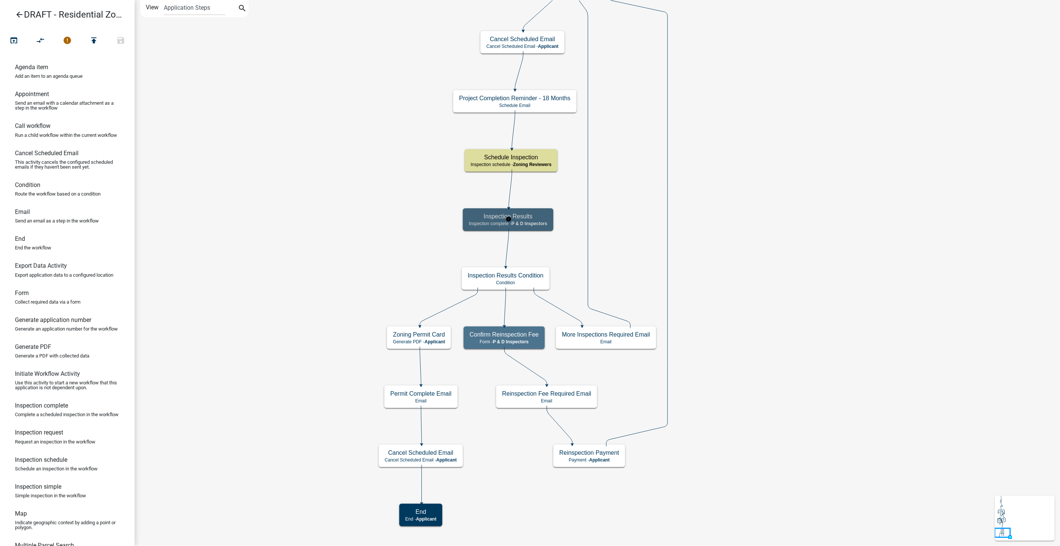
click at [525, 220] on div "Inspection Results Inspection complete - P & D Inspectors" at bounding box center [508, 219] width 90 height 22
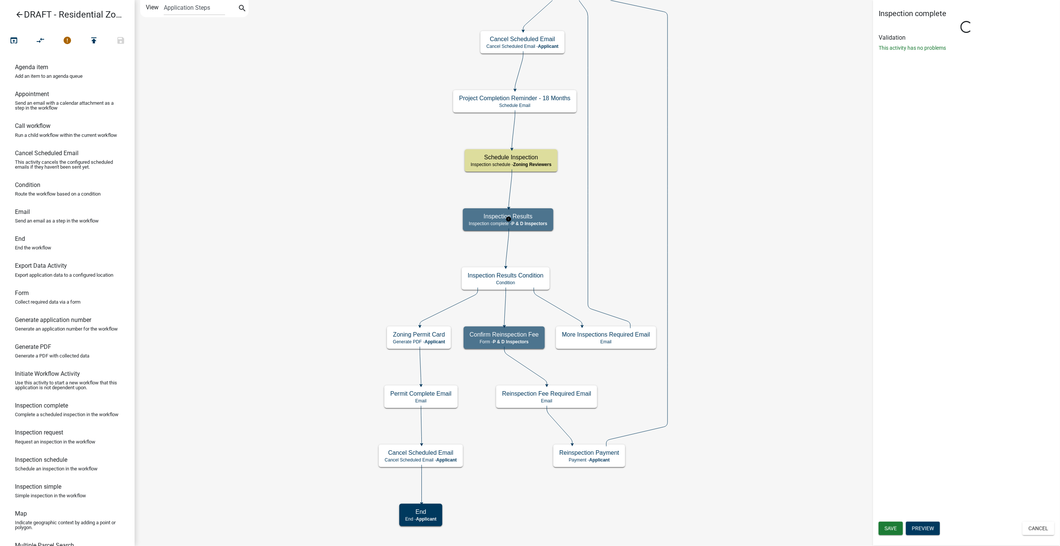
select select "32ACE34C-2758-464F-B922-53D649AC2D49"
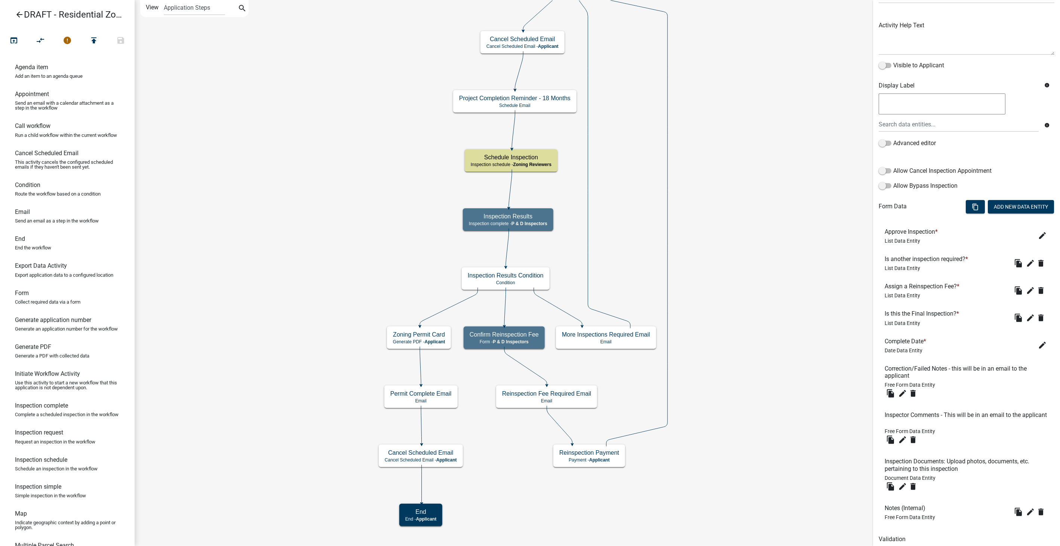
scroll to position [62, 0]
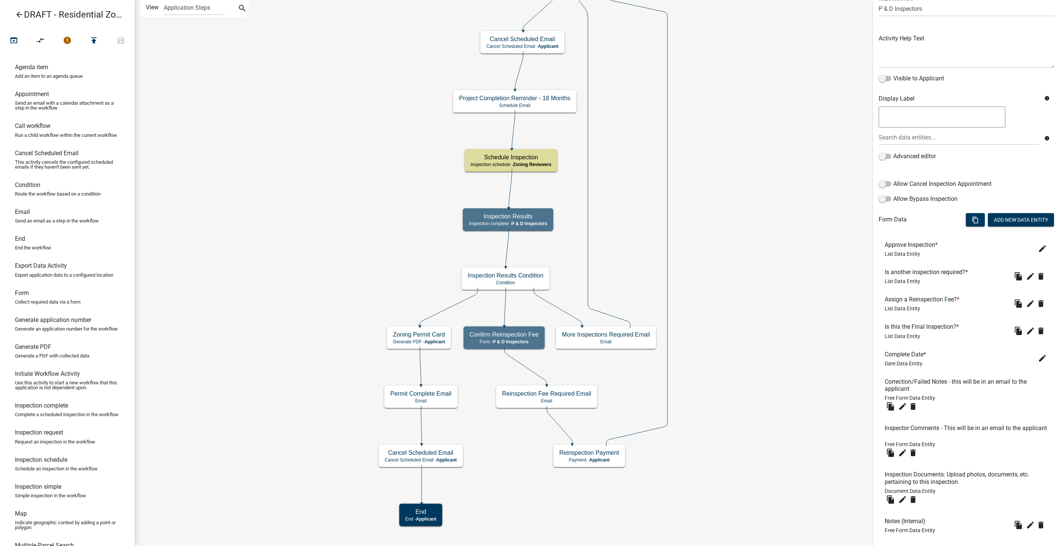
click at [21, 12] on icon "arrow_back" at bounding box center [19, 15] width 9 height 10
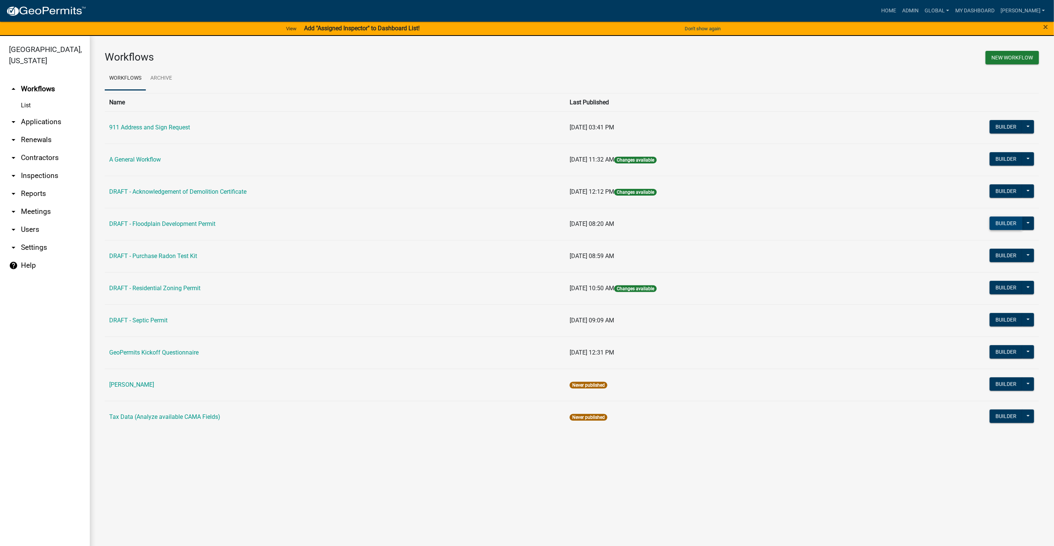
click at [1002, 222] on button "Builder" at bounding box center [1005, 222] width 33 height 13
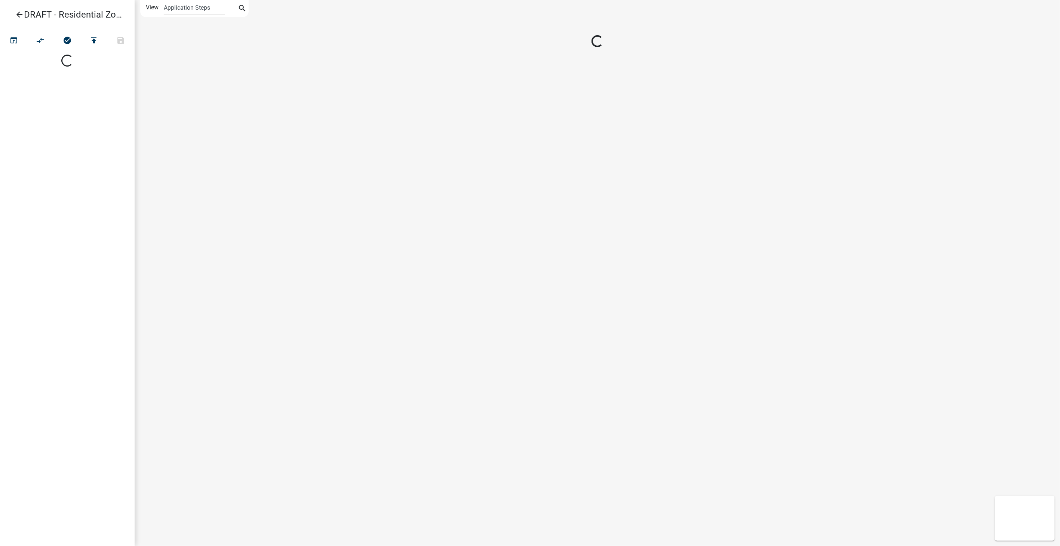
select select
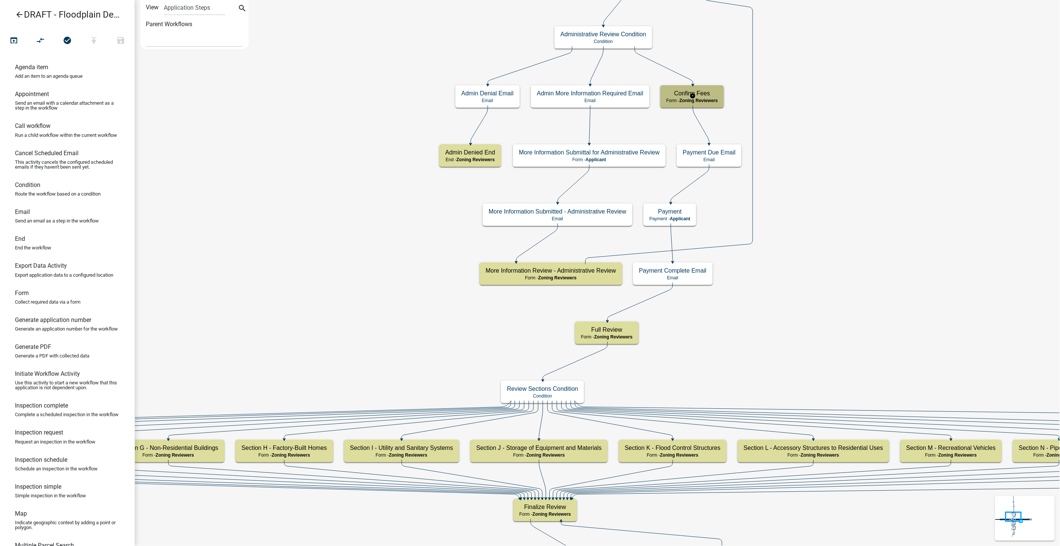
click at [714, 94] on h5 "Confirm Fees" at bounding box center [692, 93] width 52 height 7
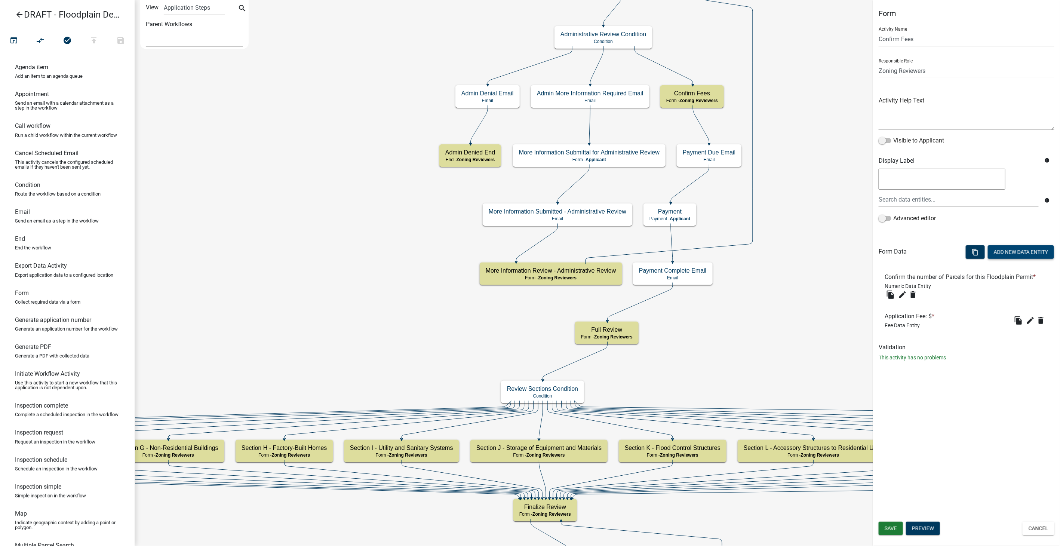
click at [1033, 250] on button "Add New Data Entity" at bounding box center [1021, 251] width 66 height 13
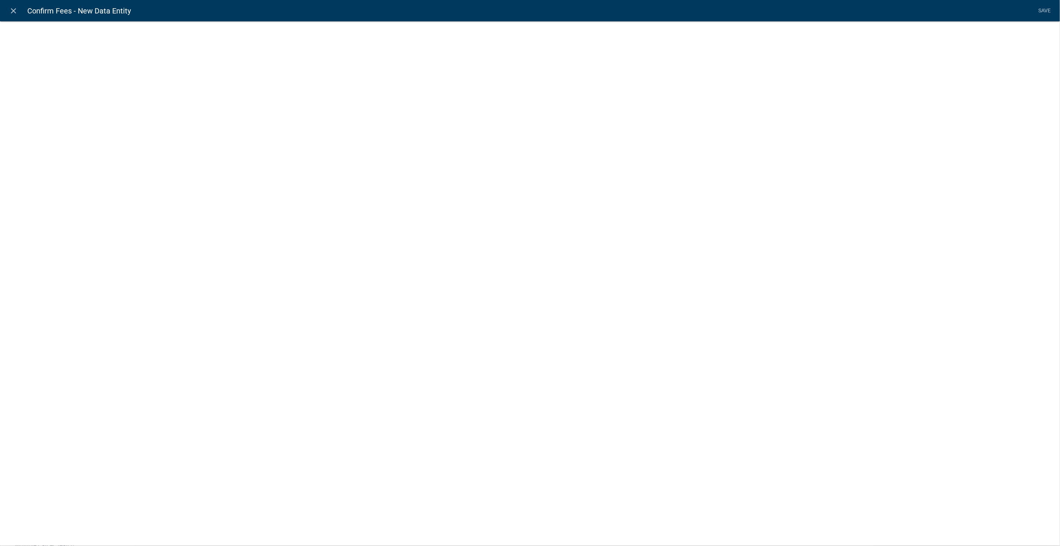
select select
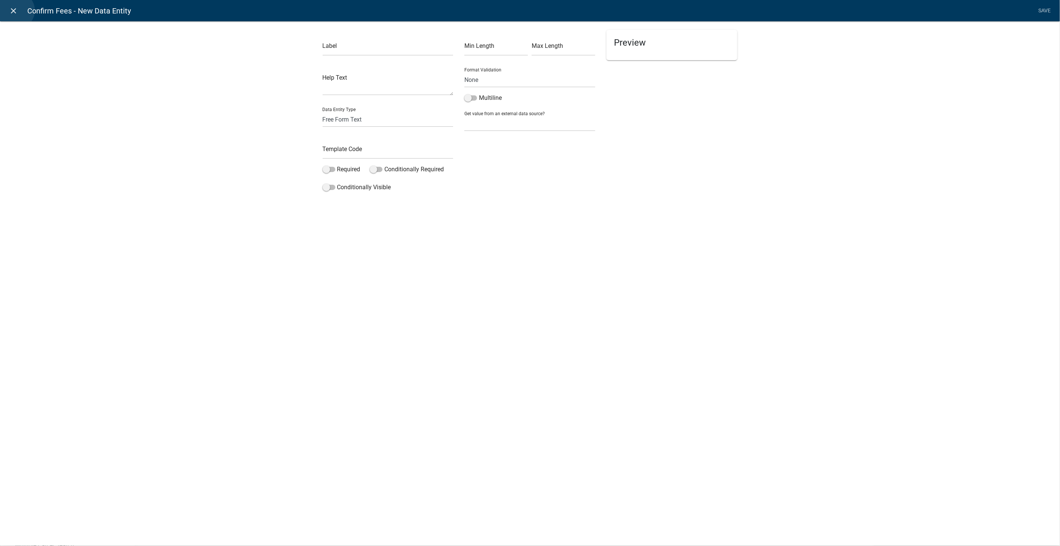
click at [16, 10] on icon "close" at bounding box center [13, 10] width 9 height 9
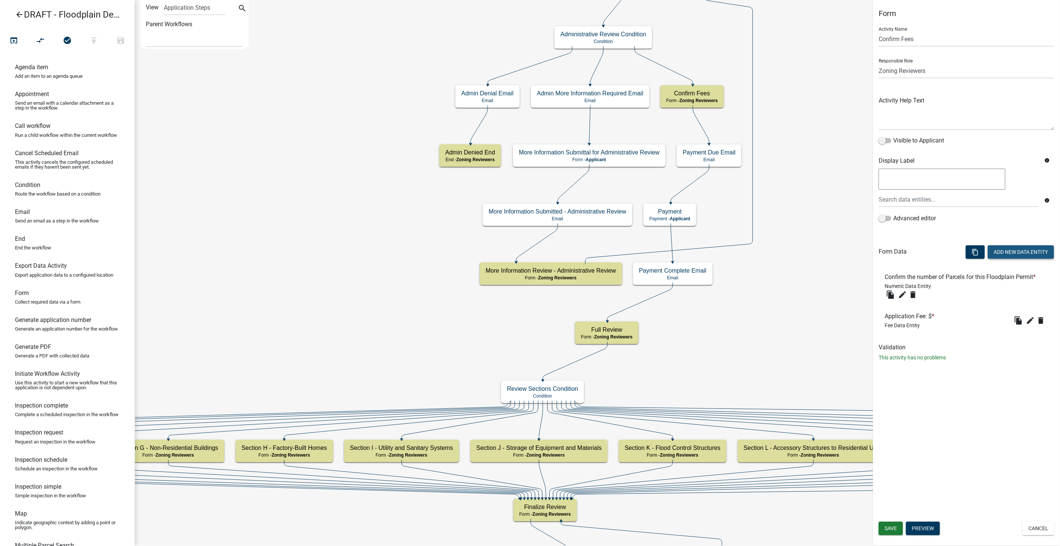
click at [1014, 252] on button "Add New Data Entity" at bounding box center [1021, 251] width 66 height 13
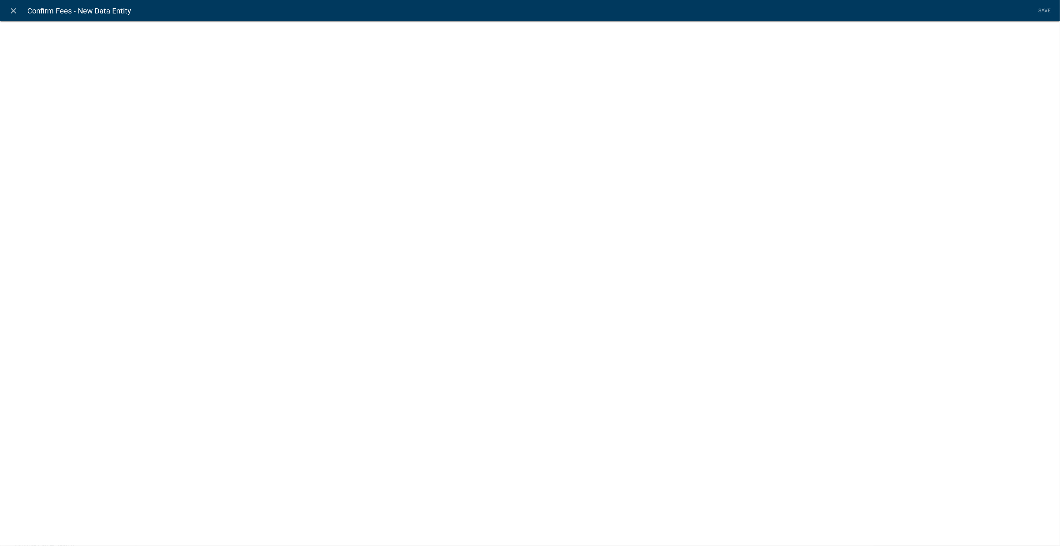
select select
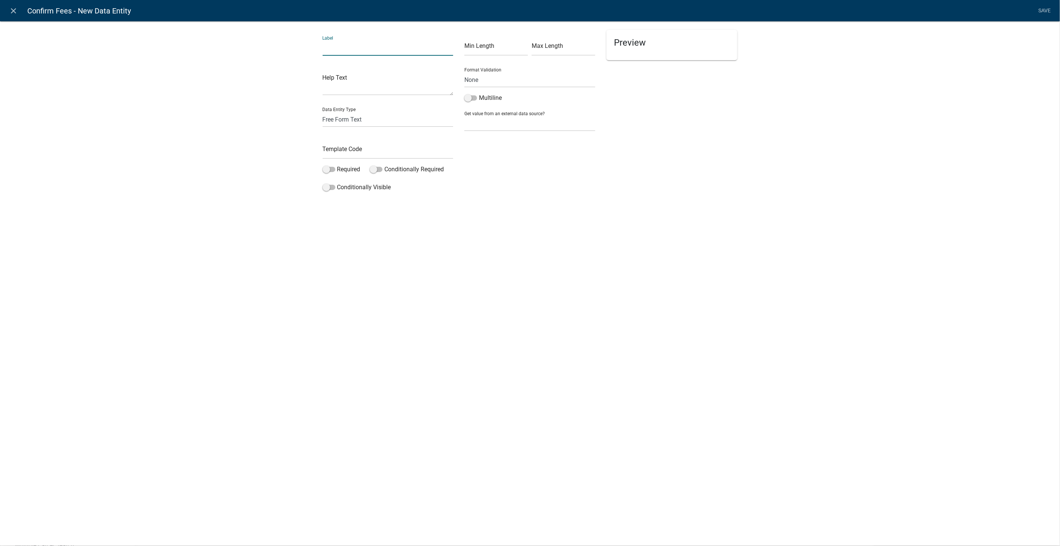
click at [345, 51] on input "text" at bounding box center [388, 47] width 131 height 15
type input "Was work performed without a permit?"
click at [338, 116] on select "Free Form Text Document Display Entity Value Fee Numeric Data Date Map Sketch D…" at bounding box center [388, 119] width 131 height 15
select select "list-data"
click at [323, 112] on select "Free Form Text Document Display Entity Value Fee Numeric Data Date Map Sketch D…" at bounding box center [388, 119] width 131 height 15
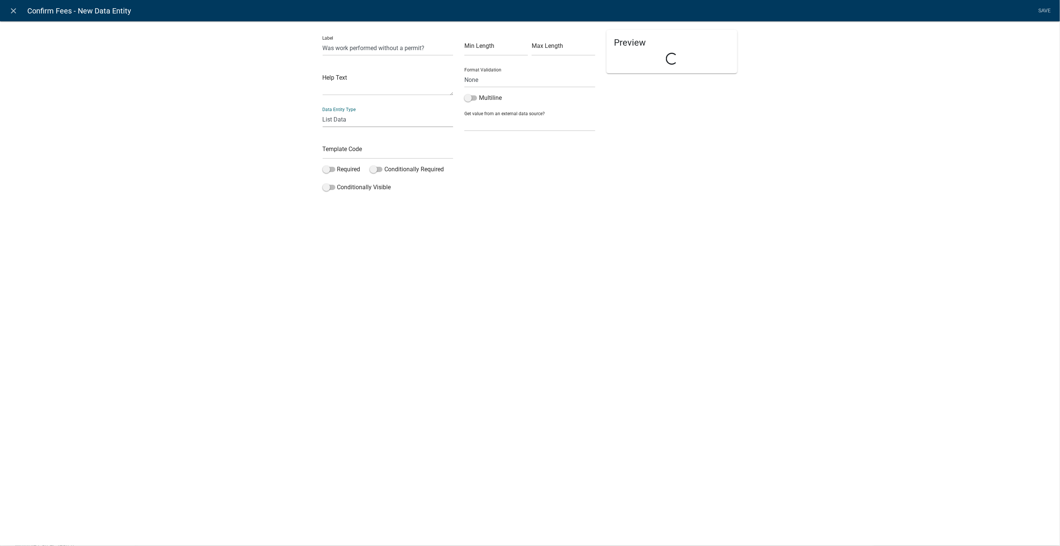
select select "list-data"
select select
click at [339, 148] on input "text" at bounding box center [388, 151] width 131 height 15
type input "WorkWithoutPermitYN"
click at [513, 136] on button "Bulk add" at bounding box center [522, 135] width 36 height 13
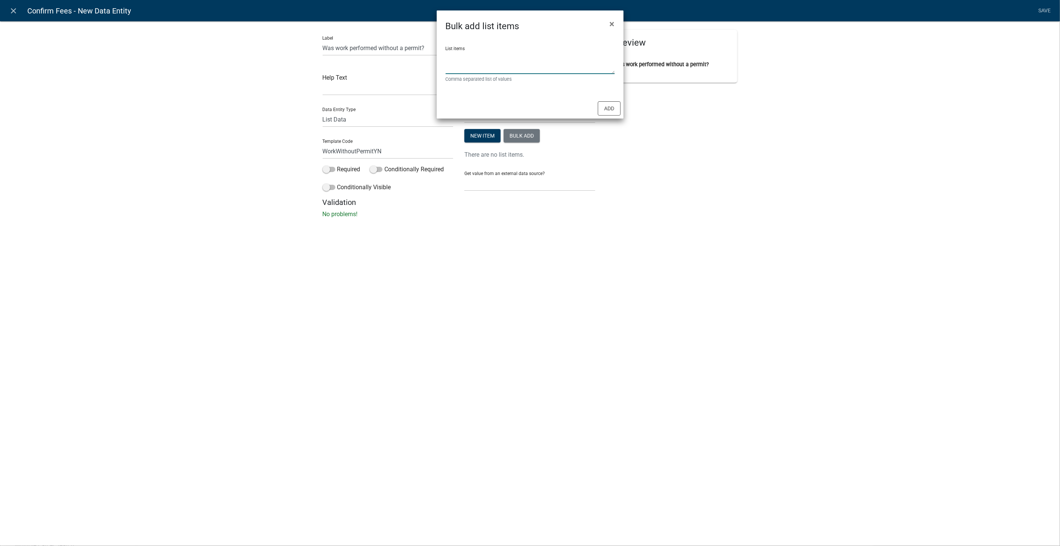
click at [477, 59] on textarea "List items" at bounding box center [530, 62] width 169 height 23
type textarea "Yes,No"
click at [620, 104] on button "Add" at bounding box center [609, 108] width 23 height 14
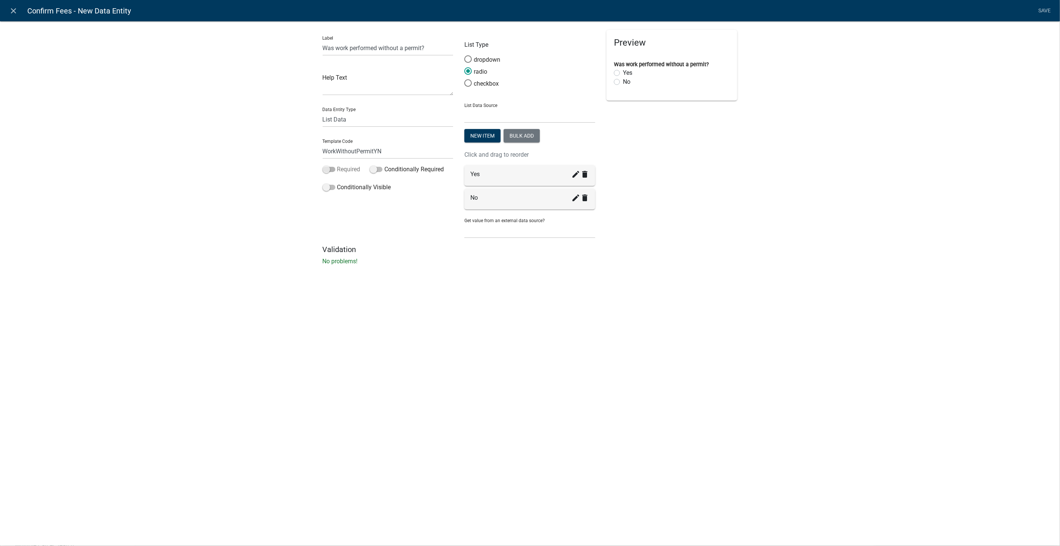
click at [325, 170] on span at bounding box center [329, 169] width 13 height 5
click at [337, 165] on input "Required" at bounding box center [337, 165] width 0 height 0
click at [1045, 7] on link "Save" at bounding box center [1044, 11] width 19 height 14
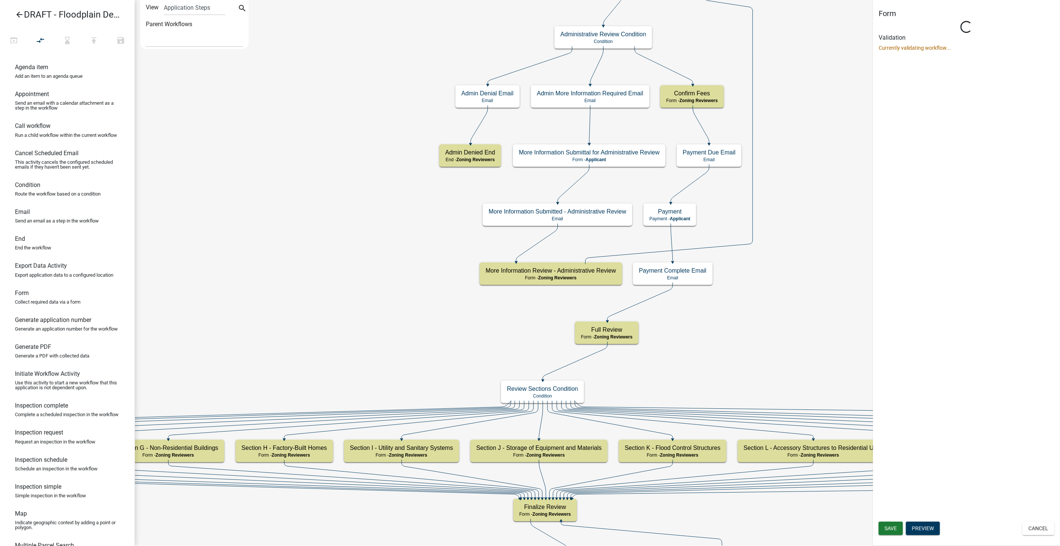
select select "289CA764-5063-4D44-9E26-A723625F811D"
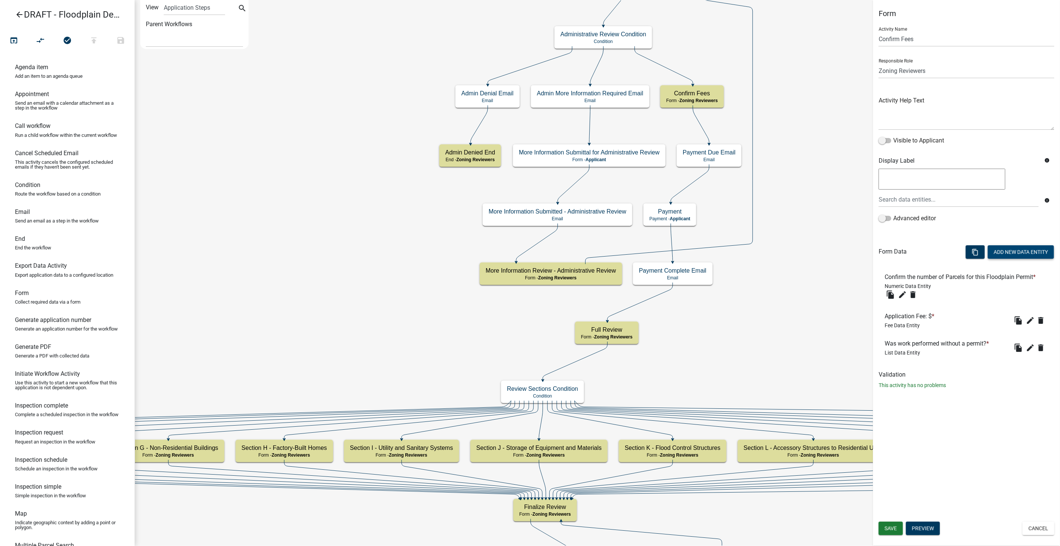
click at [1017, 249] on button "Add New Data Entity" at bounding box center [1021, 251] width 66 height 13
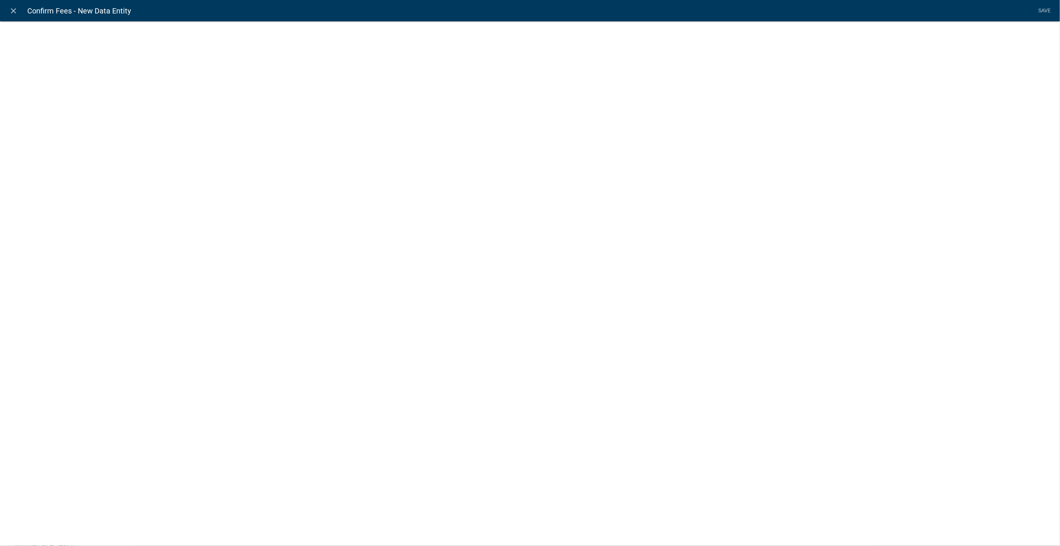
select select
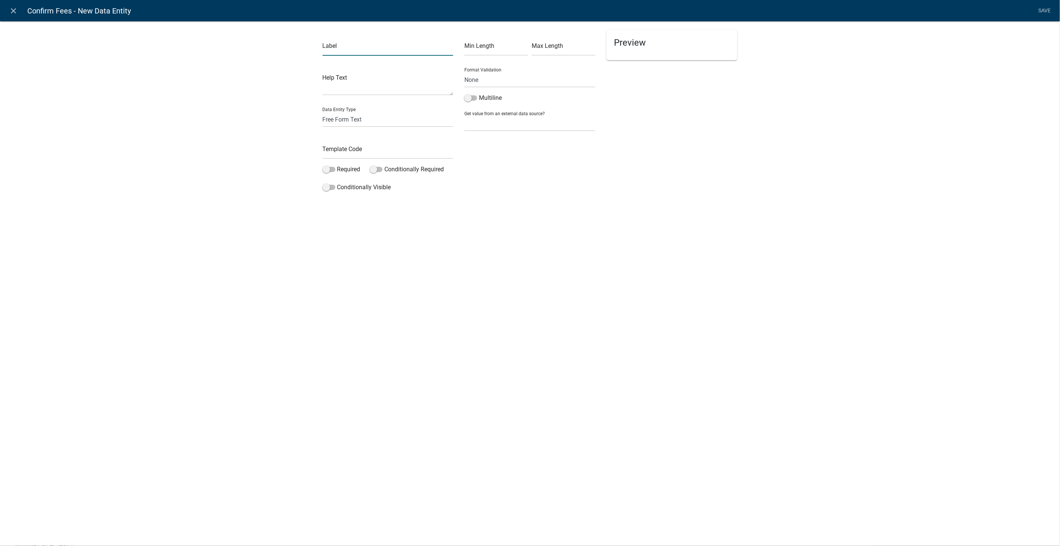
click at [351, 48] on input "text" at bounding box center [388, 47] width 131 height 15
type input "Work Without Permit Fee"
click at [360, 117] on select "Free Form Text Document Display Entity Value Fee Numeric Data Date Map Sketch D…" at bounding box center [388, 119] width 131 height 15
select select "fee"
click at [323, 112] on select "Free Form Text Document Display Entity Value Fee Numeric Data Date Map Sketch D…" at bounding box center [388, 119] width 131 height 15
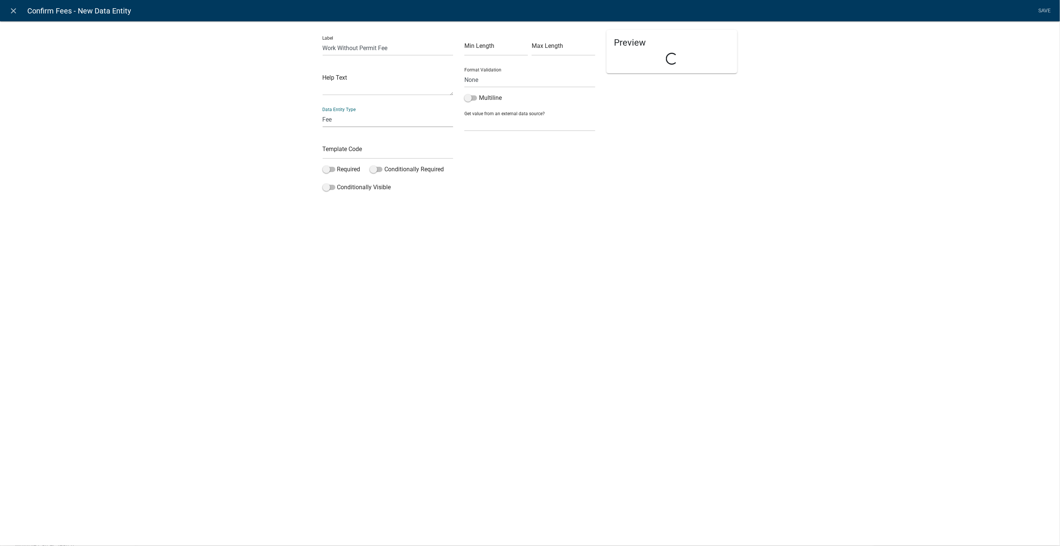
select select "fee"
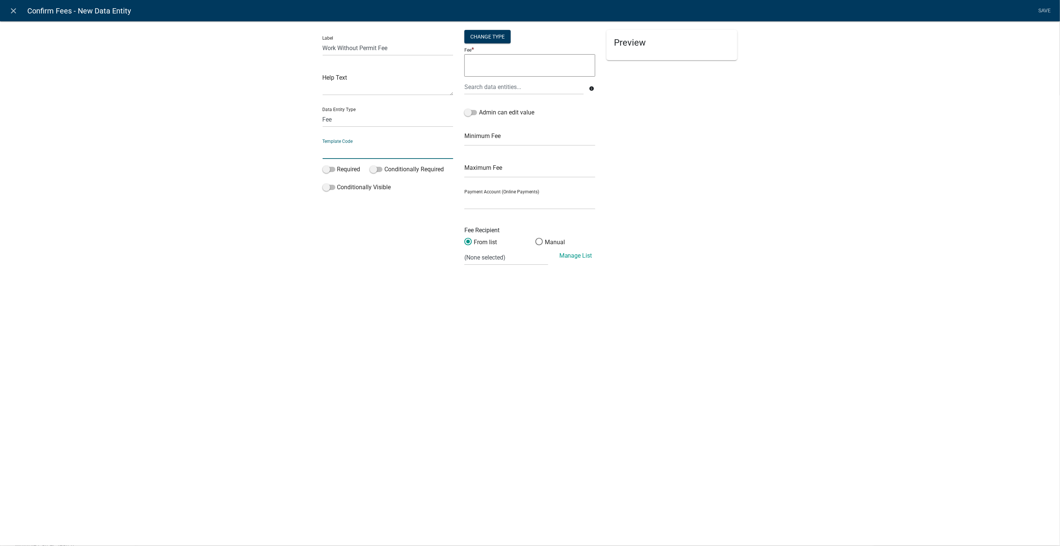
click at [336, 152] on input "text" at bounding box center [388, 151] width 131 height 15
type input "WorkWithoutPermitFee"
click at [379, 167] on span at bounding box center [376, 169] width 13 height 5
click at [384, 165] on input "Conditionally Required" at bounding box center [384, 165] width 0 height 0
click at [328, 264] on span at bounding box center [329, 261] width 13 height 5
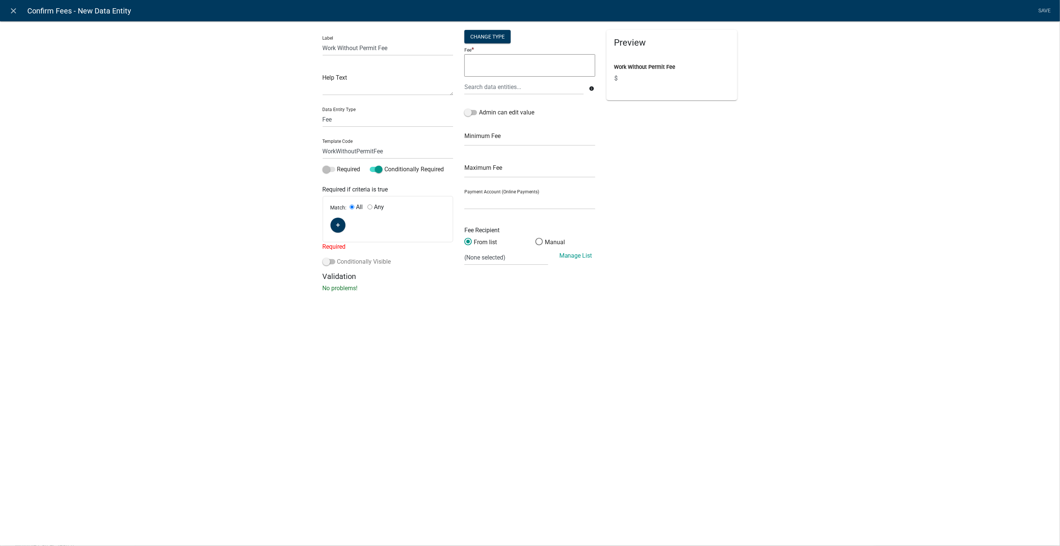
click at [337, 257] on input "Conditionally Visible" at bounding box center [337, 257] width 0 height 0
click at [338, 228] on fa-icon "button" at bounding box center [338, 225] width 4 height 7
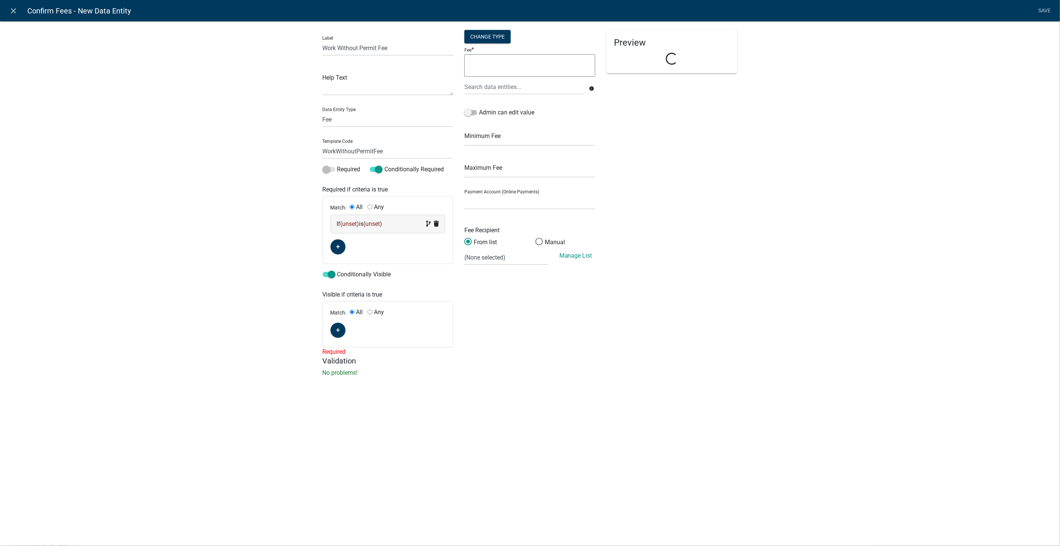
drag, startPoint x: 400, startPoint y: 225, endPoint x: 393, endPoint y: 225, distance: 6.8
click at [393, 225] on div "If (unset) is (unset)" at bounding box center [388, 223] width 102 height 9
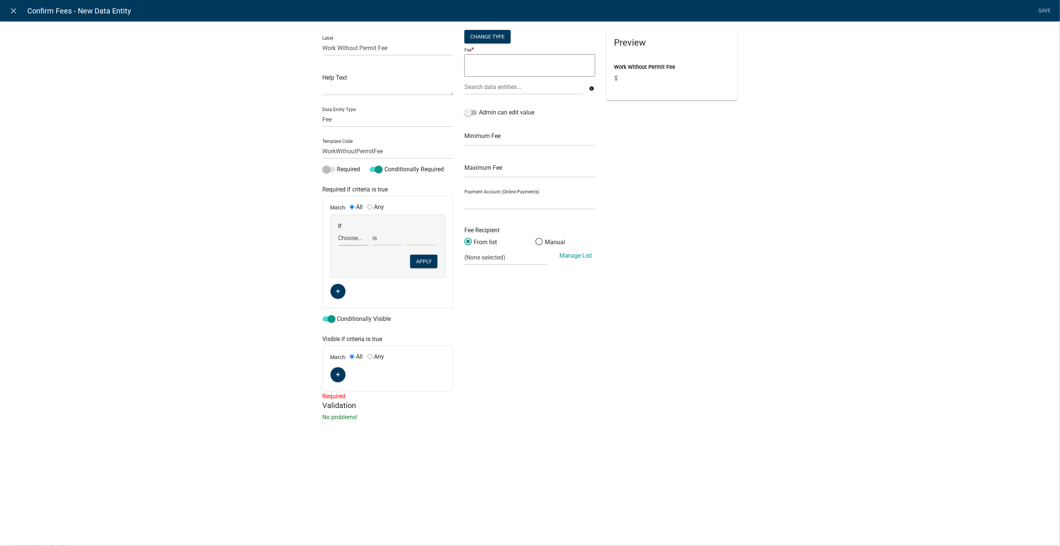
click at [350, 239] on select "Choose... 100YearFloodElevation 100YearSource AccessoryUses ADDITIONAL_PARCEL_S…" at bounding box center [353, 237] width 31 height 15
select select "204: WorkWithoutPermitYN"
click at [338, 230] on select "Choose... 100YearFloodElevation 100YearSource AccessoryUses ADDITIONAL_PARCEL_S…" at bounding box center [353, 237] width 31 height 15
click at [418, 239] on select "Choose... No Yes" at bounding box center [422, 237] width 31 height 15
select select "2: Yes"
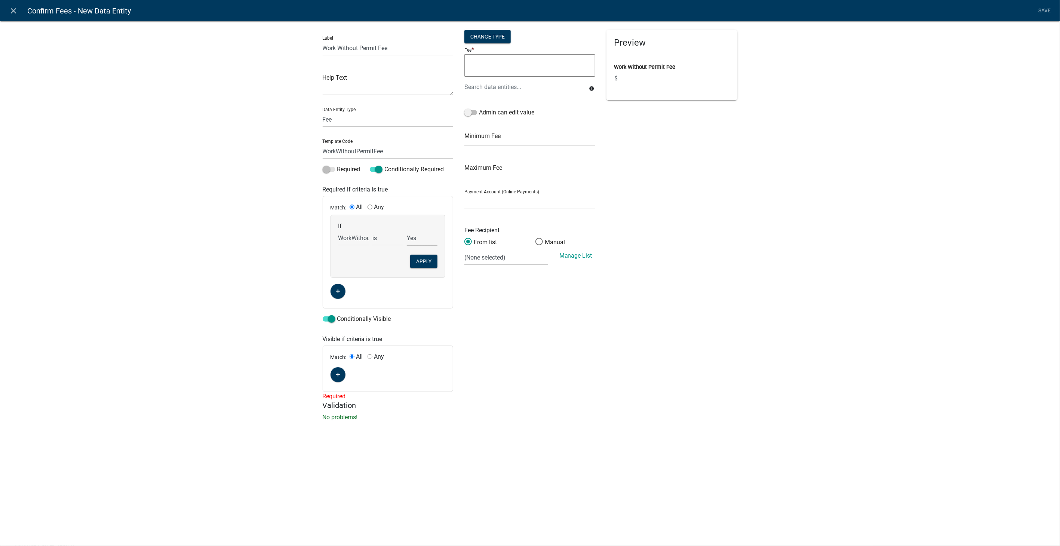
click at [407, 230] on select "Choose... No Yes" at bounding box center [422, 237] width 31 height 15
click at [418, 256] on button "Apply" at bounding box center [423, 261] width 27 height 13
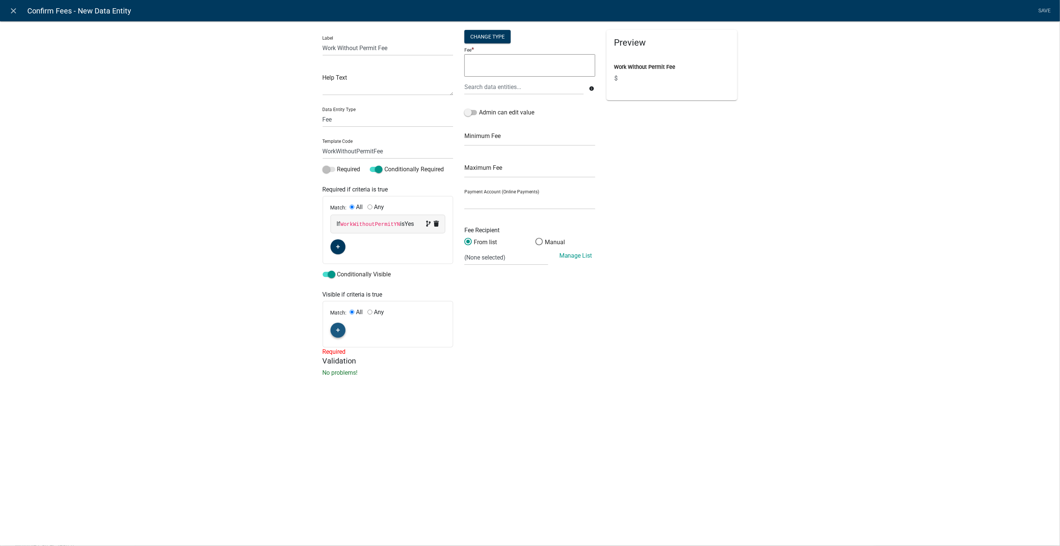
click at [336, 328] on icon "button" at bounding box center [338, 330] width 4 height 4
click at [406, 327] on div "If (unset) is (unset)" at bounding box center [388, 329] width 102 height 9
click at [344, 346] on select "Choose... 100YearFloodElevation 100YearSource AccessoryUses ADDITIONAL_PARCEL_S…" at bounding box center [353, 342] width 31 height 15
select select "204: WorkWithoutPermitYN"
click at [338, 335] on select "Choose... 100YearFloodElevation 100YearSource AccessoryUses ADDITIONAL_PARCEL_S…" at bounding box center [353, 342] width 31 height 15
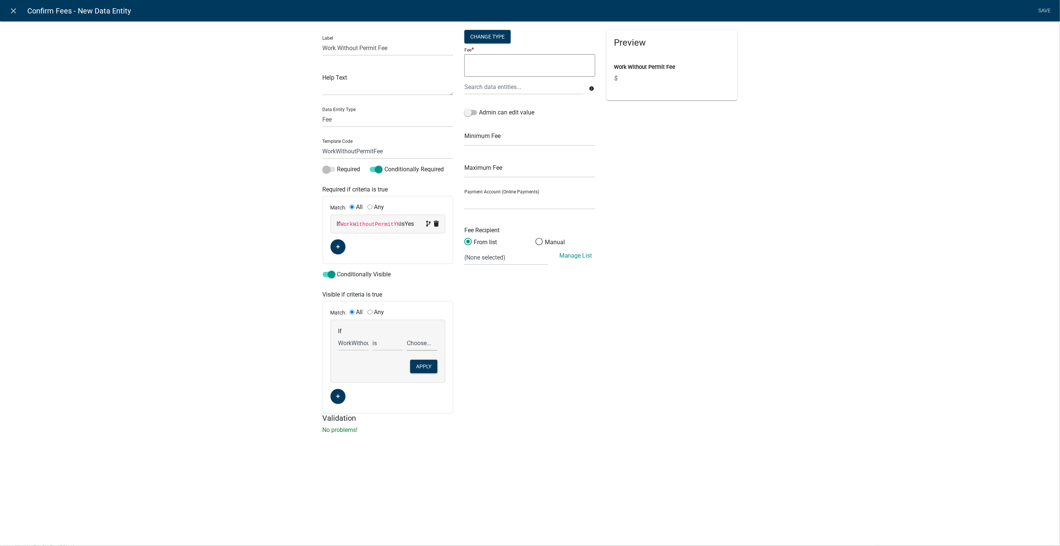
click at [427, 342] on select "Choose... No Yes" at bounding box center [422, 342] width 31 height 15
select select "2: Yes"
click at [407, 335] on select "Choose... No Yes" at bounding box center [422, 342] width 31 height 15
click at [418, 366] on button "Apply" at bounding box center [423, 366] width 27 height 13
click at [484, 208] on select "Story Co Environmental Health (Certified Payments) Story Co P&D (Certified Paym…" at bounding box center [529, 201] width 131 height 15
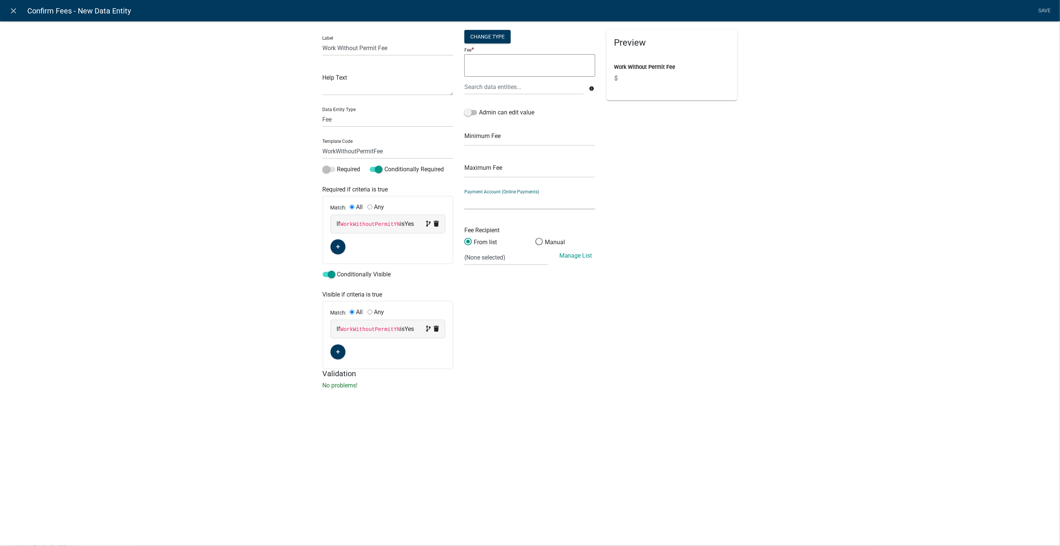
select select "2258b105-9abf-4188-9d75-b31b2b73f601"
click at [464, 194] on select "Story Co Environmental Health (Certified Payments) Story Co P&D (Certified Paym…" at bounding box center [529, 201] width 131 height 15
click at [471, 112] on span at bounding box center [470, 112] width 13 height 5
click at [479, 108] on input "Admin can edit value" at bounding box center [479, 108] width 0 height 0
click at [528, 260] on select "(None selected) 01000 03000 2624 23 - Well Testing - Contract 01000 03000 2710 …" at bounding box center [505, 257] width 83 height 15
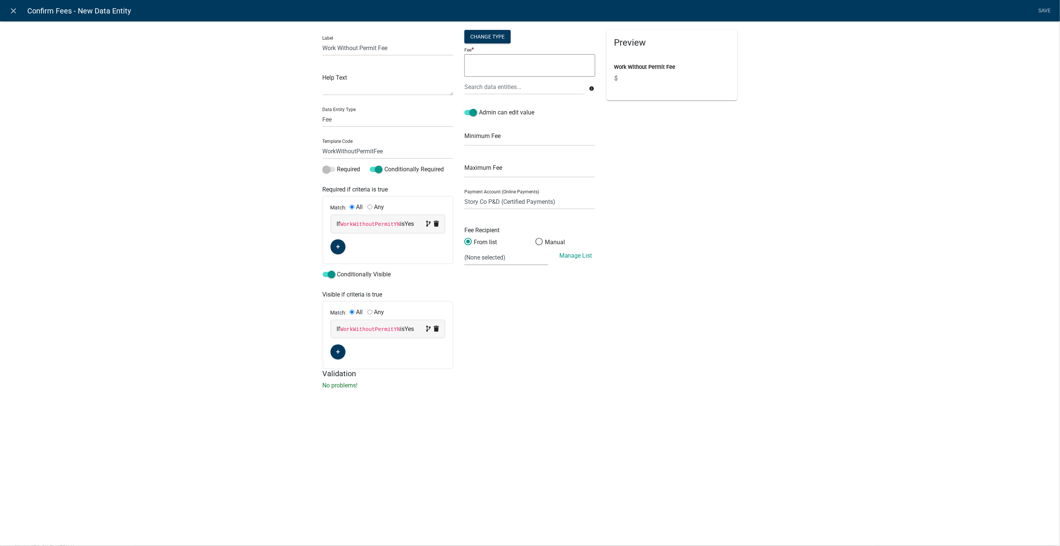
select select "10: d3deb5b4-996e-4ea4-b93b-3c66b7c401b7"
click at [464, 250] on select "(None selected) 01000 03000 2624 23 - Well Testing - Contract 01000 03000 2710 …" at bounding box center [505, 257] width 83 height 15
click at [476, 67] on textarea at bounding box center [529, 65] width 131 height 22
click at [481, 66] on textarea at bounding box center [529, 65] width 131 height 22
click at [486, 87] on div at bounding box center [524, 86] width 130 height 15
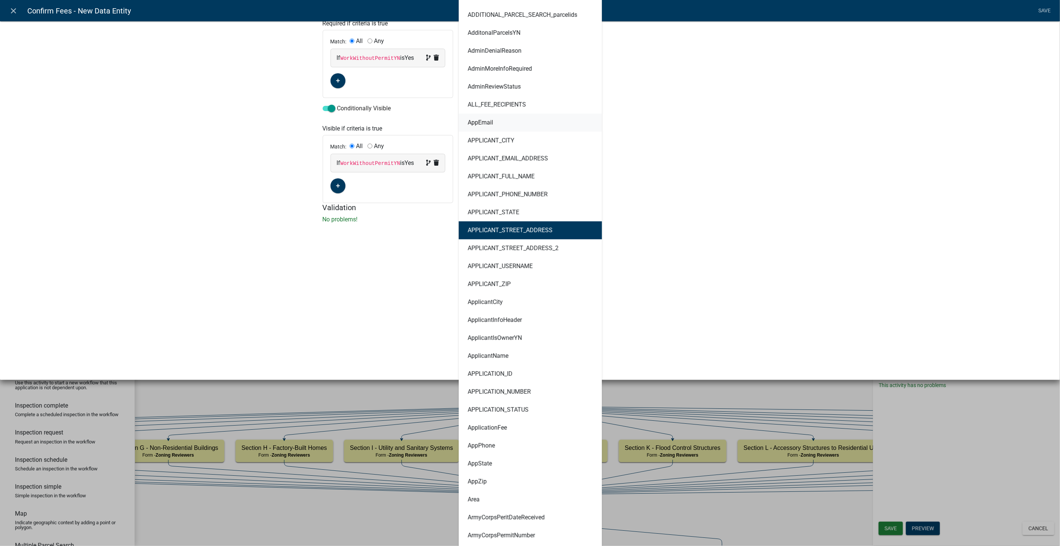
scroll to position [208, 0]
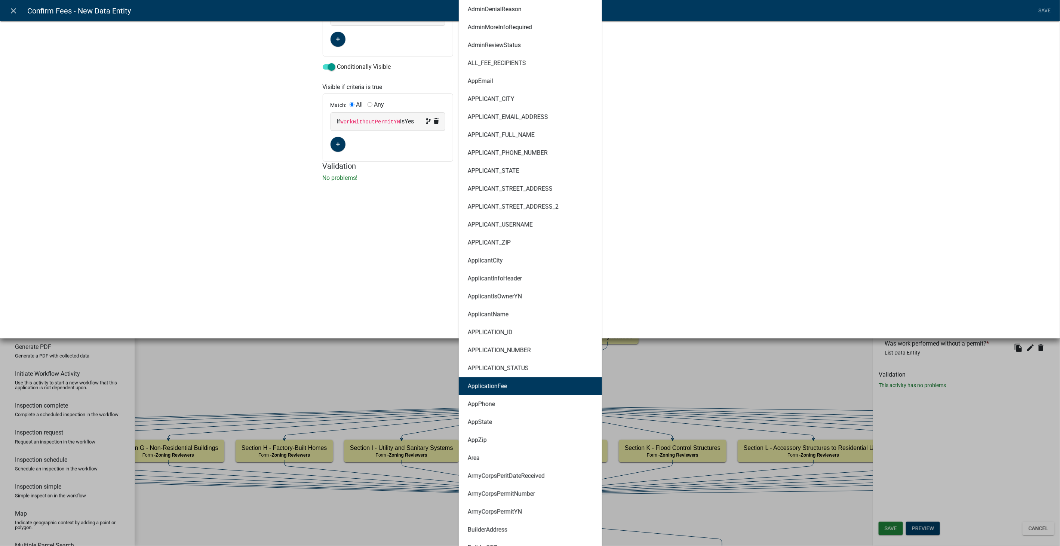
click at [479, 385] on ngb-highlight "ApplicationFee" at bounding box center [487, 386] width 39 height 6
type textarea "1.25*ApplicationFee"
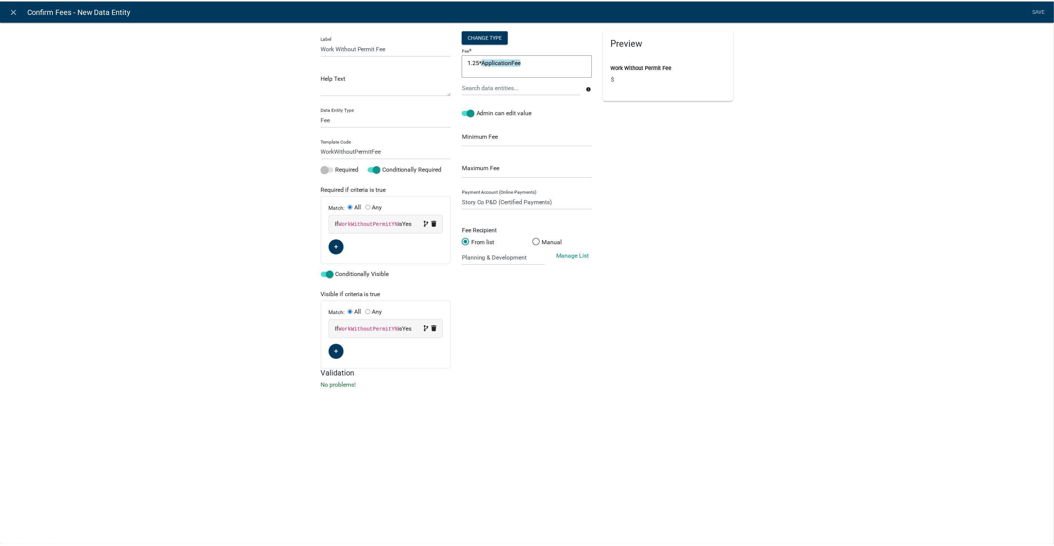
scroll to position [0, 0]
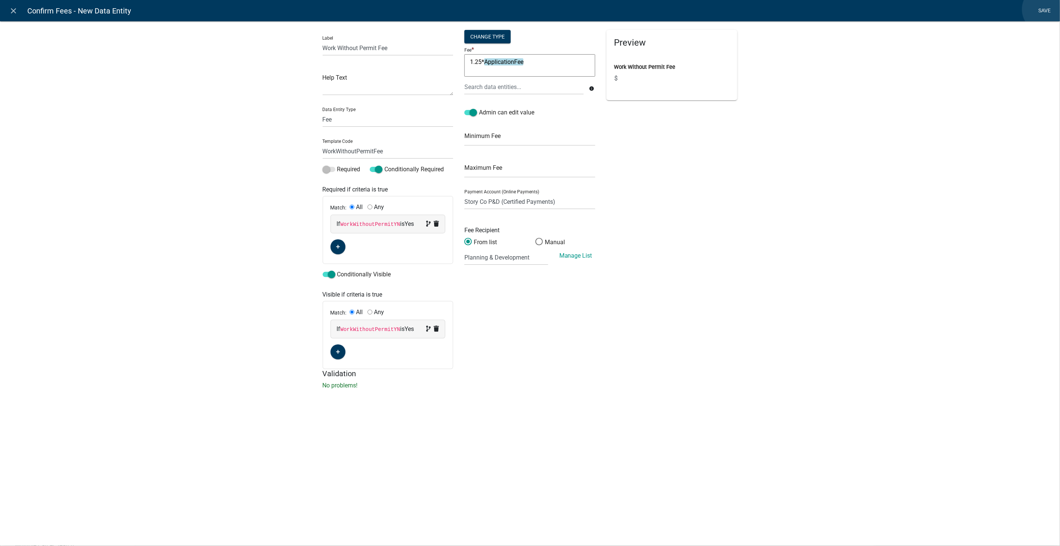
click at [1046, 9] on link "Save" at bounding box center [1044, 11] width 19 height 14
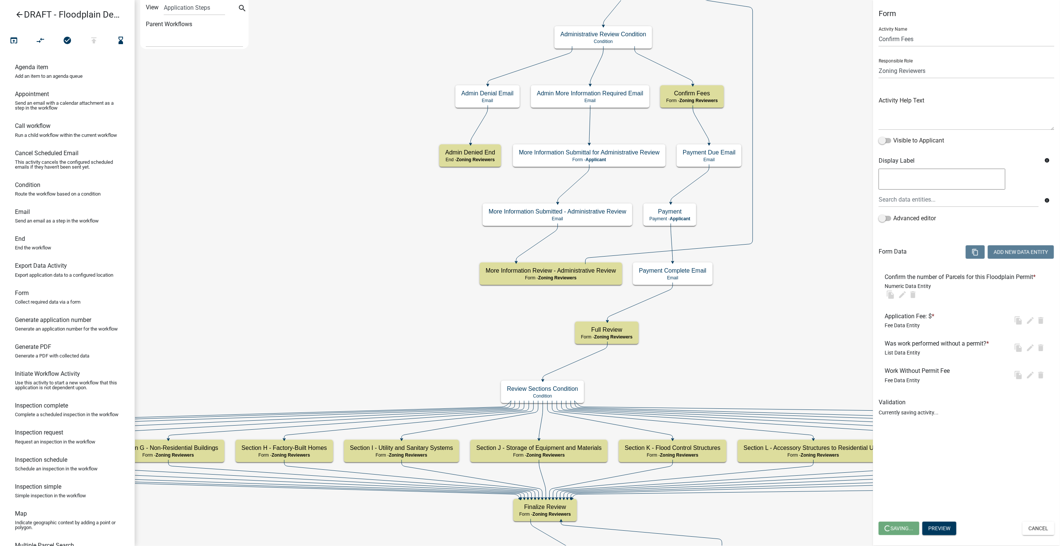
select select "289CA764-5063-4D44-9E26-A723625F811D"
click at [1001, 253] on button "Add New Data Entity" at bounding box center [1021, 251] width 66 height 13
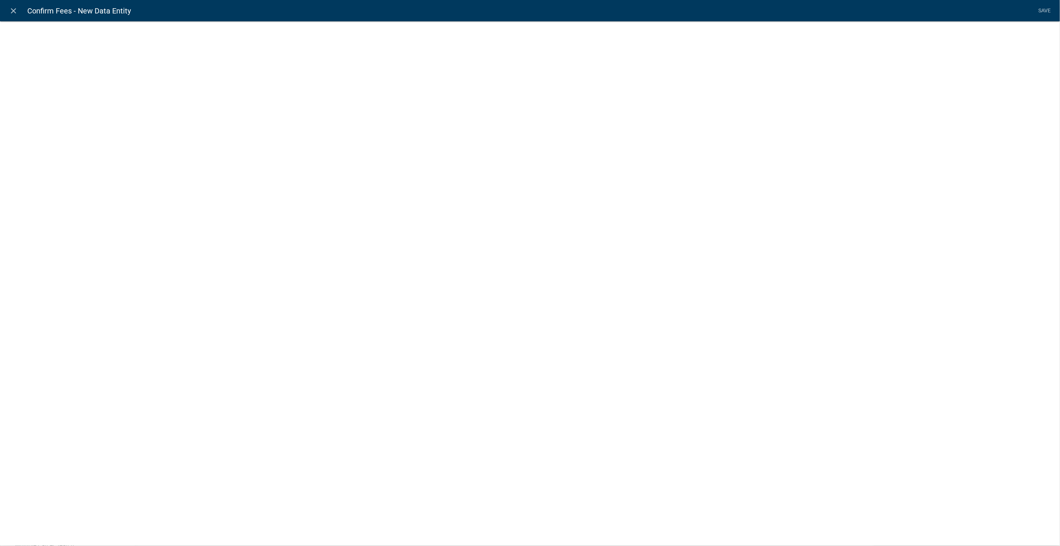
select select
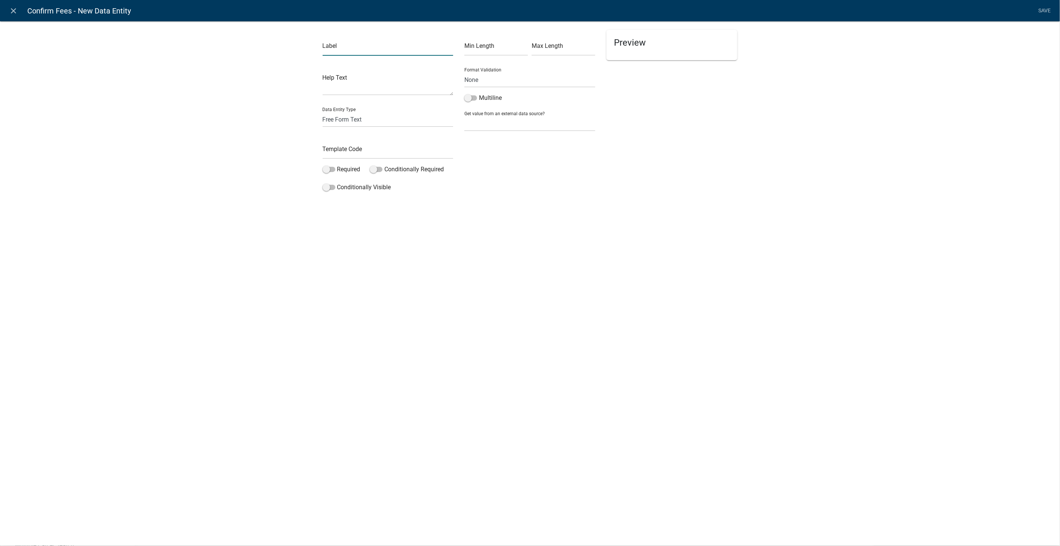
click at [339, 53] on input "text" at bounding box center [388, 47] width 131 height 15
type input "Total Fees Due:"
click at [344, 119] on select "Free Form Text Document Display Entity Value Fee Numeric Data Date Map Sketch D…" at bounding box center [388, 119] width 131 height 15
select select "calculated-value"
click at [323, 112] on select "Free Form Text Document Display Entity Value Fee Numeric Data Date Map Sketch D…" at bounding box center [388, 119] width 131 height 15
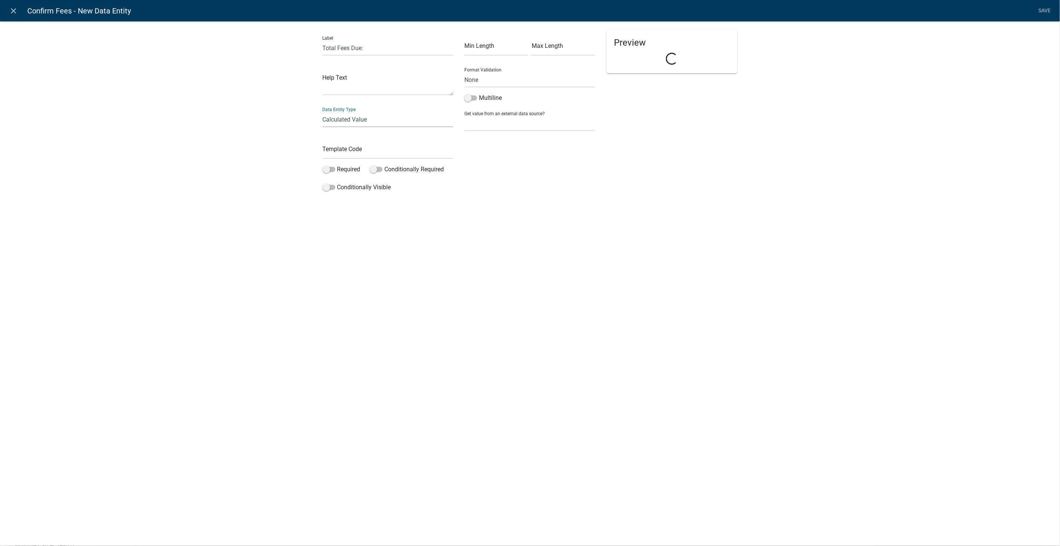
select select "calculated-value"
click at [335, 151] on input "text" at bounding box center [388, 151] width 131 height 15
click at [333, 153] on input "TotoalFeesDue" at bounding box center [388, 151] width 131 height 15
type input "TotalFeesDue"
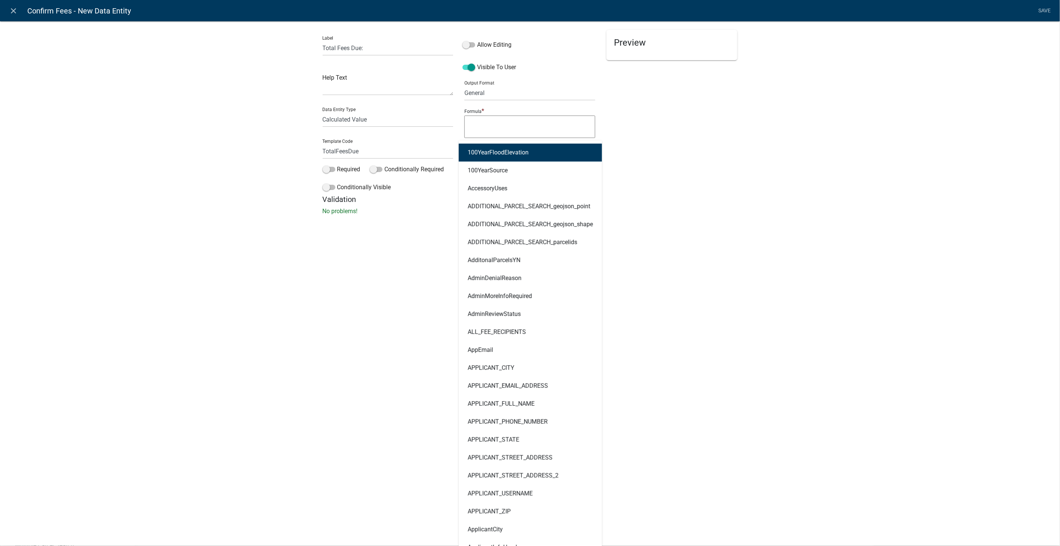
click at [486, 153] on div "100YearFloodElevation 100YearSource AccessoryUses ADDITIONAL_PARCEL_SEARCH_geoj…" at bounding box center [524, 148] width 130 height 15
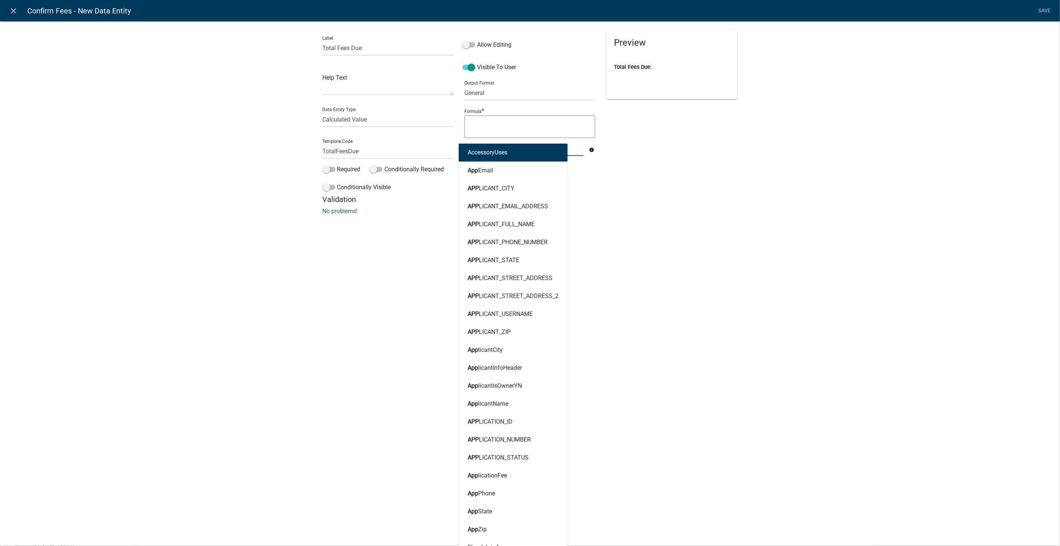
type input "Appl"
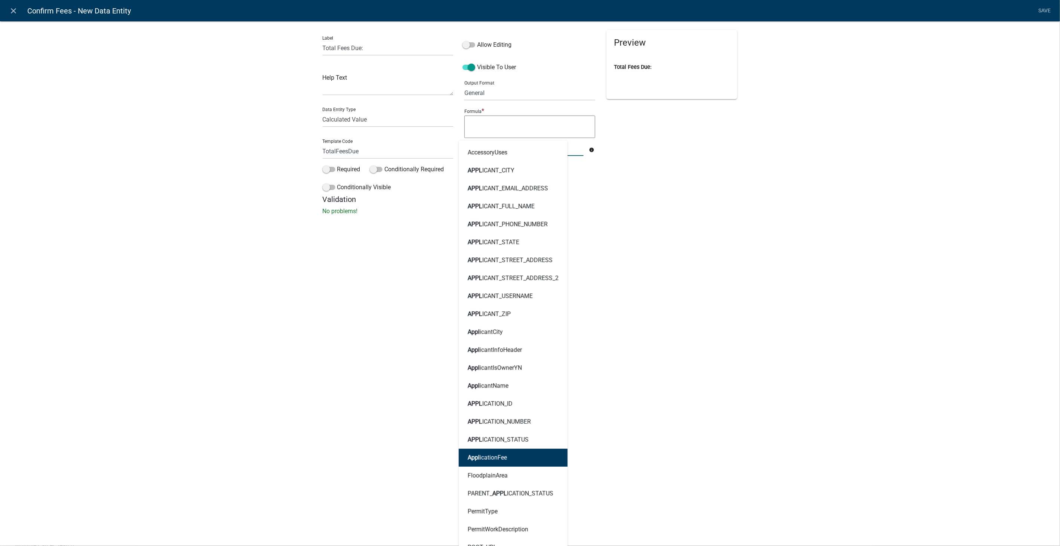
click at [498, 455] on ngb-highlight "Appl icationFee" at bounding box center [487, 458] width 39 height 6
type textarea "ApplicationFee"
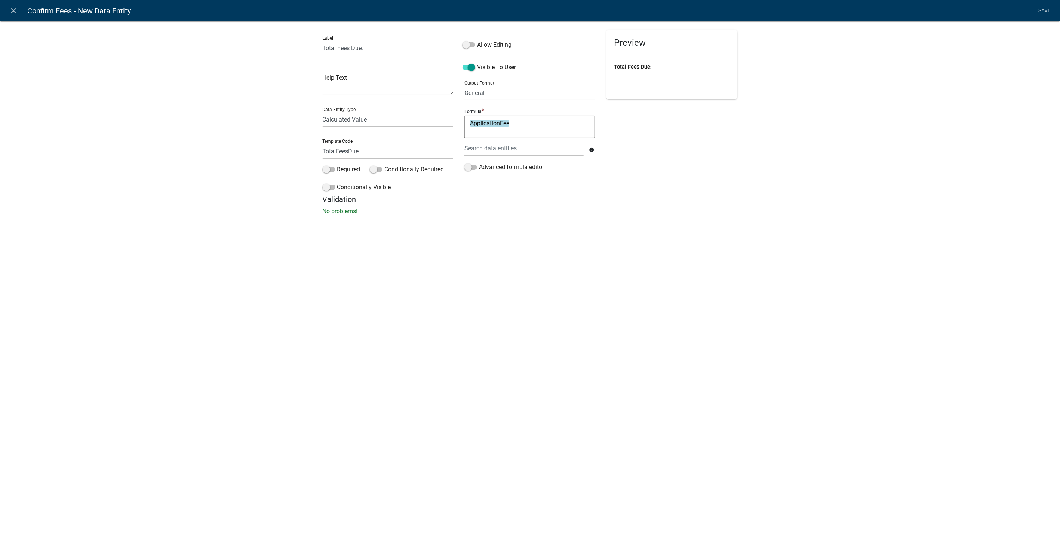
click at [511, 125] on textarea "ApplicationFee" at bounding box center [529, 127] width 131 height 22
type textarea "ApplicationFee+"
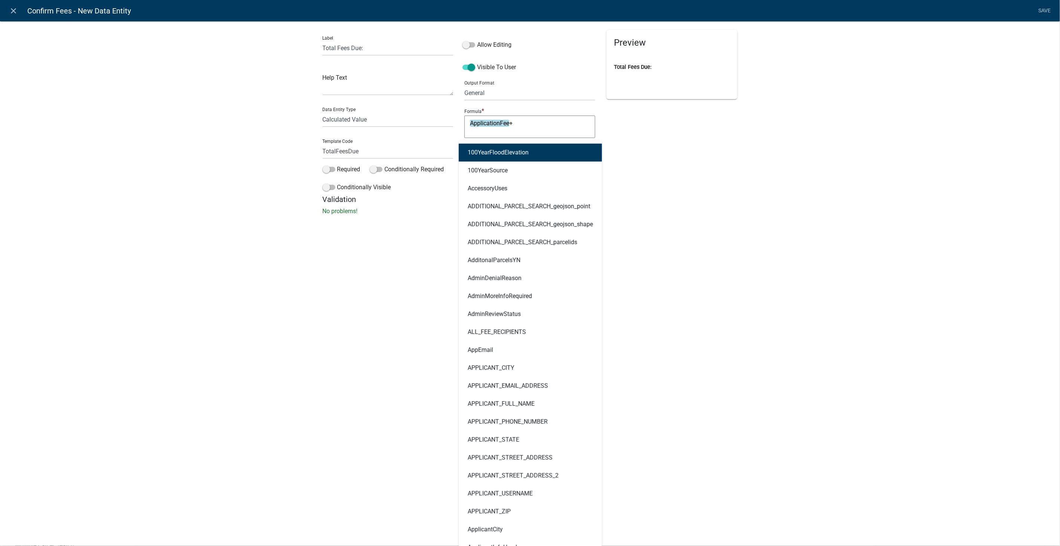
click at [507, 146] on div "100YearFloodElevation 100YearSource AccessoryUses ADDITIONAL_PARCEL_SEARCH_geoj…" at bounding box center [524, 148] width 130 height 15
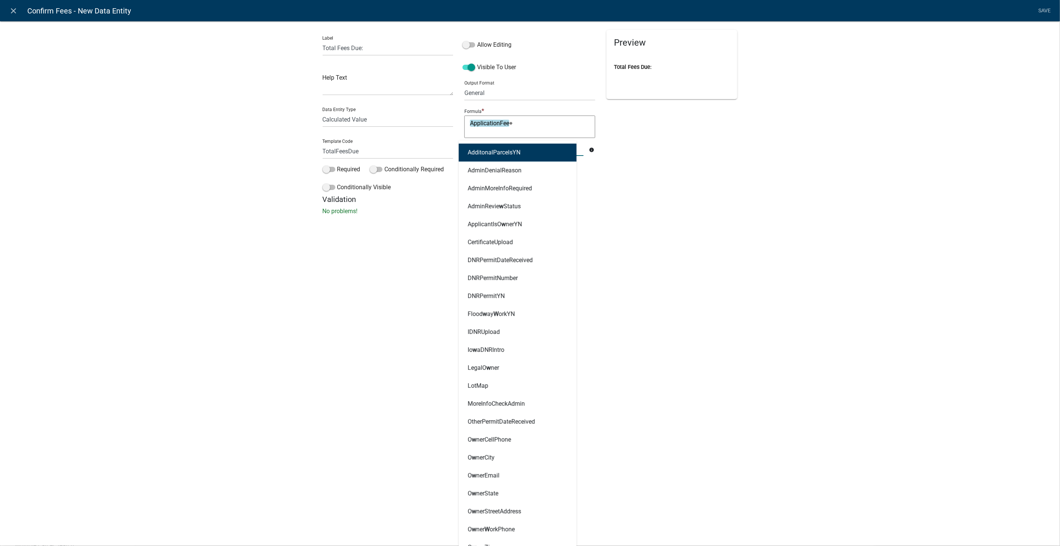
type input "Work"
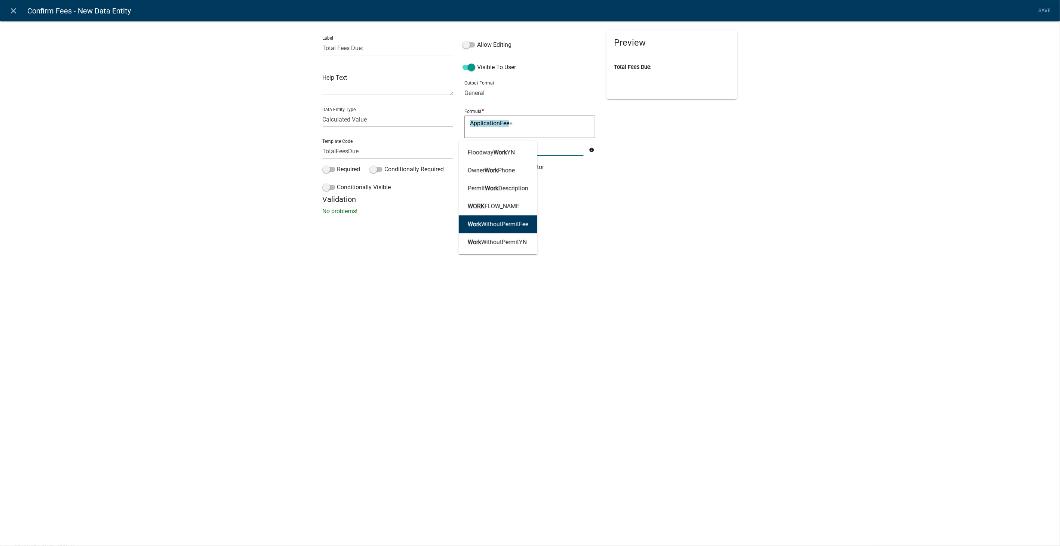
click at [503, 223] on ngb-highlight "Work WithoutPermitFee" at bounding box center [498, 224] width 61 height 6
type textarea "ApplicationFee+WorkWithoutPermitFee"
click at [1044, 7] on link "Save" at bounding box center [1044, 11] width 19 height 14
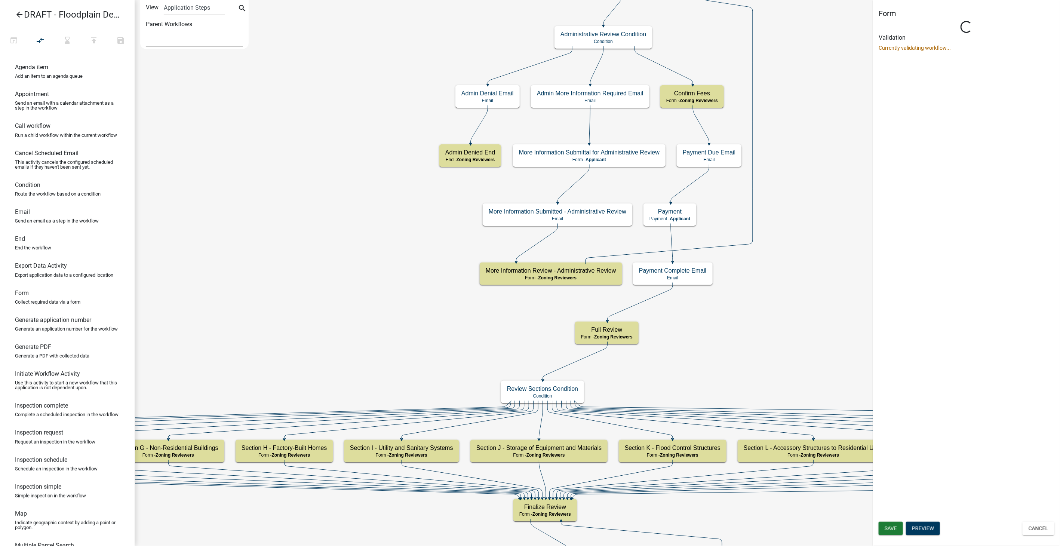
select select "289CA764-5063-4D44-9E26-A723625F811D"
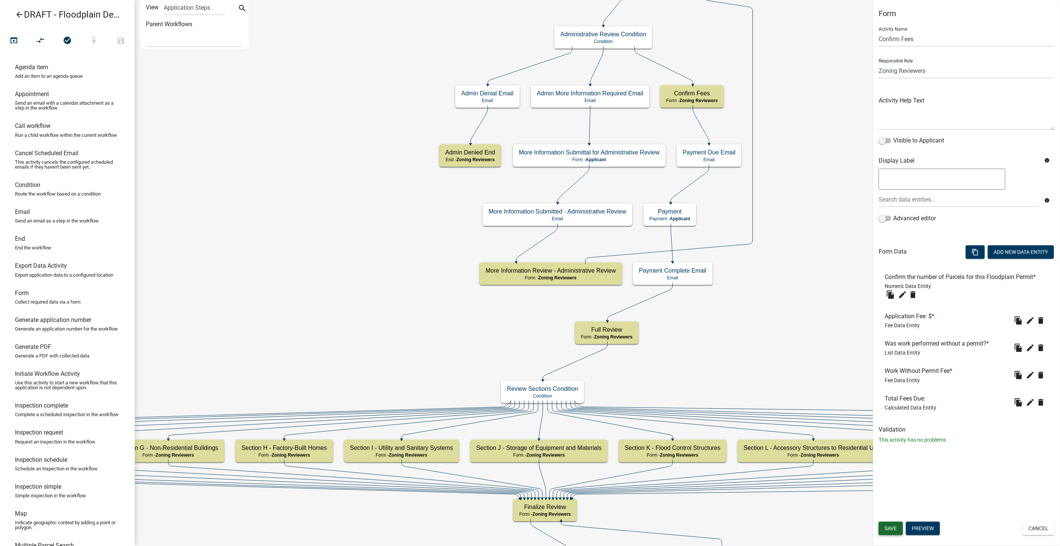
click at [898, 529] on button "Save" at bounding box center [891, 528] width 24 height 13
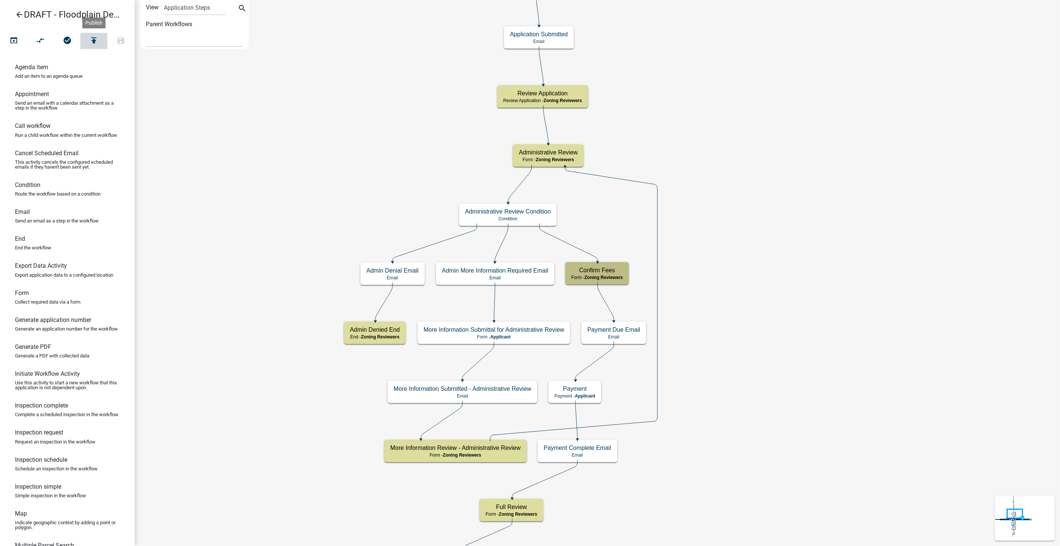
click at [90, 33] on button "publish" at bounding box center [93, 41] width 27 height 16
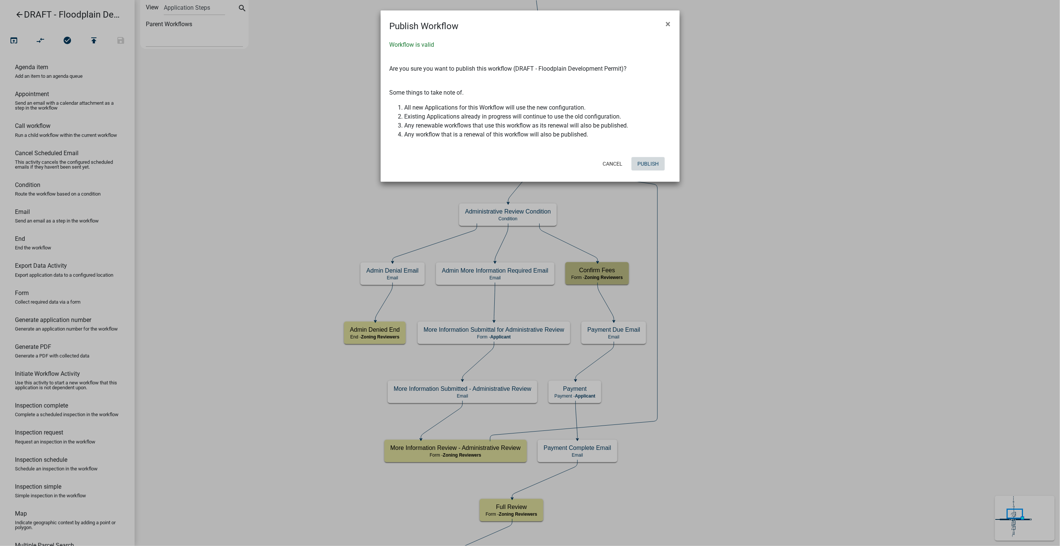
click at [652, 162] on button "Publish" at bounding box center [647, 163] width 33 height 13
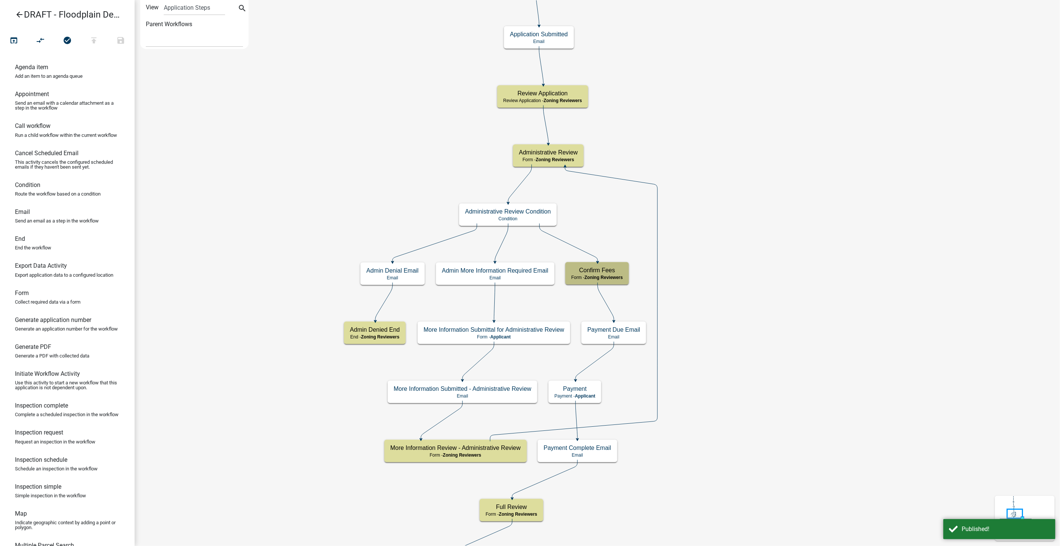
click at [17, 16] on icon "arrow_back" at bounding box center [19, 15] width 9 height 10
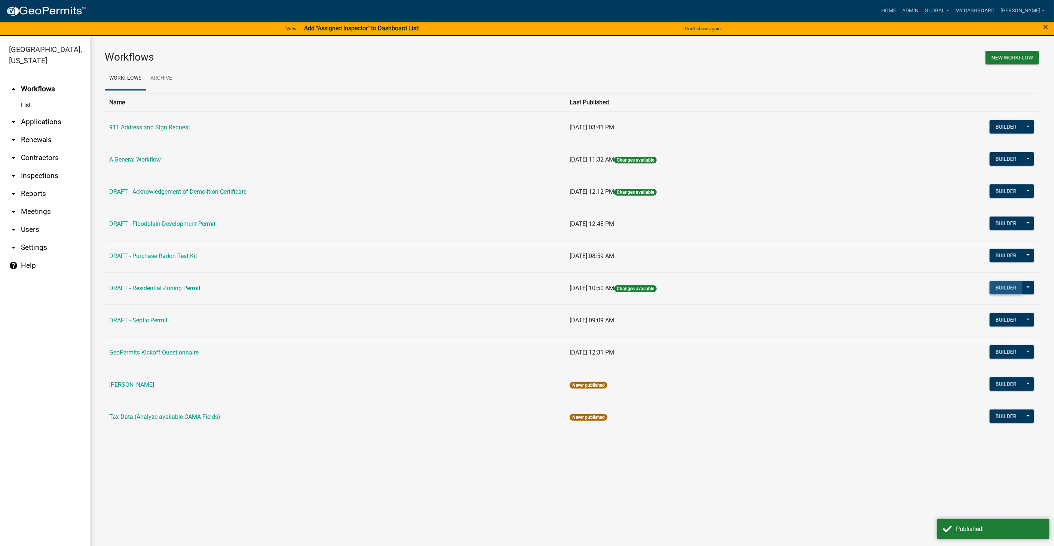
click at [1004, 285] on button "Builder" at bounding box center [1005, 287] width 33 height 13
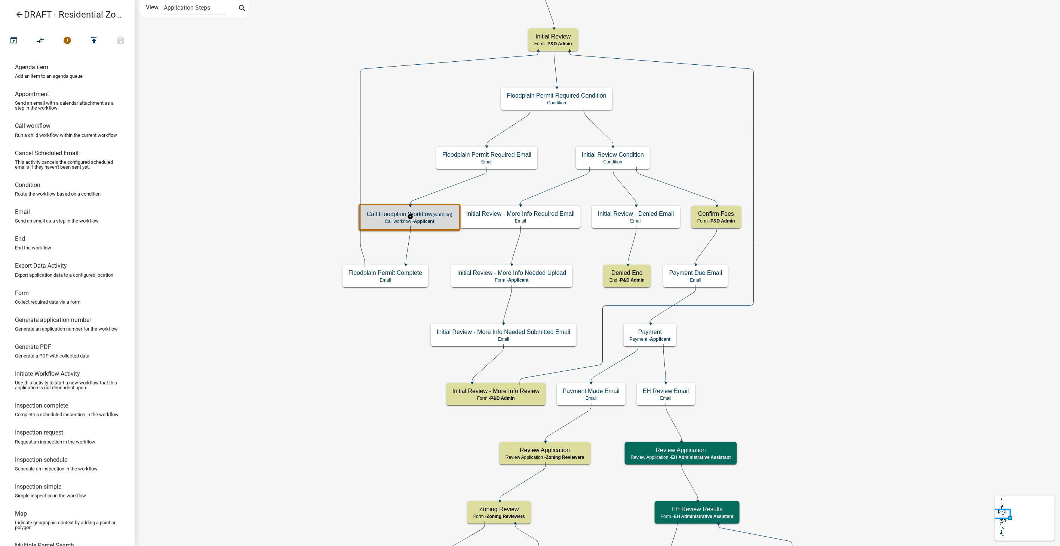
click at [423, 212] on h5 "Call Floodplain Workflow (warning)" at bounding box center [410, 213] width 86 height 7
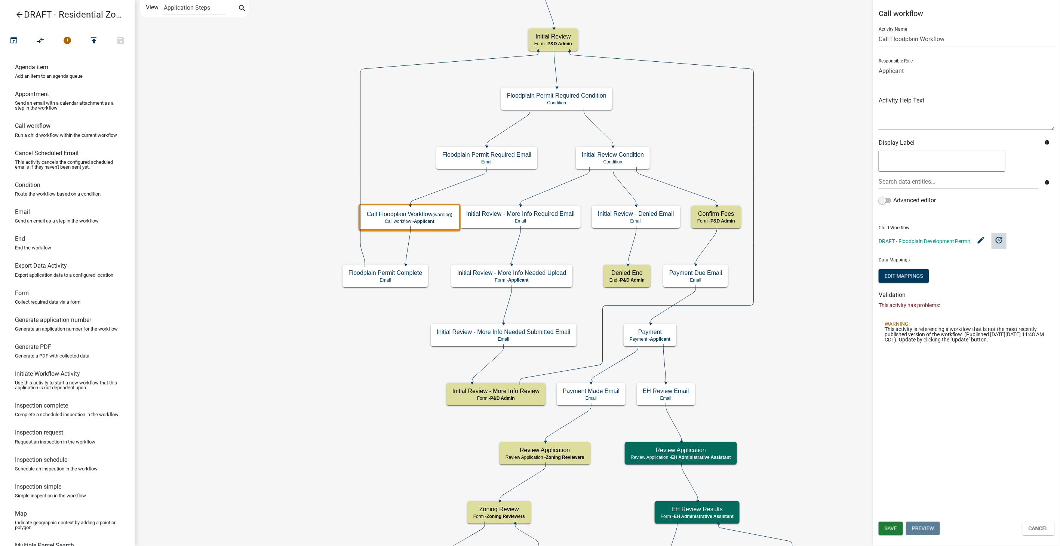
click at [999, 244] on button "update" at bounding box center [999, 241] width 15 height 16
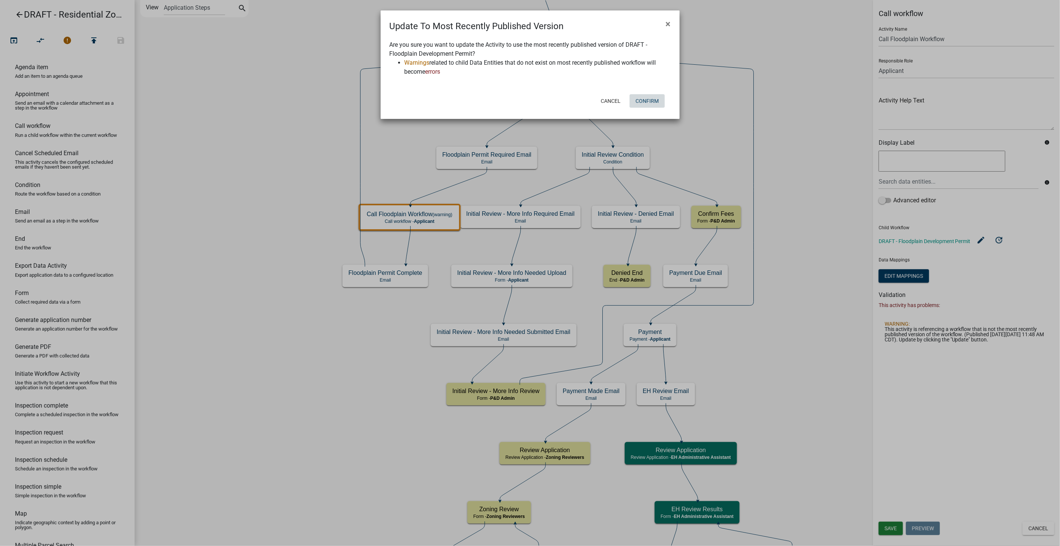
click at [648, 100] on button "Confirm" at bounding box center [647, 100] width 35 height 13
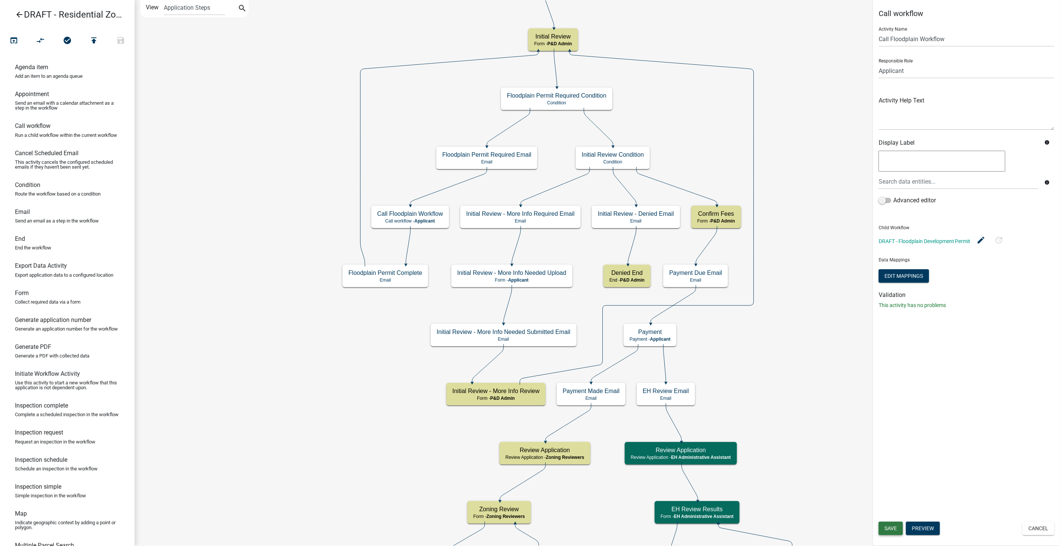
click at [891, 529] on span "Save" at bounding box center [891, 528] width 12 height 6
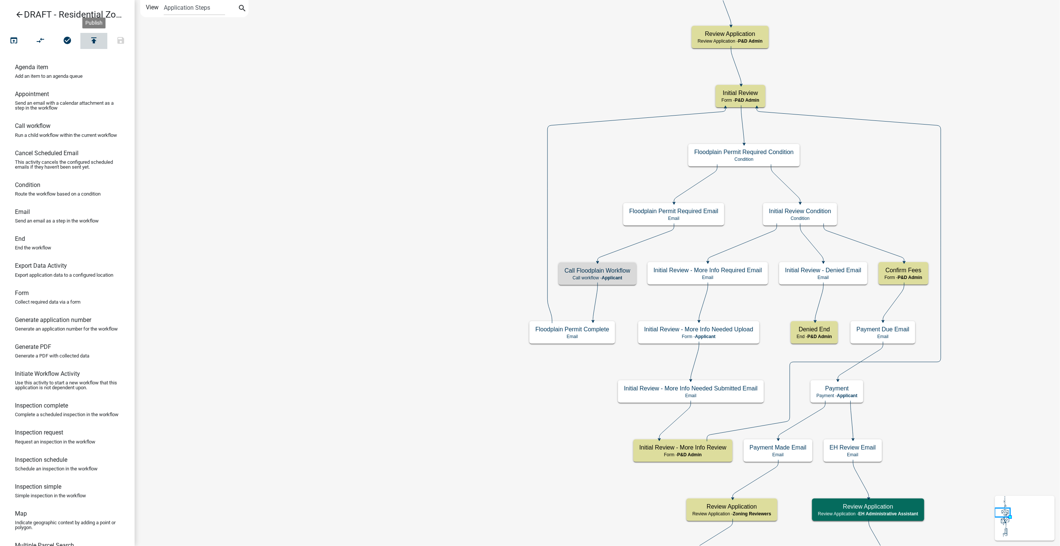
click at [93, 43] on icon "publish" at bounding box center [93, 41] width 9 height 10
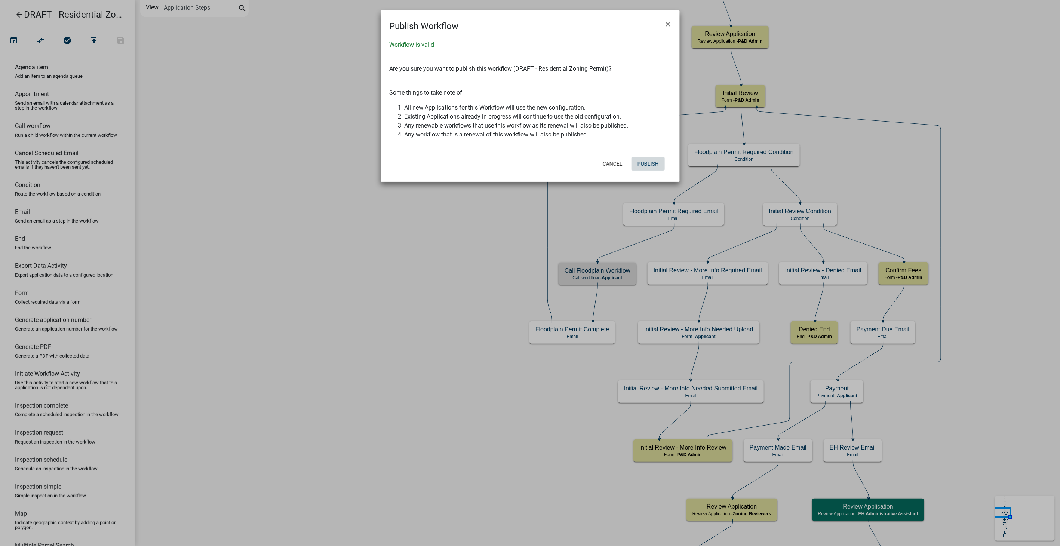
click at [656, 159] on button "Publish" at bounding box center [647, 163] width 33 height 13
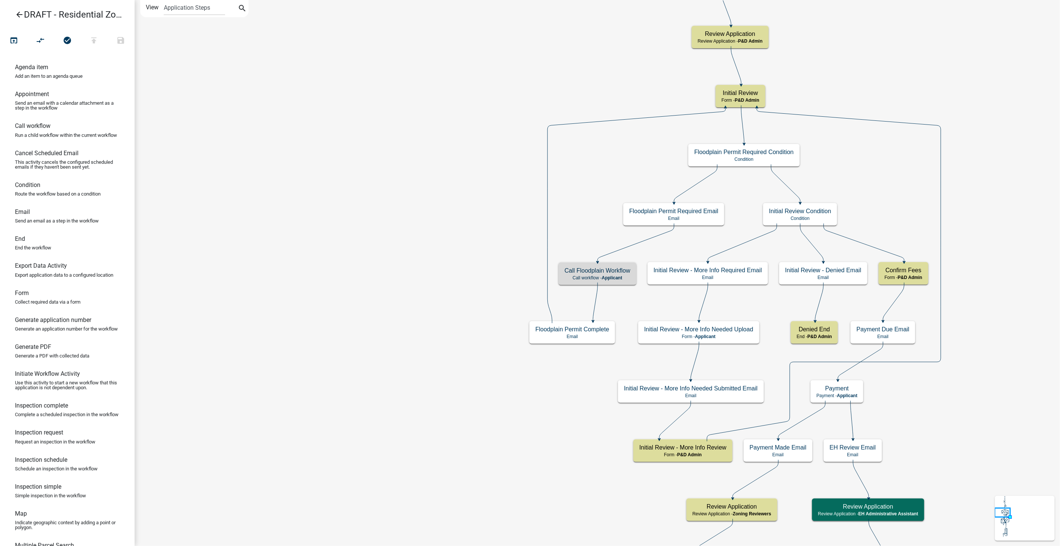
click at [19, 14] on icon "arrow_back" at bounding box center [19, 15] width 9 height 10
